Goal: Task Accomplishment & Management: Manage account settings

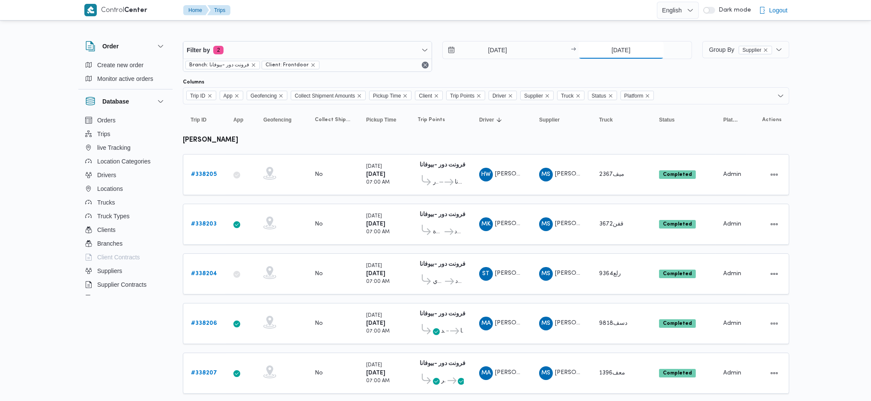
click at [614, 52] on input "18/9/2025" at bounding box center [621, 50] width 85 height 17
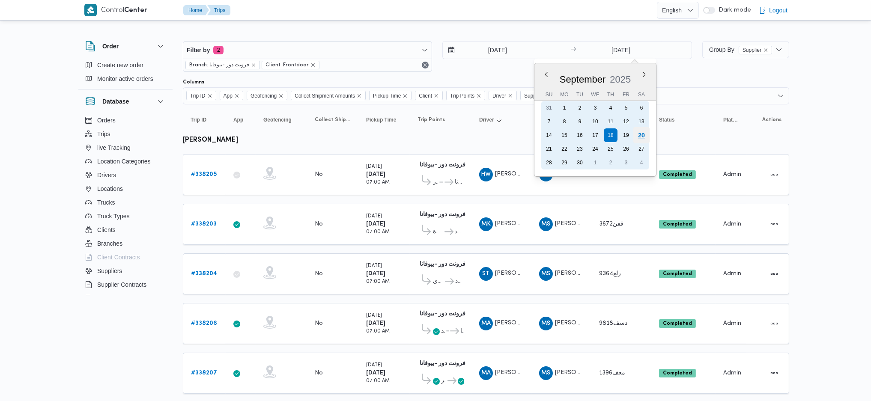
click at [641, 132] on div "20" at bounding box center [641, 135] width 16 height 16
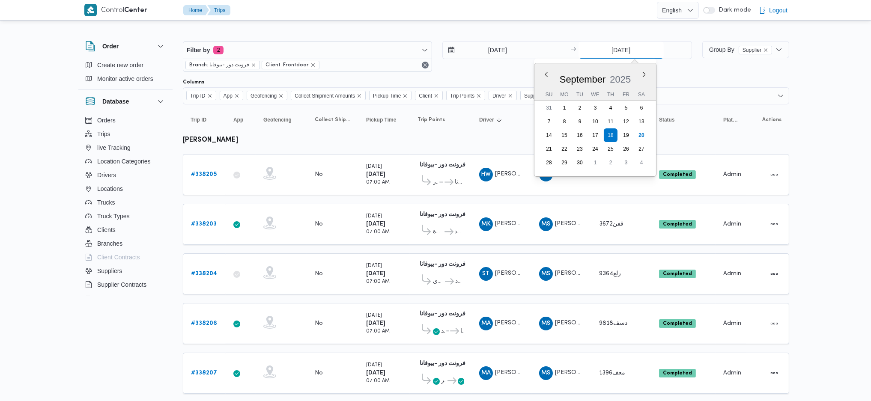
type input "20/9/2025"
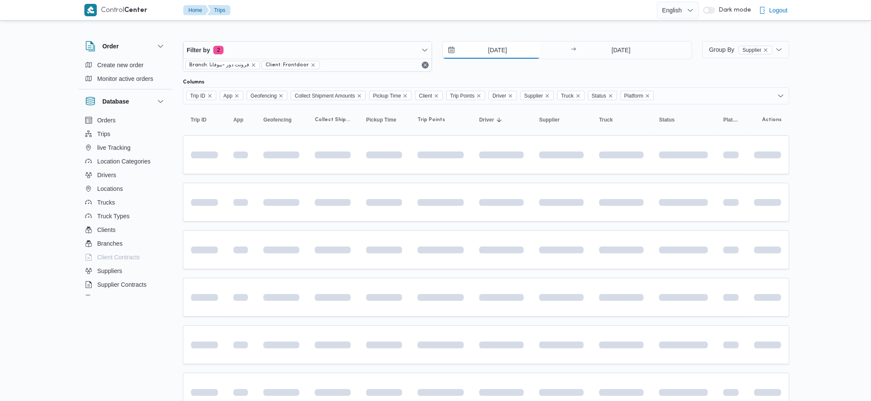
click at [503, 53] on input "[DATE]" at bounding box center [491, 50] width 97 height 17
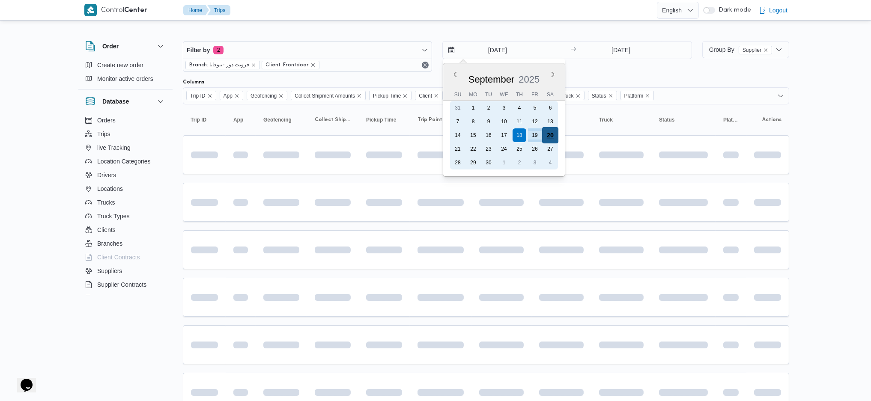
click at [549, 134] on div "20" at bounding box center [550, 135] width 16 height 16
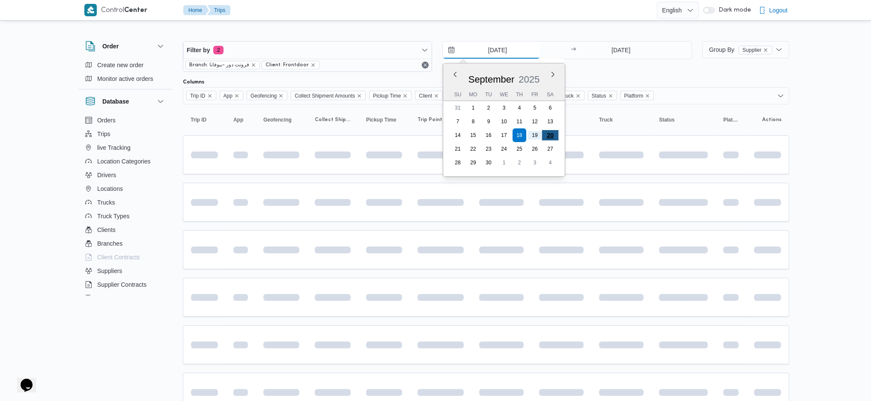
type input "20/9/2025"
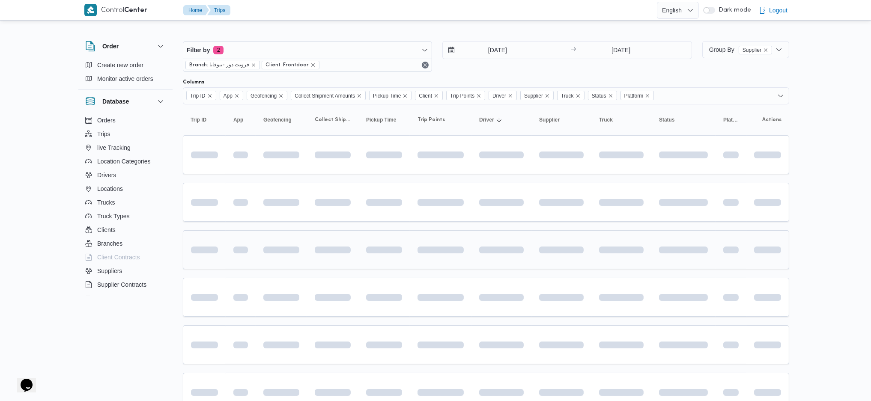
click at [464, 251] on div at bounding box center [440, 250] width 53 height 34
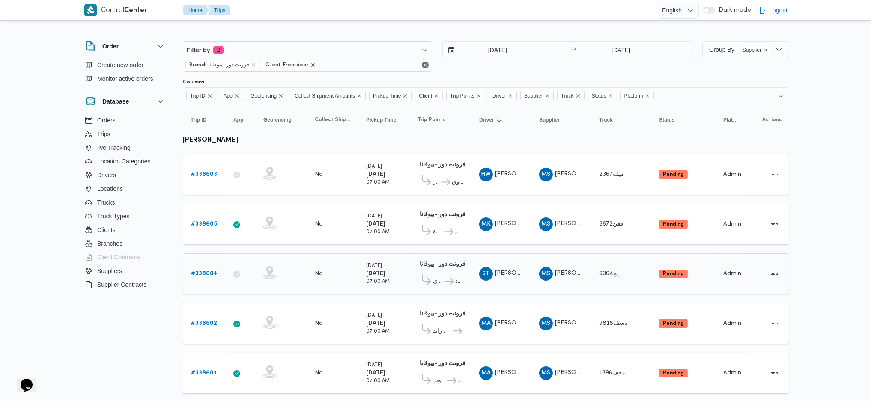
click at [313, 281] on td "Collect Shipment Amounts No" at bounding box center [332, 274] width 51 height 41
click at [288, 213] on div at bounding box center [281, 224] width 43 height 22
drag, startPoint x: 232, startPoint y: 140, endPoint x: 217, endPoint y: 134, distance: 16.4
click at [217, 135] on h3 "محمد صلاح عبداللطيف الشريف" at bounding box center [204, 140] width 43 height 10
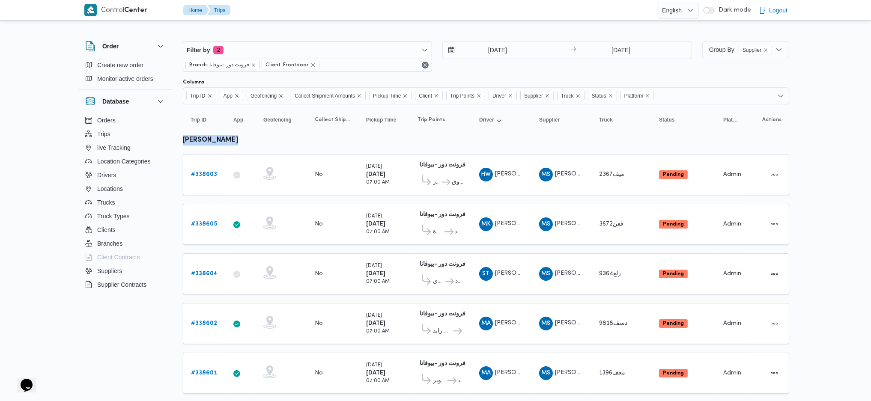
click at [217, 135] on h3 "محمد صلاح عبداللطيف الشريف" at bounding box center [204, 140] width 43 height 10
copy tbody "محمد صلاح عبداللطيف الشريف Trip ID"
click at [321, 48] on span "Filter by 2" at bounding box center [307, 50] width 248 height 17
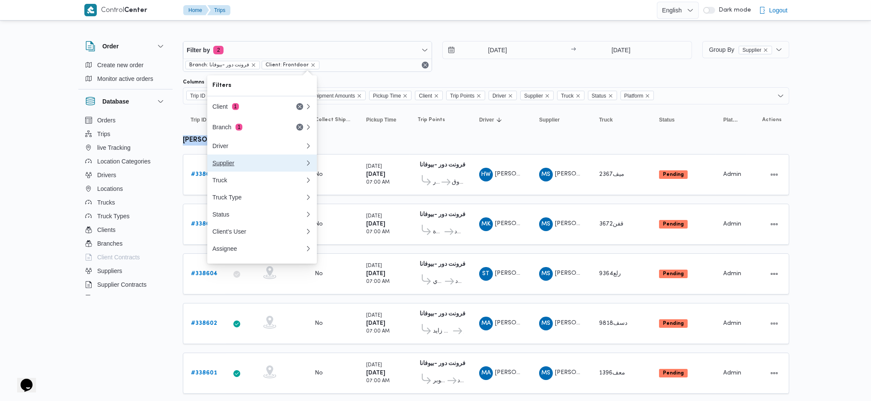
click at [242, 165] on div "Supplier" at bounding box center [258, 163] width 93 height 7
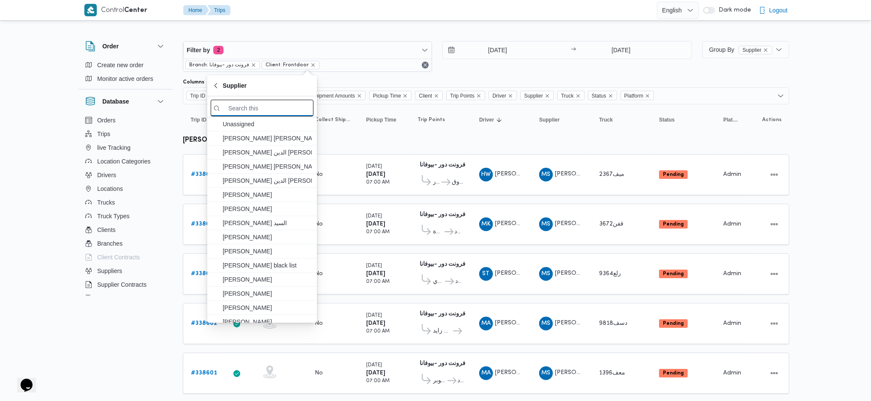
paste input "[PERSON_NAME]"
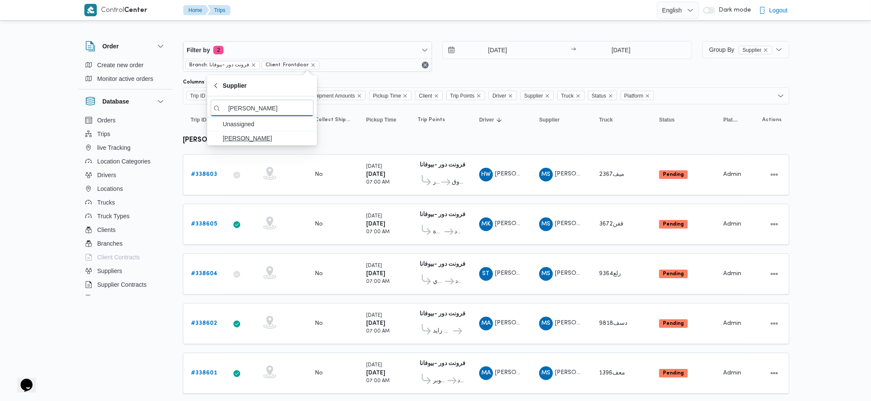
type input "[PERSON_NAME]"
click at [258, 136] on span "[PERSON_NAME]" at bounding box center [267, 138] width 89 height 10
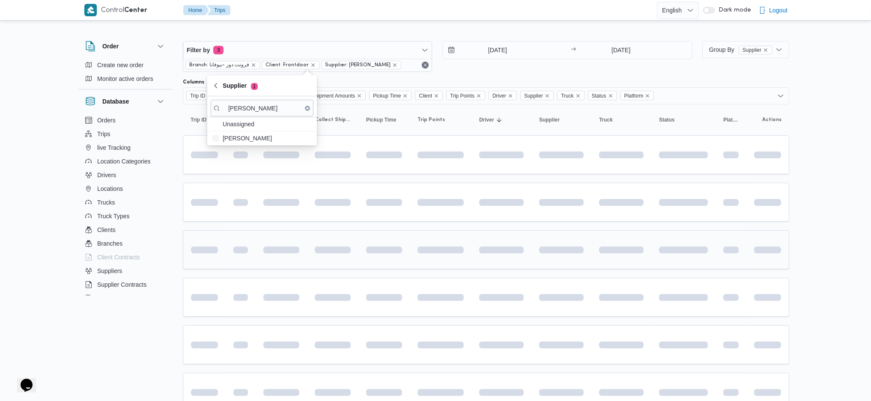
click at [465, 246] on div at bounding box center [440, 250] width 53 height 34
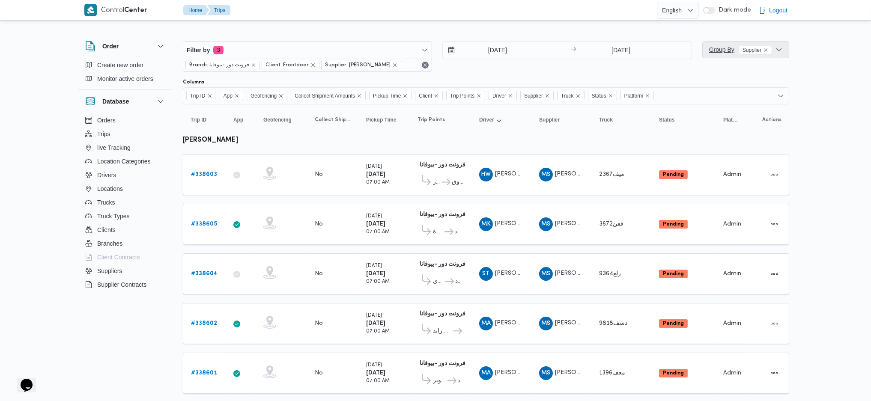
click at [717, 45] on span "Group By Supplier" at bounding box center [740, 50] width 63 height 10
click at [737, 127] on span "Driver" at bounding box center [761, 125] width 89 height 7
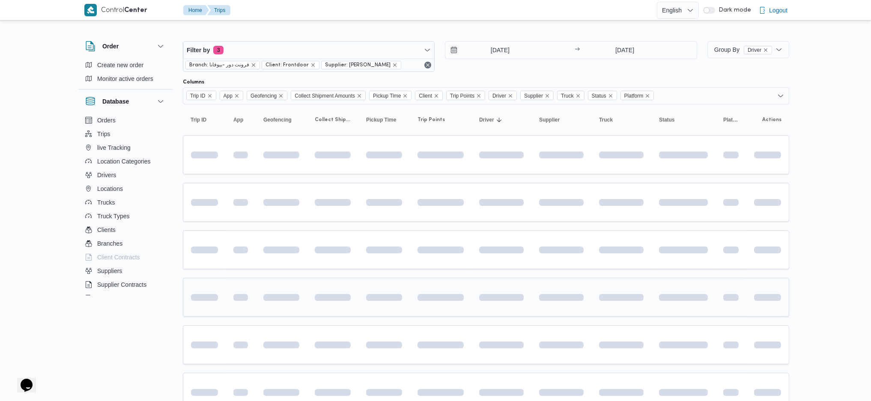
click at [340, 294] on span at bounding box center [312, 297] width 79 height 7
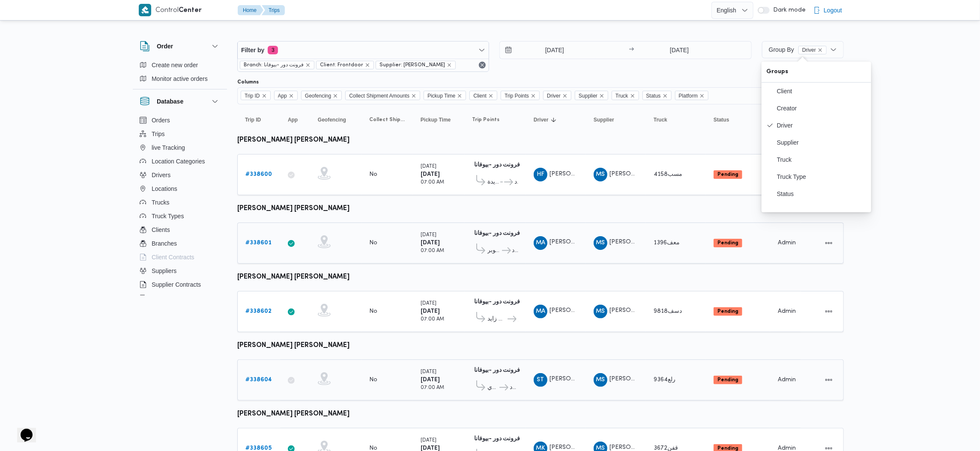
drag, startPoint x: 862, startPoint y: 0, endPoint x: 478, endPoint y: 258, distance: 462.5
click at [478, 258] on div "فرونت دور -بيوفانا 10:26 AM قسم أول 6 أكتوبر فرونت دور مسطرد" at bounding box center [495, 243] width 53 height 36
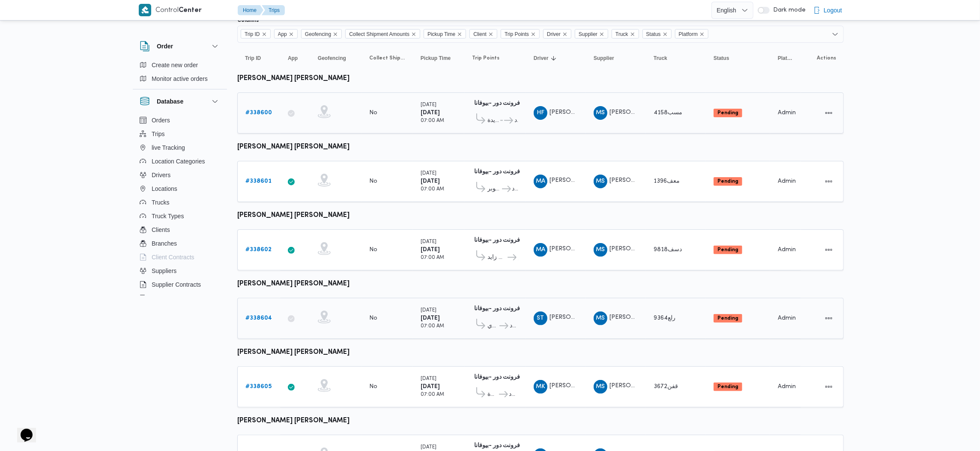
scroll to position [107, 0]
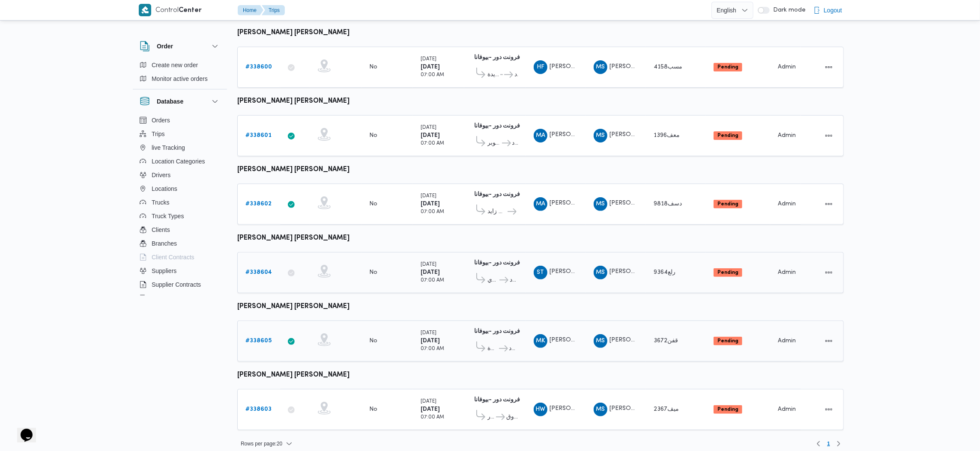
drag, startPoint x: 291, startPoint y: 344, endPoint x: 268, endPoint y: 321, distance: 32.4
click at [268, 321] on td "Trip ID # 338605" at bounding box center [258, 341] width 43 height 41
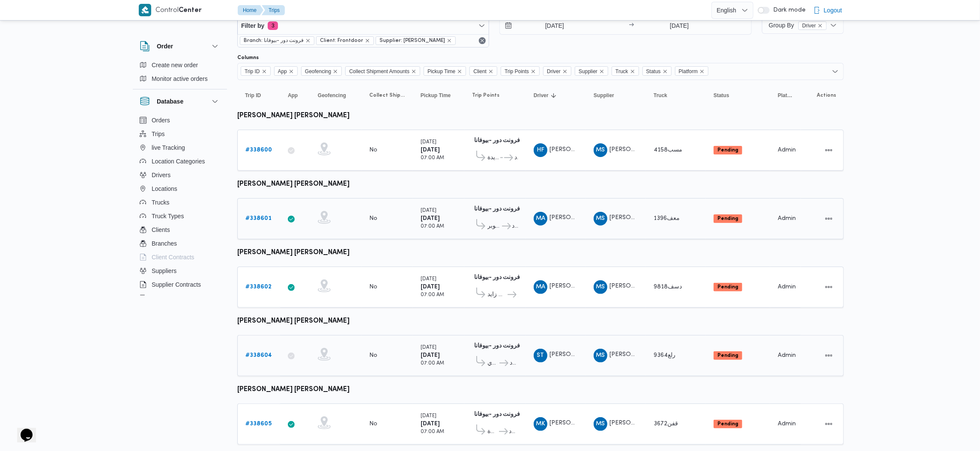
scroll to position [0, 0]
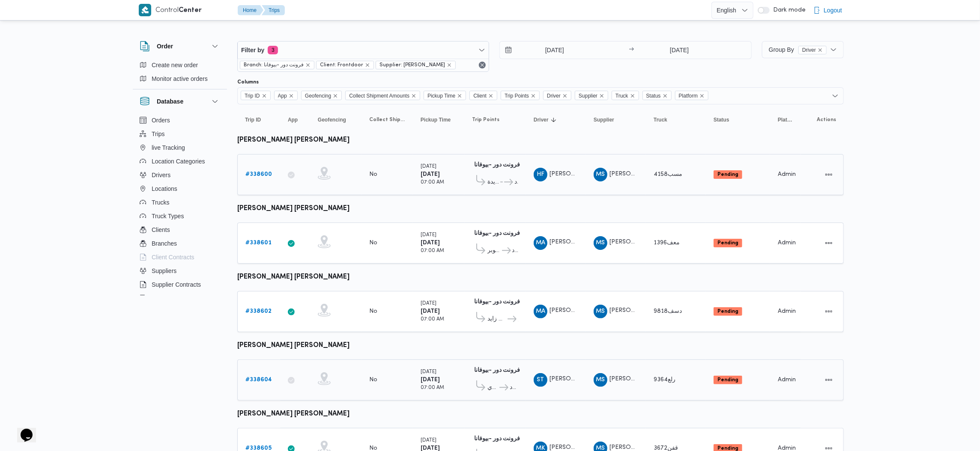
click at [269, 174] on b "# 338600" at bounding box center [258, 175] width 27 height 6
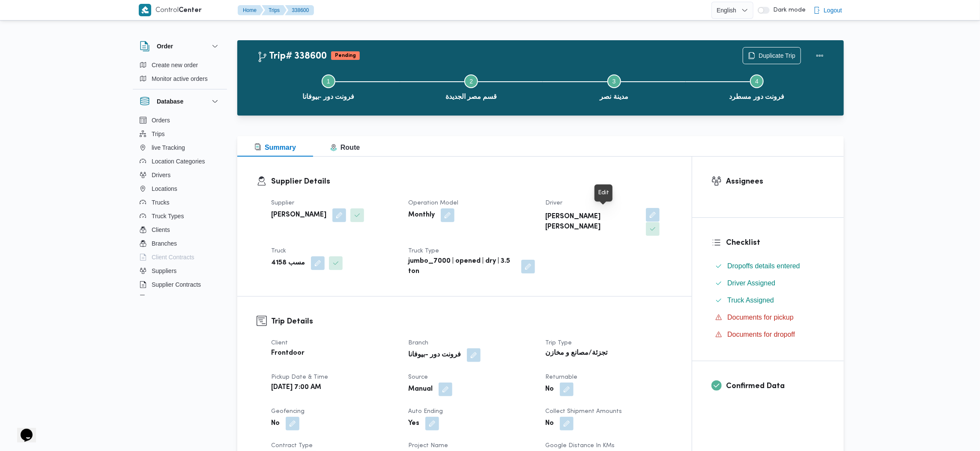
click at [646, 221] on button "button" at bounding box center [653, 215] width 14 height 14
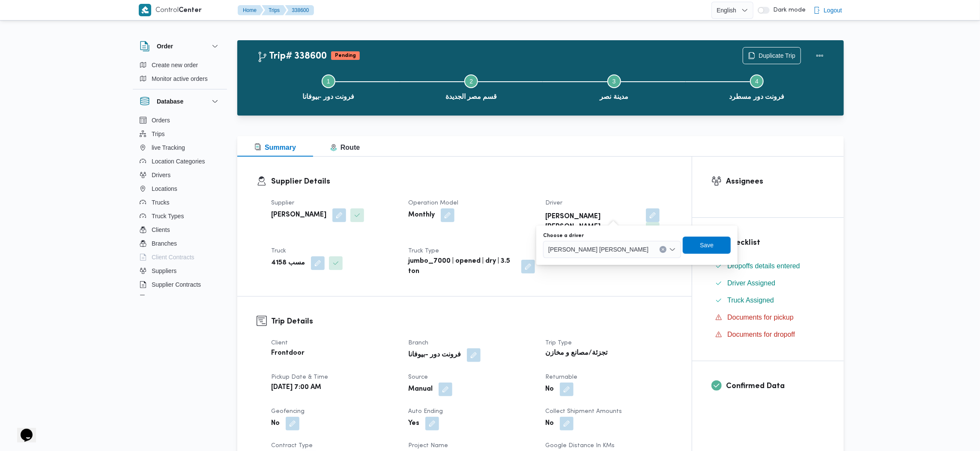
click at [585, 251] on span "هشام فرج محمد عامر" at bounding box center [598, 249] width 100 height 9
type input "محمود جمال"
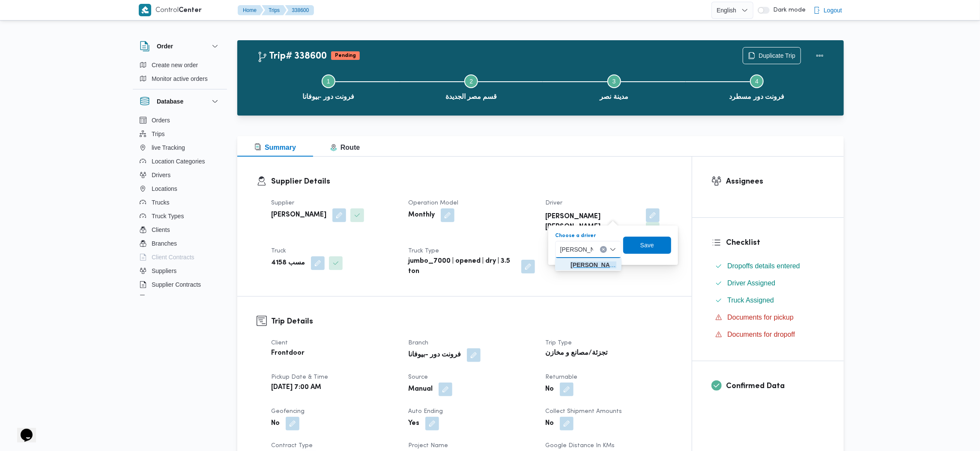
click at [600, 269] on span "محمود جمال حسيني محمد" at bounding box center [593, 265] width 46 height 10
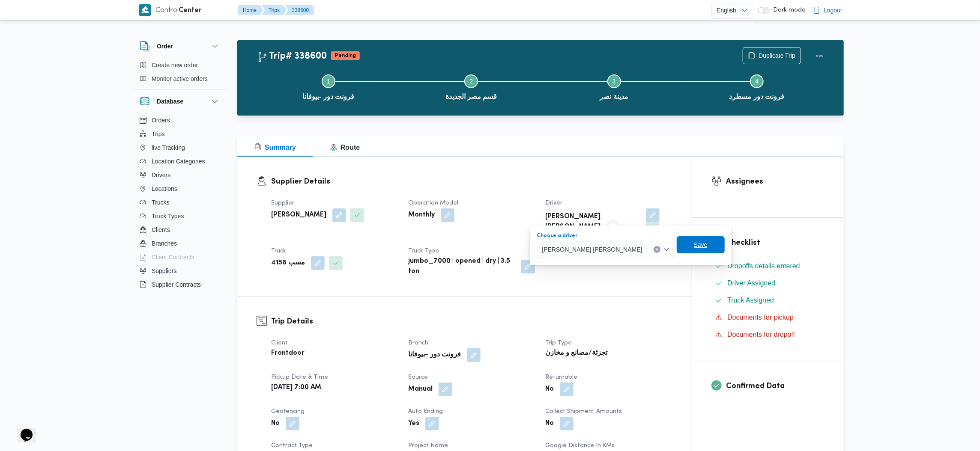
click at [694, 246] on span "Save" at bounding box center [701, 245] width 14 height 10
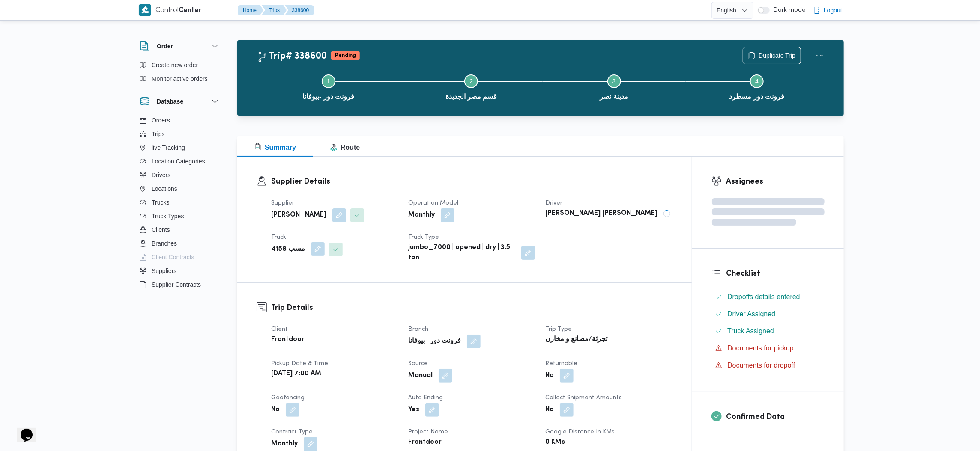
click at [311, 246] on button "button" at bounding box center [318, 249] width 14 height 14
click at [279, 283] on span "مسب 4158" at bounding box center [281, 283] width 30 height 9
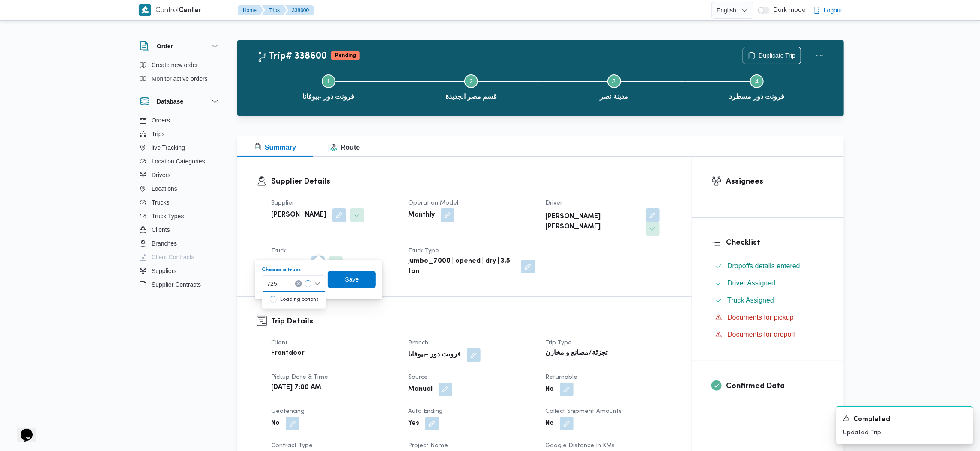
type input "725"
click at [568, 297] on div "Trip Details Client Frontdoor Branch فرونت دور -بيوفانا Trip Type تجزئة/مصانع و…" at bounding box center [464, 442] width 454 height 290
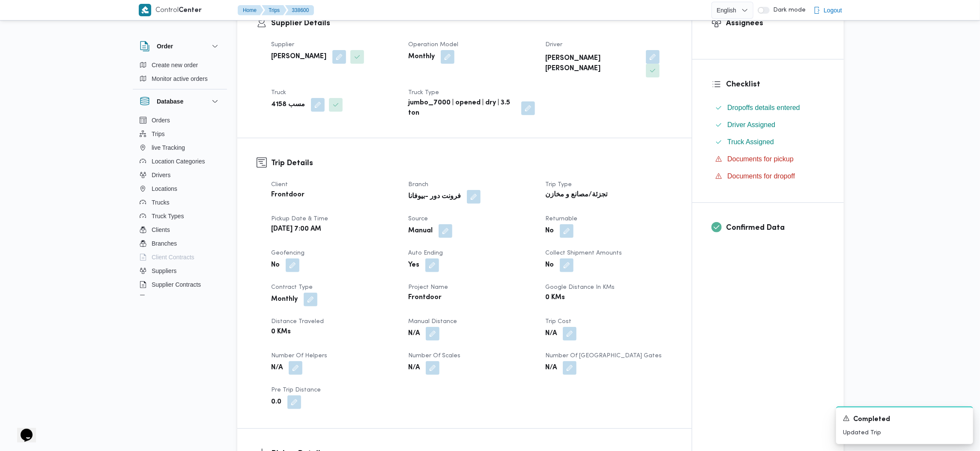
scroll to position [64, 0]
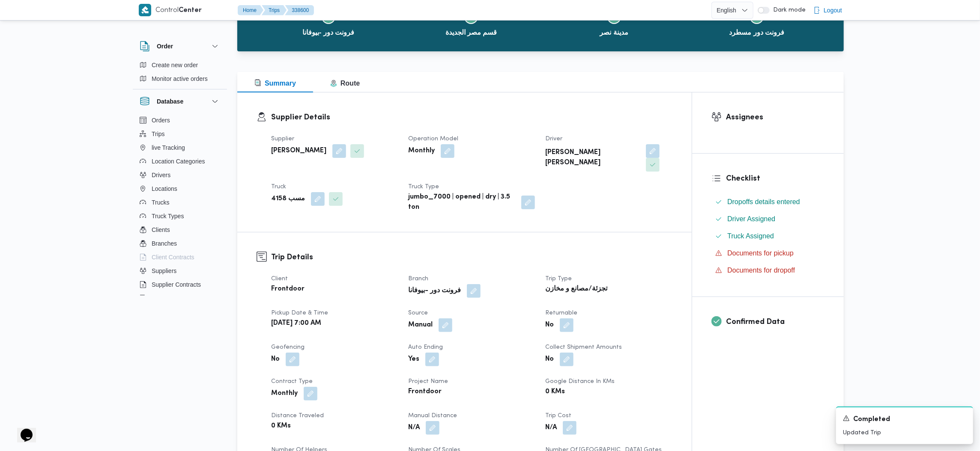
click at [649, 318] on div "No" at bounding box center [608, 325] width 128 height 15
drag, startPoint x: 304, startPoint y: 182, endPoint x: 302, endPoint y: 188, distance: 6.2
click at [307, 192] on span at bounding box center [316, 199] width 18 height 14
click at [313, 192] on button "button" at bounding box center [318, 199] width 14 height 14
click at [636, 233] on div "Trip Details Client Frontdoor Branch فرونت دور -بيوفانا Trip Type تجزئة/مصانع و…" at bounding box center [464, 378] width 454 height 290
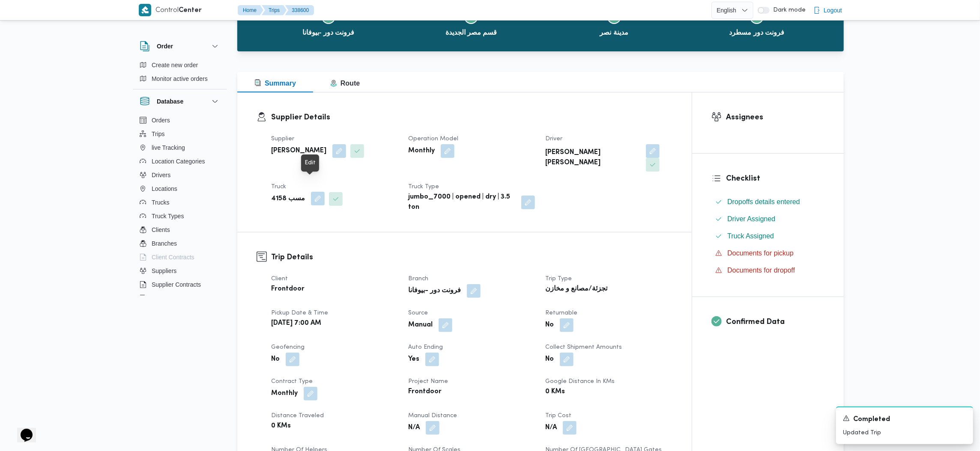
click at [318, 192] on button "button" at bounding box center [318, 199] width 14 height 14
click at [295, 230] on div "You are in a dialog. To close this dialog, hit escape. Choose a truck مسب 4158 …" at bounding box center [319, 215] width 131 height 39
click at [297, 225] on div at bounding box center [299, 220] width 4 height 14
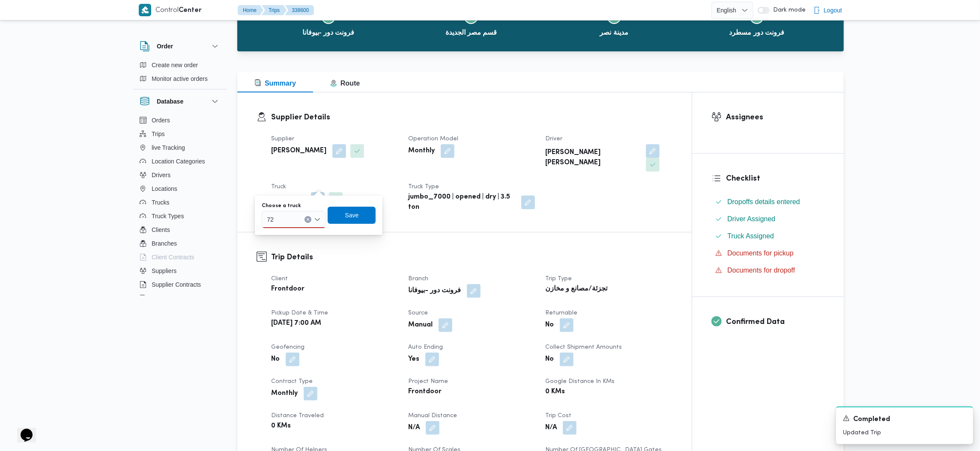
drag, startPoint x: 289, startPoint y: 218, endPoint x: 287, endPoint y: 222, distance: 5.0
click at [289, 221] on div "72 72" at bounding box center [294, 219] width 64 height 17
type input "7253"
click at [295, 234] on span "ماق 7253 | null" at bounding box center [299, 235] width 44 height 10
click at [354, 221] on span "Save" at bounding box center [358, 214] width 48 height 17
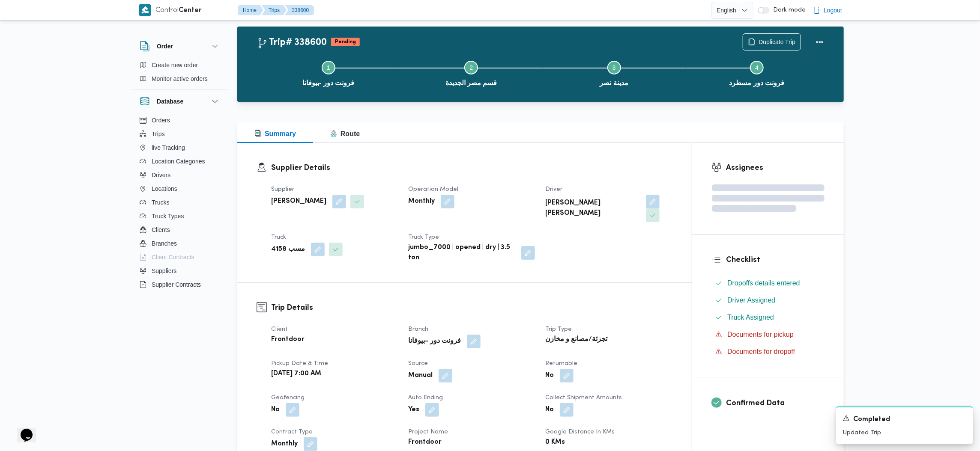
scroll to position [0, 0]
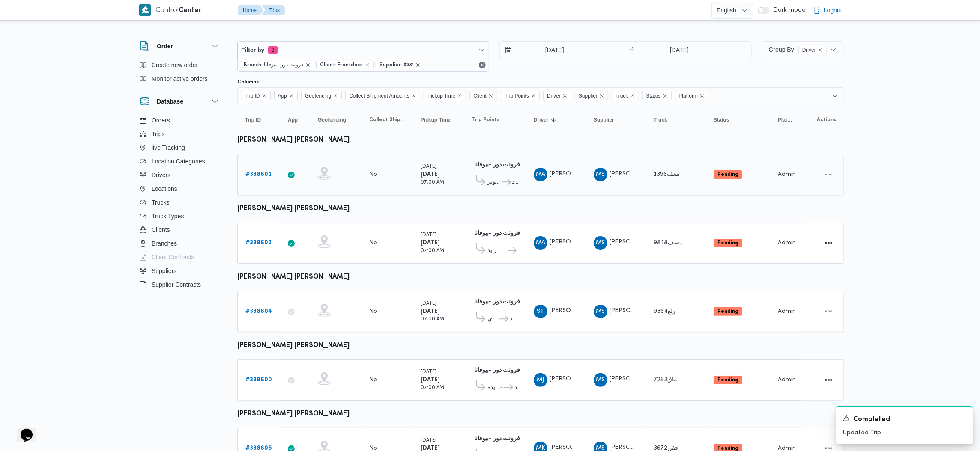
click at [261, 173] on b "# 338601" at bounding box center [258, 175] width 26 height 6
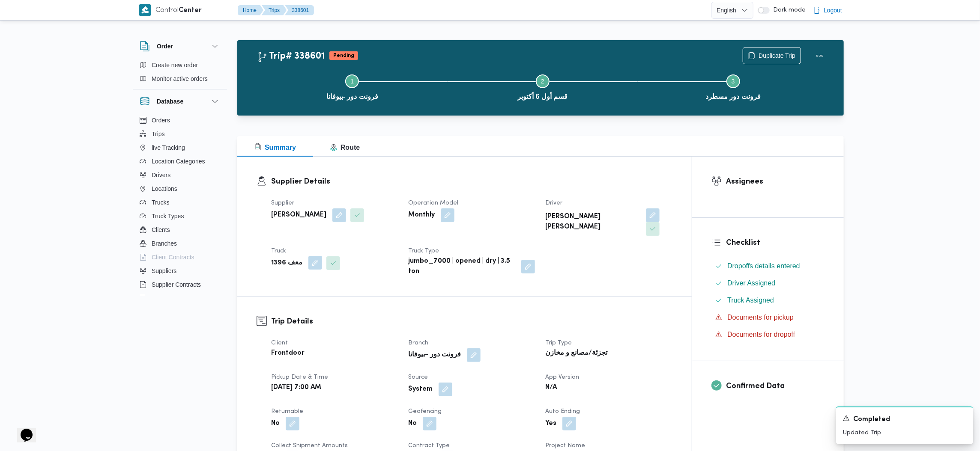
click at [308, 256] on button "button" at bounding box center [315, 263] width 14 height 14
click at [293, 284] on div "معف 1396" at bounding box center [293, 283] width 66 height 17
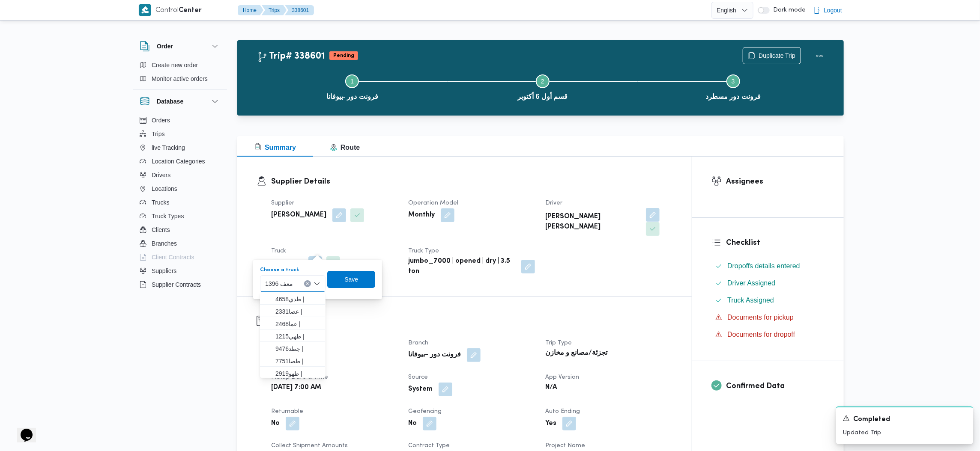
click at [646, 216] on button "button" at bounding box center [653, 215] width 14 height 14
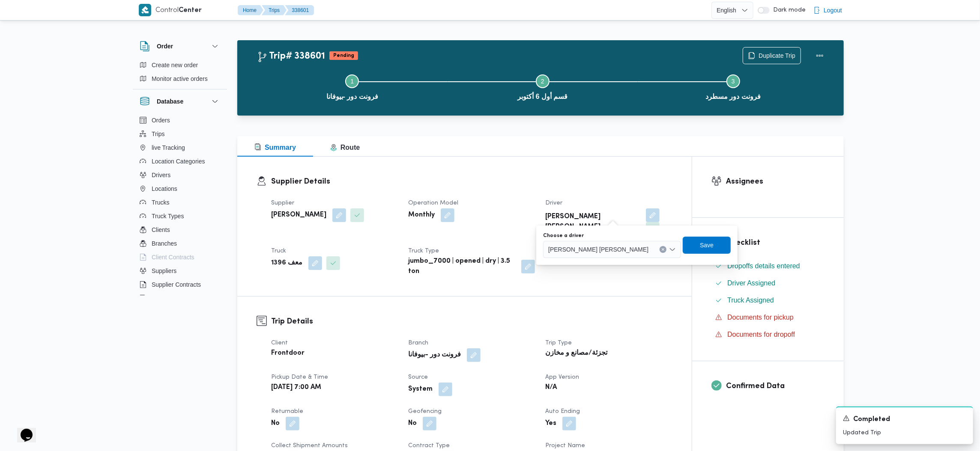
click at [593, 258] on div "محمد عيد ابوالعلا جاد" at bounding box center [612, 249] width 138 height 17
type input "محرو"
click at [621, 297] on div "Trip Details Client Frontdoor Branch فرونت دور -بيوفانا Trip Type تجزئة/مصانع و…" at bounding box center [464, 442] width 454 height 290
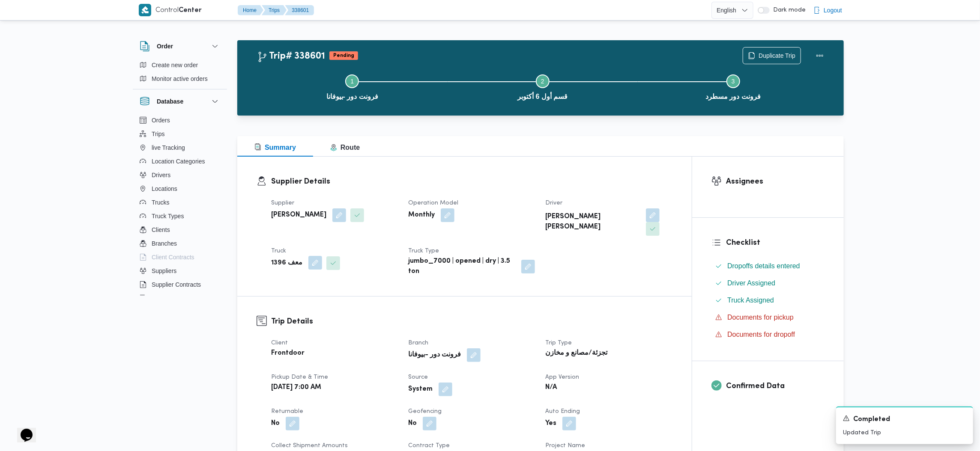
click at [308, 256] on button "button" at bounding box center [315, 263] width 14 height 14
click at [294, 274] on div "Choose a truck معف 1396" at bounding box center [293, 280] width 66 height 26
click at [295, 285] on div at bounding box center [297, 284] width 4 height 14
type input "385"
click at [304, 313] on span "الب 385 3 | null" at bounding box center [298, 312] width 44 height 10
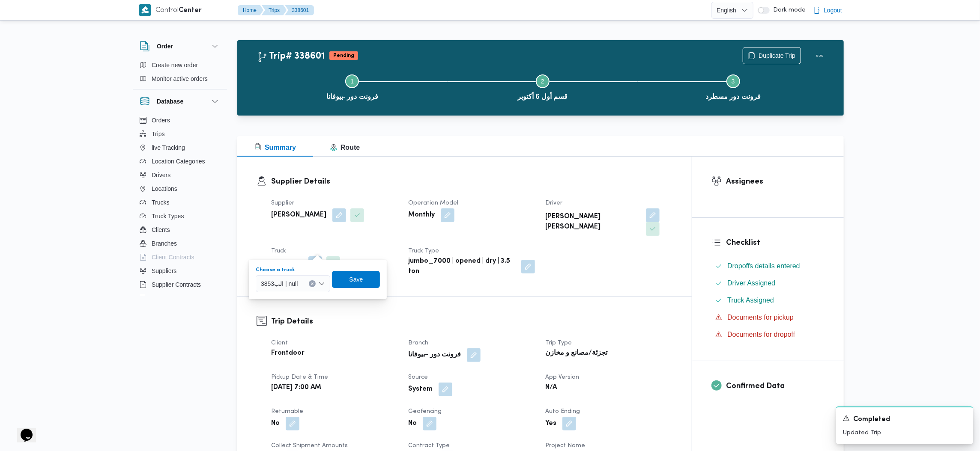
click at [352, 270] on div "Choose a truck الب3853 | null Combo box. Selected. الب3853 | null. Press Backsp…" at bounding box center [318, 279] width 126 height 27
click at [355, 275] on span "Save" at bounding box center [356, 279] width 14 height 10
drag, startPoint x: 604, startPoint y: 212, endPoint x: 603, endPoint y: 227, distance: 14.6
click at [646, 213] on button "button" at bounding box center [653, 216] width 14 height 14
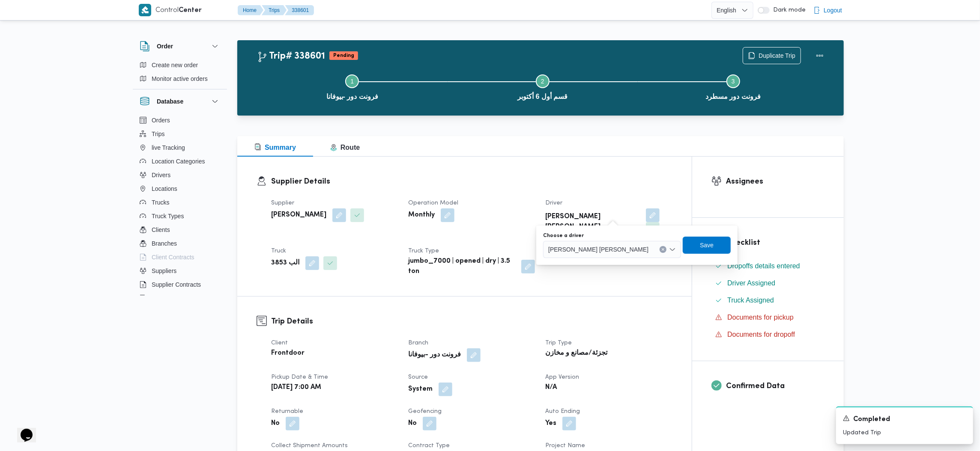
click at [582, 250] on span "محمد عيد ابوالعلا جاد" at bounding box center [598, 249] width 100 height 9
type input "محروس"
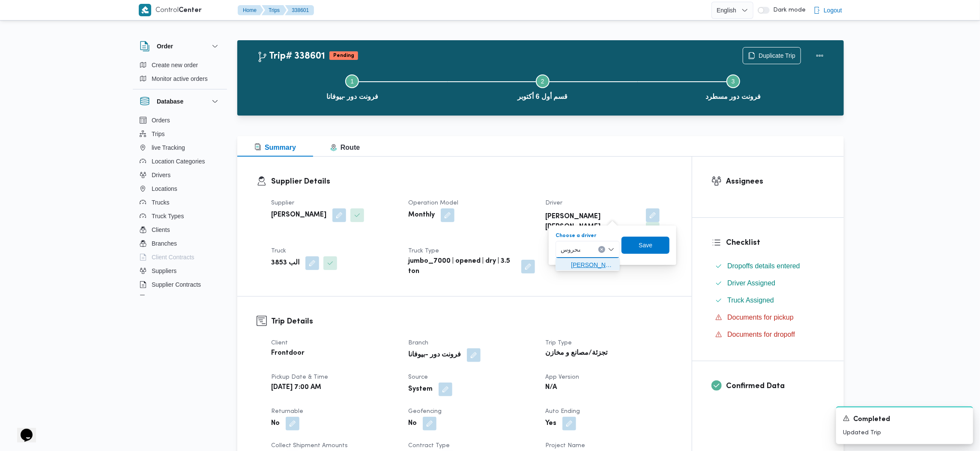
click at [582, 266] on span "محمد محروس عاشور ابراهيم" at bounding box center [593, 265] width 44 height 10
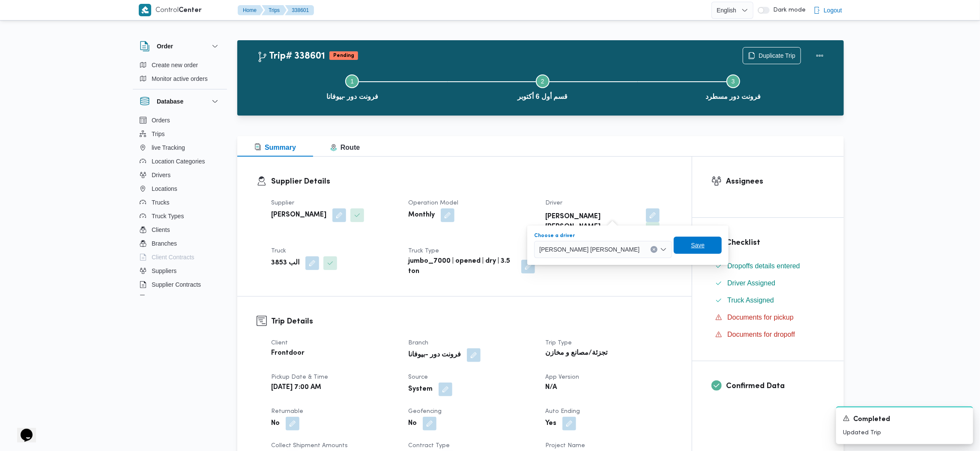
click at [674, 251] on span "Save" at bounding box center [698, 245] width 48 height 17
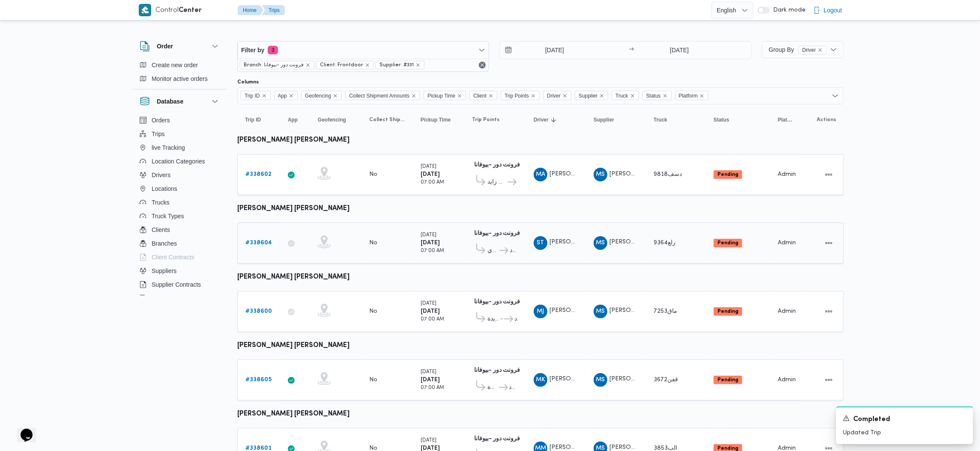
scroll to position [107, 0]
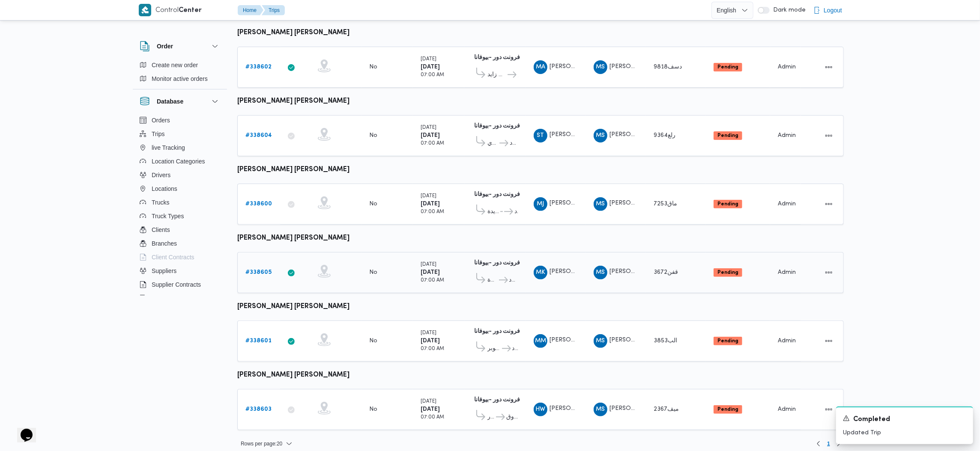
click at [318, 265] on icon at bounding box center [324, 271] width 13 height 13
click at [318, 334] on icon at bounding box center [324, 340] width 13 height 13
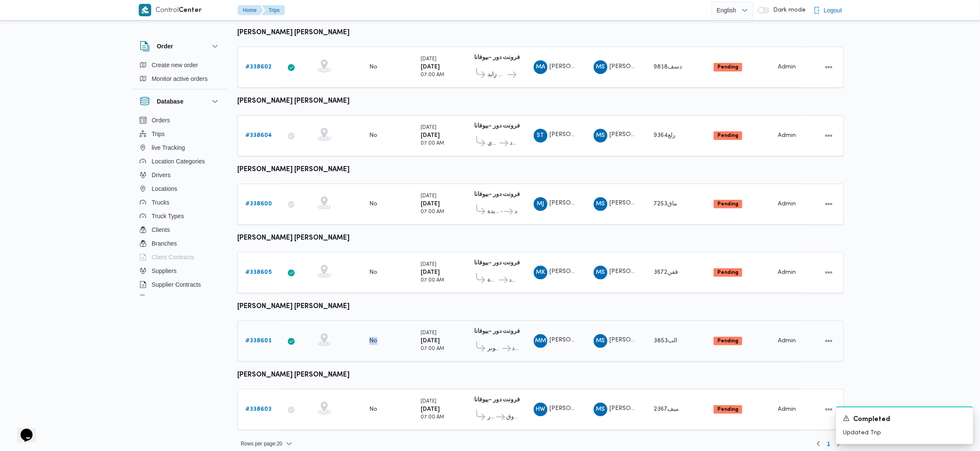
click at [318, 334] on icon at bounding box center [324, 340] width 13 height 13
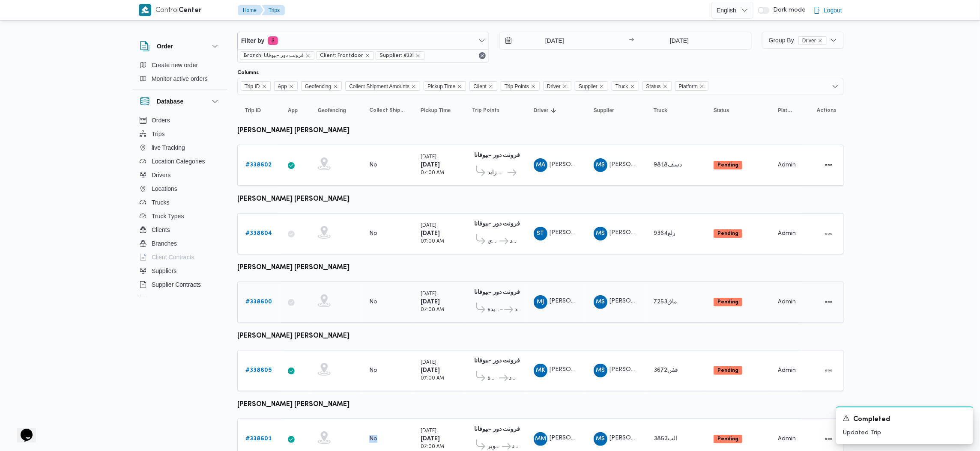
scroll to position [0, 0]
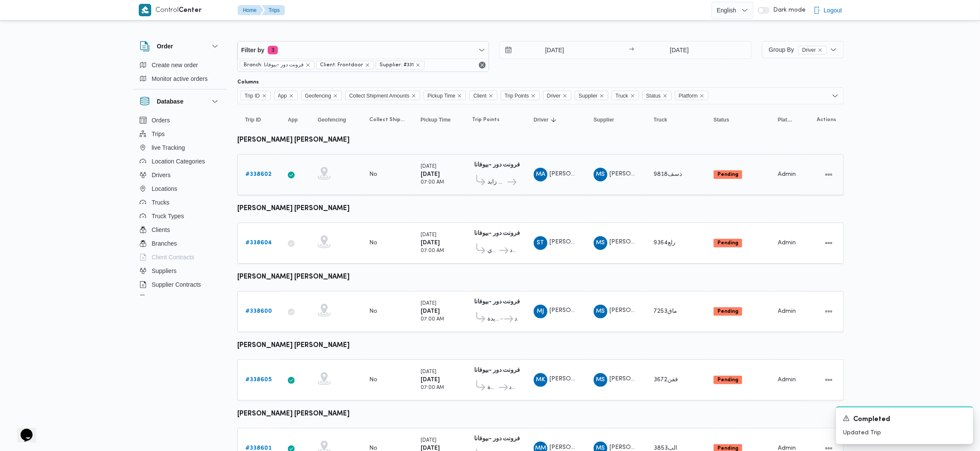
click at [320, 164] on div at bounding box center [335, 175] width 43 height 22
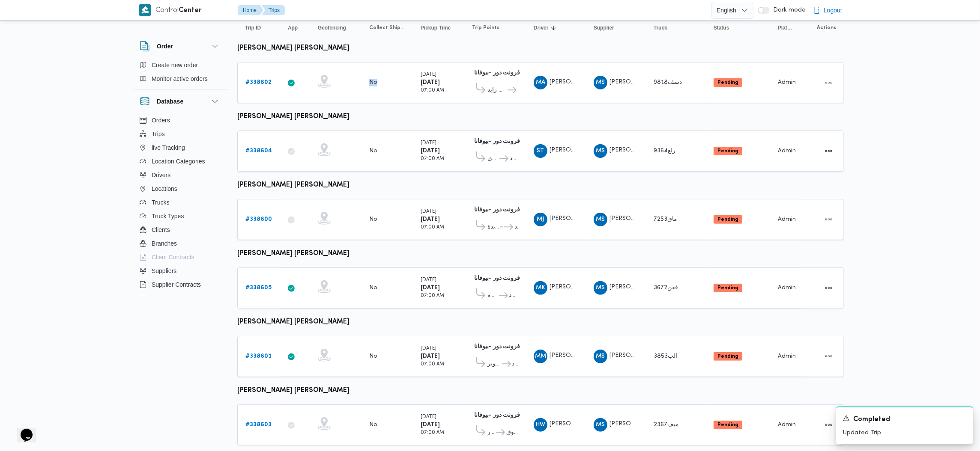
scroll to position [107, 0]
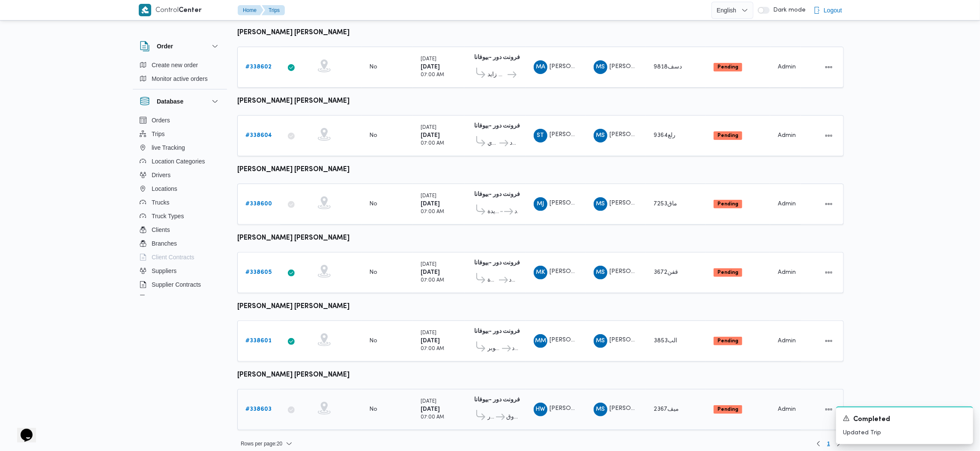
click at [251, 401] on div "# 338603" at bounding box center [259, 409] width 34 height 17
click at [263, 401] on b "# 338603" at bounding box center [258, 410] width 26 height 6
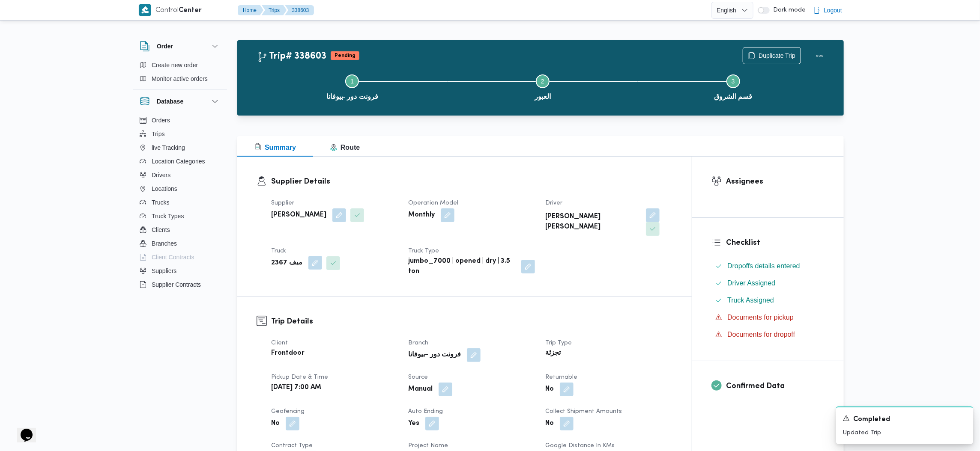
click at [312, 256] on button "button" at bounding box center [315, 263] width 14 height 14
click at [292, 292] on div "ميف 2367" at bounding box center [292, 283] width 64 height 17
type input "1384"
drag, startPoint x: 292, startPoint y: 292, endPoint x: 304, endPoint y: 302, distance: 16.1
click at [304, 302] on span "ملف 1384 |" at bounding box center [298, 299] width 44 height 10
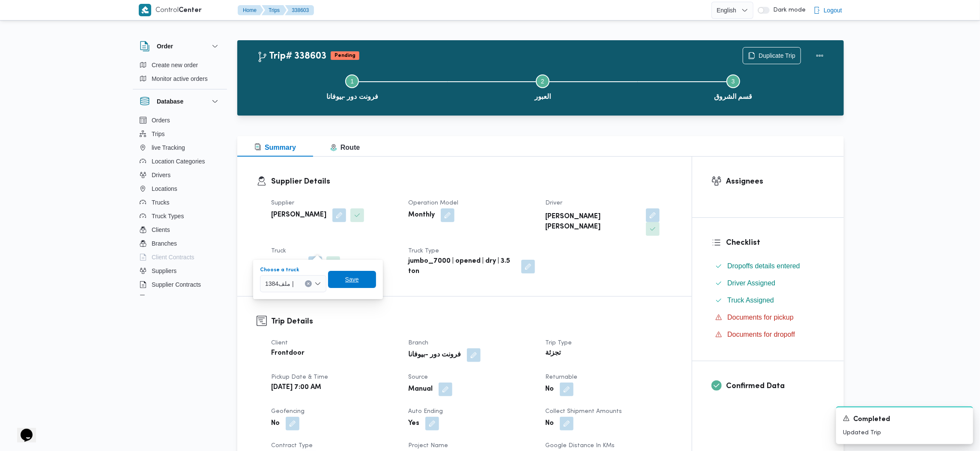
drag, startPoint x: 362, startPoint y: 275, endPoint x: 369, endPoint y: 275, distance: 6.9
click at [362, 273] on span "Save" at bounding box center [352, 279] width 48 height 17
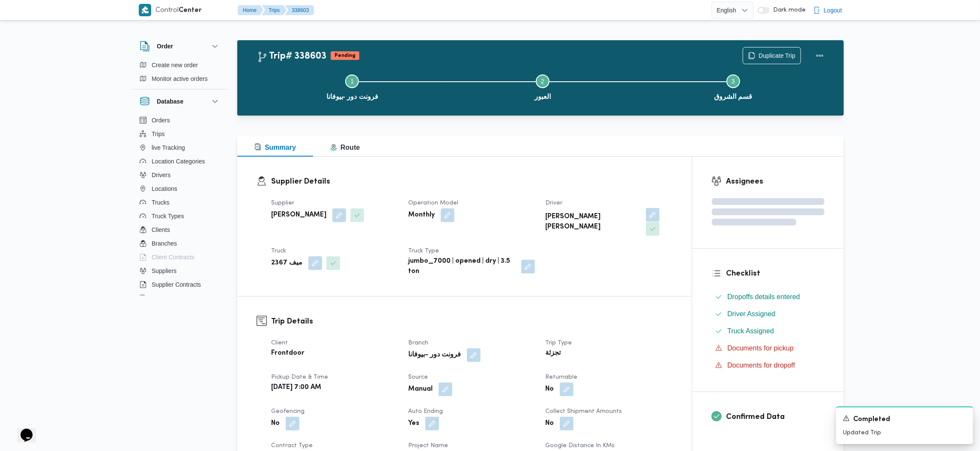
click at [646, 215] on button "button" at bounding box center [653, 215] width 14 height 14
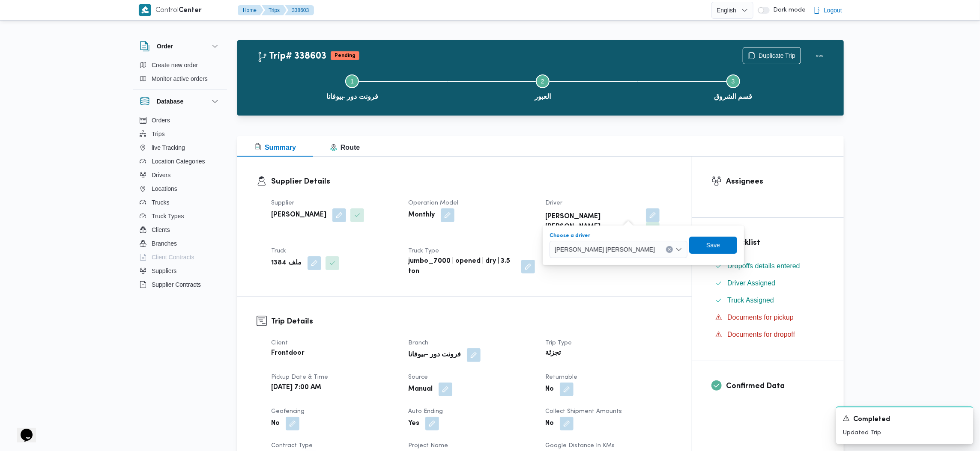
click at [612, 248] on span "هشام وليد عبدالفضيل عمران" at bounding box center [605, 249] width 100 height 9
type input "محمود حمد"
click at [609, 266] on span "محمود حمد ي خطاب غلاب" at bounding box center [609, 265] width 44 height 10
click at [688, 250] on span "Save" at bounding box center [679, 244] width 48 height 17
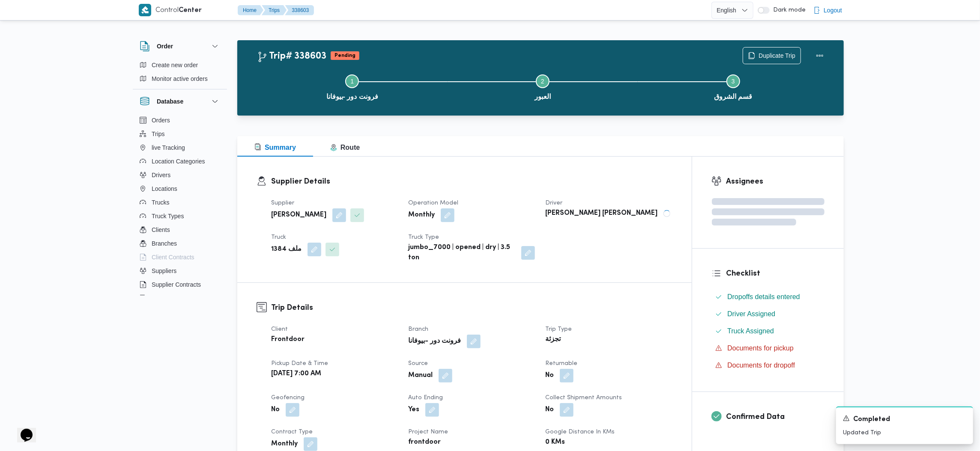
click at [615, 339] on div "تجزئة" at bounding box center [608, 340] width 128 height 12
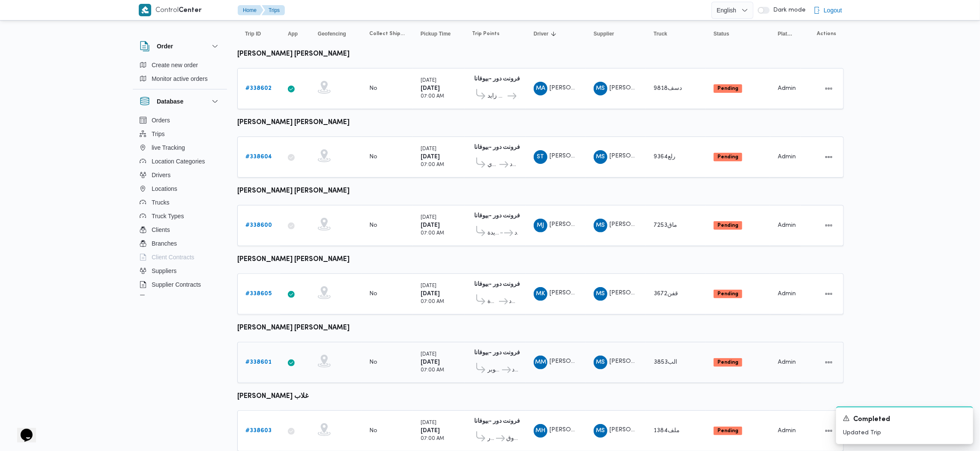
scroll to position [107, 0]
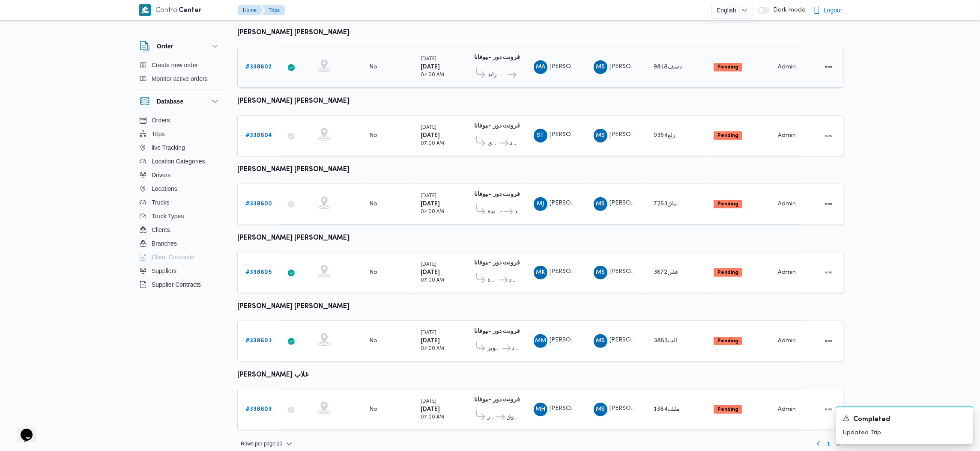
click at [347, 64] on div at bounding box center [335, 67] width 43 height 22
click at [348, 146] on td "Geofencing" at bounding box center [335, 135] width 51 height 41
click at [318, 267] on icon at bounding box center [324, 271] width 13 height 13
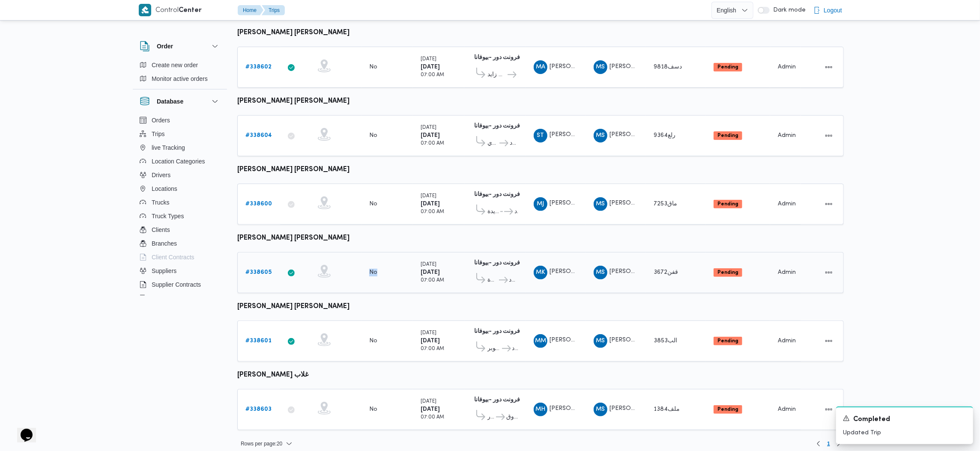
click at [318, 267] on icon at bounding box center [324, 271] width 13 height 13
click at [315, 343] on div at bounding box center [335, 341] width 43 height 22
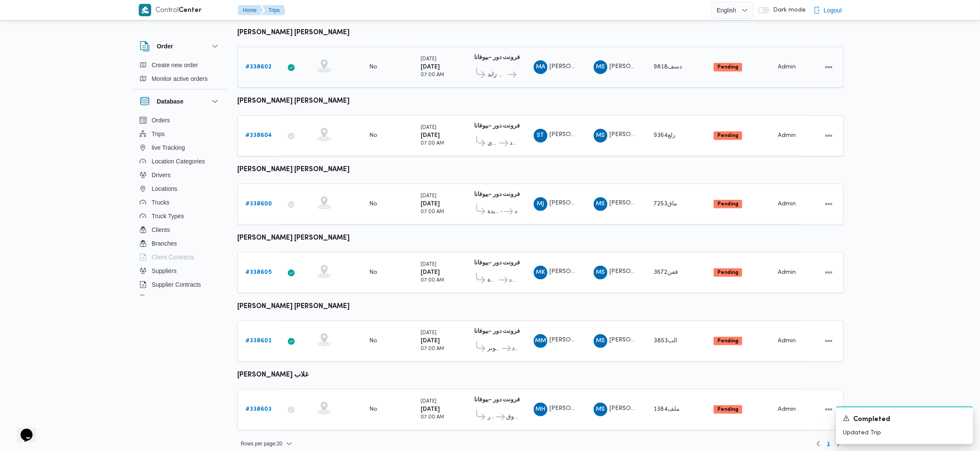
click at [318, 61] on icon at bounding box center [324, 66] width 13 height 13
click at [262, 401] on b "# 338603" at bounding box center [258, 410] width 26 height 6
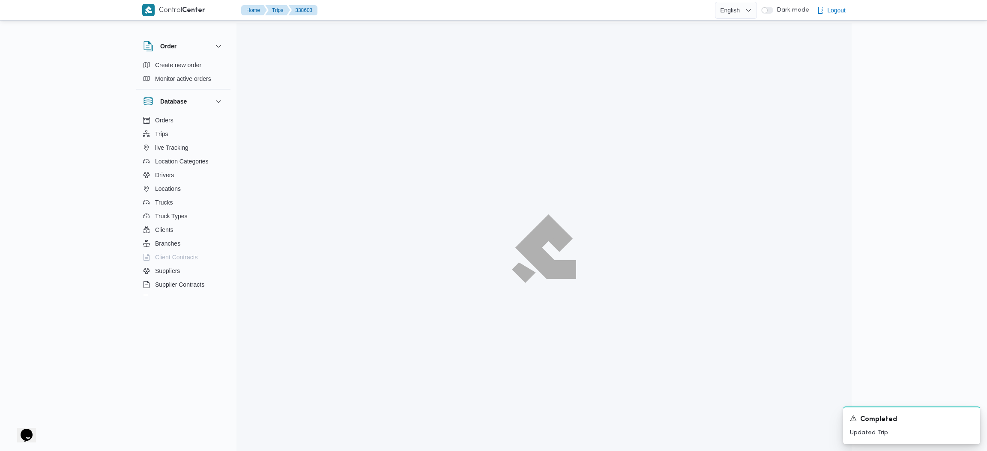
click at [261, 401] on div at bounding box center [543, 248] width 615 height 451
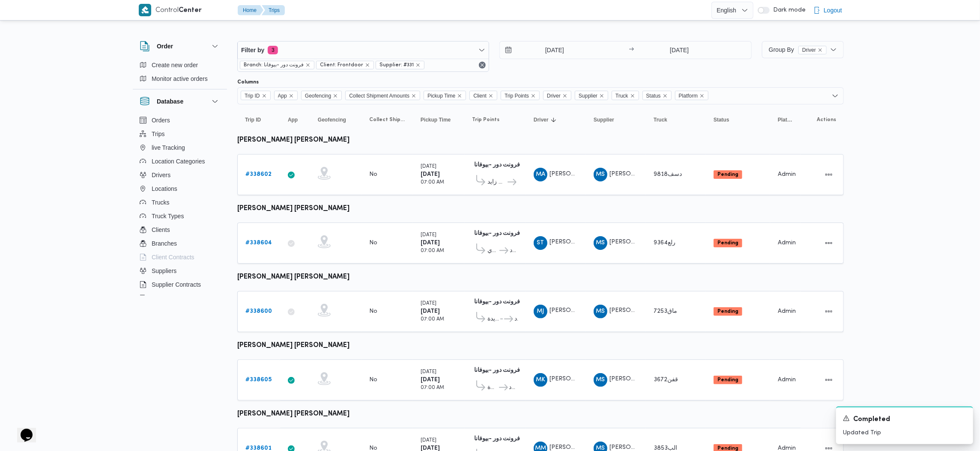
click at [289, 202] on table "Trip ID Click to sort in ascending order App Click to sort in ascending order G…" at bounding box center [540, 325] width 606 height 442
click at [286, 142] on b "محمد احمد عبدالفتاح محمد" at bounding box center [293, 140] width 112 height 6
click at [415, 66] on icon "remove selected entity" at bounding box center [417, 65] width 5 height 5
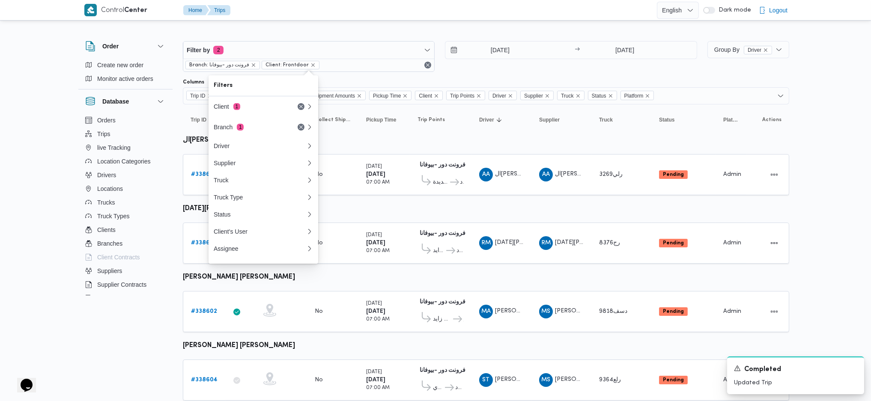
drag, startPoint x: 964, startPoint y: 4, endPoint x: 313, endPoint y: 334, distance: 730.5
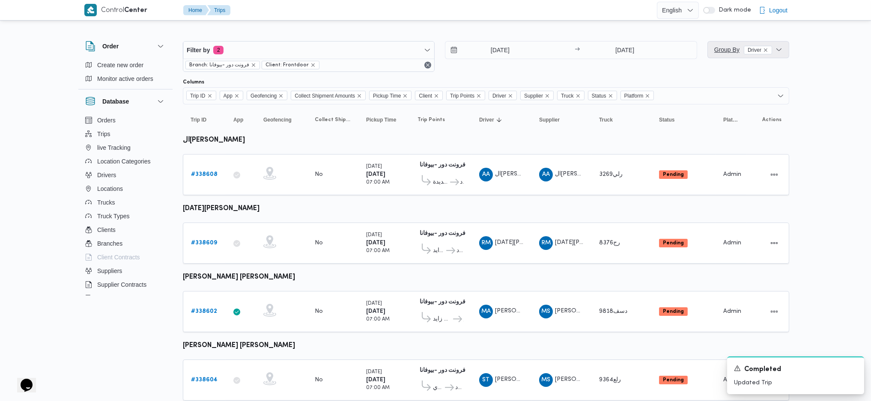
click at [728, 54] on span "Group By Driver" at bounding box center [743, 50] width 58 height 10
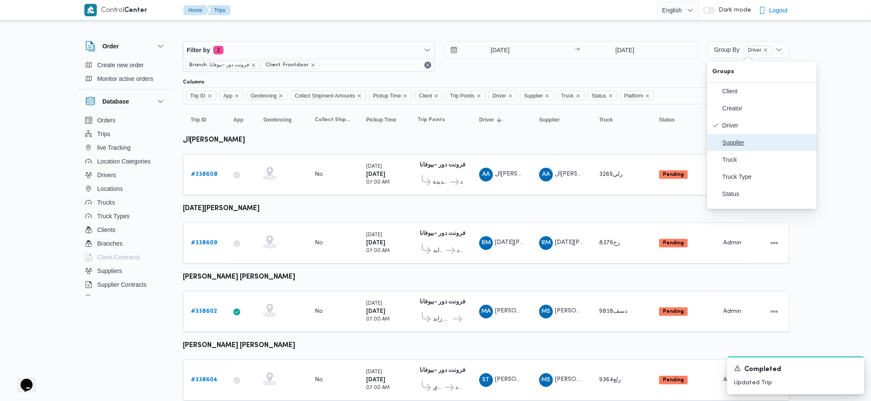
click at [739, 146] on span "Supplier" at bounding box center [767, 142] width 89 height 7
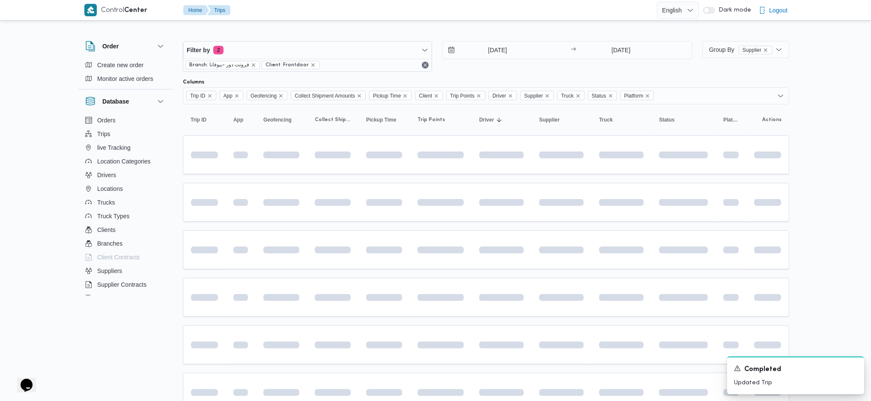
click at [484, 252] on div at bounding box center [501, 250] width 51 height 14
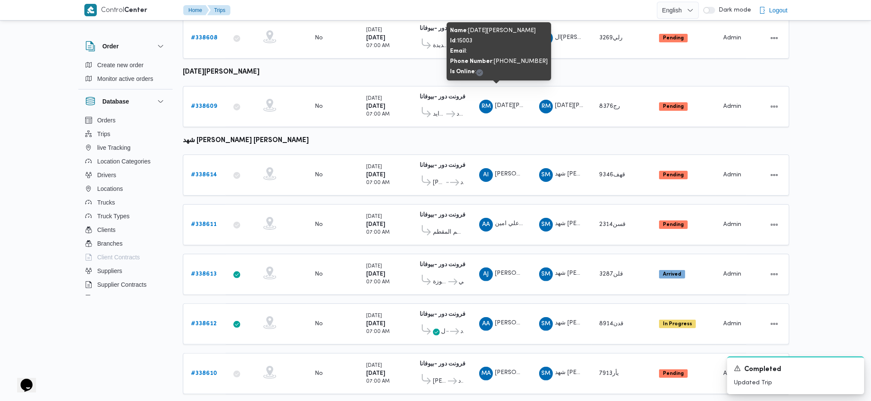
scroll to position [556, 0]
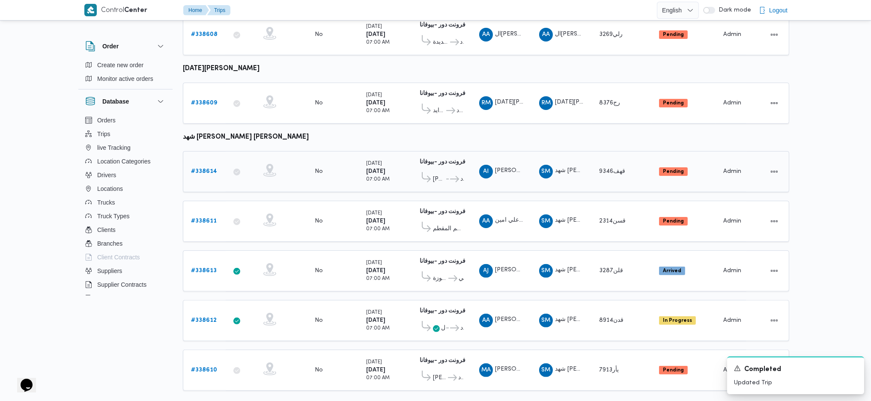
click at [201, 169] on b "# 338614" at bounding box center [204, 172] width 26 height 6
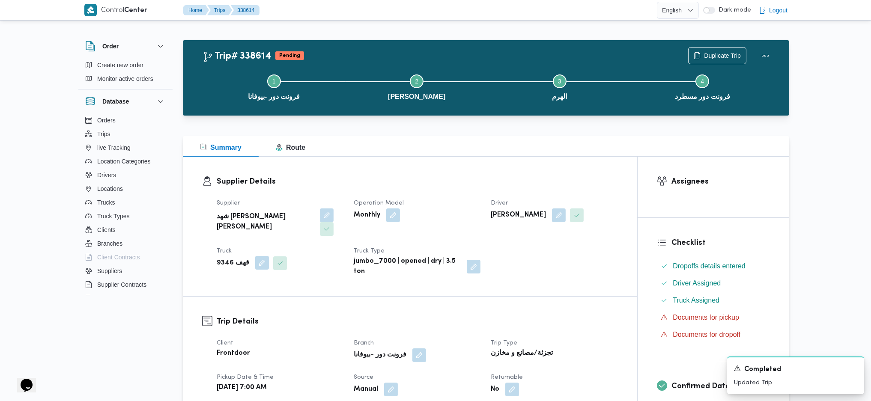
click at [257, 256] on button "button" at bounding box center [262, 263] width 14 height 14
click at [239, 289] on div "قهف 9346" at bounding box center [239, 283] width 65 height 17
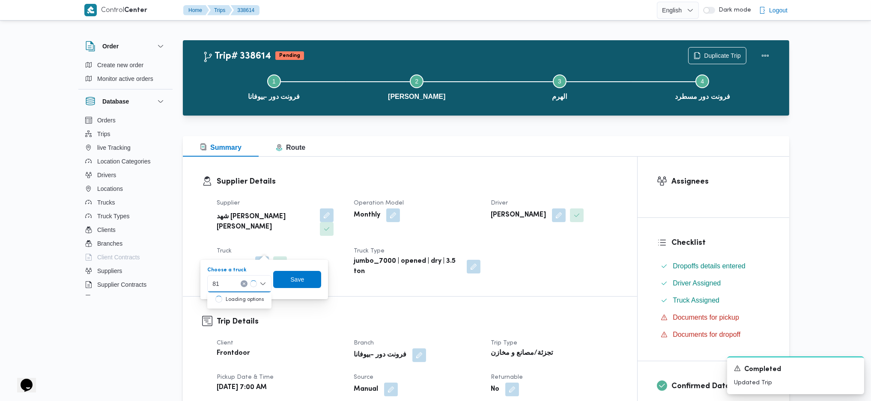
type input "816"
click at [566, 212] on button "button" at bounding box center [559, 215] width 14 height 14
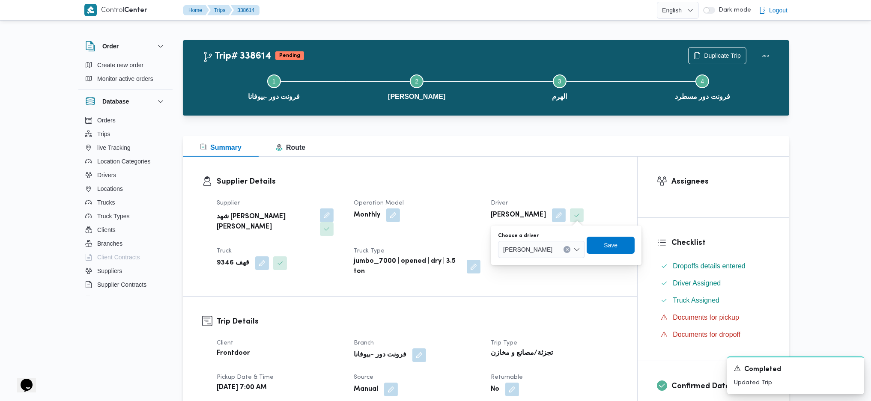
click at [549, 251] on span "عبدالرحمن ابراهيم جاد ابراهيم" at bounding box center [527, 249] width 49 height 9
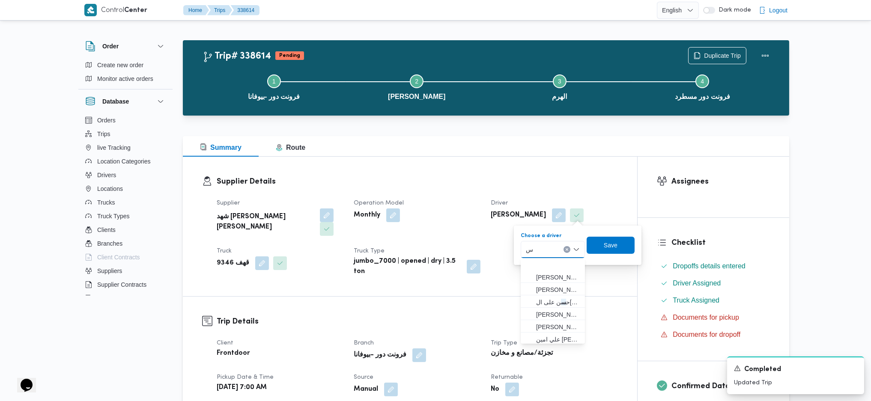
scroll to position [26, 0]
type input "سم"
click at [558, 170] on div "Supplier Details Supplier شهد مصطفي احمد عبدة عباس حمودة Operation Model Monthl…" at bounding box center [410, 227] width 454 height 140
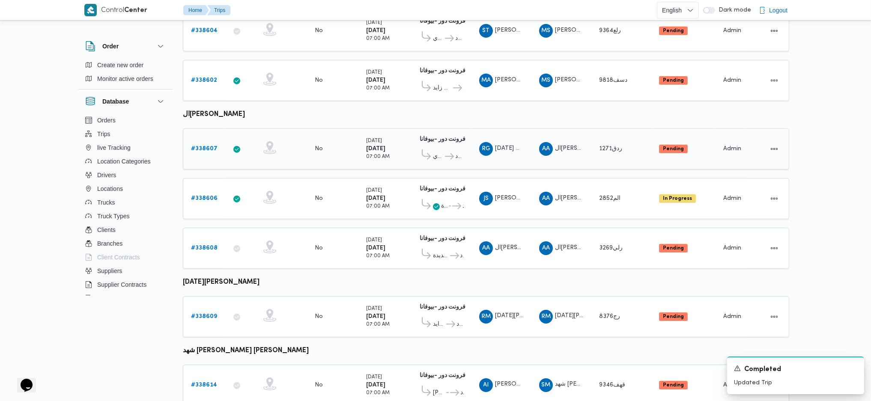
scroll to position [556, 0]
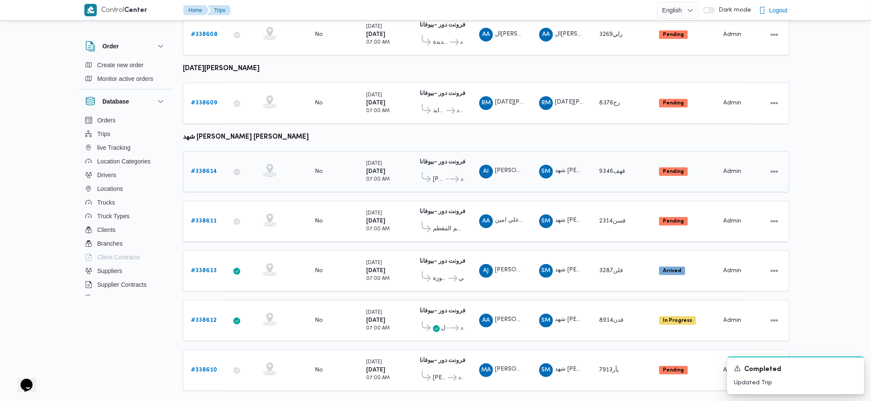
click at [199, 169] on b "# 338614" at bounding box center [204, 172] width 26 height 6
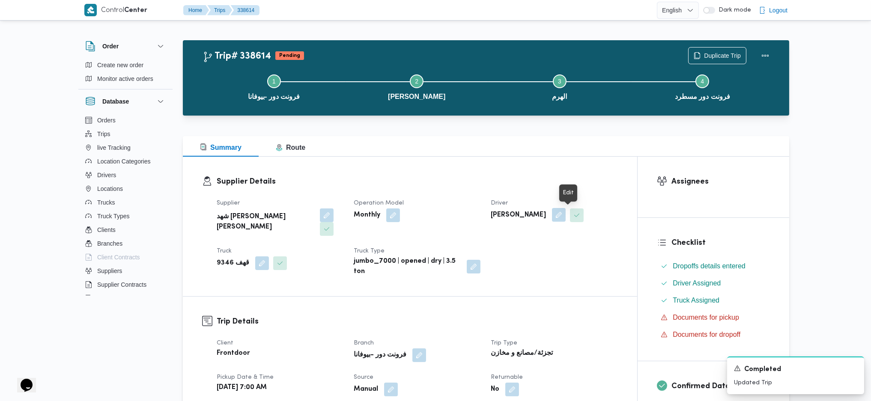
click at [566, 218] on button "button" at bounding box center [559, 215] width 14 height 14
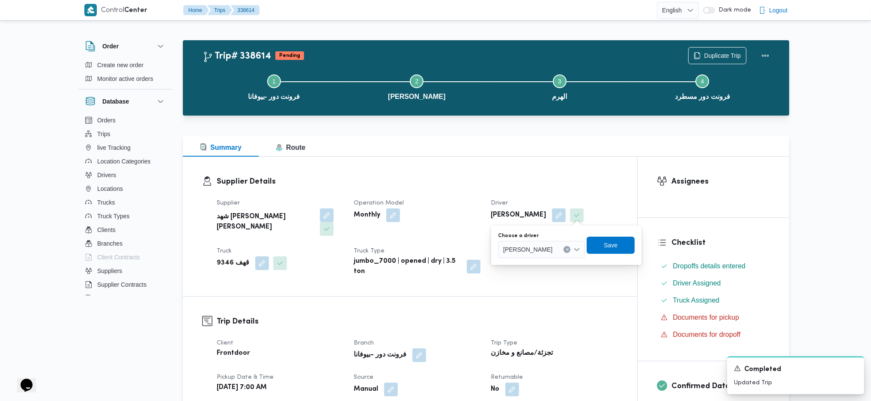
click at [552, 251] on span "عبدالرحمن ابراهيم جاد ابراهيم" at bounding box center [527, 249] width 49 height 9
type input "ش"
type input "سم"
click at [552, 263] on span "عبدالله عبدال سم يع احمد بيومي نجدى" at bounding box center [558, 265] width 44 height 10
click at [641, 246] on span "Save" at bounding box center [617, 245] width 48 height 17
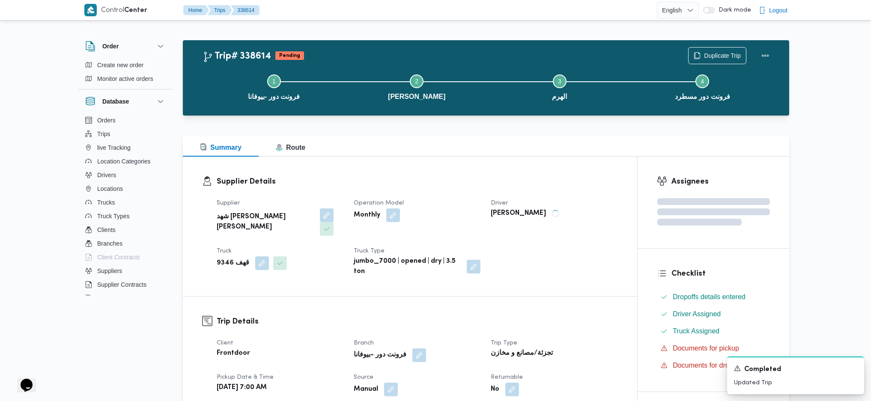
click at [575, 192] on dl "Supplier Details Supplier شهد مصطفي احمد عبدة عباس حمودة Operation Model Monthl…" at bounding box center [417, 226] width 401 height 101
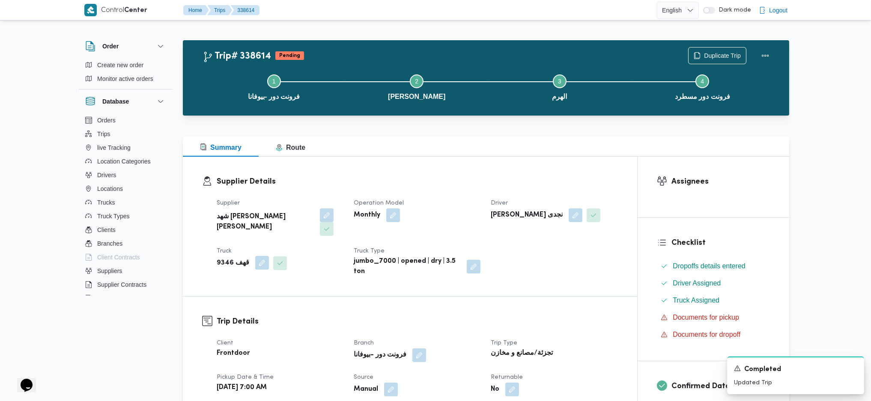
click at [257, 256] on button "button" at bounding box center [262, 263] width 14 height 14
click at [241, 284] on div at bounding box center [243, 284] width 4 height 14
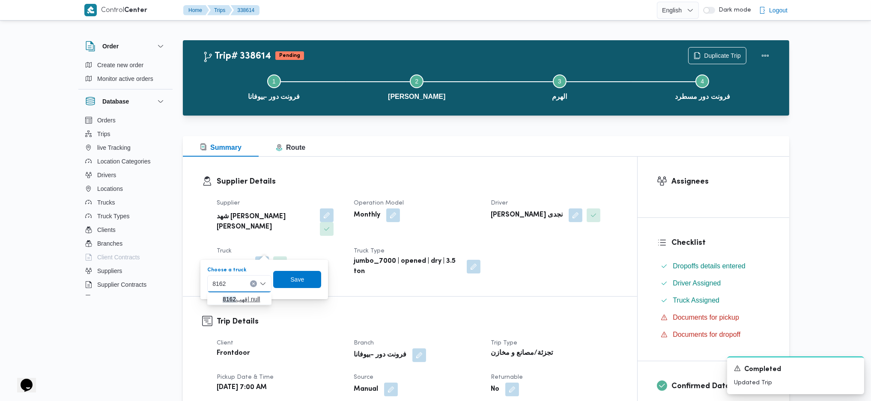
type input "8162"
click at [230, 303] on span "قهب 8162 | null" at bounding box center [245, 299] width 44 height 10
click at [302, 279] on span "Save" at bounding box center [304, 280] width 14 height 10
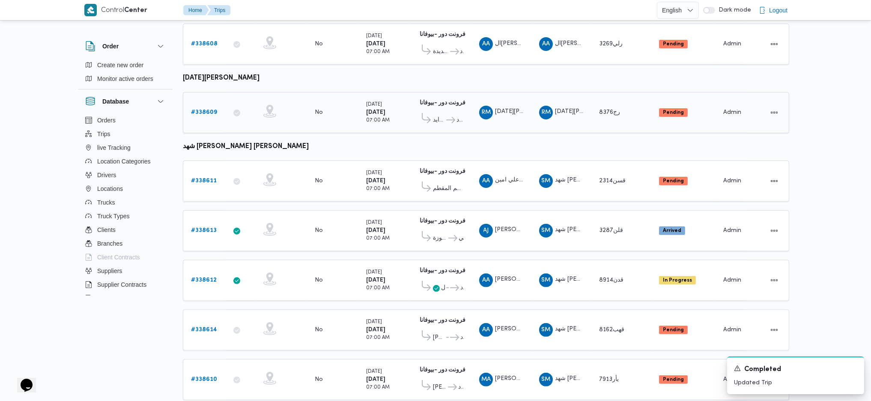
scroll to position [556, 0]
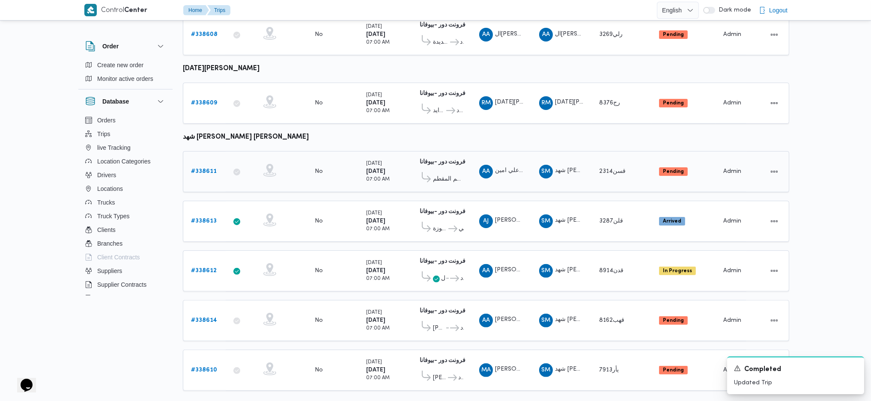
click at [209, 169] on b "# 338611" at bounding box center [204, 172] width 26 height 6
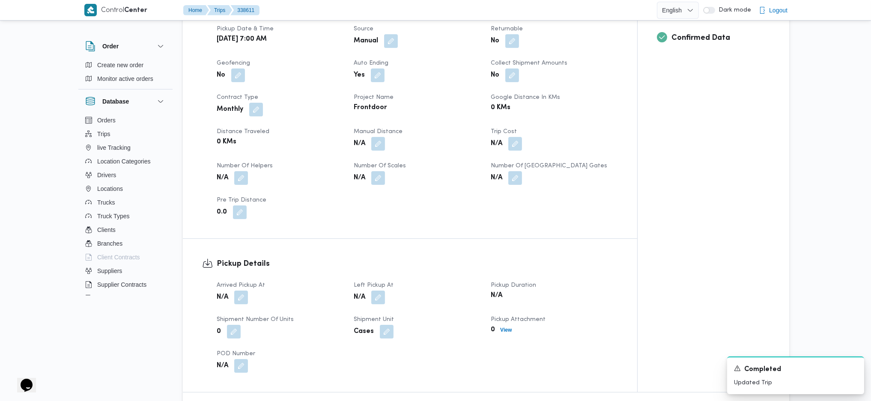
scroll to position [400, 0]
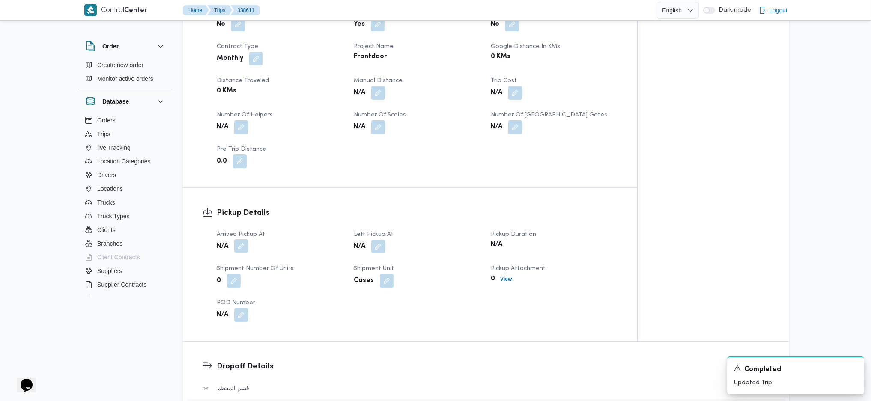
click at [242, 239] on button "button" at bounding box center [241, 246] width 14 height 14
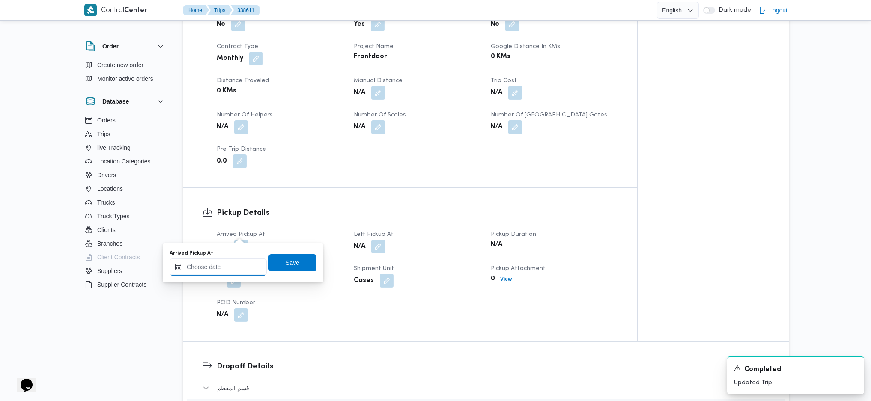
click at [230, 261] on input "Arrived Pickup At" at bounding box center [218, 267] width 97 height 17
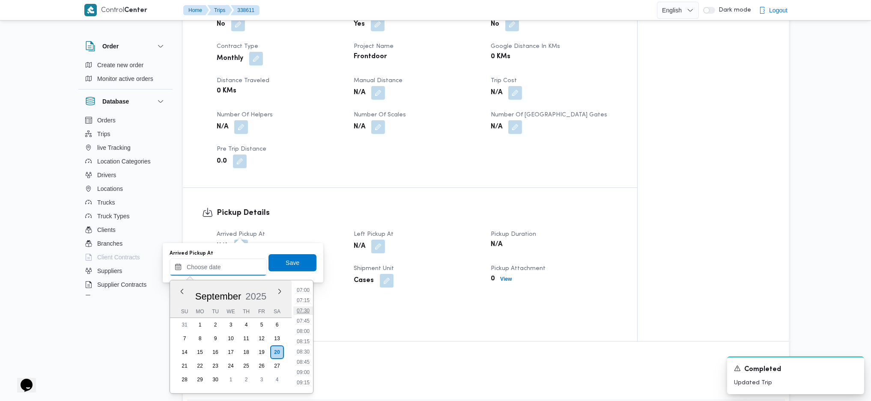
scroll to position [277, 0]
click at [300, 303] on li "07:00" at bounding box center [303, 302] width 20 height 9
type input "[DATE] 07:00"
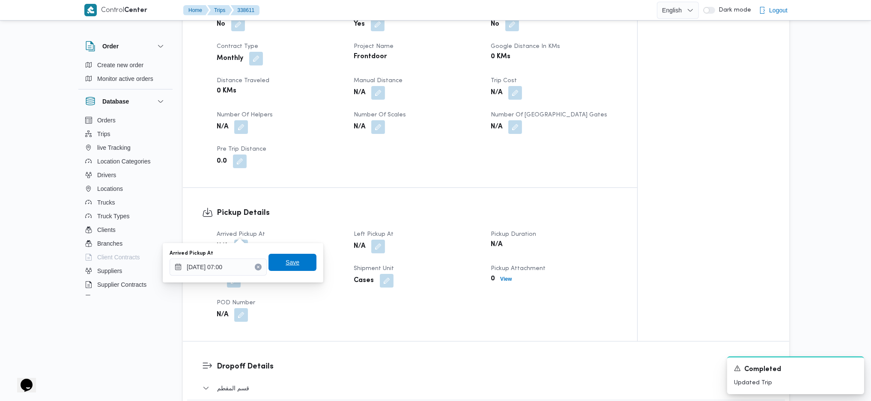
drag, startPoint x: 288, startPoint y: 267, endPoint x: 322, endPoint y: 261, distance: 34.9
click at [289, 265] on span "Save" at bounding box center [293, 263] width 14 height 10
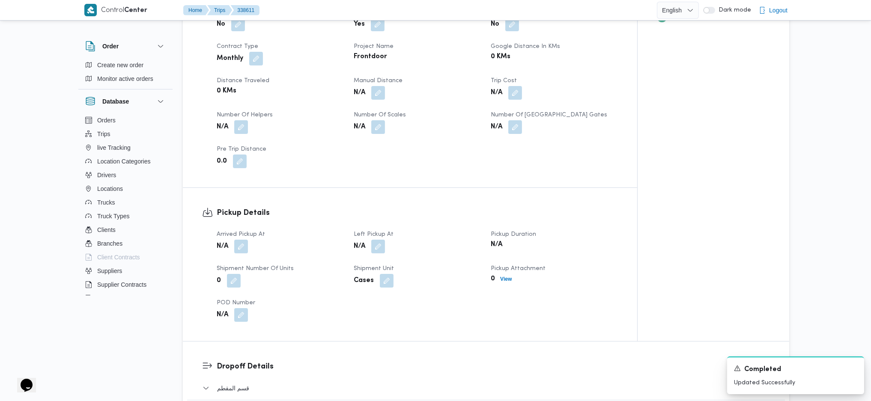
drag, startPoint x: 374, startPoint y: 241, endPoint x: 382, endPoint y: 242, distance: 8.6
click at [375, 241] on div "Arrived Pickup At N/A Left Pickup At N/A Pickup Duration N/A Shipment Number of…" at bounding box center [418, 275] width 412 height 103
click at [381, 239] on button "button" at bounding box center [378, 246] width 14 height 14
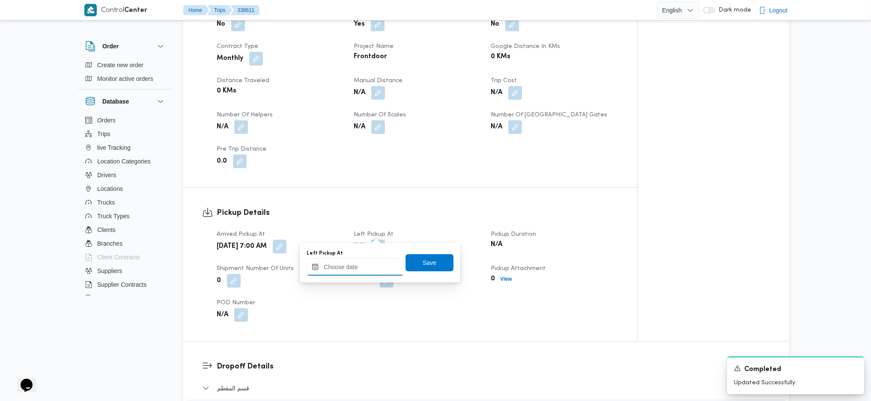
click at [367, 263] on input "Left Pickup At" at bounding box center [355, 267] width 97 height 17
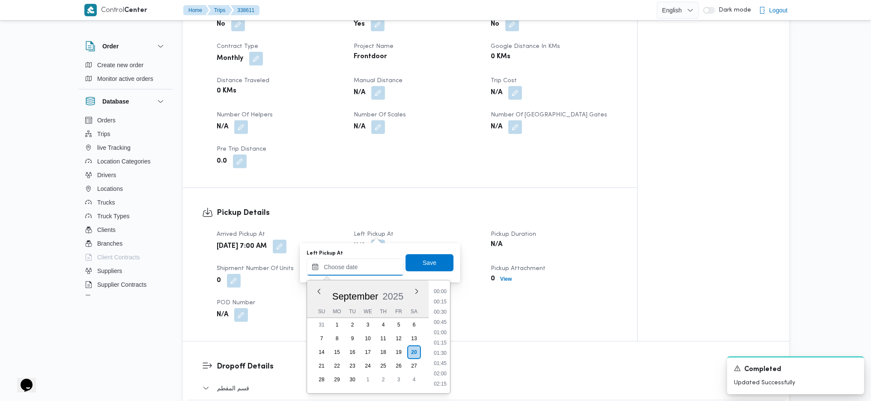
scroll to position [391, 0]
click at [440, 314] on li "10:00" at bounding box center [440, 311] width 20 height 9
type input "[DATE] 10:00"
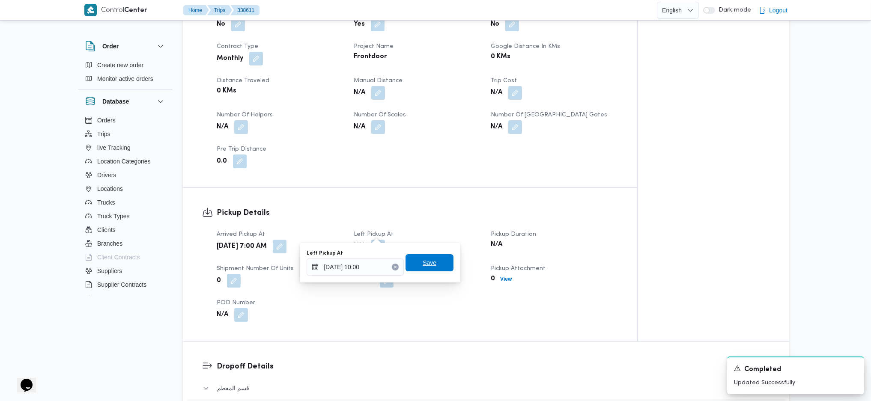
click at [423, 265] on span "Save" at bounding box center [430, 263] width 14 height 10
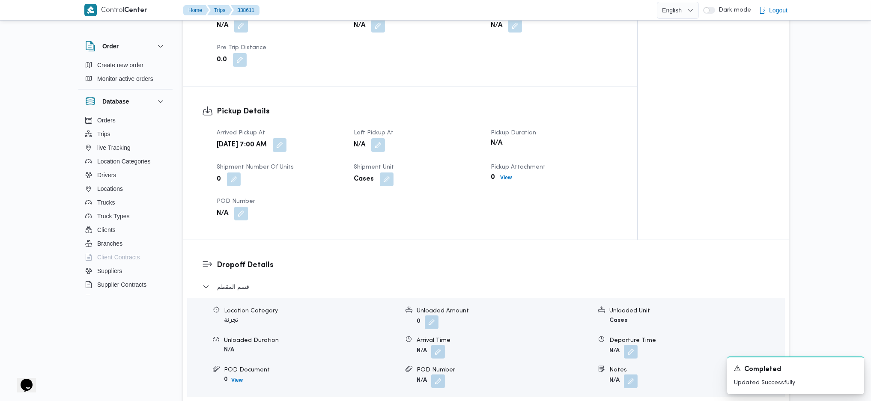
scroll to position [571, 0]
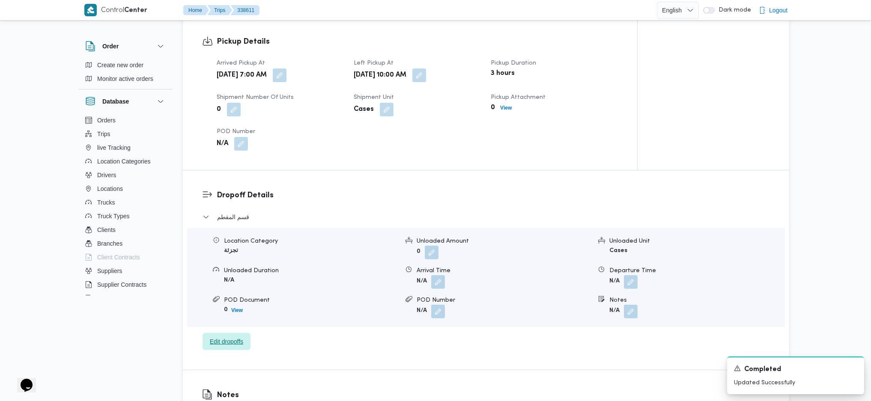
click at [237, 337] on span "Edit dropoffs" at bounding box center [226, 342] width 33 height 10
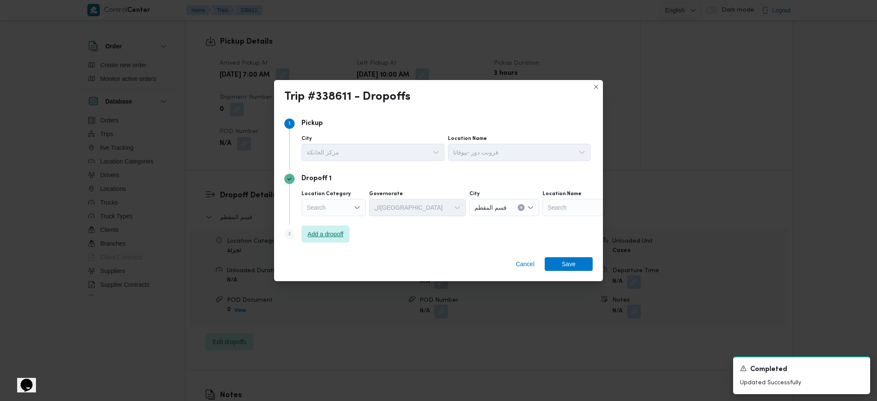
click at [341, 235] on span "Add a dropoff" at bounding box center [326, 234] width 36 height 10
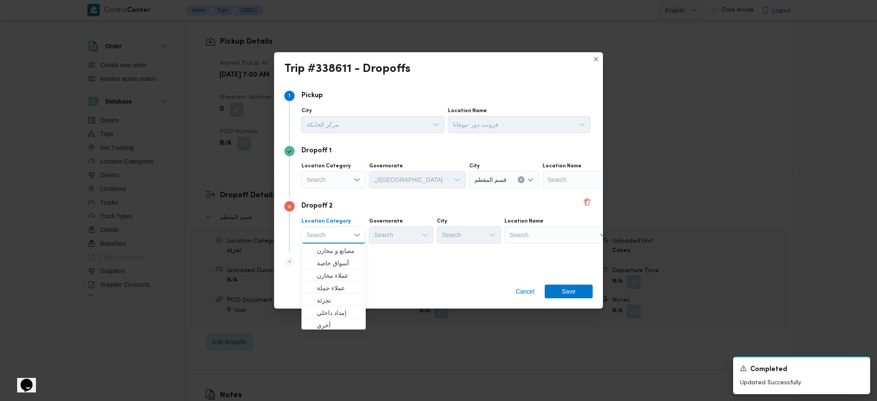
click at [549, 239] on div "Search" at bounding box center [558, 235] width 107 height 17
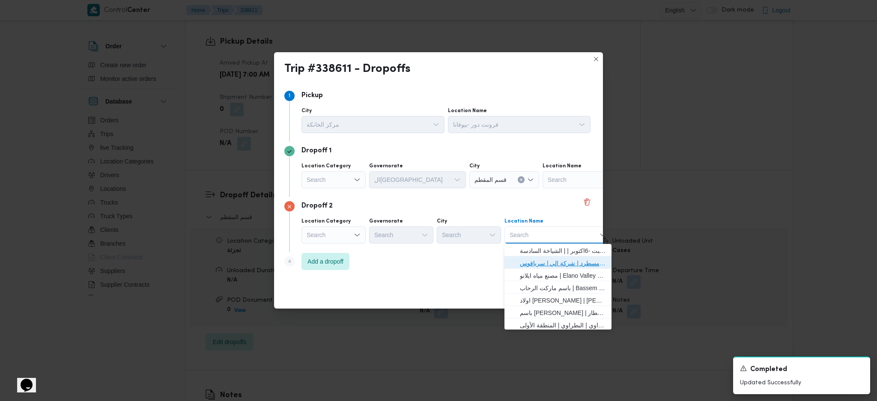
click at [550, 260] on span "فرونت دور مسطرد | شركة الي | سرياقوس" at bounding box center [563, 263] width 87 height 10
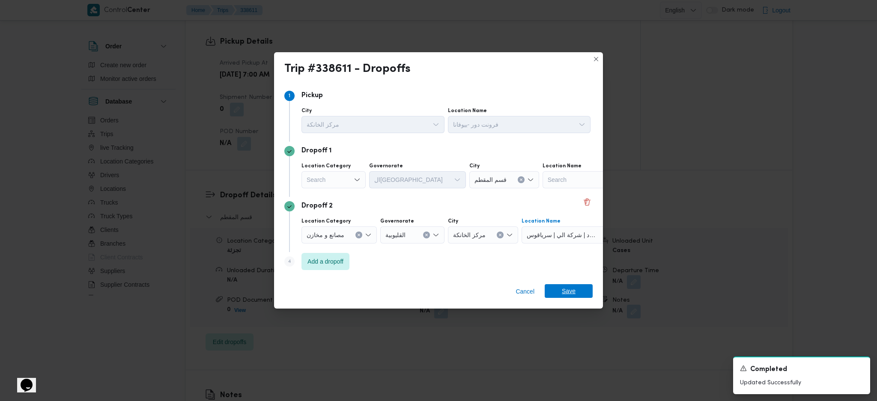
click at [562, 291] on span "Save" at bounding box center [569, 291] width 14 height 14
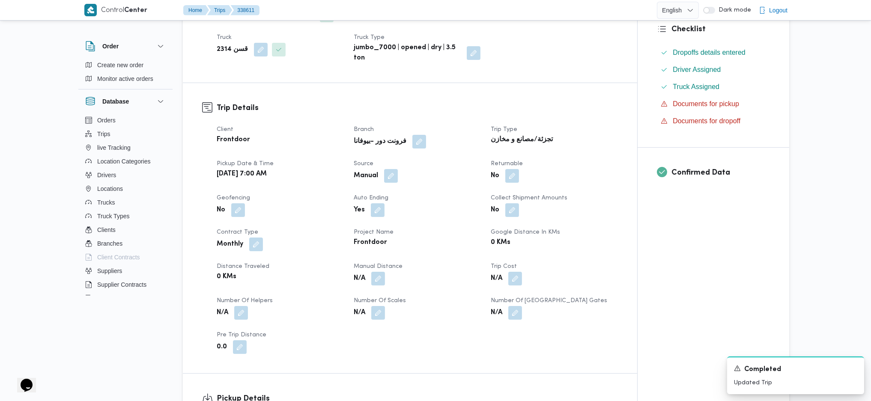
scroll to position [0, 0]
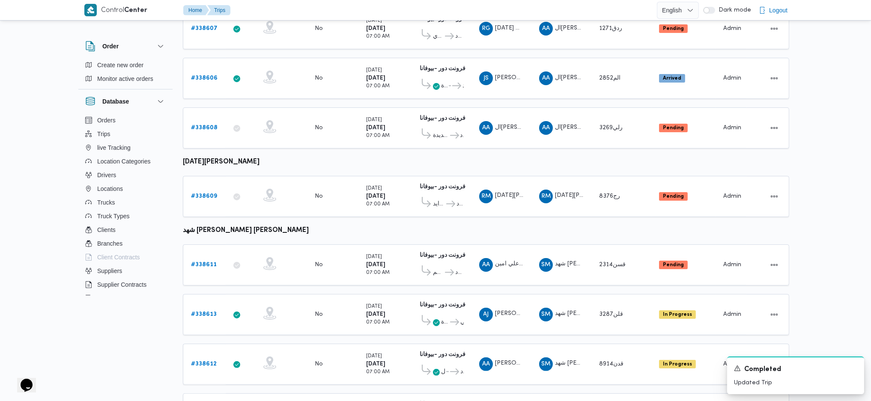
scroll to position [509, 0]
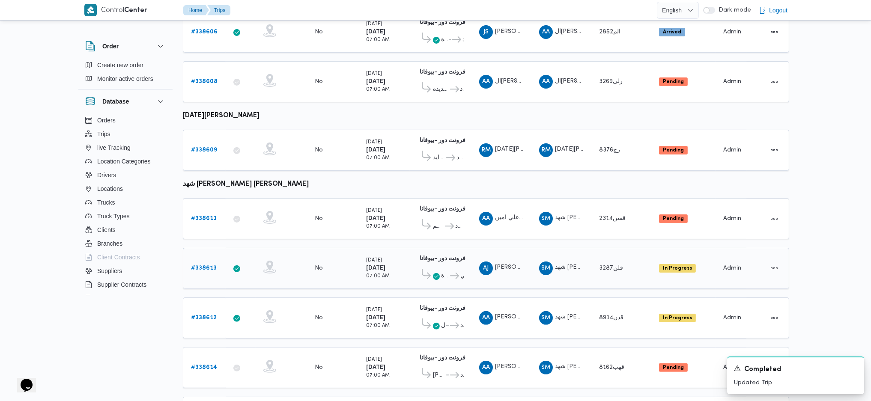
click at [205, 263] on link "# 338613" at bounding box center [204, 268] width 26 height 10
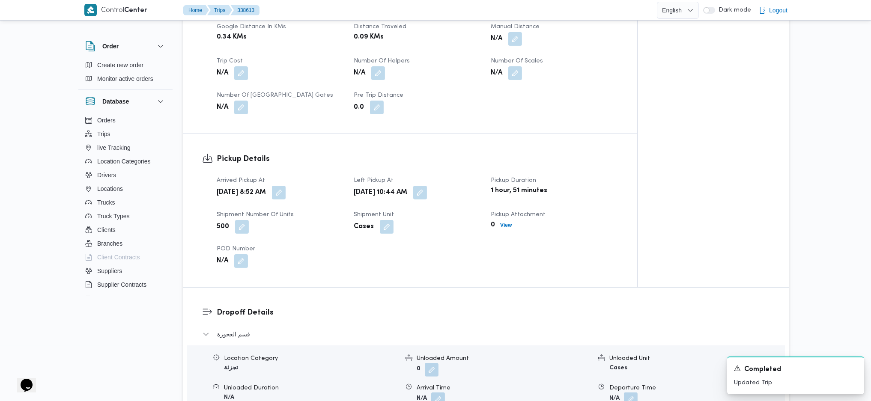
scroll to position [457, 0]
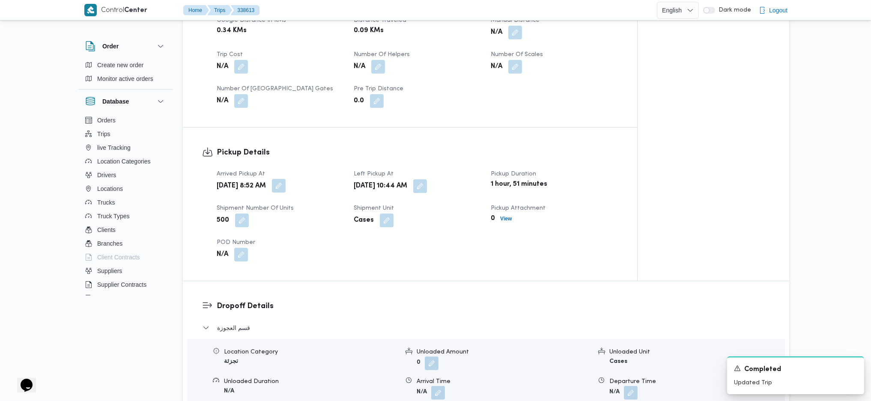
click at [286, 179] on button "button" at bounding box center [279, 186] width 14 height 14
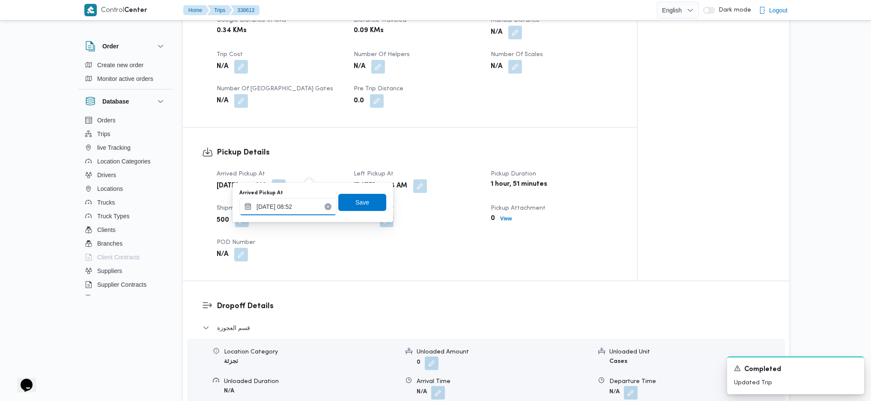
click at [294, 208] on input "20/09/2025 08:52" at bounding box center [287, 206] width 97 height 17
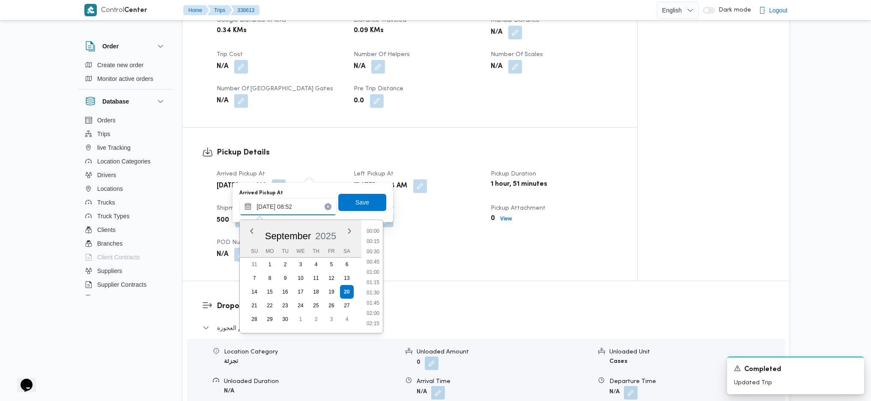
scroll to position [309, 0]
click at [374, 250] on li "08:00" at bounding box center [373, 251] width 20 height 9
type input "20/09/2025 08:00"
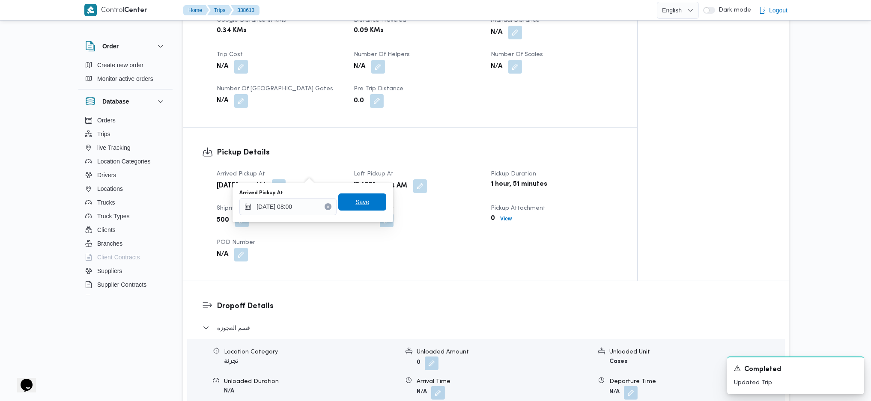
click at [364, 210] on div "Arrived Pickup At 20/09/2025 08:00 Save" at bounding box center [313, 202] width 149 height 27
click at [364, 207] on span "Save" at bounding box center [362, 202] width 48 height 17
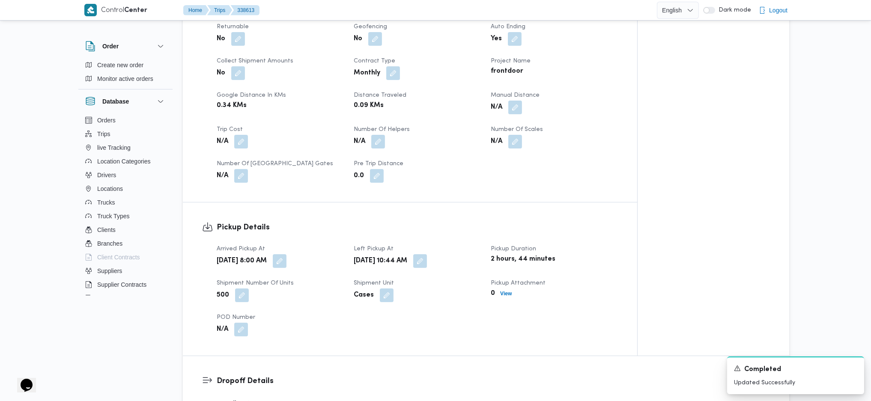
scroll to position [220, 0]
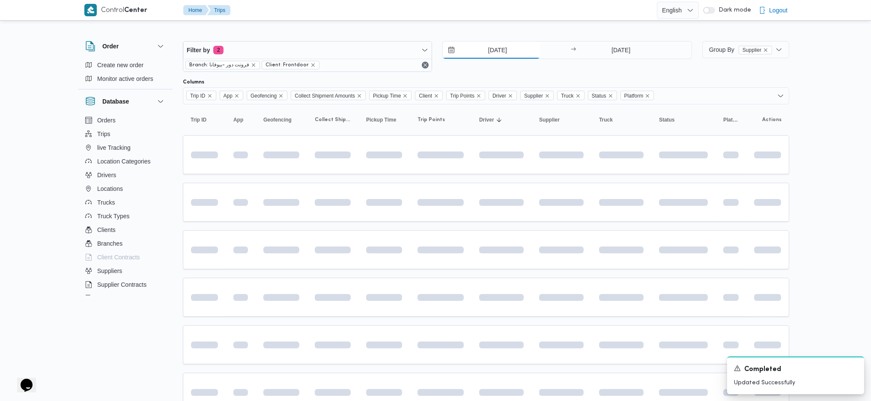
click at [481, 51] on input "[DATE]" at bounding box center [491, 50] width 97 height 17
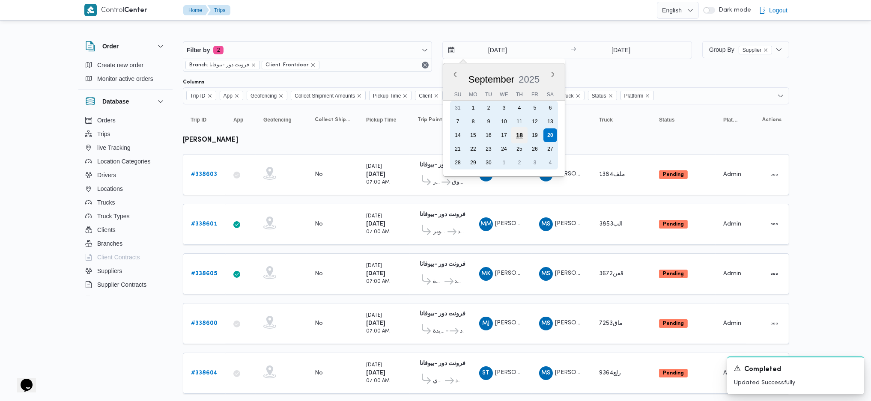
click at [517, 134] on div "18" at bounding box center [519, 135] width 16 height 16
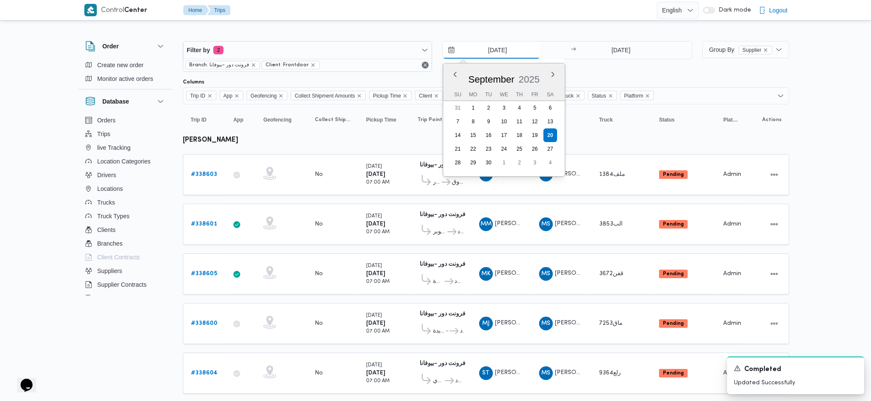
type input "[DATE]"
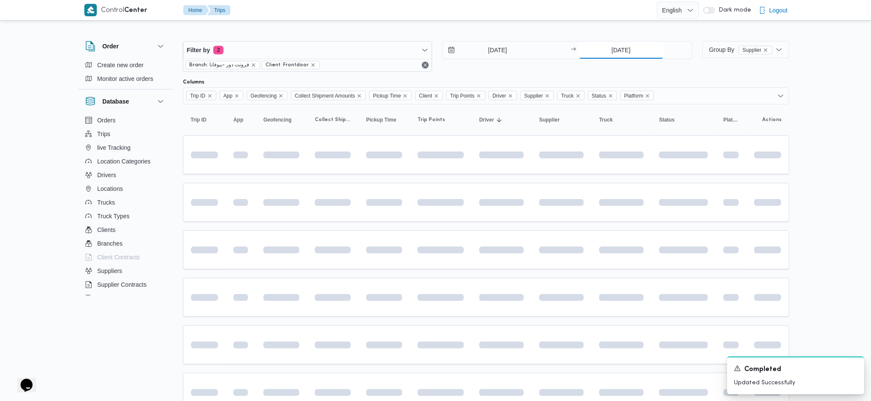
click at [602, 55] on input "[DATE]" at bounding box center [621, 50] width 85 height 17
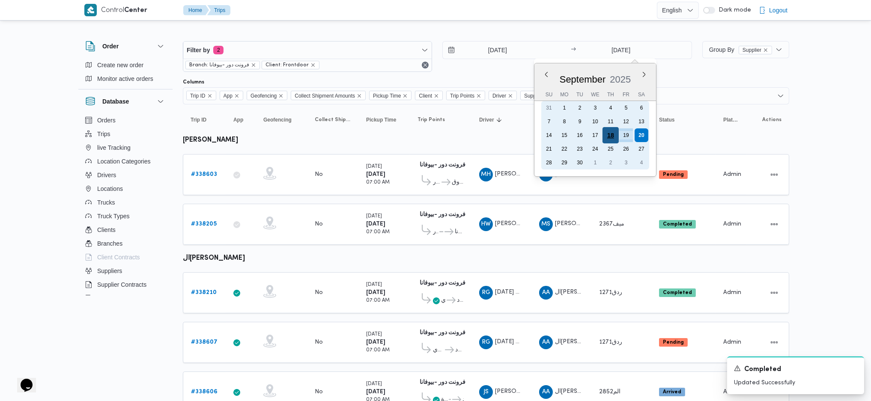
click at [609, 135] on div "18" at bounding box center [610, 135] width 16 height 16
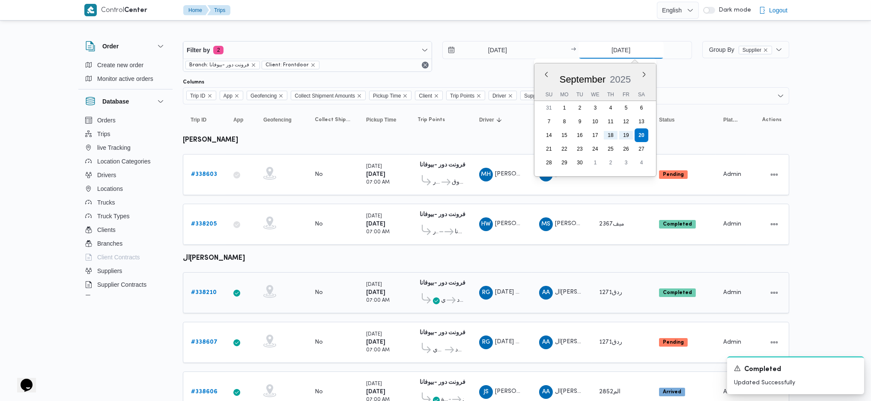
type input "[DATE]"
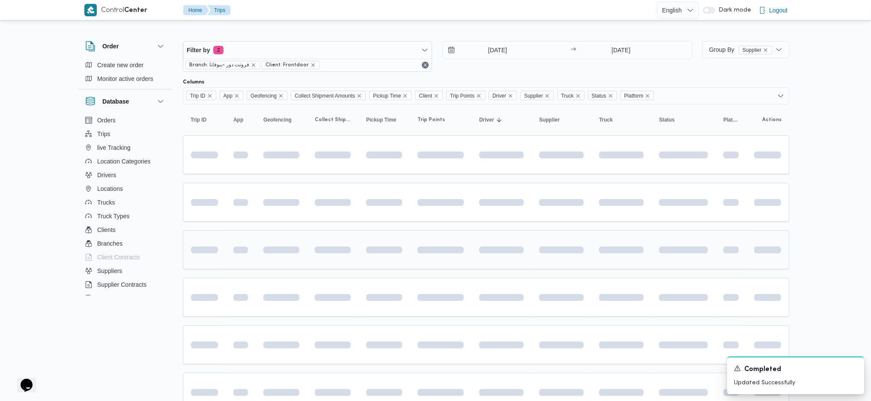
click at [472, 236] on td at bounding box center [502, 249] width 60 height 39
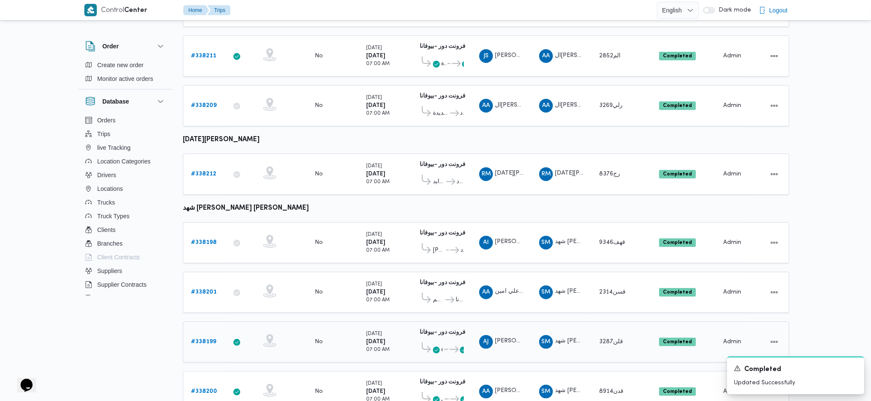
scroll to position [556, 0]
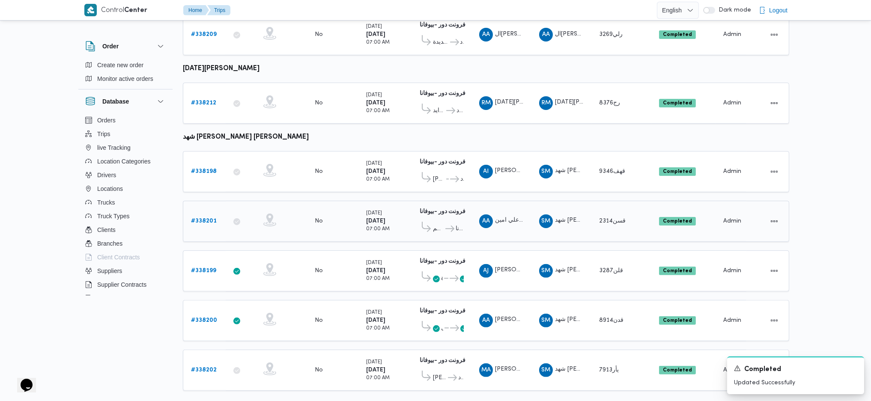
click at [206, 218] on b "# 338201" at bounding box center [204, 221] width 26 height 6
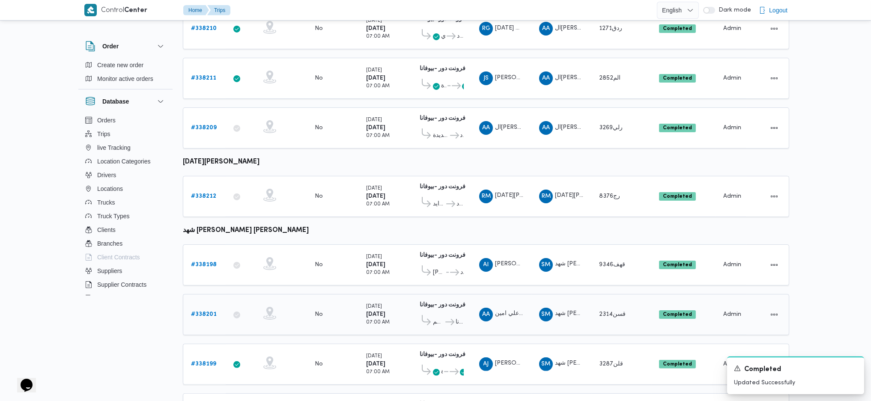
scroll to position [509, 0]
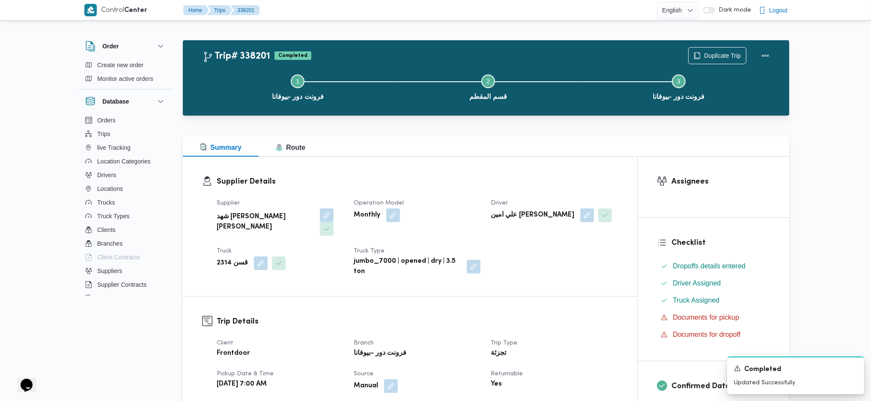
drag, startPoint x: 437, startPoint y: 170, endPoint x: 427, endPoint y: 173, distance: 10.3
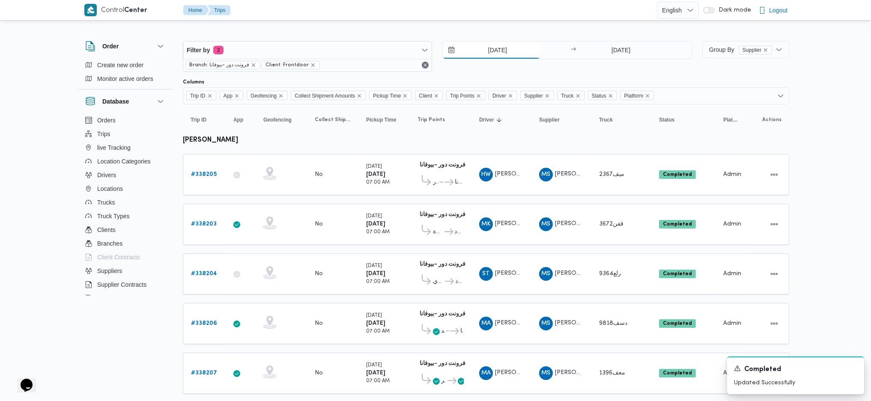
click at [498, 51] on input "[DATE]" at bounding box center [491, 50] width 97 height 17
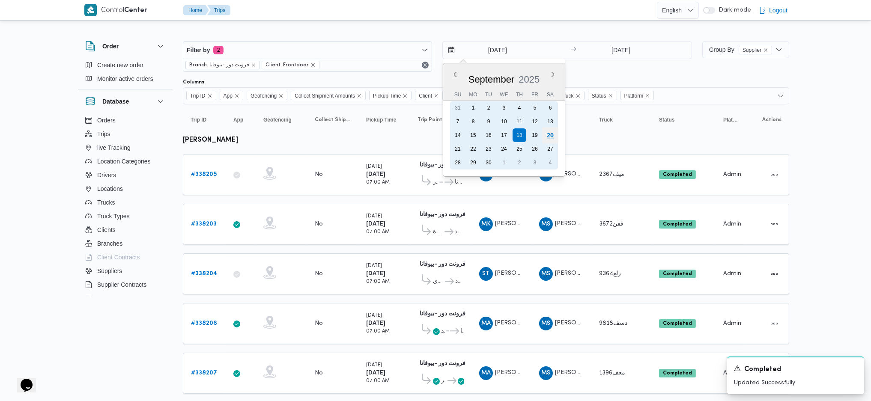
click at [553, 132] on div "20" at bounding box center [550, 135] width 16 height 16
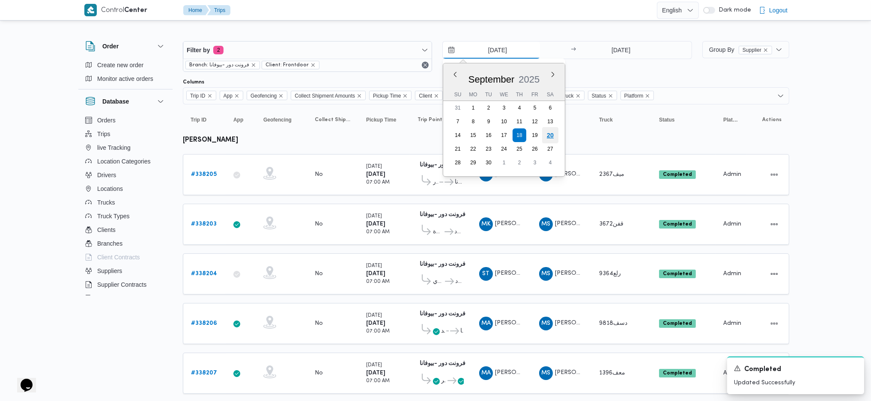
type input "[DATE]"
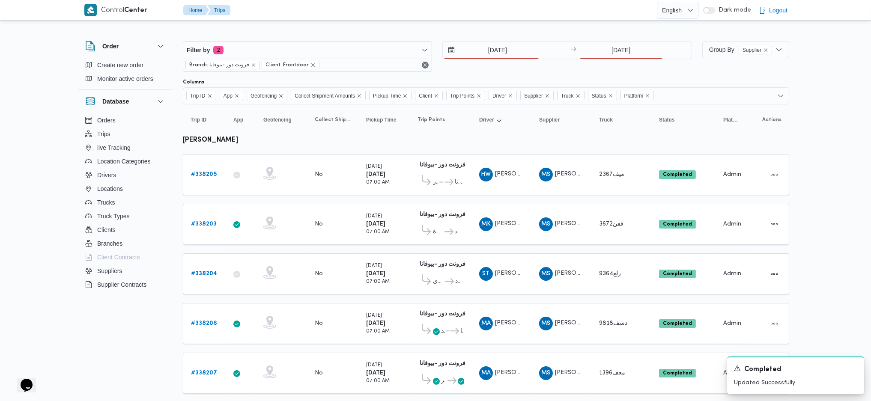
click at [604, 30] on div at bounding box center [486, 34] width 606 height 14
drag, startPoint x: 609, startPoint y: 47, endPoint x: 613, endPoint y: 49, distance: 4.6
click at [610, 48] on input "[DATE]" at bounding box center [621, 50] width 85 height 17
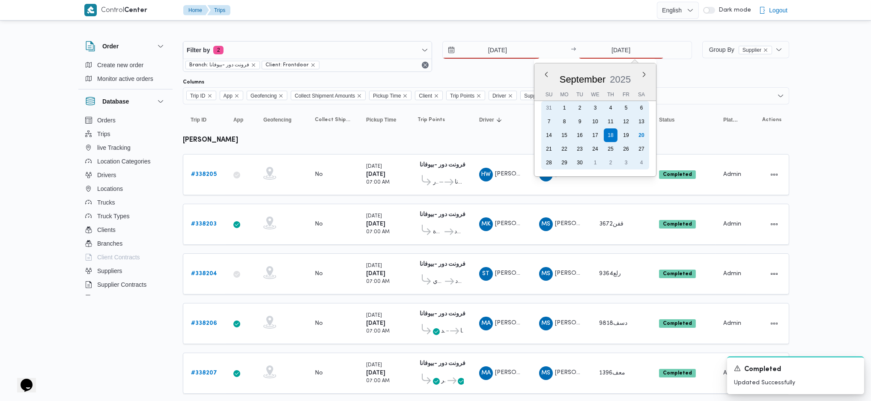
drag, startPoint x: 638, startPoint y: 137, endPoint x: 390, endPoint y: 269, distance: 280.9
click at [639, 137] on div "20" at bounding box center [642, 135] width 14 height 14
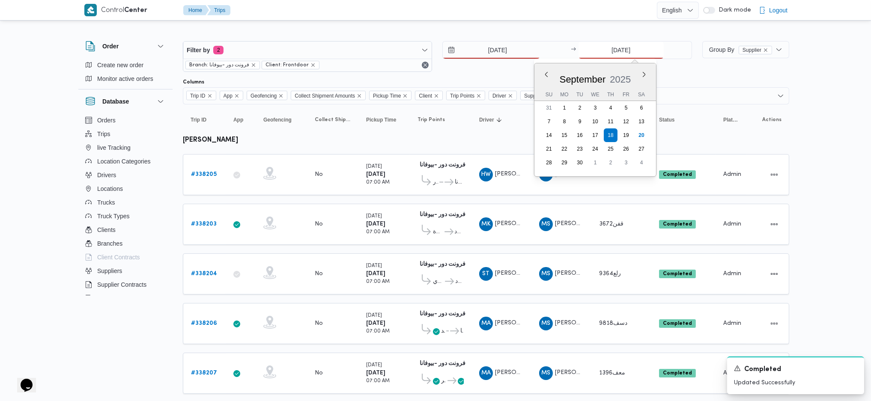
type input "[DATE]"
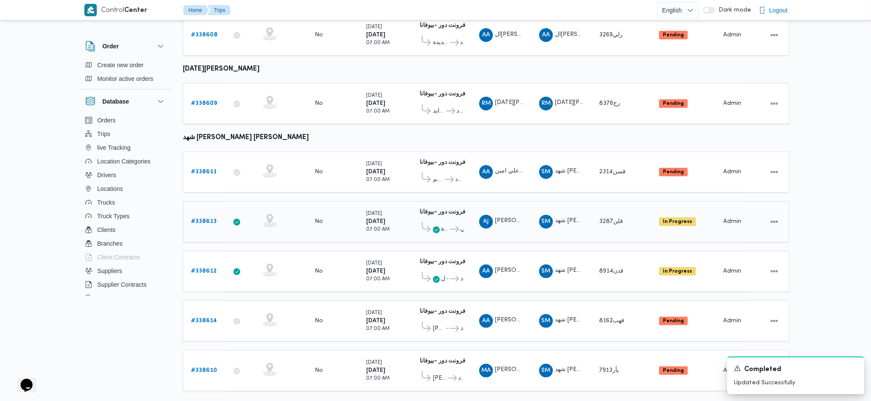
scroll to position [556, 0]
click at [514, 168] on span "علي امين محمد يحيي" at bounding box center [532, 171] width 75 height 6
click at [505, 211] on div "AJ احمد جمال محمد محمود الجيزاوي" at bounding box center [501, 221] width 51 height 21
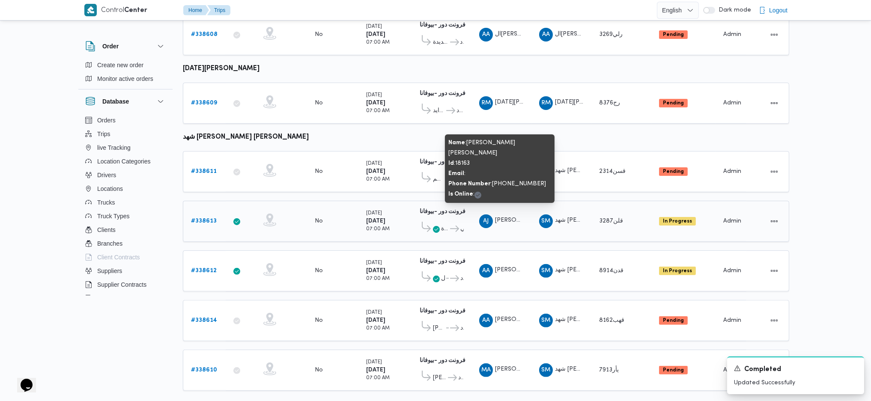
click at [503, 218] on span "احمد جمال محمد محمود الجيزاوي" at bounding box center [544, 221] width 99 height 6
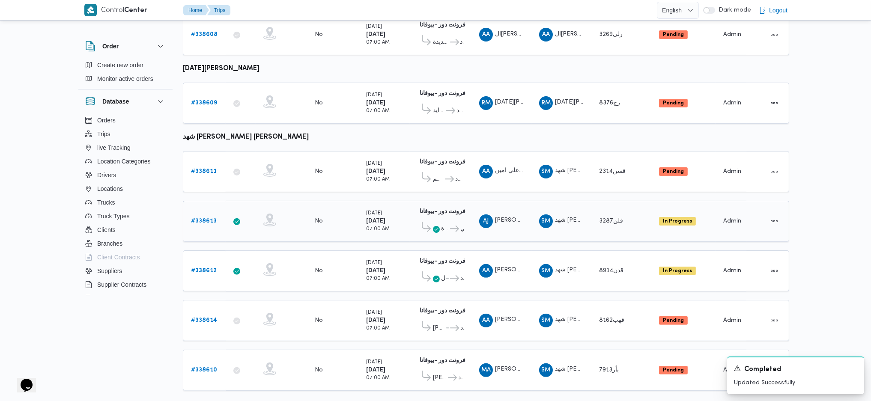
click at [436, 226] on icon at bounding box center [436, 229] width 7 height 7
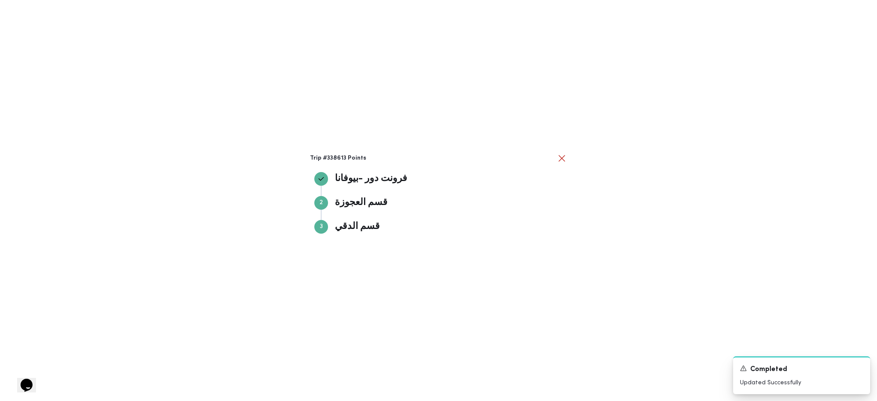
click at [533, 222] on div "Step 3 3 قسم الدقي" at bounding box center [438, 227] width 248 height 14
drag, startPoint x: 632, startPoint y: 184, endPoint x: 604, endPoint y: 187, distance: 27.6
click at [632, 183] on div "Trip #338613 Points فرونت دور -بيوفانا فرونت دور -بيوفانا Step 2 2 قسم العجوزة …" at bounding box center [438, 200] width 877 height 401
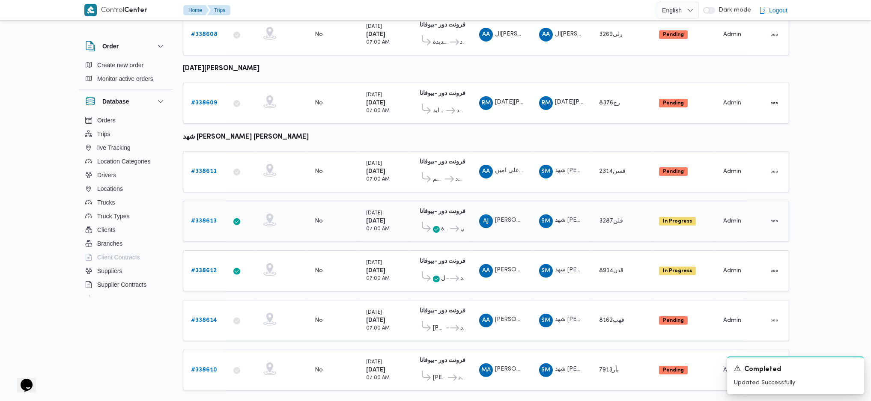
click at [207, 218] on b "# 338613" at bounding box center [204, 221] width 26 height 6
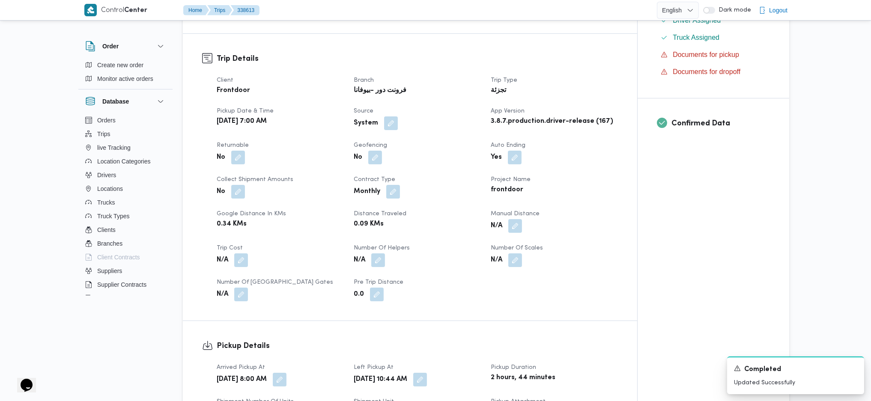
scroll to position [285, 0]
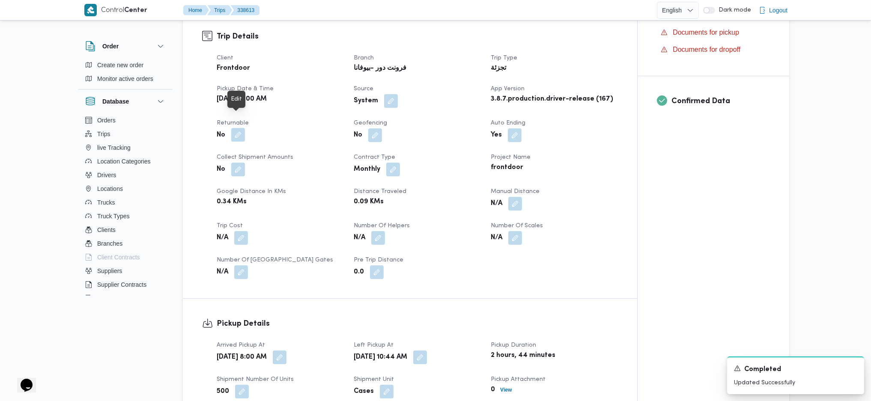
drag, startPoint x: 242, startPoint y: 122, endPoint x: 237, endPoint y: 124, distance: 4.8
click at [242, 128] on button "button" at bounding box center [238, 135] width 14 height 14
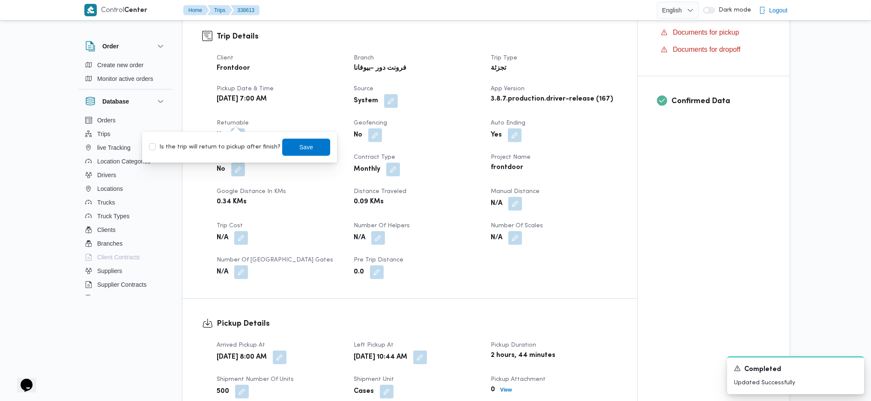
click at [219, 146] on label "Is the trip will return to pickup after finish?" at bounding box center [214, 147] width 131 height 10
checkbox input "true"
click at [291, 150] on span "Save" at bounding box center [306, 146] width 48 height 17
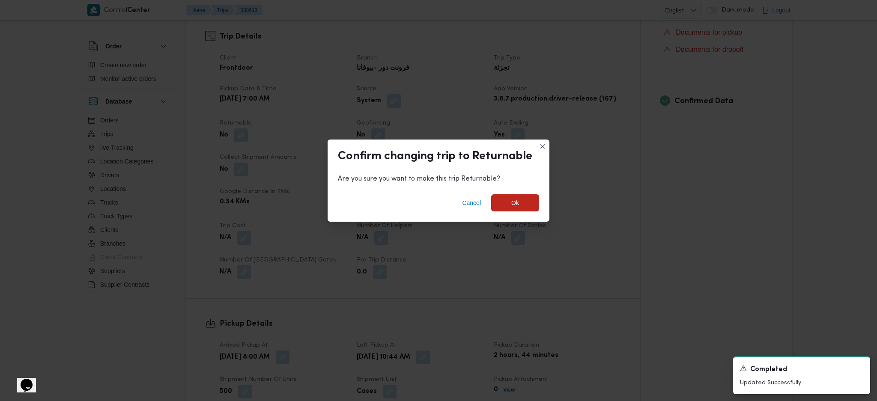
click at [356, 198] on div "Cancel Ok" at bounding box center [439, 205] width 222 height 34
drag, startPoint x: 522, startPoint y: 202, endPoint x: 544, endPoint y: 213, distance: 24.7
click at [522, 202] on span "Ok" at bounding box center [515, 202] width 48 height 17
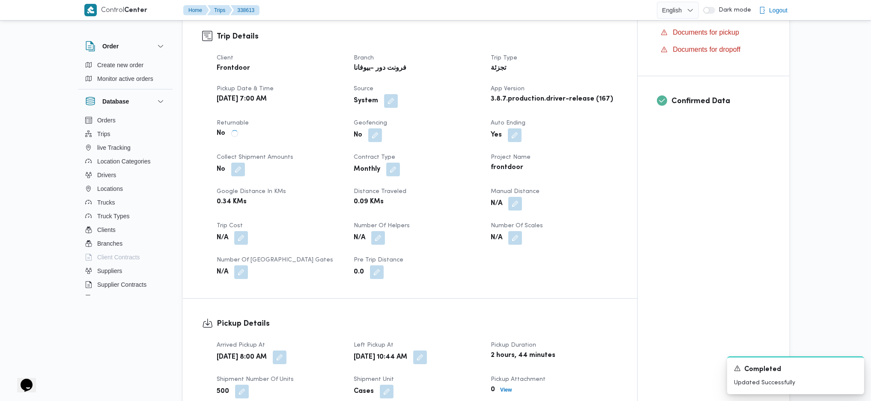
click at [621, 257] on div "Client Frontdoor Branch فرونت دور -بيوفانا Trip Type تجزئة Pickup date & time S…" at bounding box center [418, 166] width 412 height 236
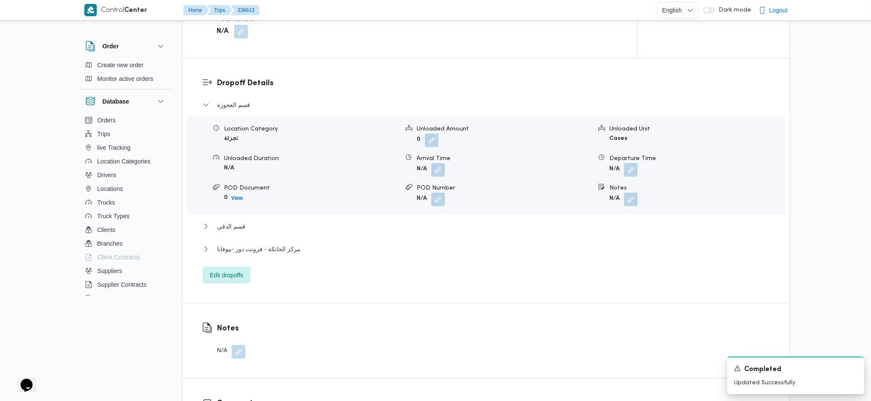
scroll to position [685, 0]
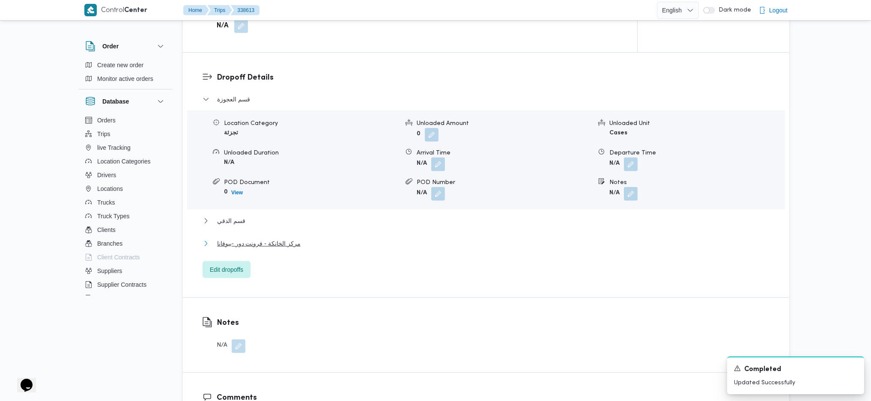
click at [286, 239] on span "مركز الخانكة - فرونت دور -بيوفانا" at bounding box center [259, 244] width 84 height 10
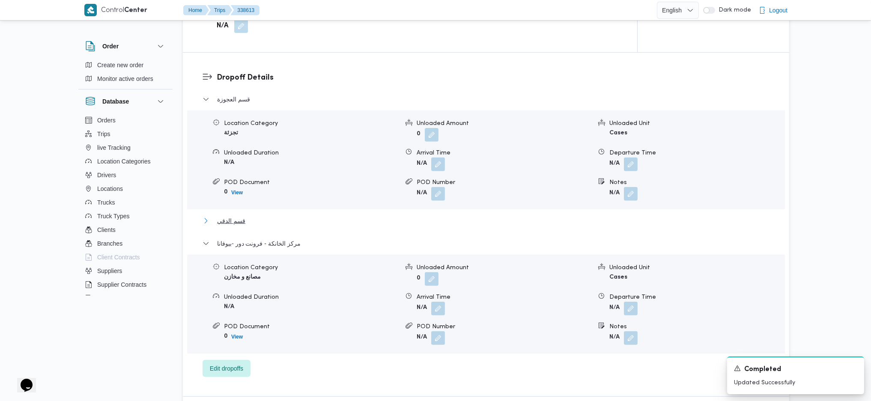
click at [247, 216] on button "قسم الدقي" at bounding box center [486, 221] width 567 height 10
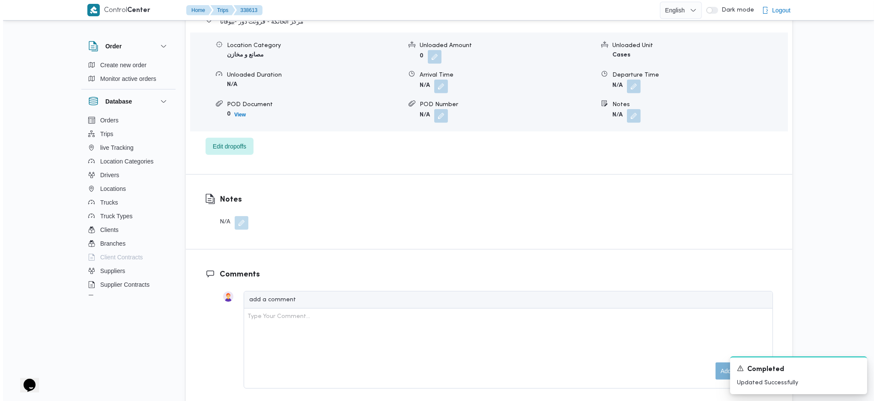
scroll to position [857, 0]
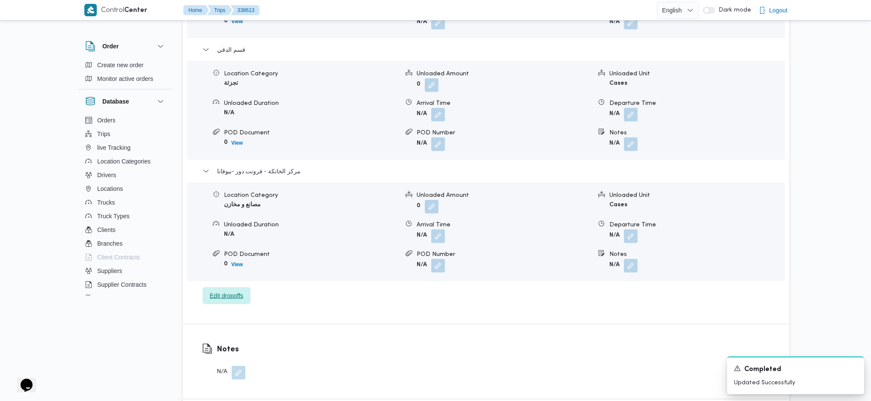
click at [231, 291] on span "Edit dropoffs" at bounding box center [226, 296] width 33 height 10
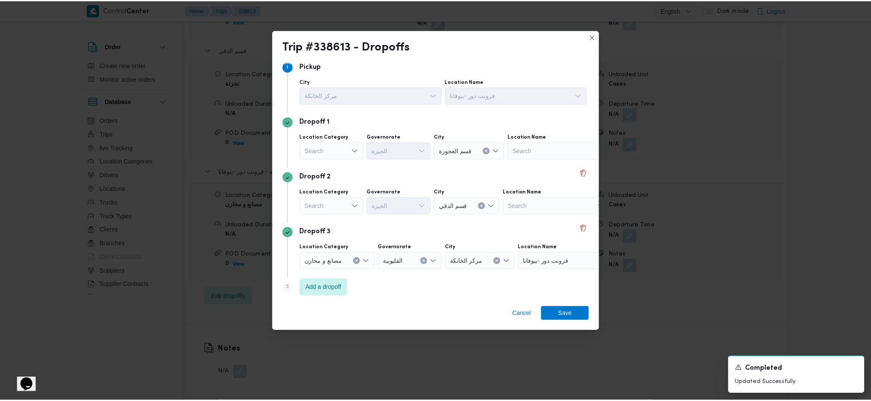
scroll to position [10, 0]
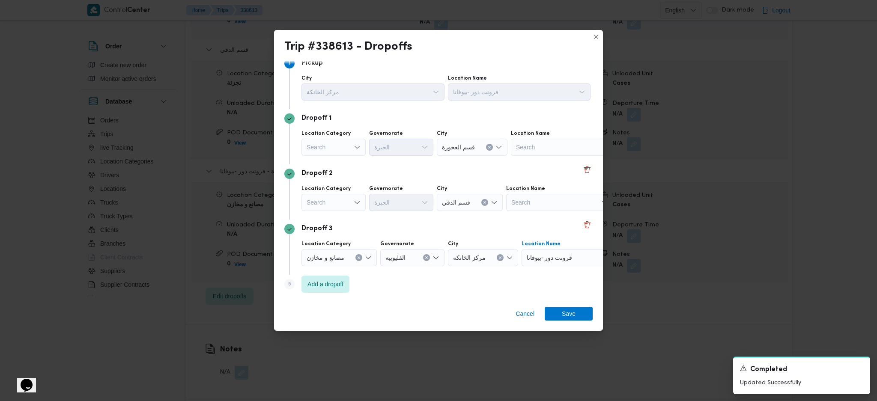
click at [559, 263] on div "فرونت دور -بيوفانا" at bounding box center [575, 257] width 107 height 17
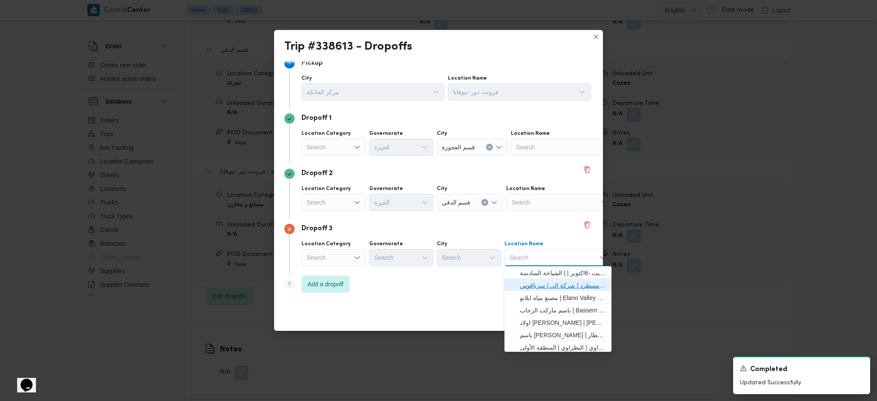
click at [556, 282] on span "فرونت دور مسطرد | شركة الي | سرياقوس" at bounding box center [563, 286] width 87 height 10
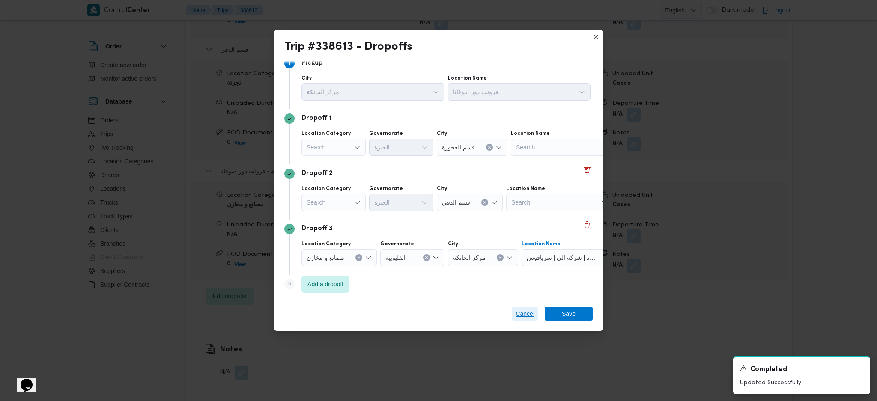
click at [528, 313] on span "Cancel" at bounding box center [525, 314] width 19 height 10
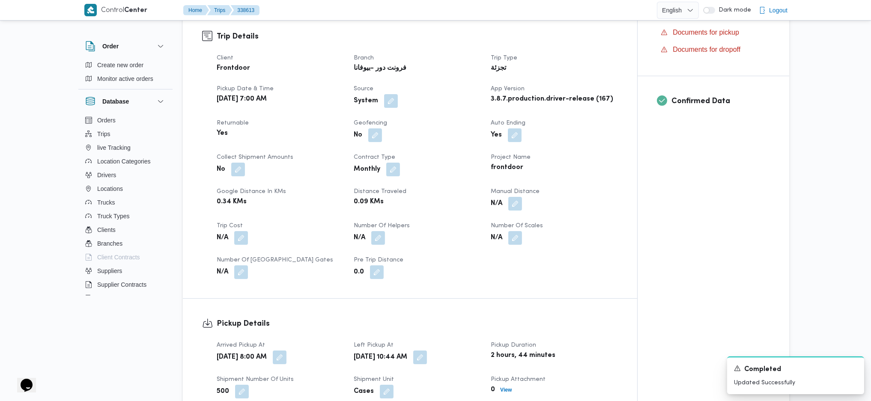
scroll to position [0, 0]
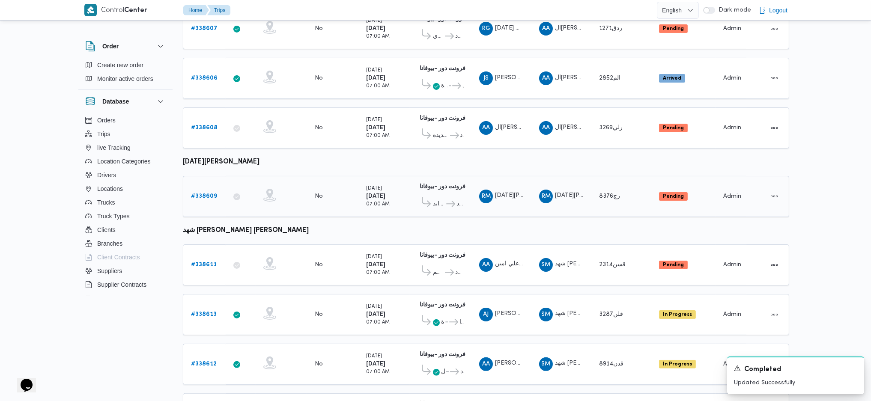
scroll to position [509, 0]
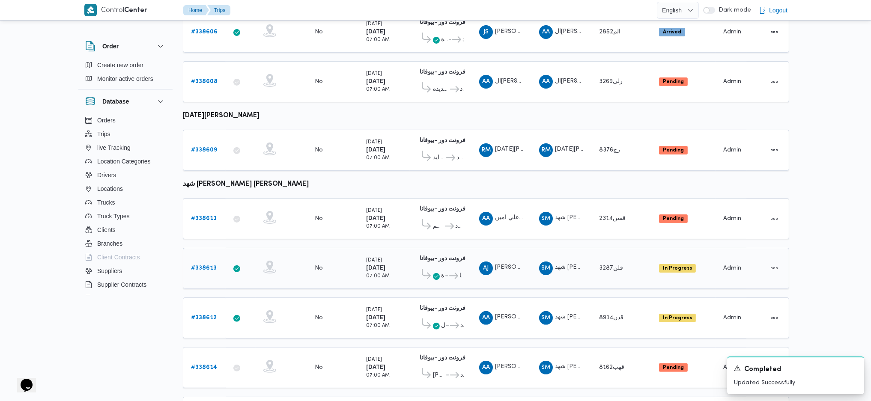
click at [450, 273] on icon at bounding box center [453, 276] width 9 height 6
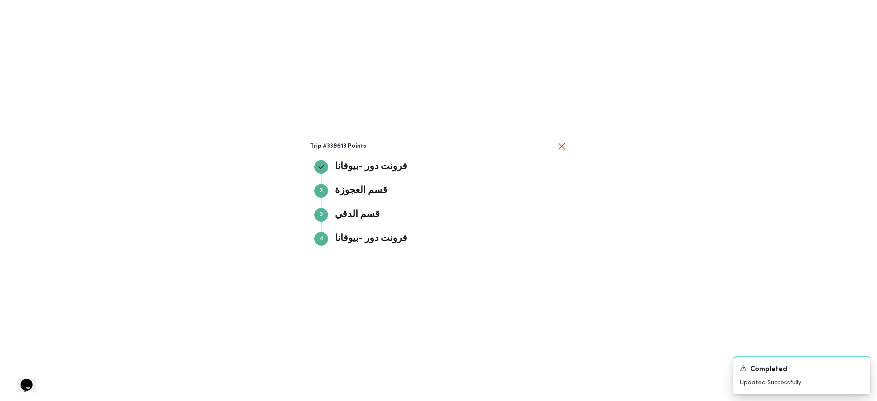
click at [627, 261] on div "Trip #338613 Points فرونت دور -بيوفانا فرونت دور -بيوفانا Step 2 2 قسم العجوزة …" at bounding box center [438, 200] width 877 height 401
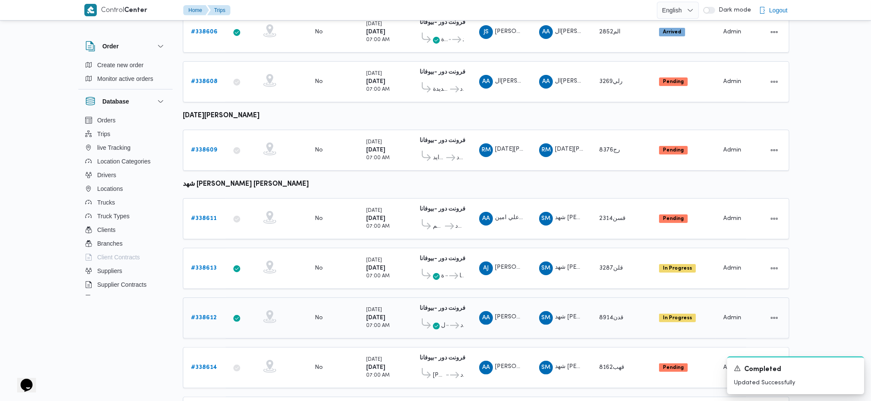
click at [202, 315] on b "# 338612" at bounding box center [204, 318] width 26 height 6
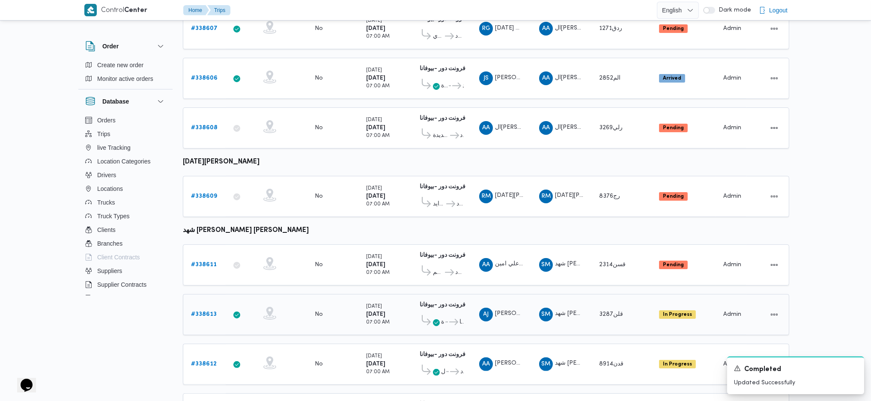
scroll to position [509, 0]
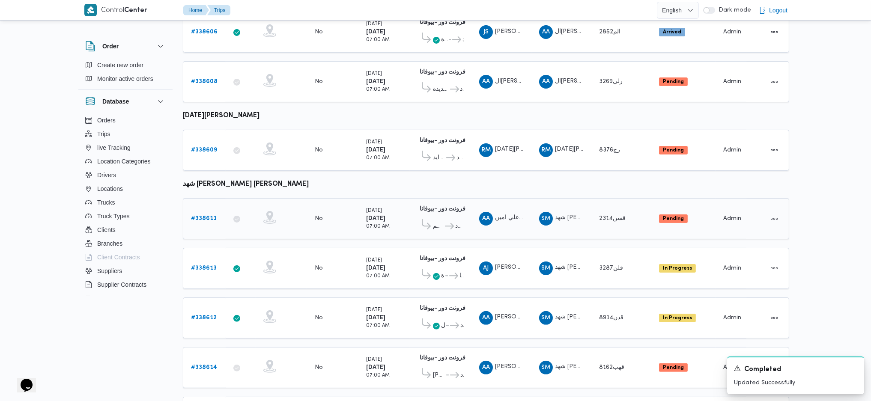
click at [445, 223] on icon at bounding box center [449, 226] width 9 height 6
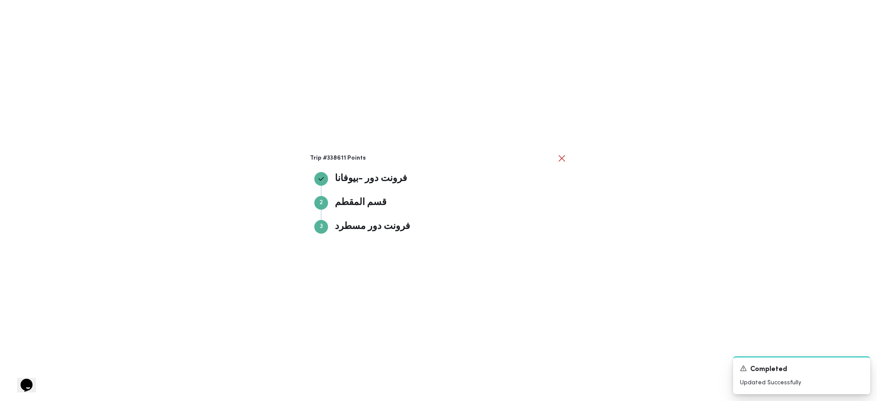
click at [620, 223] on div "Trip #338611 Points فرونت دور -بيوفانا فرونت دور -بيوفانا Step 2 2 قسم المقطم ق…" at bounding box center [438, 200] width 877 height 401
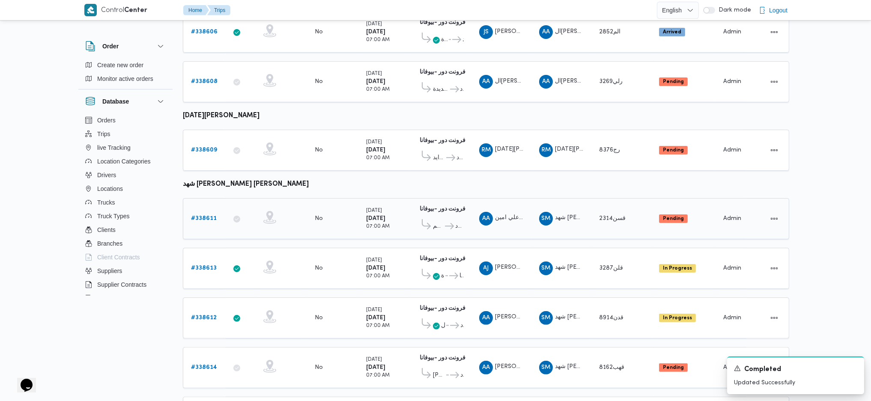
click at [444, 221] on span "فرونت دور مسطرد" at bounding box center [454, 226] width 20 height 10
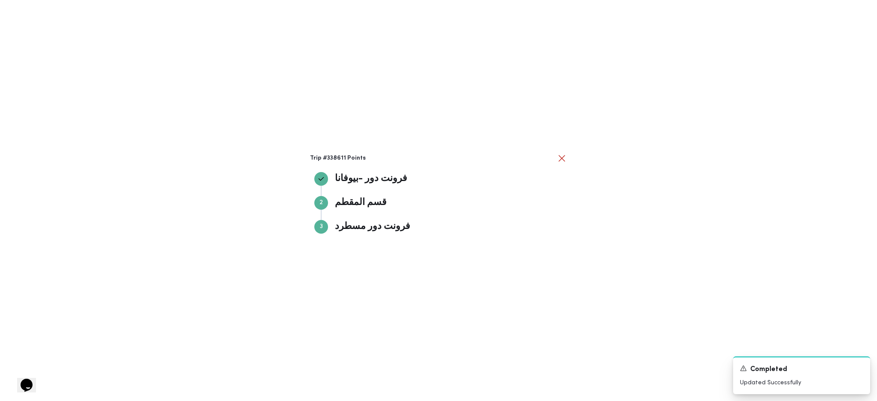
click at [677, 219] on div "Trip #338611 Points فرونت دور -بيوفانا فرونت دور -بيوفانا Step 2 2 قسم المقطم ق…" at bounding box center [438, 200] width 877 height 401
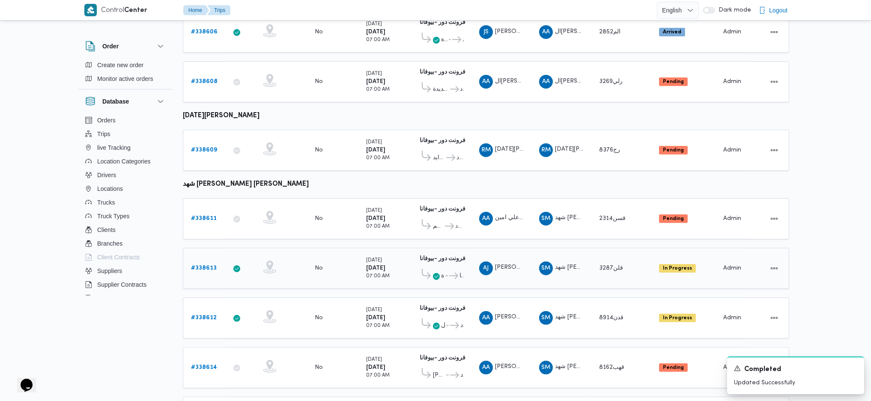
click at [446, 273] on icon at bounding box center [449, 276] width 9 height 6
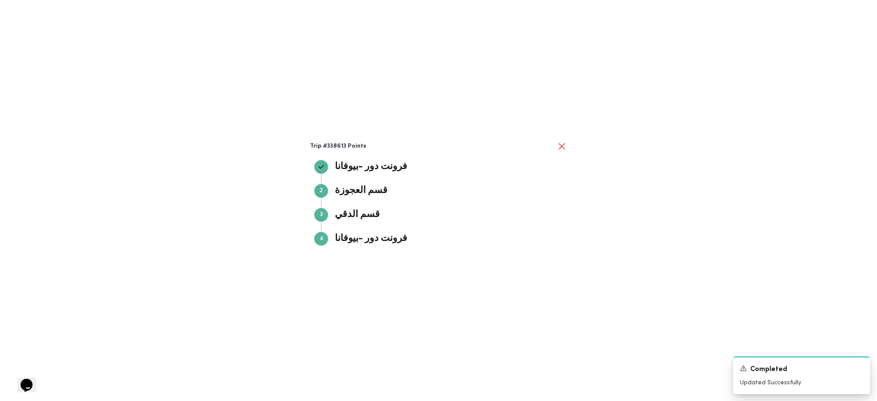
click at [581, 246] on div "Trip #338613 Points فرونت دور -بيوفانا فرونت دور -بيوفانا Step 2 2 قسم العجوزة …" at bounding box center [438, 200] width 877 height 401
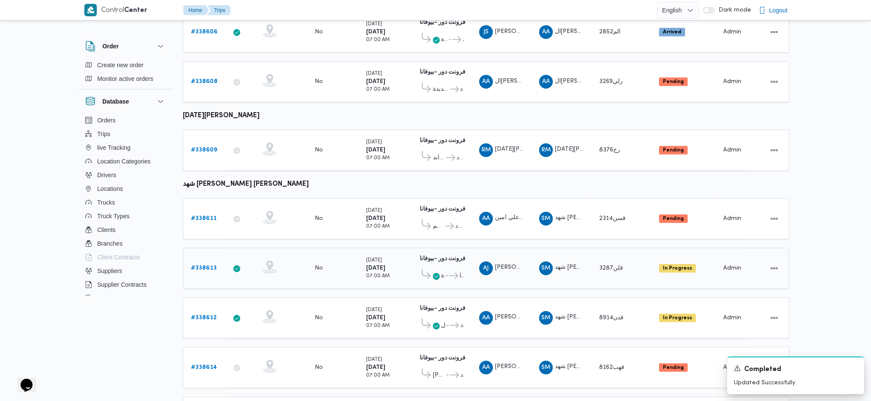
click at [200, 266] on b "# 338613" at bounding box center [204, 269] width 26 height 6
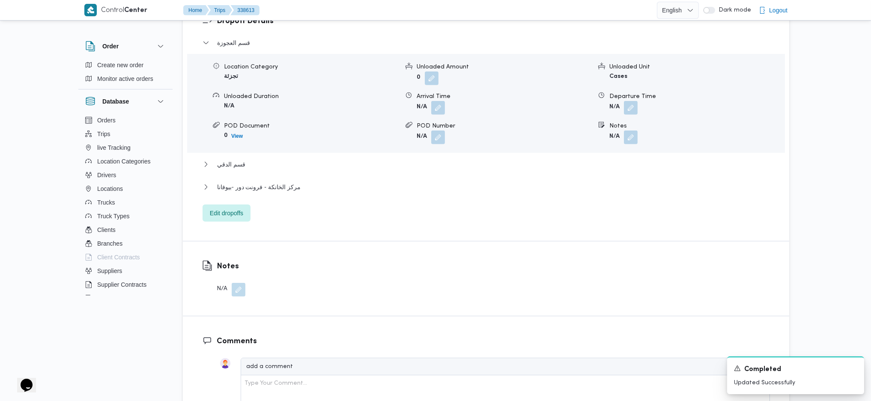
scroll to position [624, 0]
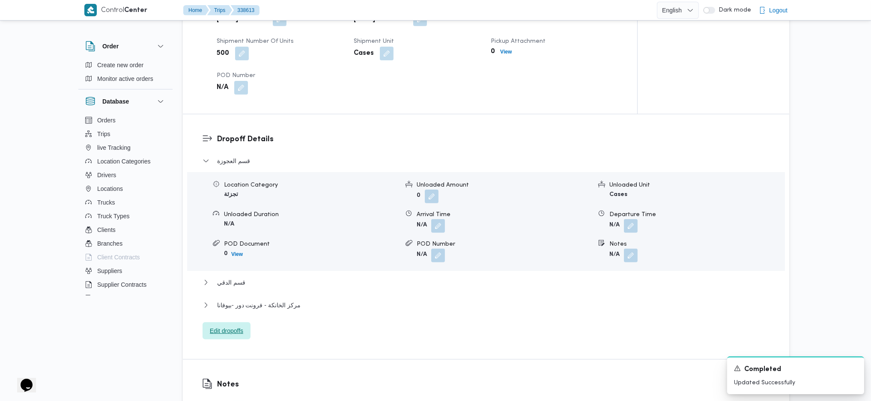
click at [240, 326] on span "Edit dropoffs" at bounding box center [226, 331] width 33 height 10
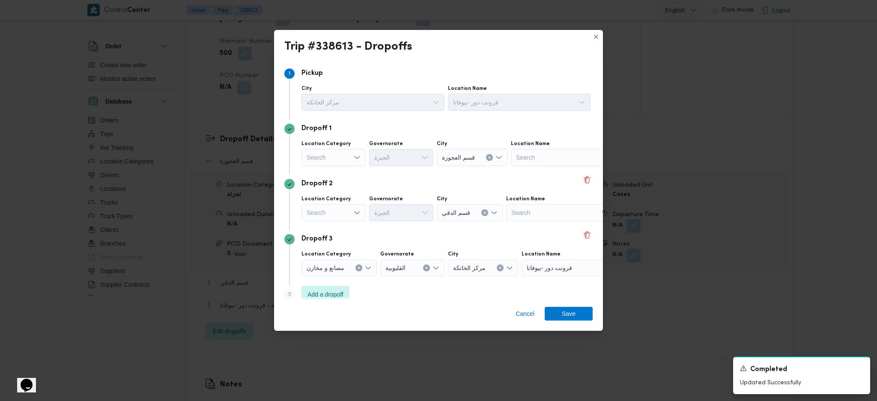
click at [348, 157] on div "Search" at bounding box center [334, 157] width 64 height 17
click at [336, 206] on span "عملاء جملة" at bounding box center [339, 210] width 44 height 10
click at [332, 212] on div "Search" at bounding box center [334, 212] width 64 height 17
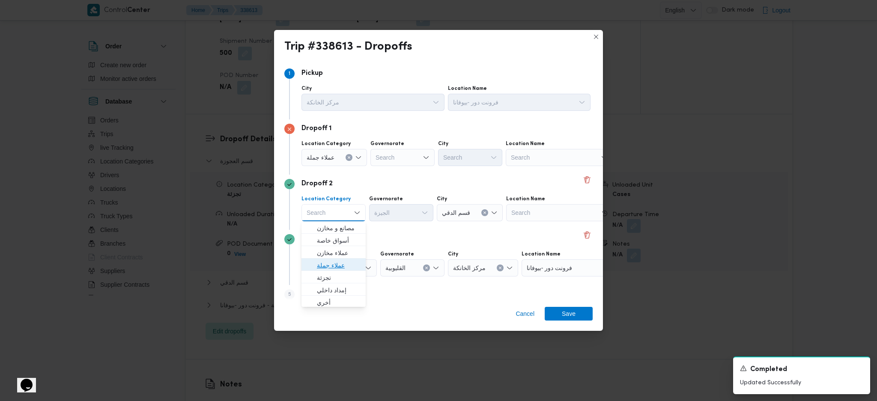
click at [336, 270] on span "عملاء جملة" at bounding box center [339, 265] width 44 height 10
click at [403, 160] on div "Search" at bounding box center [402, 157] width 64 height 17
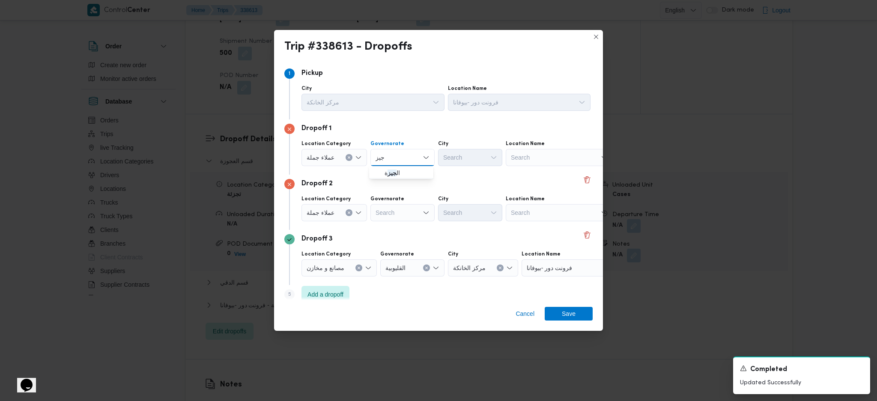
type input "جيز"
click at [346, 160] on button "Clear input" at bounding box center [349, 157] width 7 height 7
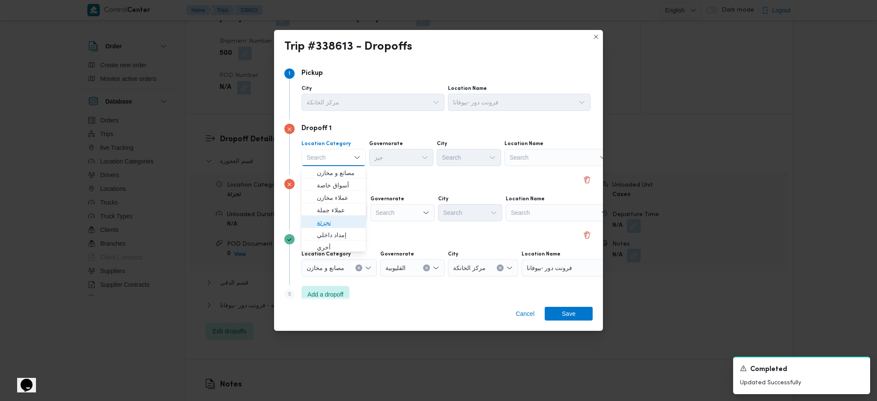
drag, startPoint x: 331, startPoint y: 223, endPoint x: 349, endPoint y: 213, distance: 20.3
click at [331, 222] on span "تجزئة" at bounding box center [339, 223] width 44 height 10
click at [406, 156] on div "جيز جيز" at bounding box center [401, 157] width 64 height 17
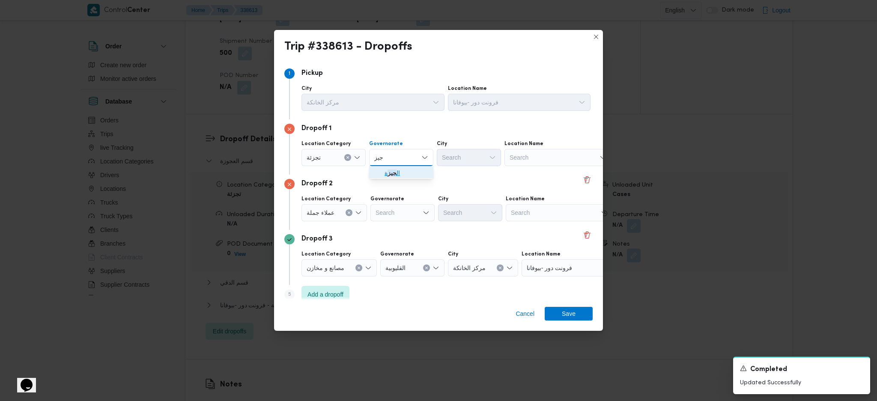
click at [405, 168] on span "ال جيز ة" at bounding box center [407, 173] width 44 height 10
click at [463, 156] on div "Search" at bounding box center [469, 157] width 64 height 17
type input "في"
click at [445, 182] on icon "button" at bounding box center [445, 185] width 7 height 7
click at [347, 211] on icon "Clear input" at bounding box center [348, 212] width 3 height 3
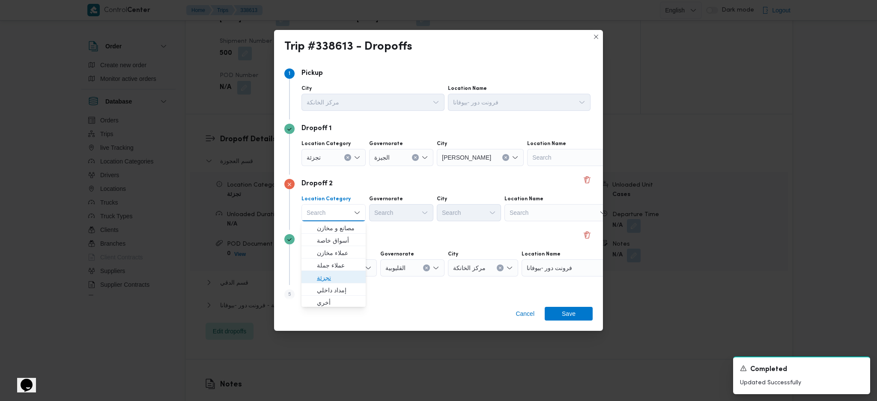
drag, startPoint x: 331, startPoint y: 276, endPoint x: 355, endPoint y: 255, distance: 32.2
click at [331, 275] on span "تجزئة" at bounding box center [339, 278] width 44 height 10
click at [413, 217] on div "Search" at bounding box center [401, 212] width 64 height 17
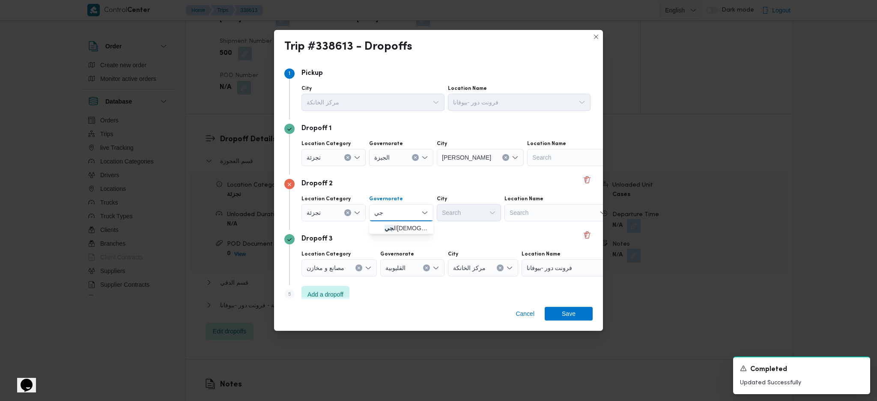
type input "جي"
drag, startPoint x: 381, startPoint y: 230, endPoint x: 392, endPoint y: 230, distance: 11.1
click at [381, 230] on span "ال جي زة" at bounding box center [401, 228] width 57 height 14
click at [476, 213] on div "Search" at bounding box center [469, 212] width 64 height 17
type input "هرم"
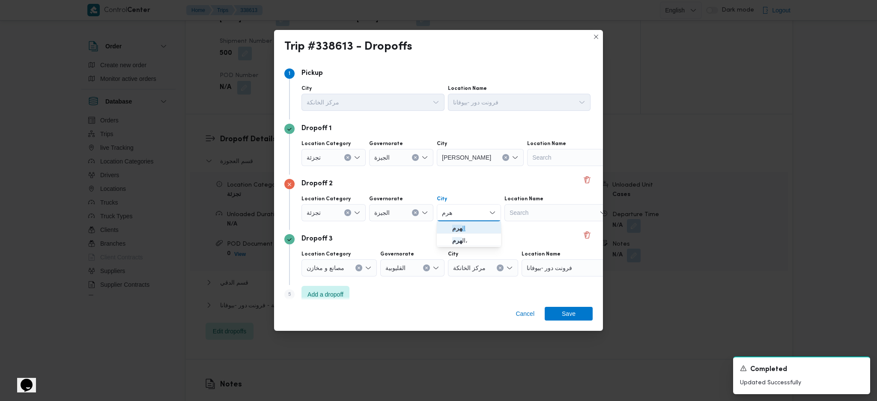
click at [445, 226] on icon "button" at bounding box center [445, 228] width 7 height 7
drag, startPoint x: 577, startPoint y: 322, endPoint x: 576, endPoint y: 317, distance: 5.3
click at [577, 321] on div "Cancel Save" at bounding box center [438, 315] width 329 height 31
click at [567, 311] on span "Save" at bounding box center [569, 314] width 14 height 14
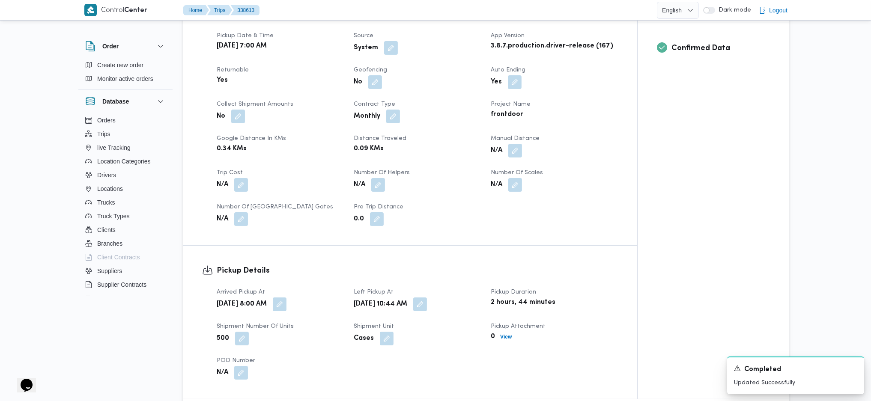
scroll to position [400, 0]
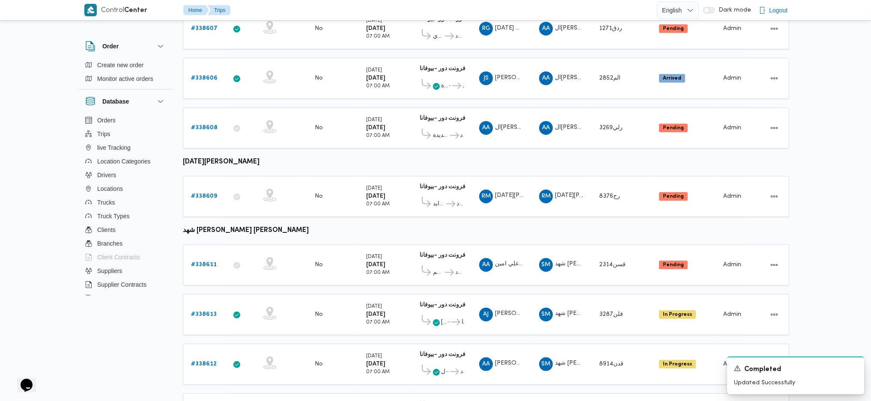
scroll to position [509, 0]
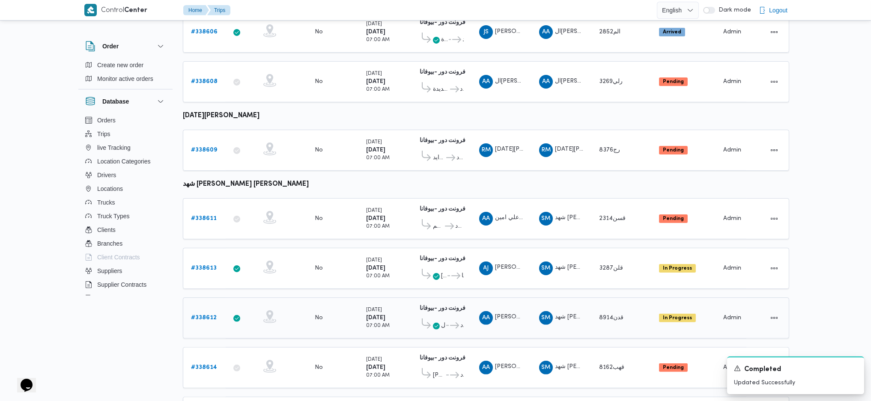
click at [210, 315] on b "# 338612" at bounding box center [204, 318] width 26 height 6
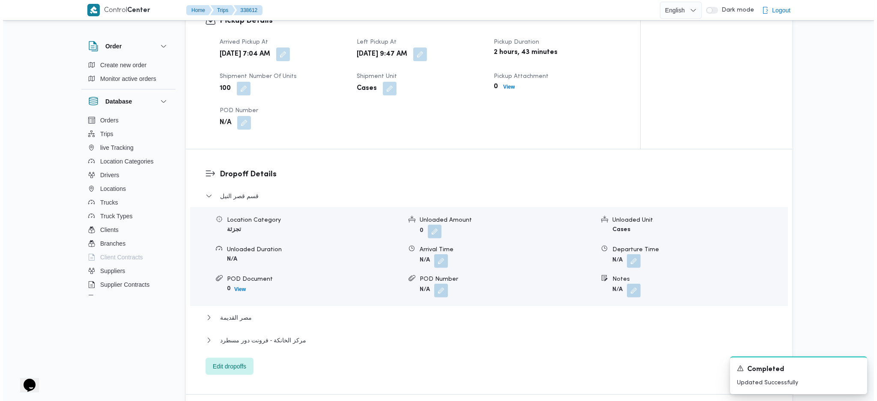
scroll to position [737, 0]
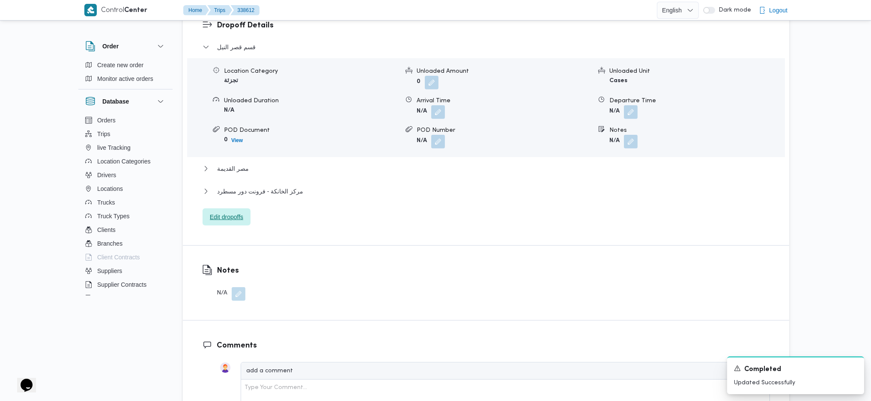
click at [241, 212] on span "Edit dropoffs" at bounding box center [226, 217] width 33 height 10
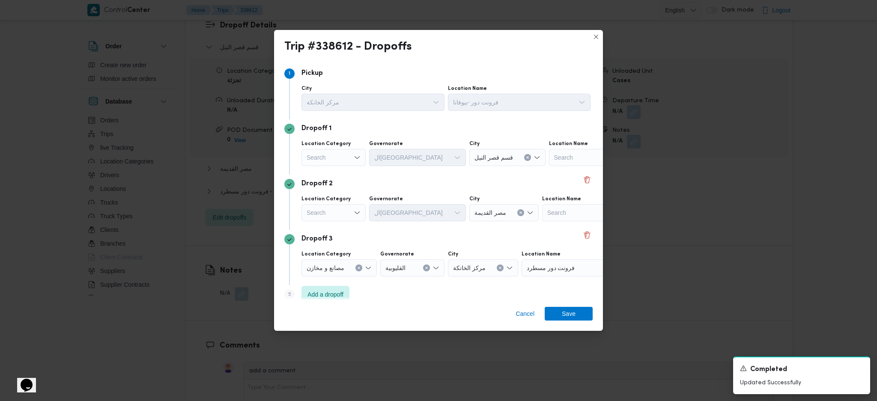
click at [347, 162] on div "Search" at bounding box center [334, 157] width 64 height 17
click at [335, 219] on span "تجزئة" at bounding box center [339, 223] width 44 height 10
drag, startPoint x: 337, startPoint y: 213, endPoint x: 340, endPoint y: 217, distance: 5.2
click at [337, 212] on div "Search" at bounding box center [334, 212] width 64 height 17
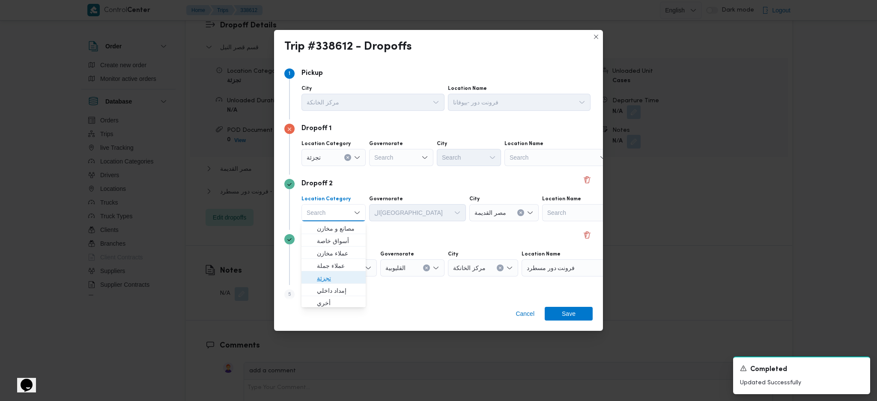
click at [337, 275] on span "تجزئة" at bounding box center [339, 278] width 44 height 10
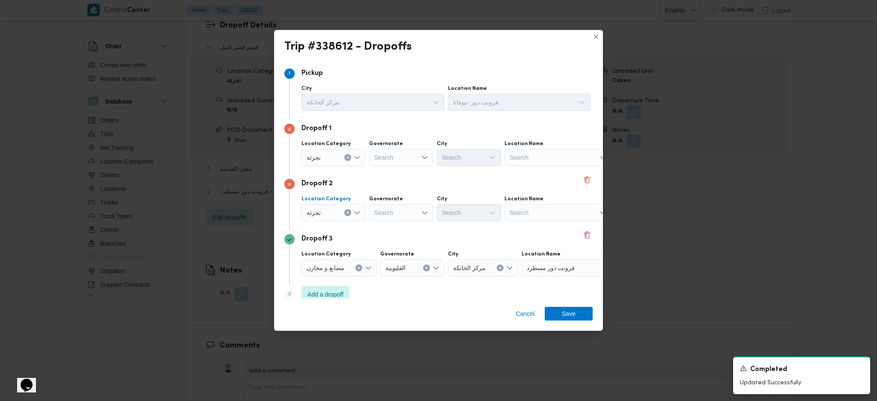
click at [413, 163] on div "Search" at bounding box center [401, 157] width 64 height 17
type input "جي"
click at [381, 173] on span "ال جي زة" at bounding box center [401, 174] width 57 height 14
click at [466, 160] on div "Search" at bounding box center [469, 157] width 64 height 17
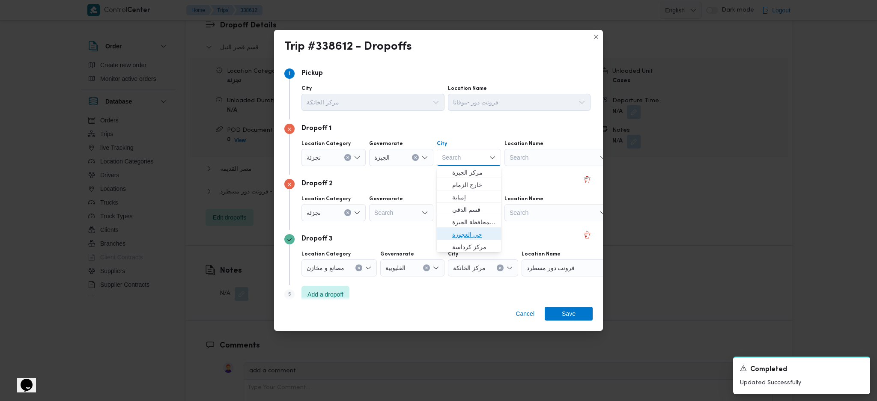
click at [470, 231] on span "حي العجوزة" at bounding box center [474, 235] width 44 height 10
click at [403, 215] on div "Search" at bounding box center [401, 212] width 64 height 17
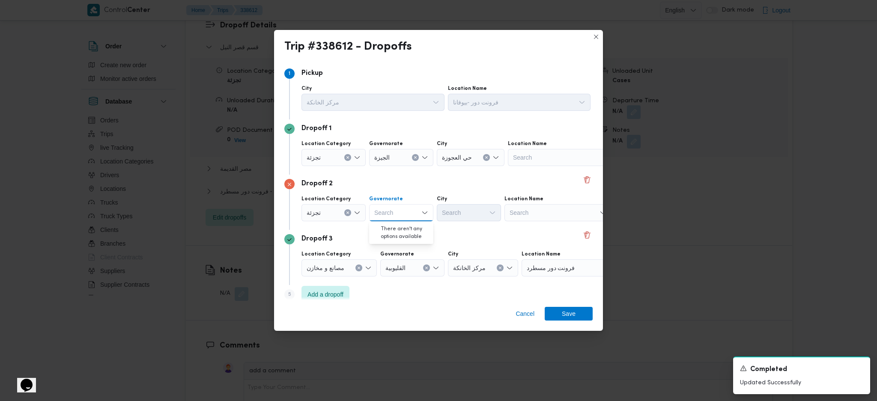
click at [457, 220] on div "Search" at bounding box center [469, 212] width 64 height 17
click at [403, 215] on div "Search" at bounding box center [401, 212] width 64 height 17
type input "جي"
click at [379, 232] on span "ال جي زة" at bounding box center [401, 229] width 57 height 14
click at [466, 217] on div "Search" at bounding box center [469, 212] width 64 height 17
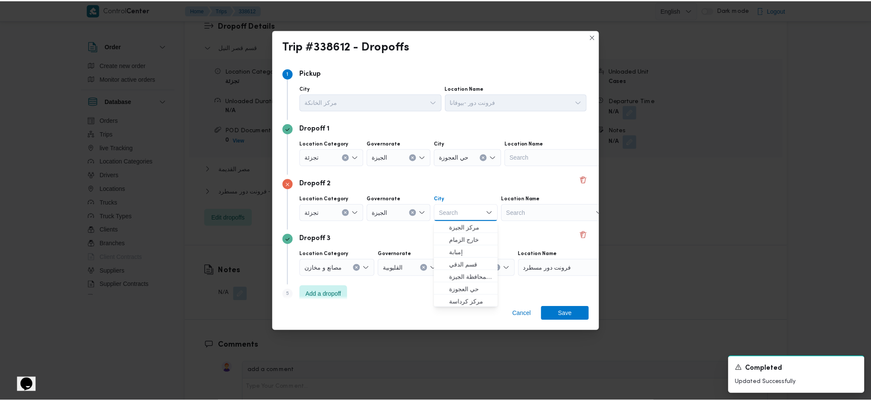
scroll to position [226, 0]
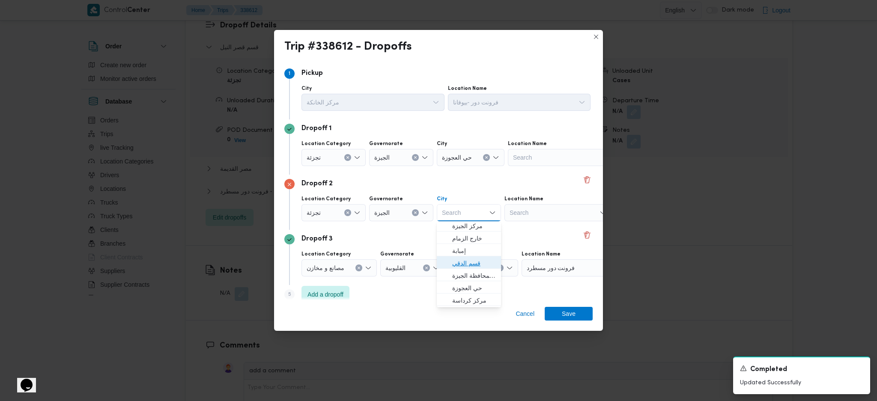
click at [469, 266] on span "قسم الدقي" at bounding box center [474, 263] width 44 height 10
click at [567, 315] on span "Save" at bounding box center [569, 314] width 14 height 14
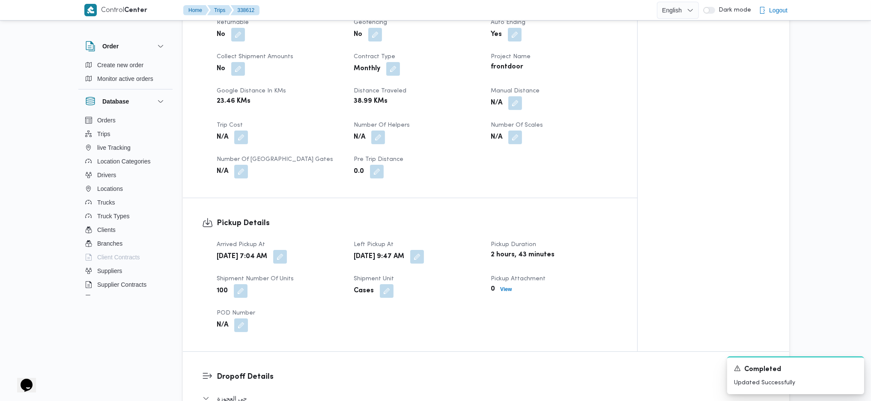
scroll to position [457, 0]
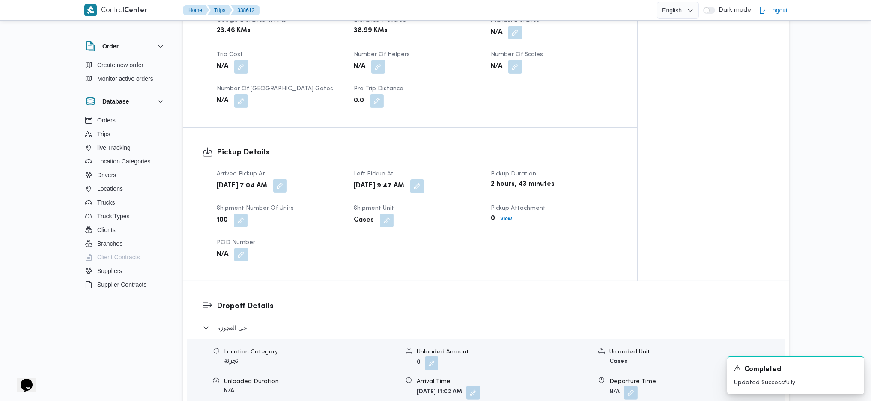
click at [287, 179] on button "button" at bounding box center [280, 186] width 14 height 14
click at [301, 201] on input "20/09/2025 07:04" at bounding box center [287, 206] width 97 height 17
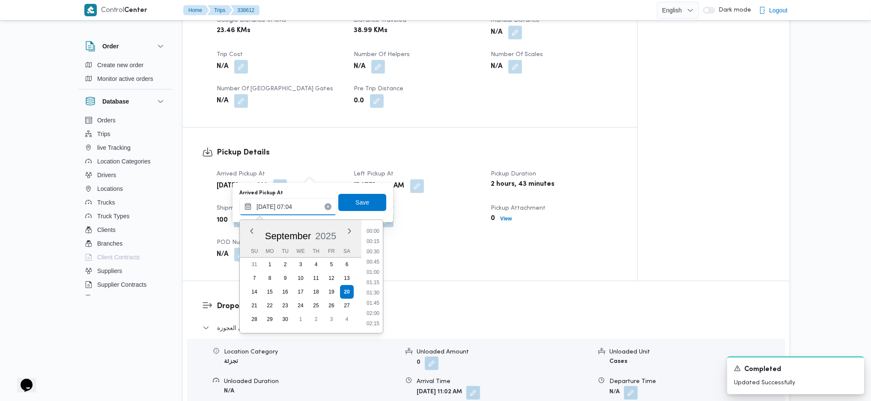
scroll to position [237, 0]
click at [374, 321] on li "08:00" at bounding box center [373, 323] width 20 height 9
type input "20/09/2025 08:00"
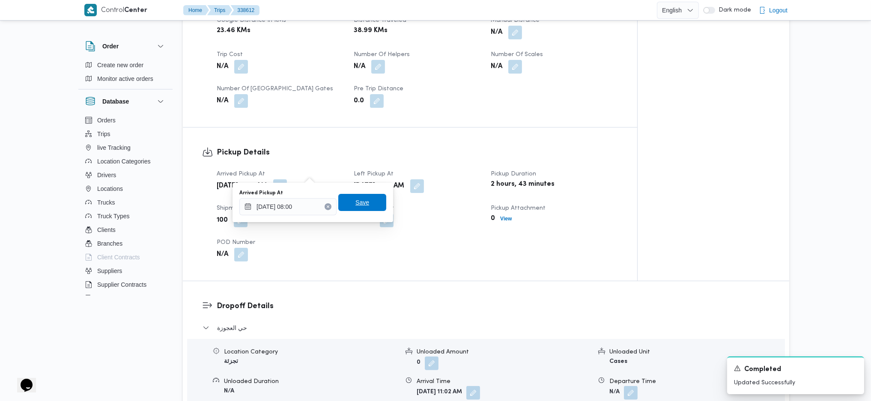
drag, startPoint x: 357, startPoint y: 200, endPoint x: 362, endPoint y: 204, distance: 6.4
click at [356, 201] on span "Save" at bounding box center [362, 202] width 14 height 10
drag, startPoint x: 451, startPoint y: 172, endPoint x: 450, endPoint y: 177, distance: 5.2
click at [424, 179] on button "button" at bounding box center [417, 186] width 14 height 14
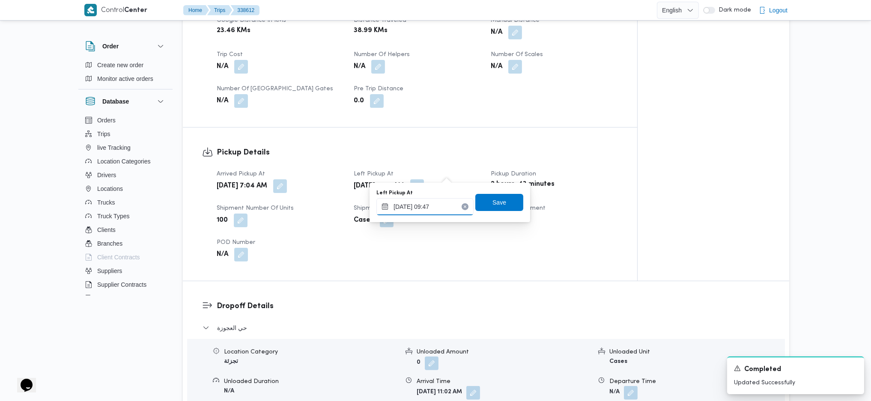
click at [432, 206] on input "20/09/2025 09:47" at bounding box center [424, 206] width 97 height 17
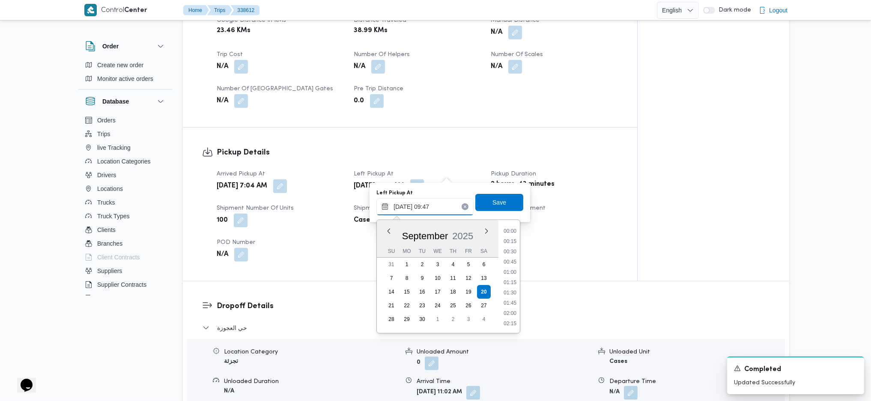
scroll to position [350, 0]
click at [511, 294] on li "10:00" at bounding box center [510, 292] width 20 height 9
type input "[DATE] 10:00"
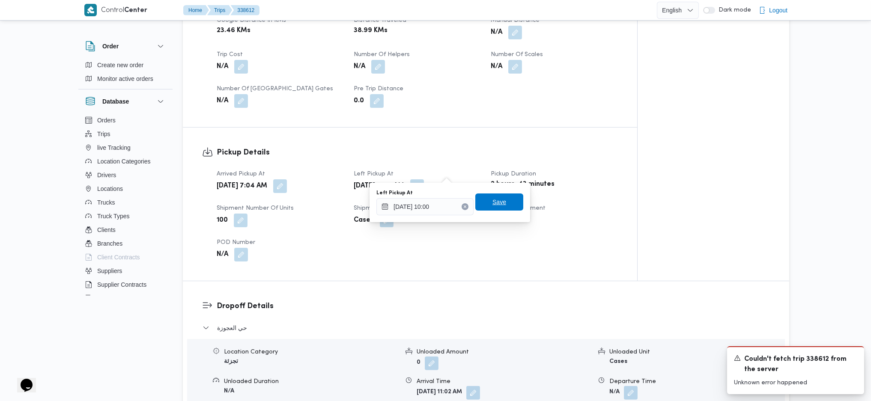
click at [502, 201] on span "Save" at bounding box center [499, 202] width 48 height 17
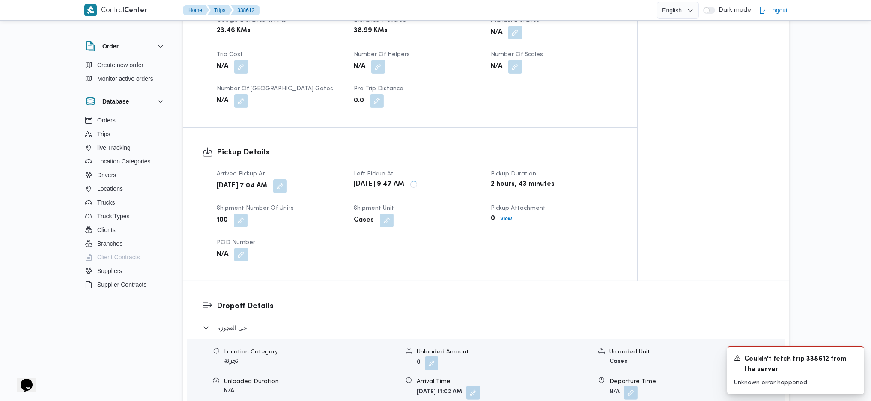
click at [470, 307] on dl "Dropoff Details حي العجوزة Location Category تجزئة Unloaded Amount 0 Unloaded U…" at bounding box center [493, 404] width 553 height 206
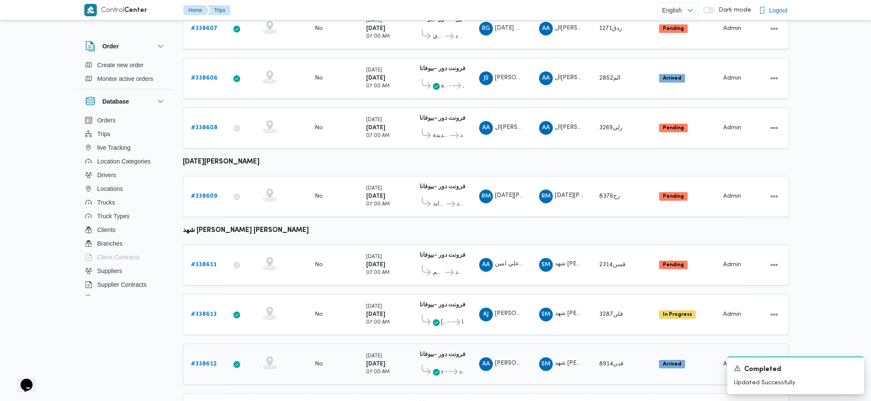
scroll to position [509, 0]
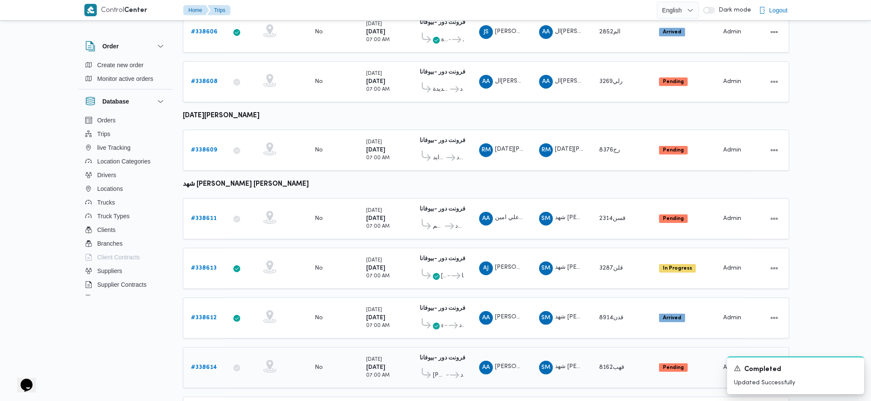
click at [502, 364] on span "عبدالله عبدالسميع احمد بيومي نجدى" at bounding box center [527, 367] width 64 height 6
click at [201, 365] on b "# 338614" at bounding box center [204, 368] width 26 height 6
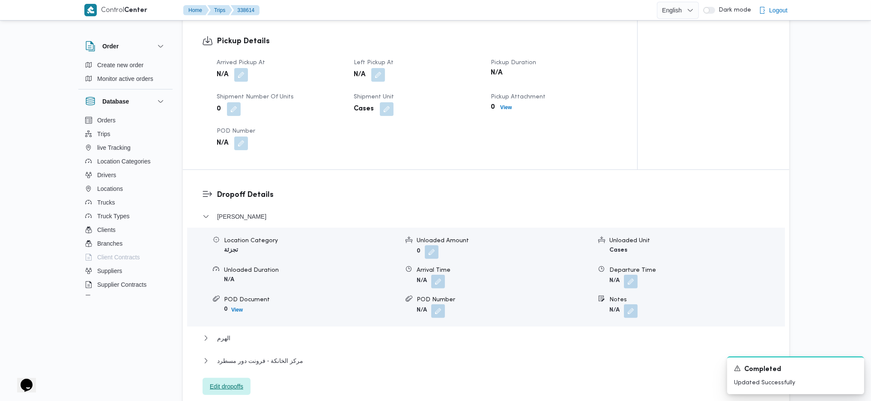
scroll to position [681, 0]
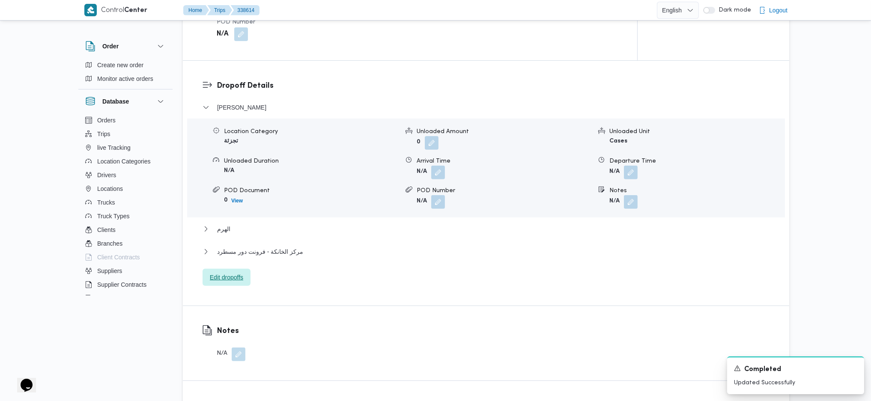
click at [232, 272] on span "Edit dropoffs" at bounding box center [226, 277] width 33 height 10
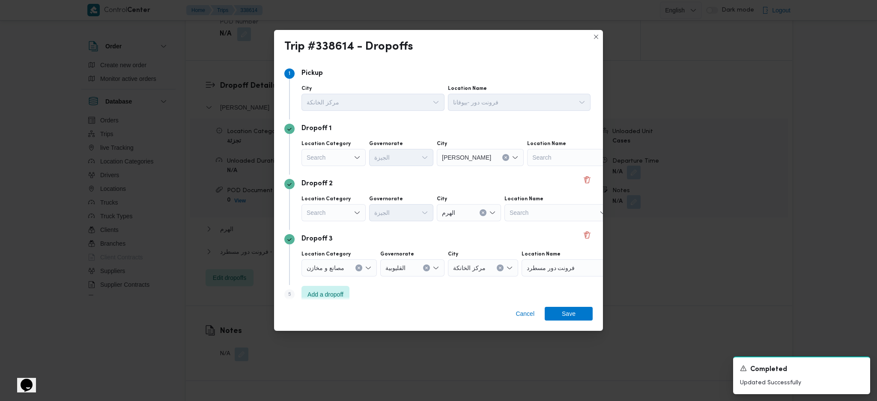
click at [332, 167] on div "Location Category Search Governorate الجيزة City فيصل Location Name Search" at bounding box center [446, 153] width 293 height 29
click at [343, 162] on div "Search" at bounding box center [334, 157] width 64 height 17
click at [325, 222] on span "تجزئة" at bounding box center [339, 223] width 44 height 10
click at [331, 215] on div "Search" at bounding box center [334, 212] width 64 height 17
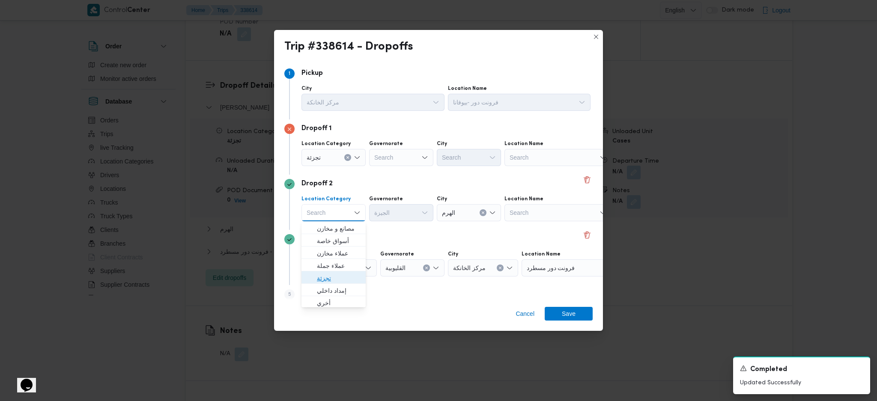
click at [325, 279] on span "تجزئة" at bounding box center [339, 278] width 44 height 10
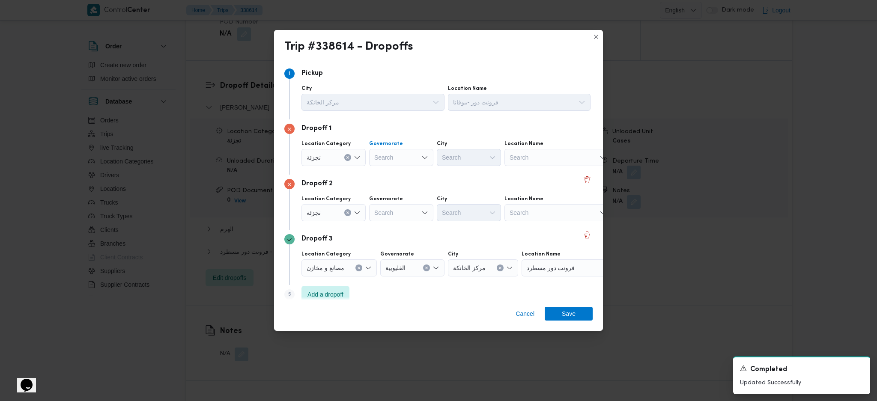
click at [409, 158] on div "Search" at bounding box center [401, 157] width 64 height 17
type input "قاه"
click at [398, 176] on span "ال قاه رة" at bounding box center [407, 173] width 44 height 10
click at [400, 219] on div "Search" at bounding box center [401, 212] width 64 height 17
type input "قاه"
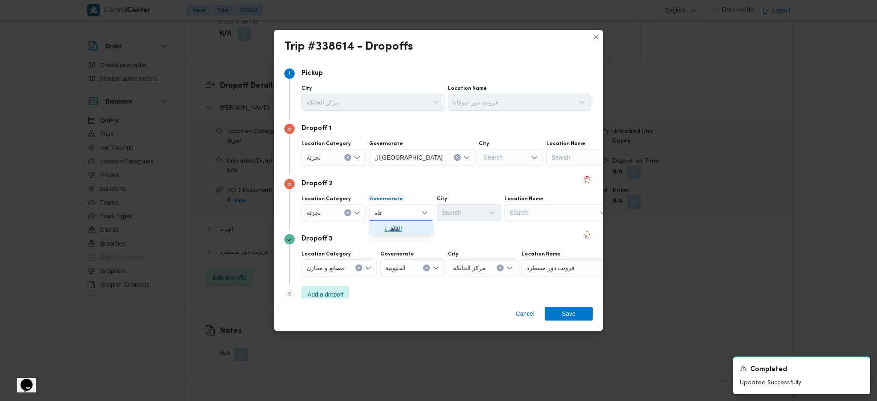
click at [391, 233] on span "ال قاه رة" at bounding box center [407, 229] width 44 height 10
click at [479, 164] on div "Search" at bounding box center [511, 157] width 64 height 17
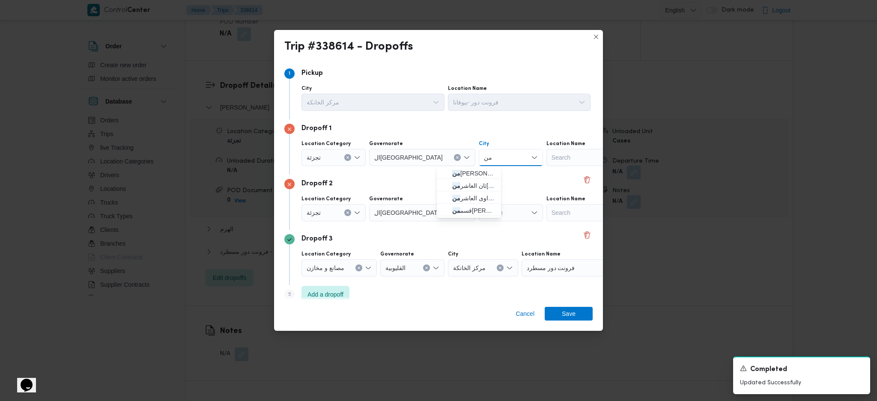
type input "م"
type input "عاب"
drag, startPoint x: 443, startPoint y: 171, endPoint x: 451, endPoint y: 182, distance: 13.8
click at [443, 171] on icon "button" at bounding box center [445, 173] width 7 height 7
click at [479, 211] on div "Search" at bounding box center [511, 212] width 64 height 17
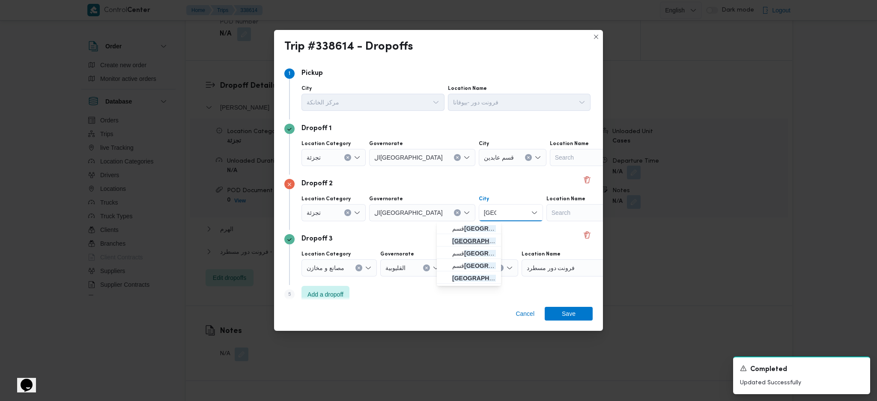
type input "مصر"
click at [449, 243] on span "مصر القديمة" at bounding box center [468, 241] width 57 height 14
click at [578, 316] on span "Save" at bounding box center [569, 314] width 48 height 14
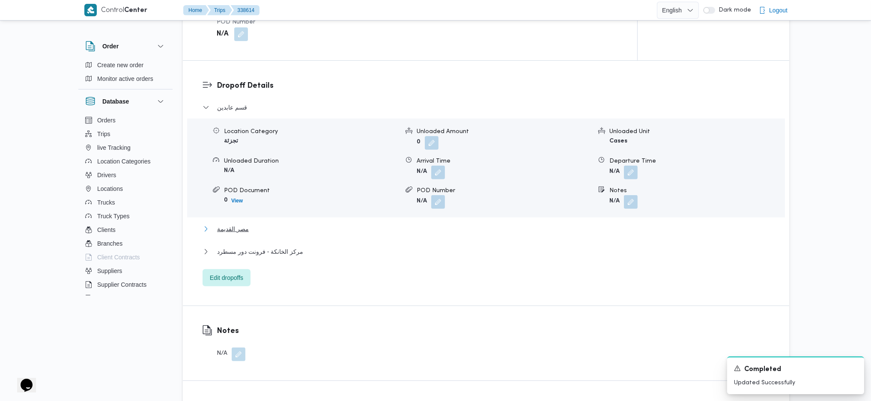
click at [233, 224] on span "مصر القديمة" at bounding box center [233, 229] width 32 height 10
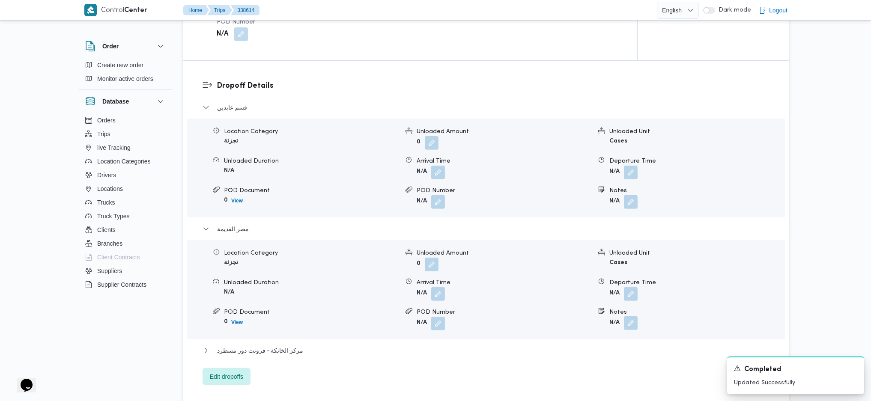
click at [630, 316] on button "button" at bounding box center [631, 323] width 14 height 14
click at [606, 342] on input "Notes" at bounding box center [607, 344] width 85 height 17
type input "المنيل"
click at [678, 341] on span "Save" at bounding box center [676, 339] width 48 height 17
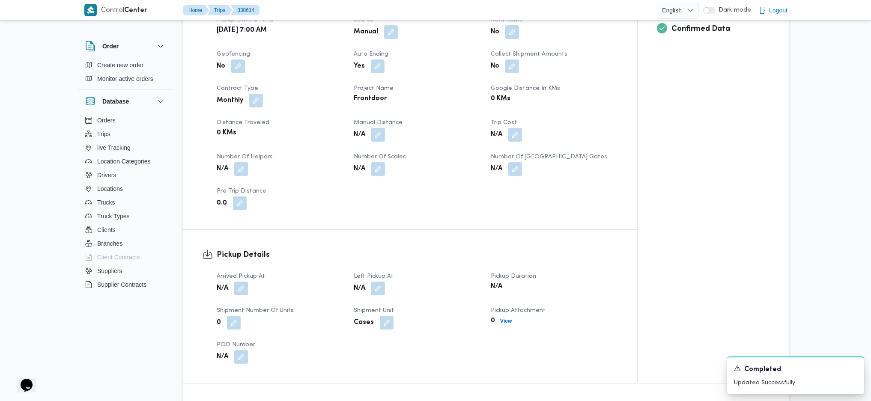
scroll to position [457, 0]
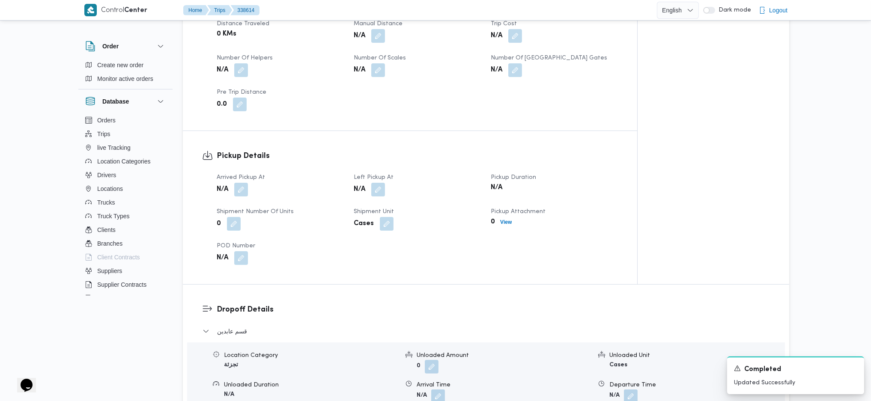
click at [245, 183] on button "button" at bounding box center [241, 190] width 14 height 14
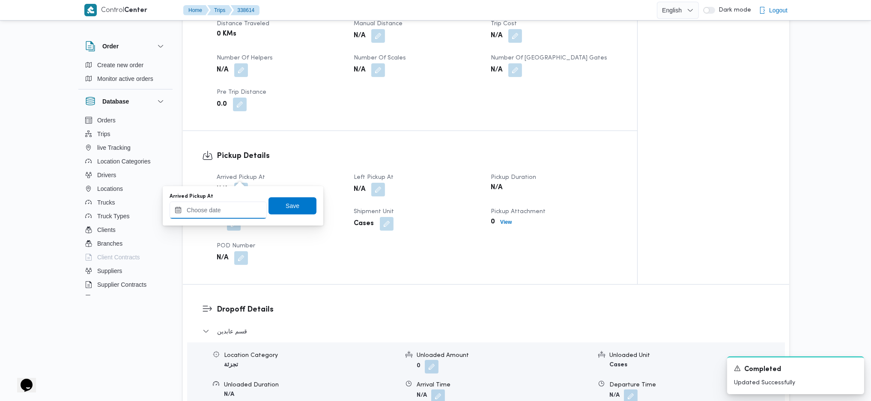
click at [229, 215] on input "Arrived Pickup At" at bounding box center [218, 210] width 97 height 17
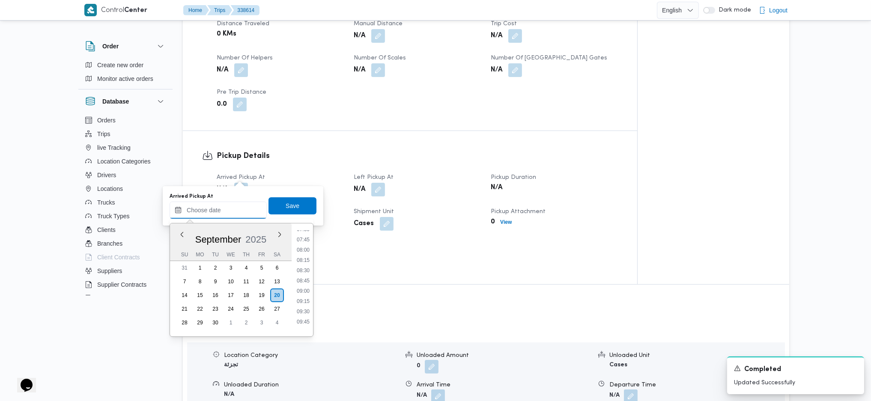
scroll to position [288, 0]
click at [302, 263] on li "07:45" at bounding box center [303, 265] width 20 height 9
type input "20/09/2025 07:45"
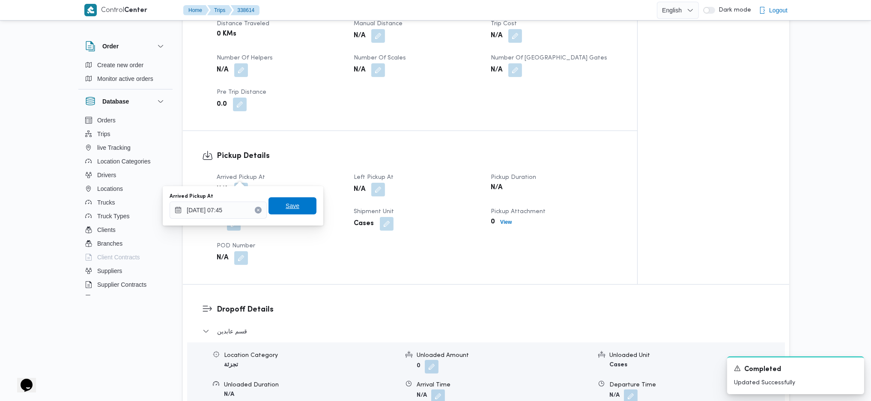
drag, startPoint x: 282, startPoint y: 207, endPoint x: 290, endPoint y: 206, distance: 7.5
click at [286, 206] on span "Save" at bounding box center [293, 206] width 14 height 10
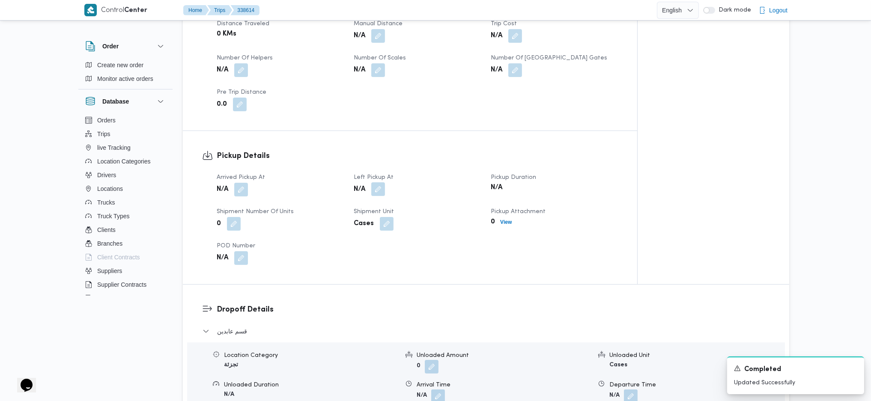
click at [378, 182] on button "button" at bounding box center [378, 189] width 14 height 14
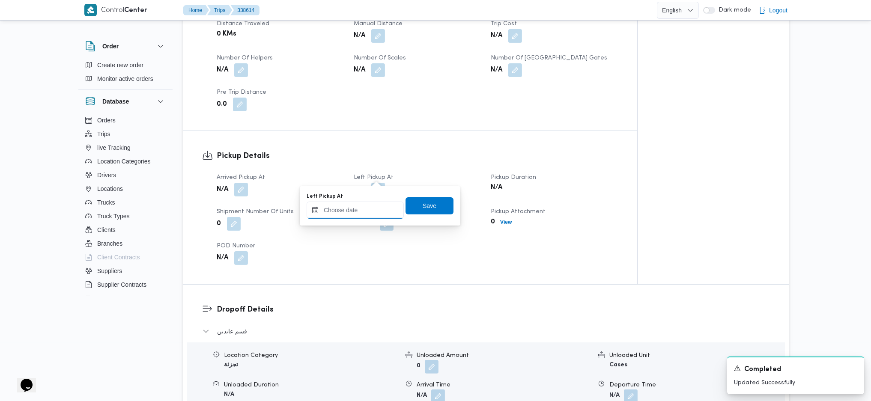
click at [363, 207] on input "Left Pickup At" at bounding box center [355, 210] width 97 height 17
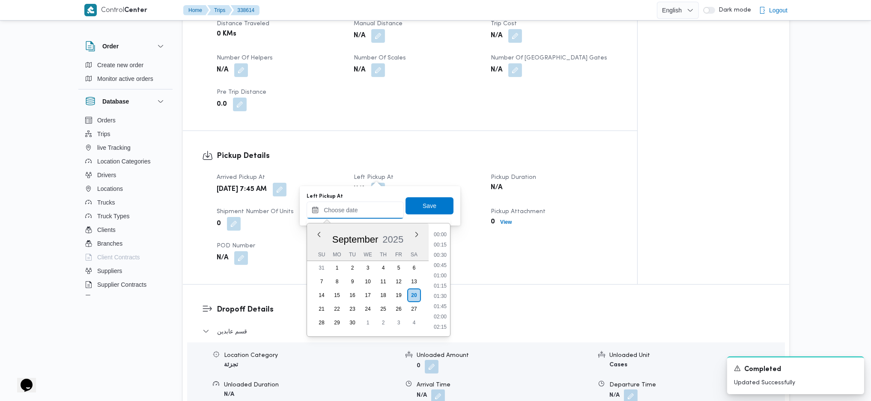
scroll to position [402, 0]
click at [439, 243] on li "10:00" at bounding box center [440, 244] width 20 height 9
type input "[DATE] 10:00"
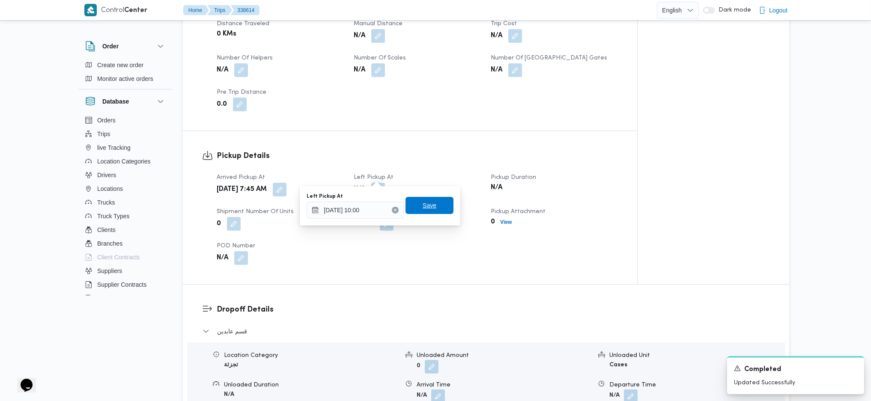
click at [423, 204] on span "Save" at bounding box center [430, 205] width 14 height 10
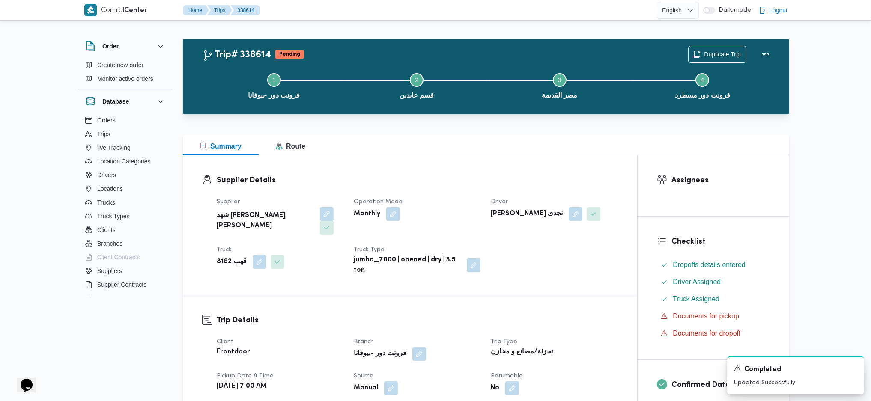
scroll to position [0, 0]
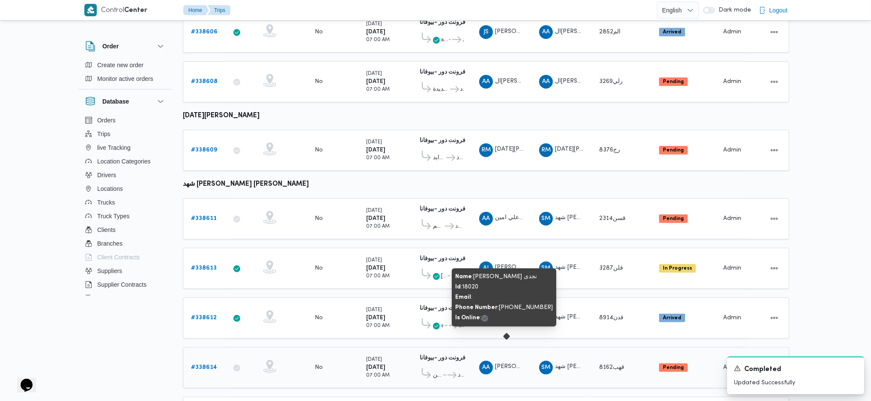
scroll to position [556, 0]
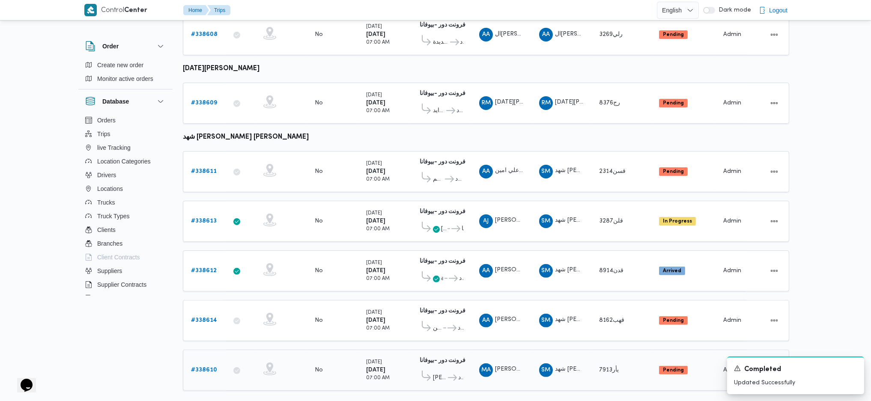
click at [202, 367] on b "# 338610" at bounding box center [204, 370] width 26 height 6
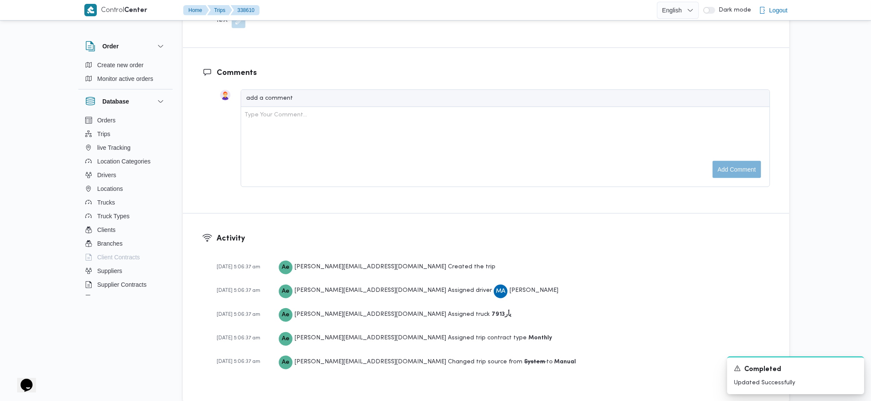
scroll to position [534, 0]
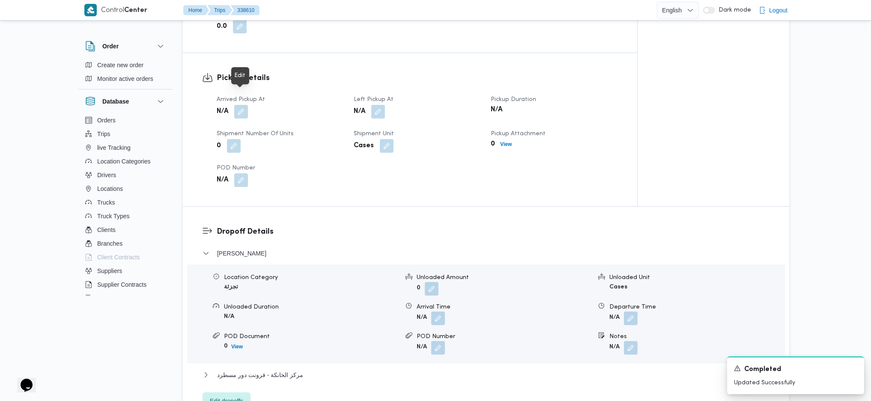
click at [234, 105] on div "N/A" at bounding box center [280, 111] width 128 height 15
click at [243, 105] on button "button" at bounding box center [241, 112] width 14 height 14
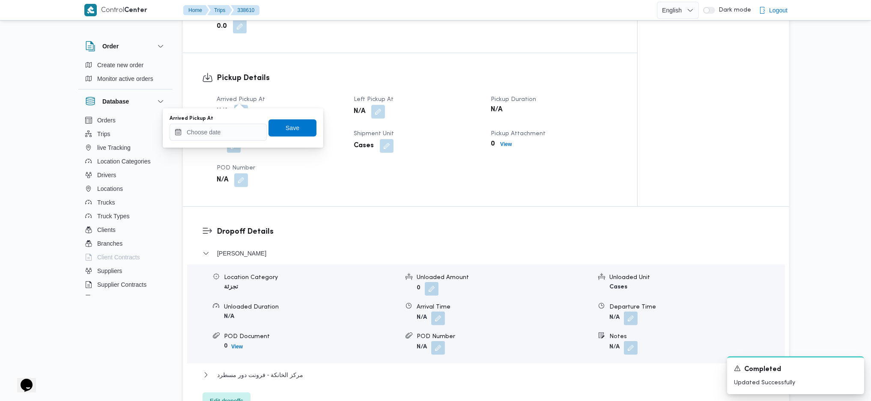
scroll to position [557, 0]
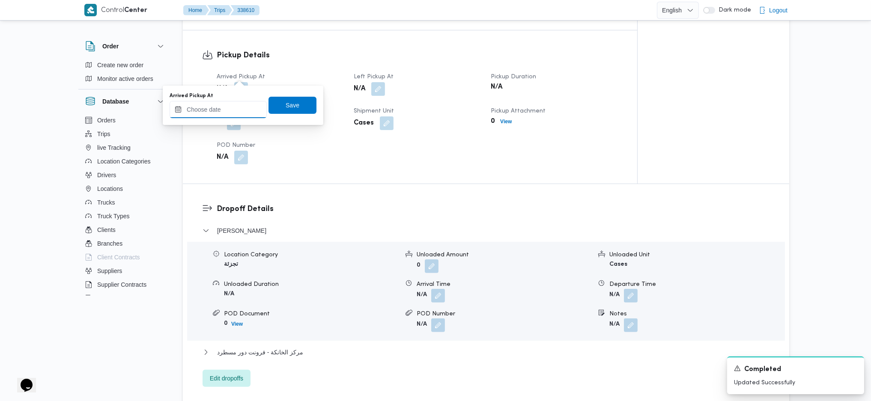
click at [228, 114] on input "Arrived Pickup At" at bounding box center [218, 109] width 97 height 17
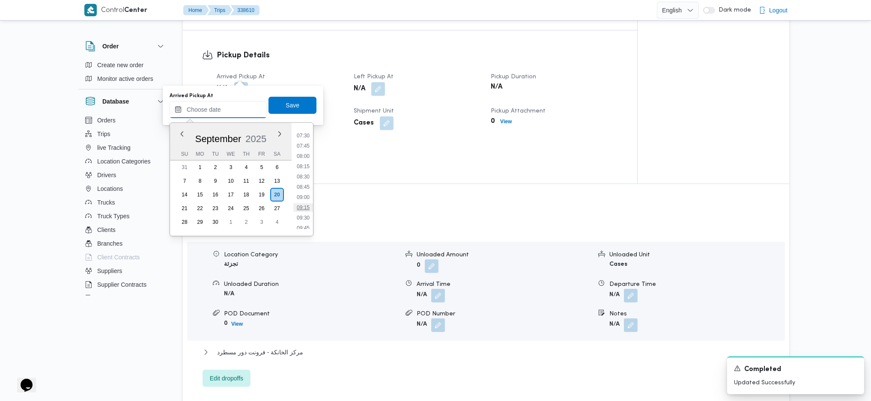
scroll to position [288, 0]
click at [307, 135] on li "07:00" at bounding box center [303, 134] width 20 height 9
type input "[DATE] 07:00"
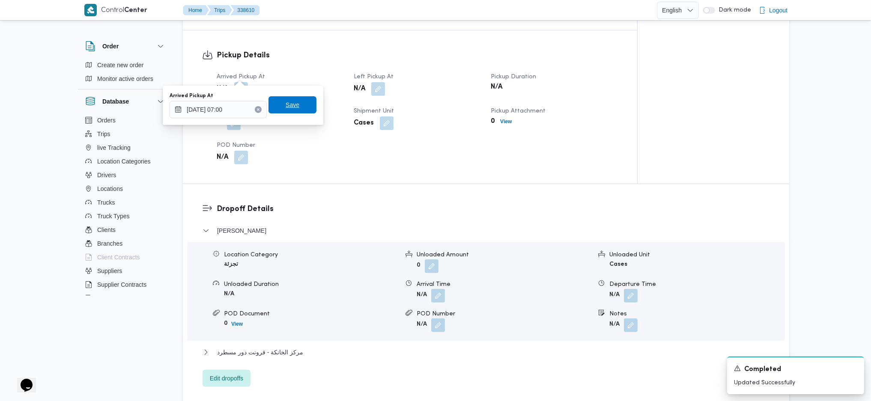
click at [300, 105] on span "Save" at bounding box center [293, 104] width 48 height 17
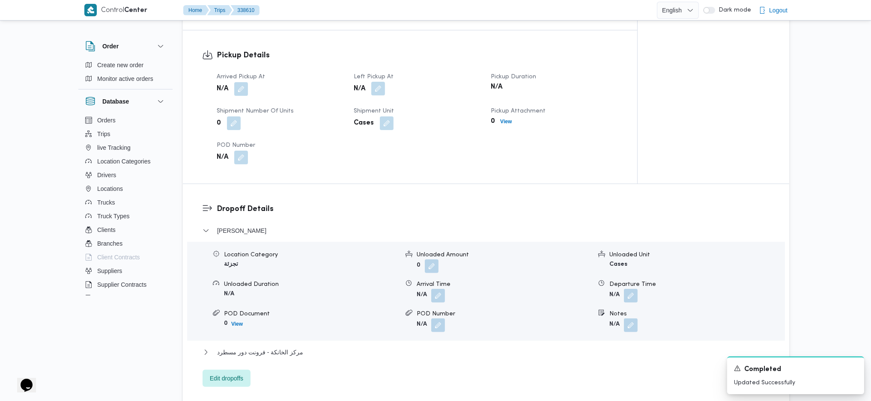
click at [379, 82] on button "button" at bounding box center [378, 89] width 14 height 14
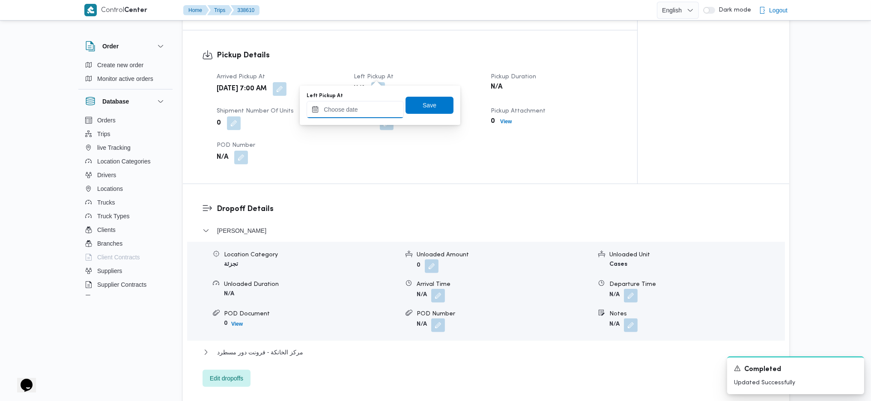
click at [360, 108] on input "Left Pickup At" at bounding box center [355, 109] width 97 height 17
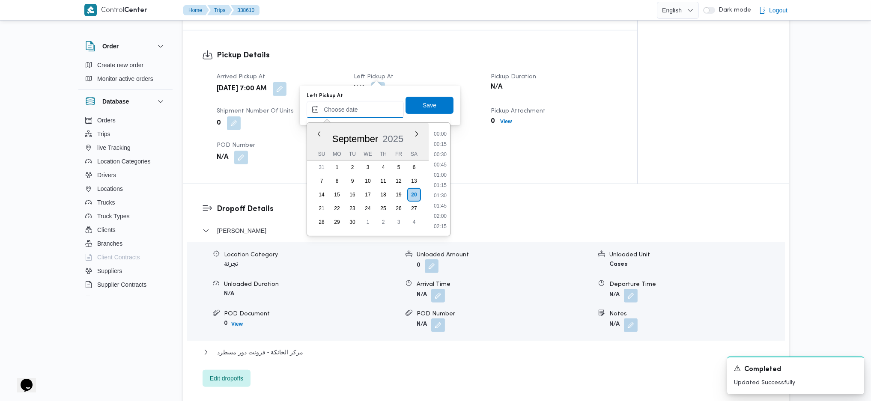
scroll to position [402, 0]
click at [435, 135] on li "09:45" at bounding box center [440, 133] width 20 height 9
type input "20/09/2025 09:45"
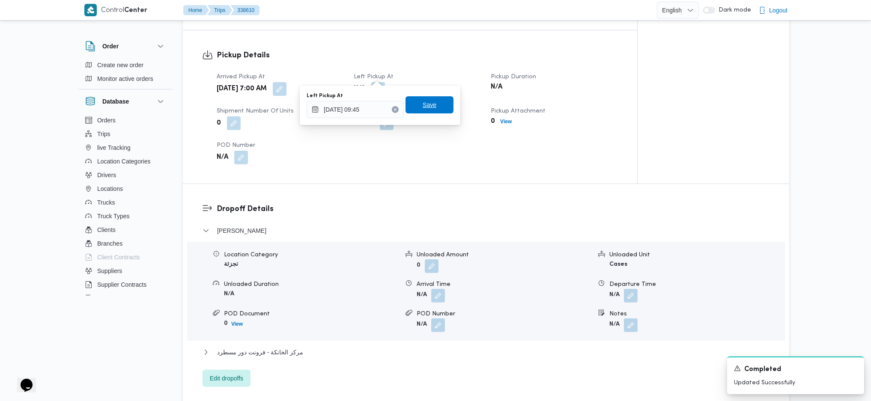
click at [426, 106] on span "Save" at bounding box center [430, 105] width 14 height 10
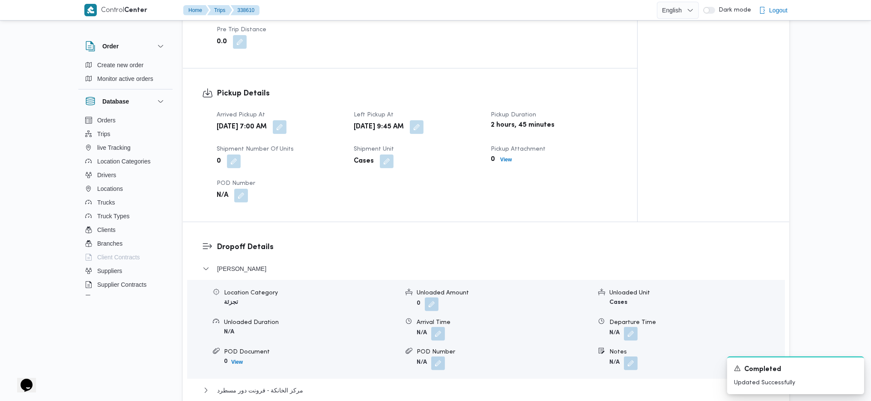
scroll to position [0, 0]
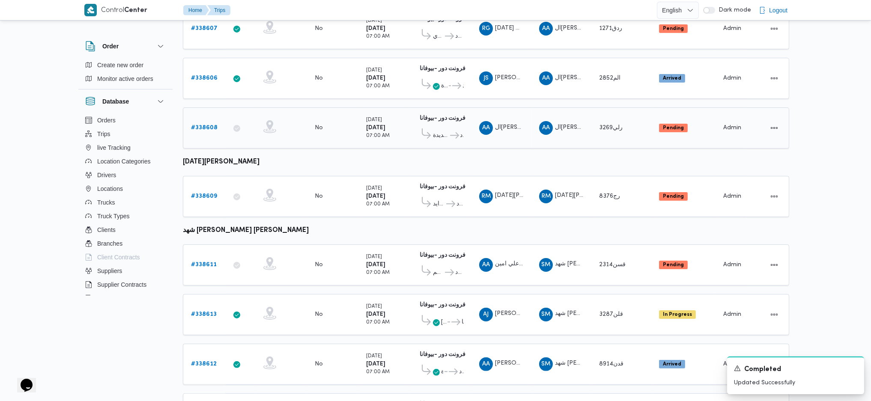
scroll to position [509, 0]
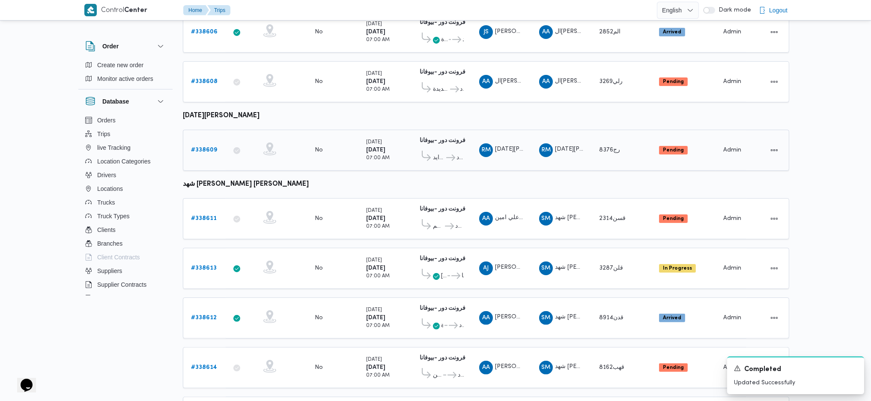
click at [200, 145] on link "# 338609" at bounding box center [204, 150] width 26 height 10
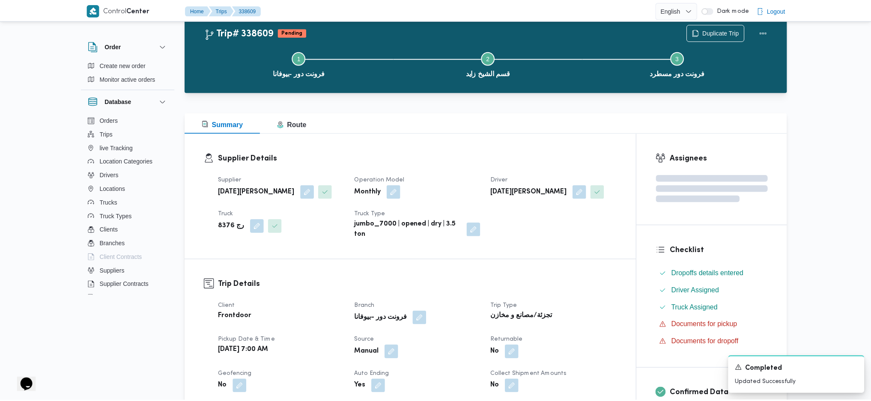
scroll to position [509, 0]
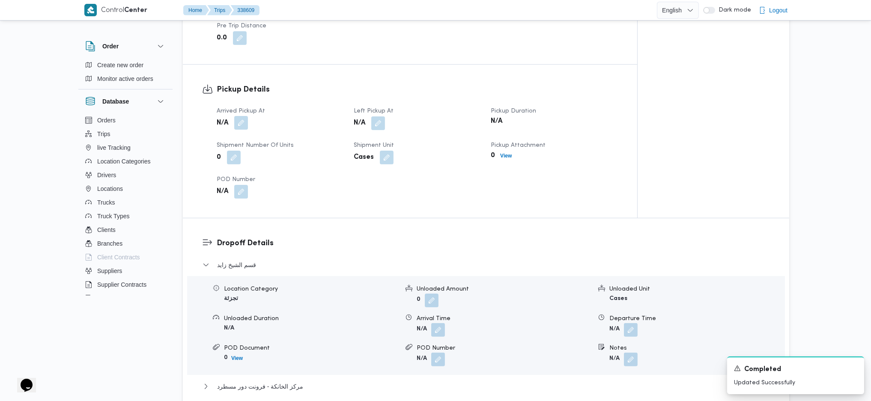
click at [245, 127] on button "button" at bounding box center [241, 123] width 14 height 14
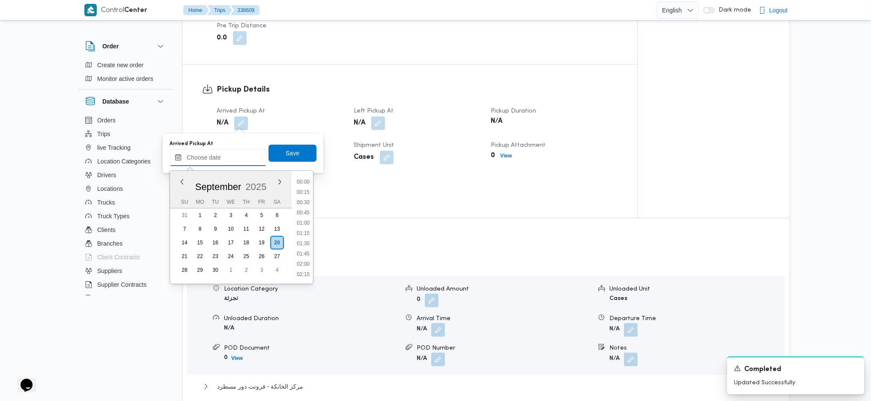
drag, startPoint x: 220, startPoint y: 157, endPoint x: 310, endPoint y: 201, distance: 100.2
click at [220, 157] on input "Arrived Pickup At" at bounding box center [218, 157] width 97 height 17
click at [305, 218] on li "09:15" at bounding box center [303, 217] width 20 height 9
type input "20/09/2025 09:15"
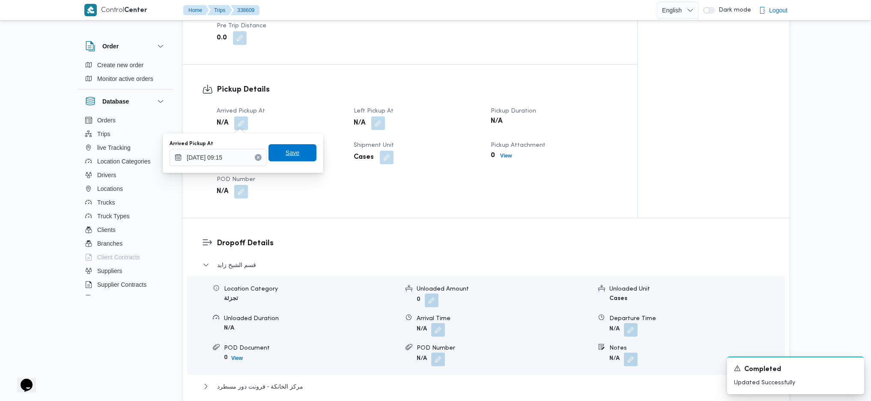
click at [291, 152] on span "Save" at bounding box center [293, 153] width 14 height 10
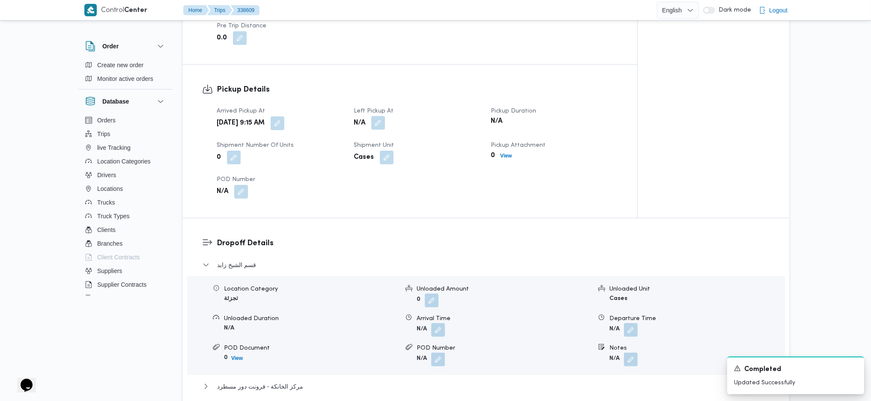
click at [376, 129] on button "button" at bounding box center [378, 123] width 14 height 14
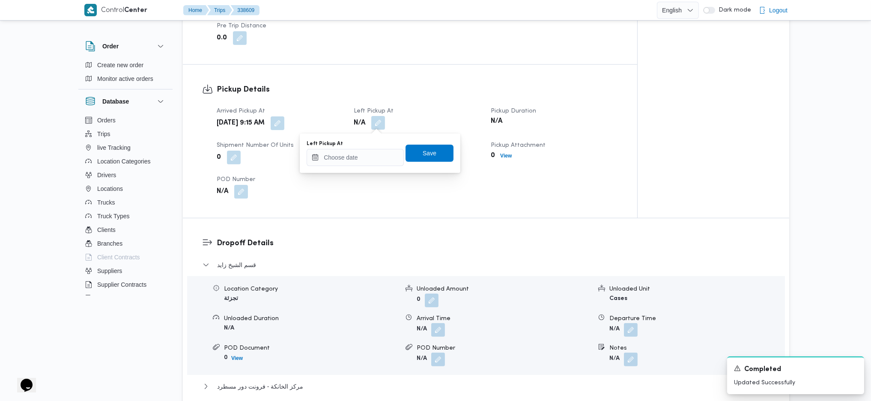
click at [385, 126] on button "button" at bounding box center [378, 123] width 14 height 14
click at [351, 164] on input "Left Pickup At" at bounding box center [355, 157] width 97 height 17
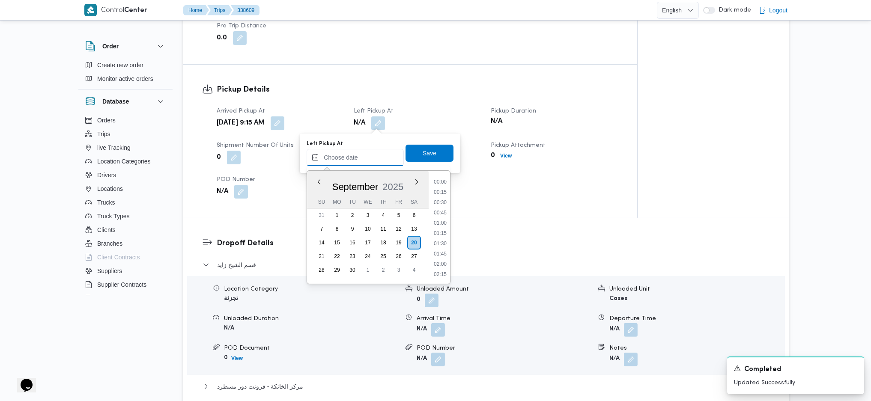
scroll to position [402, 0]
click at [439, 215] on li "10:30" at bounding box center [440, 212] width 20 height 9
type input "20/09/2025 10:30"
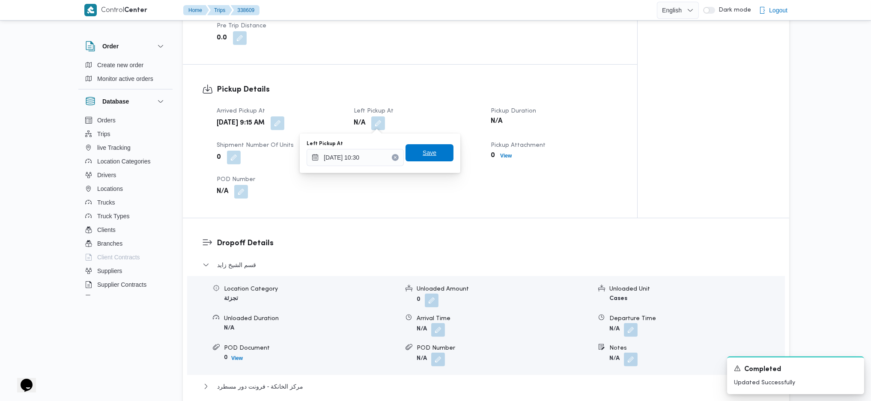
click at [434, 148] on span "Save" at bounding box center [430, 152] width 48 height 17
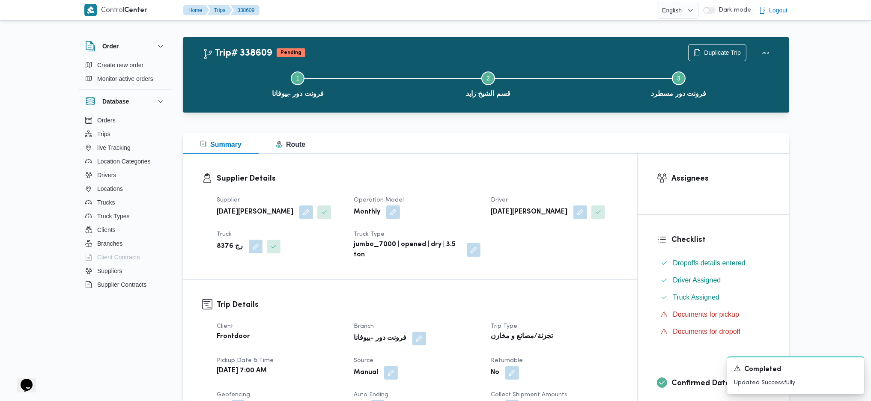
scroll to position [0, 0]
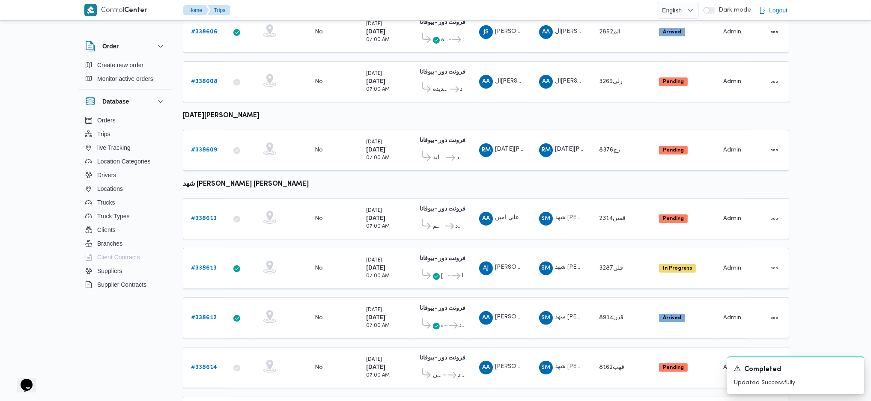
scroll to position [338, 0]
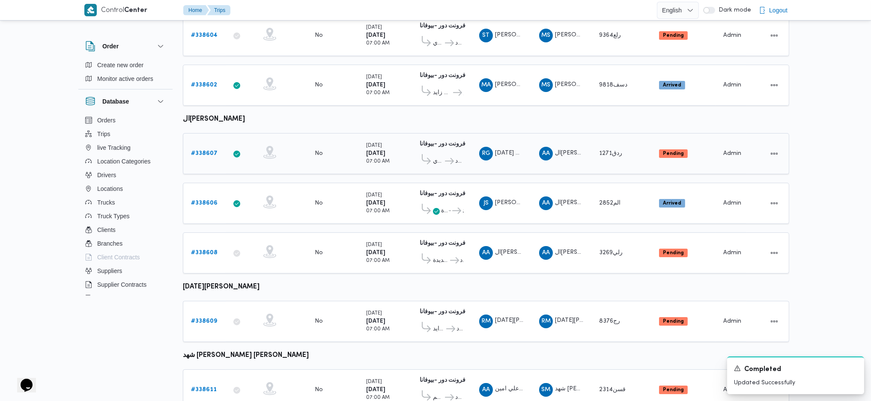
click at [204, 151] on b "# 338607" at bounding box center [204, 154] width 27 height 6
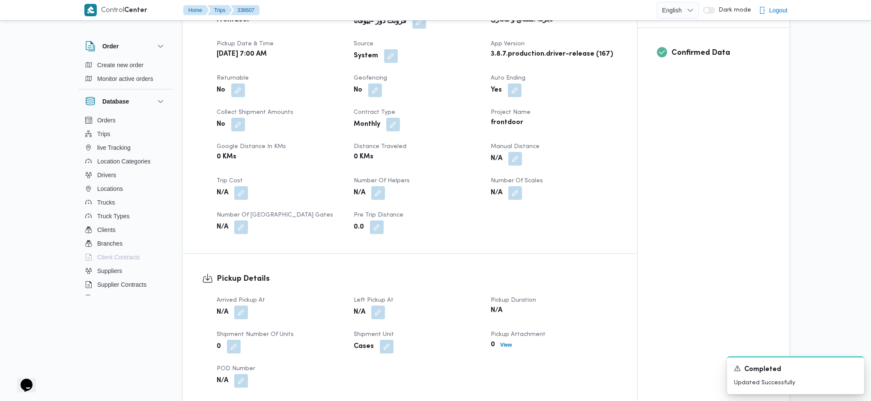
scroll to position [514, 0]
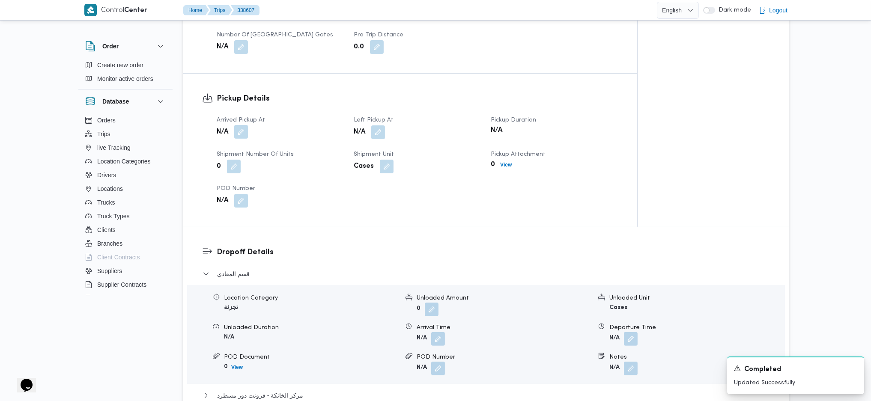
click at [245, 125] on button "button" at bounding box center [241, 132] width 14 height 14
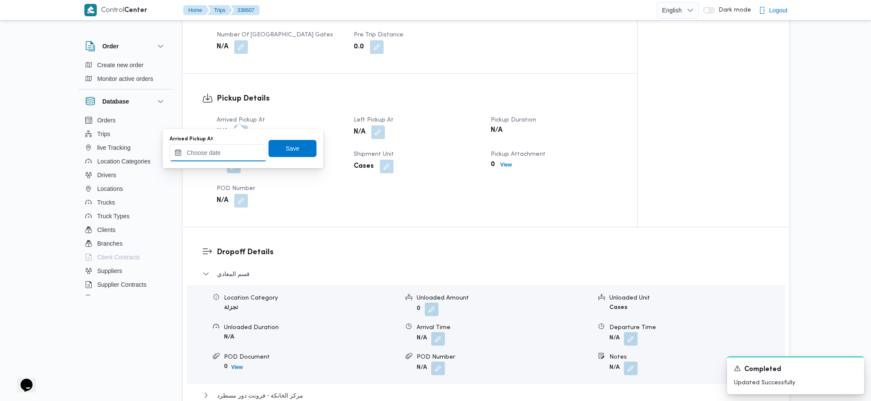
click at [225, 156] on input "Arrived Pickup At" at bounding box center [218, 152] width 97 height 17
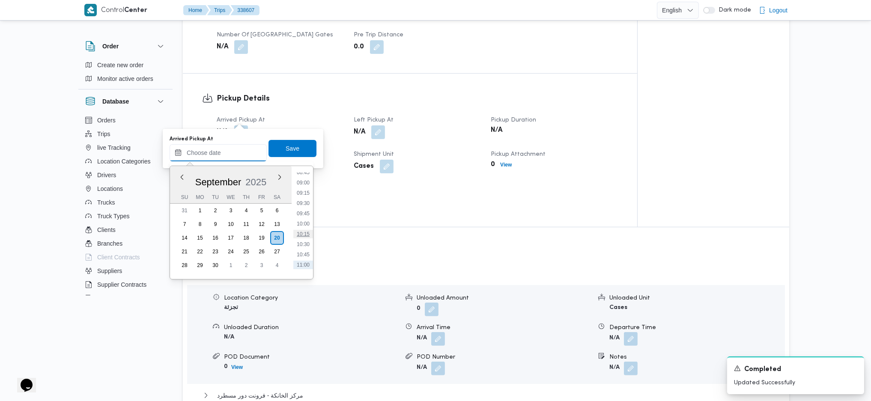
scroll to position [345, 0]
click at [300, 206] on li "09:00" at bounding box center [303, 202] width 20 height 9
type input "20/09/2025 09:00"
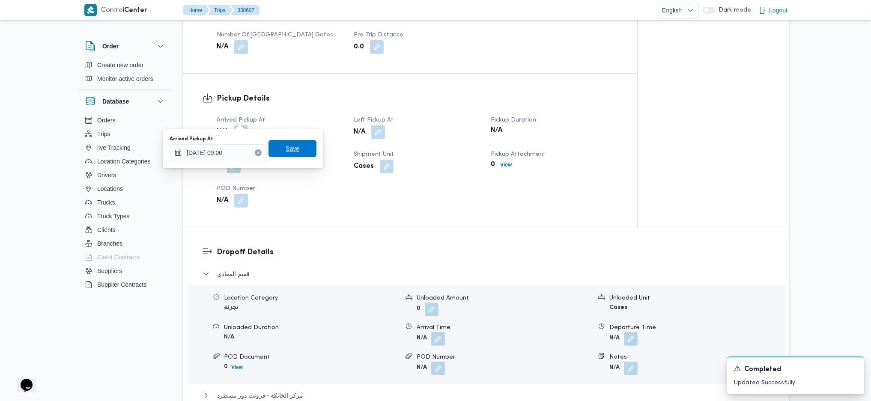
click at [286, 147] on span "Save" at bounding box center [293, 148] width 14 height 10
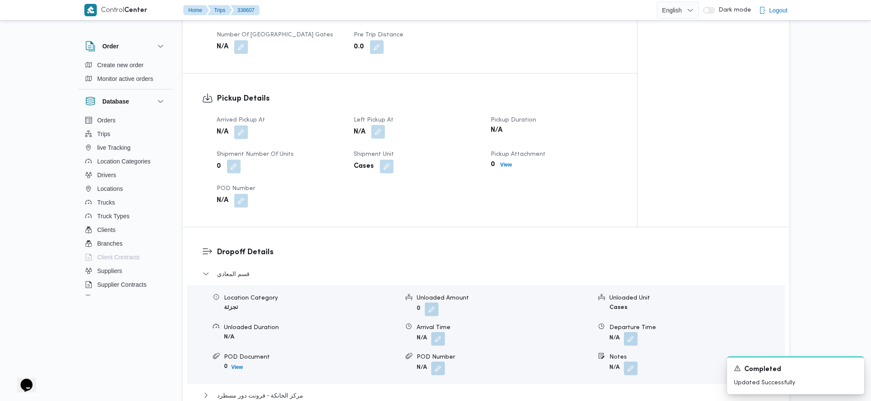
click at [382, 125] on button "button" at bounding box center [378, 132] width 14 height 14
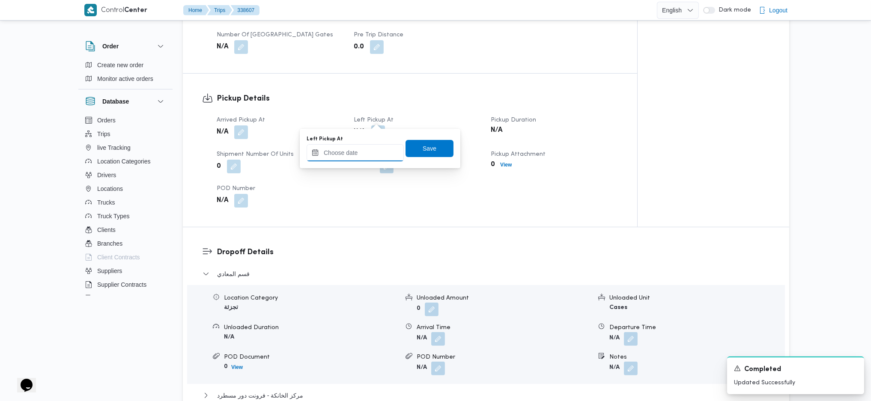
click at [369, 150] on input "Left Pickup At" at bounding box center [355, 152] width 97 height 17
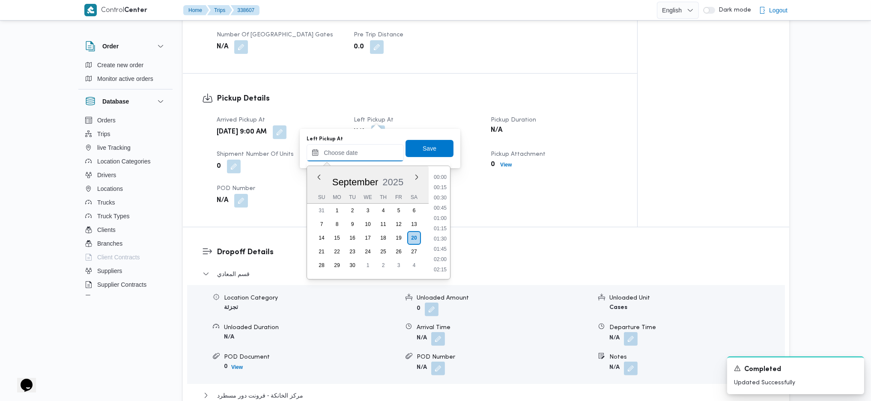
scroll to position [402, 0]
click at [444, 194] on li "10:15" at bounding box center [440, 197] width 20 height 9
type input "20/09/2025 10:15"
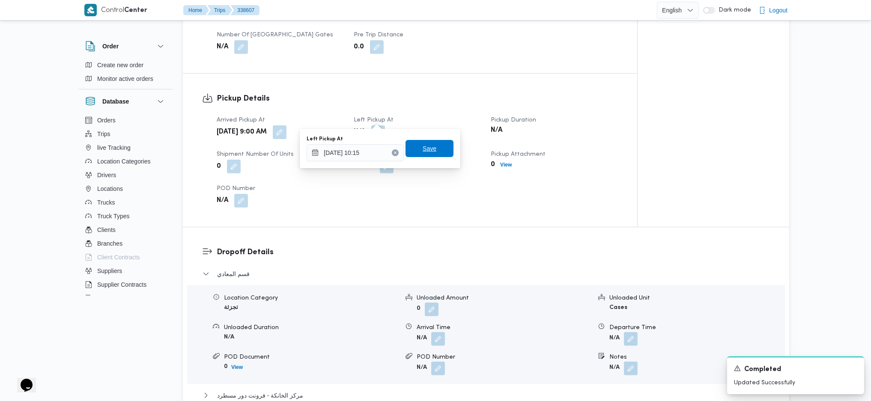
click at [425, 146] on span "Save" at bounding box center [430, 148] width 14 height 10
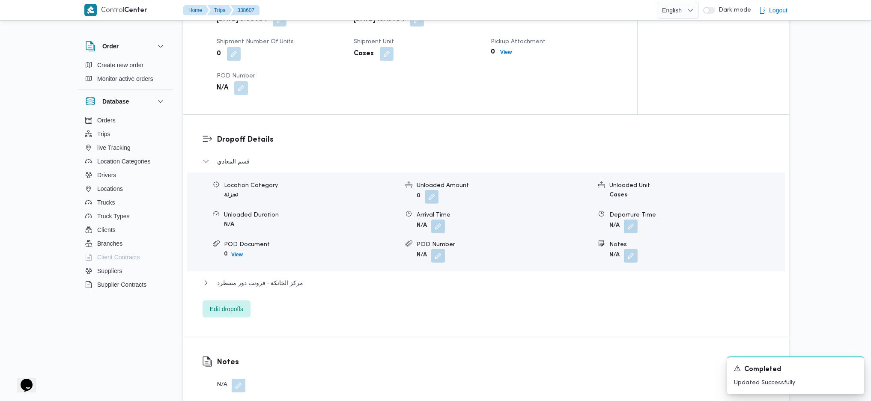
scroll to position [628, 0]
click at [633, 248] on button "button" at bounding box center [631, 255] width 14 height 14
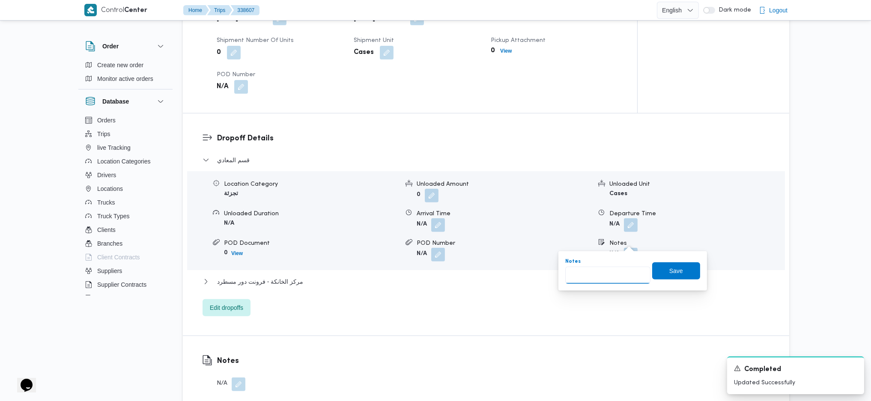
drag, startPoint x: 605, startPoint y: 277, endPoint x: 611, endPoint y: 276, distance: 6.1
click at [605, 277] on input "Notes" at bounding box center [607, 275] width 85 height 17
type input "زهراء"
click button "Save" at bounding box center [676, 270] width 48 height 17
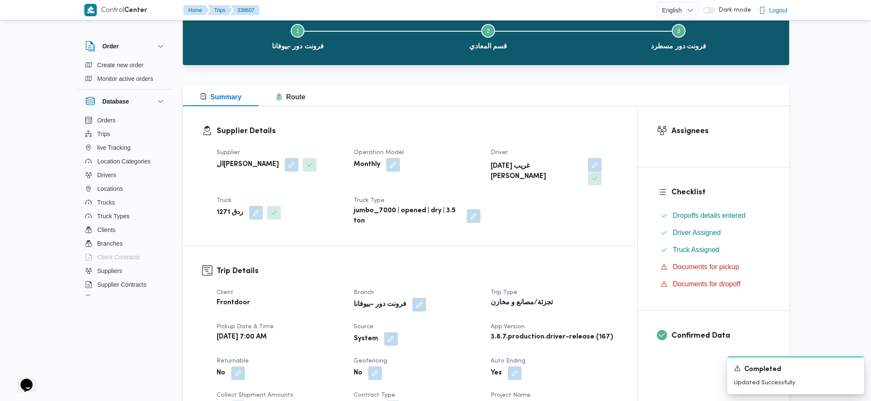
scroll to position [0, 0]
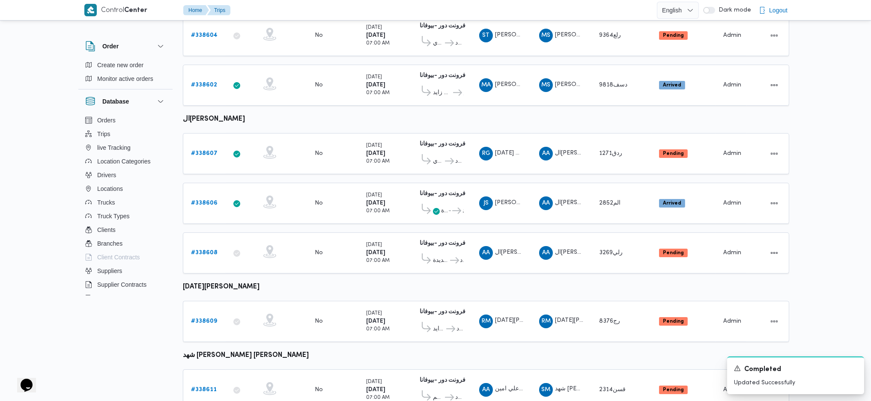
scroll to position [361, 0]
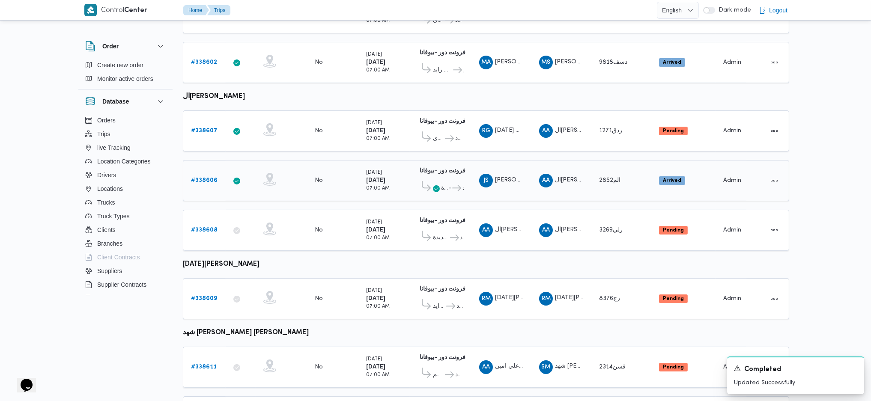
click at [196, 176] on link "# 338606" at bounding box center [204, 181] width 27 height 10
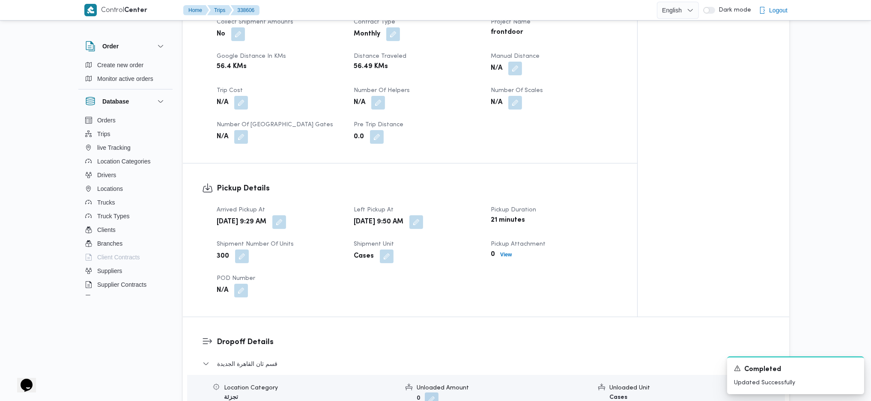
scroll to position [514, 0]
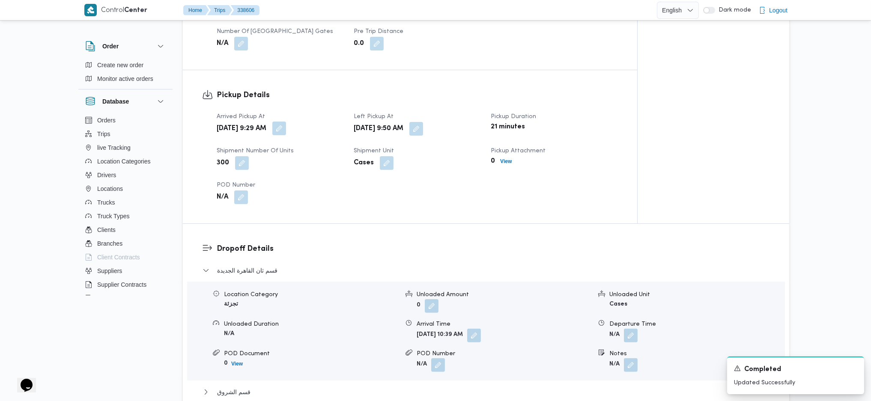
click at [286, 122] on button "button" at bounding box center [279, 129] width 14 height 14
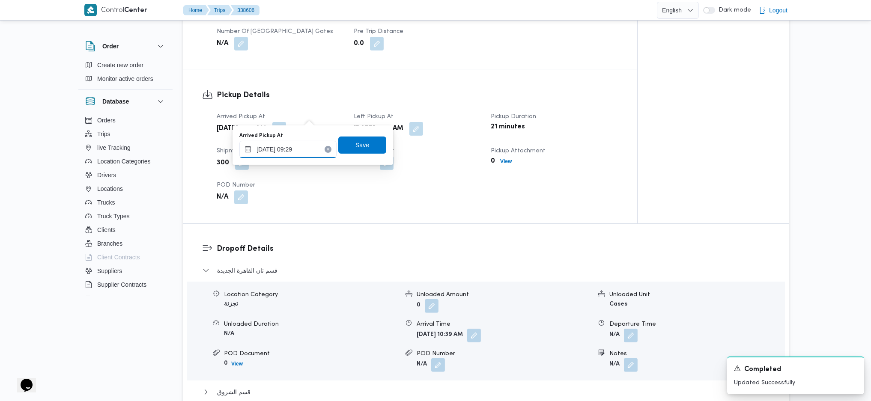
click at [293, 145] on input "20/09/2025 09:29" at bounding box center [287, 149] width 97 height 17
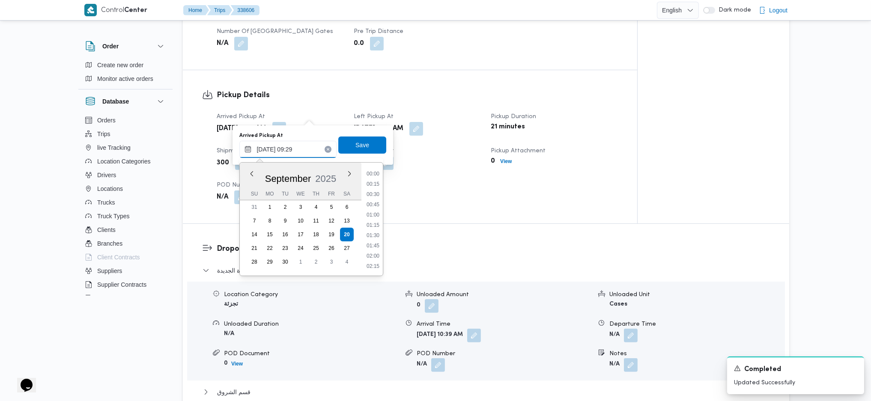
scroll to position [329, 0]
click at [371, 212] on li "09:00" at bounding box center [373, 214] width 20 height 9
type input "20/09/2025 09:00"
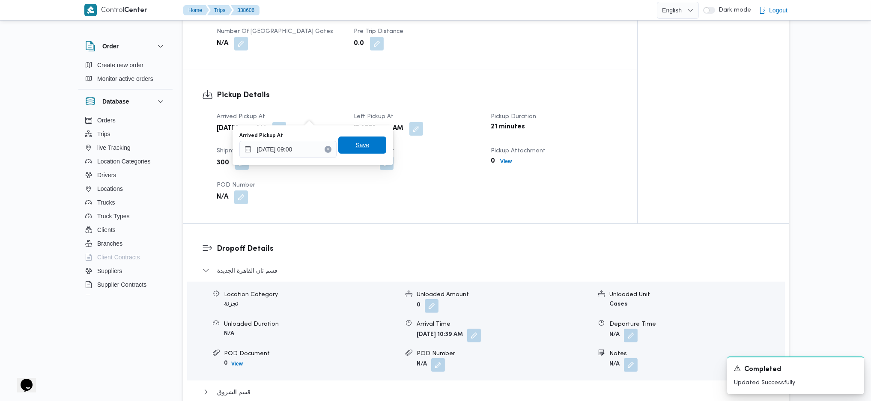
click at [368, 150] on span "Save" at bounding box center [362, 145] width 48 height 17
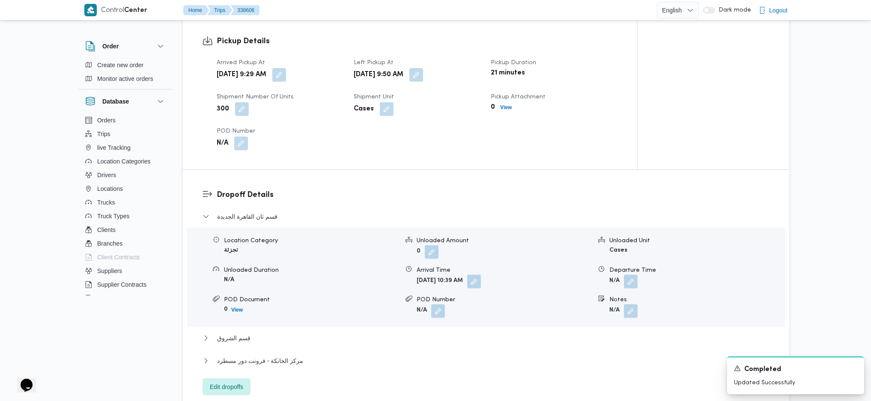
scroll to position [628, 0]
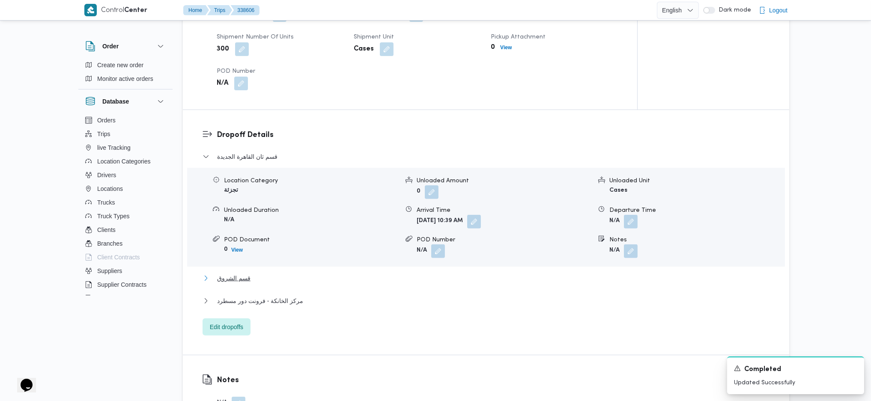
click at [232, 273] on span "قسم الشروق" at bounding box center [233, 278] width 33 height 10
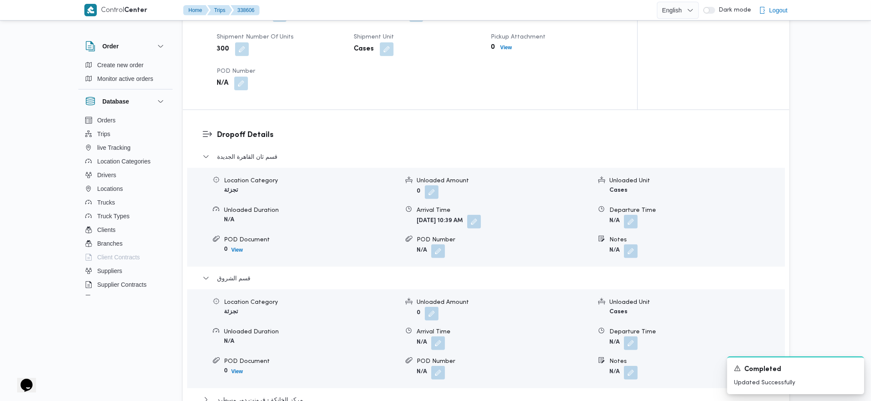
drag, startPoint x: 627, startPoint y: 240, endPoint x: 648, endPoint y: 246, distance: 22.2
click at [628, 245] on button "button" at bounding box center [631, 252] width 14 height 14
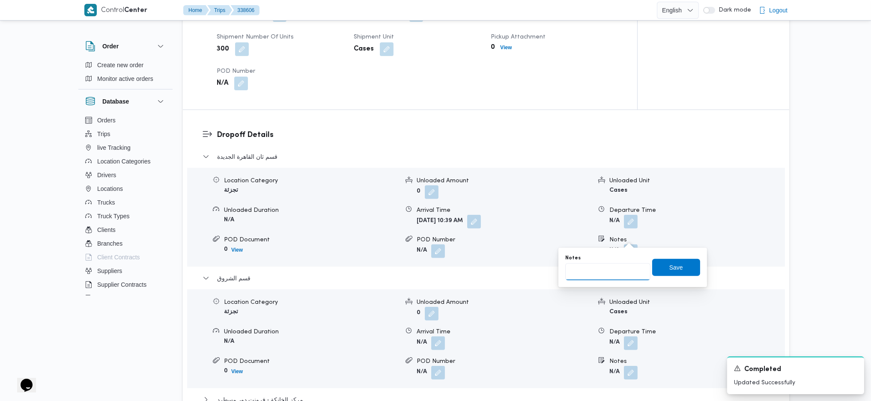
click at [624, 278] on input "Notes" at bounding box center [607, 271] width 85 height 17
type input "مدينتى"
click button "Save" at bounding box center [676, 267] width 48 height 17
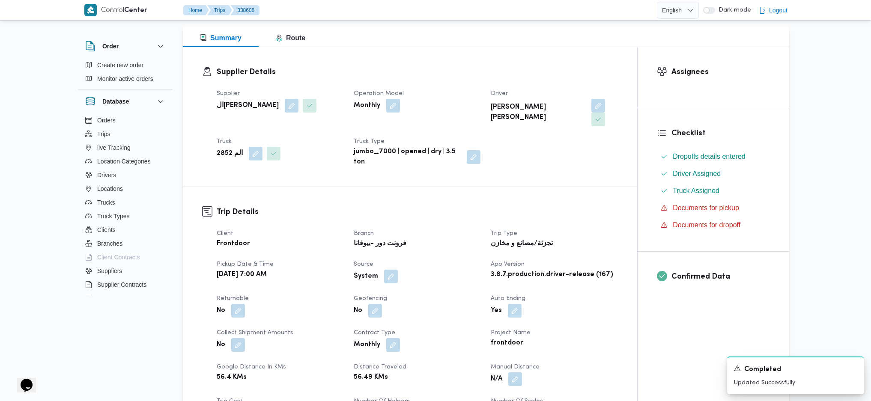
scroll to position [0, 0]
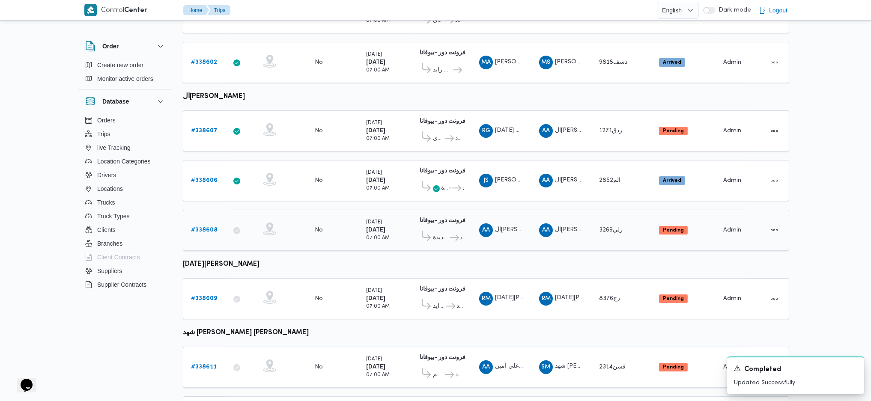
scroll to position [385, 0]
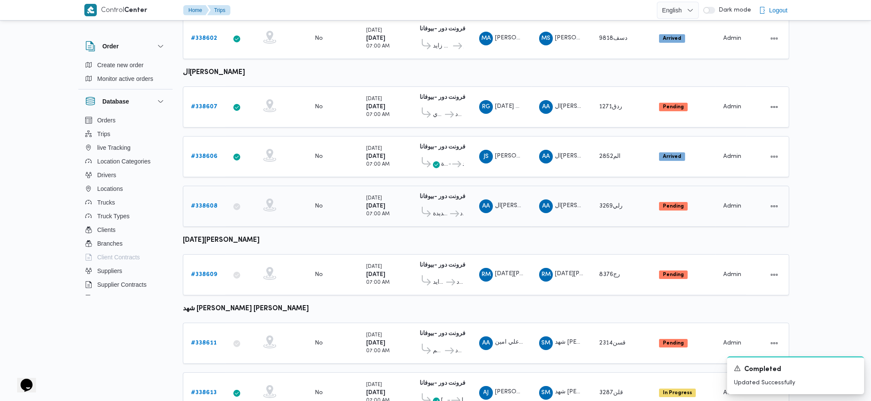
click at [203, 203] on b "# 338608" at bounding box center [204, 206] width 27 height 6
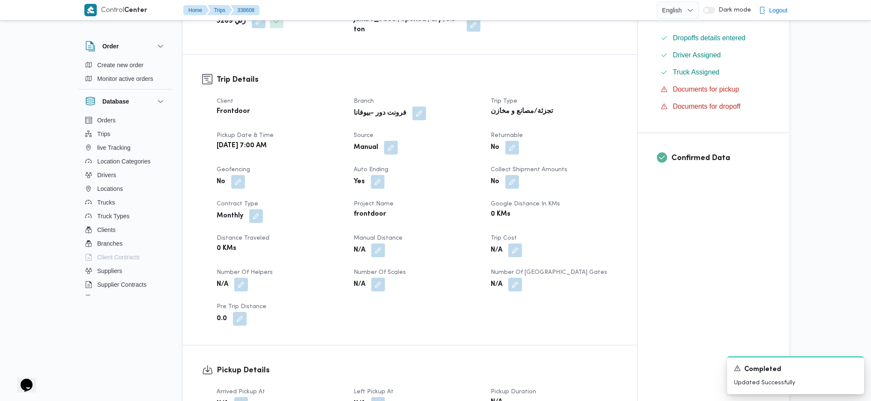
scroll to position [343, 0]
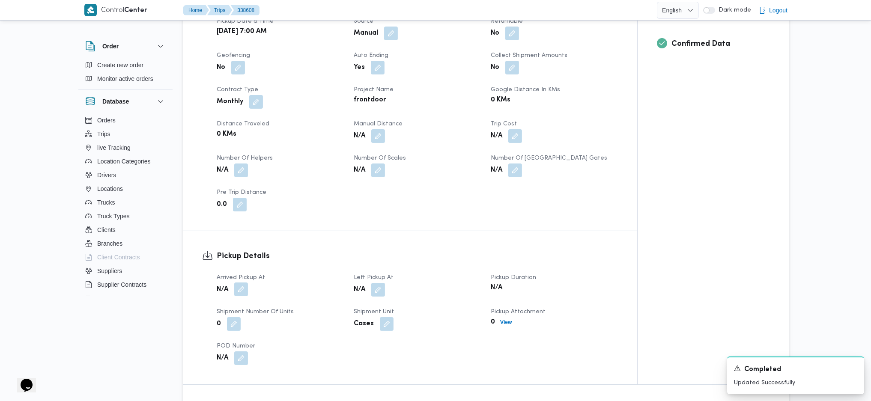
drag, startPoint x: 240, startPoint y: 284, endPoint x: 241, endPoint y: 294, distance: 9.9
click at [240, 288] on button "button" at bounding box center [241, 290] width 14 height 14
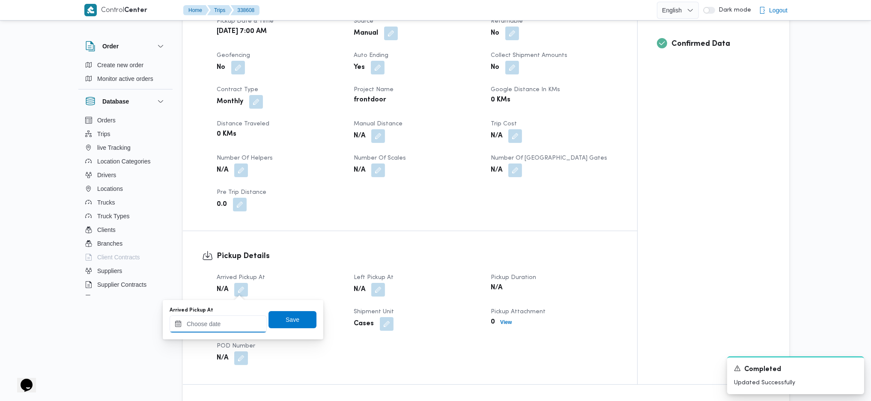
click at [237, 321] on input "Arrived Pickup At" at bounding box center [218, 324] width 97 height 17
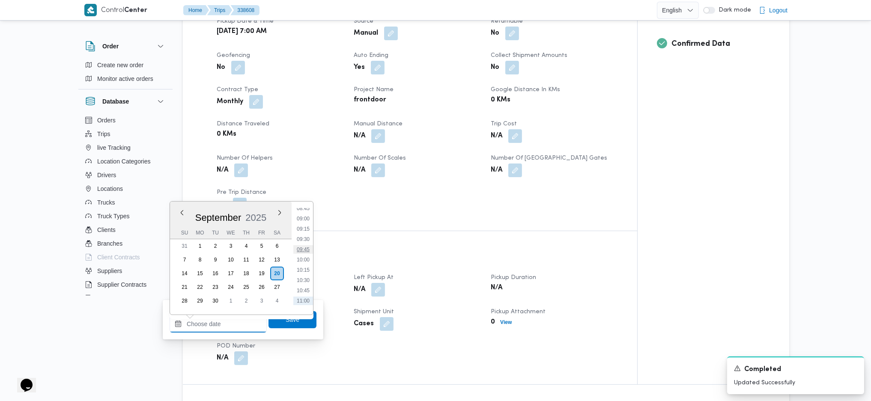
scroll to position [345, 0]
drag, startPoint x: 307, startPoint y: 226, endPoint x: 309, endPoint y: 232, distance: 6.2
click at [307, 225] on li "08:45" at bounding box center [303, 228] width 20 height 9
type input "[DATE] 08:45"
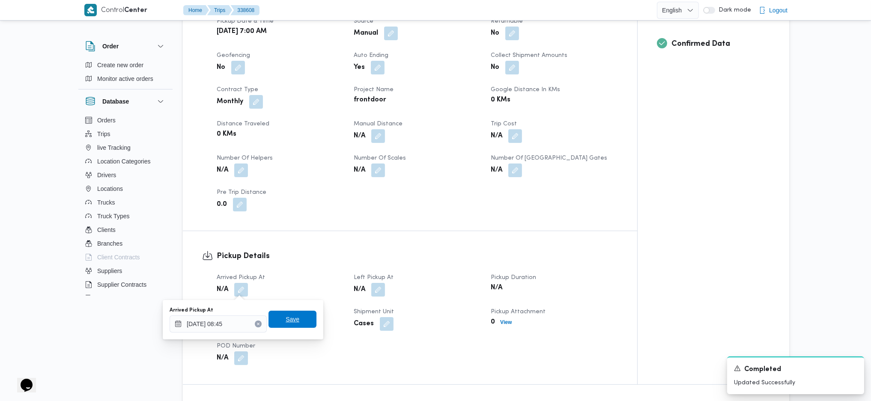
click at [299, 319] on span "Save" at bounding box center [293, 319] width 48 height 17
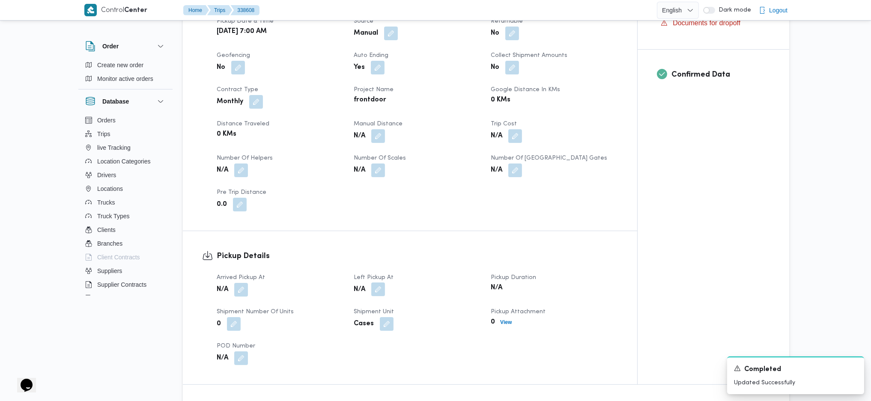
click at [384, 290] on button "button" at bounding box center [378, 290] width 14 height 14
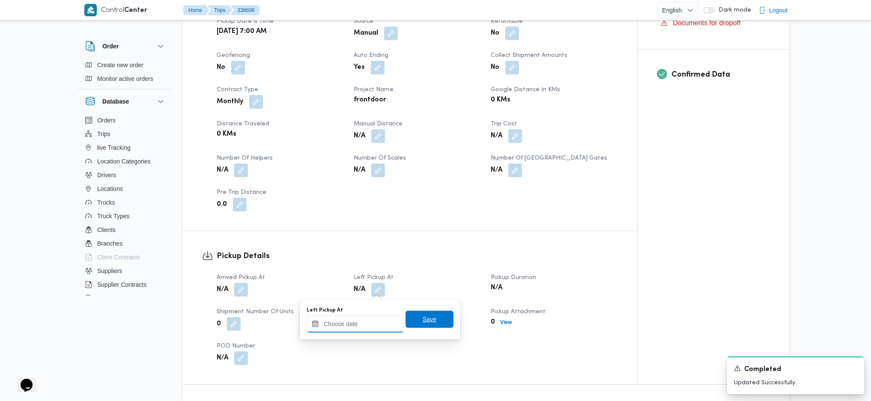
click at [356, 328] on input "Left Pickup At" at bounding box center [355, 324] width 97 height 17
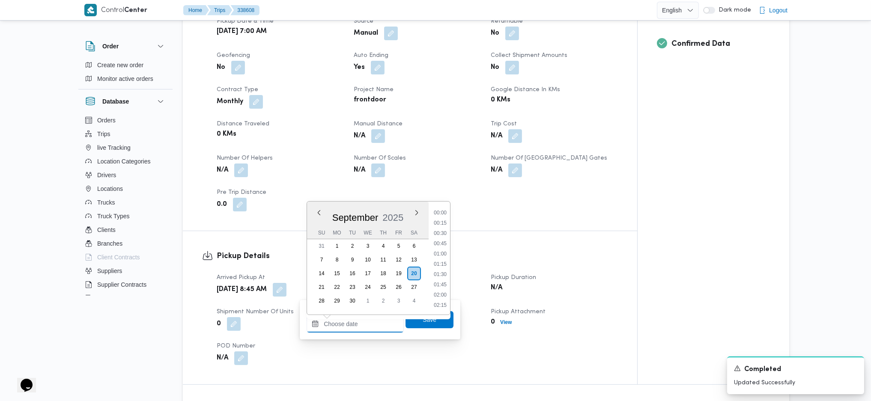
scroll to position [402, 0]
click at [437, 230] on li "10:15" at bounding box center [440, 232] width 20 height 9
type input "20/09/2025 10:15"
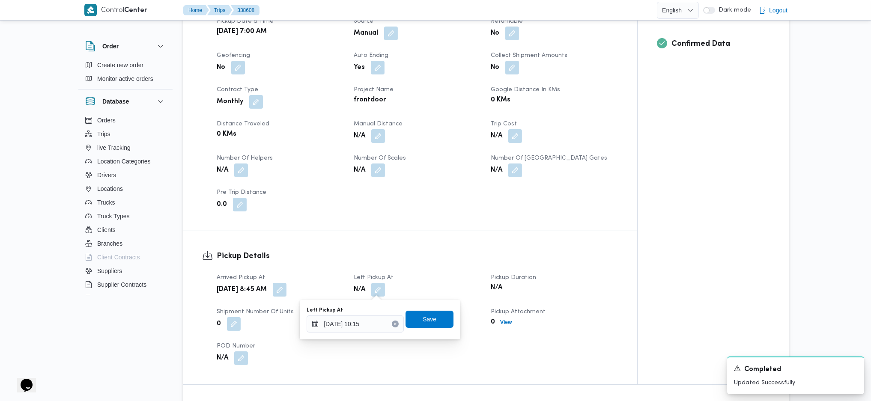
drag, startPoint x: 428, startPoint y: 332, endPoint x: 429, endPoint y: 325, distance: 7.3
click at [428, 331] on div "Left Pickup At 20/09/2025 10:15 Save" at bounding box center [380, 319] width 149 height 27
click at [428, 316] on span "Save" at bounding box center [430, 319] width 14 height 10
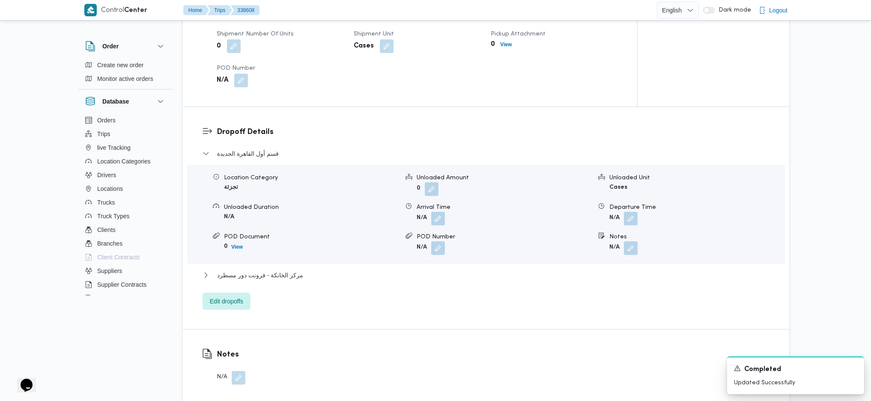
scroll to position [628, 0]
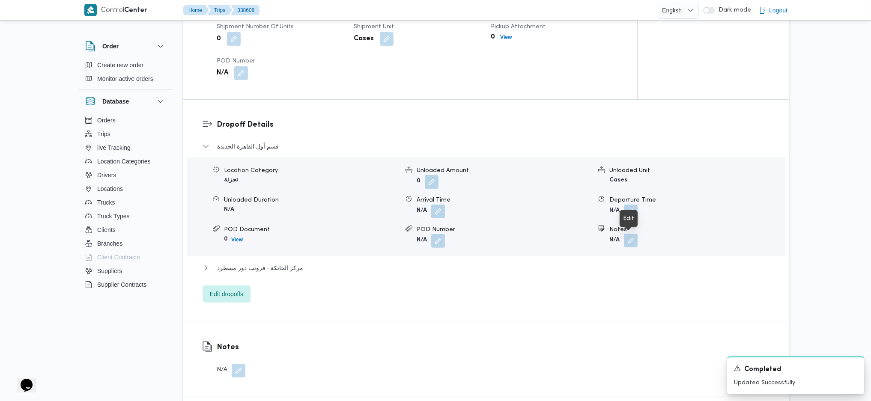
click at [628, 242] on button "button" at bounding box center [631, 241] width 14 height 14
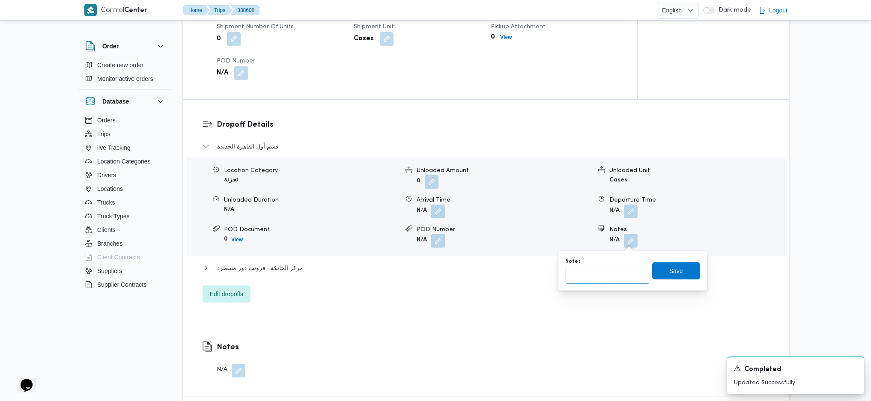
click at [597, 281] on input "Notes" at bounding box center [607, 275] width 85 height 17
type input "التجمع"
click button "Save" at bounding box center [676, 271] width 48 height 17
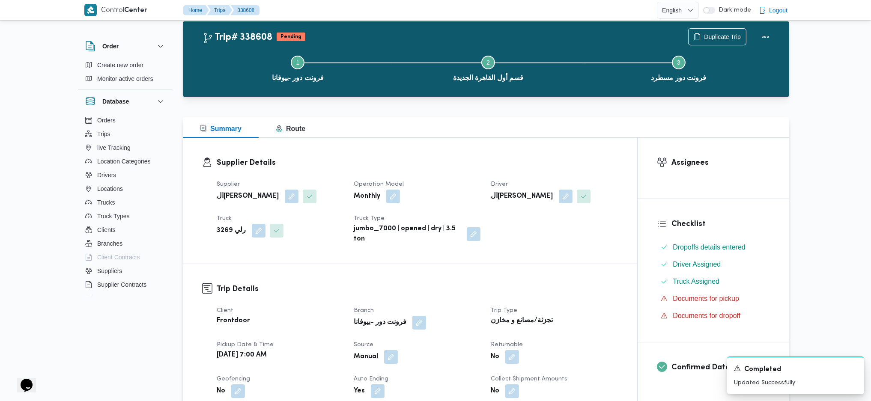
scroll to position [0, 0]
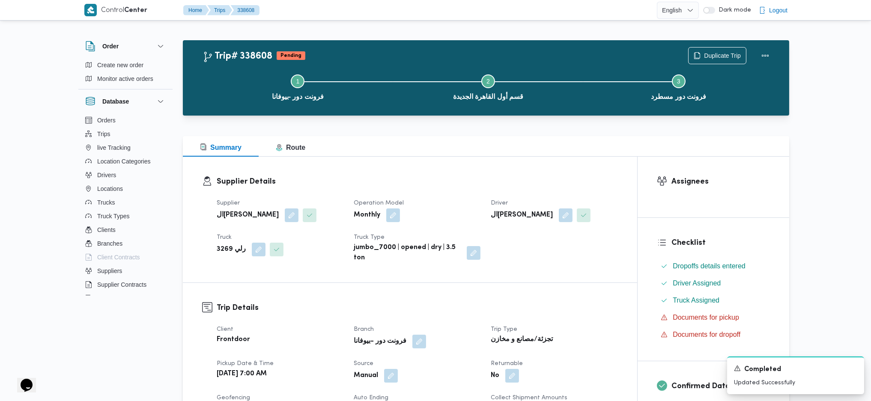
drag, startPoint x: 552, startPoint y: 237, endPoint x: 552, endPoint y: 231, distance: 5.6
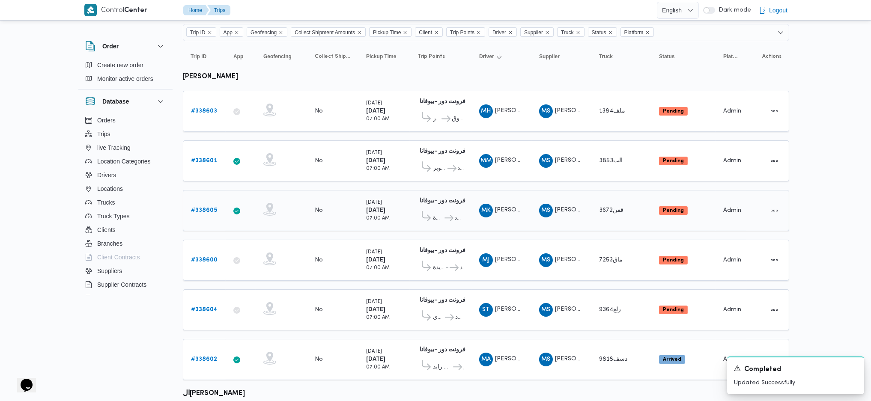
scroll to position [6, 0]
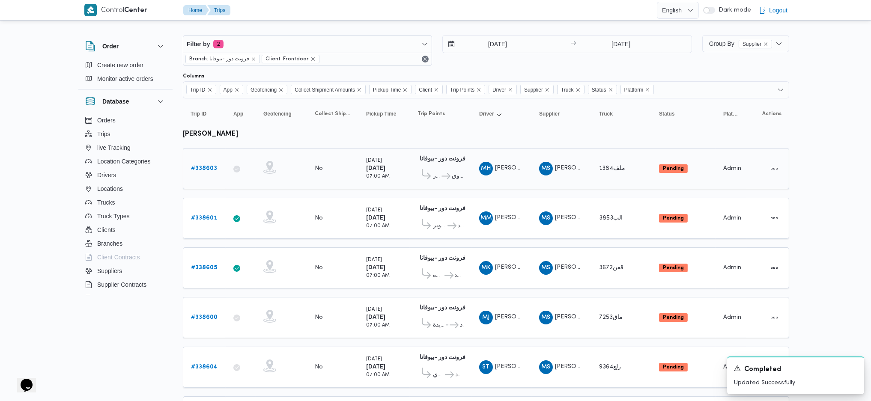
click at [206, 166] on b "# 338603" at bounding box center [204, 169] width 26 height 6
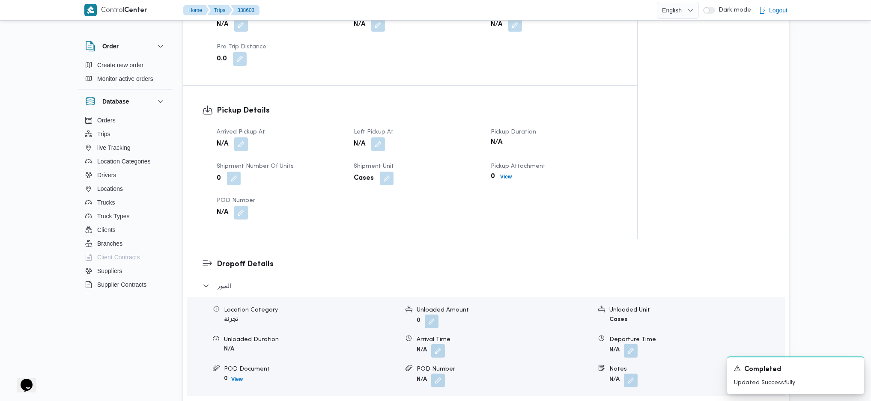
scroll to position [463, 0]
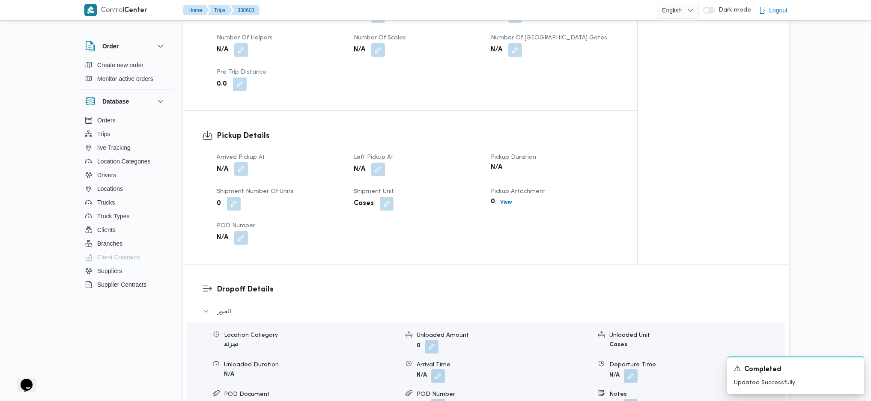
click at [241, 167] on button "button" at bounding box center [241, 169] width 14 height 14
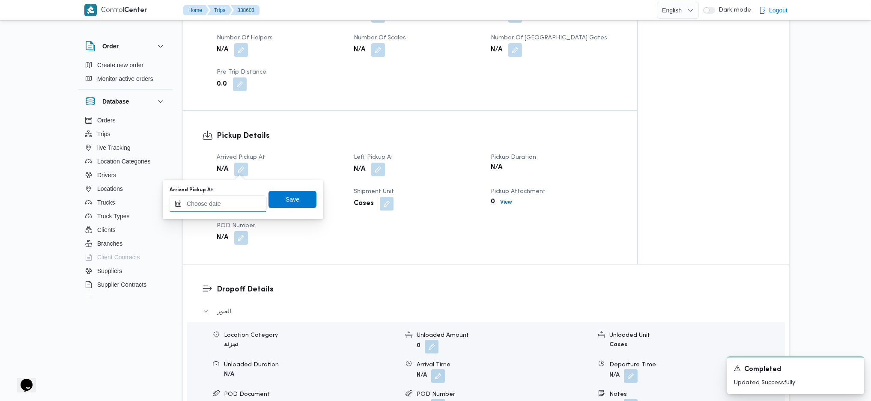
click at [228, 197] on input "Arrived Pickup At" at bounding box center [218, 203] width 97 height 17
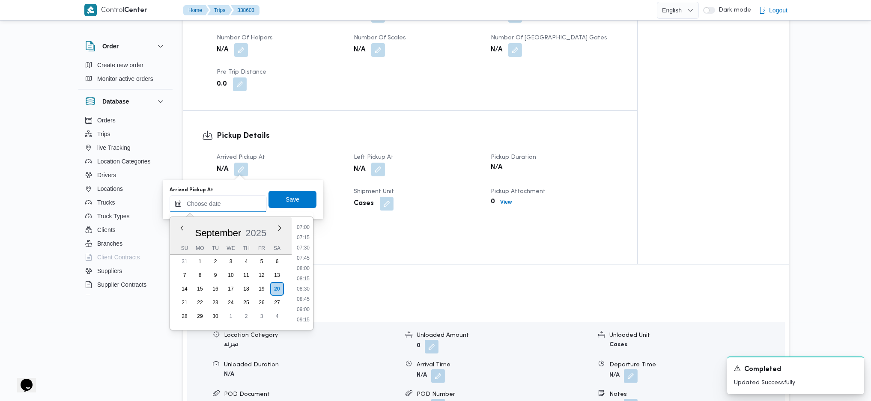
scroll to position [288, 0]
drag, startPoint x: 303, startPoint y: 311, endPoint x: 296, endPoint y: 291, distance: 20.5
click at [303, 311] on li "09:00" at bounding box center [303, 310] width 20 height 9
type input "20/09/2025 09:00"
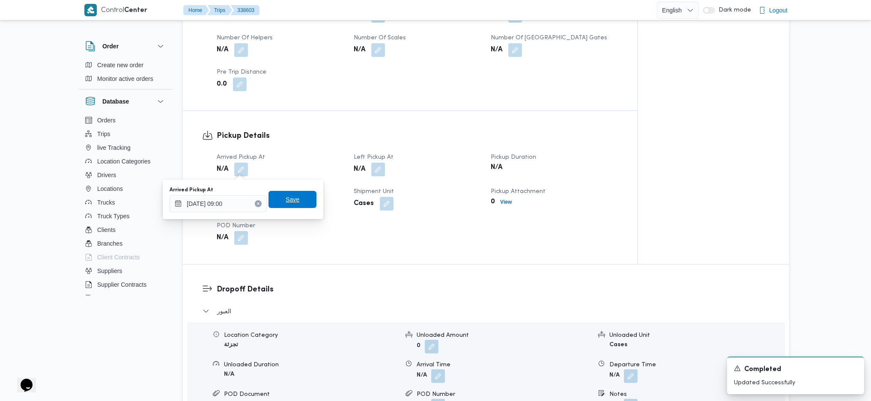
drag, startPoint x: 280, startPoint y: 203, endPoint x: 291, endPoint y: 205, distance: 11.2
click at [286, 203] on span "Save" at bounding box center [293, 199] width 14 height 10
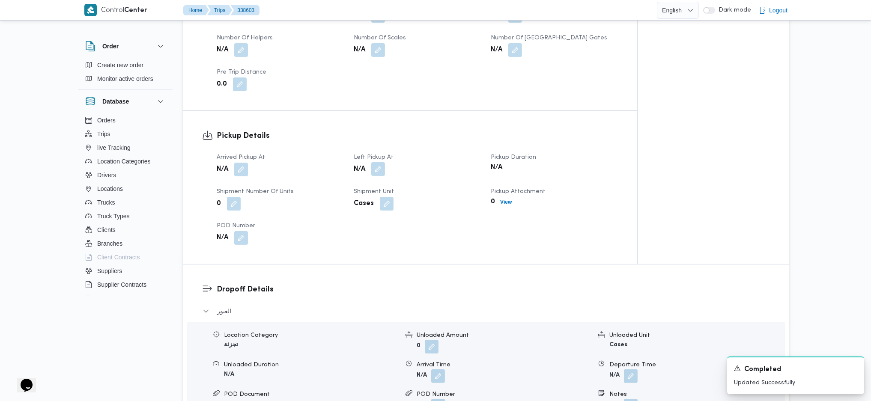
click at [379, 167] on button "button" at bounding box center [378, 169] width 14 height 14
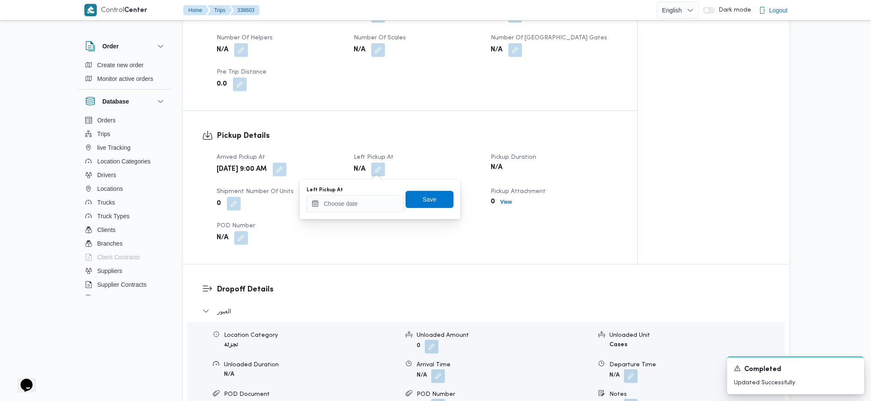
click at [349, 220] on div "Arrived Pickup At Sat, Sep 20, 2025 9:00 AM Left Pickup At N/A Pickup Duration …" at bounding box center [418, 198] width 412 height 103
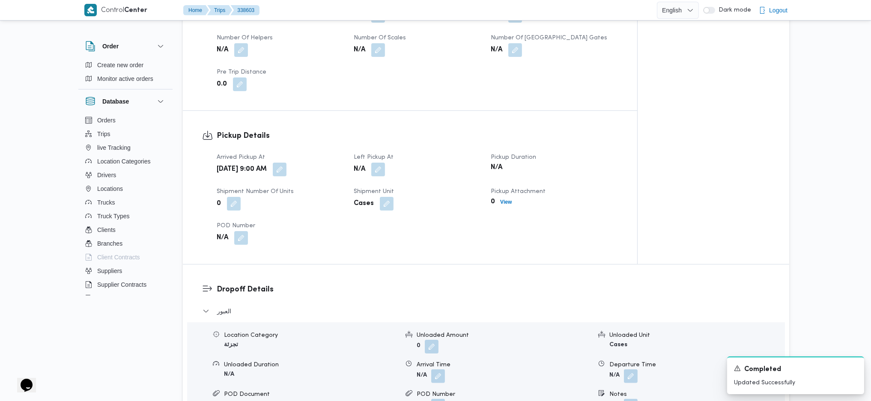
click at [372, 203] on b "Cases" at bounding box center [364, 204] width 20 height 10
click at [378, 163] on button "button" at bounding box center [378, 170] width 14 height 14
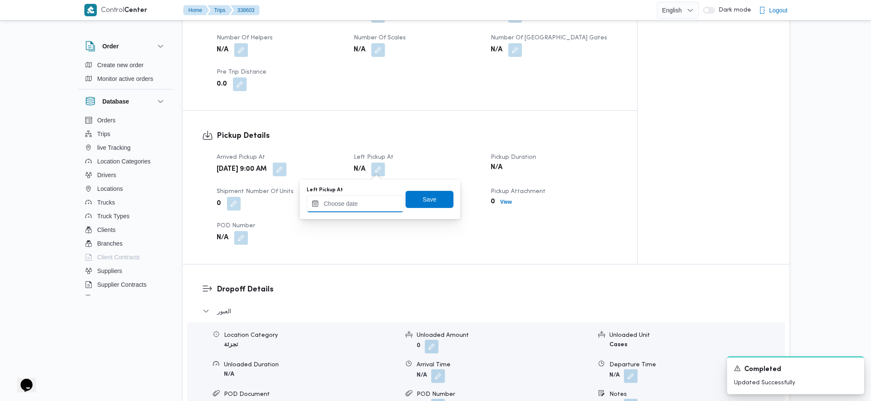
click at [360, 208] on input "Left Pickup At" at bounding box center [355, 203] width 97 height 17
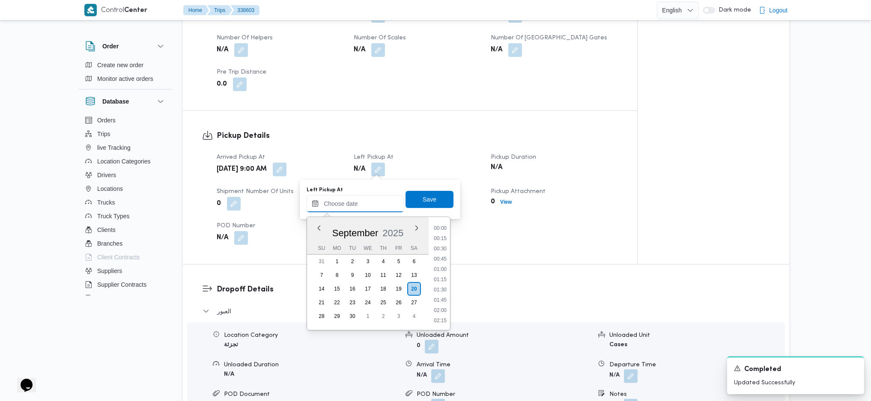
scroll to position [402, 0]
click at [441, 240] on li "10:00" at bounding box center [440, 237] width 20 height 9
type input "[DATE] 10:00"
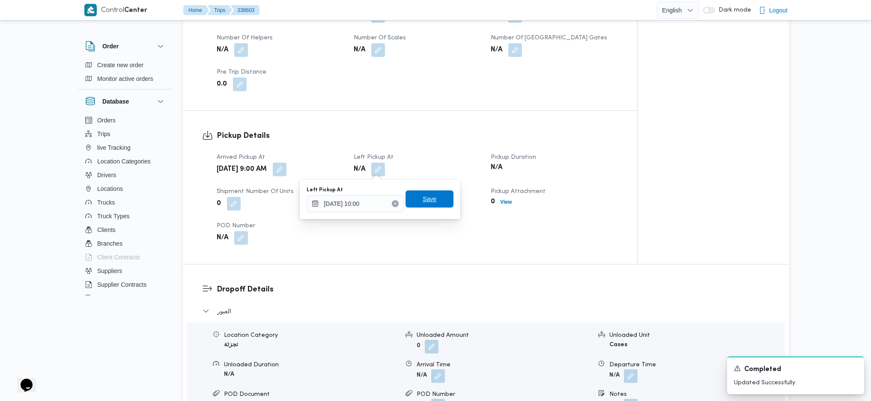
click at [428, 193] on span "Save" at bounding box center [430, 199] width 48 height 17
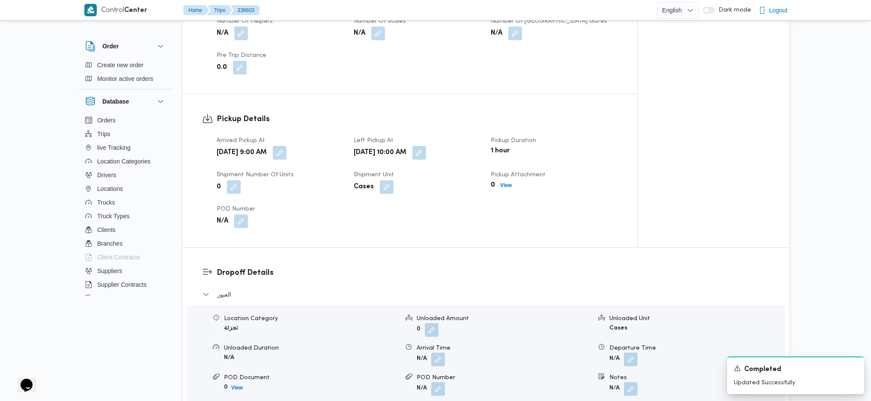
scroll to position [634, 0]
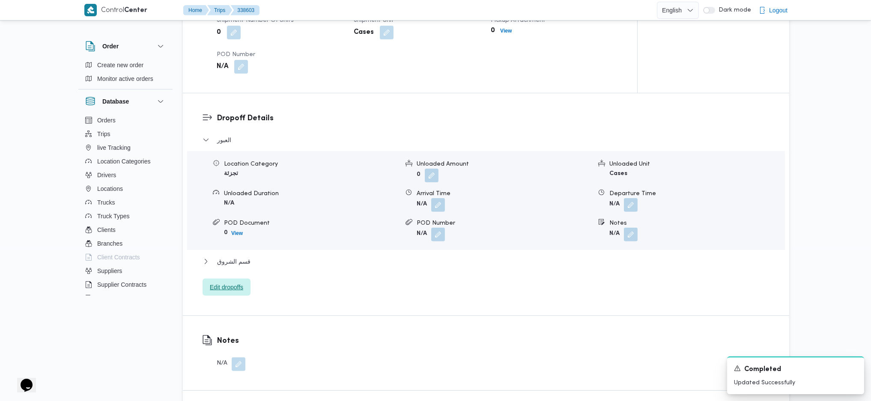
click at [233, 288] on span "Edit dropoffs" at bounding box center [226, 287] width 33 height 10
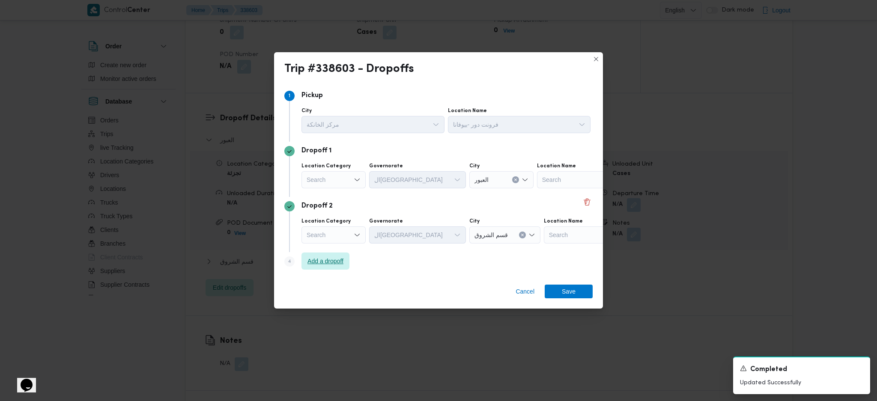
click at [331, 253] on span "Add a dropoff" at bounding box center [326, 261] width 48 height 17
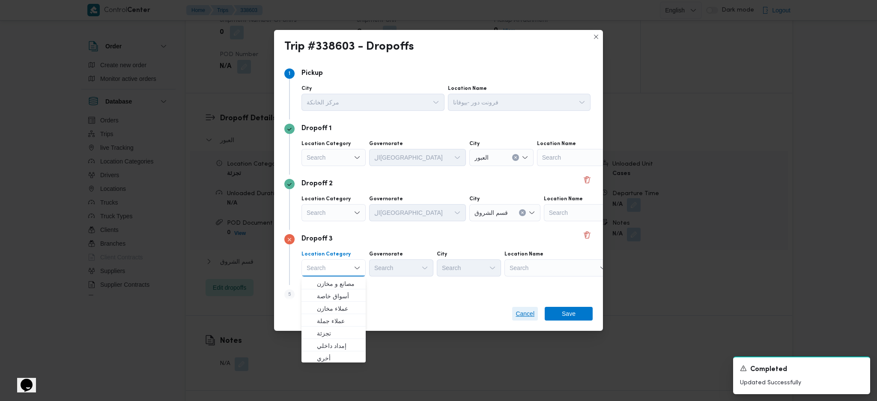
click at [529, 320] on span "Cancel" at bounding box center [525, 314] width 26 height 14
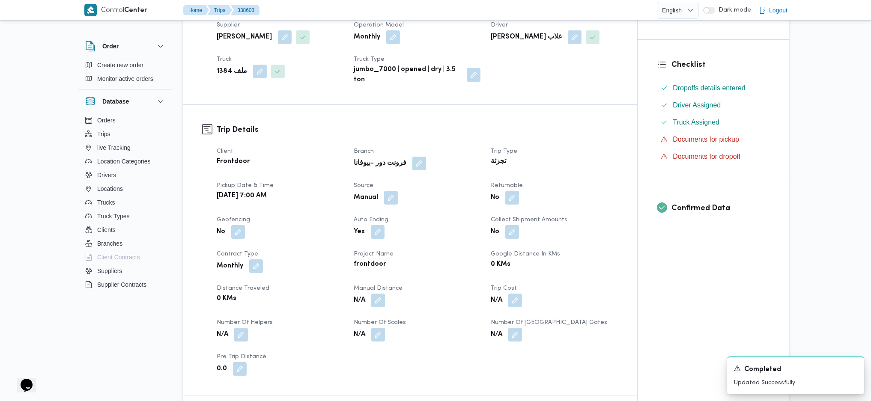
scroll to position [177, 0]
click at [513, 204] on button "button" at bounding box center [512, 198] width 14 height 14
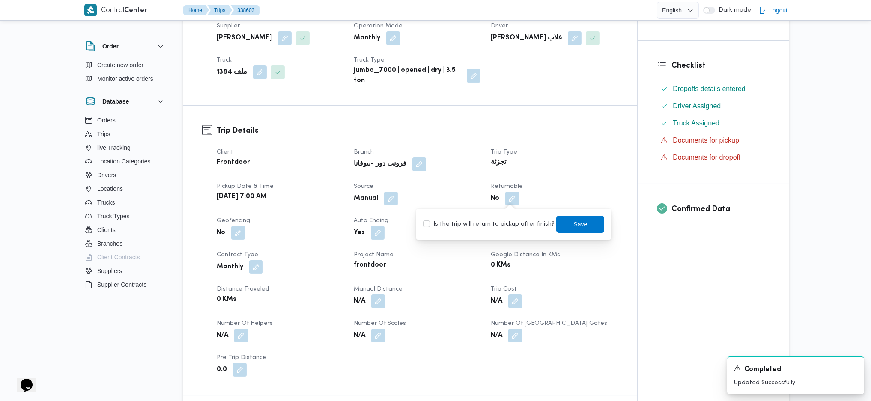
drag, startPoint x: 495, startPoint y: 232, endPoint x: 504, endPoint y: 226, distance: 11.1
click at [496, 232] on div "Is the trip will return to pickup after finish? Save" at bounding box center [513, 224] width 183 height 19
click at [506, 224] on label "Is the trip will return to pickup after finish?" at bounding box center [488, 224] width 131 height 10
click at [564, 217] on span "Save" at bounding box center [580, 223] width 48 height 17
click at [513, 201] on button "button" at bounding box center [512, 198] width 14 height 14
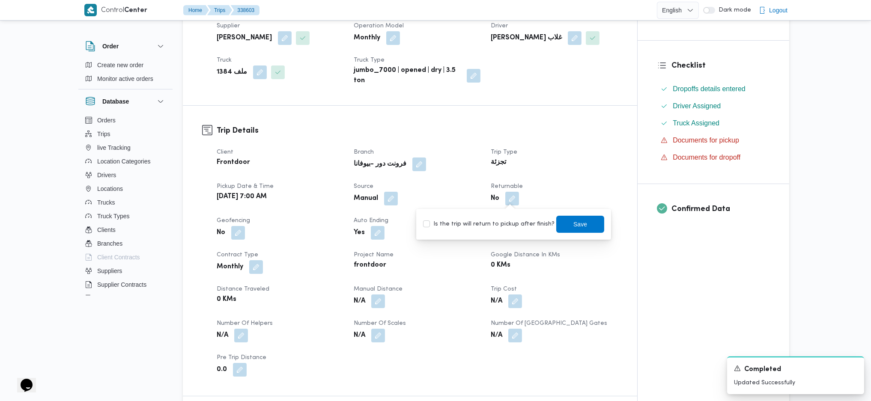
click at [496, 225] on label "Is the trip will return to pickup after finish?" at bounding box center [488, 224] width 131 height 10
checkbox input "true"
drag, startPoint x: 553, startPoint y: 224, endPoint x: 559, endPoint y: 224, distance: 6.0
click at [559, 224] on span "Save" at bounding box center [580, 223] width 48 height 17
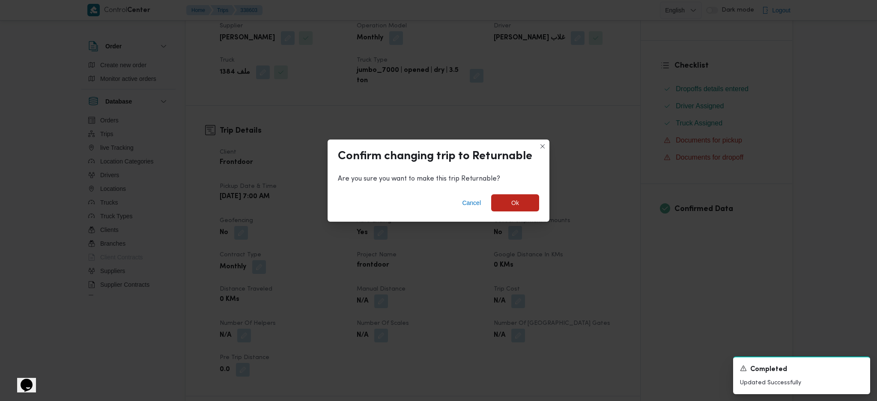
click at [573, 145] on div "Confirm changing trip to Returnable Are you sure you want to make this trip Ret…" at bounding box center [438, 200] width 877 height 401
click at [518, 202] on span "Ok" at bounding box center [515, 203] width 8 height 10
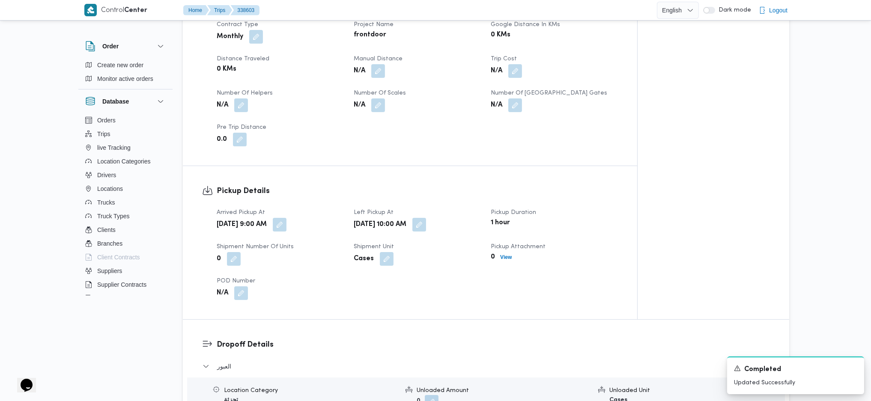
scroll to position [577, 0]
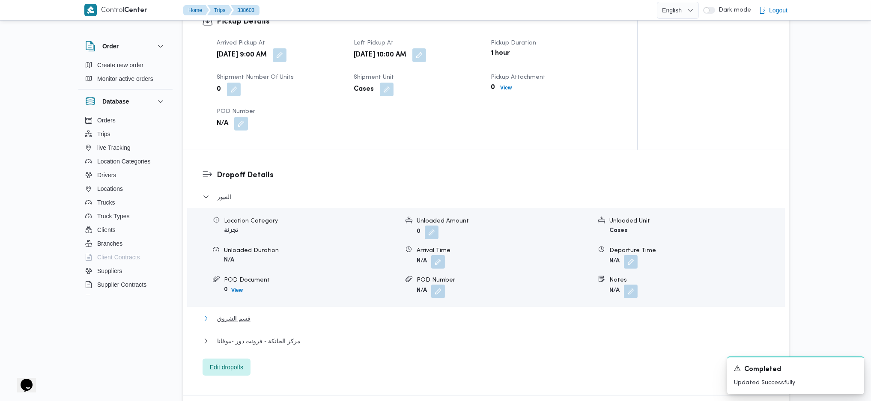
click at [292, 323] on button "قسم الشروق" at bounding box center [486, 318] width 567 height 10
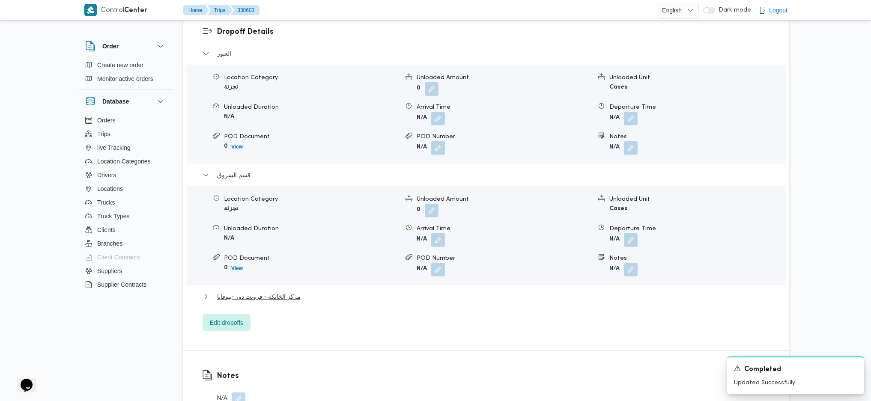
scroll to position [806, 0]
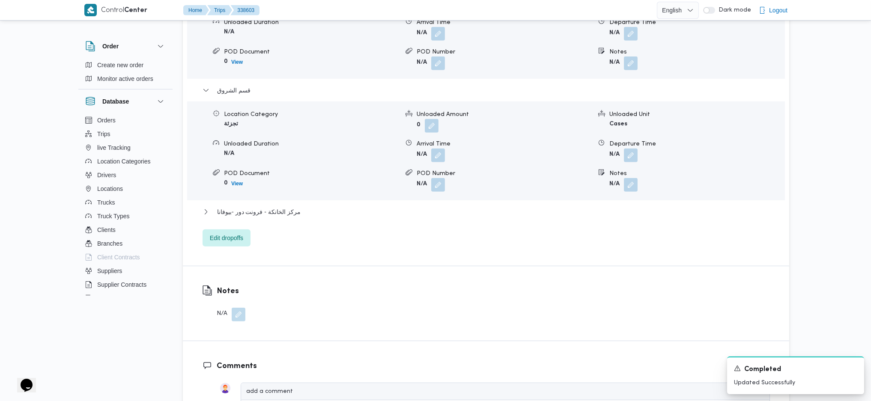
click at [631, 196] on div "Location Category تجزئة Unloaded Amount 0 Unloaded Unit Cases Unloaded Duration…" at bounding box center [486, 150] width 605 height 97
click at [635, 187] on button "button" at bounding box center [631, 185] width 14 height 14
click at [610, 219] on input "Notes" at bounding box center [607, 219] width 85 height 17
type input "المستقبل"
click button "Save" at bounding box center [676, 214] width 48 height 17
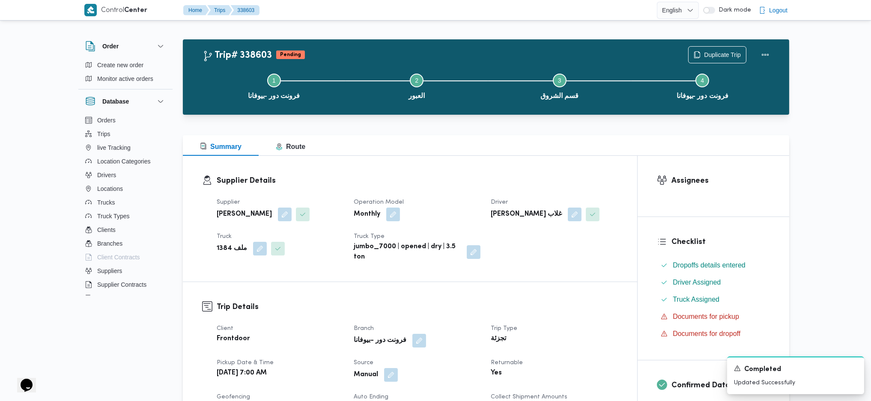
scroll to position [0, 0]
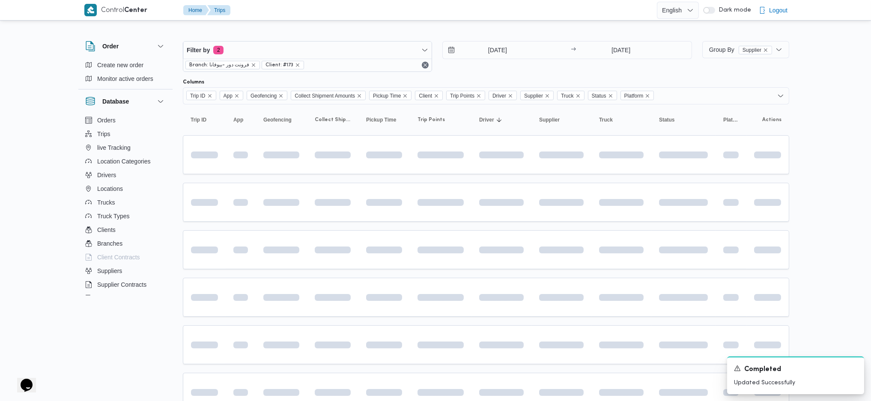
scroll to position [6, 0]
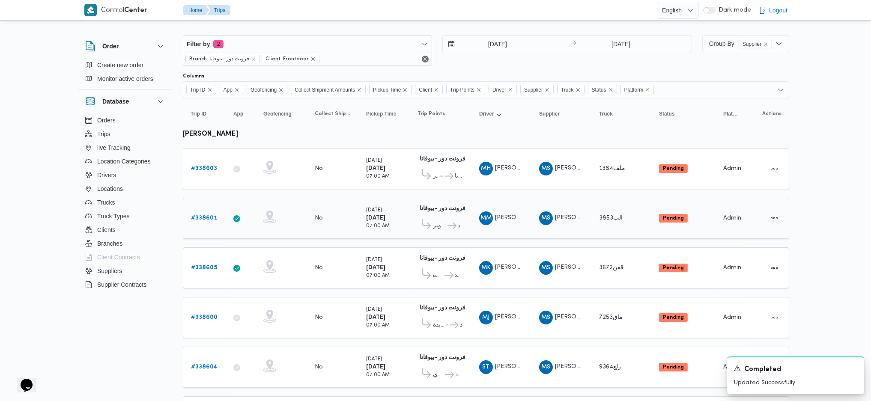
click at [209, 216] on b "# 338601" at bounding box center [204, 218] width 26 height 6
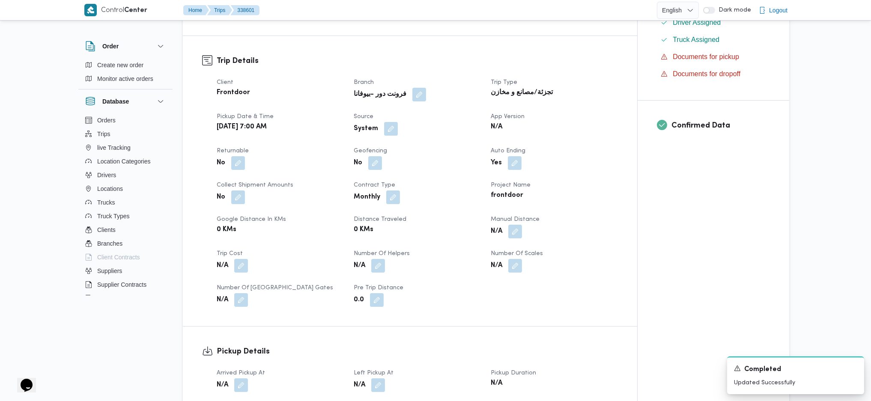
scroll to position [577, 0]
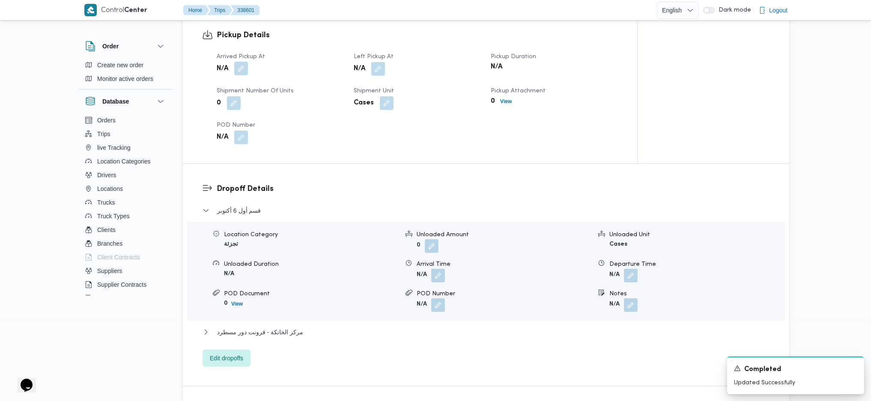
click at [244, 62] on button "button" at bounding box center [241, 69] width 14 height 14
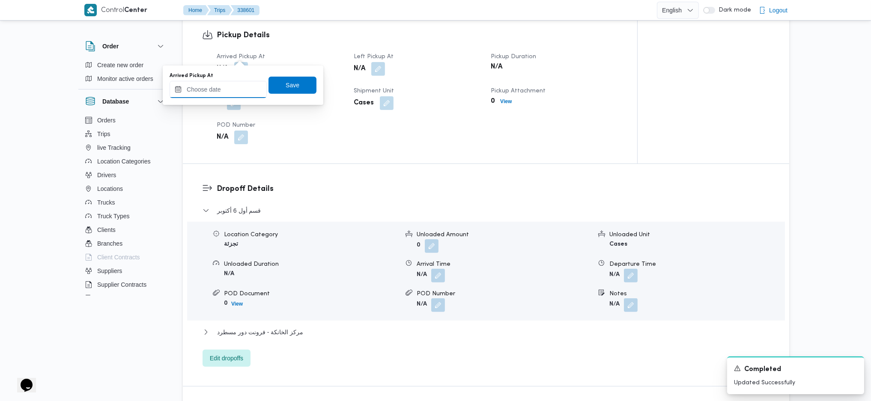
drag, startPoint x: 231, startPoint y: 85, endPoint x: 239, endPoint y: 95, distance: 12.5
click at [231, 85] on input "Arrived Pickup At" at bounding box center [218, 89] width 97 height 17
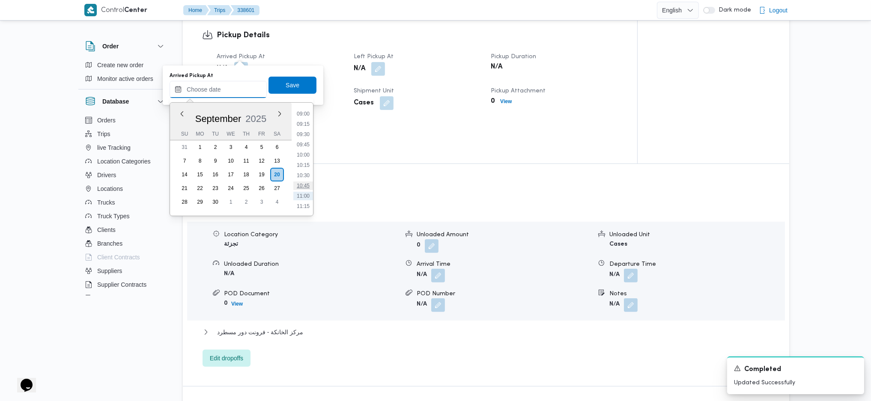
scroll to position [345, 0]
click at [309, 146] on li "09:15" at bounding box center [303, 149] width 20 height 9
type input "20/09/2025 09:15"
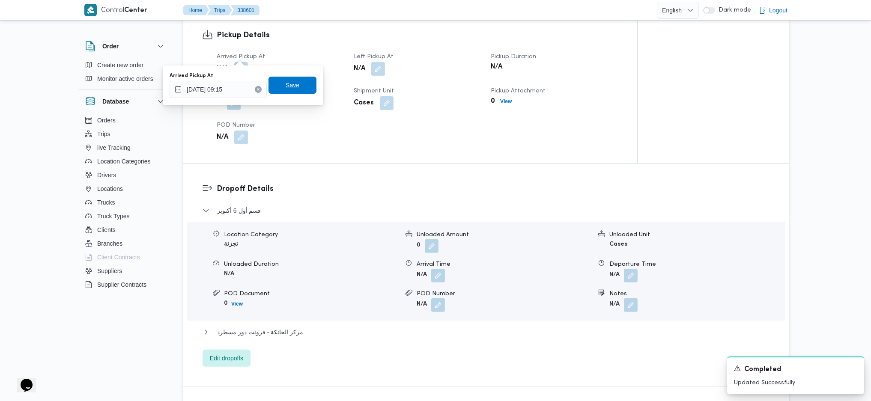
click at [306, 89] on span "Save" at bounding box center [293, 85] width 48 height 17
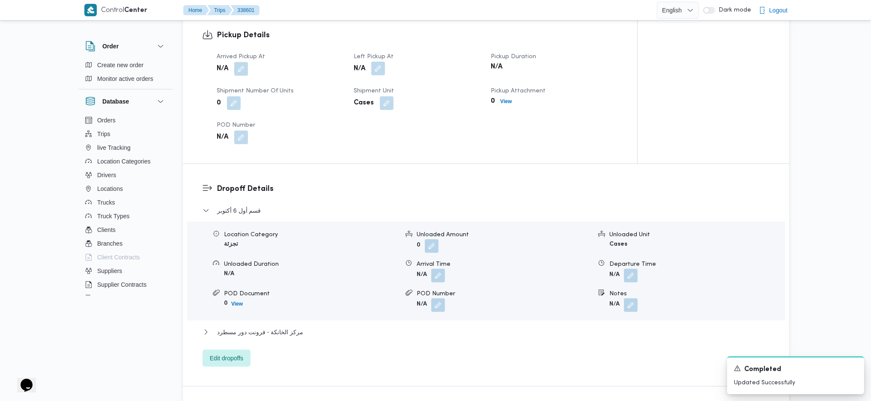
click at [373, 62] on button "button" at bounding box center [378, 69] width 14 height 14
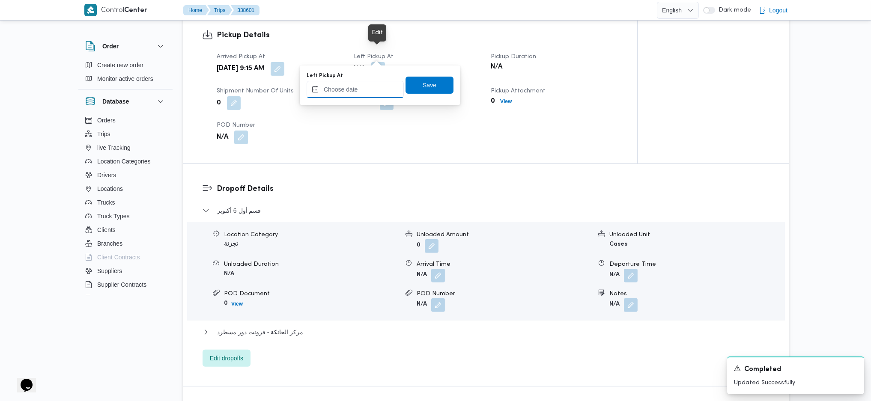
click at [373, 87] on input "Left Pickup At" at bounding box center [355, 89] width 97 height 17
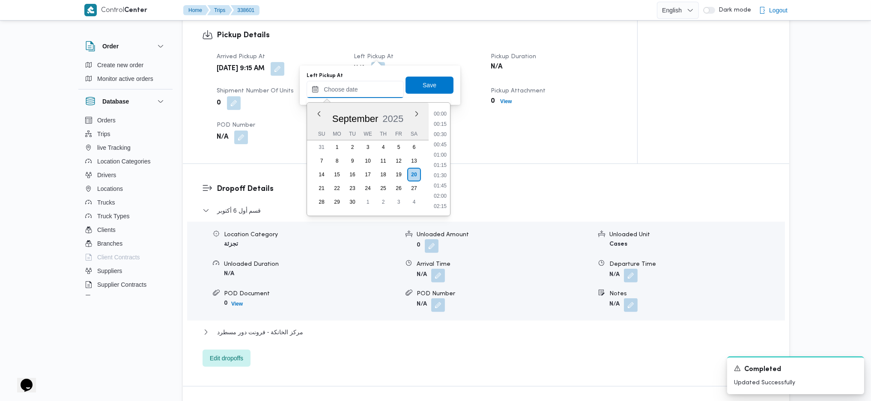
scroll to position [402, 0]
click at [440, 146] on li "10:30" at bounding box center [440, 144] width 20 height 9
type input "20/09/2025 10:30"
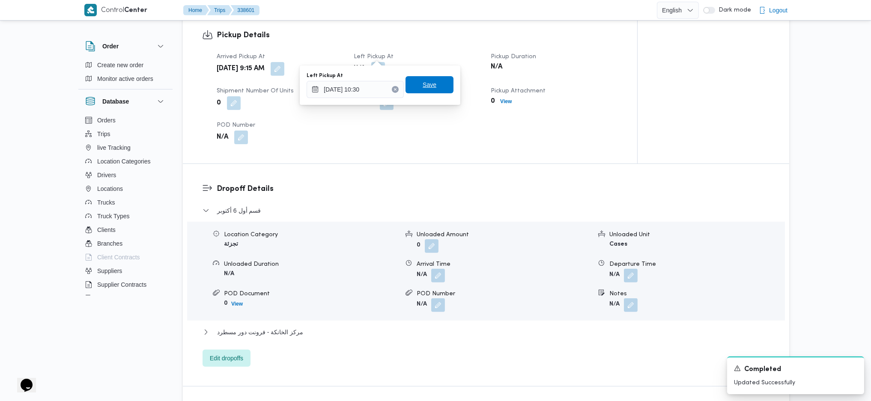
click at [427, 92] on span "Save" at bounding box center [430, 84] width 48 height 17
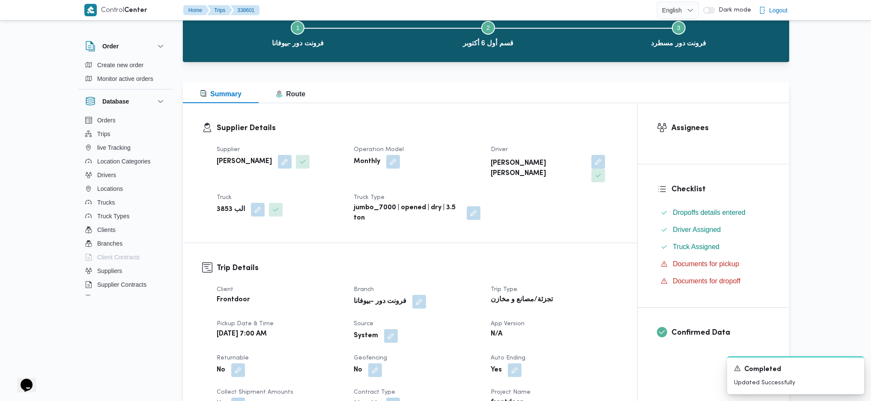
scroll to position [0, 0]
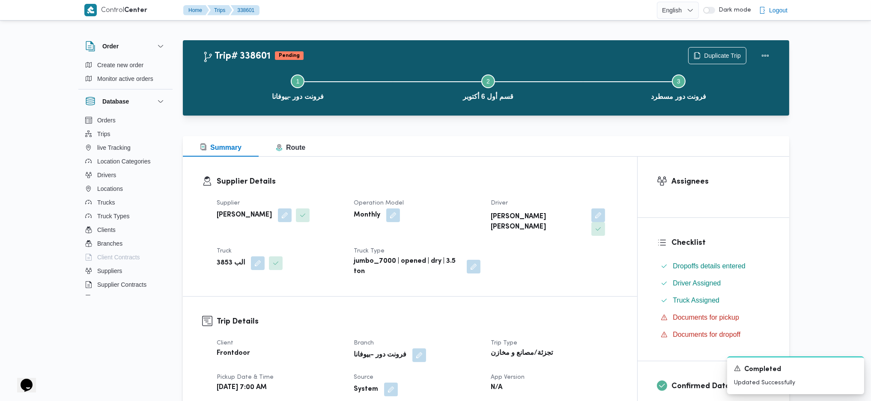
drag, startPoint x: 381, startPoint y: 266, endPoint x: 380, endPoint y: 260, distance: 6.5
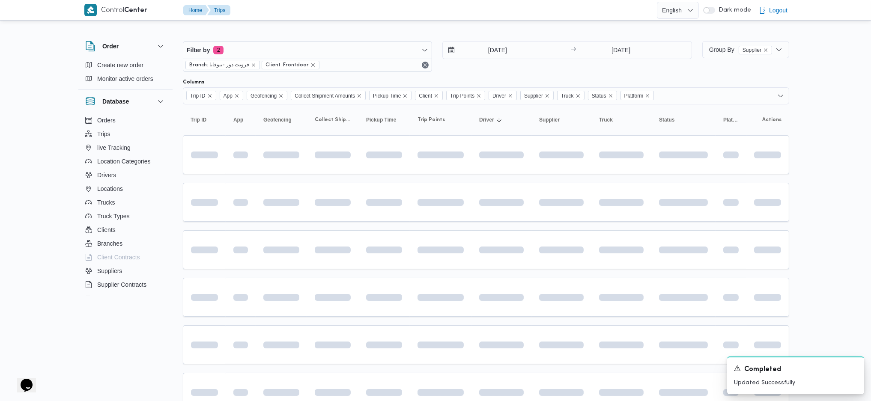
scroll to position [6, 0]
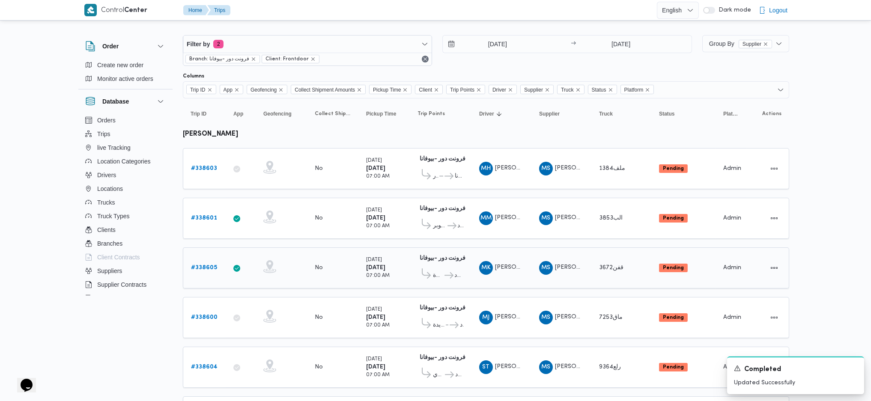
click at [206, 265] on b "# 338605" at bounding box center [204, 268] width 26 height 6
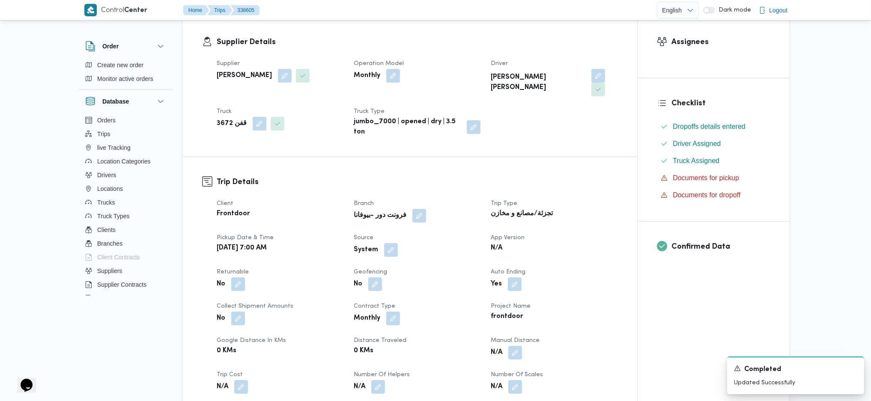
scroll to position [349, 0]
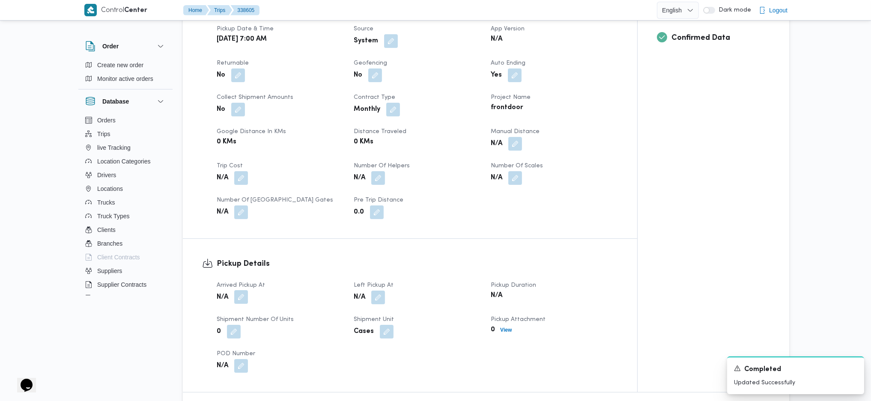
click at [243, 290] on button "button" at bounding box center [241, 297] width 14 height 14
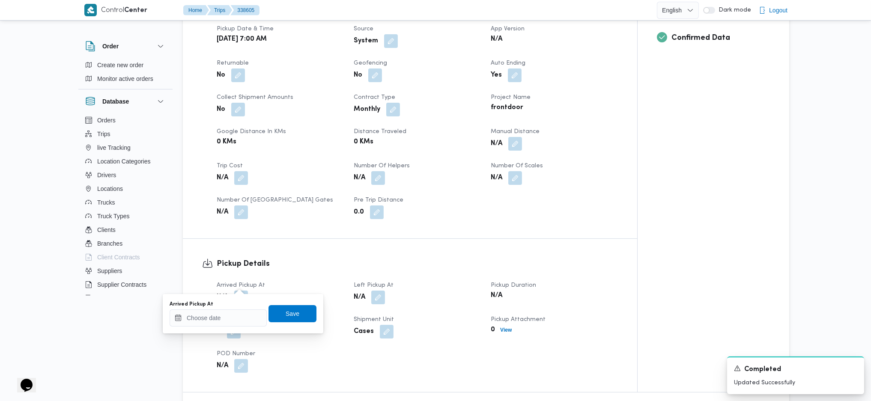
click at [224, 327] on div "You are in a dialog. To close this dialog, hit escape. Arrived Pickup At Save" at bounding box center [243, 313] width 161 height 39
click at [237, 318] on input "Arrived Pickup At" at bounding box center [218, 318] width 97 height 17
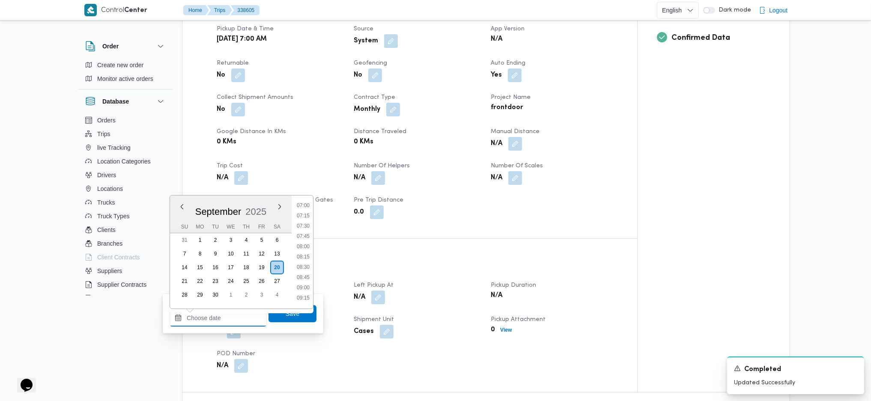
scroll to position [288, 0]
click at [309, 206] on li "07:00" at bounding box center [303, 207] width 20 height 9
type input "[DATE] 07:00"
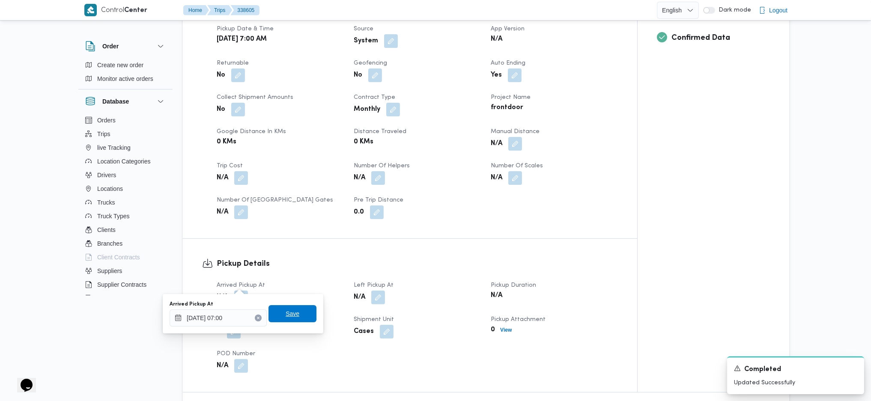
drag, startPoint x: 290, startPoint y: 314, endPoint x: 361, endPoint y: 299, distance: 73.2
click at [290, 313] on span "Save" at bounding box center [293, 314] width 14 height 10
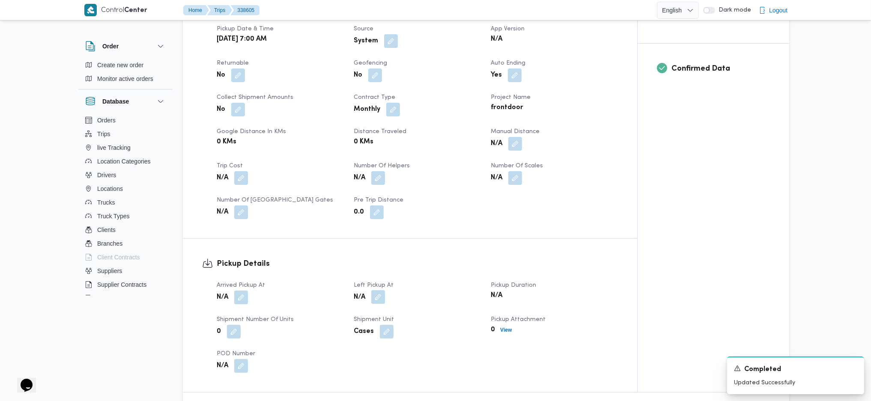
click at [376, 290] on button "button" at bounding box center [378, 297] width 14 height 14
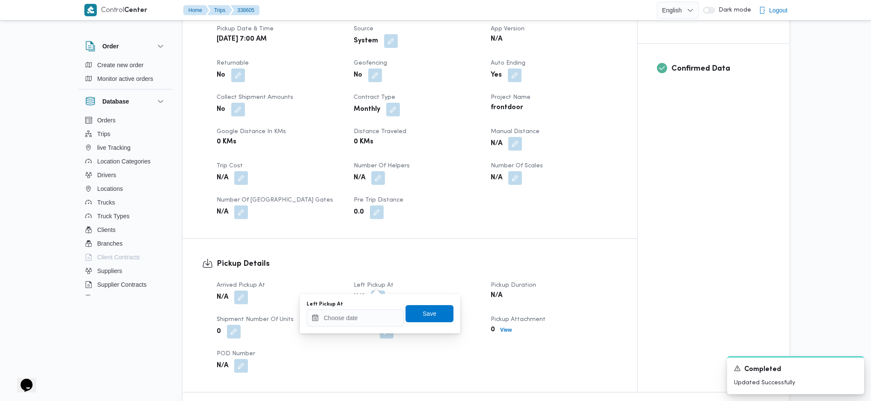
drag, startPoint x: 351, startPoint y: 328, endPoint x: 381, endPoint y: 317, distance: 32.0
click at [355, 328] on div "You are in a dialog. To close this dialog, hit escape. Left Pickup At Save" at bounding box center [380, 313] width 161 height 39
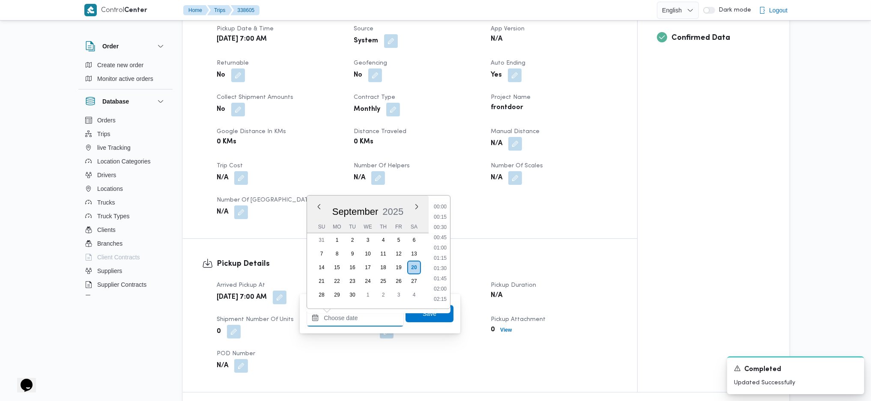
click at [381, 315] on input "Left Pickup At" at bounding box center [355, 318] width 97 height 17
click at [445, 218] on li "10:00" at bounding box center [440, 216] width 20 height 9
type input "[DATE] 10:00"
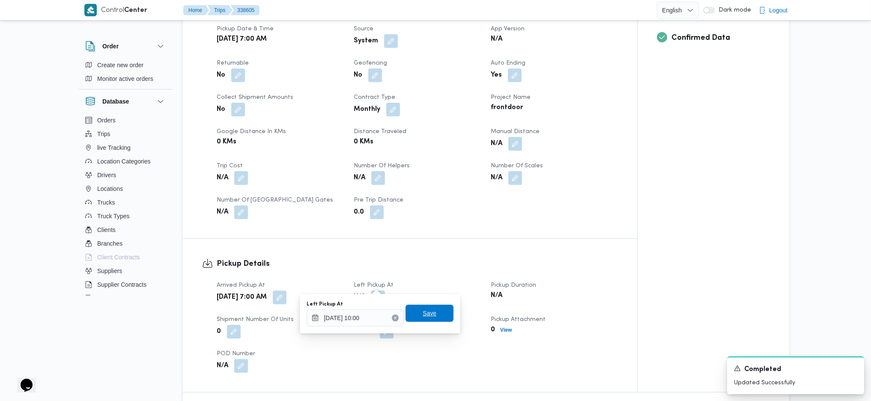
click at [438, 314] on span "Save" at bounding box center [430, 313] width 48 height 17
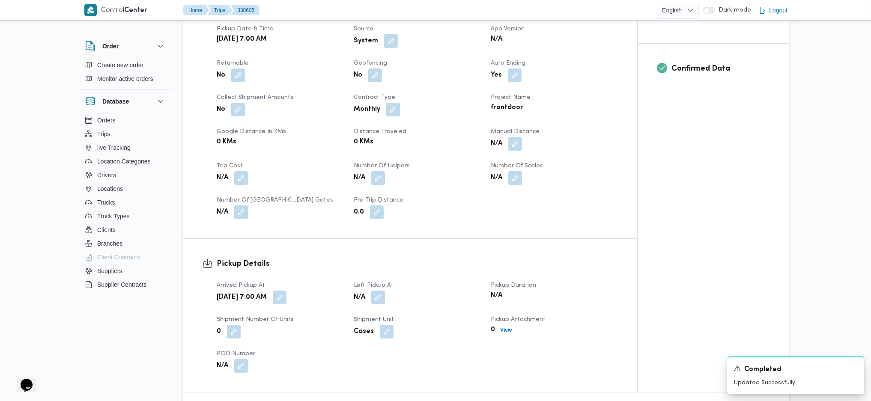
scroll to position [691, 0]
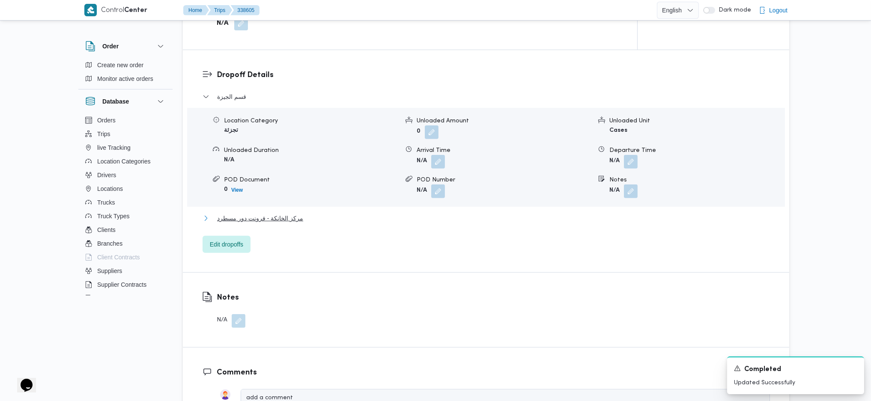
click at [308, 213] on button "مركز الخانكة - فرونت دور مسطرد" at bounding box center [486, 218] width 567 height 10
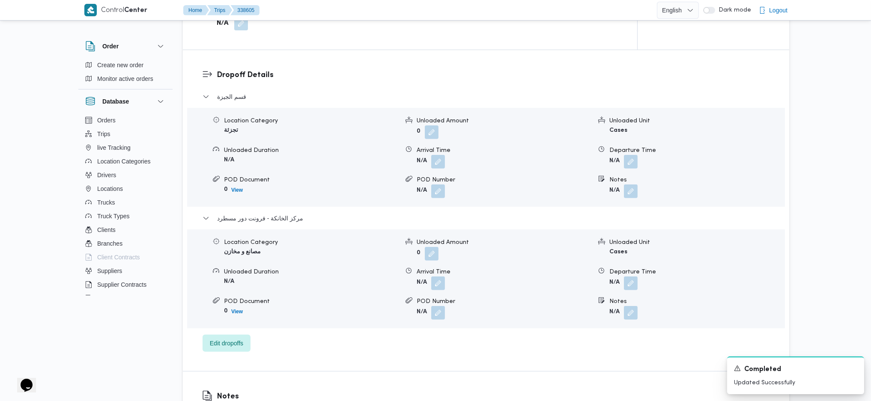
click at [627, 185] on div "Location Category تجزئة Unloaded Amount 0 Unloaded Unit Cases Unloaded Duration…" at bounding box center [486, 157] width 605 height 97
click at [639, 185] on form "N/A" at bounding box center [696, 192] width 175 height 14
click at [629, 184] on button "button" at bounding box center [631, 191] width 14 height 14
click at [604, 209] on input "Notes" at bounding box center [607, 211] width 85 height 17
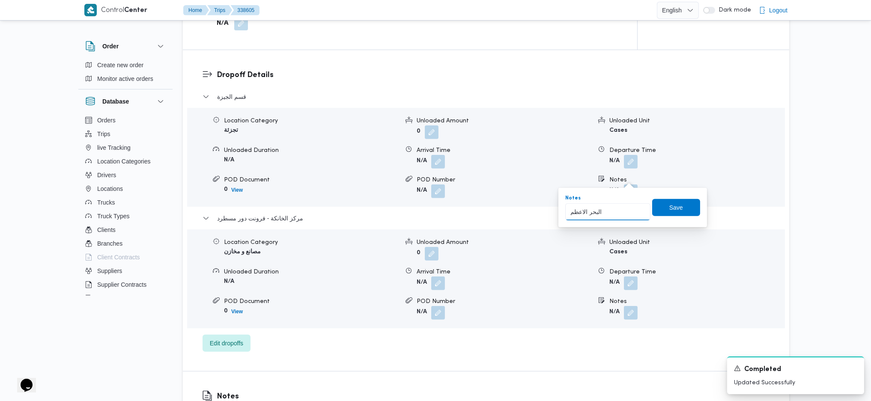
type input "البحر الاعظم"
click button "Save" at bounding box center [676, 207] width 48 height 17
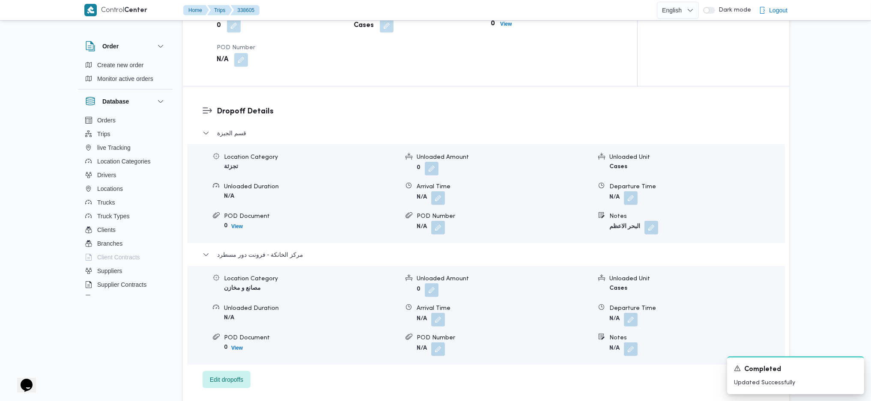
scroll to position [457, 0]
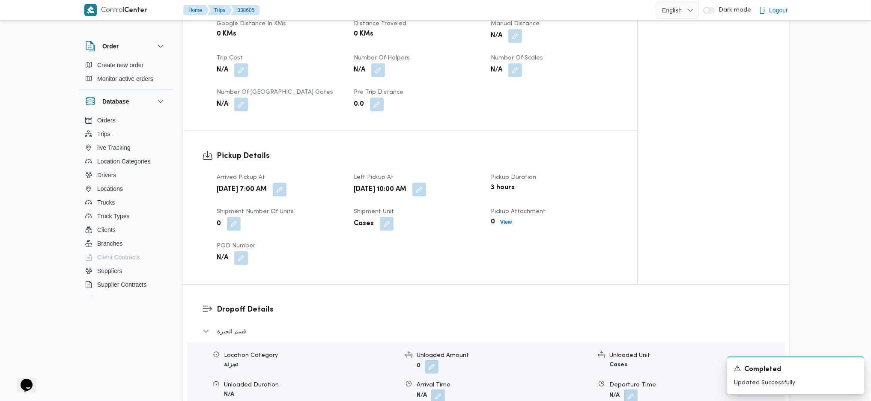
scroll to position [6, 0]
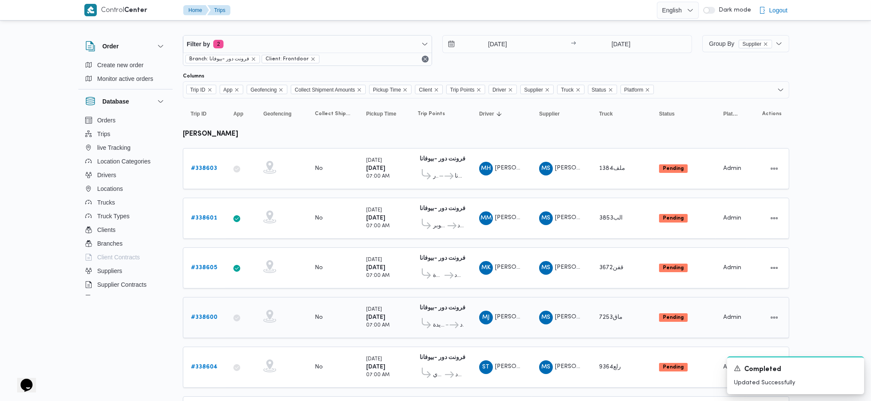
click at [208, 315] on b "# 338600" at bounding box center [204, 318] width 27 height 6
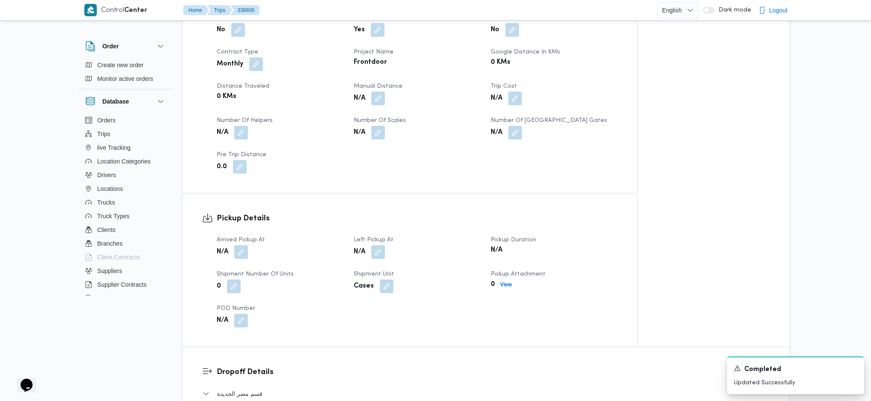
scroll to position [400, 0]
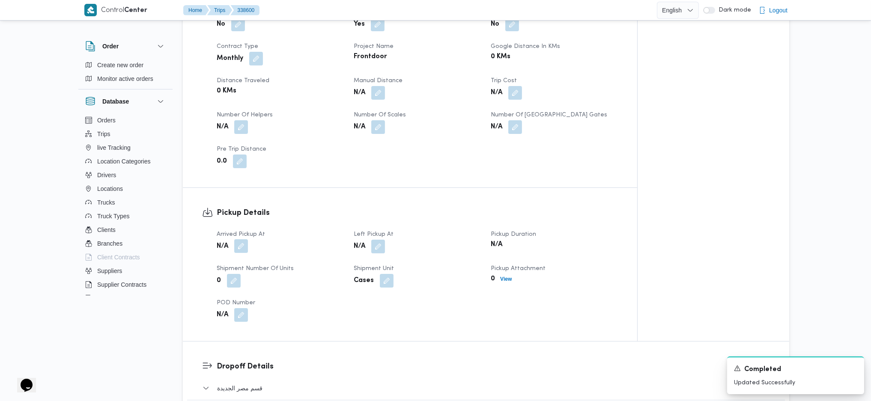
click at [240, 239] on button "button" at bounding box center [241, 246] width 14 height 14
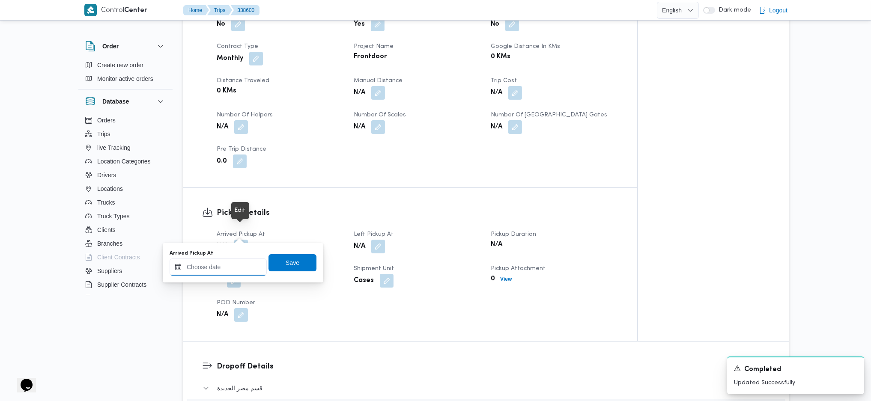
click at [235, 272] on input "Arrived Pickup At" at bounding box center [218, 267] width 97 height 17
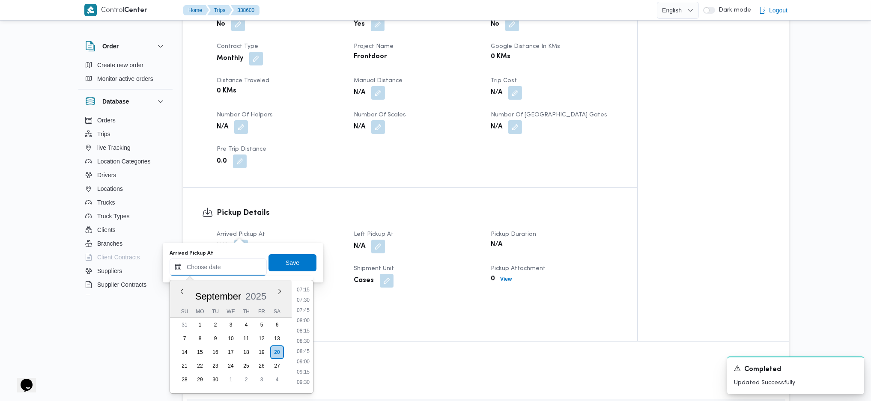
scroll to position [345, 0]
click at [306, 314] on li "09:00" at bounding box center [303, 317] width 20 height 9
type input "20/09/2025 09:00"
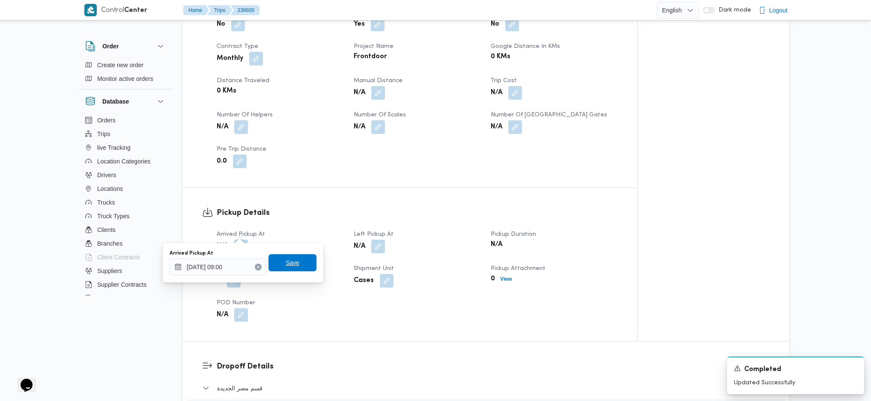
drag, startPoint x: 290, startPoint y: 263, endPoint x: 321, endPoint y: 263, distance: 30.8
click at [291, 262] on span "Save" at bounding box center [293, 263] width 14 height 10
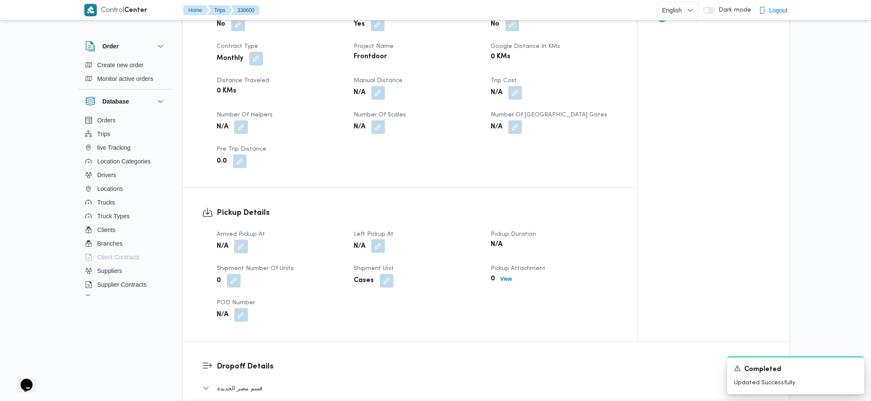
click at [384, 239] on button "button" at bounding box center [378, 246] width 14 height 14
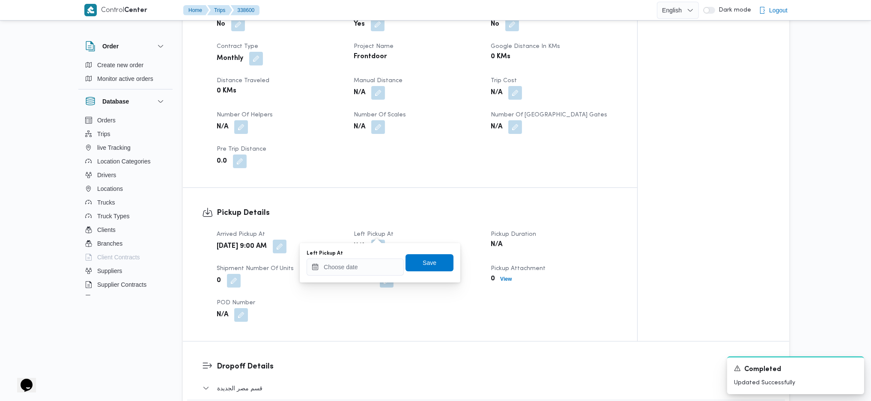
click at [366, 276] on div "Left Pickup At Save" at bounding box center [380, 262] width 149 height 27
click at [385, 271] on input "Left Pickup At" at bounding box center [355, 267] width 97 height 17
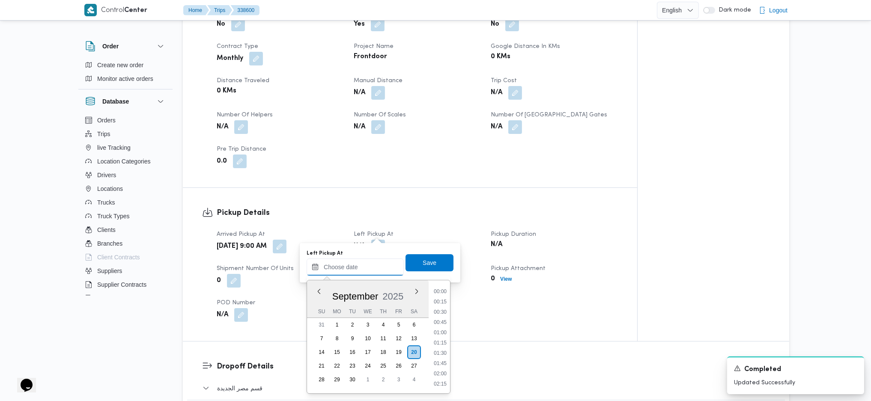
scroll to position [402, 0]
drag, startPoint x: 445, startPoint y: 317, endPoint x: 440, endPoint y: 312, distance: 6.7
click at [445, 317] on li "10:30" at bounding box center [440, 321] width 20 height 9
type input "20/09/2025 10:30"
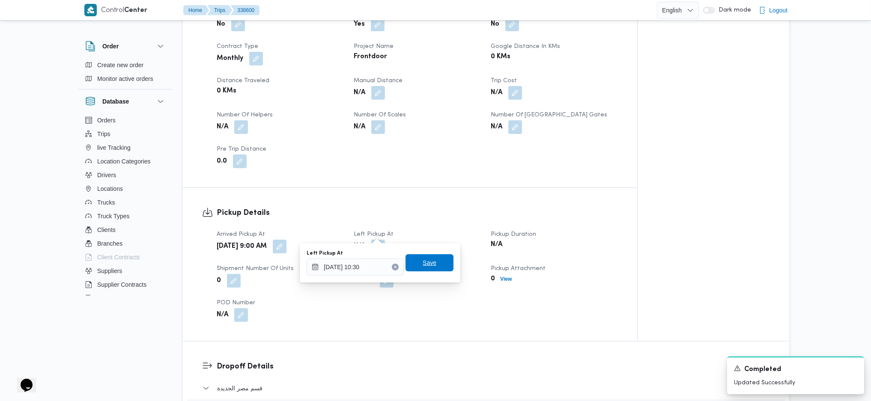
click at [422, 254] on span "Save" at bounding box center [430, 262] width 48 height 17
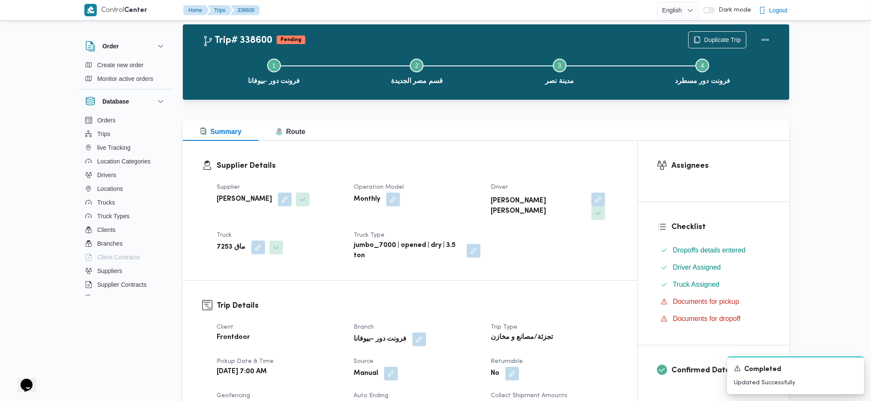
scroll to position [0, 0]
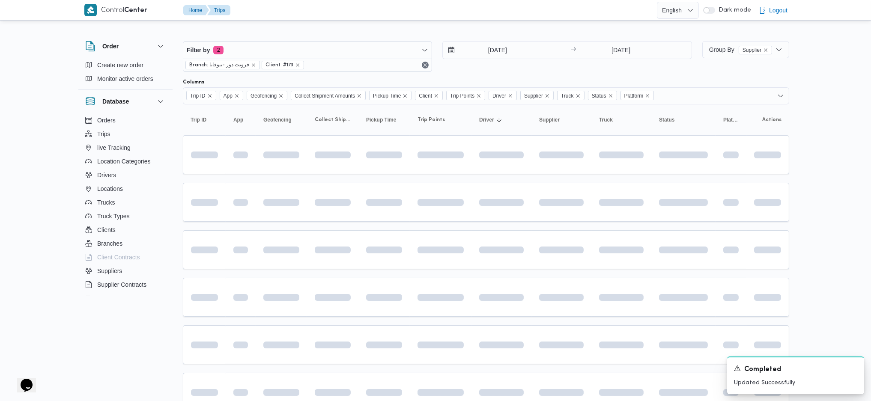
scroll to position [6, 0]
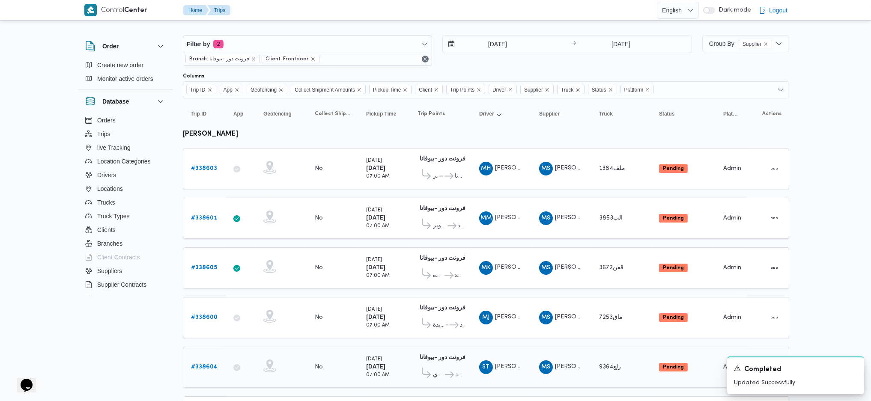
click at [205, 352] on td "Trip ID # 338604" at bounding box center [204, 367] width 43 height 41
click at [206, 364] on b "# 338604" at bounding box center [204, 367] width 27 height 6
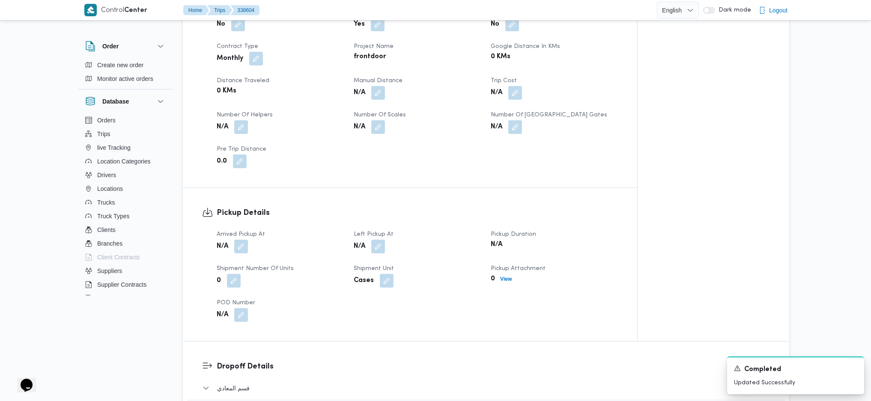
scroll to position [406, 0]
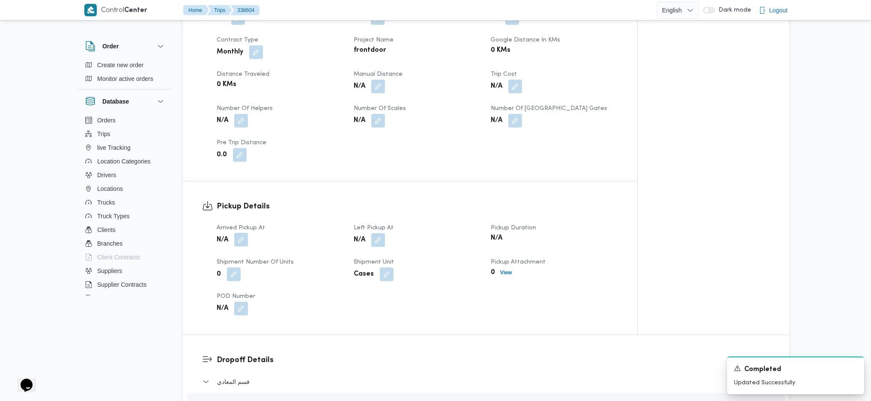
click at [244, 233] on button "button" at bounding box center [241, 240] width 14 height 14
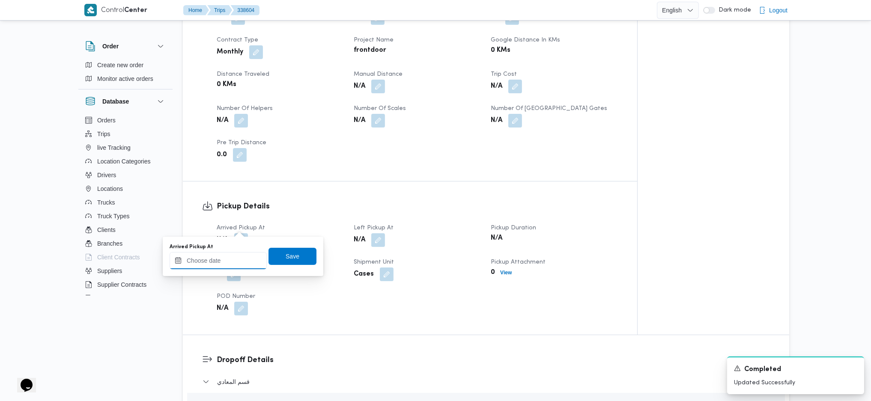
click at [225, 267] on input "Arrived Pickup At" at bounding box center [218, 260] width 97 height 17
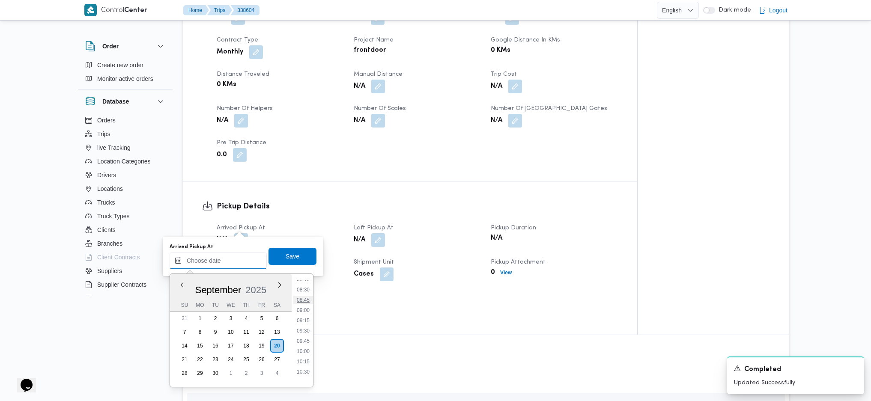
scroll to position [288, 0]
click at [302, 288] on li "07:00" at bounding box center [303, 285] width 20 height 9
type input "[DATE] 07:00"
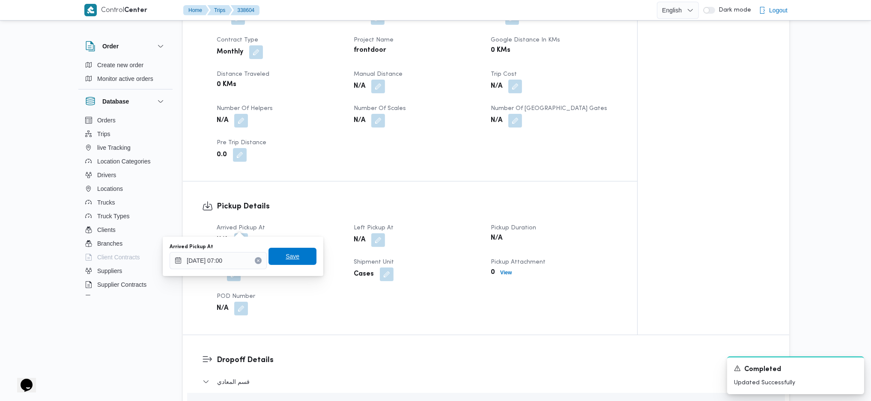
click at [289, 258] on span "Save" at bounding box center [293, 256] width 14 height 10
click at [384, 233] on button "button" at bounding box center [378, 240] width 14 height 14
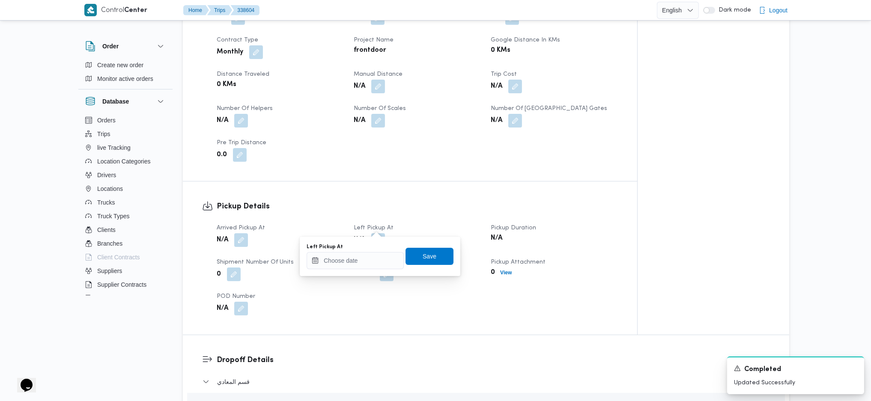
click at [365, 269] on div "Left Pickup At Save" at bounding box center [380, 256] width 149 height 27
click at [369, 260] on input "Left Pickup At" at bounding box center [355, 260] width 97 height 17
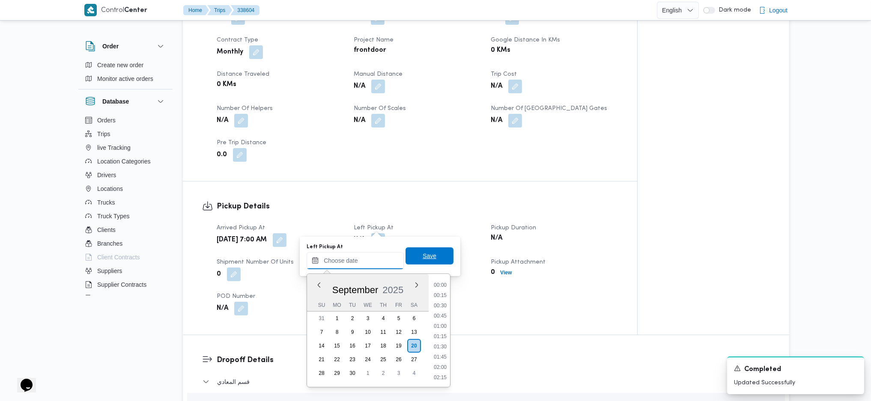
scroll to position [402, 0]
click at [439, 286] on li "09:45" at bounding box center [440, 284] width 20 height 9
type input "20/09/2025 09:45"
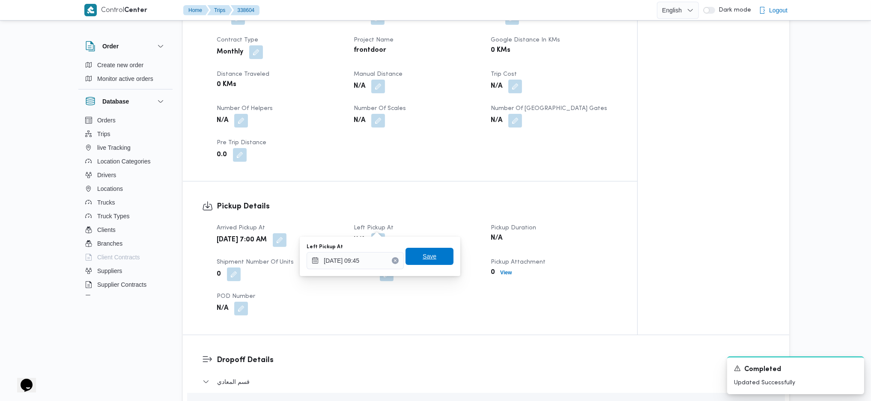
click at [424, 252] on span "Save" at bounding box center [430, 256] width 14 height 10
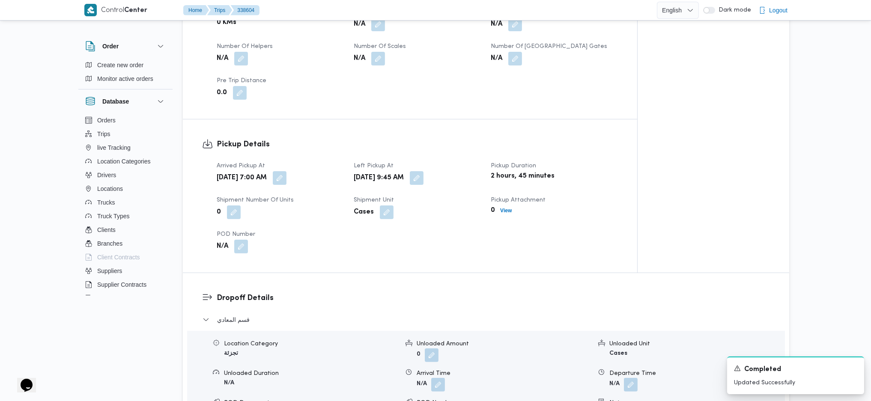
scroll to position [235, 0]
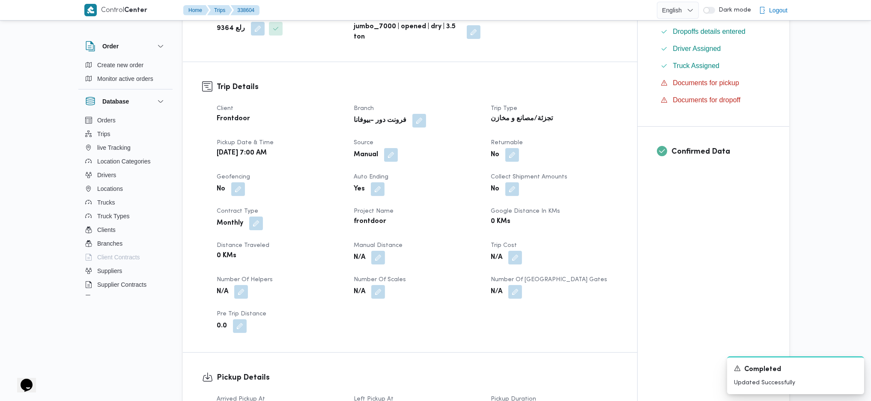
drag, startPoint x: 414, startPoint y: 263, endPoint x: 415, endPoint y: 250, distance: 13.4
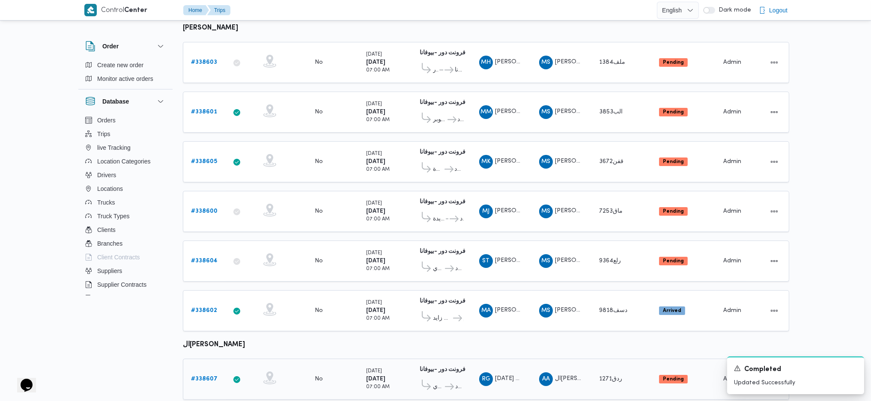
scroll to position [120, 0]
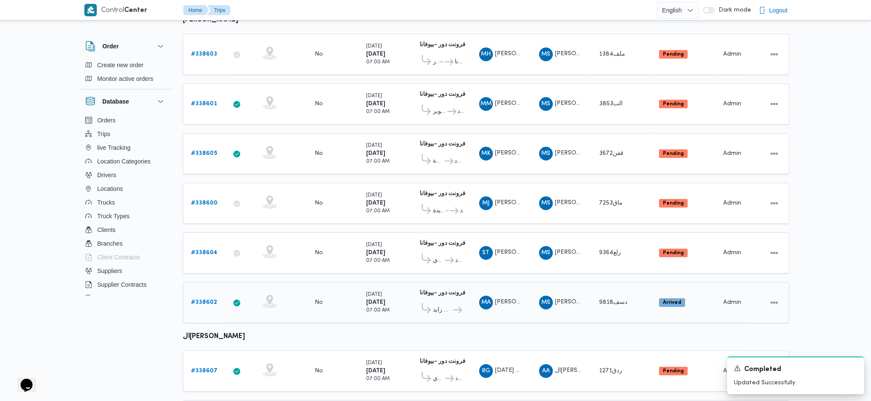
click at [191, 300] on b "# 338602" at bounding box center [204, 303] width 26 height 6
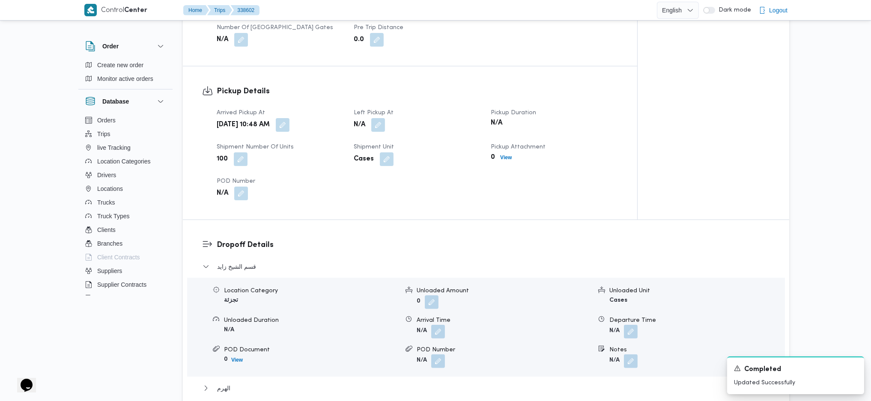
scroll to position [520, 0]
click at [290, 116] on button "button" at bounding box center [283, 123] width 14 height 14
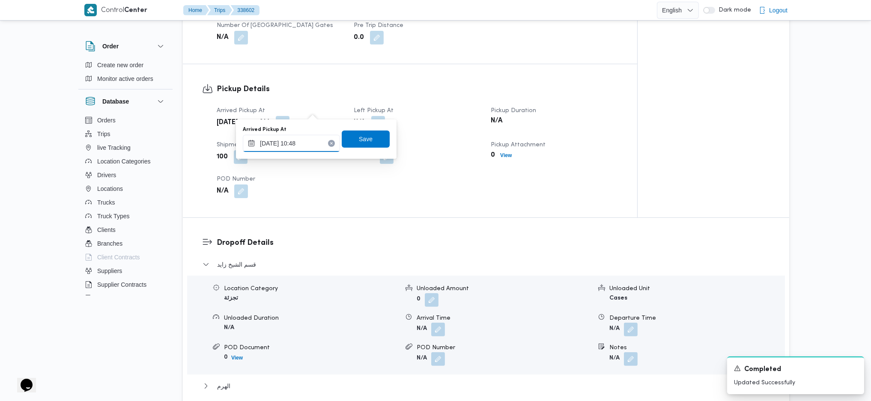
click at [299, 140] on input "20/09/2025 10:48" at bounding box center [291, 143] width 97 height 17
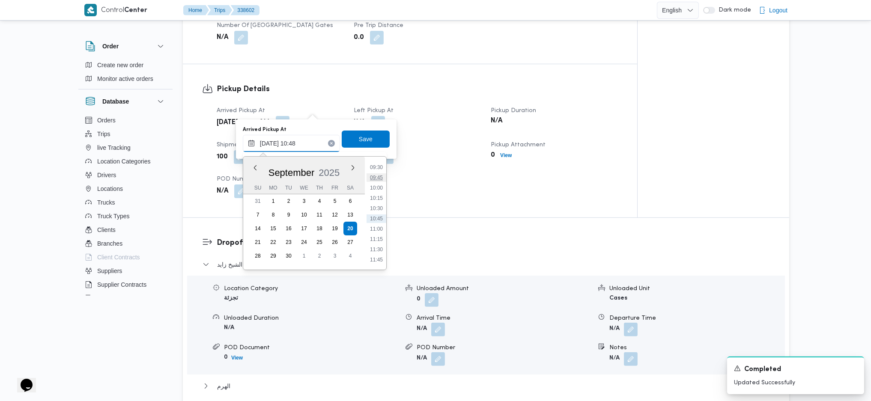
scroll to position [334, 0]
click at [377, 192] on li "08:45" at bounding box center [377, 194] width 20 height 9
type input "[DATE] 08:45"
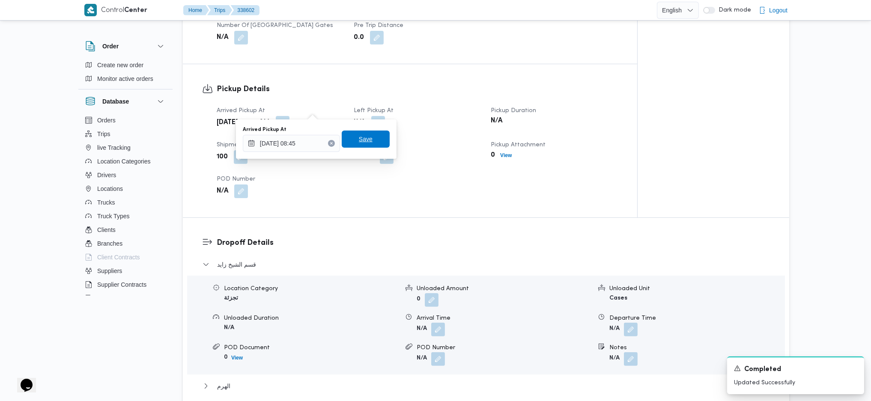
drag, startPoint x: 360, startPoint y: 140, endPoint x: 375, endPoint y: 124, distance: 22.1
click at [360, 139] on span "Save" at bounding box center [366, 139] width 14 height 10
drag, startPoint x: 383, startPoint y: 107, endPoint x: 375, endPoint y: 110, distance: 8.6
click at [382, 116] on button "button" at bounding box center [378, 123] width 14 height 14
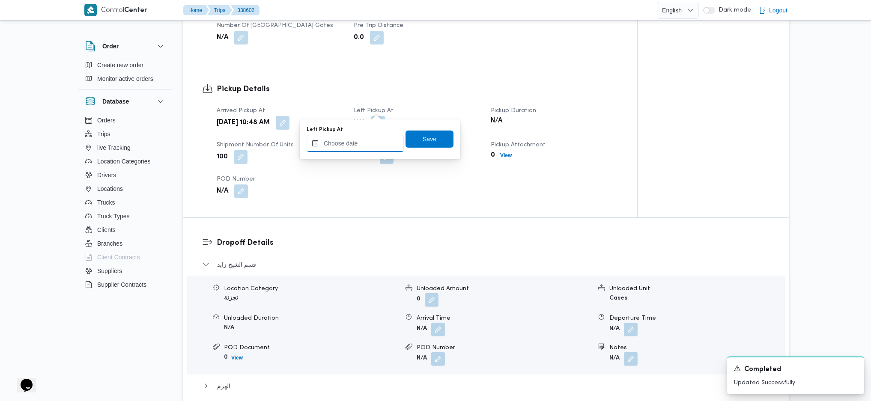
click at [350, 140] on input "Left Pickup At" at bounding box center [355, 143] width 97 height 17
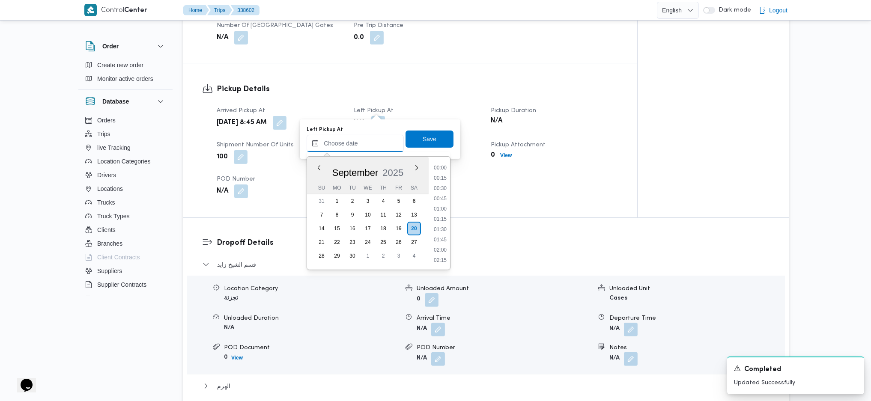
scroll to position [402, 0]
click at [441, 174] on li "10:00" at bounding box center [440, 177] width 20 height 9
type input "[DATE] 10:00"
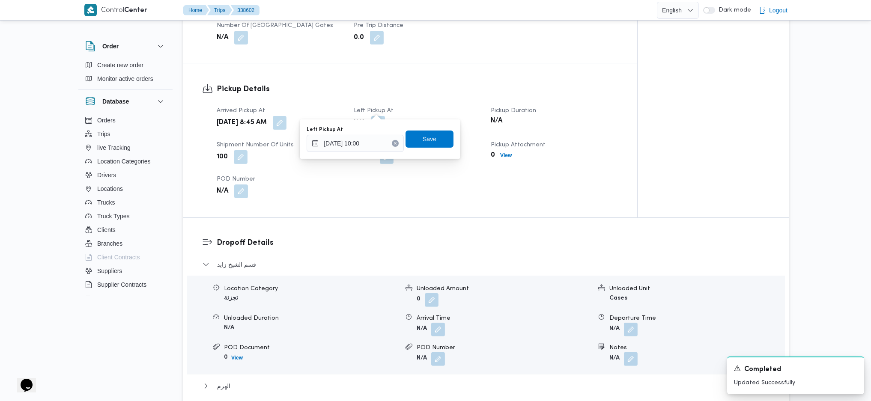
click at [425, 147] on div "Left Pickup At 20/09/2025 10:00 Save" at bounding box center [380, 138] width 149 height 27
click at [423, 140] on span "Save" at bounding box center [430, 139] width 14 height 10
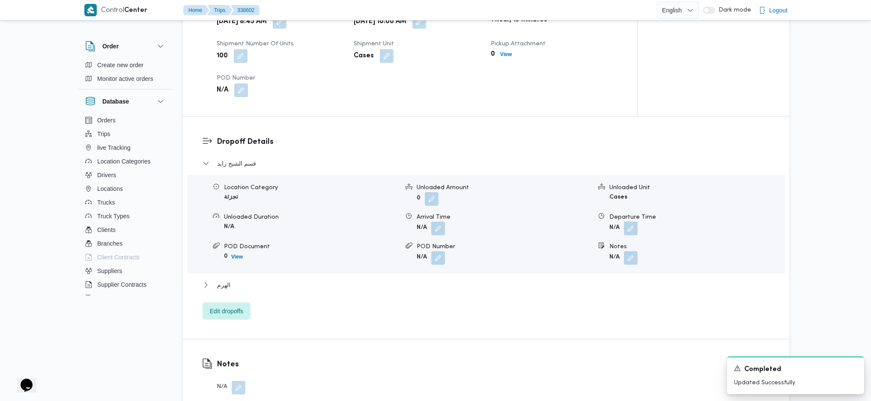
scroll to position [634, 0]
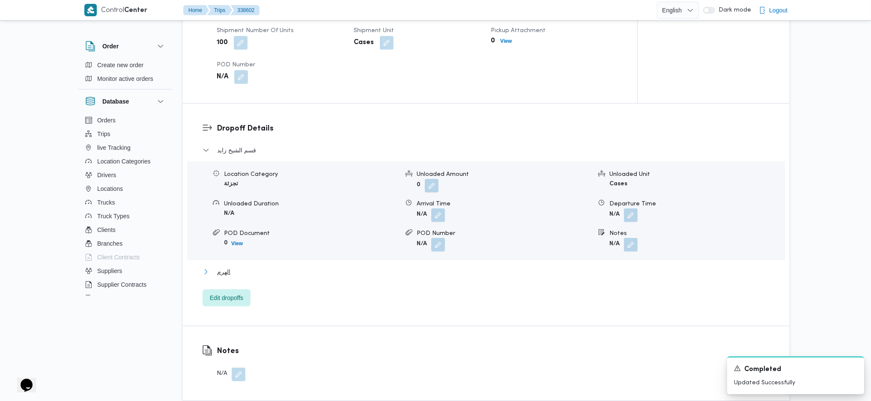
click at [228, 267] on span "الهرم" at bounding box center [223, 272] width 13 height 10
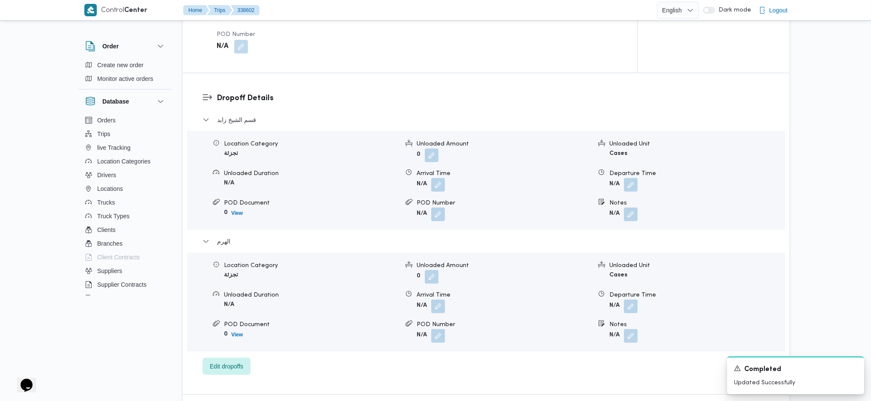
scroll to position [691, 0]
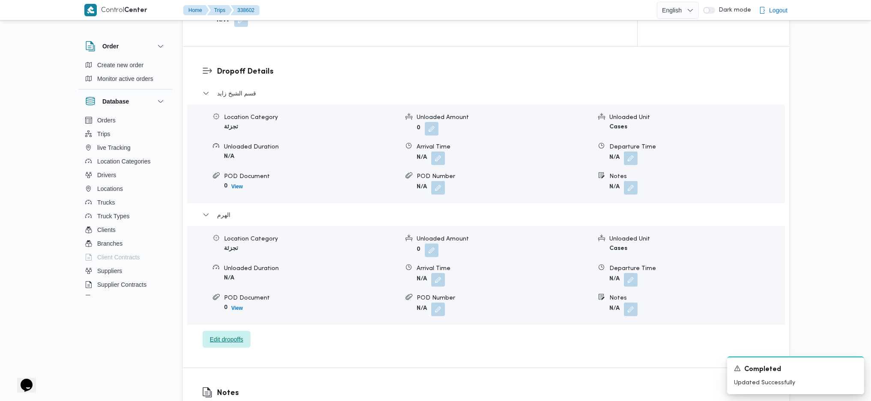
click at [231, 334] on span "Edit dropoffs" at bounding box center [226, 339] width 33 height 10
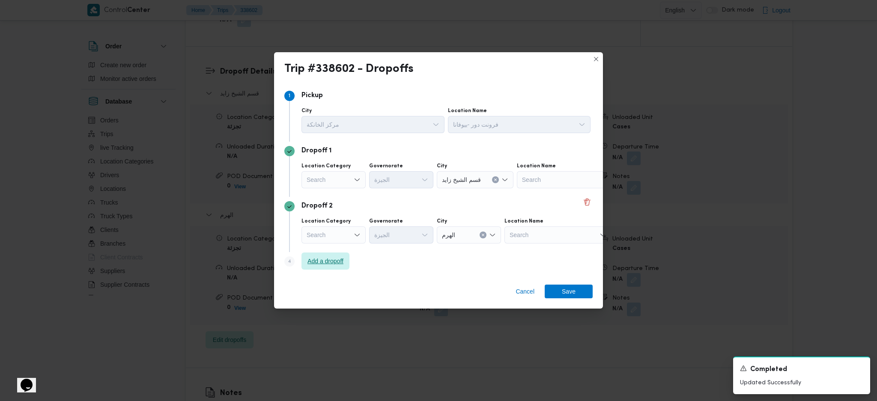
click at [320, 266] on span "Add a dropoff" at bounding box center [326, 261] width 36 height 10
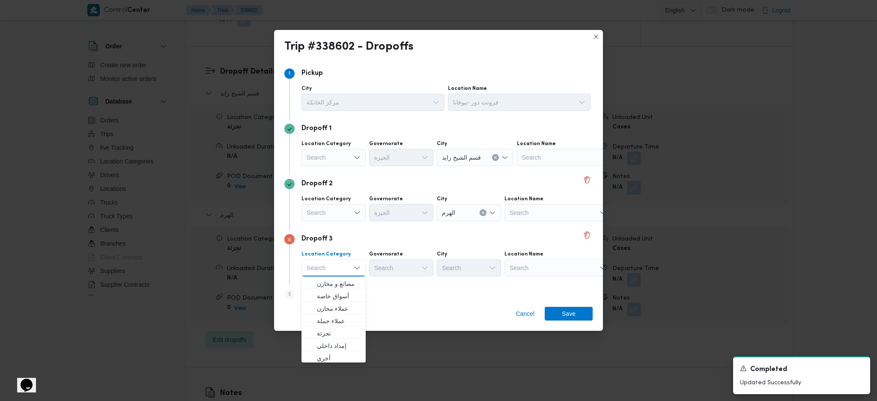
click at [554, 271] on div "Search" at bounding box center [558, 268] width 107 height 17
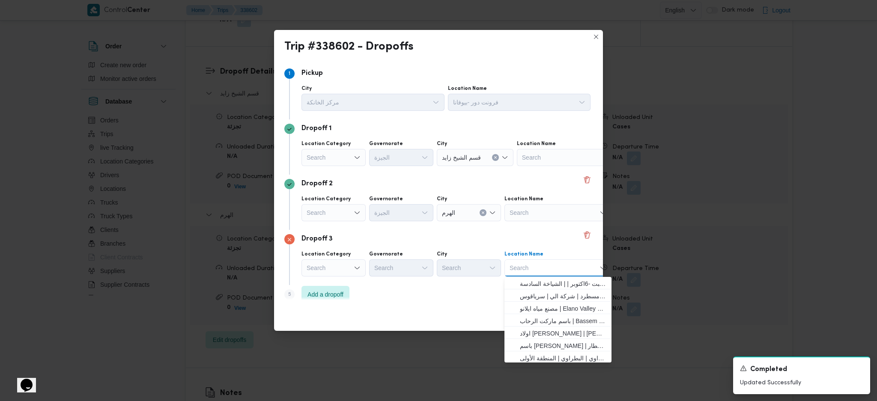
click at [460, 328] on div "Cancel Save" at bounding box center [438, 315] width 329 height 31
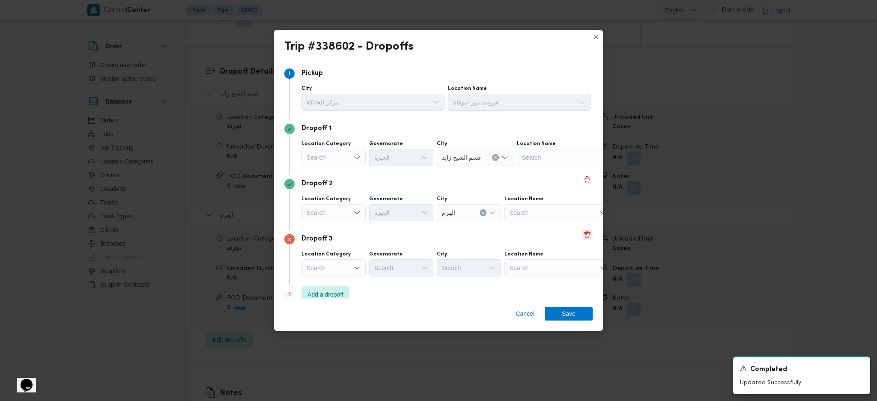
click at [582, 237] on button "Delete" at bounding box center [587, 235] width 10 height 10
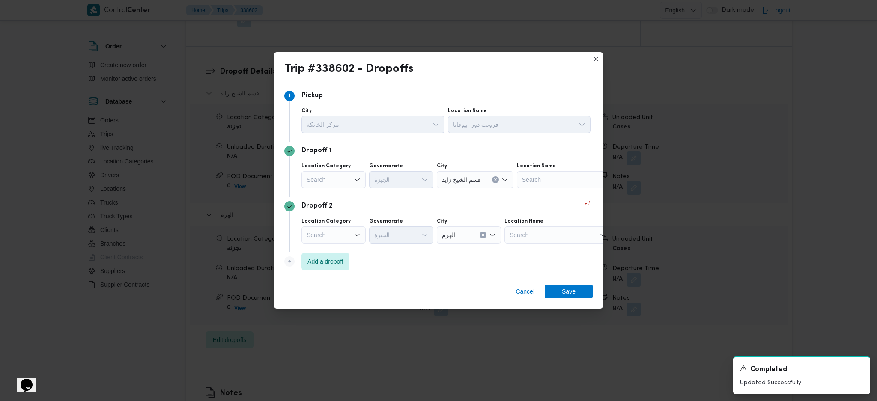
click at [349, 238] on div "Search" at bounding box center [334, 235] width 64 height 17
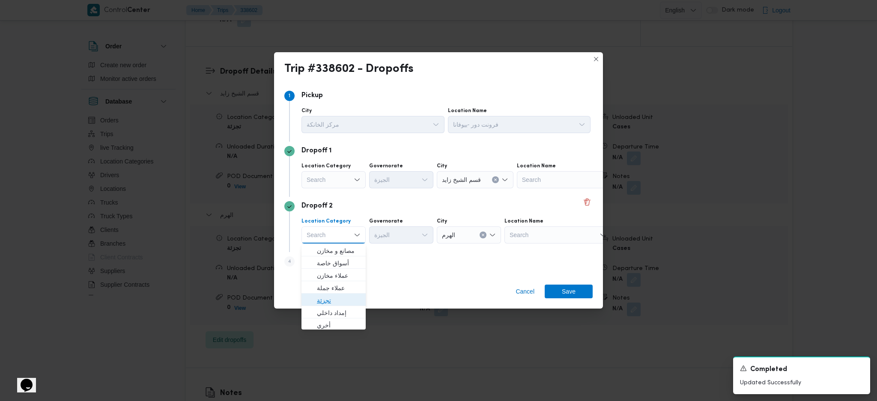
click at [330, 299] on span "تجزئة" at bounding box center [339, 301] width 44 height 10
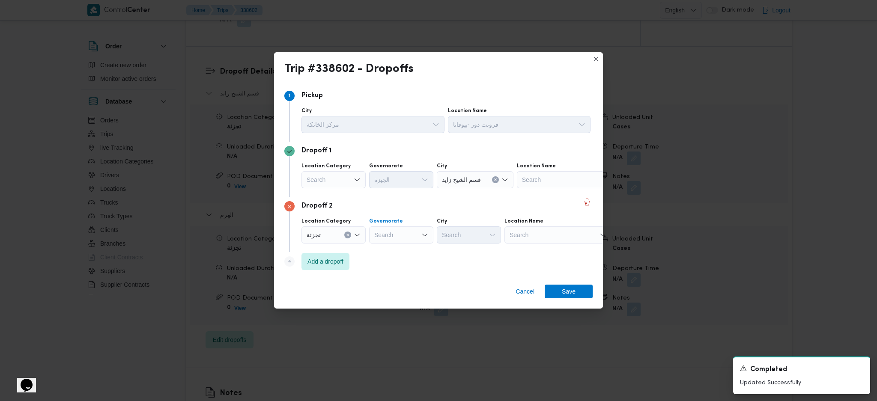
click at [411, 233] on div "Search" at bounding box center [401, 235] width 64 height 17
type input "جيز"
click at [392, 250] on mark "جيز" at bounding box center [392, 251] width 9 height 7
click at [475, 238] on div "Search" at bounding box center [469, 235] width 64 height 17
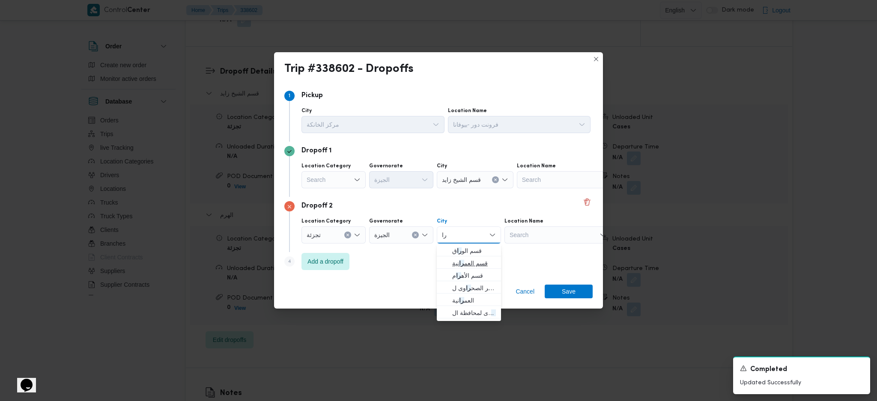
type input "ر"
type input "ح"
type input "رام"
click at [472, 250] on span "قسم الأه رام" at bounding box center [474, 251] width 44 height 10
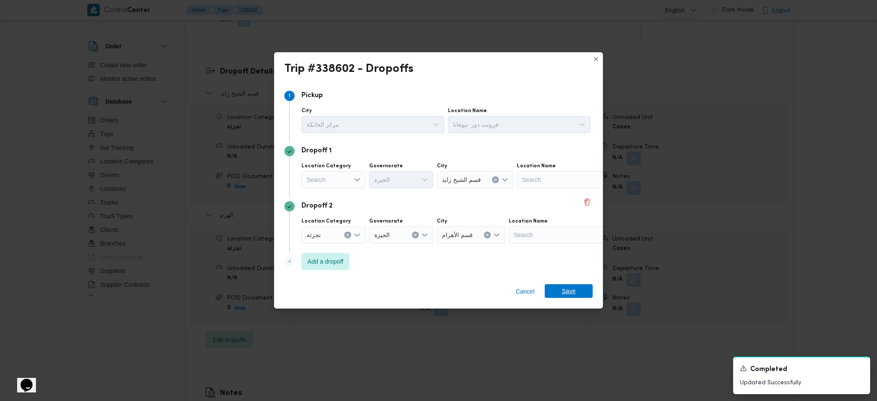
click at [565, 293] on span "Save" at bounding box center [569, 291] width 14 height 14
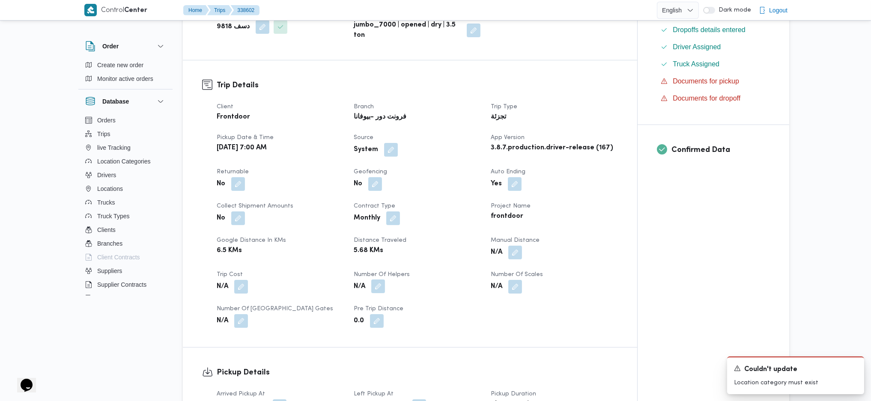
scroll to position [235, 0]
click at [237, 179] on button "button" at bounding box center [238, 186] width 14 height 14
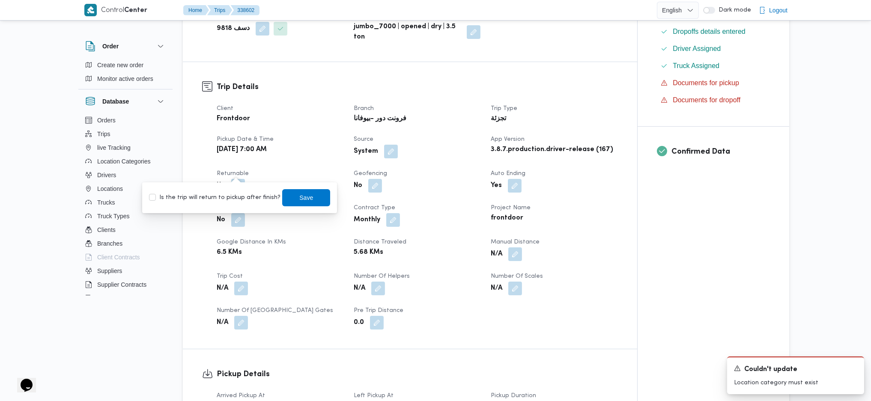
click at [231, 195] on label "Is the trip will return to pickup after finish?" at bounding box center [214, 198] width 131 height 10
checkbox input "true"
click at [299, 197] on span "Save" at bounding box center [306, 197] width 14 height 10
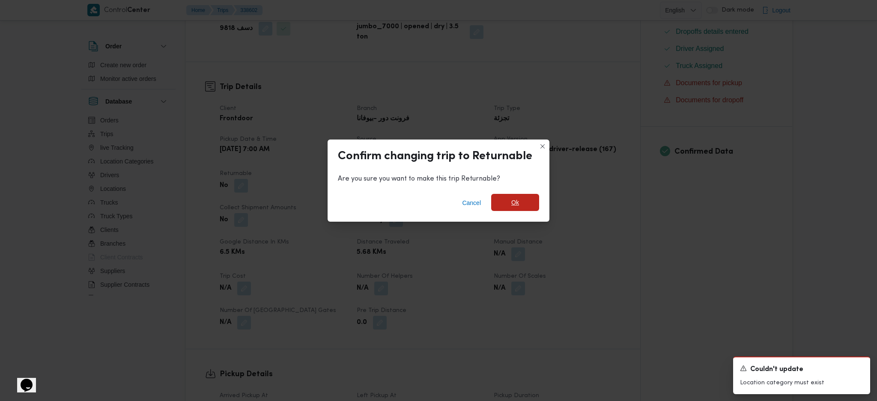
click at [514, 209] on span "Ok" at bounding box center [515, 202] width 48 height 17
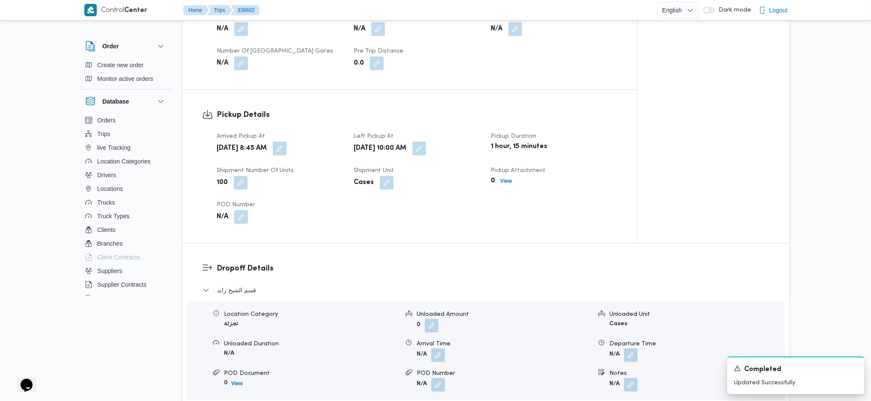
scroll to position [749, 0]
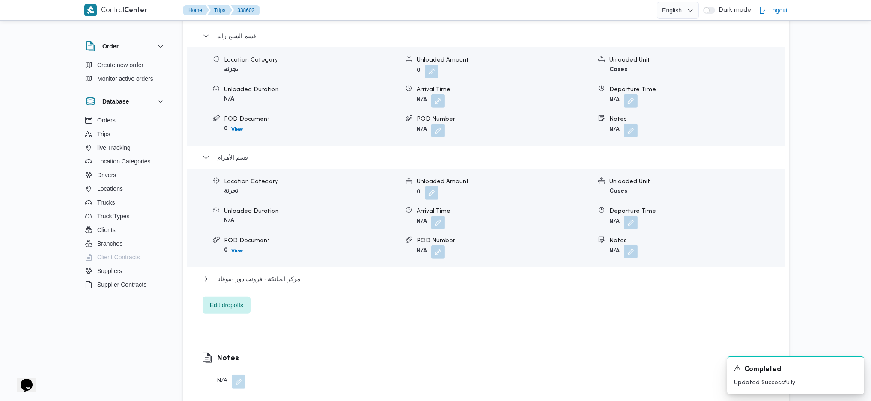
click at [627, 245] on button "button" at bounding box center [631, 252] width 14 height 14
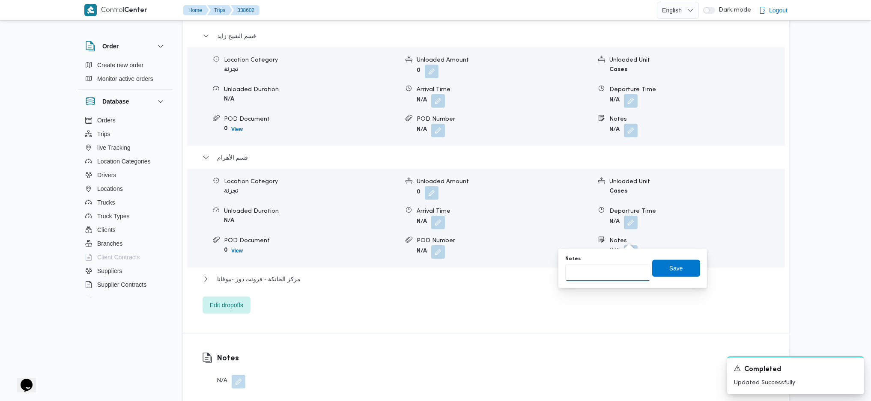
drag, startPoint x: 611, startPoint y: 269, endPoint x: 627, endPoint y: 271, distance: 15.9
click at [612, 269] on input "Notes" at bounding box center [607, 272] width 85 height 17
type input "حدائق الاهرام"
click button "Save" at bounding box center [676, 268] width 48 height 17
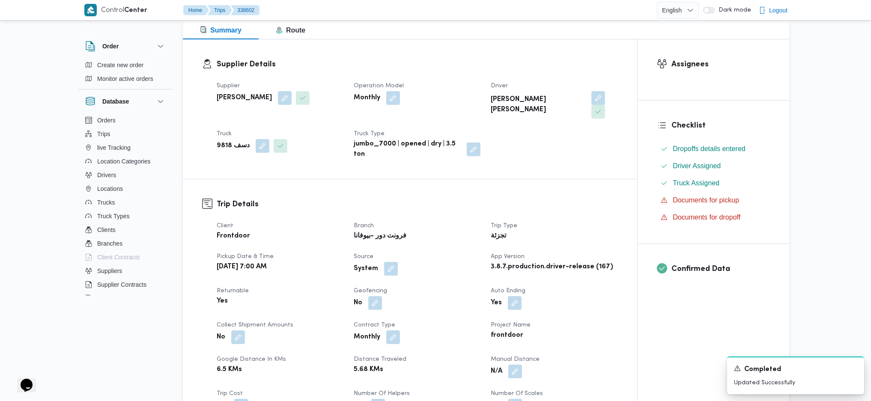
scroll to position [0, 0]
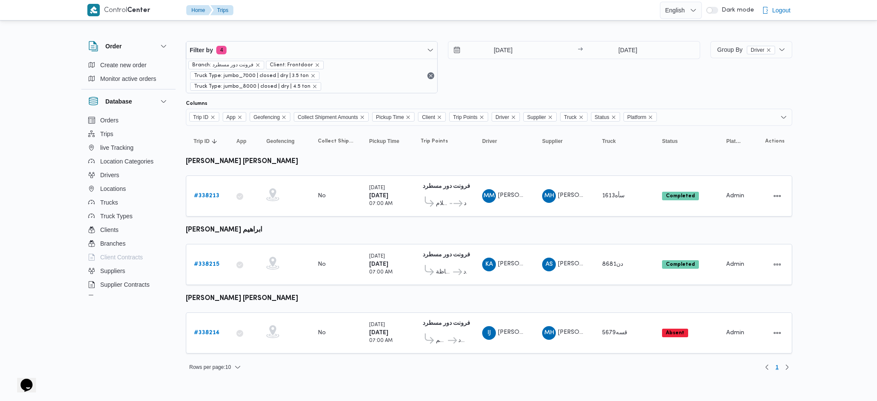
click at [507, 39] on div "Filter by 4 Branch: فرونت دور مسطرد Client: Frontdoor Truck Type: jumbo_7000 | …" at bounding box center [443, 67] width 525 height 63
click at [505, 48] on input "18/9/2025" at bounding box center [496, 50] width 97 height 17
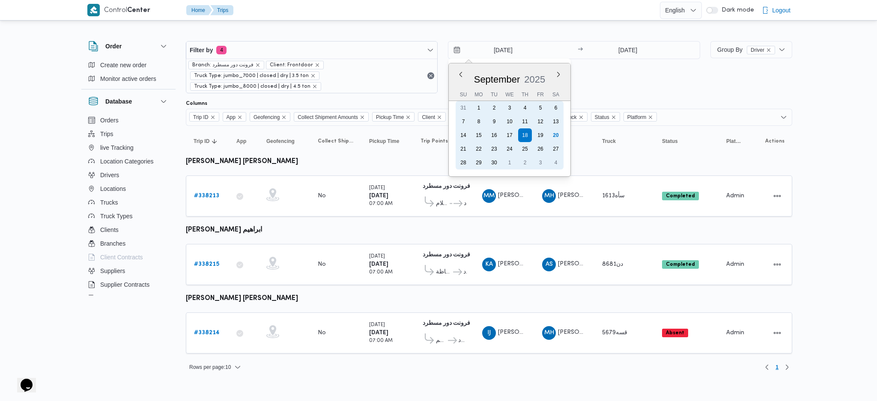
drag, startPoint x: 558, startPoint y: 134, endPoint x: 571, endPoint y: 127, distance: 15.1
click at [558, 134] on div "20" at bounding box center [556, 135] width 14 height 14
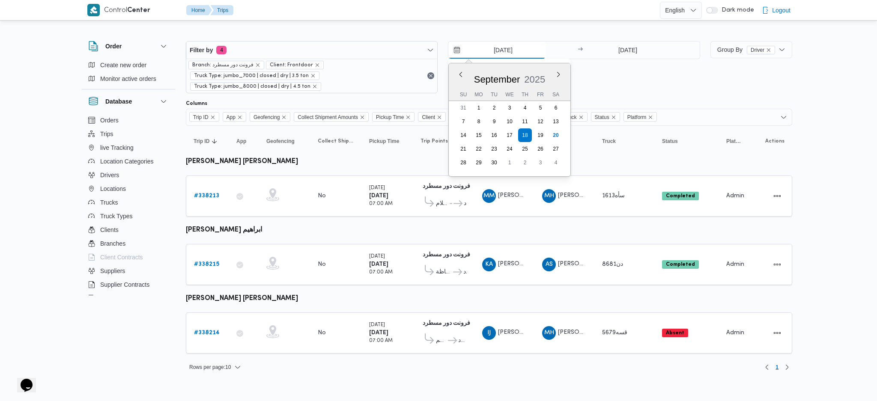
type input "[DATE]"
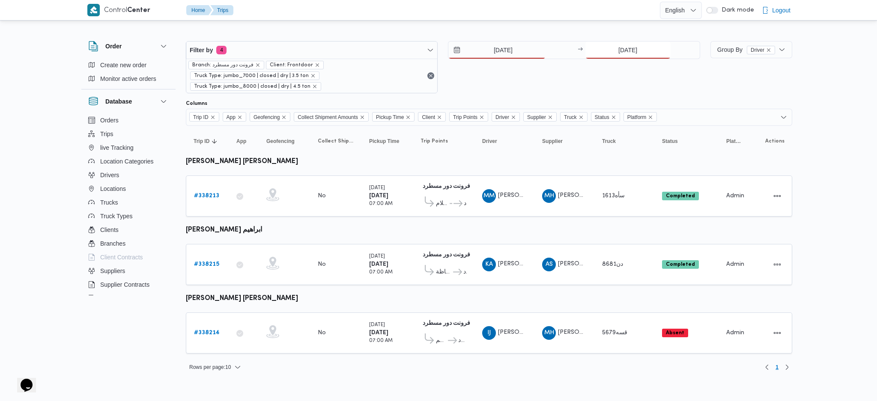
click at [634, 45] on input "[DATE]" at bounding box center [627, 50] width 85 height 17
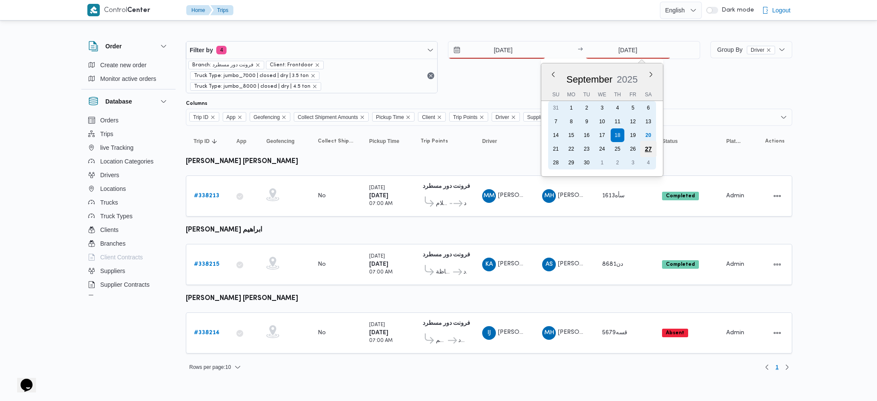
click at [648, 141] on div "27" at bounding box center [648, 149] width 16 height 16
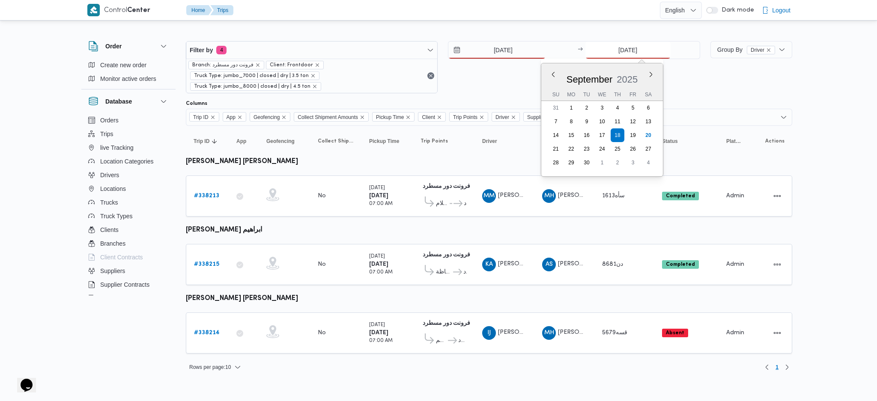
type input "27/9/2025"
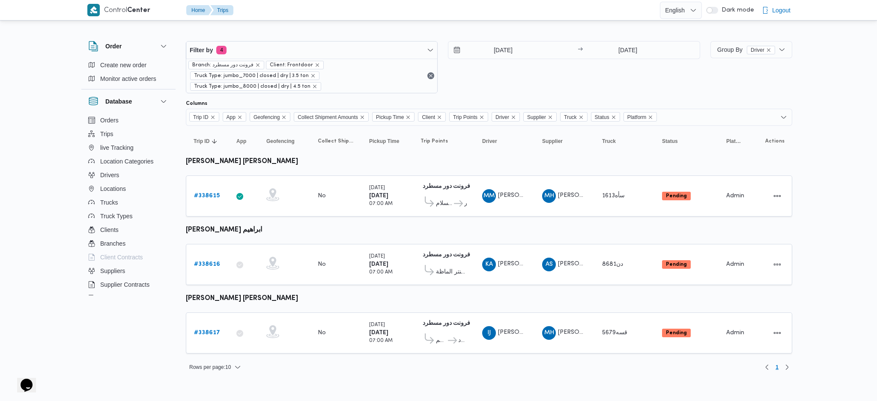
drag, startPoint x: 454, startPoint y: 311, endPoint x: 413, endPoint y: 293, distance: 44.7
click at [454, 300] on td "Trip Points فرونت دور مسطرد 01:09 AM قسم المقطم فرونت دور مسطرد" at bounding box center [444, 333] width 62 height 41
click at [202, 300] on b "# 338617" at bounding box center [207, 333] width 26 height 6
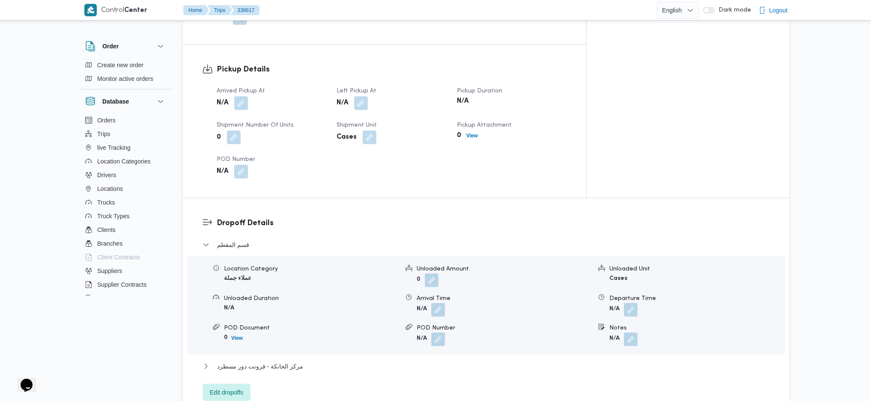
scroll to position [457, 0]
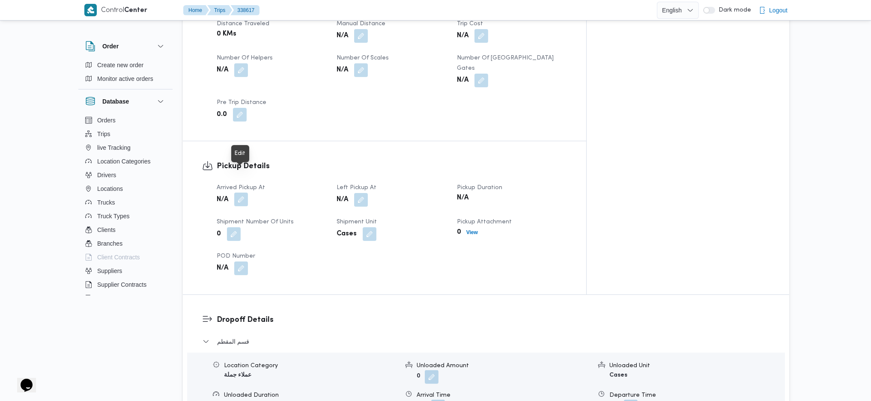
click at [242, 193] on button "button" at bounding box center [241, 200] width 14 height 14
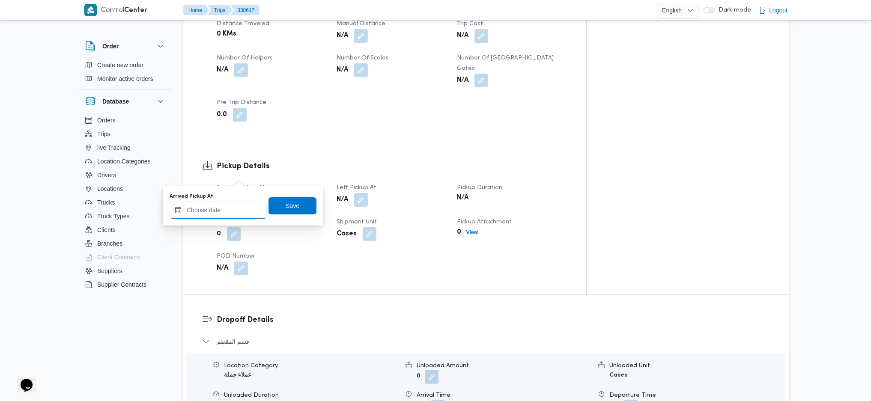
click at [228, 215] on input "Arrived Pickup At" at bounding box center [218, 210] width 97 height 17
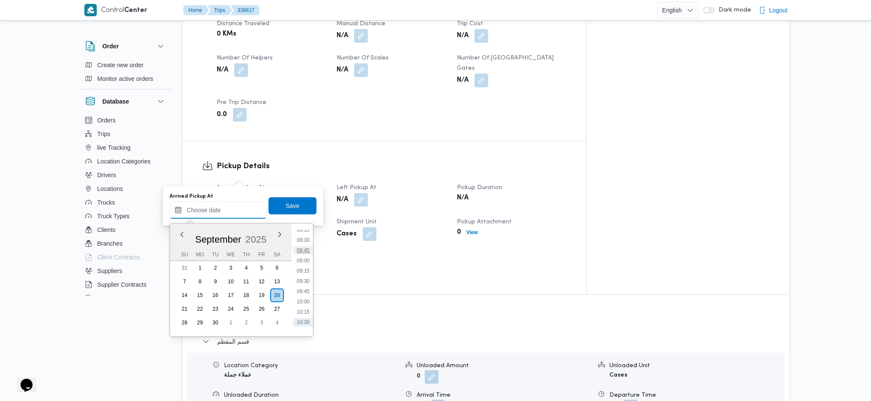
scroll to position [324, 0]
click at [304, 243] on ul "00:00 00:15 00:30 00:45 01:00 01:15 01:30 01:45 02:00 02:15 02:30 02:45 03:00 0…" at bounding box center [303, 279] width 20 height 99
click at [301, 236] on li "08:00" at bounding box center [303, 239] width 20 height 9
type input "20/09/2025 08:00"
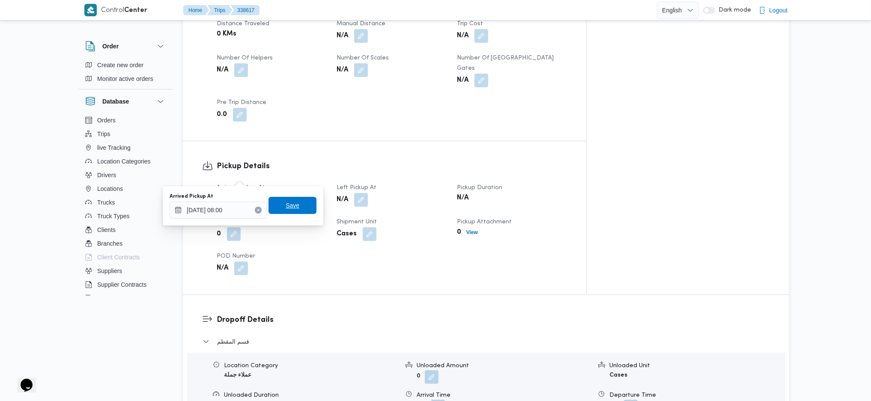
drag, startPoint x: 291, startPoint y: 209, endPoint x: 339, endPoint y: 206, distance: 48.5
click at [293, 206] on span "Save" at bounding box center [293, 205] width 48 height 17
click at [368, 193] on button "button" at bounding box center [361, 200] width 14 height 14
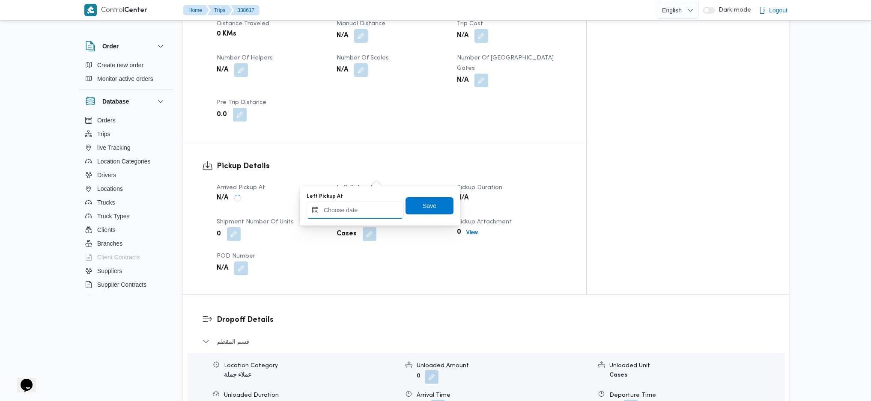
click at [367, 209] on input "Left Pickup At" at bounding box center [355, 210] width 97 height 17
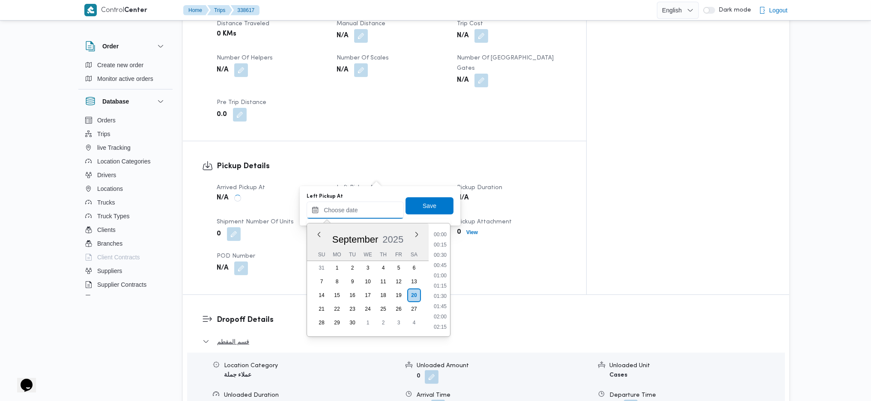
scroll to position [381, 0]
click at [447, 246] on li "09:30" at bounding box center [440, 244] width 20 height 9
type input "[DATE] 09:30"
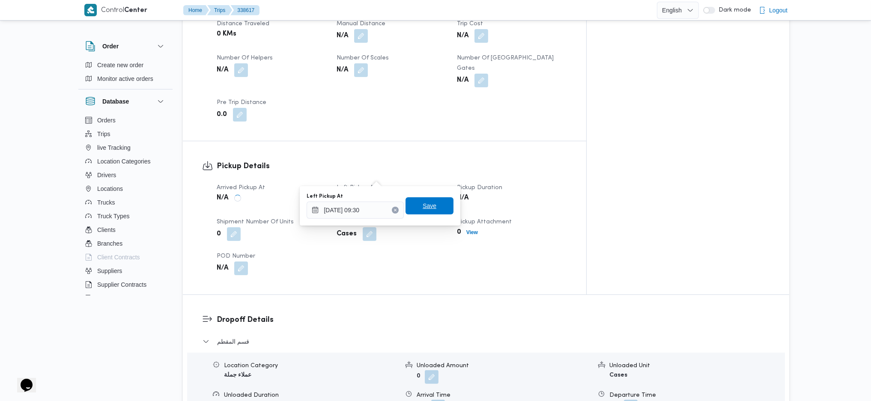
click at [431, 202] on span "Save" at bounding box center [430, 205] width 48 height 17
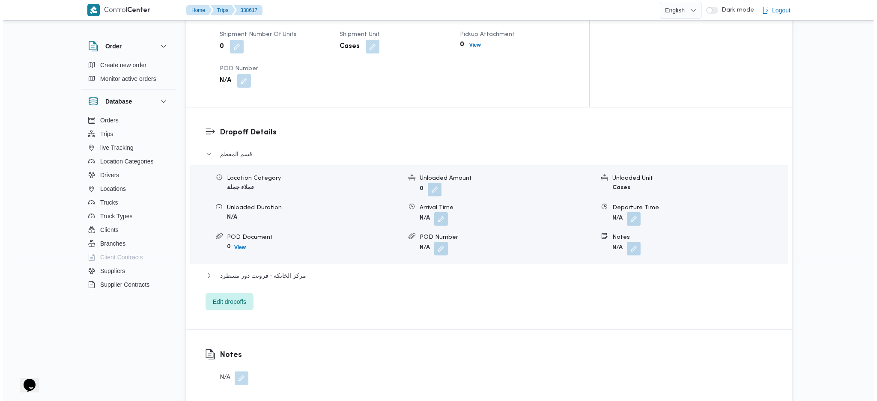
scroll to position [685, 0]
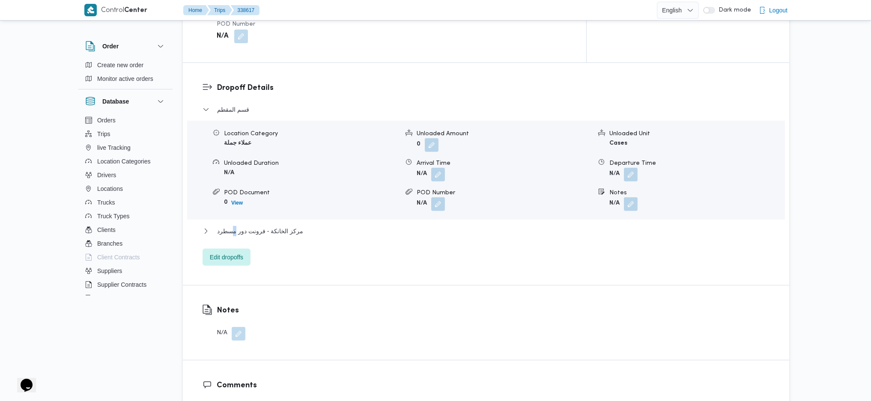
drag, startPoint x: 234, startPoint y: 215, endPoint x: 230, endPoint y: 220, distance: 6.4
click at [232, 226] on div "مركز الخانكة - فرونت دور مسطرد" at bounding box center [486, 234] width 567 height 16
click at [226, 252] on span "Edit dropoffs" at bounding box center [226, 257] width 33 height 10
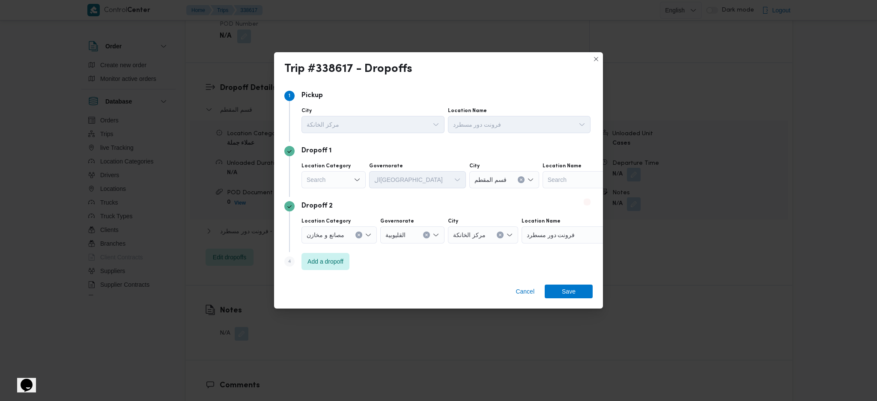
click at [347, 178] on div "Search" at bounding box center [334, 179] width 64 height 17
click at [341, 187] on div "Search" at bounding box center [334, 179] width 64 height 17
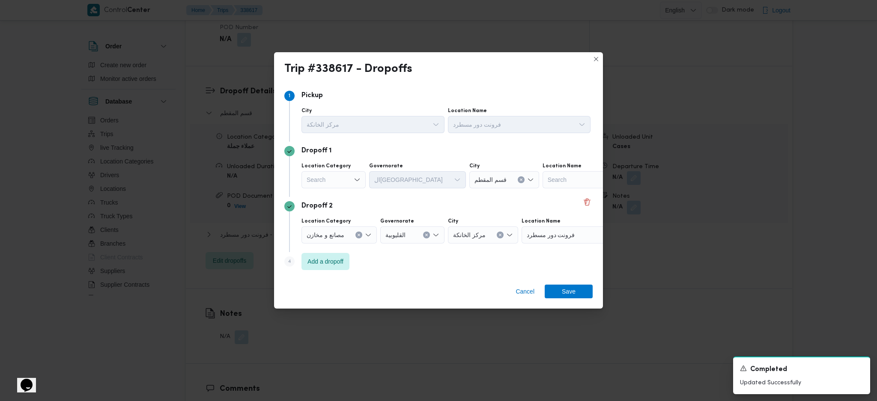
click at [354, 182] on icon "Open list of options" at bounding box center [357, 179] width 7 height 7
click at [355, 187] on div "Search" at bounding box center [334, 179] width 64 height 17
click at [342, 208] on span "أسواق خاصة" at bounding box center [339, 208] width 44 height 10
click at [543, 184] on div "Search" at bounding box center [563, 179] width 107 height 17
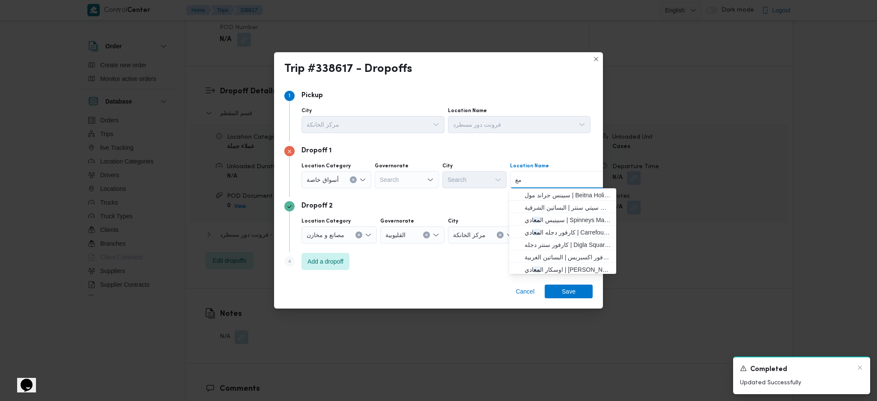
type input "م"
type input "كارفور"
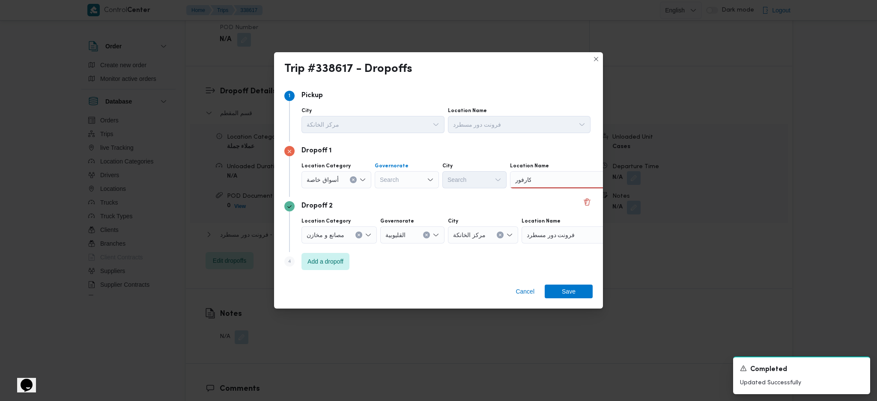
click at [402, 179] on div "Search" at bounding box center [407, 179] width 64 height 17
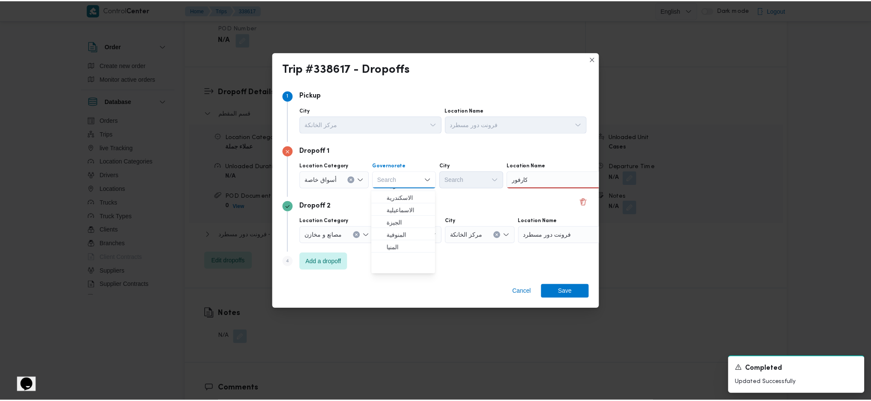
scroll to position [114, 0]
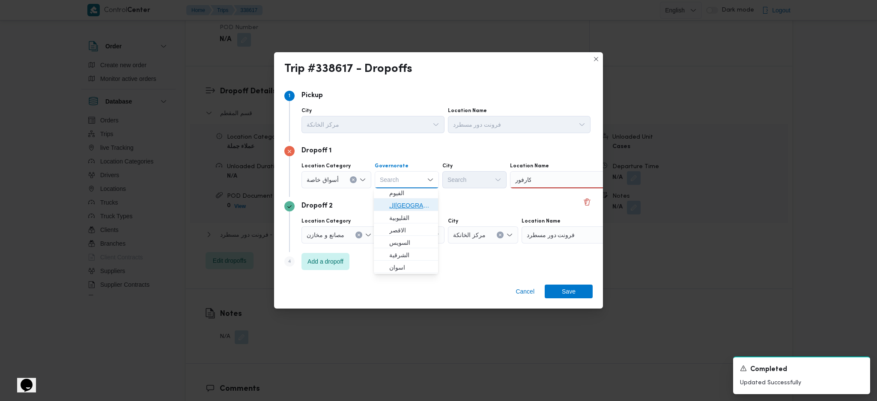
drag, startPoint x: 405, startPoint y: 205, endPoint x: 416, endPoint y: 201, distance: 11.2
click at [405, 205] on span "ال[GEOGRAPHIC_DATA]" at bounding box center [411, 205] width 44 height 10
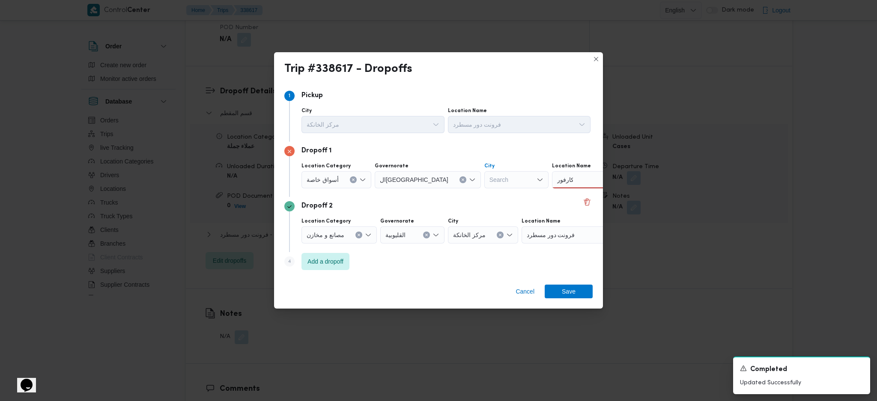
click at [484, 175] on div "Search" at bounding box center [516, 179] width 64 height 17
type input "مع"
click at [451, 197] on icon "button" at bounding box center [450, 195] width 7 height 7
click at [558, 179] on div "كارفور كارفور" at bounding box center [611, 179] width 107 height 17
type input "كارفو"
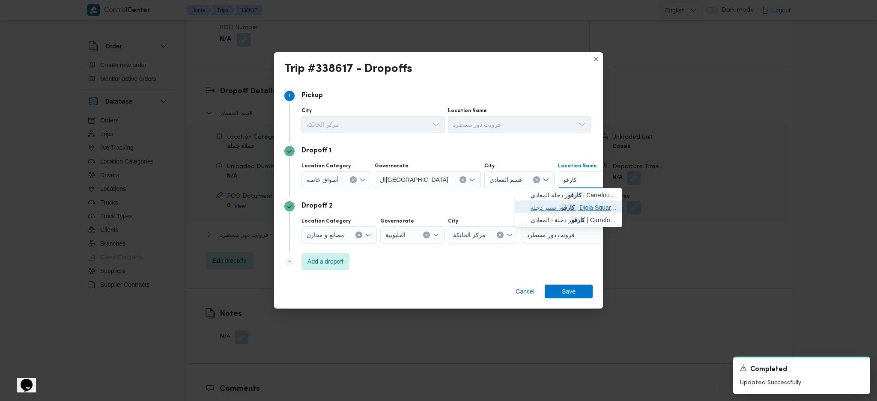
click at [548, 206] on span "كارفو ر سنتر دجله | Digla Square-دجلة المعادي | معادي السرايات الغربية" at bounding box center [574, 208] width 87 height 10
click at [566, 295] on span "Save" at bounding box center [569, 291] width 14 height 14
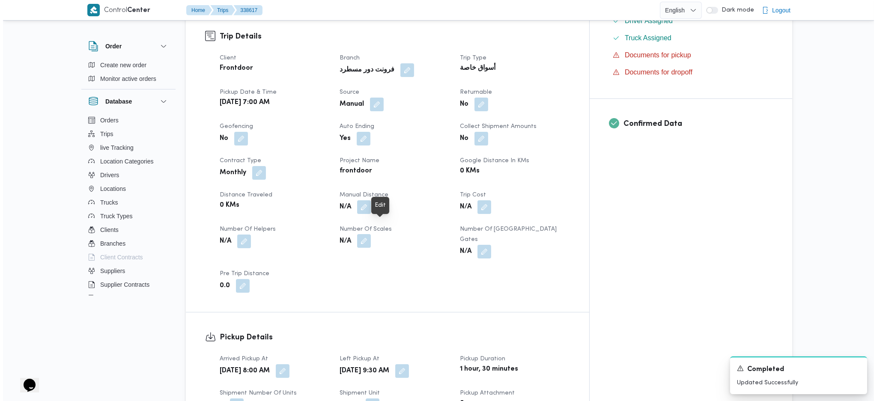
scroll to position [0, 0]
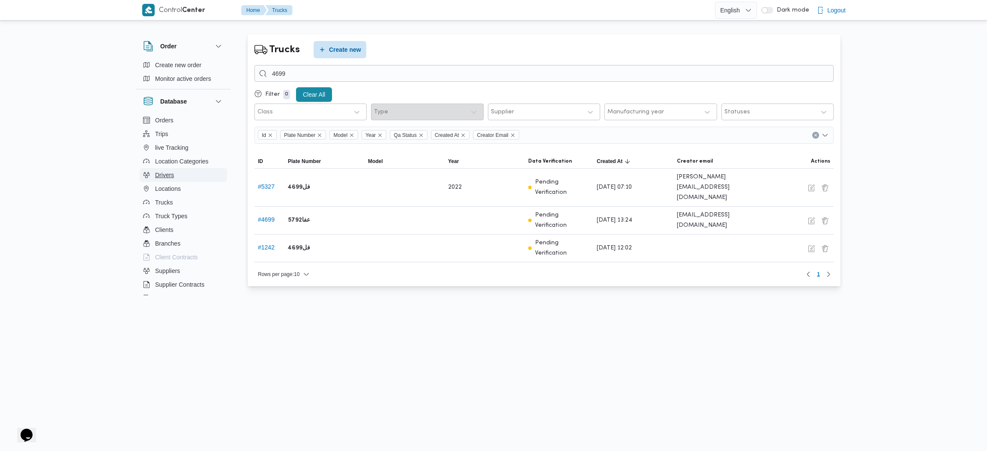
click at [160, 175] on span "Drivers" at bounding box center [164, 175] width 19 height 10
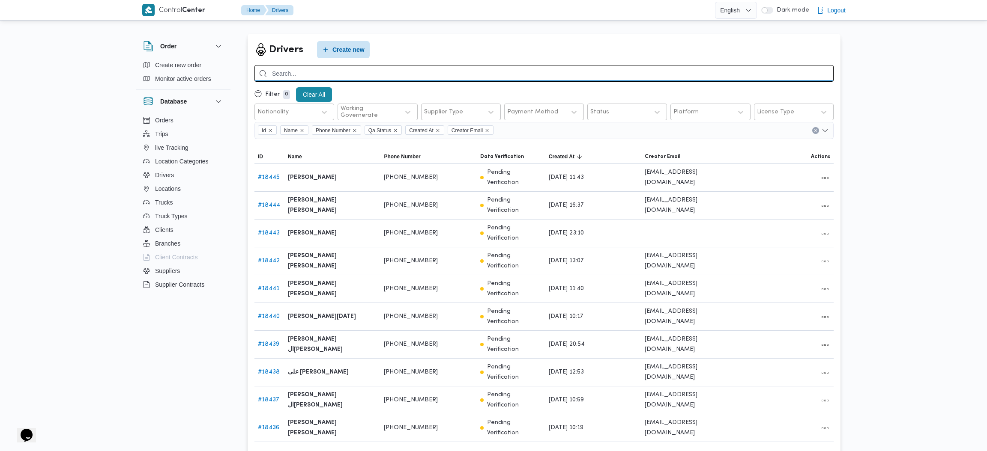
click at [331, 76] on input "search" at bounding box center [543, 73] width 579 height 17
type input "402672"
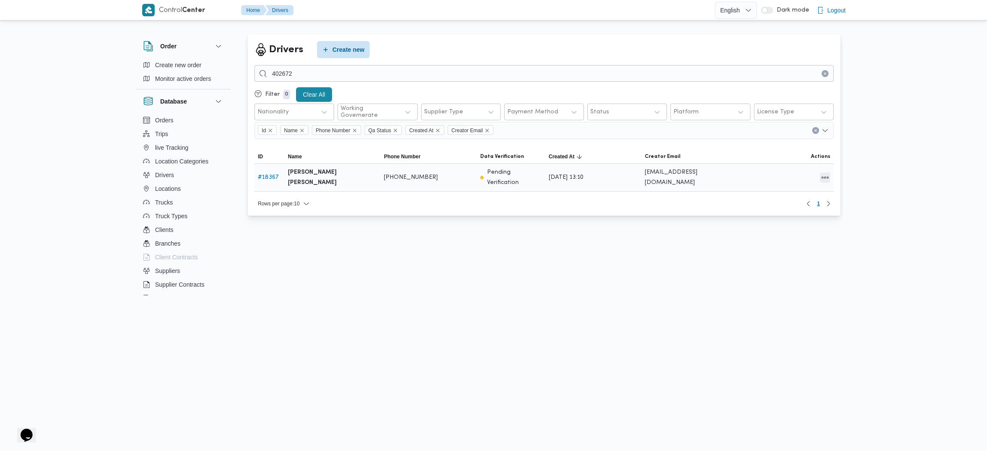
click at [813, 175] on button "All actions" at bounding box center [825, 178] width 10 height 10
click at [782, 174] on span "Edit" at bounding box center [792, 173] width 38 height 7
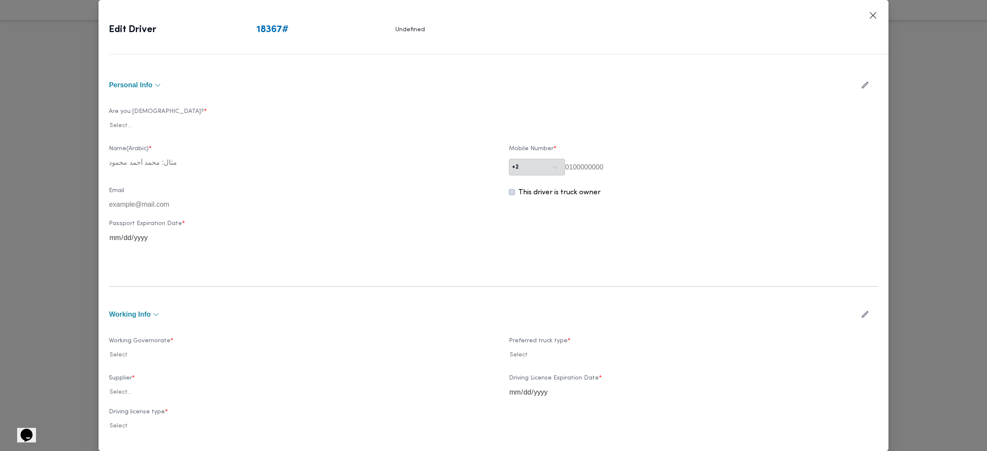
type input "[PERSON_NAME] [PERSON_NAME]"
type input "01023838448"
type input "2028-06-16"
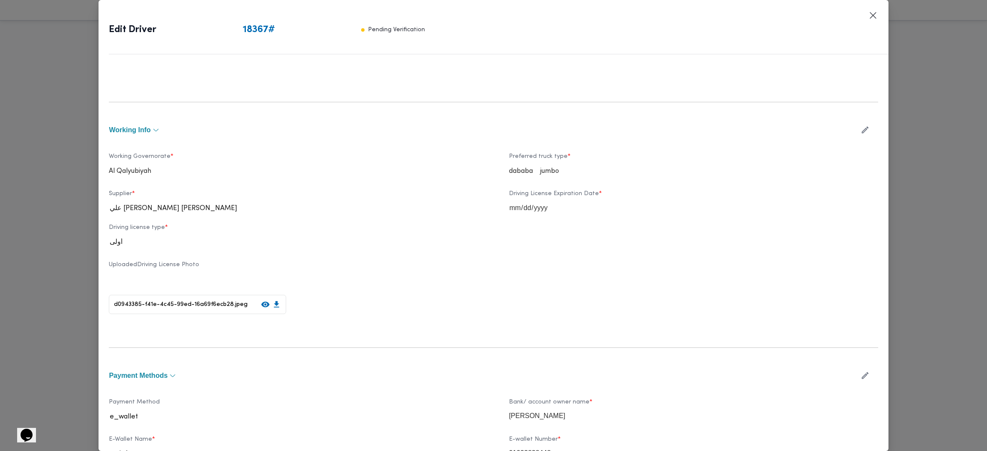
scroll to position [192, 0]
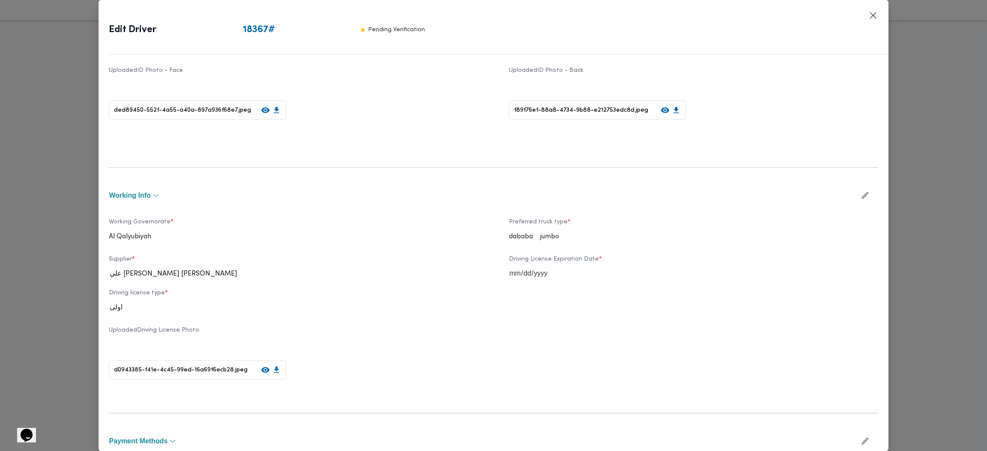
click at [813, 197] on button "button" at bounding box center [865, 195] width 23 height 17
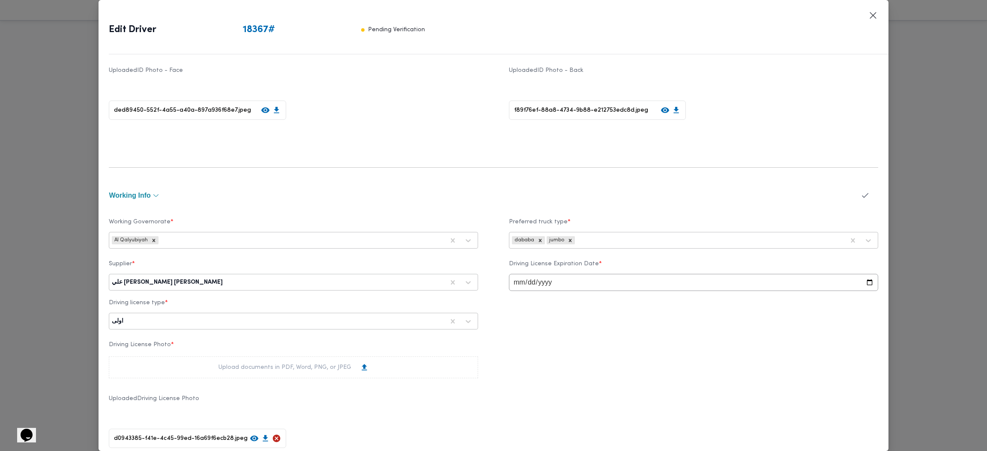
click at [224, 283] on div at bounding box center [334, 282] width 220 height 9
type input "الشريف"
click at [174, 300] on div "محمد صلاح عبداللطيف الشريف" at bounding box center [293, 305] width 368 height 15
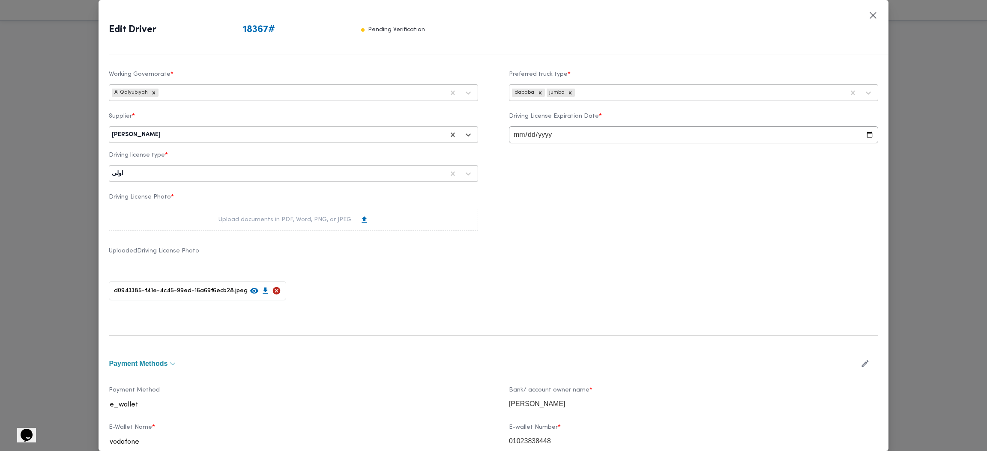
scroll to position [476, 0]
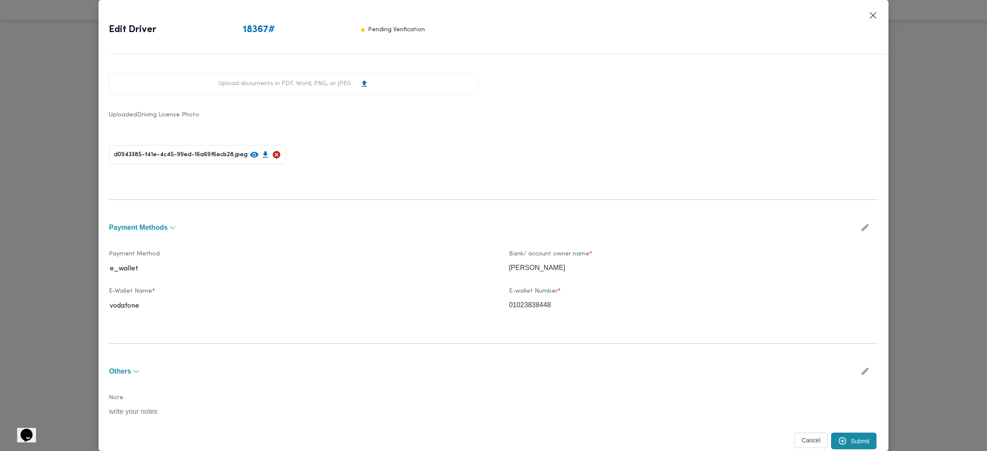
click at [813, 300] on button "Submit" at bounding box center [853, 441] width 45 height 17
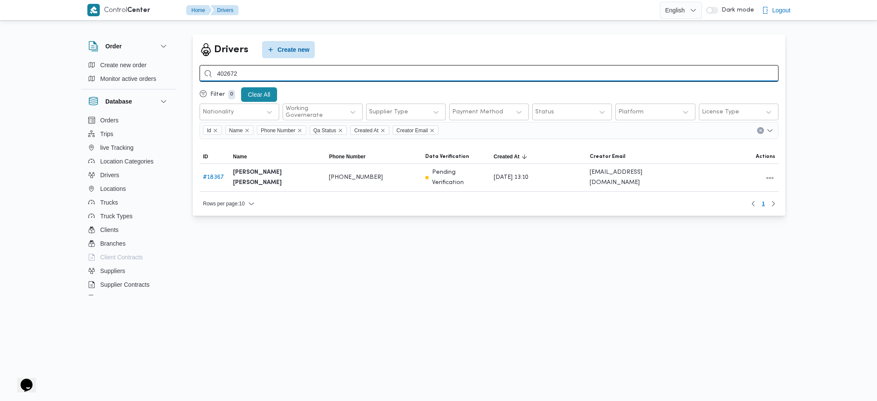
click at [273, 72] on input "402672" at bounding box center [489, 73] width 579 height 17
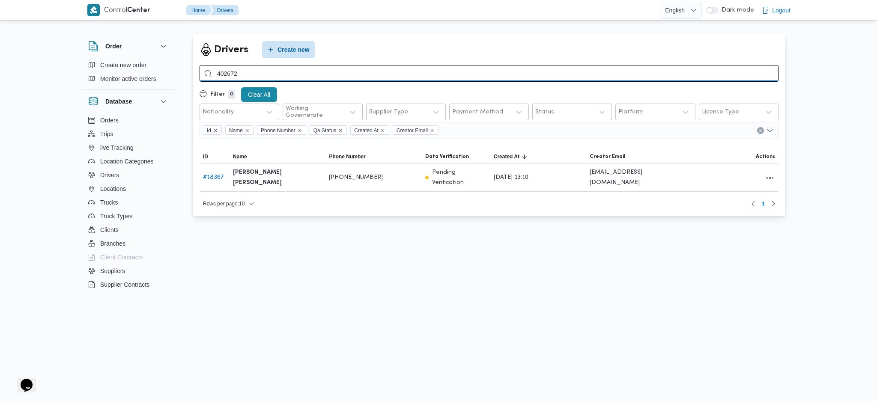
click at [273, 72] on input "402672" at bounding box center [489, 73] width 579 height 17
type input "[PERSON_NAME]"
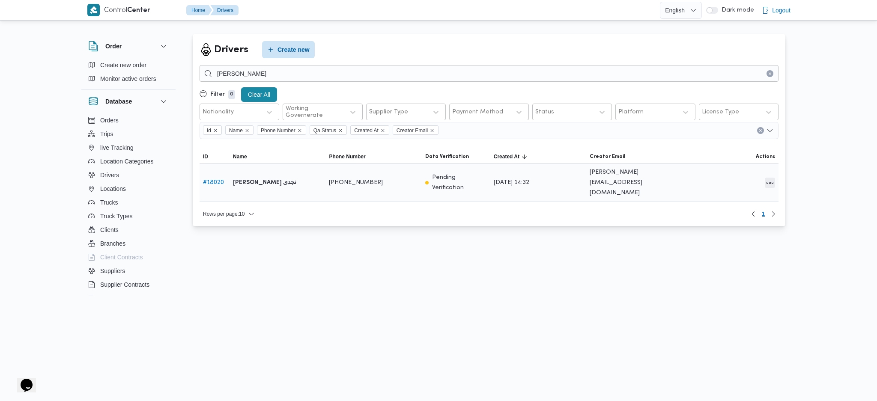
click at [770, 178] on button "All actions" at bounding box center [770, 183] width 10 height 10
click at [736, 180] on button "Edit" at bounding box center [738, 173] width 48 height 17
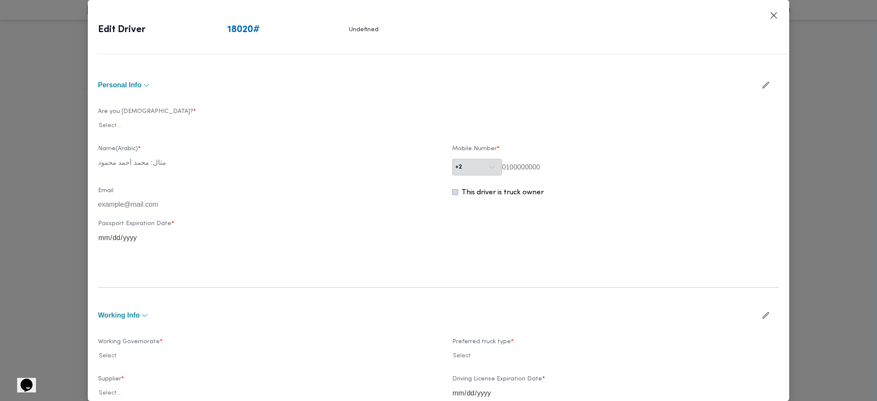
type input "[PERSON_NAME] نجدى"
type input "01210384201"
type input "[DATE]"
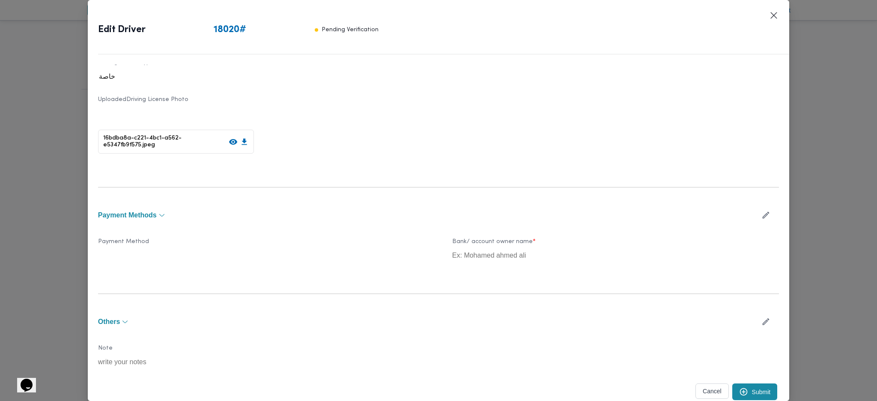
scroll to position [257, 0]
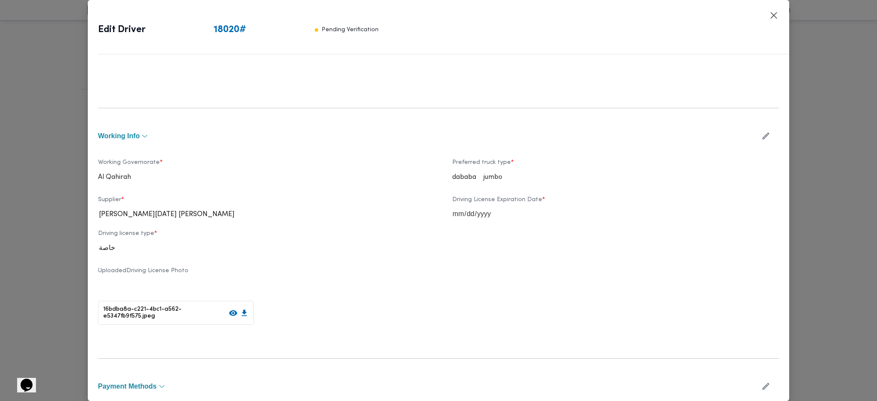
drag, startPoint x: 758, startPoint y: 141, endPoint x: 691, endPoint y: 176, distance: 75.5
click at [758, 141] on button "button" at bounding box center [766, 136] width 23 height 17
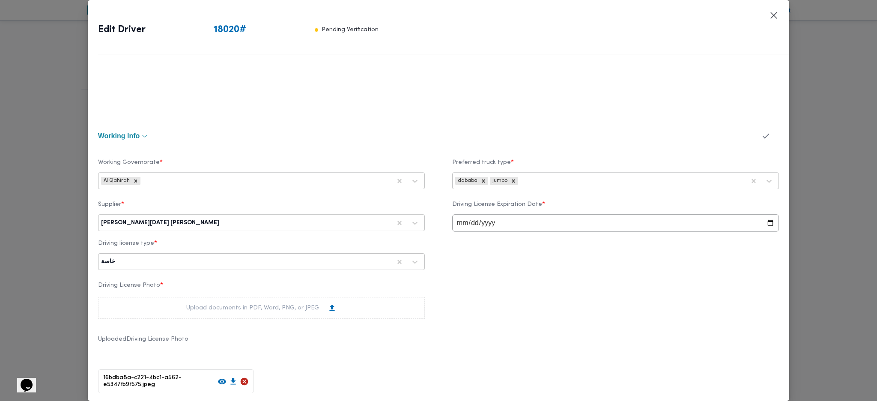
click at [325, 220] on div at bounding box center [306, 223] width 170 height 9
type input "شهد"
click at [163, 241] on div "شهد [PERSON_NAME] [PERSON_NAME]" at bounding box center [262, 245] width 326 height 15
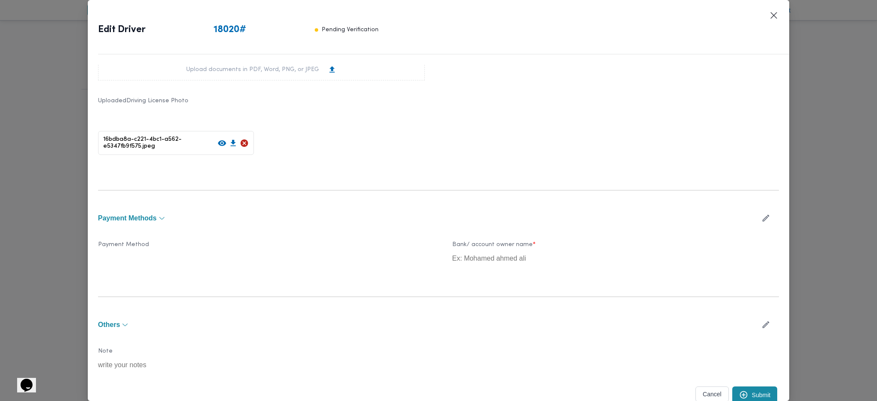
scroll to position [499, 0]
click at [743, 393] on button "Submit" at bounding box center [754, 391] width 45 height 17
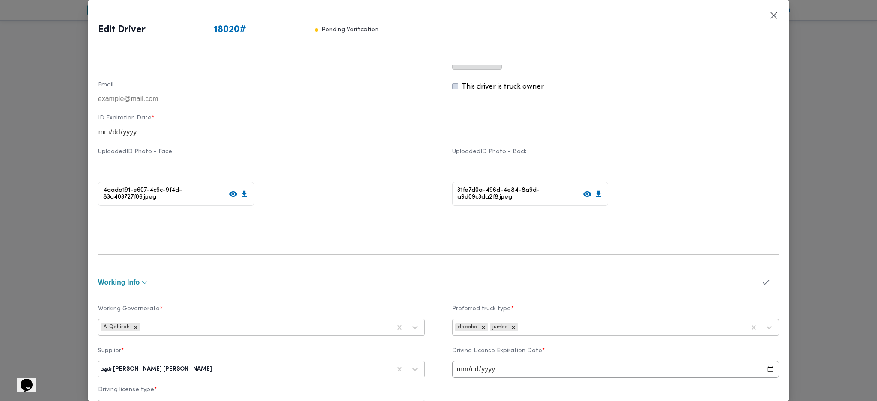
scroll to position [43, 0]
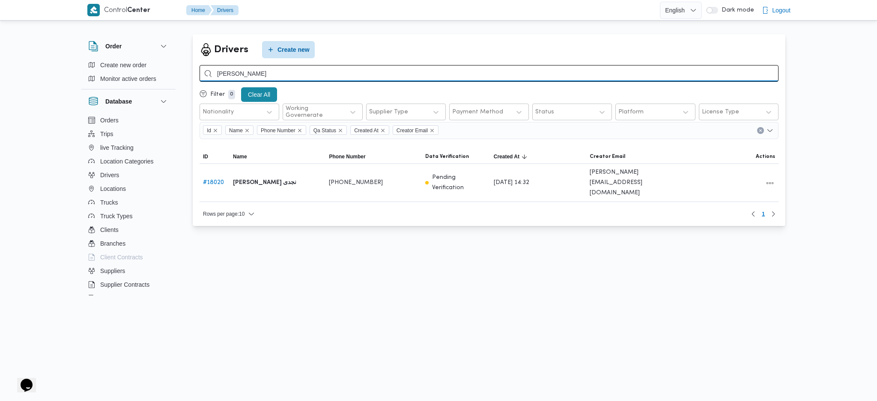
click at [271, 72] on input "[PERSON_NAME]" at bounding box center [489, 73] width 579 height 17
click at [271, 72] on input "عبدالله عبدالسميع" at bounding box center [489, 73] width 579 height 17
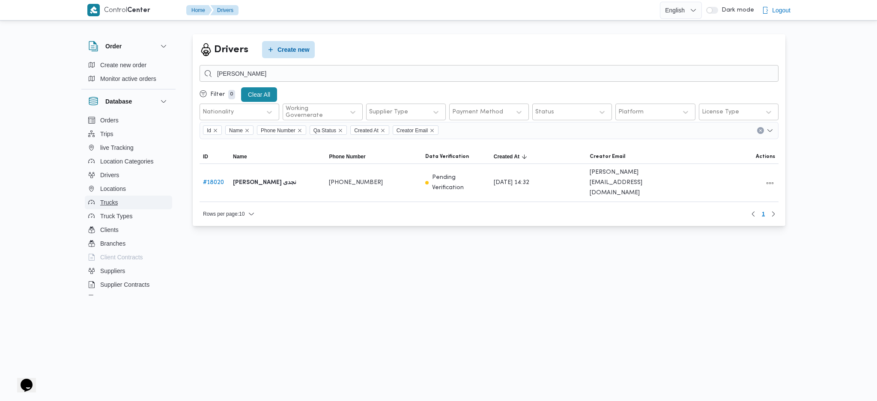
click at [113, 203] on span "Trucks" at bounding box center [109, 202] width 18 height 10
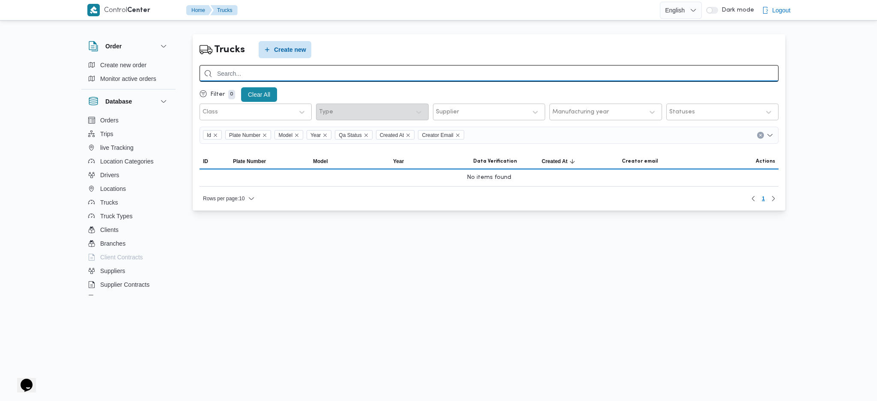
click at [269, 75] on input "search" at bounding box center [489, 73] width 579 height 17
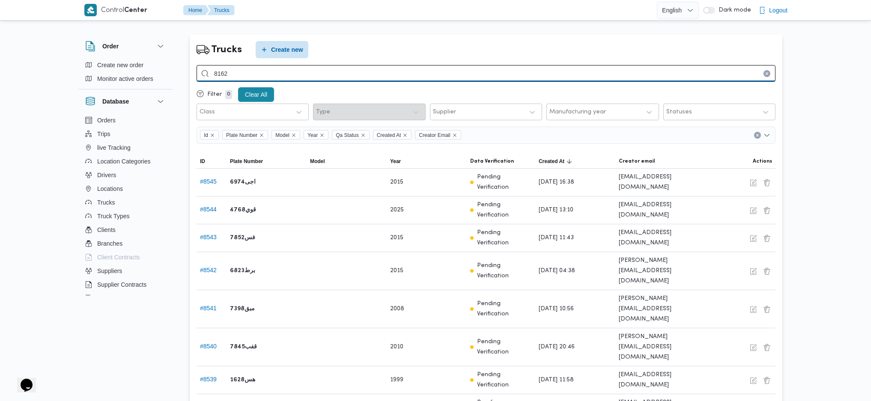
type input "8162"
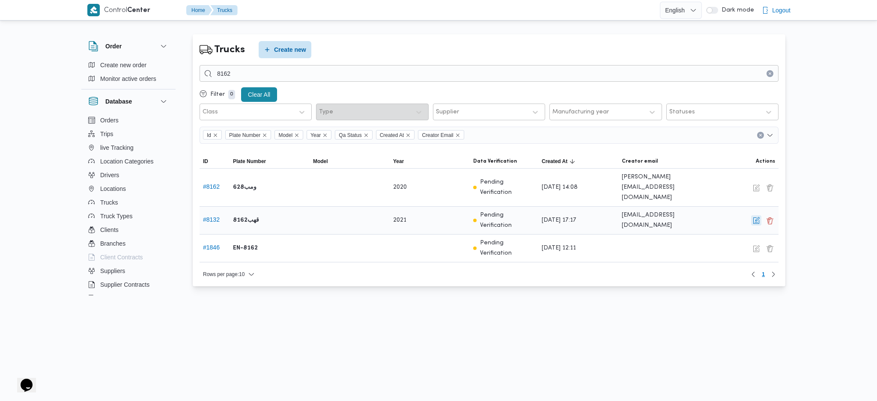
click at [759, 215] on button "button" at bounding box center [756, 220] width 10 height 10
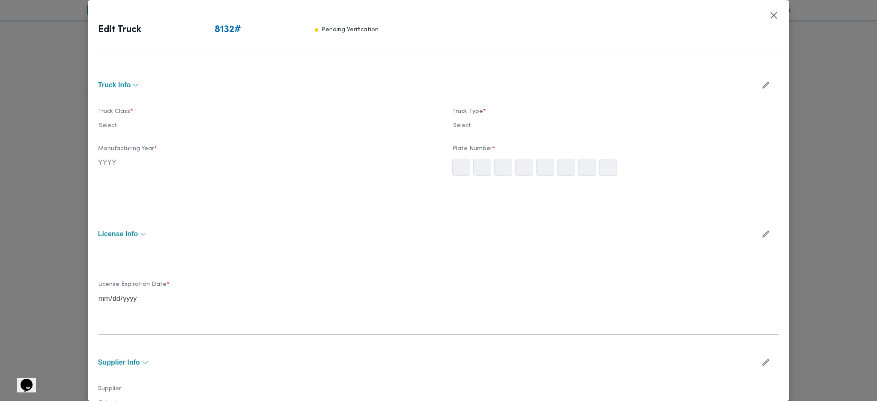
type input "2021"
type input "2025-05-05"
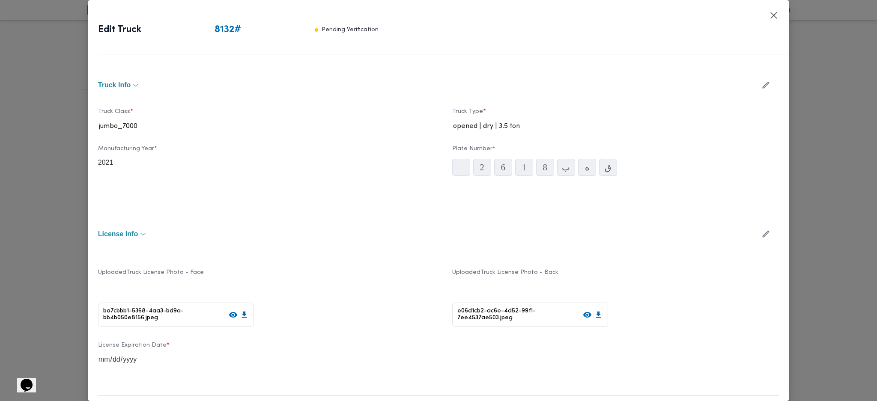
scroll to position [204, 0]
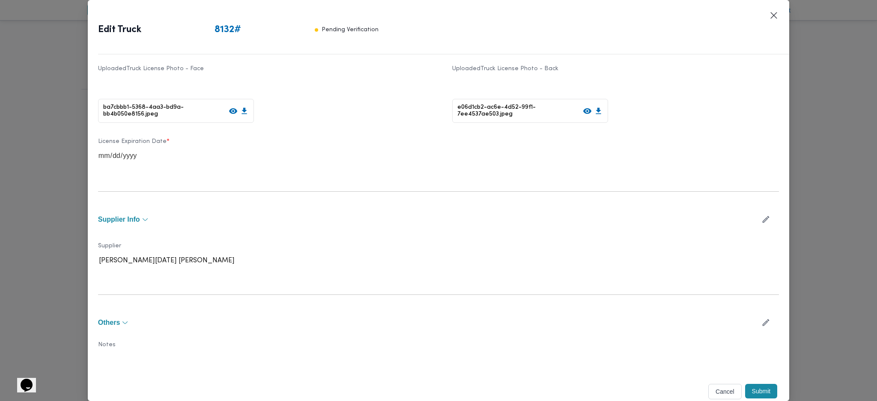
click at [755, 218] on button "button" at bounding box center [766, 219] width 23 height 17
click at [313, 265] on div at bounding box center [306, 264] width 170 height 9
type input "شهد"
click at [180, 283] on div "شهد مصطفي احمد عبدة عباس حمودة" at bounding box center [262, 286] width 326 height 15
click at [748, 394] on button "Submit" at bounding box center [761, 395] width 33 height 15
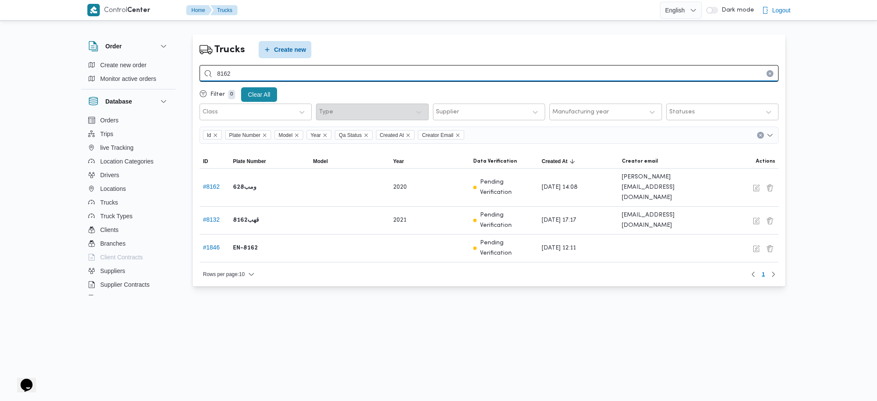
click at [312, 75] on input "8162" at bounding box center [489, 73] width 579 height 17
type input "8619"
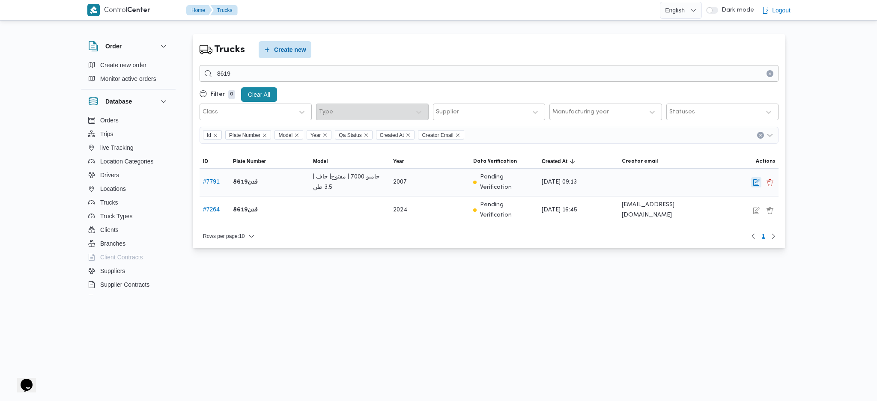
click at [755, 188] on button "button" at bounding box center [756, 182] width 10 height 10
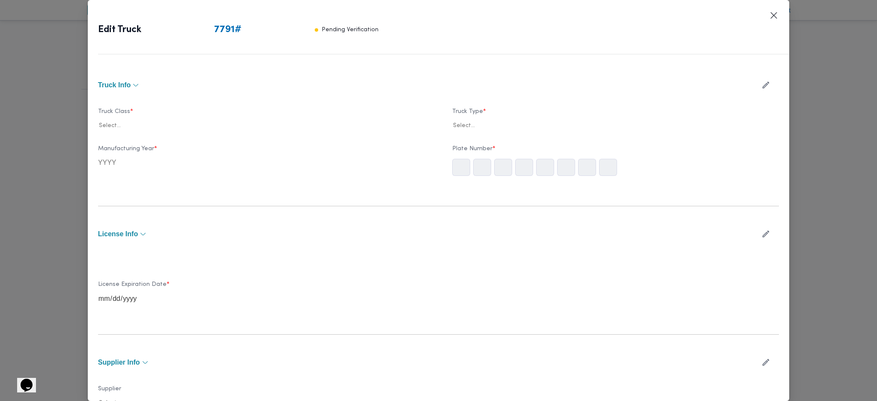
type input "2007"
type input "2025-03-14"
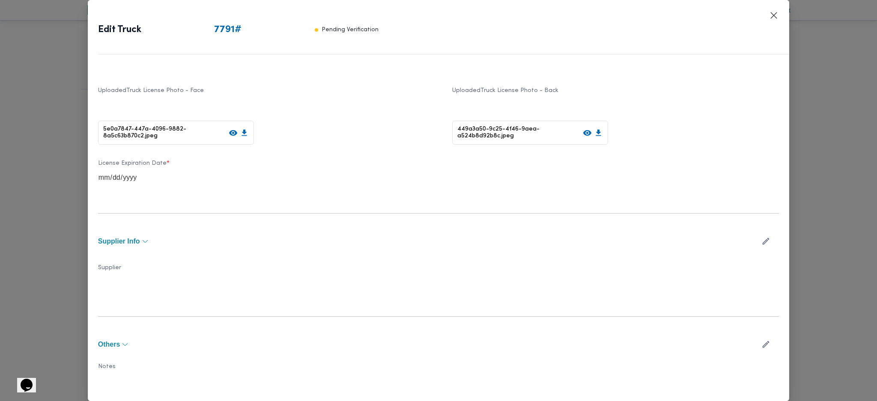
scroll to position [204, 0]
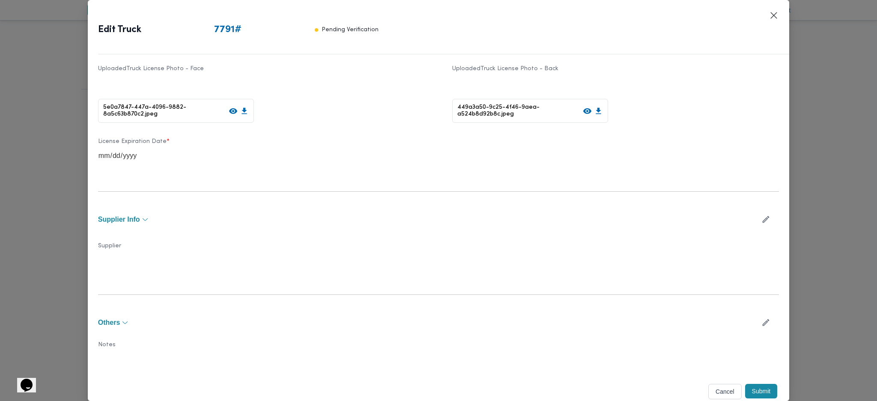
click at [755, 224] on button "button" at bounding box center [766, 219] width 23 height 17
click at [772, 11] on button "Closes this modal window" at bounding box center [774, 15] width 10 height 10
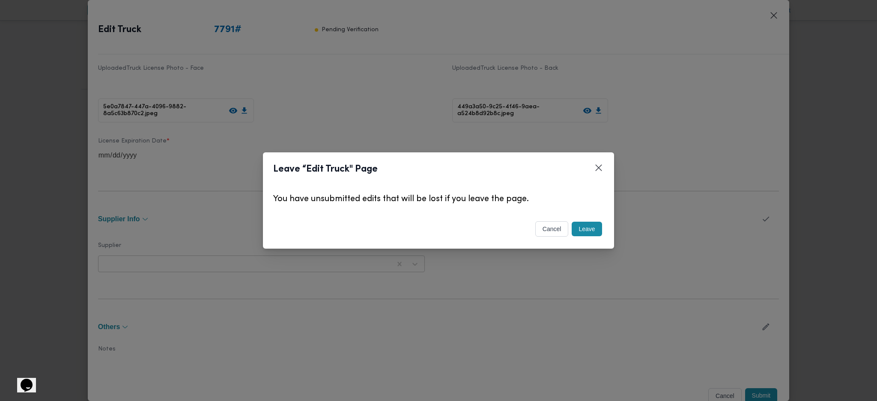
click at [592, 229] on button "Leave" at bounding box center [587, 229] width 30 height 15
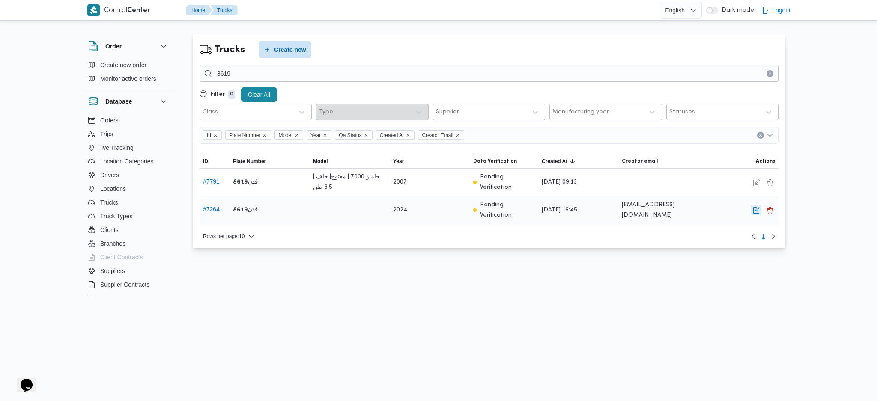
click at [756, 205] on button "button" at bounding box center [756, 210] width 10 height 10
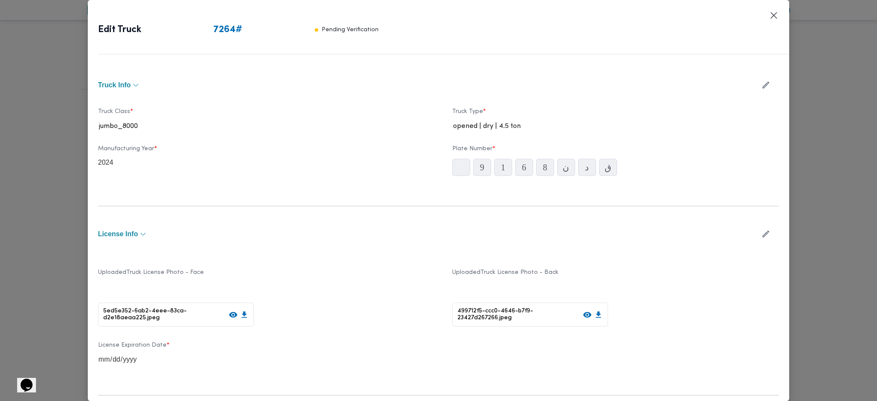
type input "2024"
type input "2025-05-05"
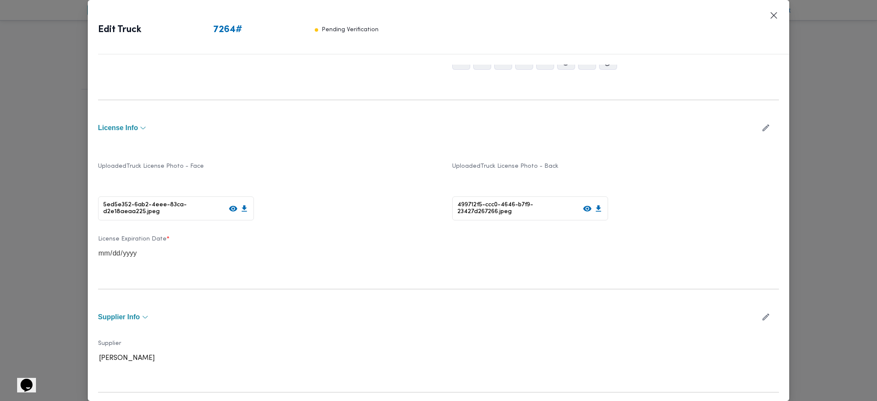
scroll to position [0, 0]
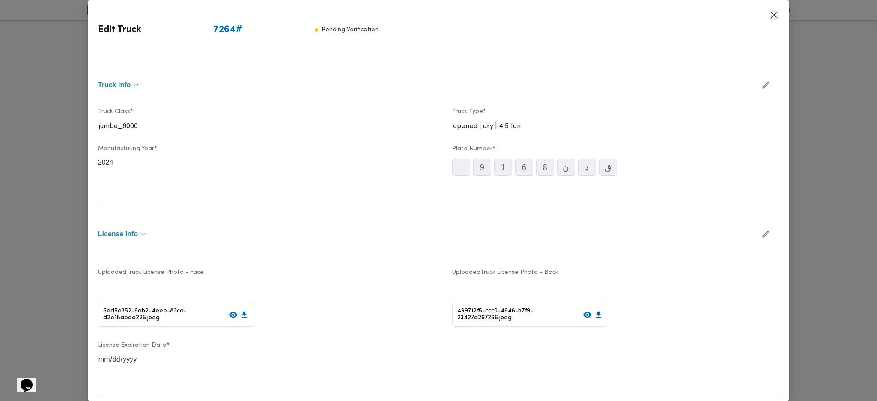
click at [773, 18] on button "Closes this modal window" at bounding box center [774, 15] width 10 height 10
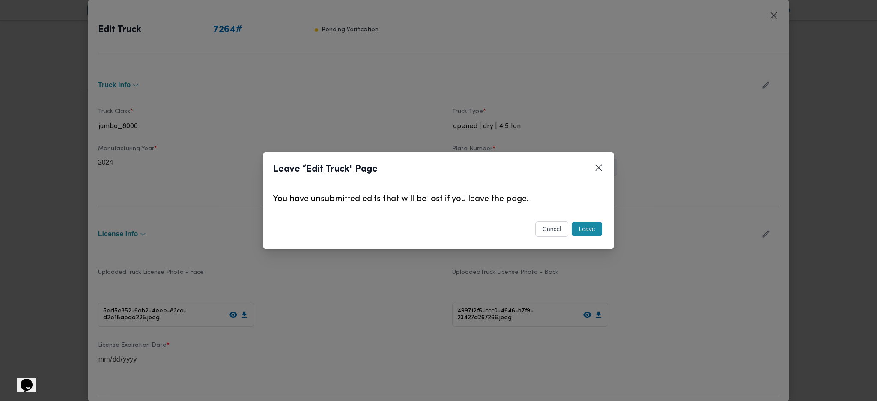
drag, startPoint x: 593, startPoint y: 233, endPoint x: 592, endPoint y: 225, distance: 7.7
click at [592, 233] on button "Leave" at bounding box center [587, 229] width 30 height 15
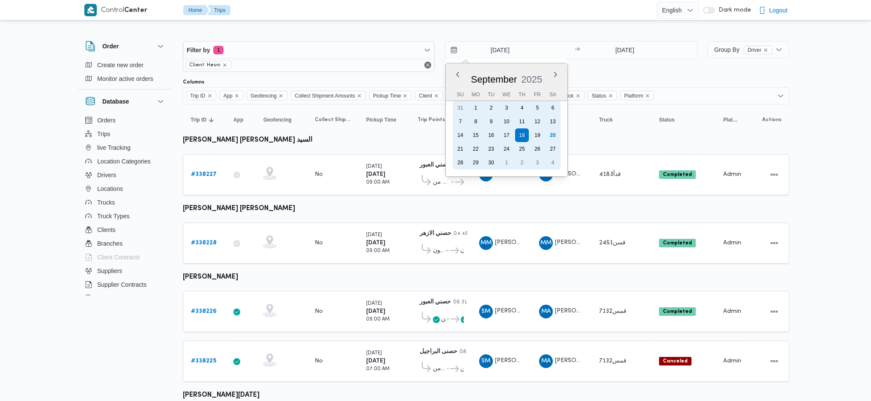
drag, startPoint x: 554, startPoint y: 134, endPoint x: 615, endPoint y: 53, distance: 101.2
click at [554, 133] on div "20" at bounding box center [553, 135] width 14 height 14
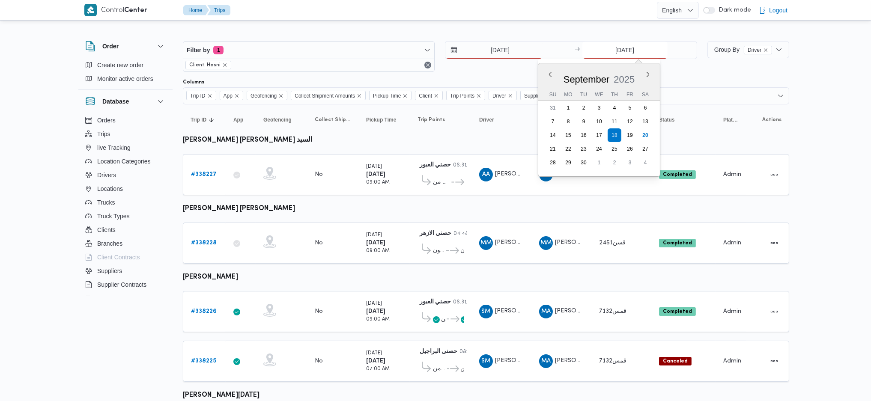
type input "[DATE]"
click at [615, 53] on input "[DATE]" at bounding box center [624, 50] width 85 height 17
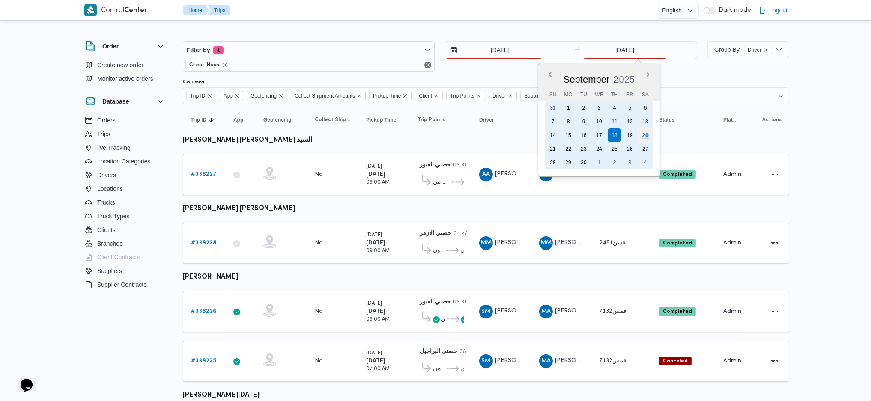
click at [639, 137] on div "20" at bounding box center [645, 135] width 16 height 16
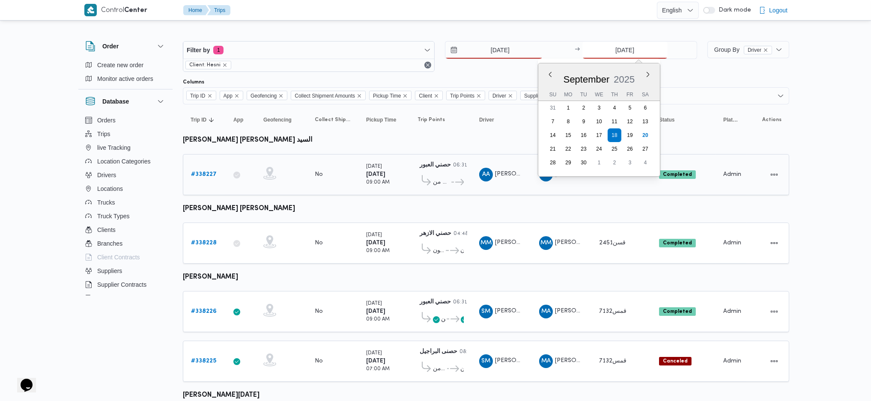
type input "[DATE]"
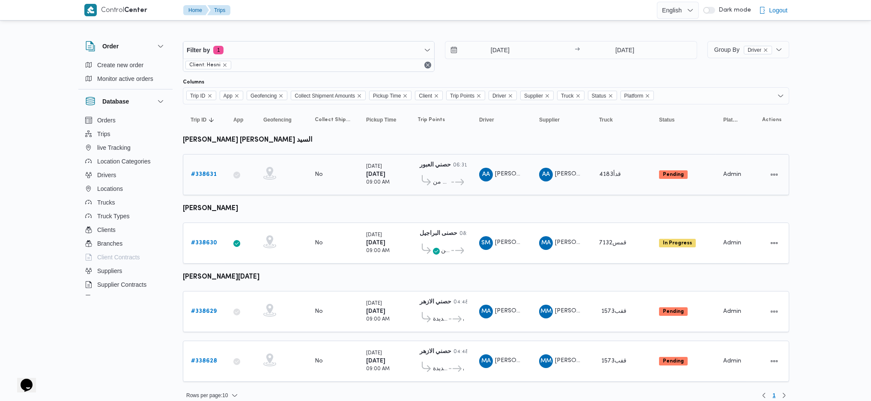
click at [207, 173] on b "# 338631" at bounding box center [204, 175] width 26 height 6
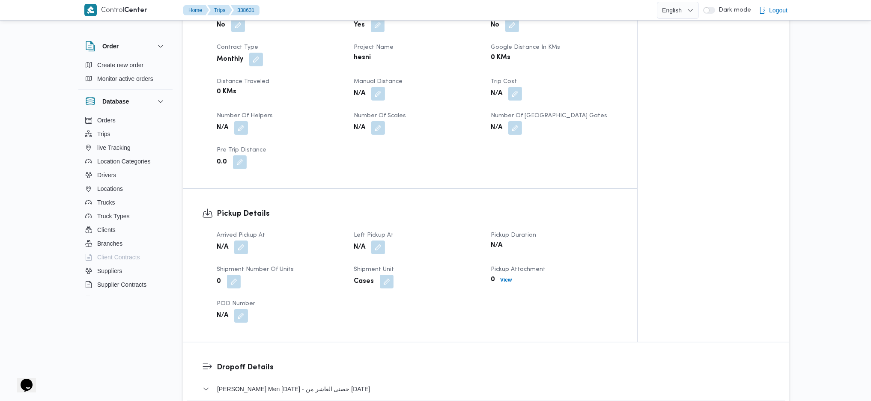
scroll to position [457, 0]
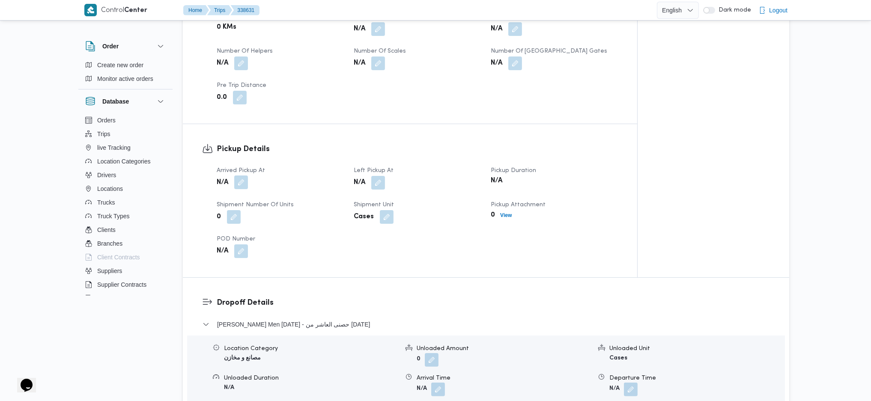
drag, startPoint x: 245, startPoint y: 169, endPoint x: 239, endPoint y: 174, distance: 7.6
click at [244, 176] on button "button" at bounding box center [241, 183] width 14 height 14
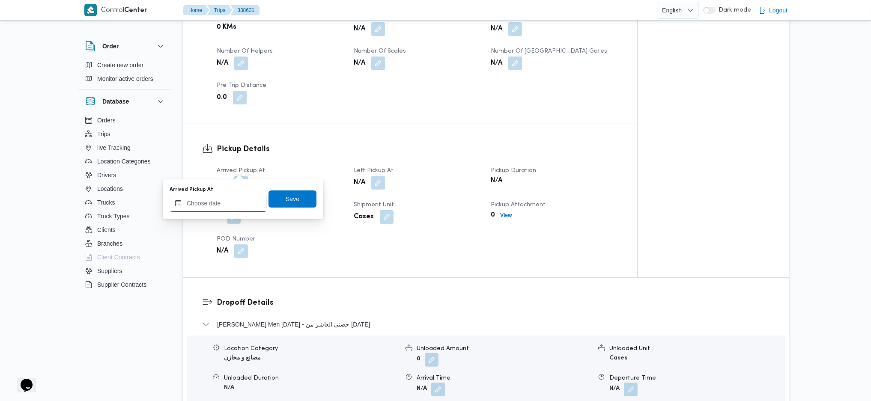
drag, startPoint x: 225, startPoint y: 198, endPoint x: 331, endPoint y: 266, distance: 125.9
click at [227, 199] on input "Arrived Pickup At" at bounding box center [218, 203] width 97 height 17
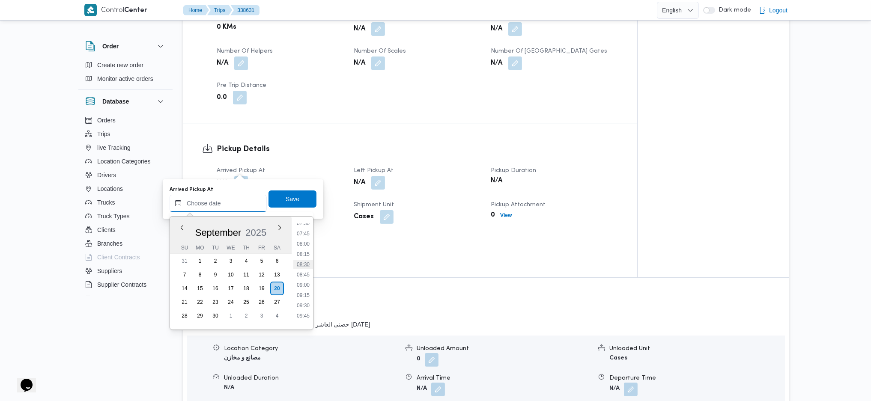
scroll to position [324, 0]
click at [307, 271] on li "09:00" at bounding box center [303, 273] width 20 height 9
type input "[DATE] 09:00"
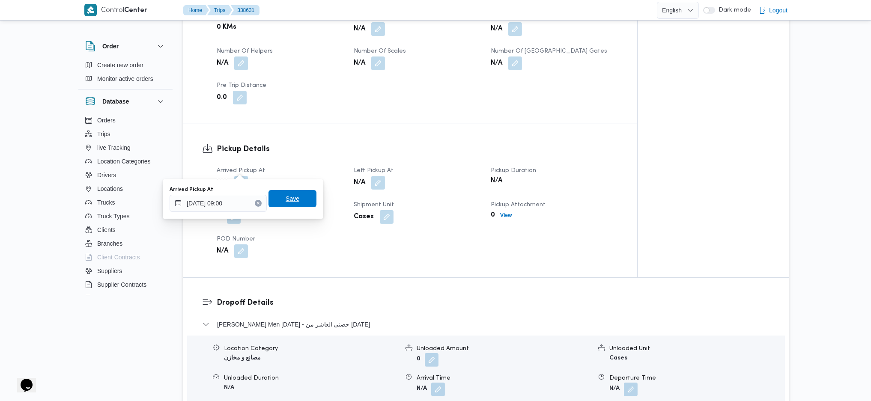
click at [290, 198] on span "Save" at bounding box center [293, 199] width 14 height 10
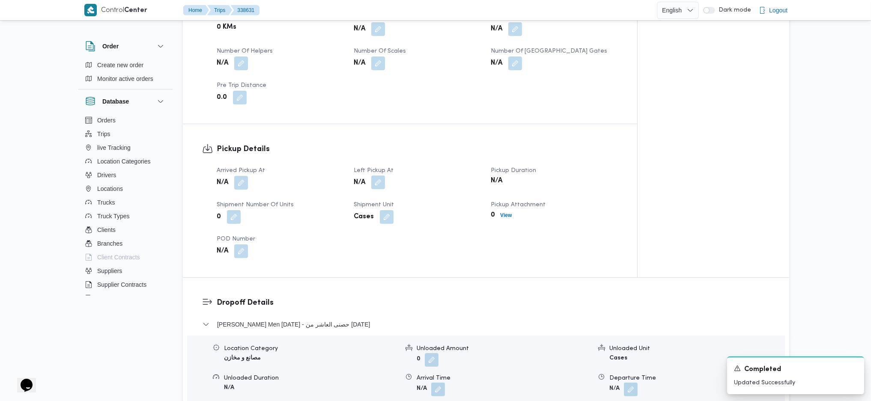
click at [376, 176] on button "button" at bounding box center [378, 183] width 14 height 14
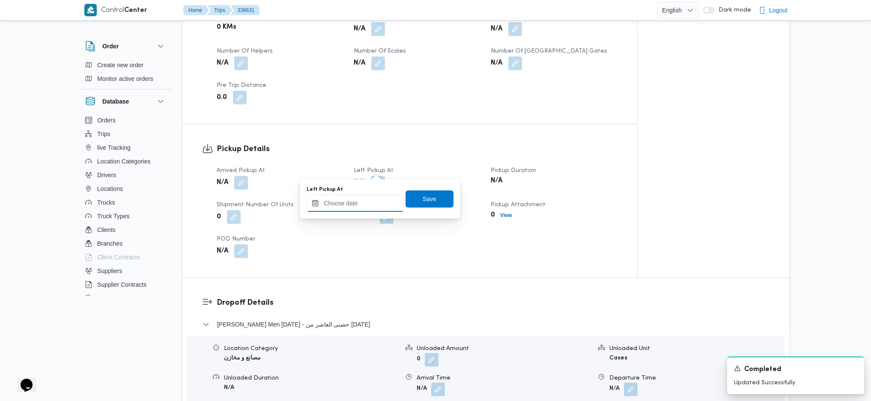
click at [352, 209] on input "Left Pickup At" at bounding box center [355, 203] width 97 height 17
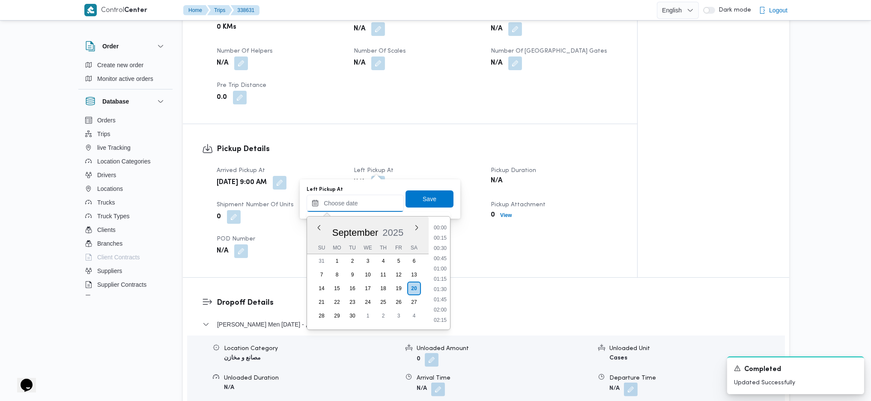
scroll to position [381, 0]
click at [436, 256] on li "10:00" at bounding box center [440, 258] width 20 height 9
type input "[DATE] 10:00"
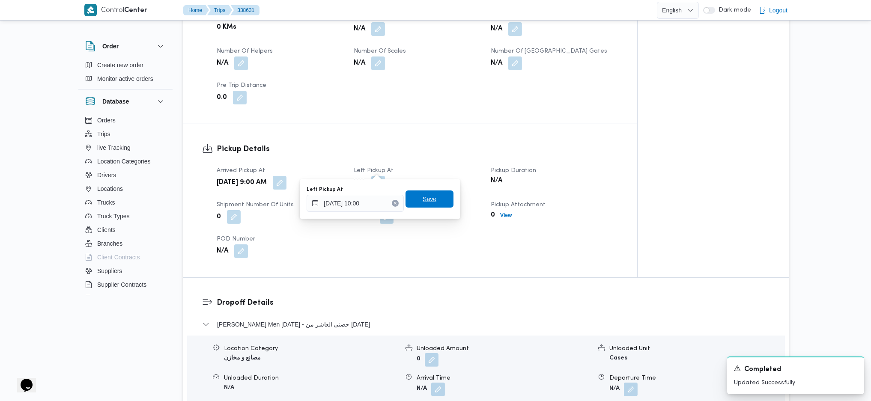
drag, startPoint x: 430, startPoint y: 197, endPoint x: 442, endPoint y: 172, distance: 28.2
click at [430, 196] on span "Save" at bounding box center [430, 199] width 48 height 17
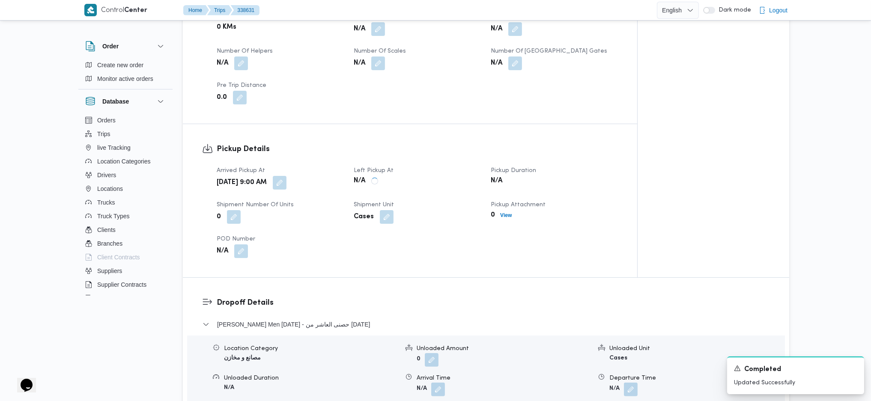
click at [446, 143] on dl "Pickup Details Arrived Pickup At [DATE] 9:00 AM Left Pickup At N/A Pickup Durat…" at bounding box center [417, 200] width 401 height 115
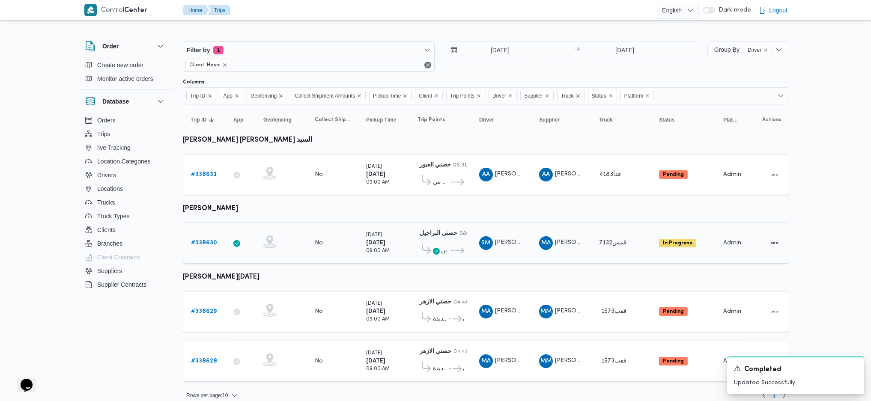
click at [201, 240] on b "# 338630" at bounding box center [204, 243] width 26 height 6
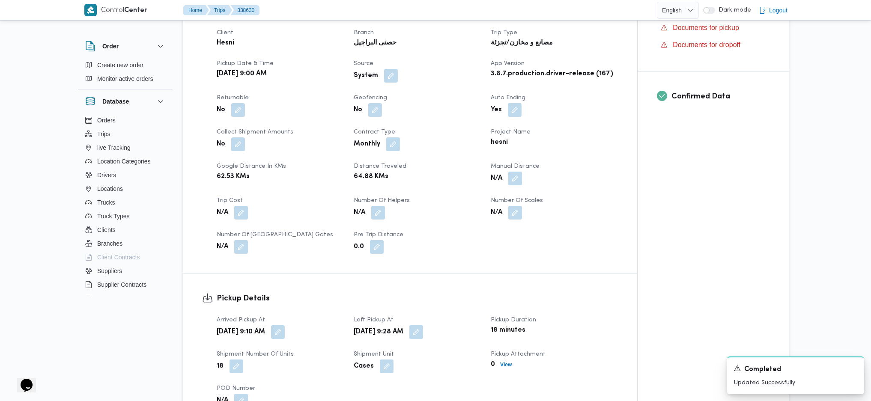
scroll to position [400, 0]
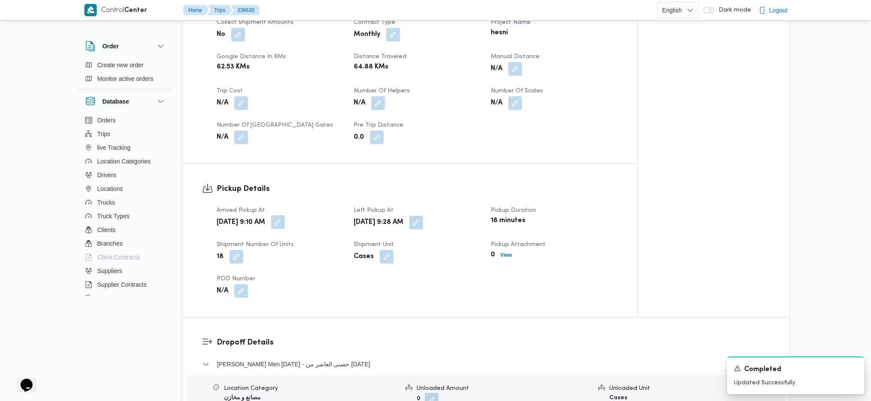
click at [285, 227] on button "button" at bounding box center [278, 222] width 14 height 14
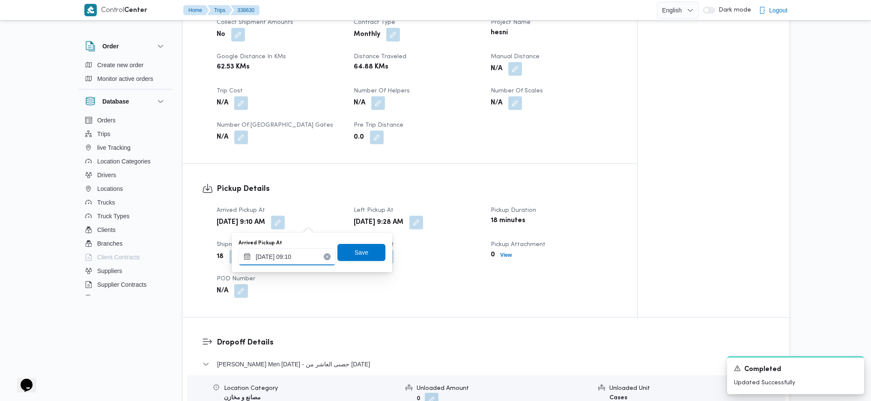
click at [280, 264] on input "[DATE] 09:10" at bounding box center [287, 256] width 97 height 17
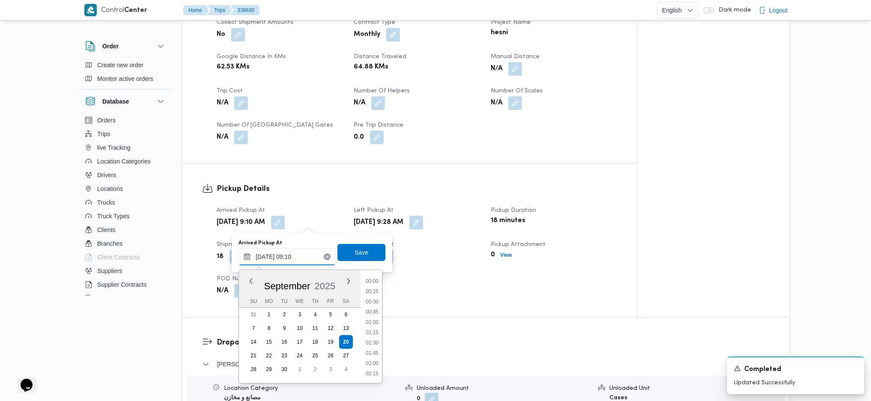
scroll to position [319, 0]
click at [379, 302] on li "08:15" at bounding box center [372, 301] width 20 height 9
type input "[DATE] 08:15"
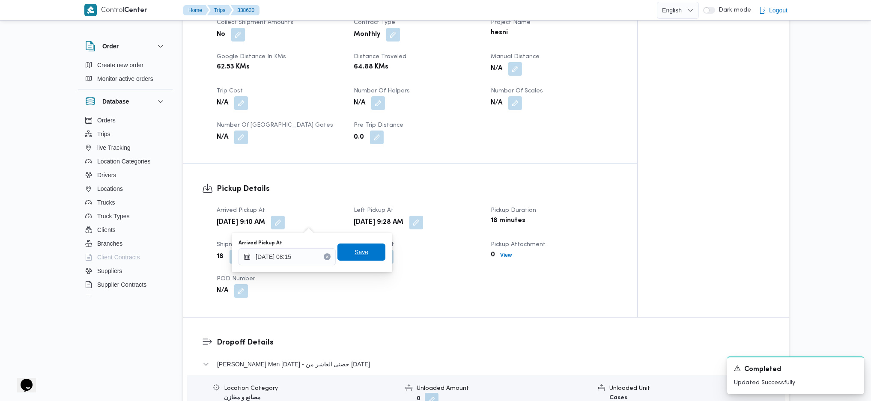
click at [360, 250] on span "Save" at bounding box center [362, 252] width 14 height 10
click at [376, 180] on div "Pickup Details Arrived Pickup At [DATE] 9:10 AM Left Pickup At [DATE] 9:28 AM P…" at bounding box center [410, 240] width 454 height 153
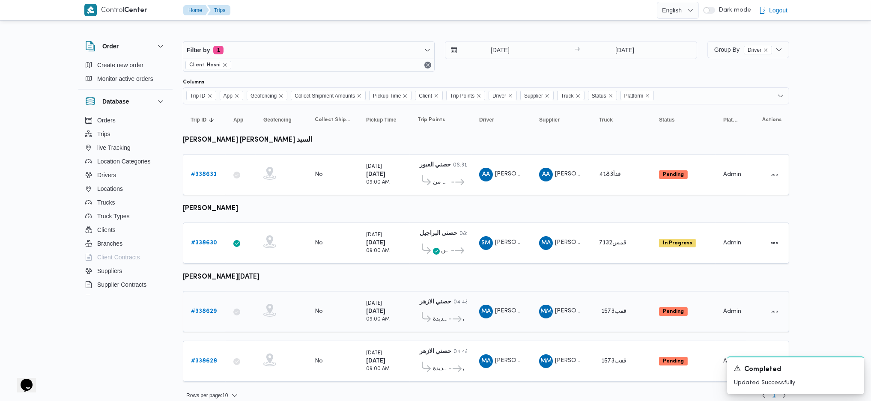
click at [188, 310] on div "# 338629" at bounding box center [205, 311] width 34 height 17
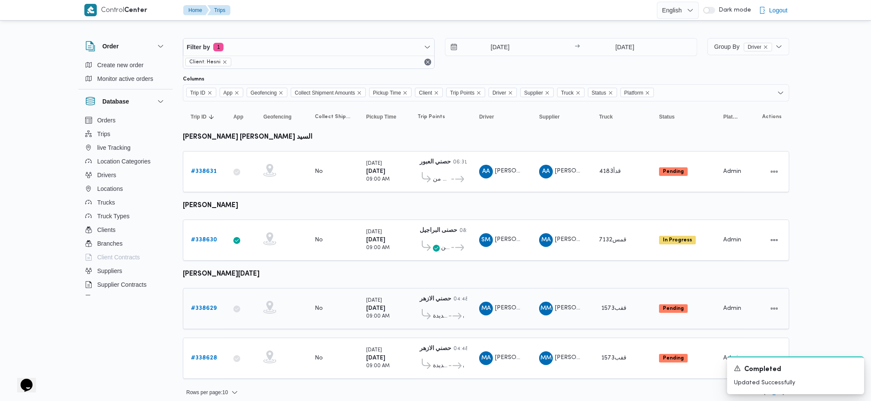
scroll to position [3, 0]
click at [514, 50] on input "[DATE]" at bounding box center [493, 46] width 97 height 17
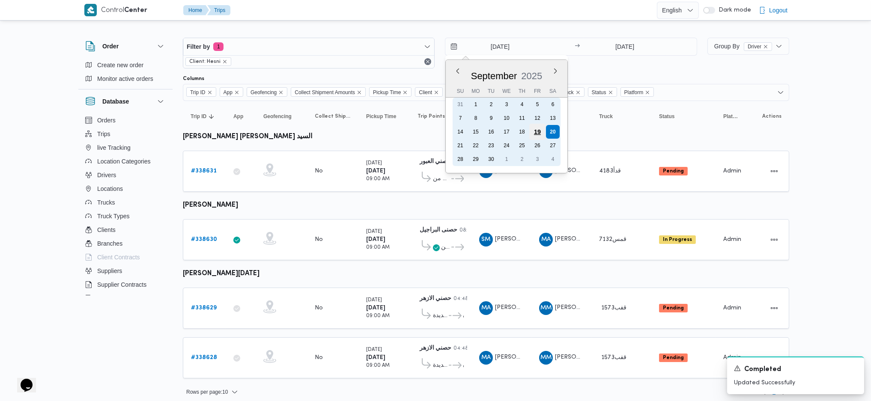
click at [538, 131] on div "19" at bounding box center [537, 132] width 16 height 16
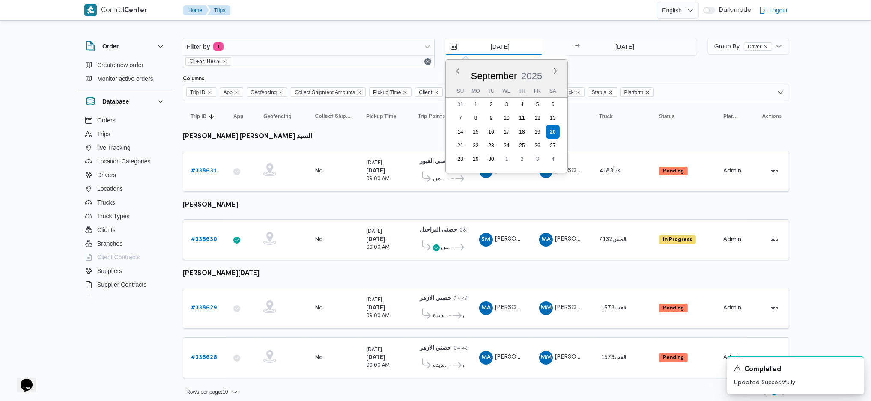
type input "[DATE]"
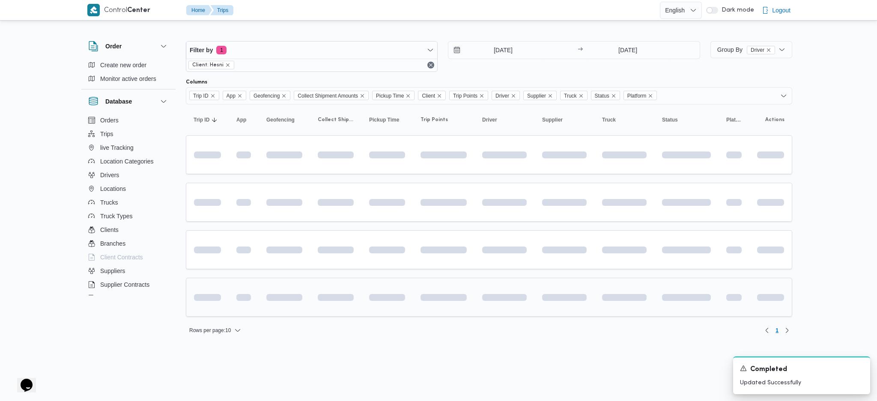
click at [416, 311] on td at bounding box center [444, 297] width 62 height 39
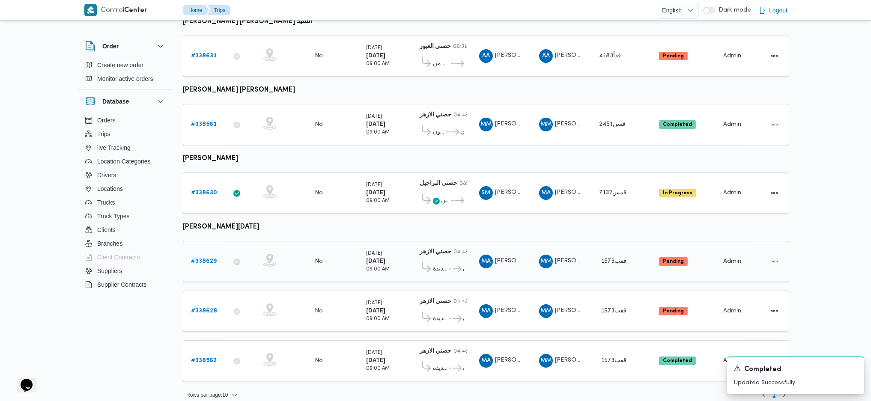
scroll to position [119, 0]
click at [233, 87] on b "[PERSON_NAME] [PERSON_NAME]" at bounding box center [239, 90] width 112 height 6
copy tbody "[PERSON_NAME] [PERSON_NAME] Trip ID"
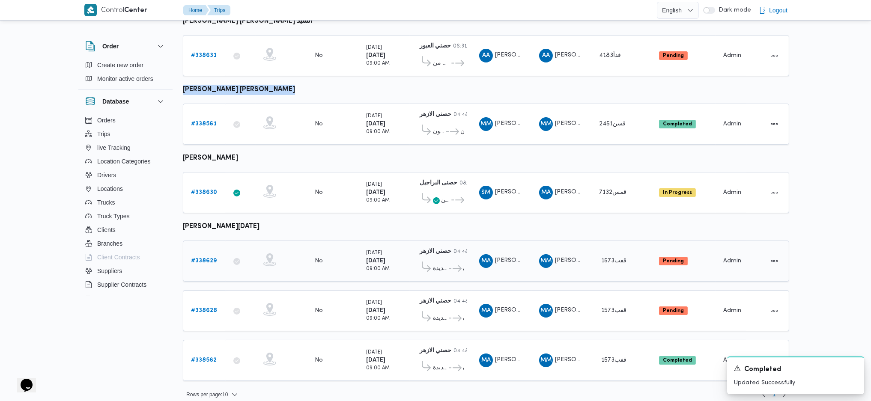
click at [200, 258] on b "# 338629" at bounding box center [204, 261] width 26 height 6
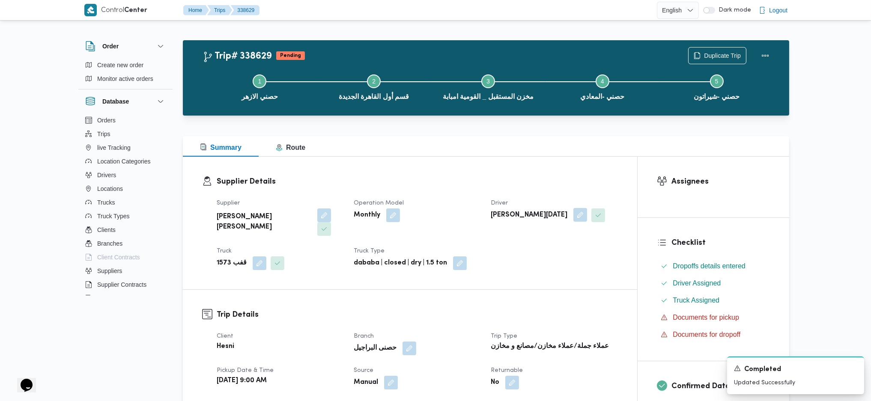
click at [573, 220] on button "button" at bounding box center [580, 215] width 14 height 14
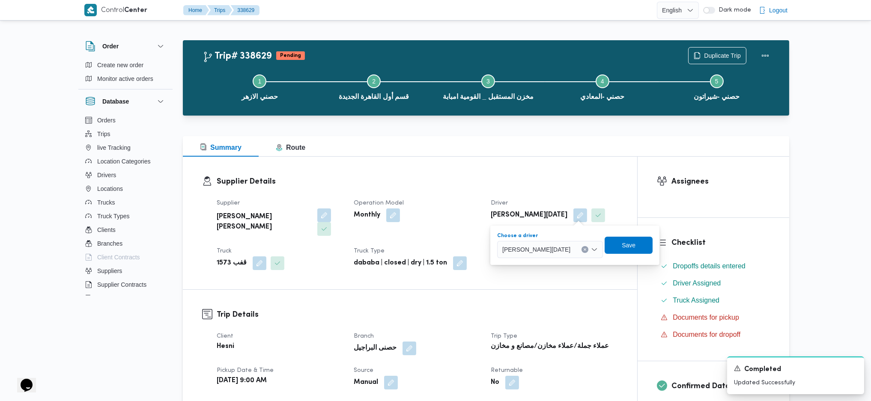
click at [552, 253] on span "[PERSON_NAME][DATE]" at bounding box center [536, 249] width 68 height 9
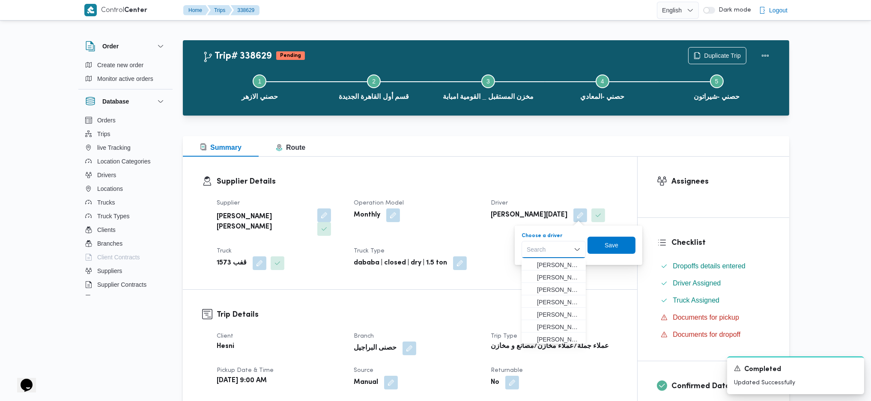
paste input "[PERSON_NAME] [PERSON_NAME]"
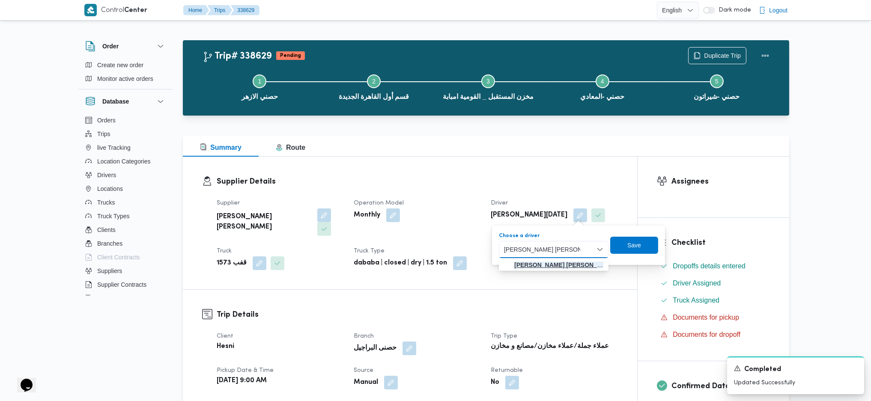
type input "[PERSON_NAME] [PERSON_NAME]"
click at [567, 268] on mark "[PERSON_NAME] [PERSON_NAME]" at bounding box center [565, 265] width 102 height 7
click at [654, 246] on span "Save" at bounding box center [661, 244] width 48 height 17
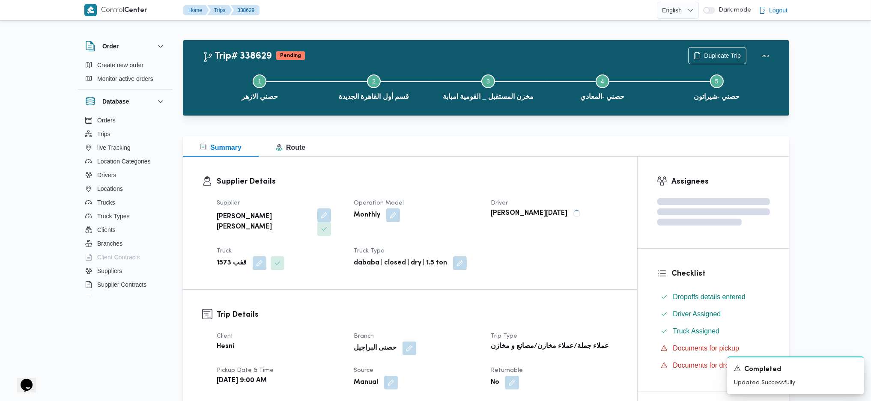
click at [254, 257] on button "button" at bounding box center [260, 264] width 14 height 14
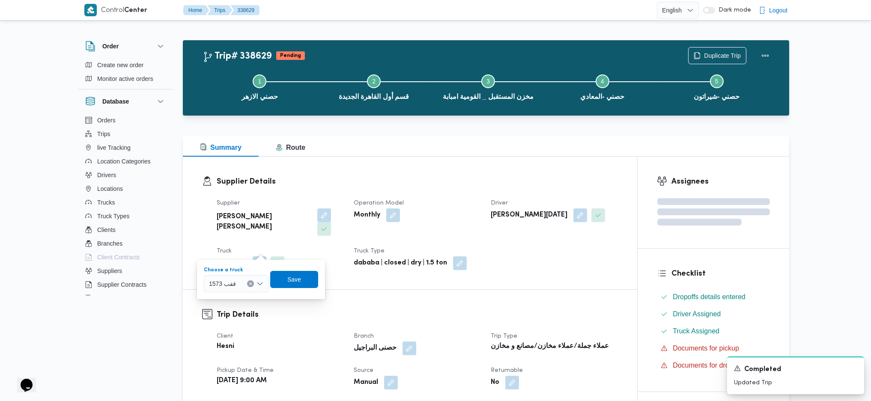
click at [233, 283] on span "1573 قفب" at bounding box center [222, 283] width 27 height 9
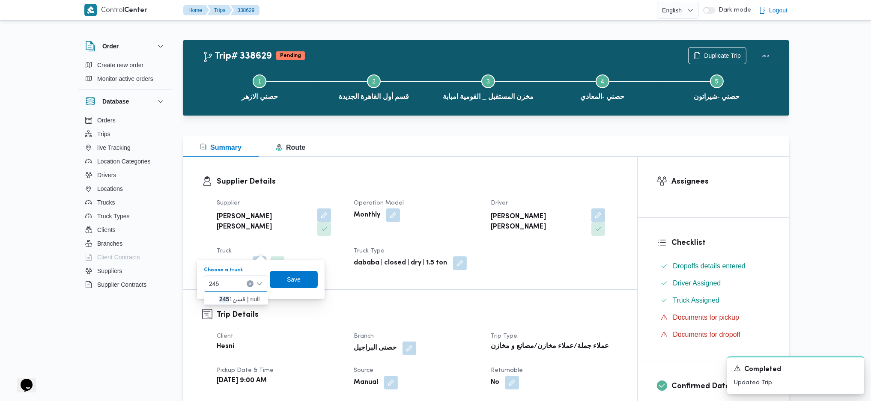
type input "245"
click at [215, 301] on icon "button" at bounding box center [212, 299] width 7 height 7
click at [315, 280] on span "Save" at bounding box center [301, 279] width 48 height 17
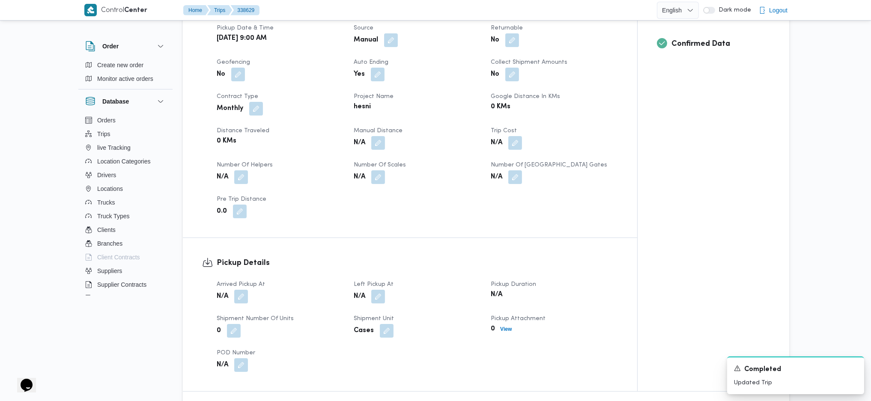
scroll to position [514, 0]
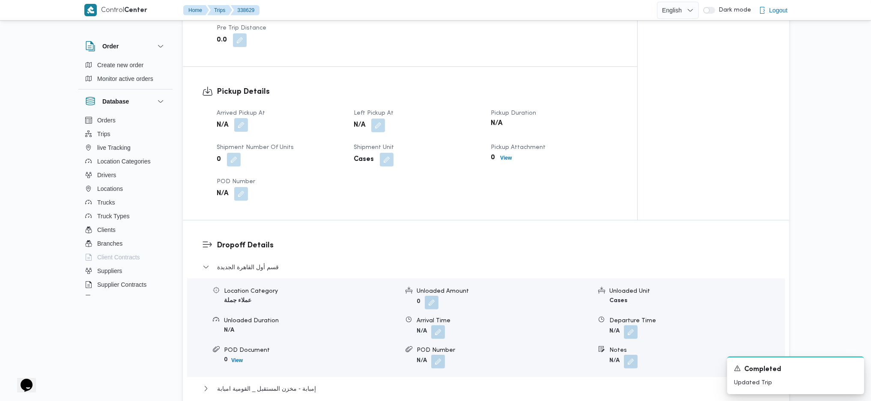
click at [243, 118] on button "button" at bounding box center [241, 125] width 14 height 14
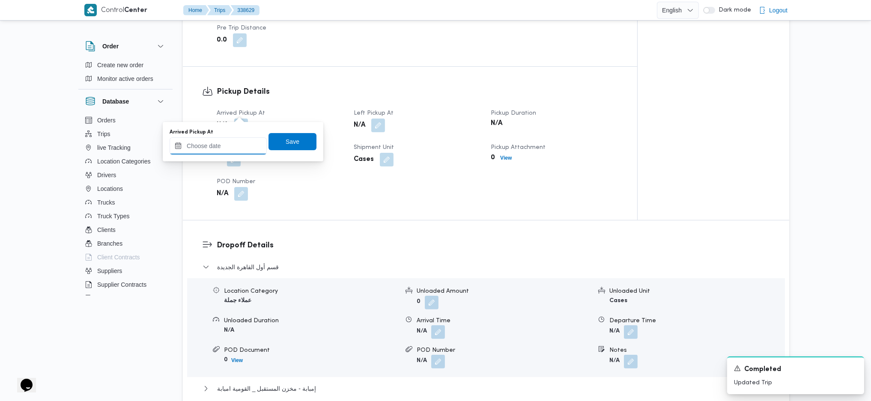
drag, startPoint x: 223, startPoint y: 143, endPoint x: 256, endPoint y: 154, distance: 34.4
click at [223, 143] on input "Arrived Pickup At" at bounding box center [218, 145] width 97 height 17
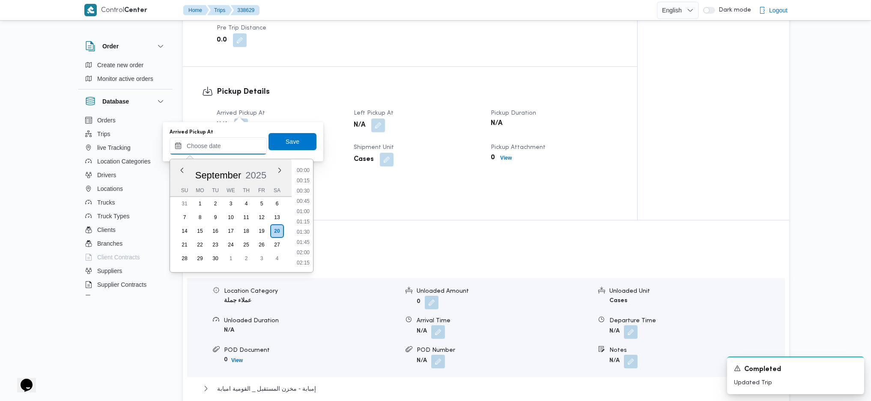
scroll to position [381, 0]
click at [302, 172] on li "09:15" at bounding box center [303, 169] width 20 height 9
type input "20/09/2025 09:15"
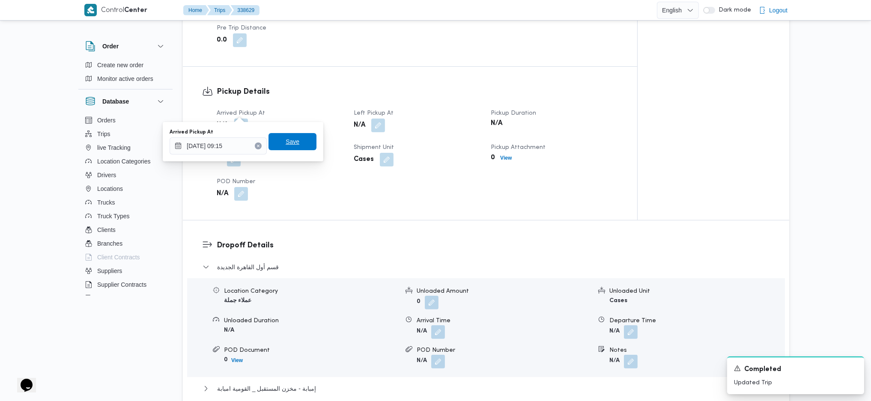
drag, startPoint x: 294, startPoint y: 148, endPoint x: 300, endPoint y: 143, distance: 8.0
click at [295, 146] on span "Save" at bounding box center [293, 141] width 48 height 17
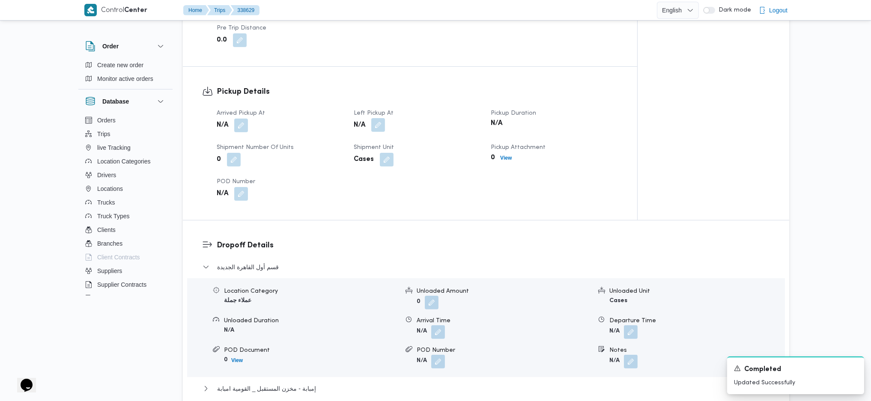
click at [372, 118] on button "button" at bounding box center [378, 125] width 14 height 14
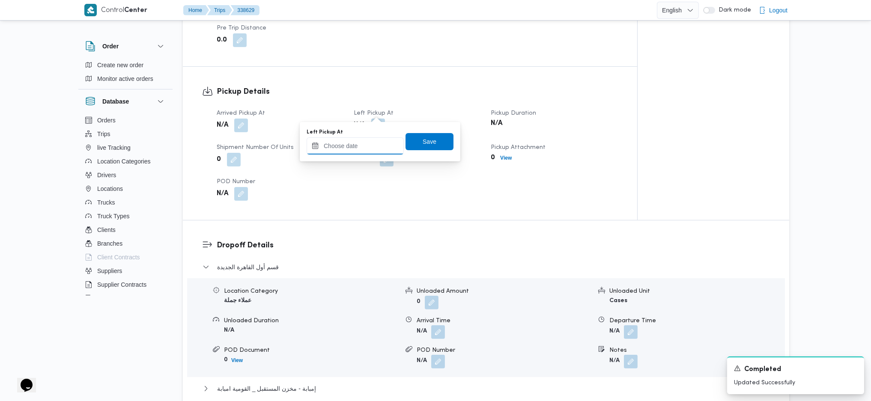
click at [367, 150] on input "Left Pickup At" at bounding box center [355, 145] width 97 height 17
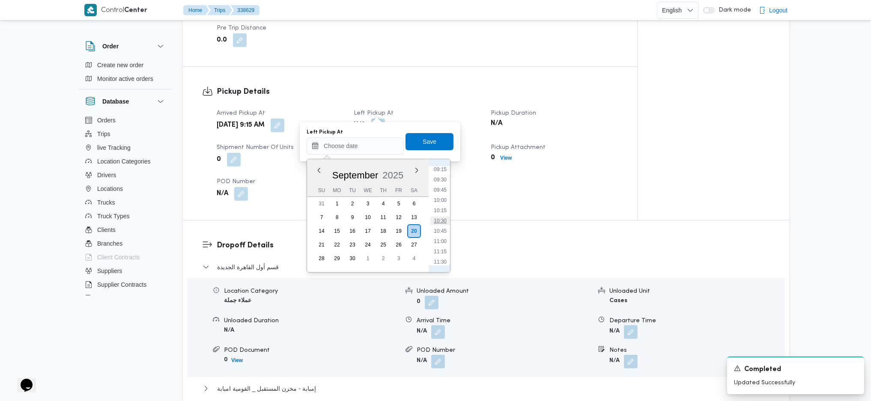
click at [436, 220] on li "10:30" at bounding box center [440, 221] width 20 height 9
type input "[DATE] 10:30"
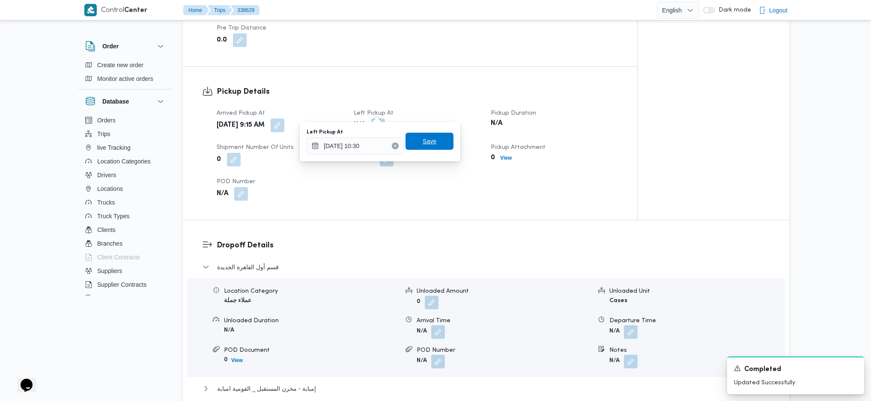
click at [423, 143] on span "Save" at bounding box center [430, 141] width 14 height 10
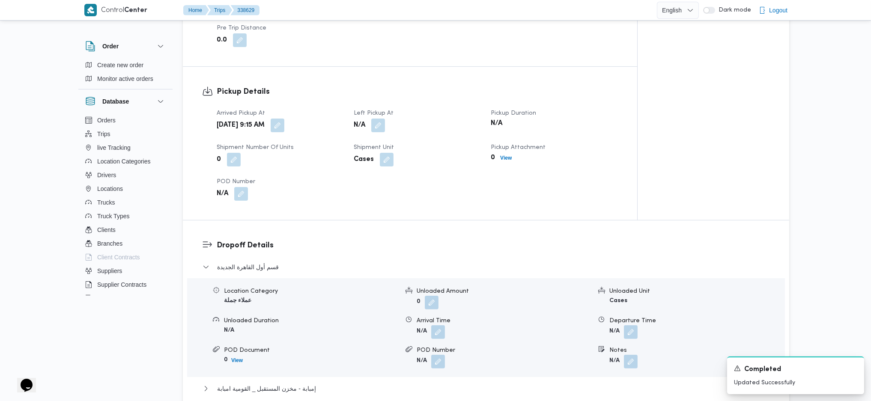
click at [425, 67] on div "Pickup Details Arrived Pickup At Sat, Sep 20, 2025 9:15 AM Left Pickup At N/A P…" at bounding box center [410, 143] width 454 height 153
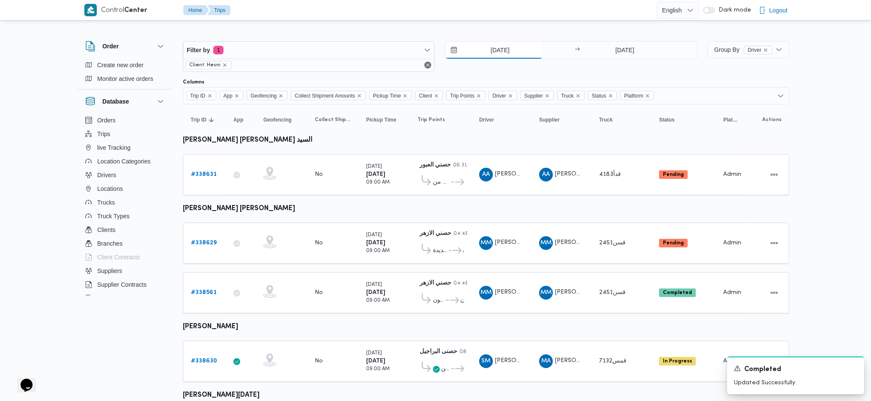
click at [490, 50] on input "[DATE]" at bounding box center [493, 50] width 97 height 17
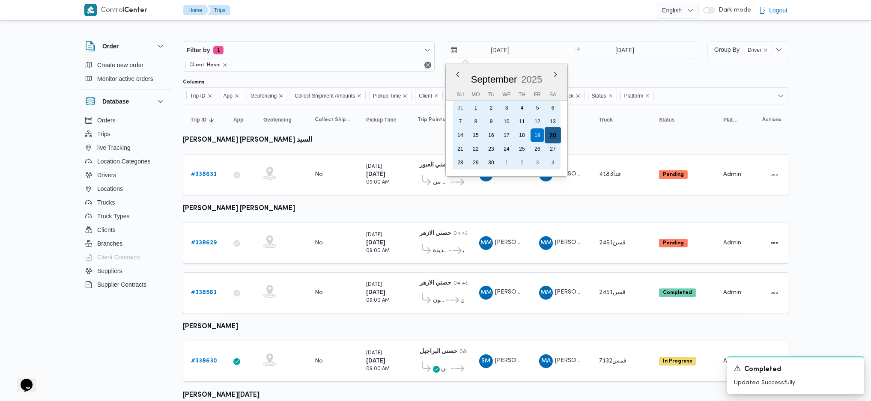
click at [553, 137] on div "20" at bounding box center [553, 135] width 16 height 16
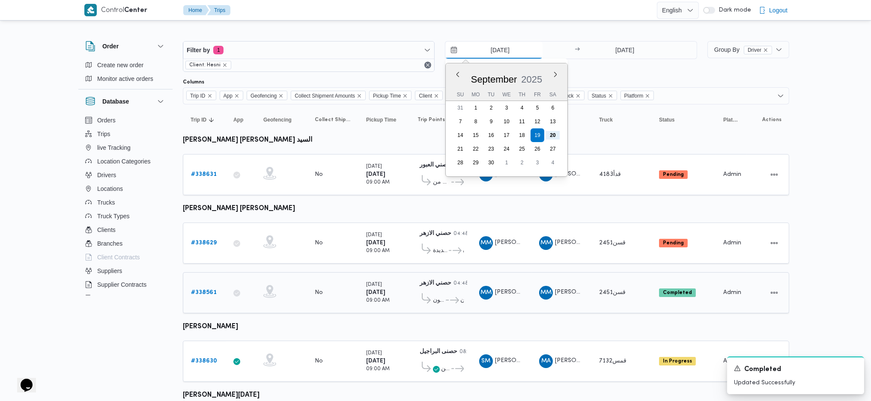
type input "[DATE]"
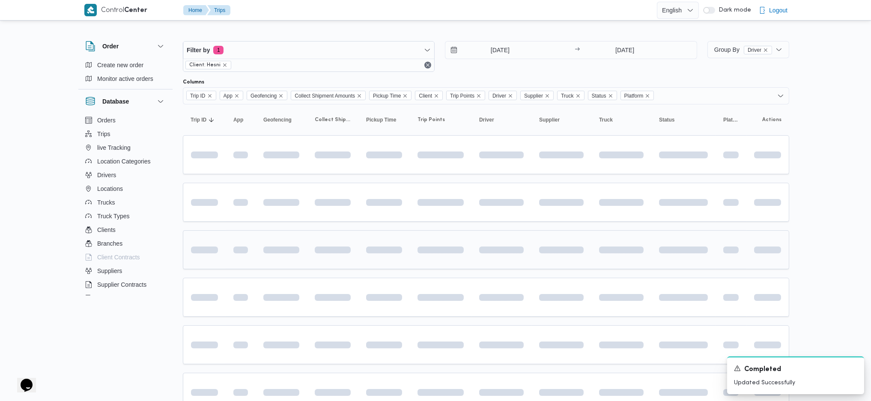
click at [326, 263] on td at bounding box center [332, 249] width 51 height 39
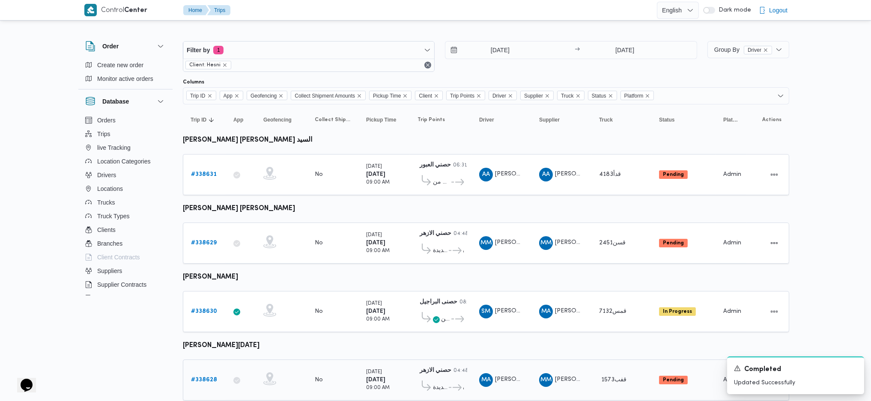
click at [201, 372] on div "# 338628" at bounding box center [205, 380] width 34 height 17
click at [205, 377] on b "# 338628" at bounding box center [204, 380] width 26 height 6
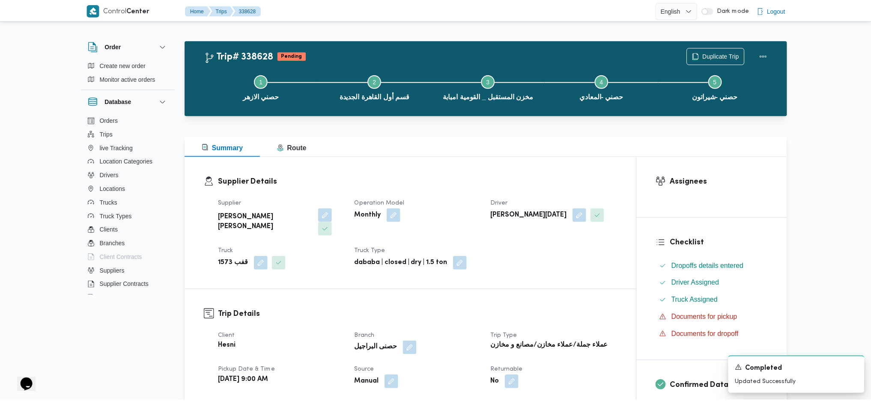
scroll to position [400, 0]
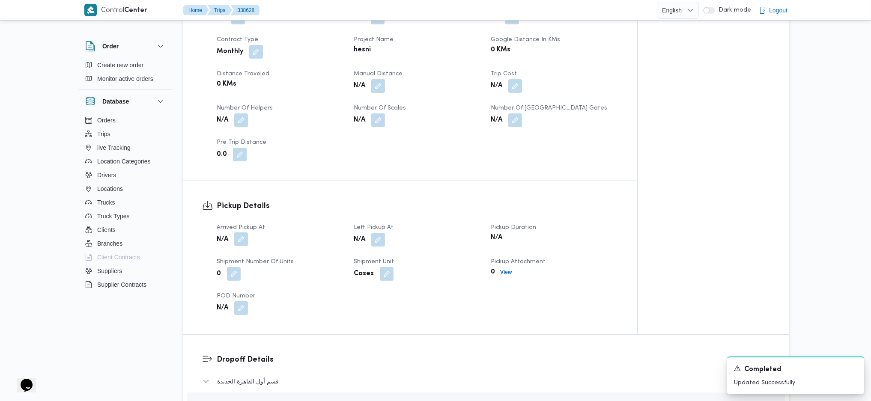
drag, startPoint x: 233, startPoint y: 223, endPoint x: 240, endPoint y: 226, distance: 7.3
click at [235, 233] on span at bounding box center [239, 240] width 18 height 14
click at [242, 233] on button "button" at bounding box center [241, 240] width 14 height 14
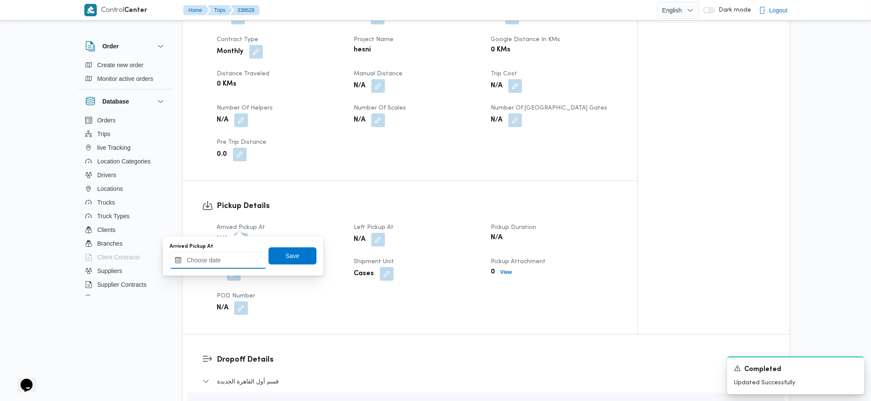
click at [222, 261] on input "Arrived Pickup At" at bounding box center [218, 260] width 97 height 17
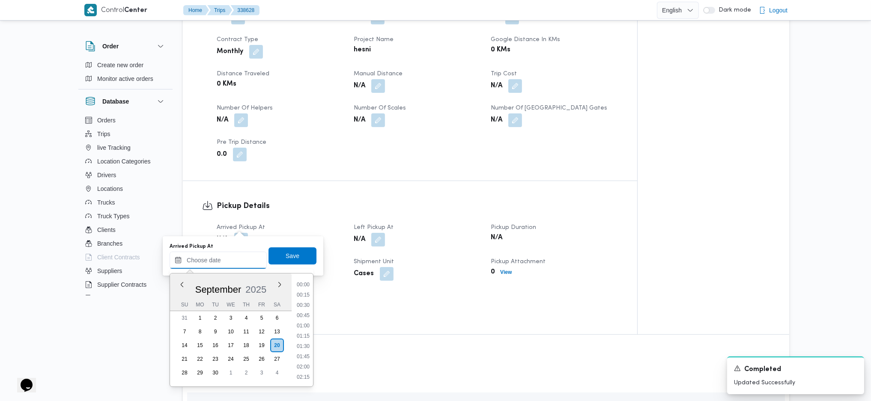
scroll to position [381, 0]
click at [301, 283] on li "09:15" at bounding box center [303, 284] width 20 height 9
type input "20/09/2025 09:15"
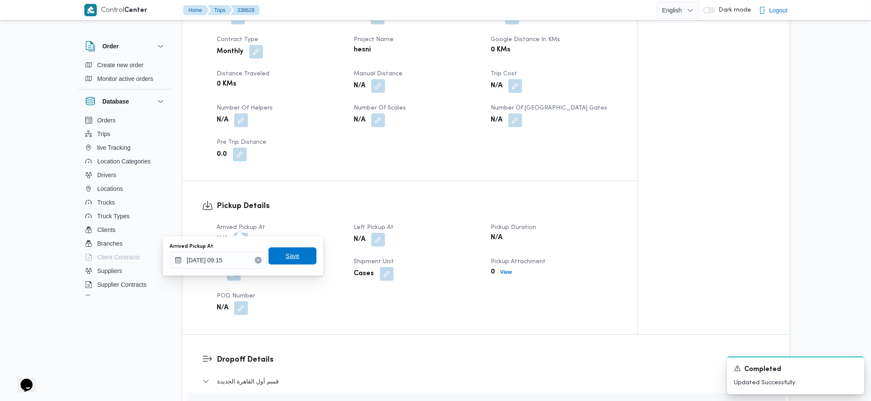
drag, startPoint x: 290, startPoint y: 248, endPoint x: 307, endPoint y: 251, distance: 17.6
click at [290, 248] on span "Save" at bounding box center [293, 256] width 48 height 17
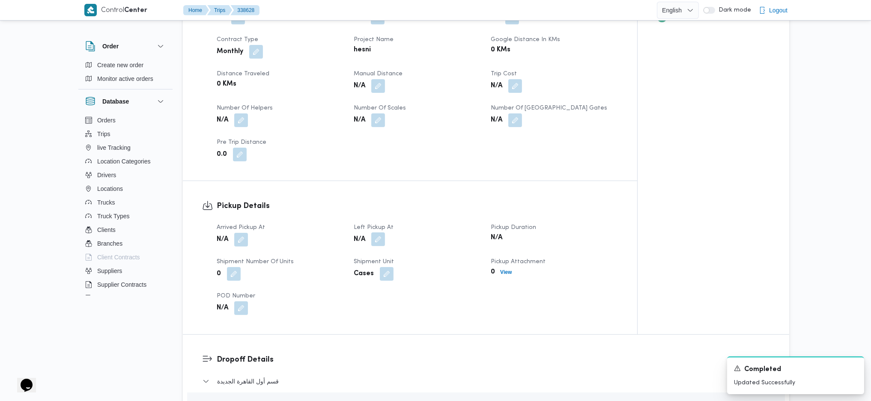
click at [382, 233] on button "button" at bounding box center [378, 240] width 14 height 14
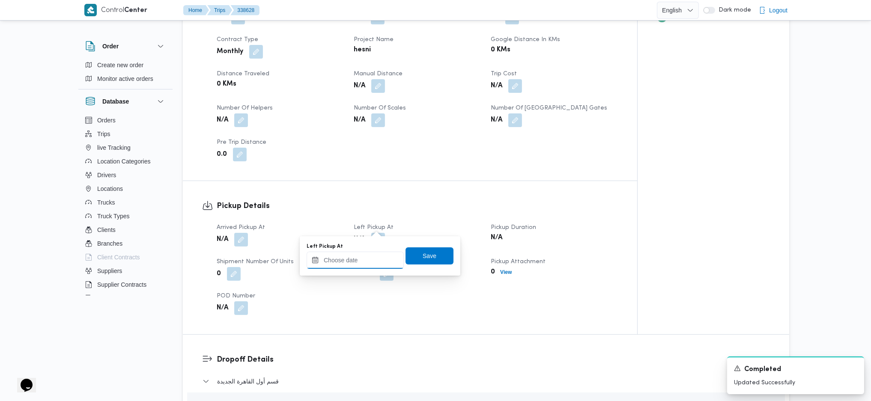
click at [364, 258] on input "Left Pickup At" at bounding box center [355, 260] width 97 height 17
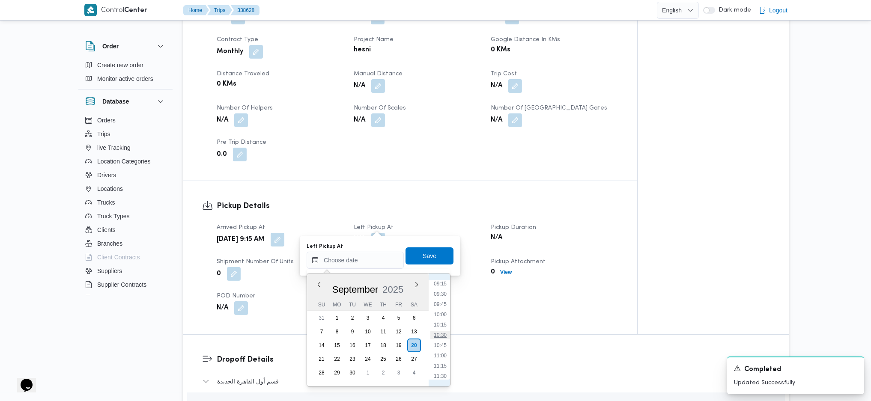
click at [442, 338] on li "10:30" at bounding box center [440, 335] width 20 height 9
type input "[DATE] 10:30"
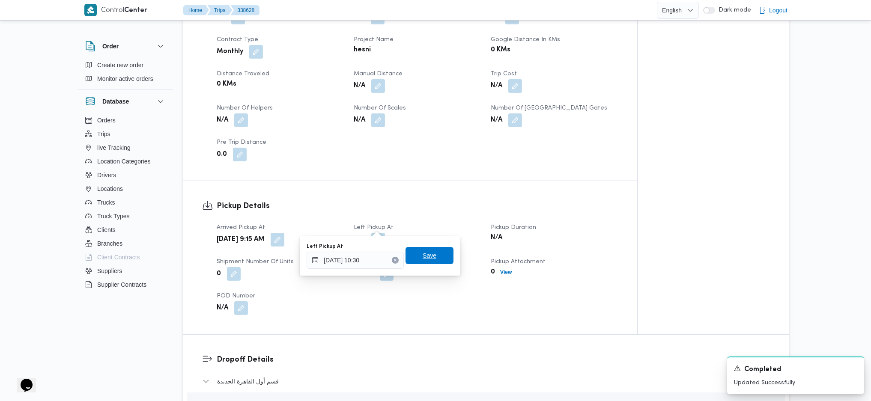
click at [427, 249] on span "Save" at bounding box center [430, 255] width 48 height 17
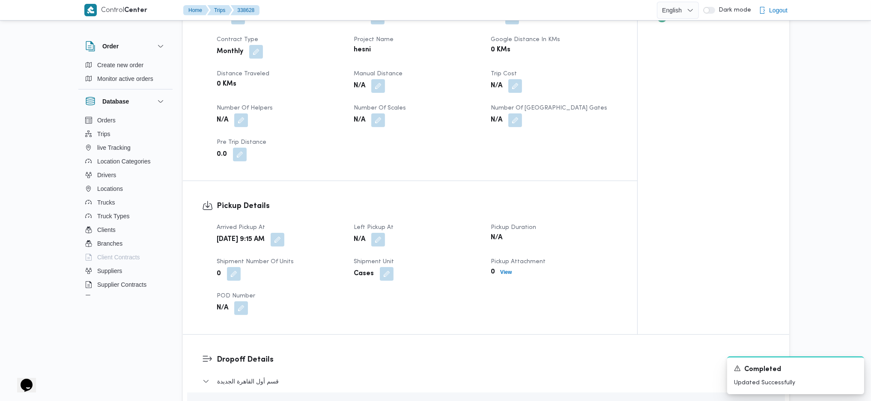
scroll to position [0, 0]
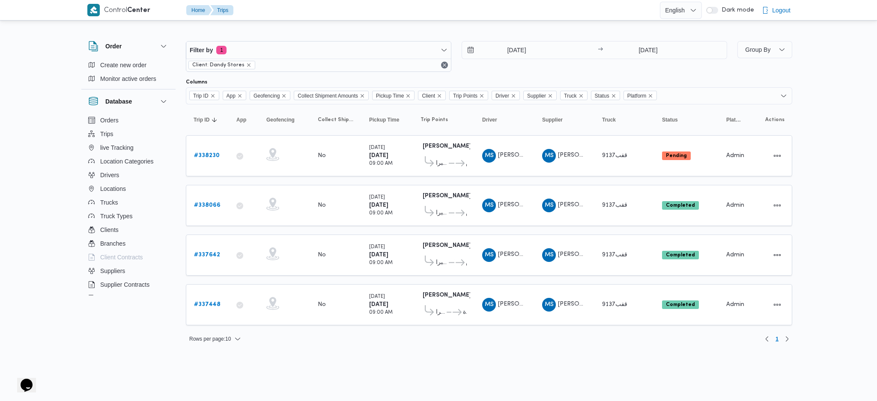
drag, startPoint x: 647, startPoint y: 63, endPoint x: 650, endPoint y: 54, distance: 9.5
click at [647, 63] on div "15/9/2025 → 18/9/2025" at bounding box center [595, 56] width 266 height 31
click at [648, 51] on input "[DATE]" at bounding box center [648, 50] width 85 height 17
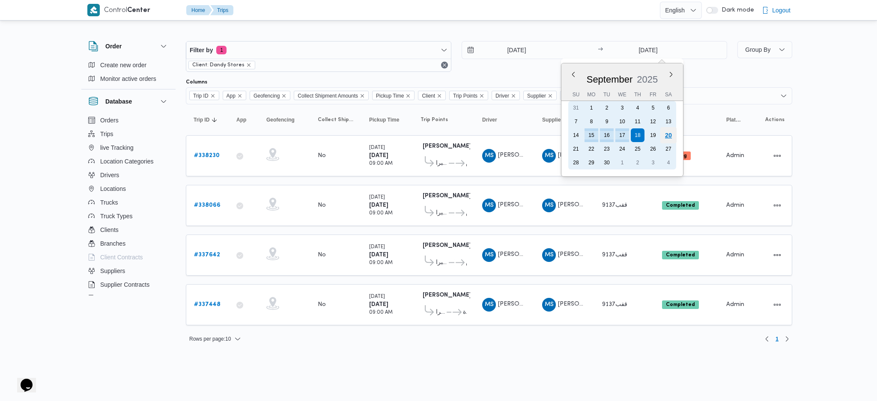
click at [672, 133] on div "20" at bounding box center [668, 135] width 16 height 16
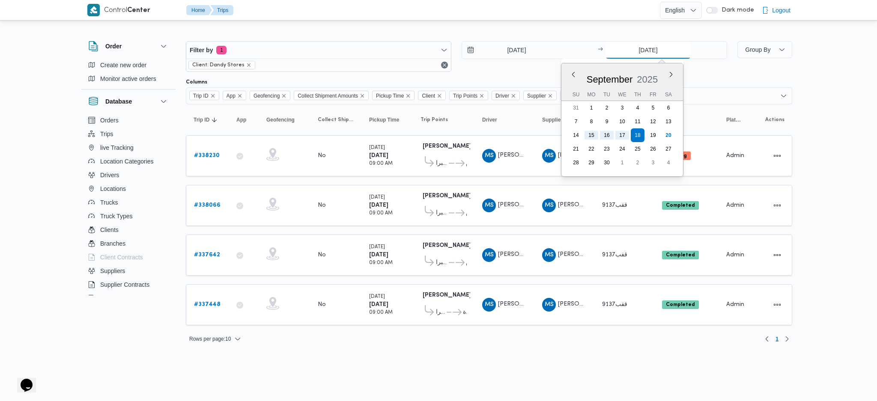
type input "[DATE]"
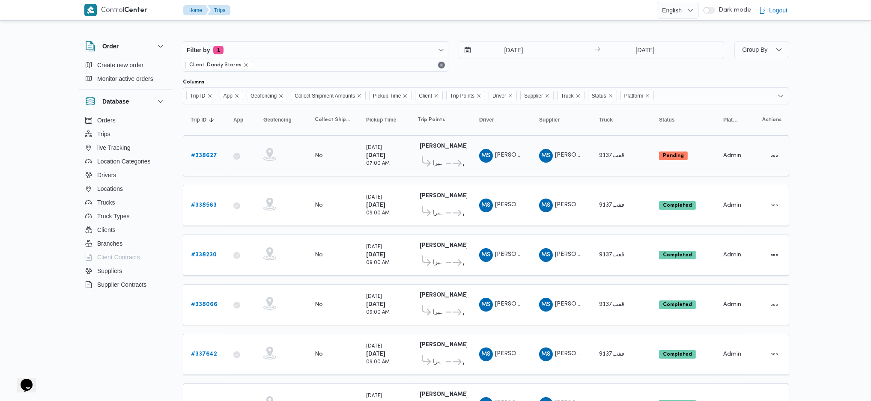
click at [209, 153] on b "# 338627" at bounding box center [204, 156] width 26 height 6
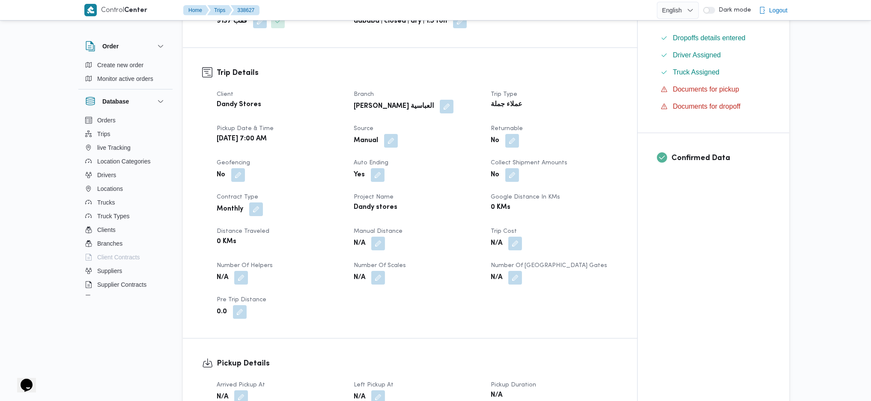
scroll to position [457, 0]
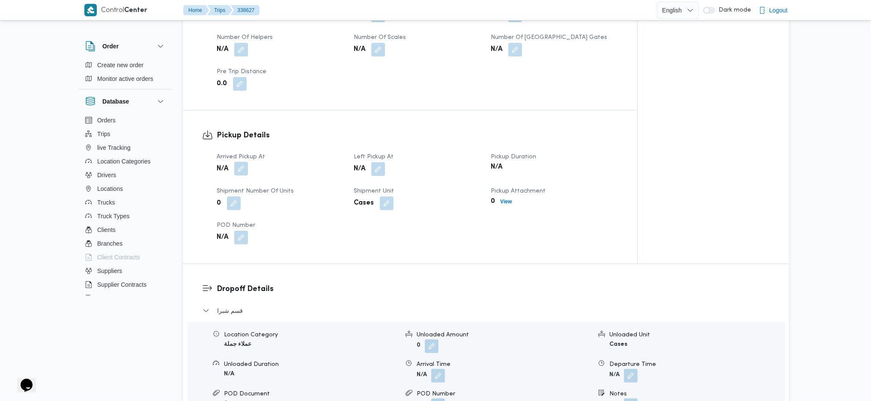
click at [241, 173] on button "button" at bounding box center [241, 169] width 14 height 14
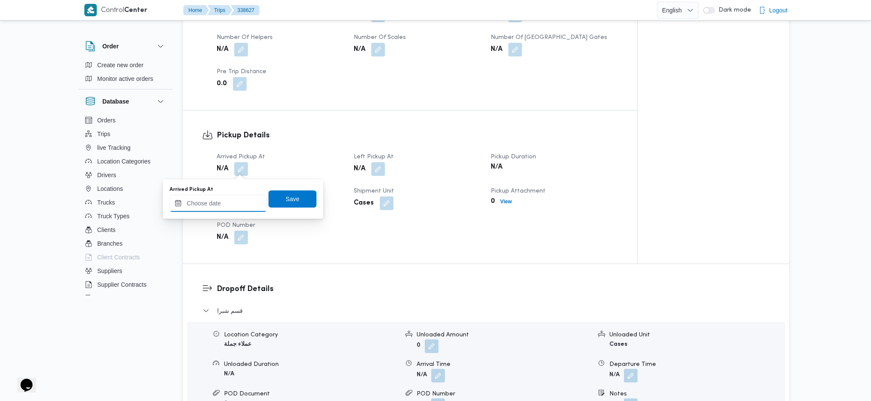
click at [238, 210] on input "Arrived Pickup At" at bounding box center [218, 203] width 97 height 17
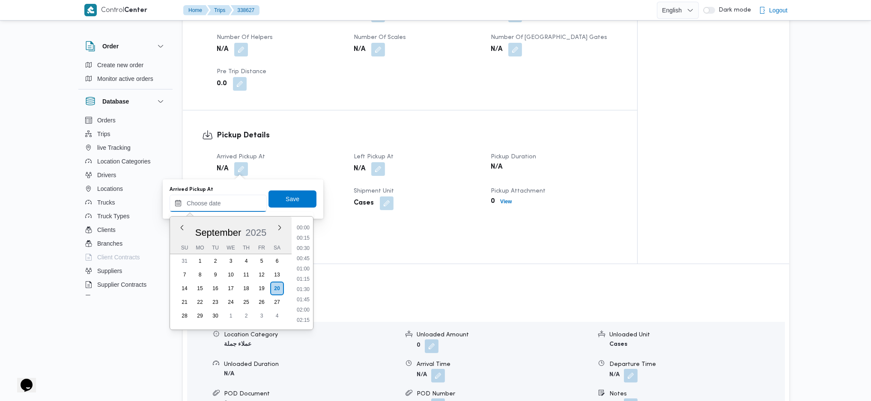
scroll to position [381, 0]
drag, startPoint x: 304, startPoint y: 237, endPoint x: 302, endPoint y: 233, distance: 5.0
click at [304, 237] on li "09:30" at bounding box center [303, 237] width 20 height 9
type input "[DATE] 09:30"
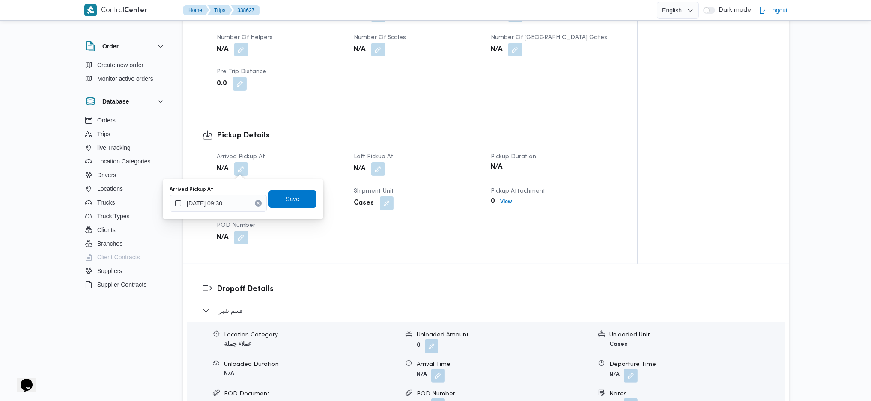
click at [296, 208] on div "Arrived Pickup At 20/09/2025 09:30 Save" at bounding box center [243, 198] width 149 height 27
drag, startPoint x: 297, startPoint y: 200, endPoint x: 330, endPoint y: 199, distance: 33.4
click at [297, 199] on span "Save" at bounding box center [293, 199] width 48 height 17
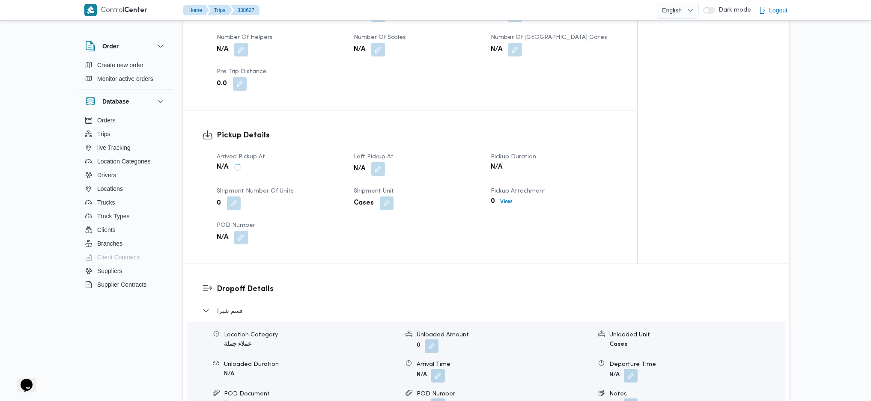
click at [372, 182] on div "Arrived Pickup At N/A Left Pickup At N/A Pickup Duration N/A Shipment Number of…" at bounding box center [418, 198] width 412 height 103
click at [382, 167] on button "button" at bounding box center [378, 169] width 14 height 14
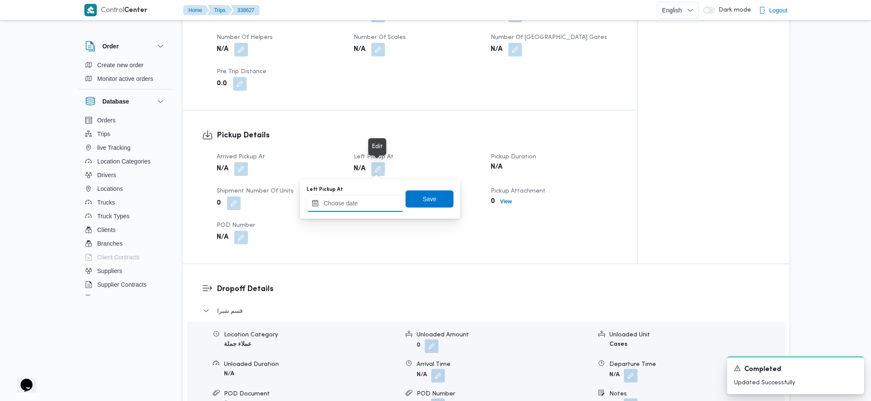
click at [353, 209] on input "Left Pickup At" at bounding box center [355, 203] width 97 height 17
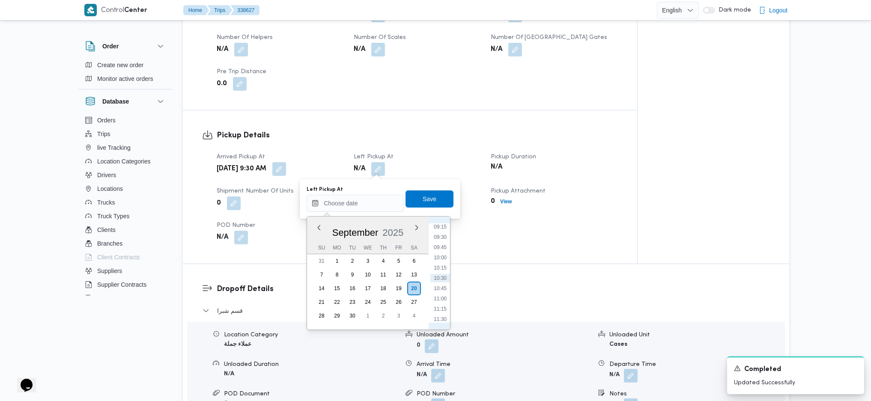
click at [444, 282] on ul "00:00 00:15 00:30 00:45 01:00 01:15 01:30 01:45 02:00 02:15 02:30 02:45 03:00 0…" at bounding box center [440, 273] width 20 height 99
click at [443, 279] on li "10:30" at bounding box center [440, 278] width 20 height 9
type input "20/09/2025 10:30"
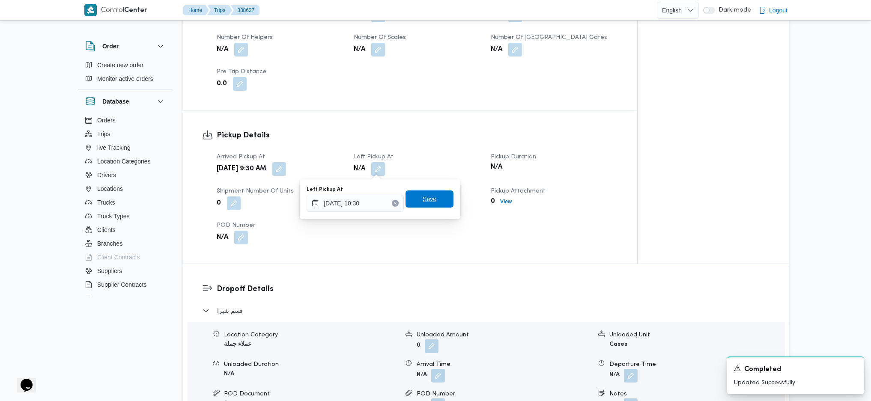
click at [425, 197] on span "Save" at bounding box center [430, 199] width 14 height 10
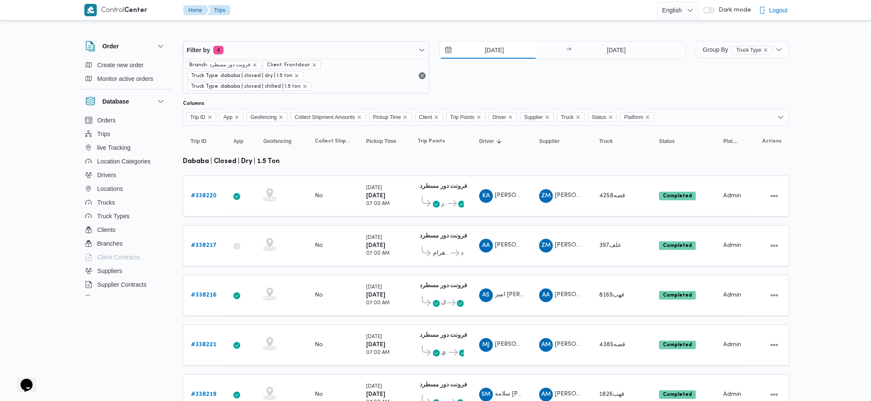
click at [497, 52] on input "[DATE]" at bounding box center [488, 50] width 97 height 17
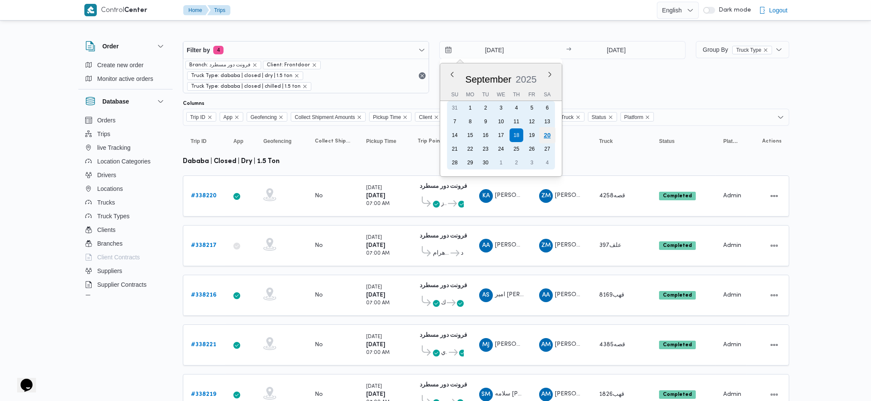
click at [550, 133] on div "20" at bounding box center [547, 135] width 16 height 16
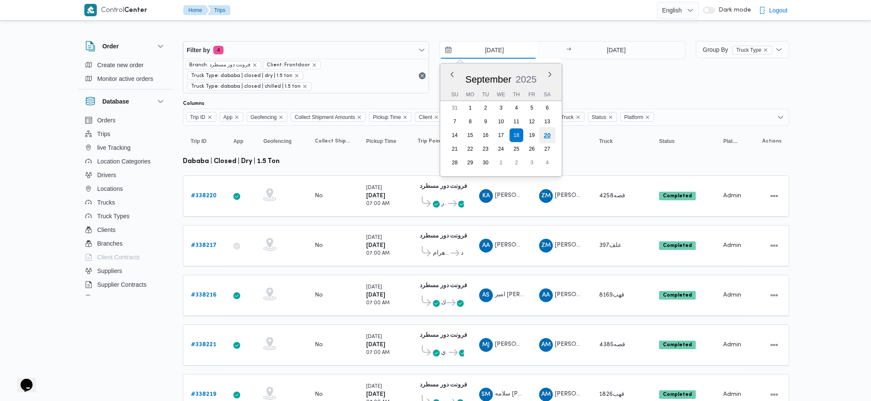
type input "[DATE]"
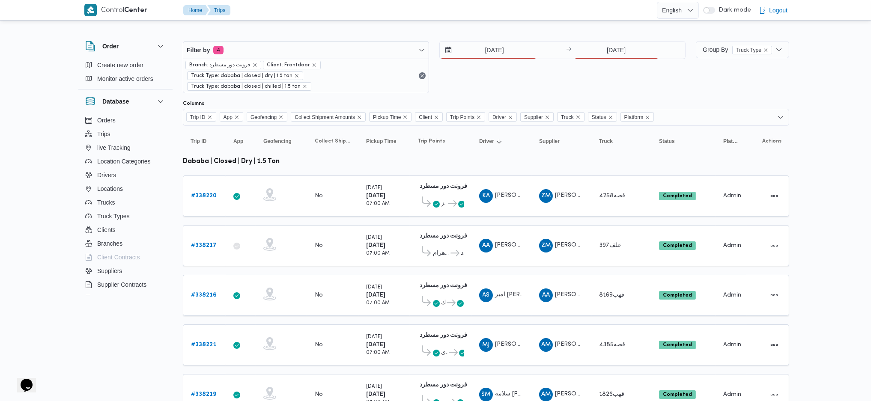
click at [615, 33] on div at bounding box center [486, 34] width 606 height 14
click at [615, 48] on input "[DATE]" at bounding box center [616, 50] width 85 height 17
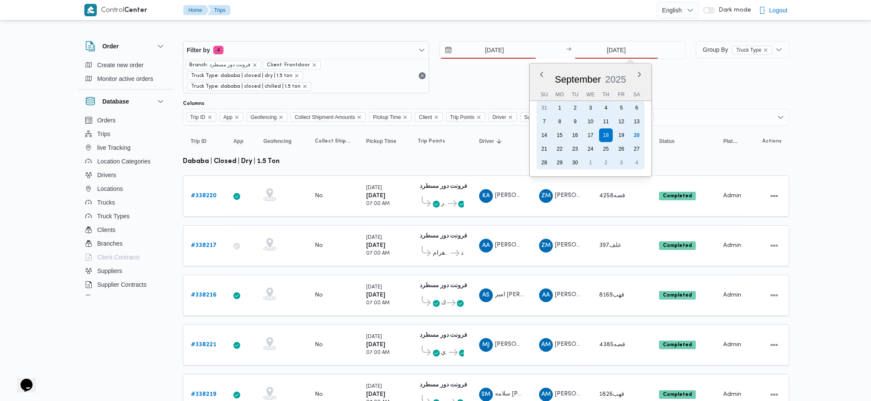
click at [627, 129] on div "19" at bounding box center [622, 135] width 14 height 14
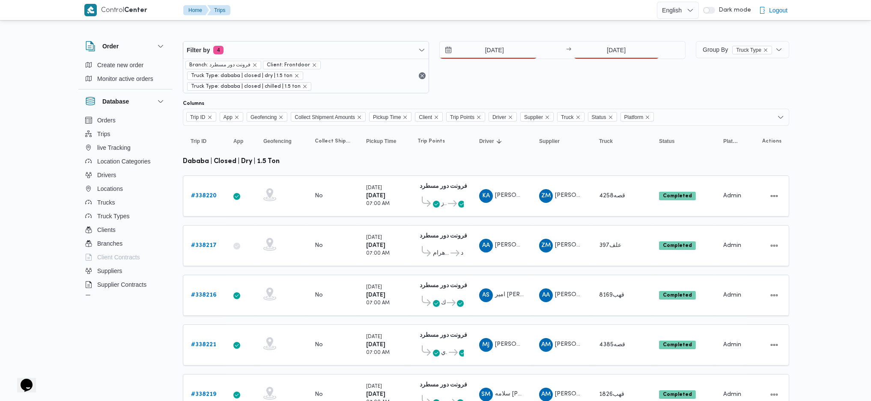
drag, startPoint x: 611, startPoint y: 35, endPoint x: 615, endPoint y: 39, distance: 5.5
click at [611, 35] on div at bounding box center [486, 34] width 606 height 14
click at [615, 58] on input "[DATE]" at bounding box center [616, 50] width 85 height 17
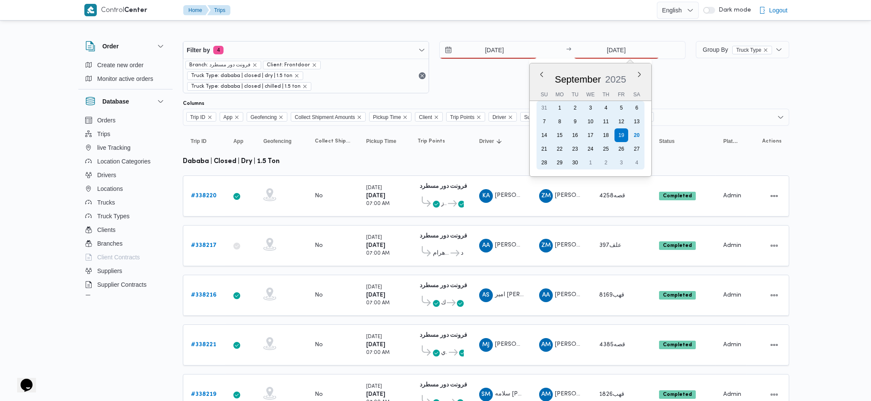
click at [634, 136] on div "20" at bounding box center [637, 135] width 14 height 14
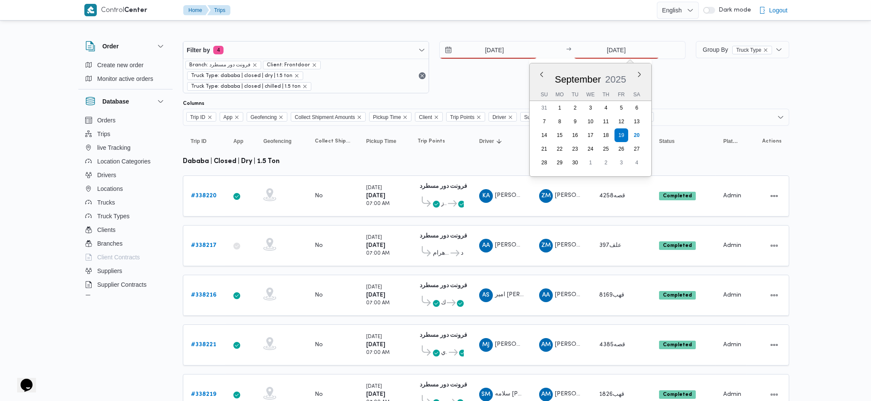
type input "[DATE]"
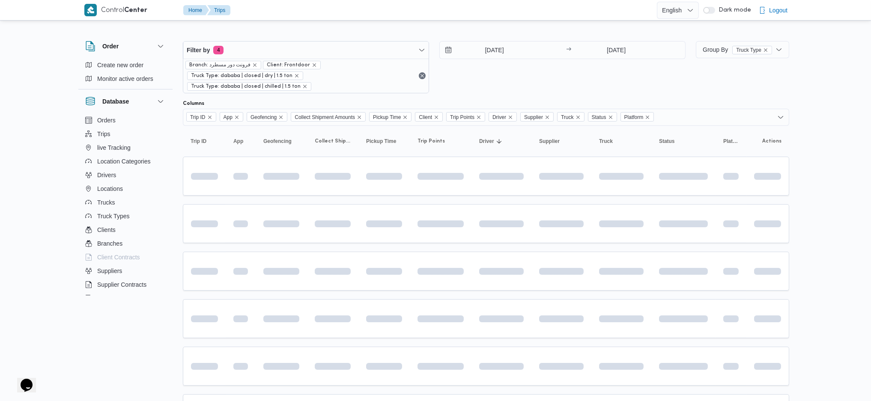
click at [579, 238] on table "Trip ID Click to sort in ascending order App Click to sort in ascending order G…" at bounding box center [486, 355] width 606 height 459
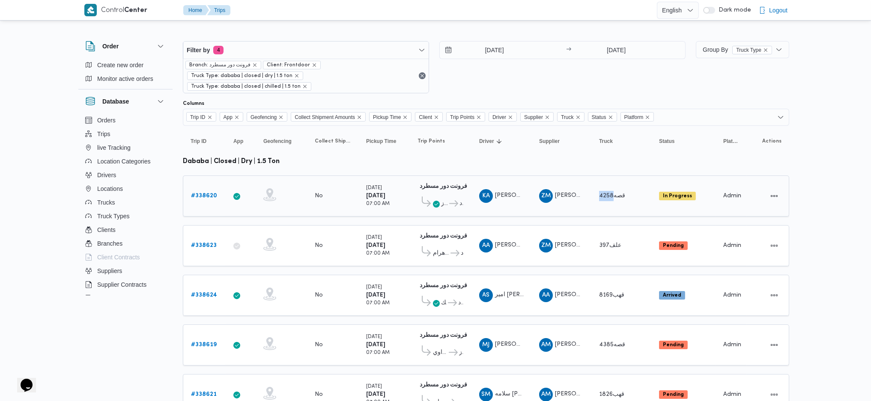
drag, startPoint x: 633, startPoint y: 185, endPoint x: 598, endPoint y: 185, distance: 34.3
click at [598, 188] on div "قصه4258" at bounding box center [621, 196] width 51 height 17
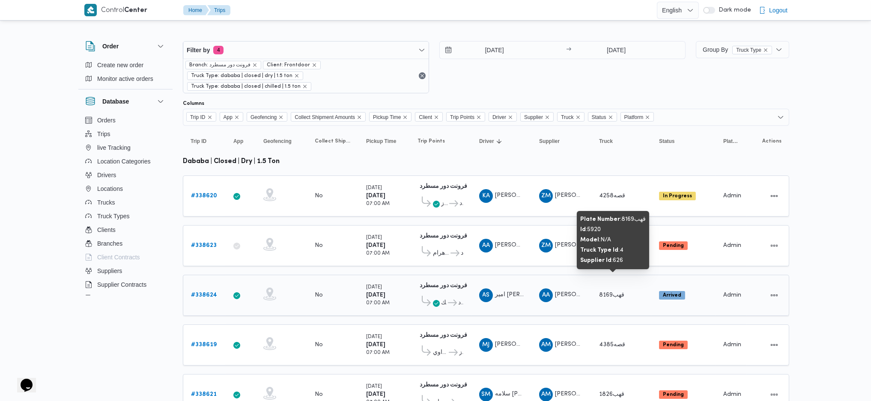
click at [612, 293] on span "قهب8169" at bounding box center [611, 296] width 25 height 6
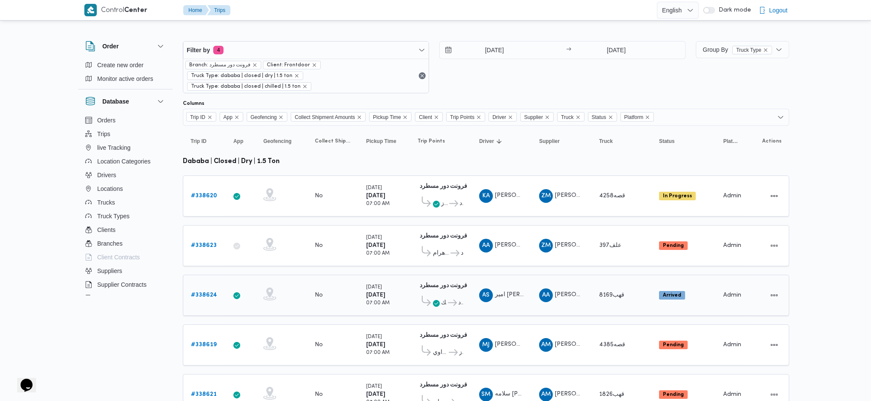
click at [603, 293] on span "قهب8169" at bounding box center [611, 296] width 25 height 6
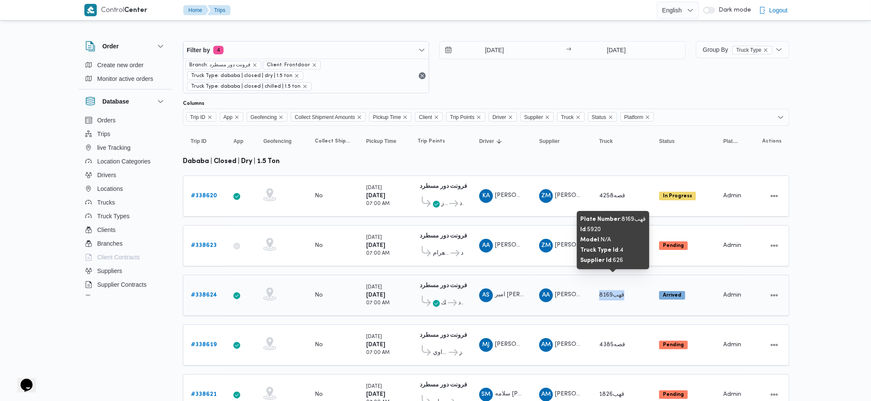
click at [603, 293] on span "قهب8169" at bounding box center [611, 296] width 25 height 6
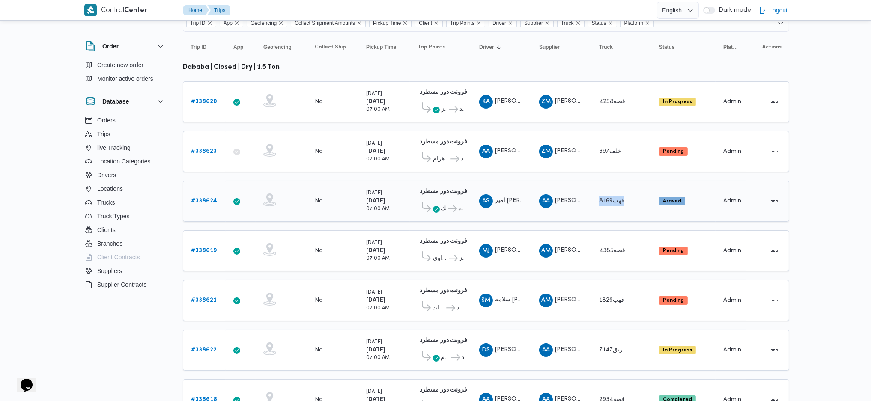
scroll to position [114, 0]
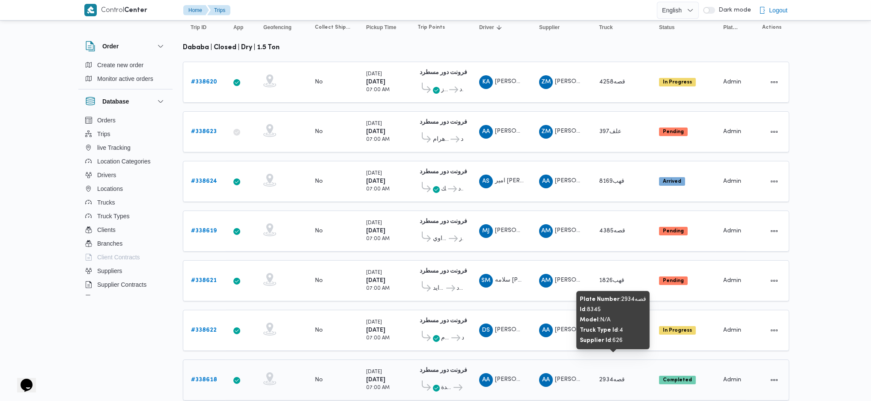
click at [615, 377] on span "قصه2934" at bounding box center [612, 380] width 26 height 6
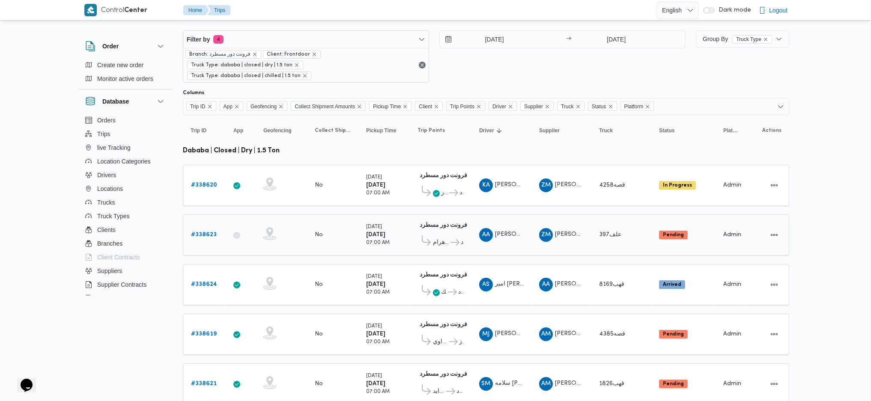
scroll to position [0, 0]
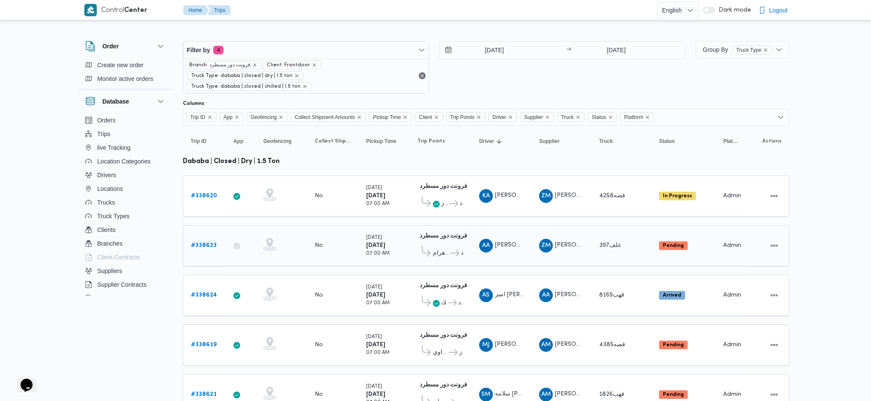
click at [203, 243] on b "# 338623" at bounding box center [204, 246] width 26 height 6
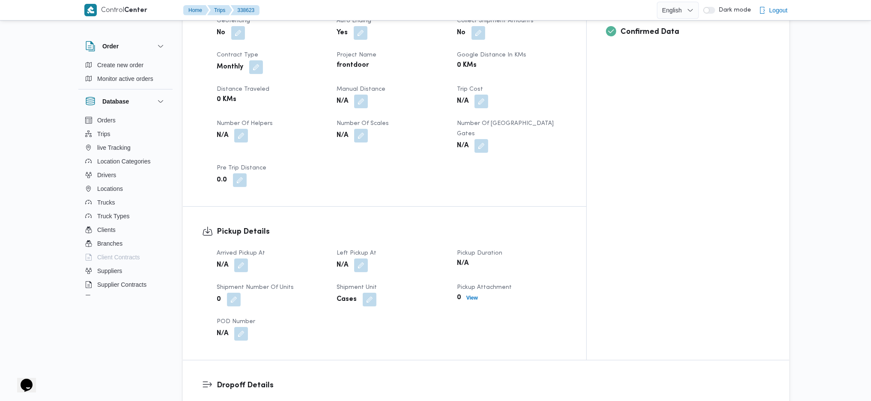
scroll to position [514, 0]
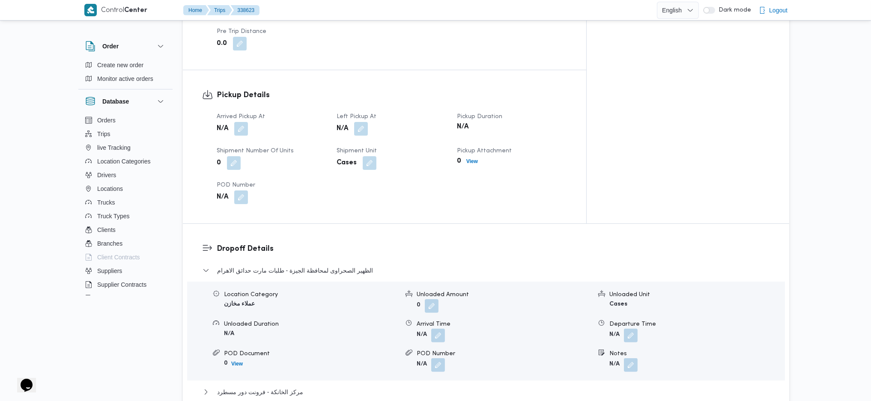
click at [241, 122] on button "button" at bounding box center [241, 129] width 14 height 14
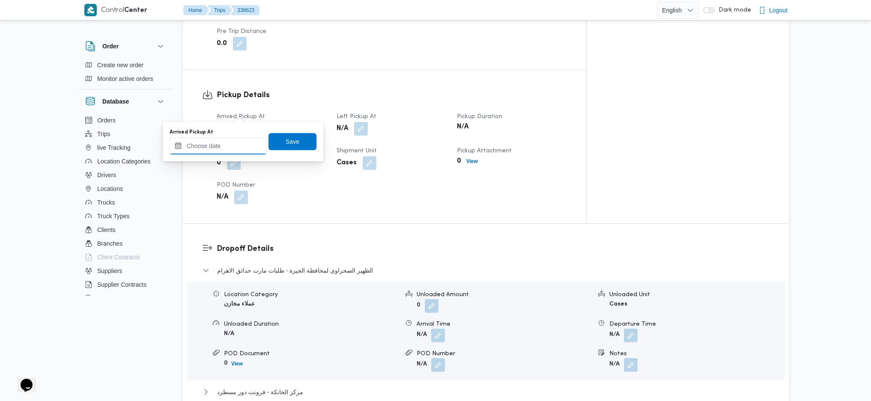
click at [230, 152] on input "Arrived Pickup At" at bounding box center [218, 145] width 97 height 17
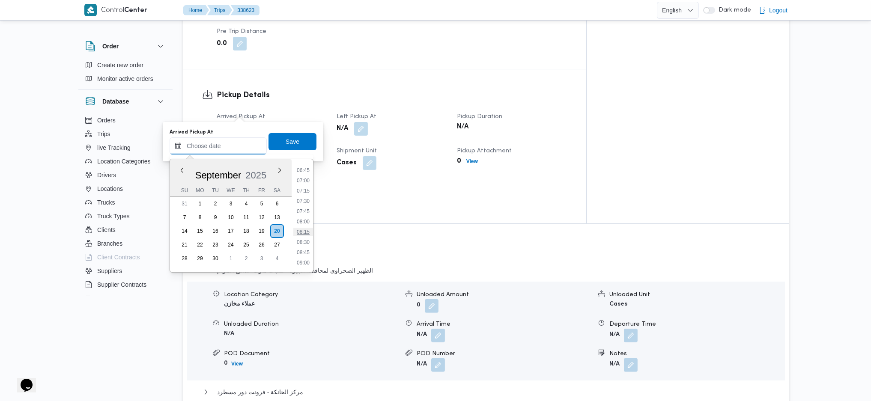
scroll to position [210, 0]
click at [304, 189] on li "05:30" at bounding box center [303, 186] width 20 height 9
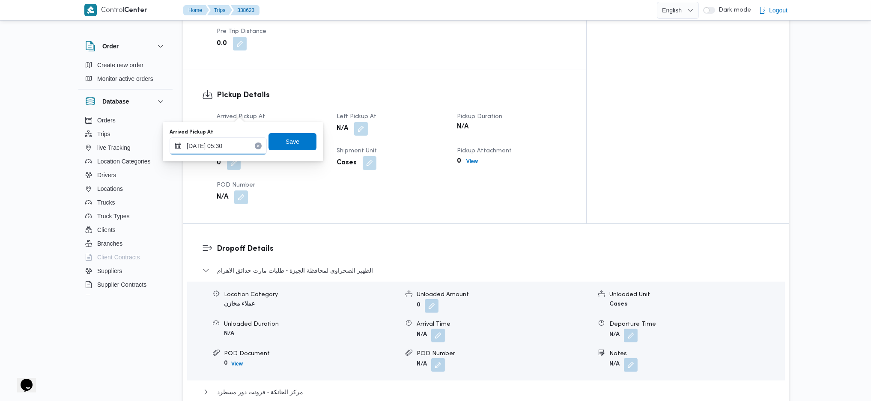
click at [242, 153] on input "[DATE] 05:30" at bounding box center [218, 145] width 97 height 17
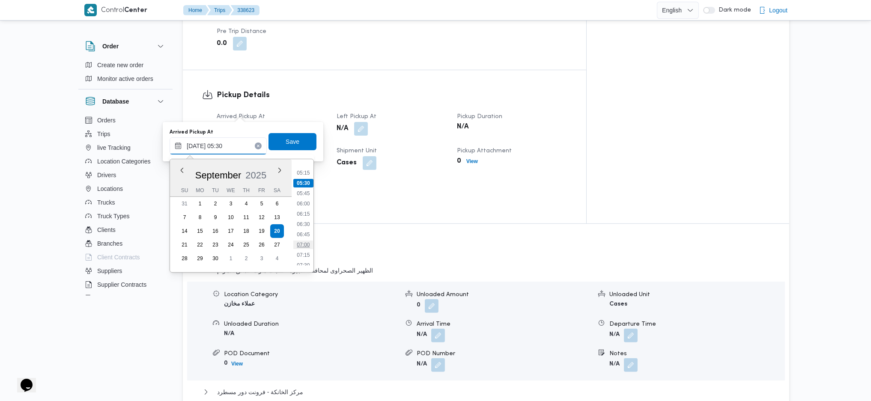
scroll to position [232, 0]
click at [307, 228] on li "07:00" at bounding box center [303, 226] width 20 height 9
type input "[DATE] 07:00"
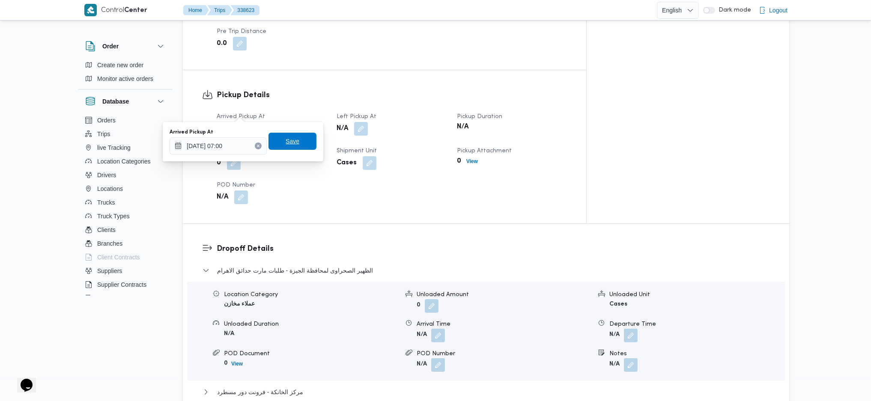
click at [296, 142] on span "Save" at bounding box center [293, 141] width 48 height 17
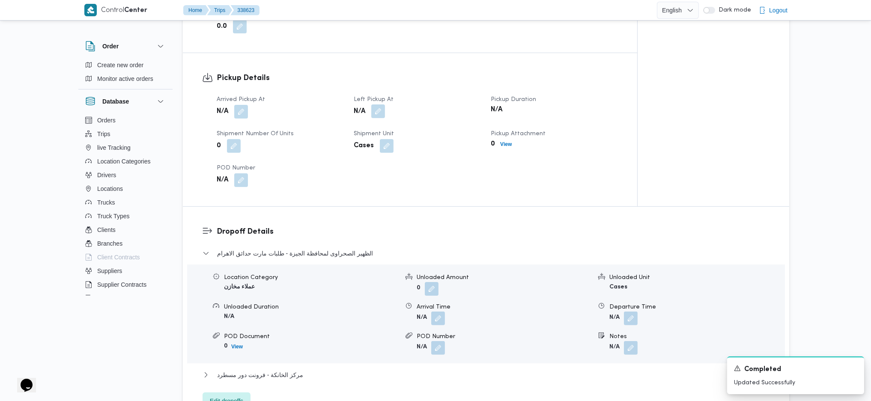
click at [378, 114] on button "button" at bounding box center [378, 111] width 14 height 14
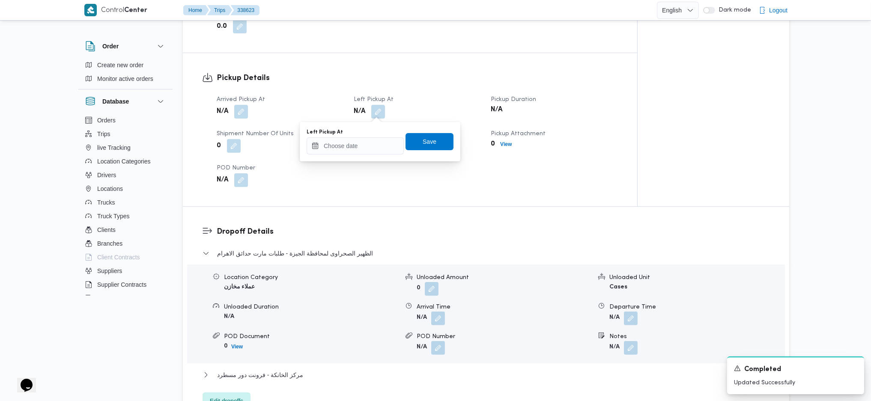
drag, startPoint x: 359, startPoint y: 155, endPoint x: 385, endPoint y: 158, distance: 25.8
click at [359, 155] on div "Left Pickup At Save" at bounding box center [380, 141] width 149 height 27
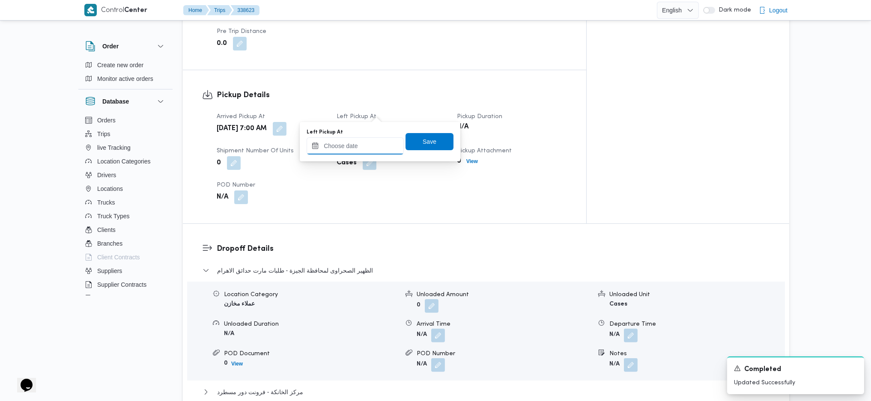
click at [371, 142] on input "Left Pickup At" at bounding box center [355, 145] width 97 height 17
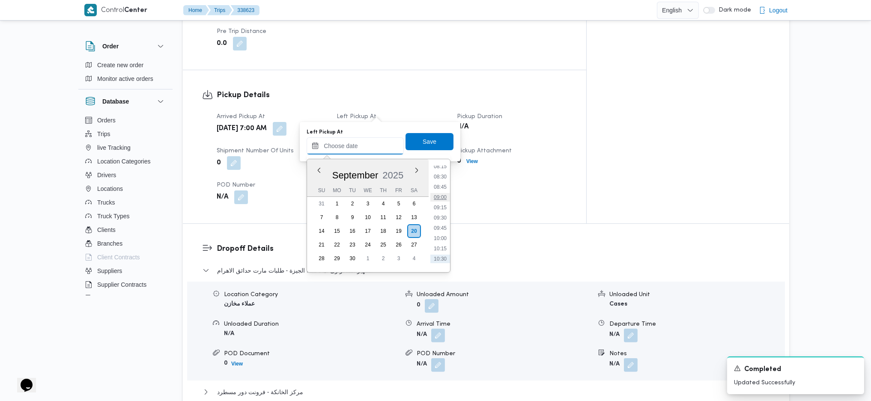
scroll to position [324, 0]
click at [439, 206] on li "08:45" at bounding box center [440, 206] width 20 height 9
type input "[DATE] 08:45"
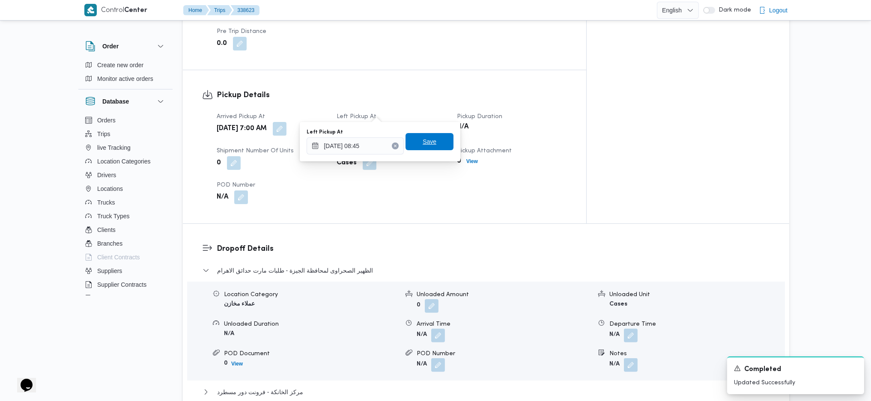
click at [423, 140] on span "Save" at bounding box center [430, 142] width 14 height 10
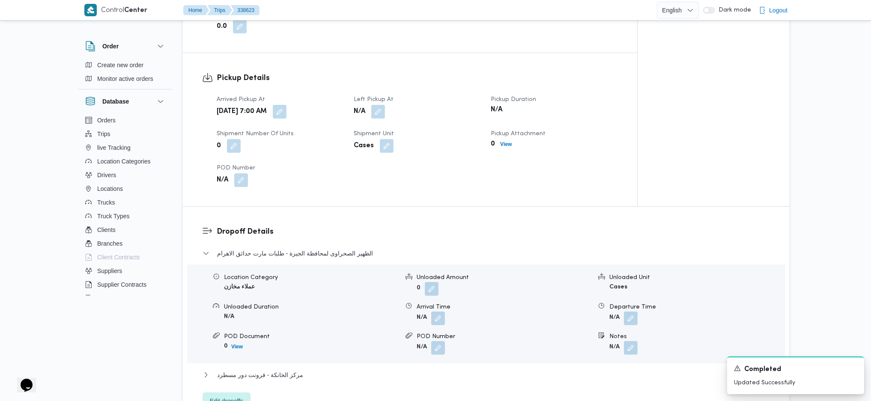
scroll to position [0, 0]
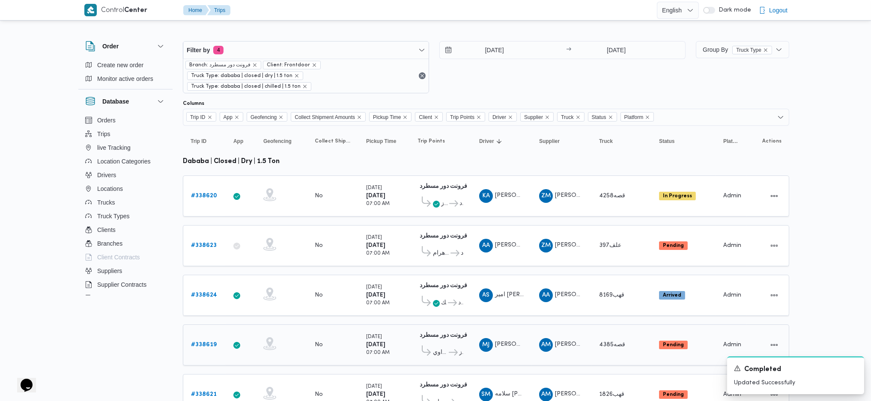
click at [212, 342] on b "# 338619" at bounding box center [204, 345] width 26 height 6
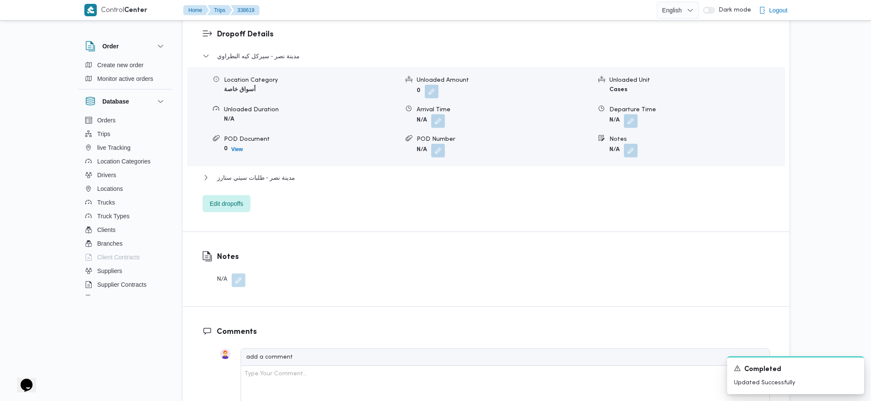
scroll to position [457, 0]
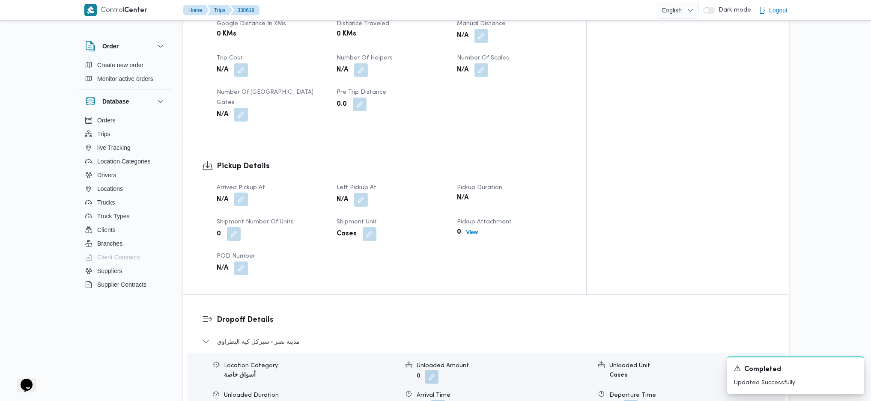
click at [245, 193] on button "button" at bounding box center [241, 200] width 14 height 14
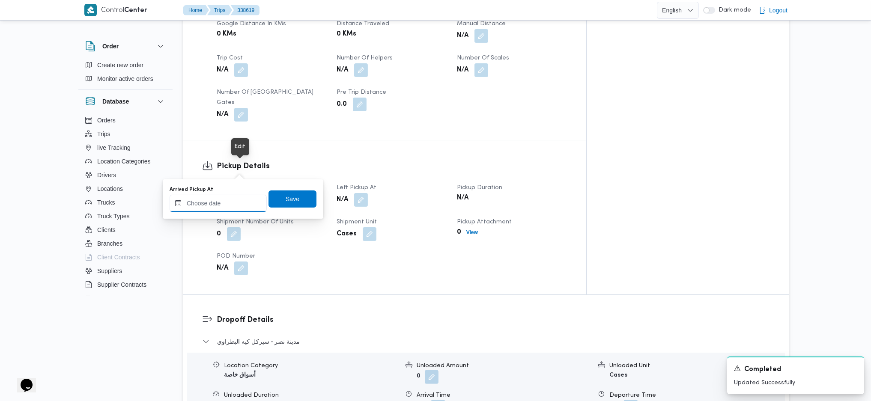
click at [228, 202] on input "Arrived Pickup At" at bounding box center [218, 203] width 97 height 17
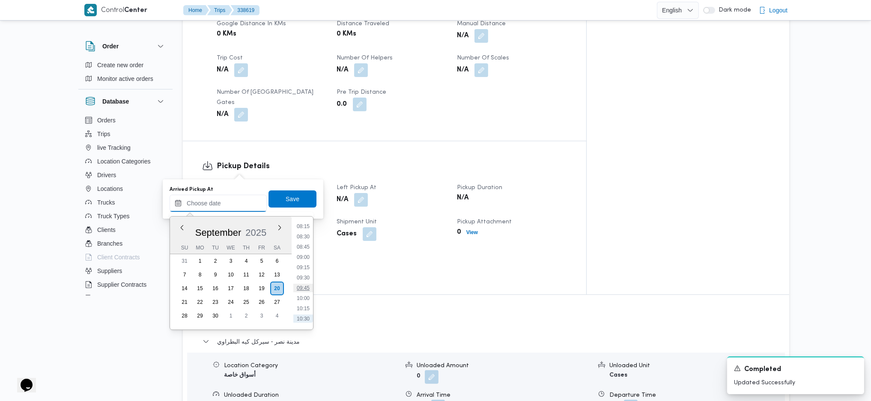
scroll to position [324, 0]
click at [303, 245] on li "08:15" at bounding box center [303, 243] width 20 height 9
type input "[DATE] 08:15"
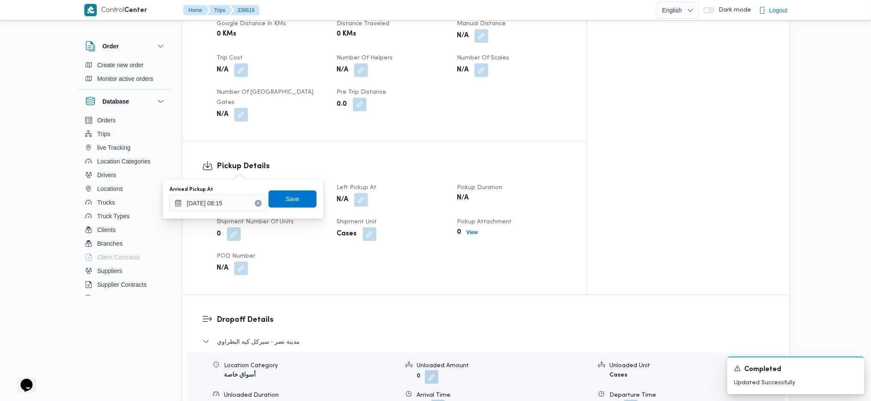
drag, startPoint x: 279, startPoint y: 211, endPoint x: 310, endPoint y: 185, distance: 40.4
click at [284, 206] on div "Arrived Pickup At [DATE] 08:15 Save" at bounding box center [243, 198] width 149 height 27
click at [290, 200] on span "Save" at bounding box center [293, 199] width 14 height 10
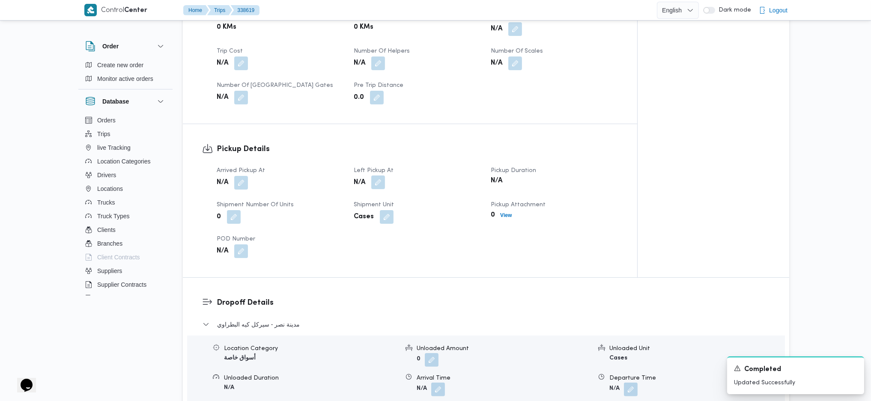
click at [384, 176] on button "button" at bounding box center [378, 183] width 14 height 14
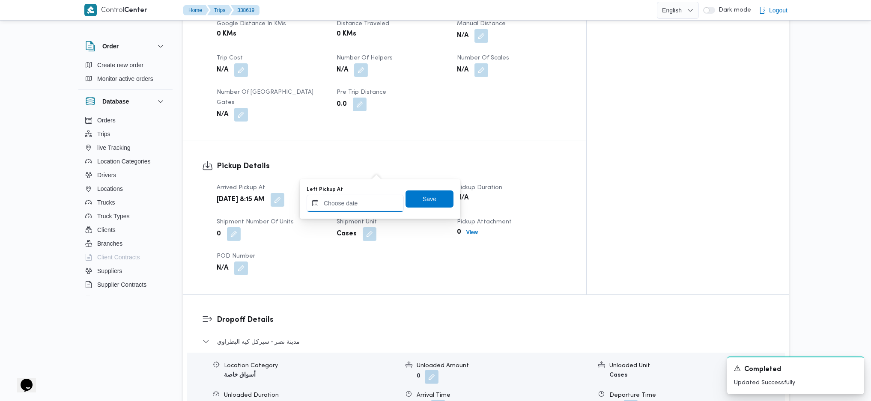
click at [359, 209] on input "Left Pickup At" at bounding box center [355, 203] width 97 height 17
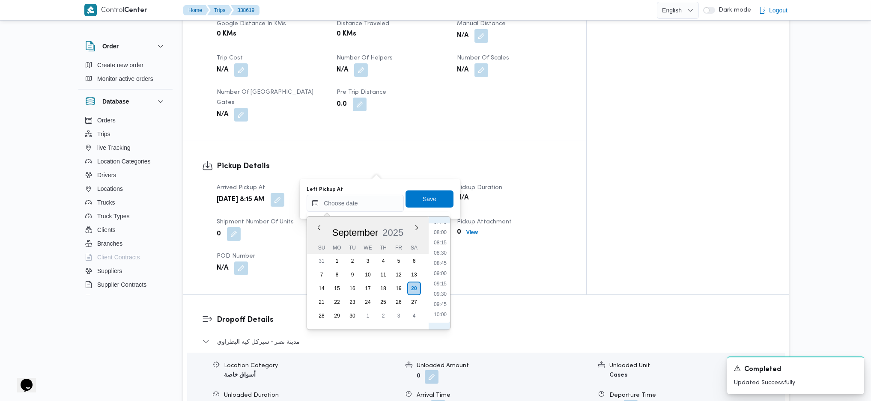
click at [436, 292] on li "09:30" at bounding box center [440, 294] width 20 height 9
type input "[DATE] 09:30"
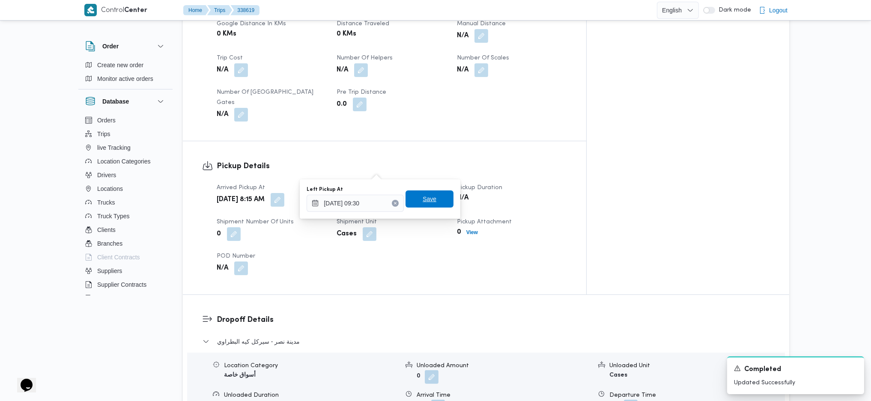
click at [422, 206] on span "Save" at bounding box center [430, 199] width 48 height 17
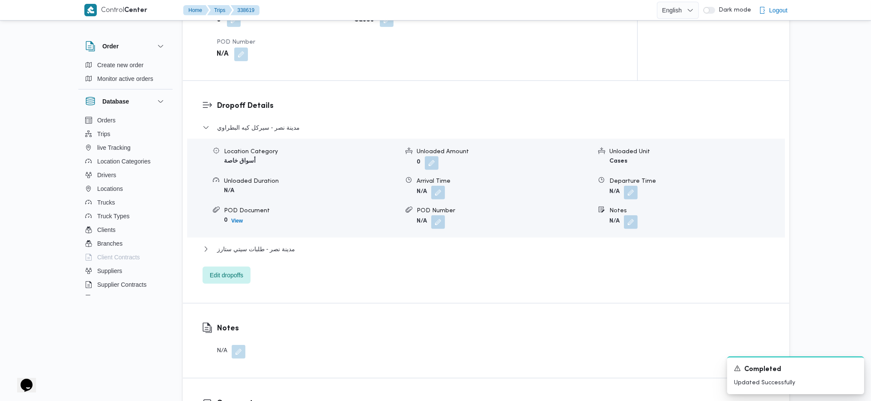
scroll to position [685, 0]
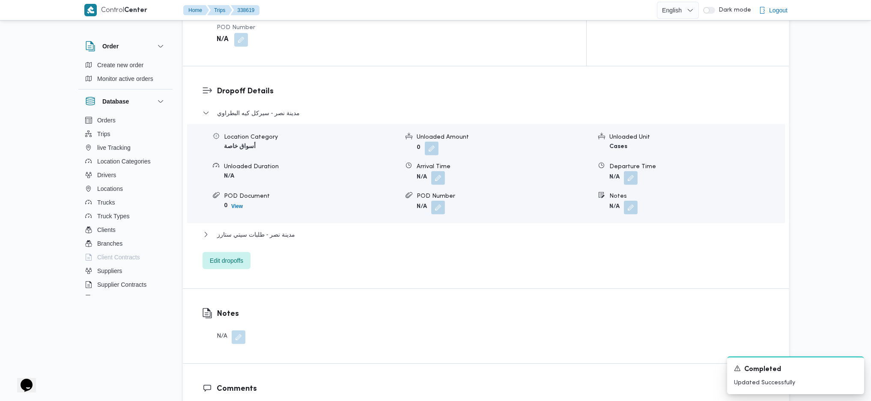
click at [236, 247] on div "Dropoff Details مدينة نصر - سيركل كيه البطراوي Location Category أسواق خاصة Unl…" at bounding box center [486, 177] width 606 height 222
click at [233, 255] on span "Edit dropoffs" at bounding box center [226, 260] width 33 height 10
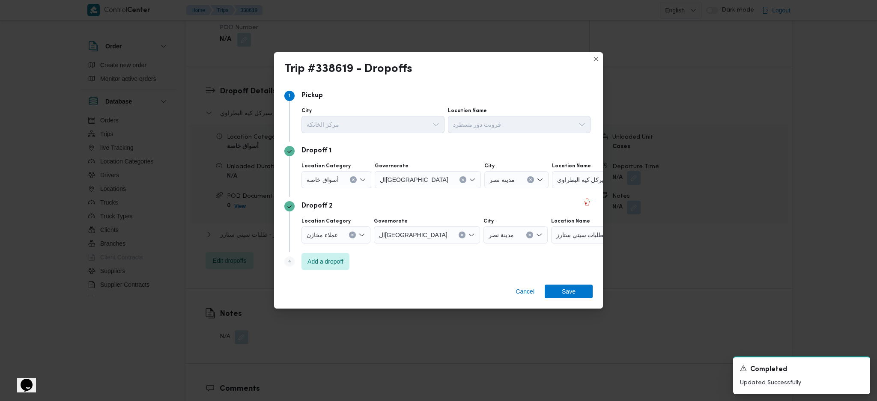
click at [567, 239] on div "طلبات سيتي ستارز" at bounding box center [604, 235] width 107 height 17
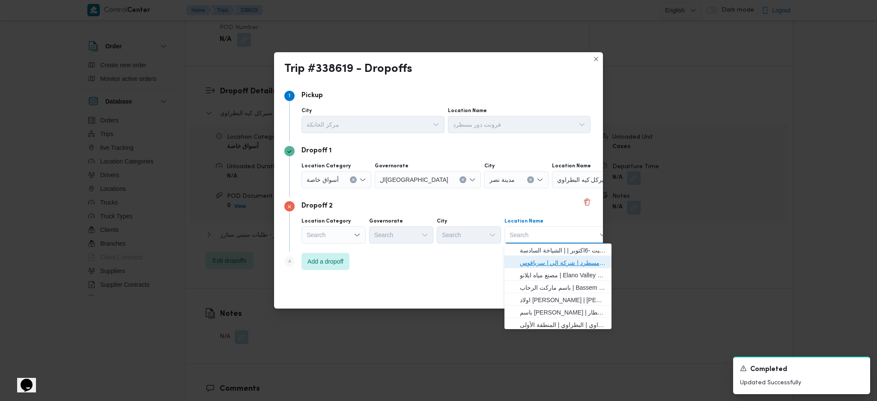
click at [558, 261] on span "فرونت دور مسطرد | شركة الي | سرياقوس" at bounding box center [563, 263] width 87 height 10
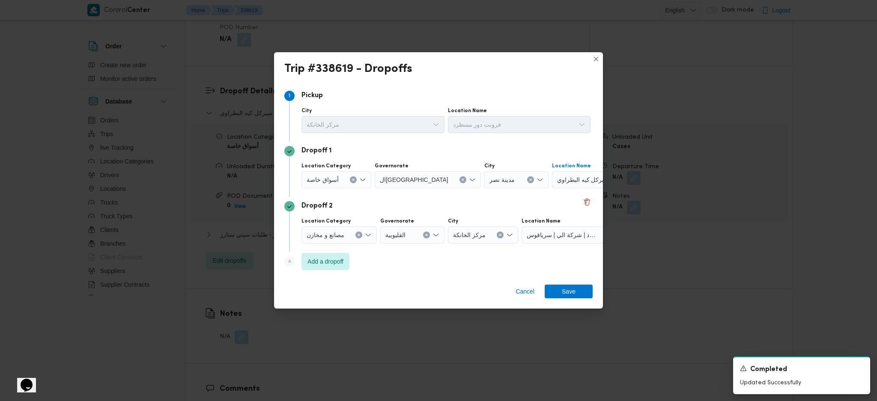
click at [555, 187] on div "سيركل كيه البطراوي" at bounding box center [605, 179] width 107 height 17
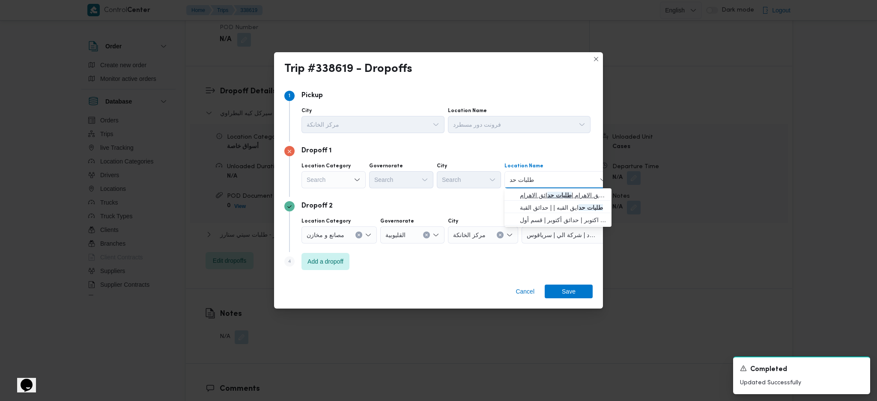
type input "طلبات حد"
click at [547, 194] on mark "طلبات حد" at bounding box center [559, 195] width 24 height 7
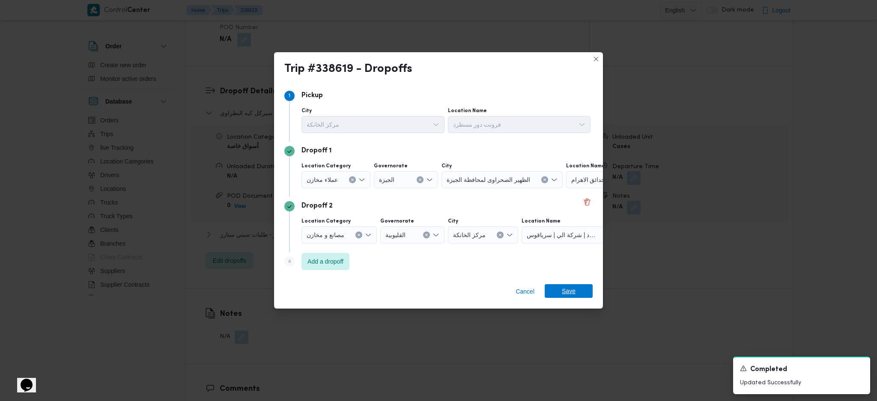
click at [579, 297] on span "Save" at bounding box center [569, 291] width 48 height 14
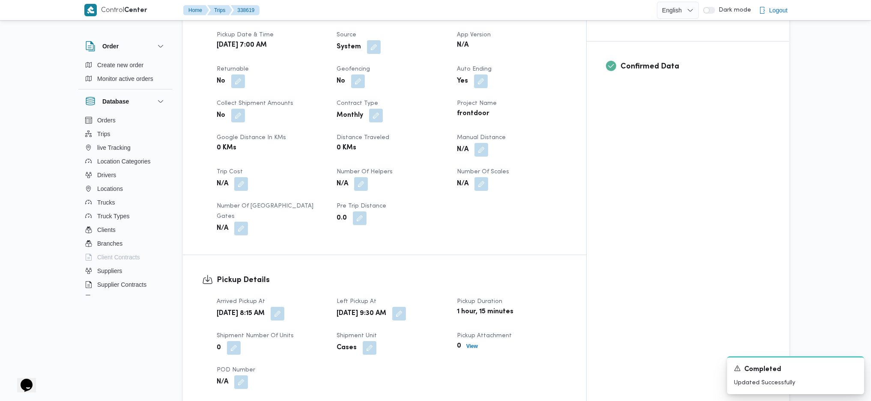
scroll to position [0, 0]
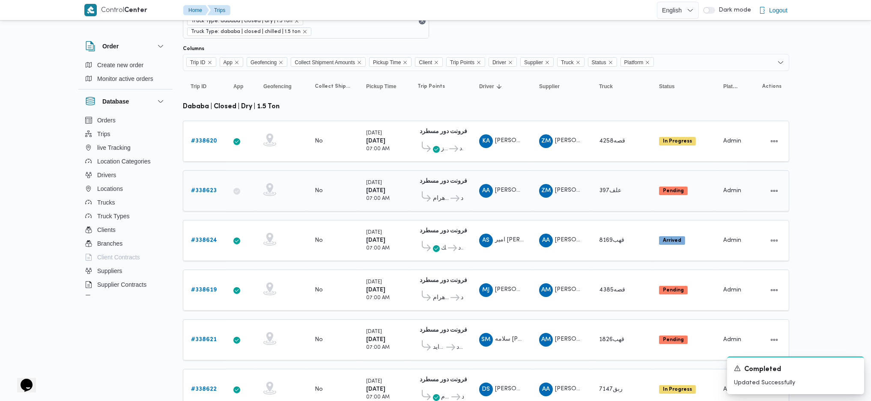
scroll to position [114, 0]
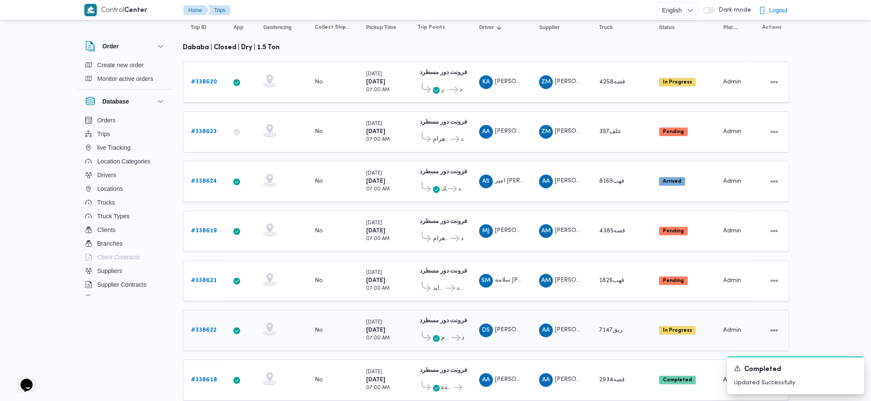
click at [211, 328] on b "# 338622" at bounding box center [204, 331] width 26 height 6
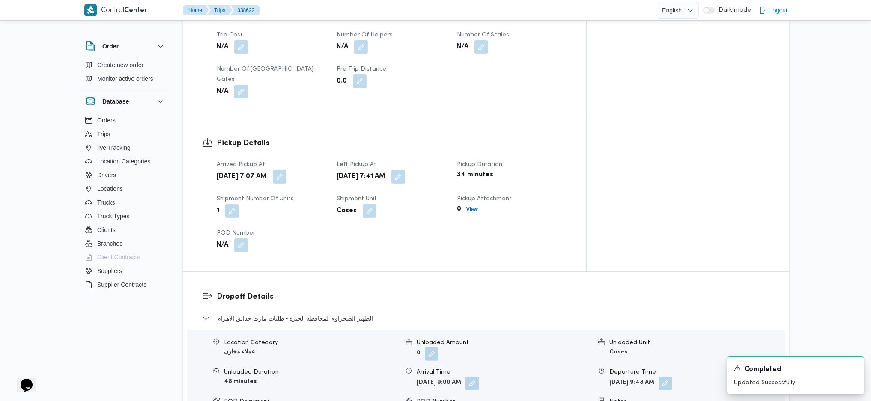
scroll to position [742, 0]
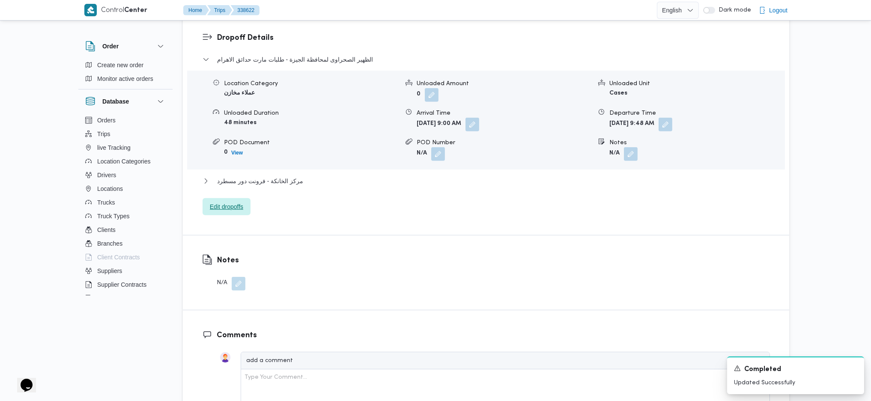
click at [226, 202] on span "Edit dropoffs" at bounding box center [226, 207] width 33 height 10
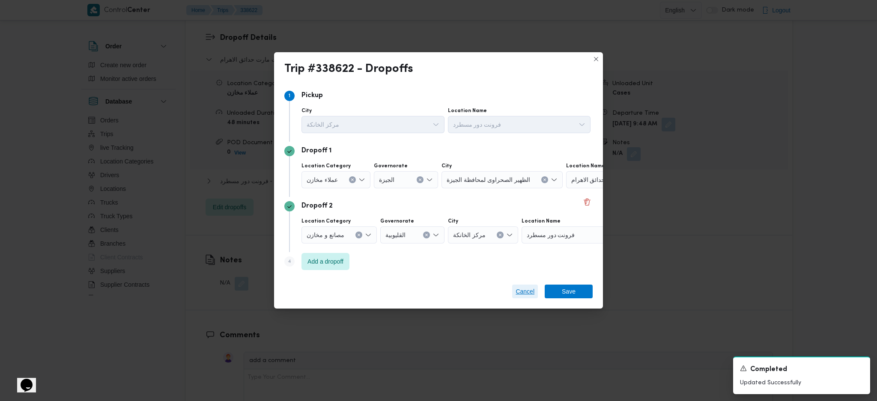
click at [524, 297] on span "Cancel" at bounding box center [525, 292] width 19 height 10
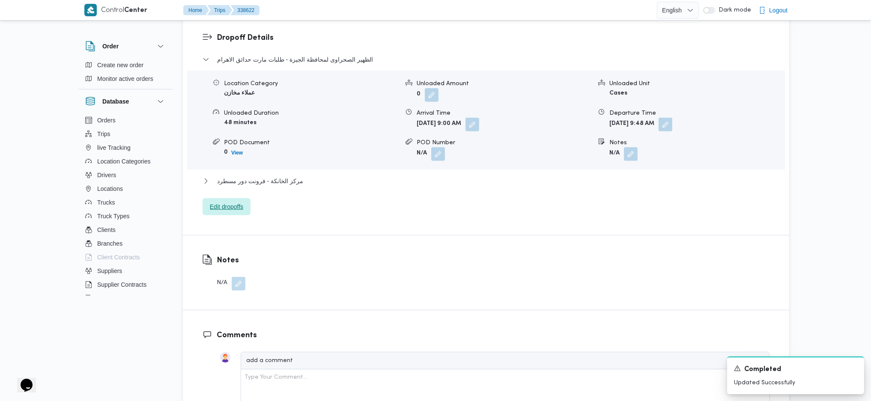
click at [224, 202] on span "Edit dropoffs" at bounding box center [226, 207] width 33 height 10
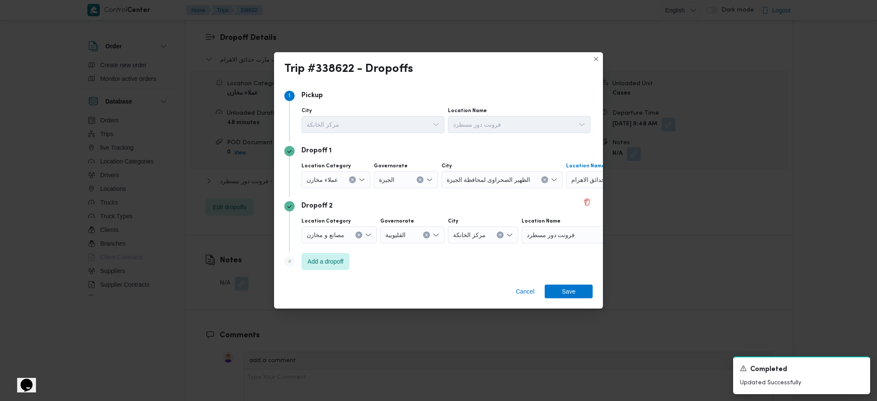
click at [571, 178] on span "طلبات مارت حدائق الاهرام" at bounding box center [604, 179] width 67 height 9
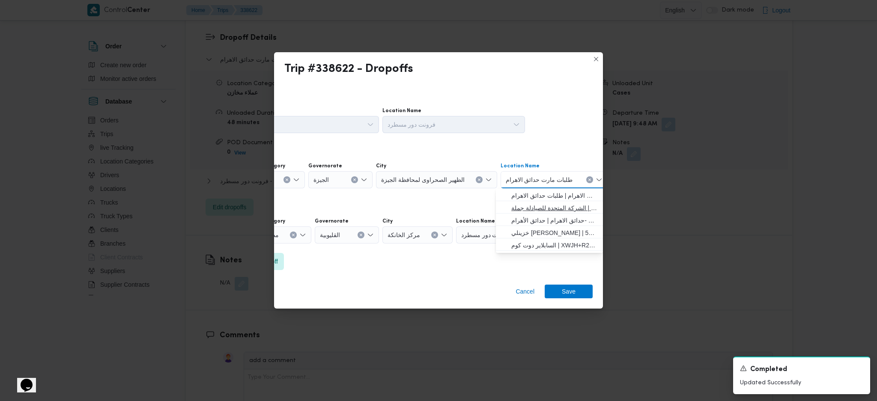
scroll to position [0, 22]
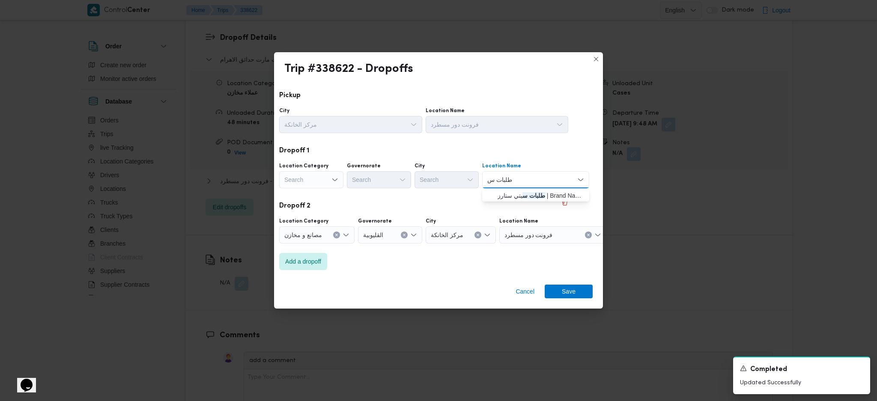
type input "طلبات س"
click at [540, 195] on mark "طلبات س" at bounding box center [533, 195] width 23 height 7
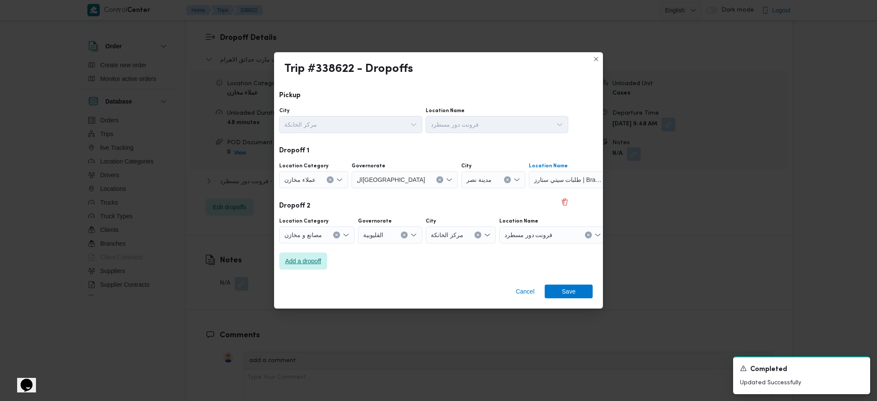
drag, startPoint x: 297, startPoint y: 273, endPoint x: 307, endPoint y: 270, distance: 10.3
click at [297, 273] on div "Step 4 is disabled 4 Add a dropoff" at bounding box center [416, 263] width 308 height 22
click at [319, 265] on span "Add a dropoff" at bounding box center [303, 261] width 36 height 10
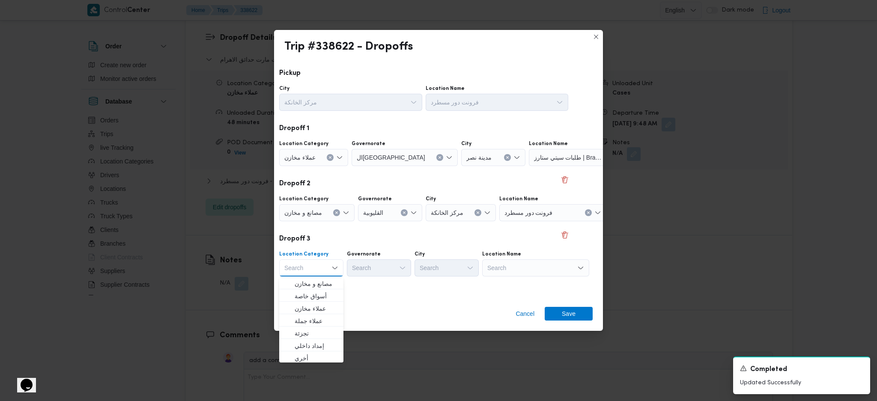
click at [333, 212] on button "Clear input" at bounding box center [336, 212] width 7 height 7
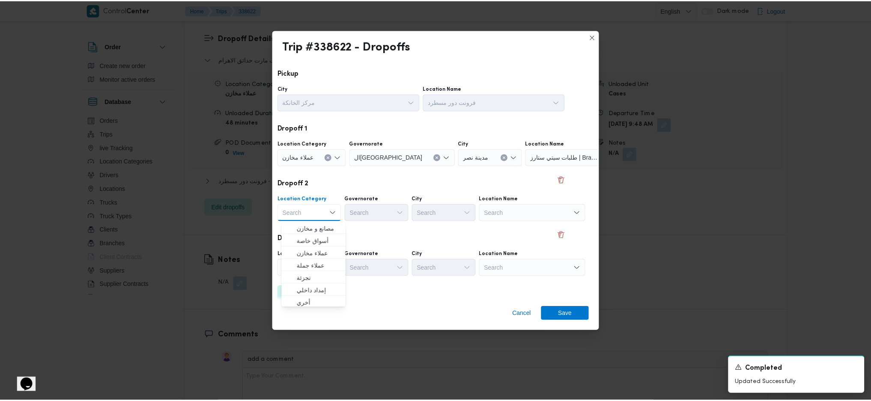
scroll to position [0, 18]
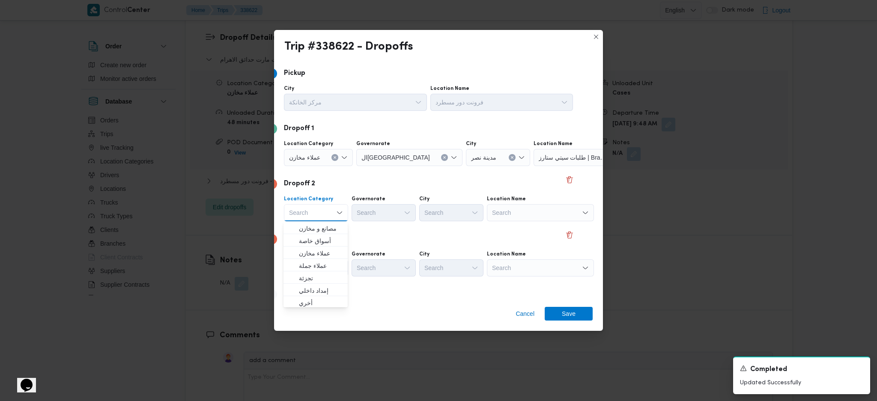
click at [538, 214] on div "Search" at bounding box center [540, 212] width 107 height 17
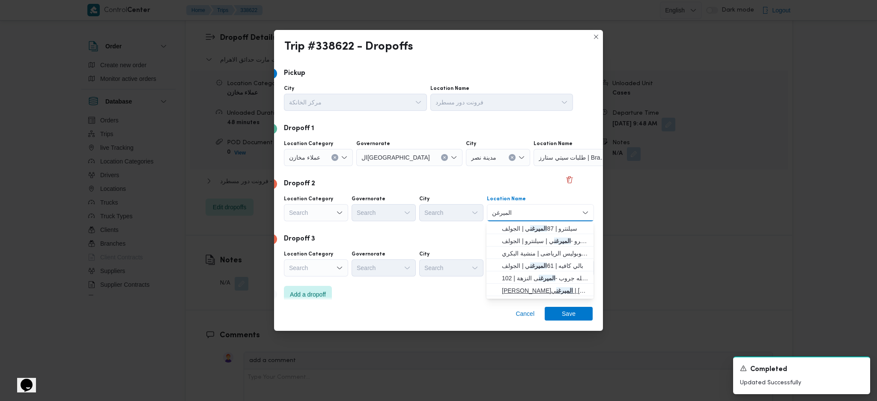
type input "الميرغن"
click at [562, 290] on span "[PERSON_NAME] الميرغن ي | [PERSON_NAME] [PERSON_NAME] | الماظة" at bounding box center [545, 291] width 87 height 10
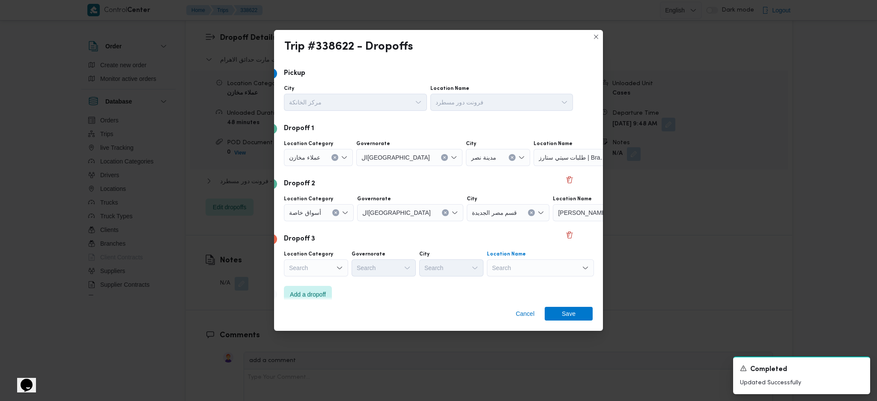
click at [524, 273] on div "Search" at bounding box center [540, 268] width 107 height 17
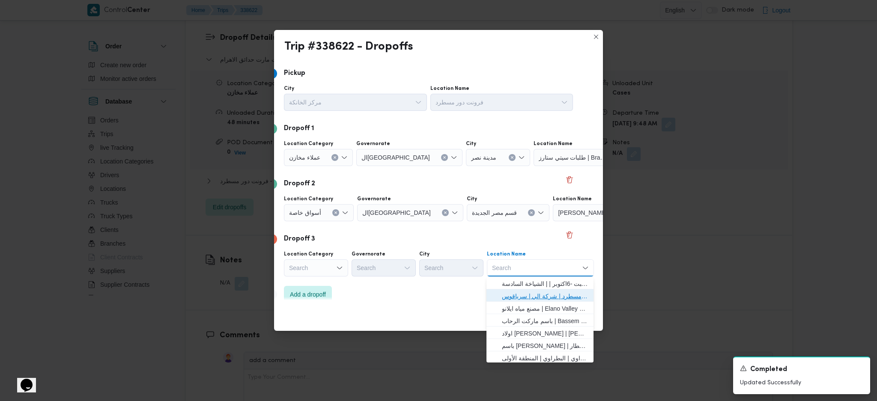
click at [539, 299] on span "فرونت دور مسطرد | شركة الي | سرياقوس" at bounding box center [545, 296] width 87 height 10
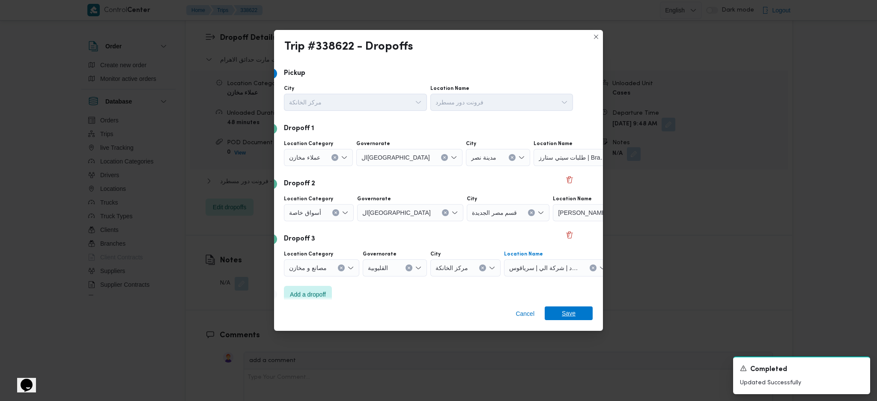
click at [568, 313] on span "Save" at bounding box center [569, 314] width 14 height 14
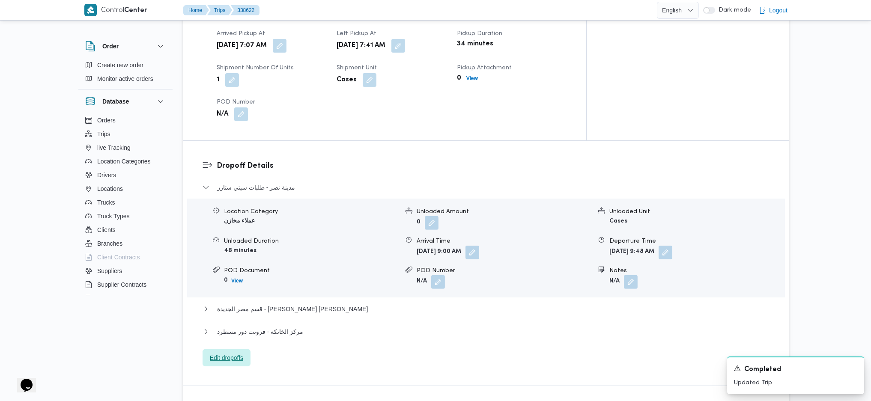
scroll to position [685, 0]
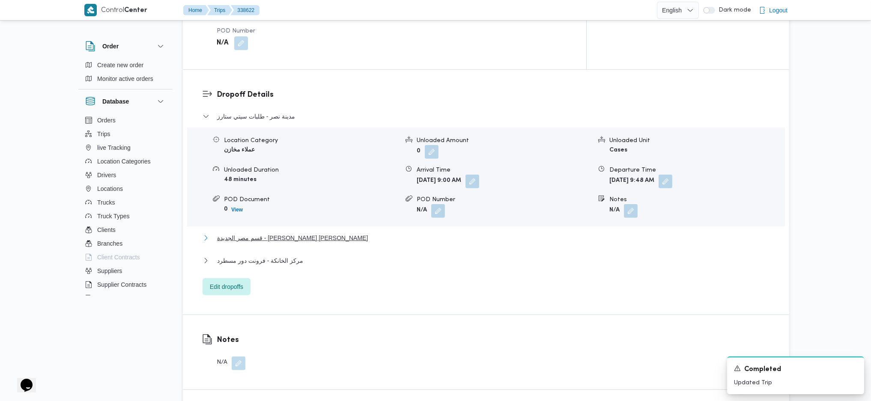
click at [270, 233] on span "قسم مصر الجديدة - [PERSON_NAME] [PERSON_NAME]" at bounding box center [292, 238] width 151 height 10
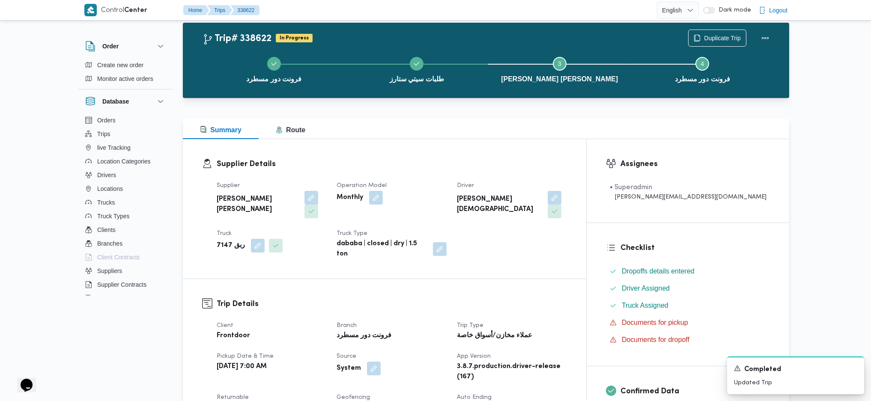
scroll to position [0, 0]
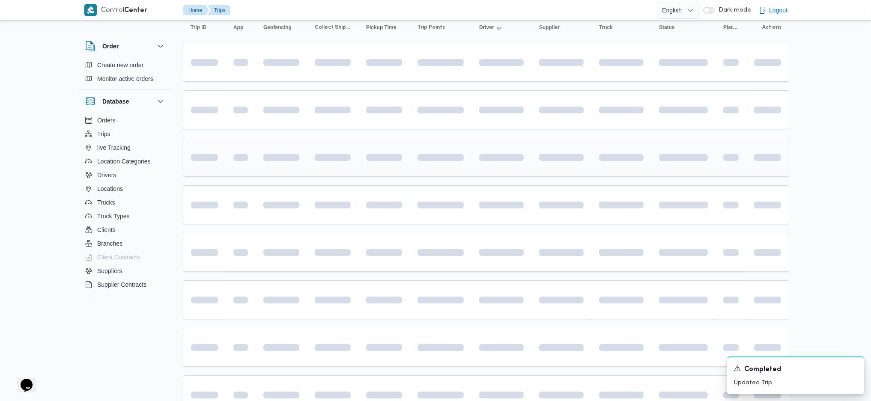
scroll to position [125, 0]
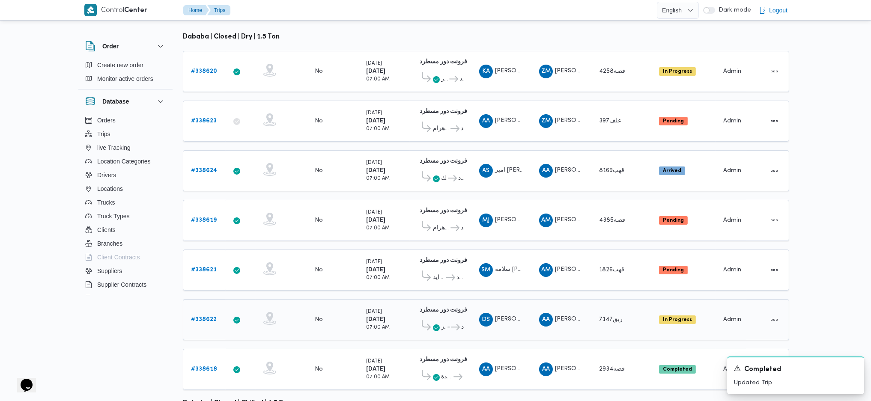
click at [586, 310] on div "AA [PERSON_NAME] [PERSON_NAME]" at bounding box center [561, 320] width 51 height 21
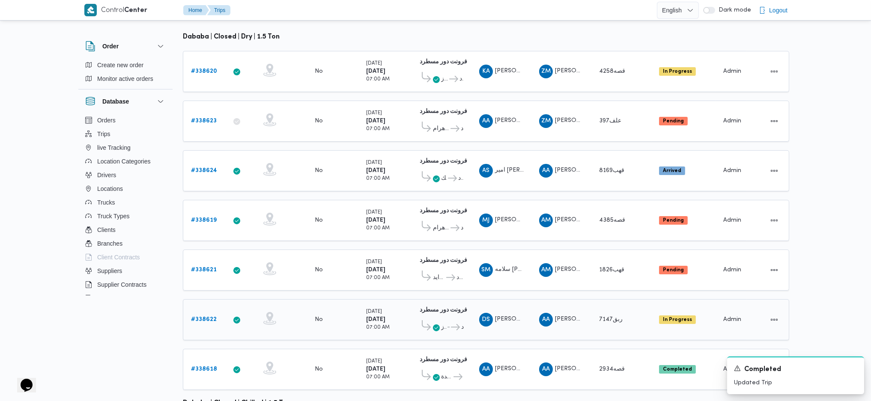
click at [603, 311] on div "ربق7147" at bounding box center [621, 319] width 51 height 17
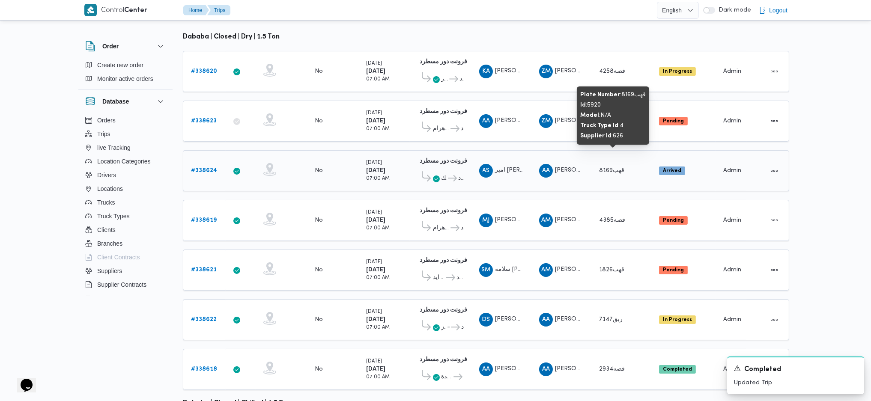
click at [611, 168] on span "قهب8169" at bounding box center [611, 171] width 25 height 6
click at [601, 168] on span "قهب8169" at bounding box center [611, 171] width 25 height 6
click at [611, 168] on span "قهب8169" at bounding box center [611, 171] width 25 height 6
click at [603, 168] on span "قهب8169" at bounding box center [611, 171] width 25 height 6
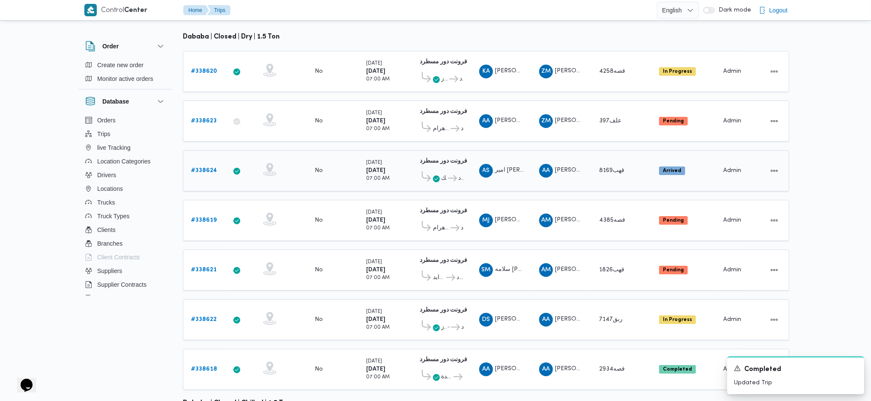
click at [214, 168] on b "# 338624" at bounding box center [204, 171] width 26 height 6
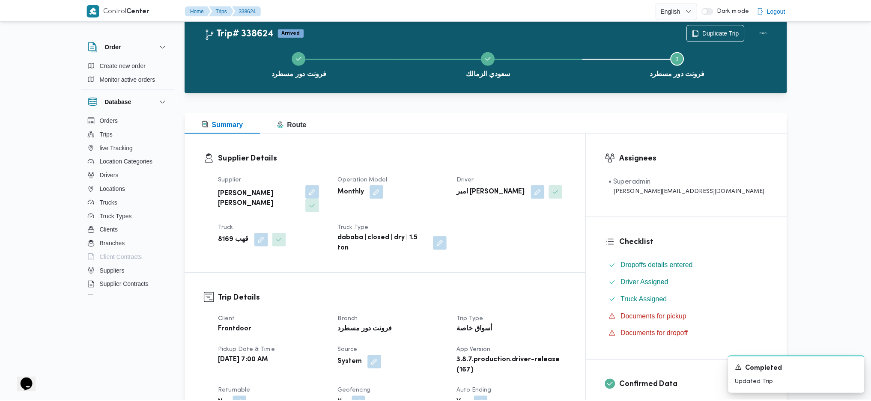
scroll to position [125, 0]
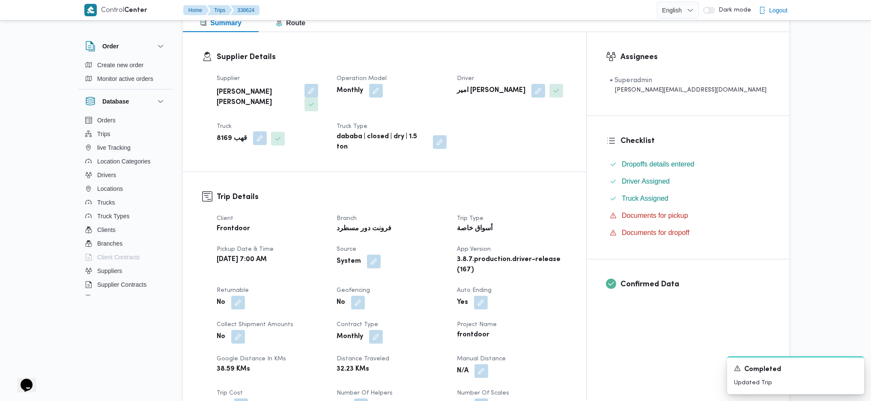
click at [257, 131] on button "button" at bounding box center [260, 138] width 14 height 14
click at [241, 160] on input "Choose a truck" at bounding box center [241, 159] width 1 height 10
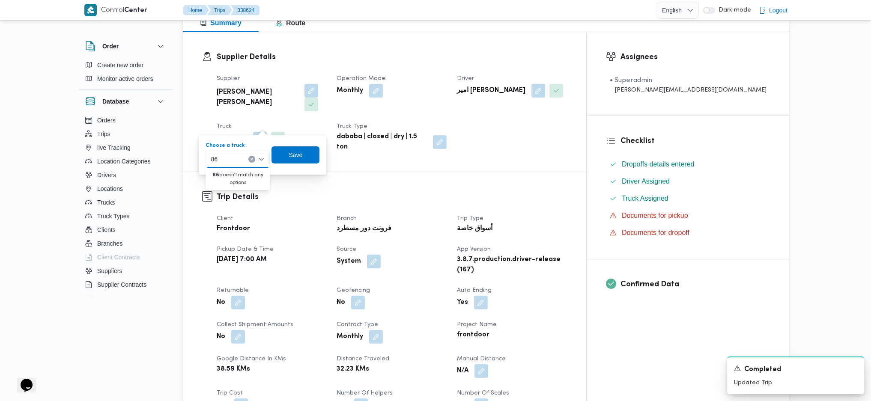
type input "8"
click at [455, 191] on h3 "Trip Details" at bounding box center [392, 197] width 350 height 12
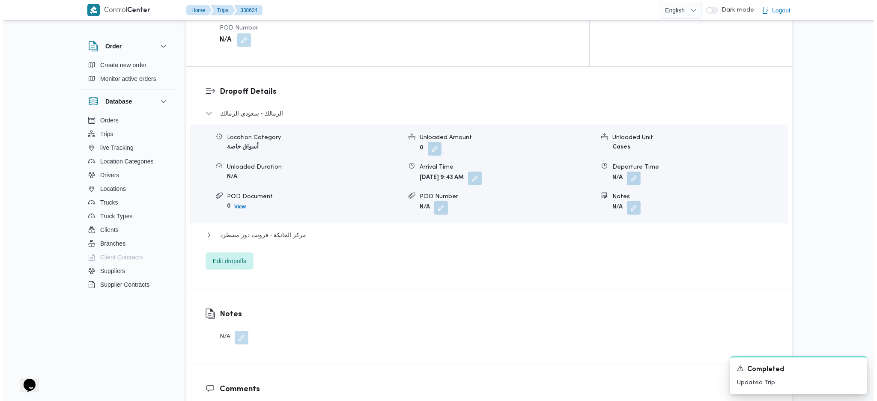
scroll to position [628, 0]
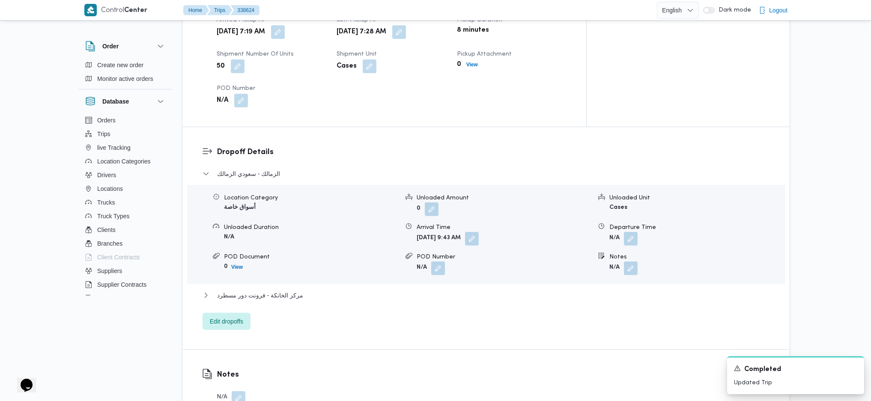
click at [233, 298] on div "Dropoff Details الزمالك - سعودي الزمالك Location Category أسواق خاصة Unloaded A…" at bounding box center [486, 238] width 606 height 222
click at [238, 272] on div "الزمالك - سعودي الزمالك Location Category أسواق خاصة Unloaded Amount 0 Unloaded…" at bounding box center [486, 249] width 567 height 161
click at [237, 316] on span "Edit dropoffs" at bounding box center [226, 321] width 33 height 10
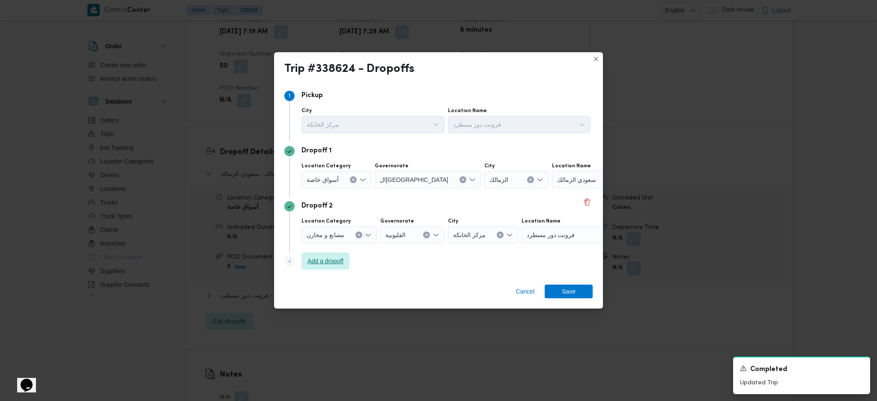
click at [338, 260] on span "Add a dropoff" at bounding box center [326, 261] width 36 height 10
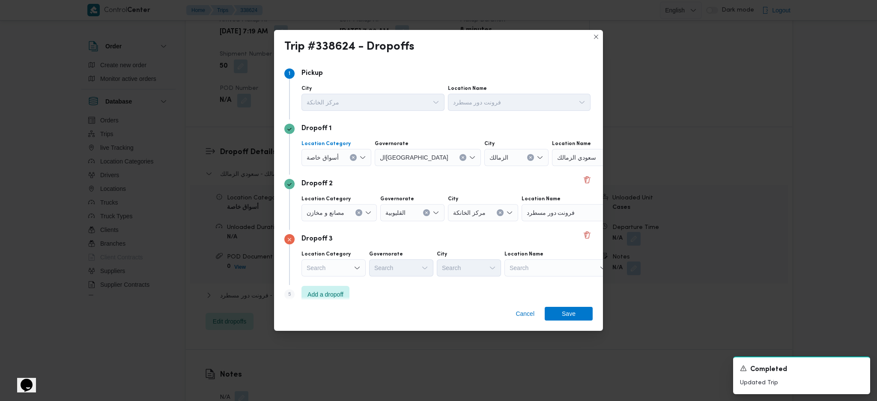
click at [353, 158] on icon "Clear input" at bounding box center [353, 157] width 3 height 3
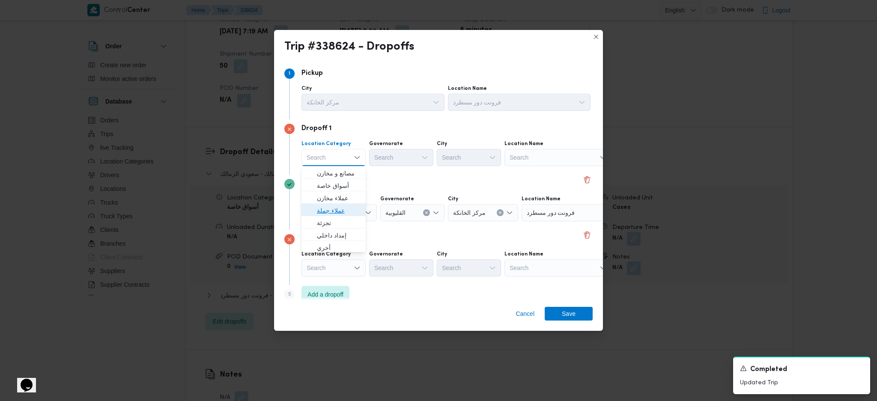
click at [340, 206] on span "عملاء جملة" at bounding box center [339, 211] width 44 height 10
drag, startPoint x: 391, startPoint y: 157, endPoint x: 396, endPoint y: 158, distance: 4.6
click at [392, 156] on div "Search" at bounding box center [402, 157] width 64 height 17
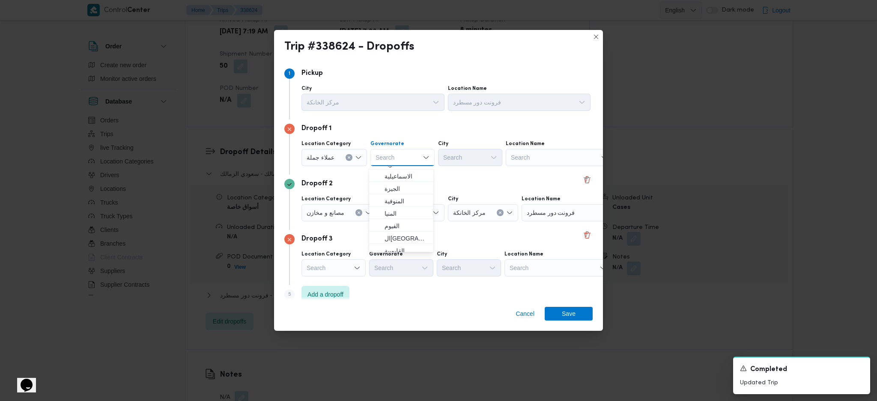
scroll to position [57, 0]
click at [401, 240] on span "ال[GEOGRAPHIC_DATA]" at bounding box center [407, 241] width 44 height 10
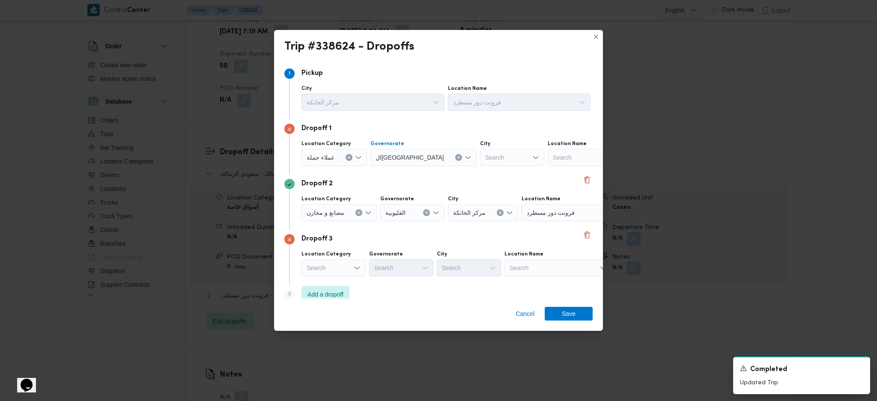
click at [480, 163] on div "Search" at bounding box center [512, 157] width 64 height 17
type input "ول"
click at [462, 195] on span "قسم أ ول القاهرة الجديدة" at bounding box center [474, 198] width 44 height 10
click at [358, 212] on div "مصانع و مخازن" at bounding box center [339, 212] width 75 height 17
click at [361, 214] on button "Clear input" at bounding box center [358, 212] width 7 height 7
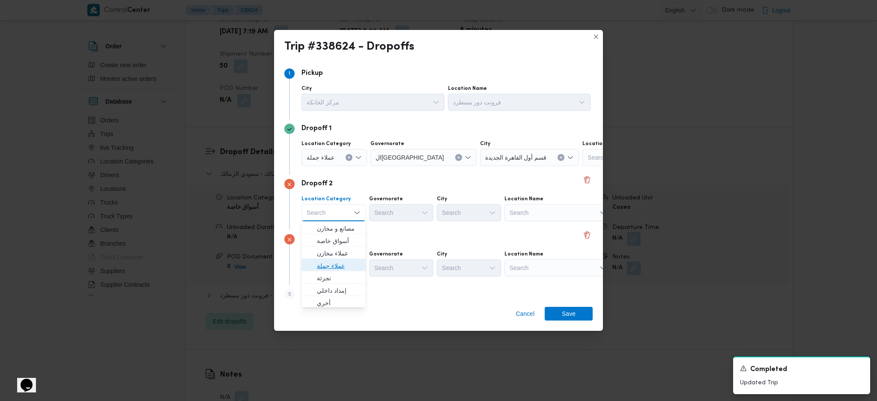
drag, startPoint x: 352, startPoint y: 263, endPoint x: 394, endPoint y: 231, distance: 53.5
click at [353, 263] on span "عملاء جملة" at bounding box center [339, 266] width 44 height 10
click at [402, 213] on div "Search" at bounding box center [402, 212] width 64 height 17
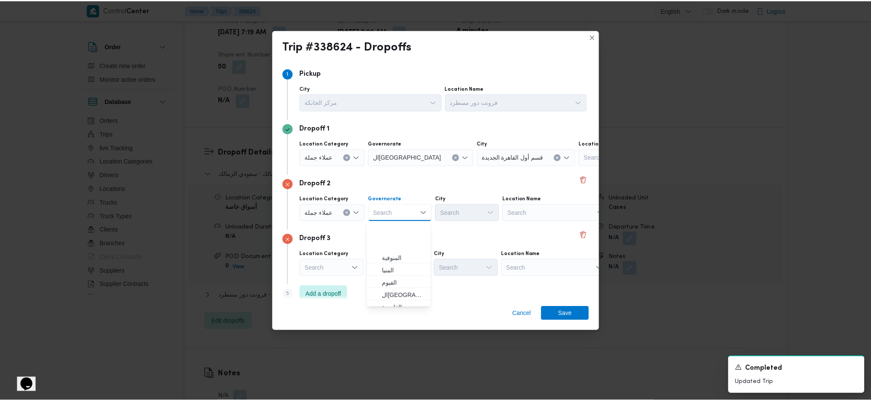
scroll to position [114, 0]
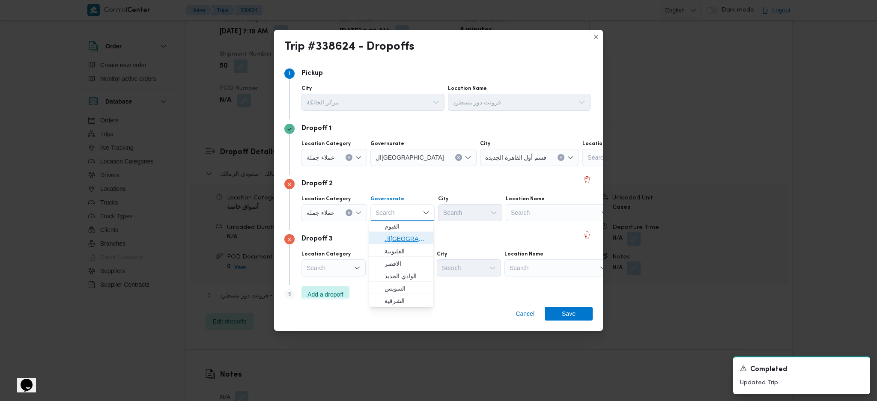
drag, startPoint x: 400, startPoint y: 237, endPoint x: 433, endPoint y: 225, distance: 35.2
click at [400, 237] on span "ال[GEOGRAPHIC_DATA]" at bounding box center [407, 239] width 44 height 10
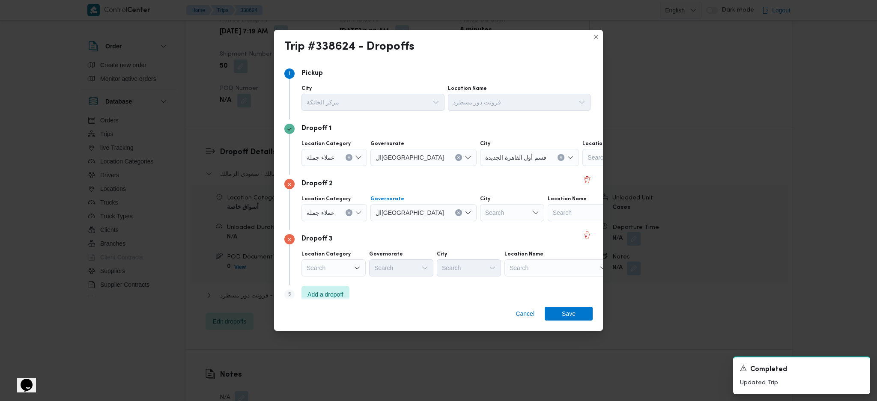
click at [480, 215] on div "Search" at bounding box center [512, 212] width 64 height 17
type input "ثان"
click at [470, 224] on span "قسم ثان القاهرة الجديدة" at bounding box center [474, 229] width 44 height 10
drag, startPoint x: 540, startPoint y: 265, endPoint x: 545, endPoint y: 270, distance: 7.3
click at [540, 265] on div "Search" at bounding box center [558, 268] width 107 height 17
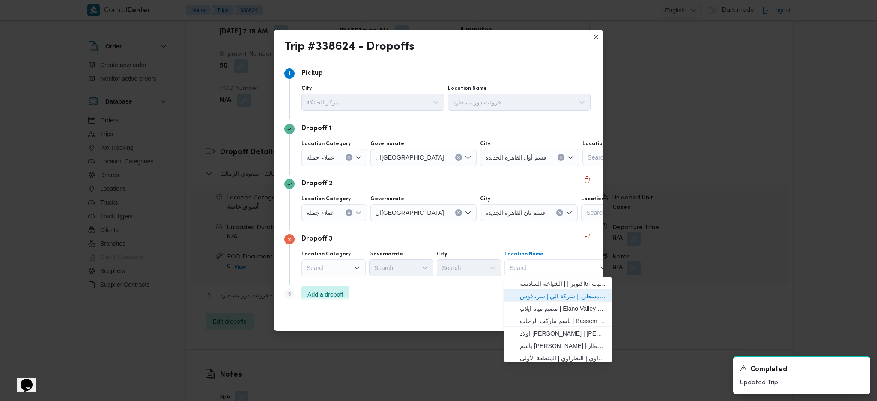
click at [557, 295] on span "فرونت دور مسطرد | شركة الي | سرياقوس" at bounding box center [563, 296] width 87 height 10
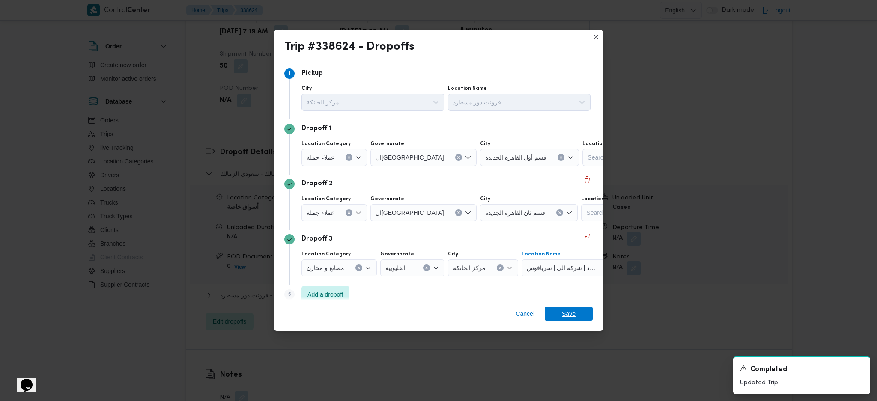
drag, startPoint x: 569, startPoint y: 319, endPoint x: 562, endPoint y: 313, distance: 8.9
click at [569, 318] on span "Save" at bounding box center [569, 314] width 14 height 14
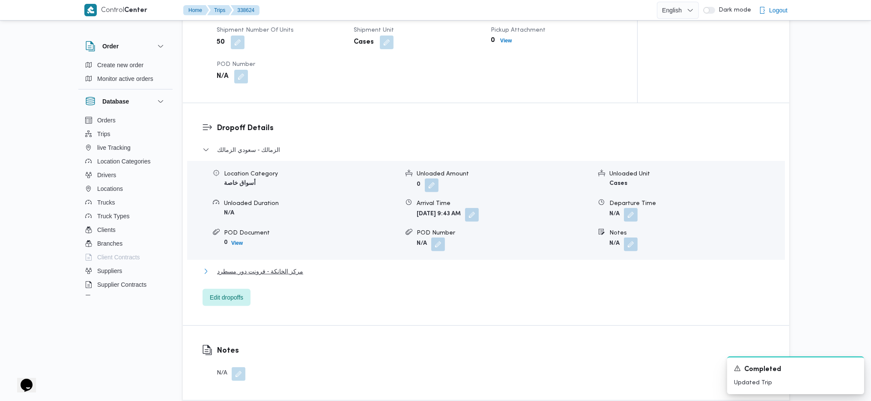
click at [277, 266] on span "مركز الخانكة - فرونت دور مسطرد" at bounding box center [260, 271] width 86 height 10
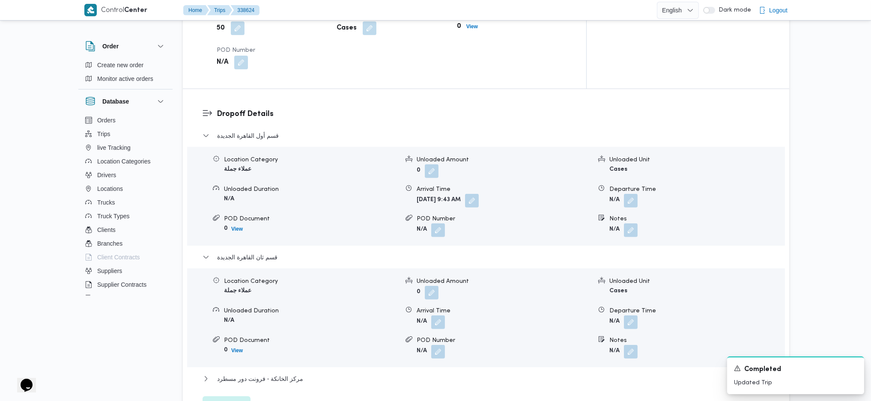
scroll to position [685, 0]
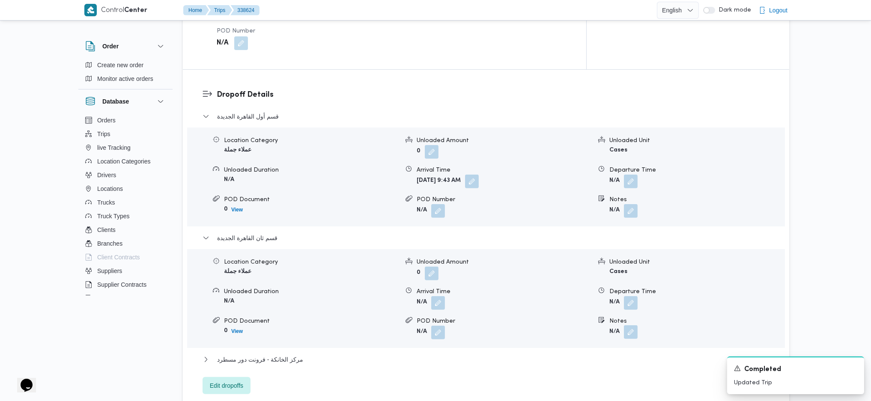
click at [631, 325] on button "button" at bounding box center [631, 332] width 14 height 14
click at [591, 327] on input "Notes" at bounding box center [607, 329] width 85 height 17
type input "الرحاب"
click button "Save" at bounding box center [676, 324] width 48 height 17
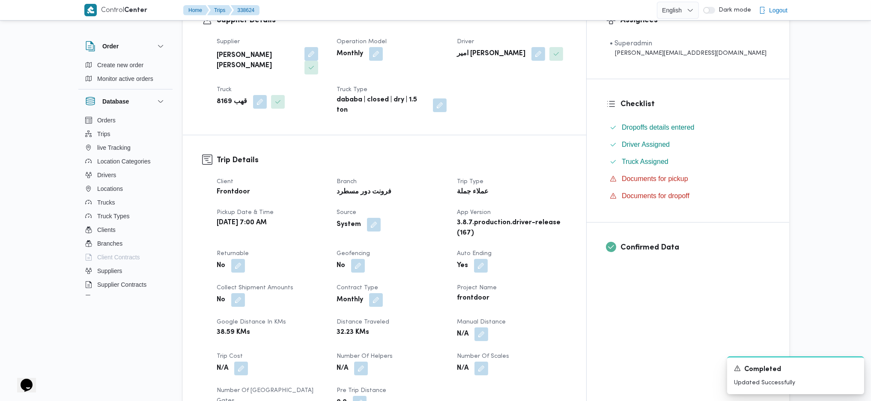
scroll to position [0, 0]
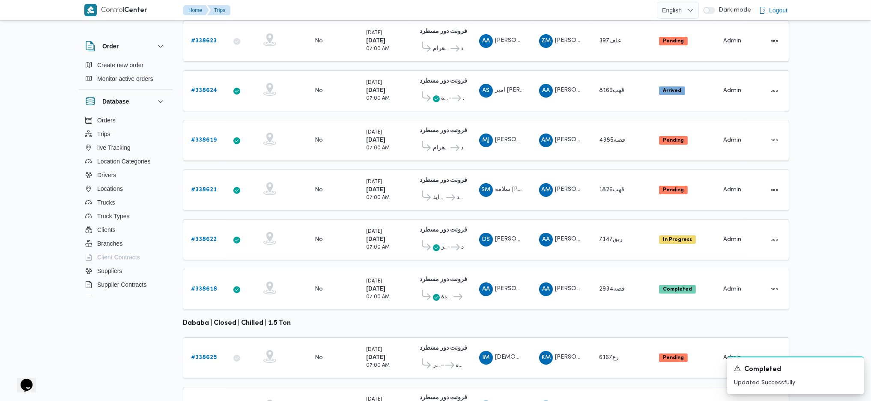
scroll to position [239, 0]
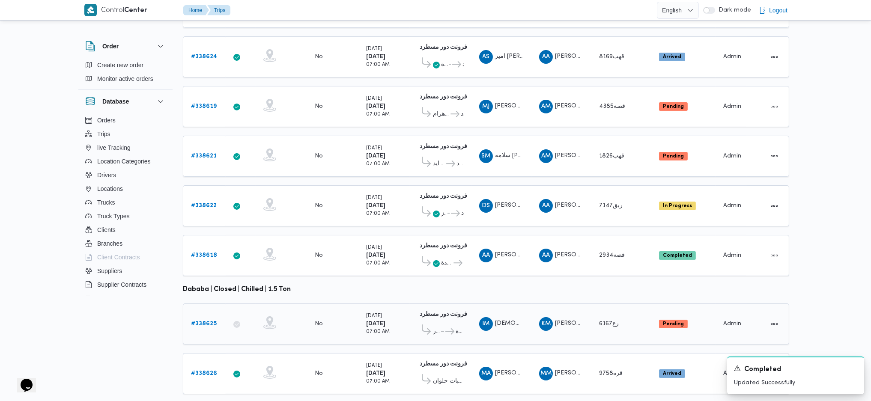
click at [213, 321] on b "# 338625" at bounding box center [204, 324] width 26 height 6
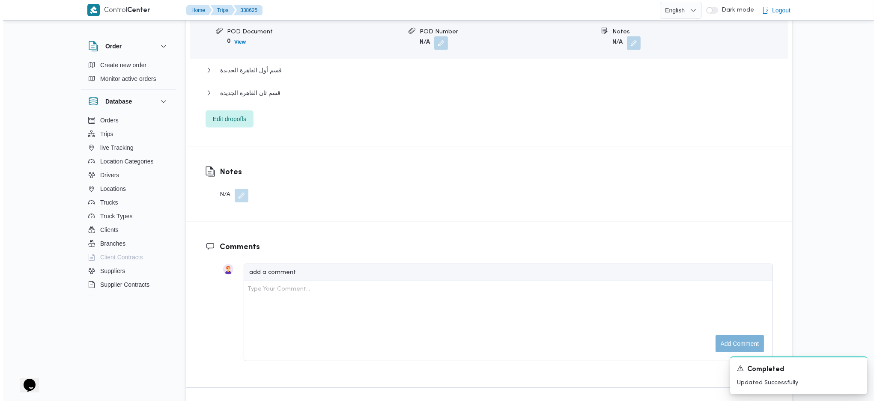
scroll to position [857, 0]
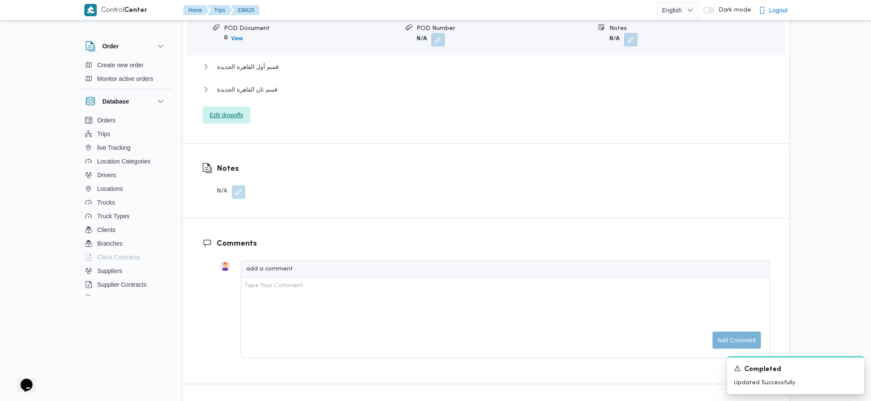
click at [225, 110] on span "Edit dropoffs" at bounding box center [226, 115] width 33 height 10
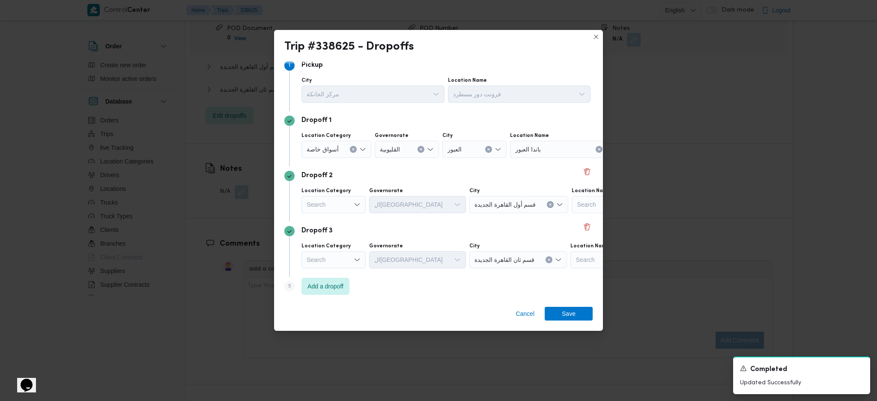
scroll to position [10, 0]
click at [340, 205] on div "Search" at bounding box center [334, 202] width 64 height 17
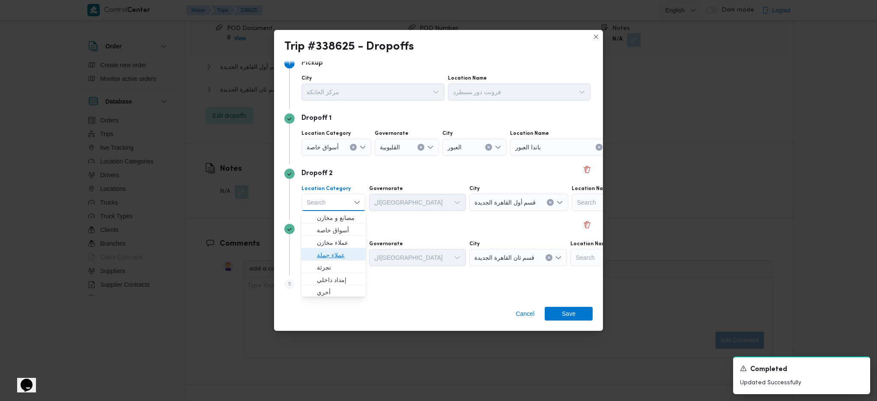
click at [342, 254] on span "عملاء جملة" at bounding box center [339, 255] width 44 height 10
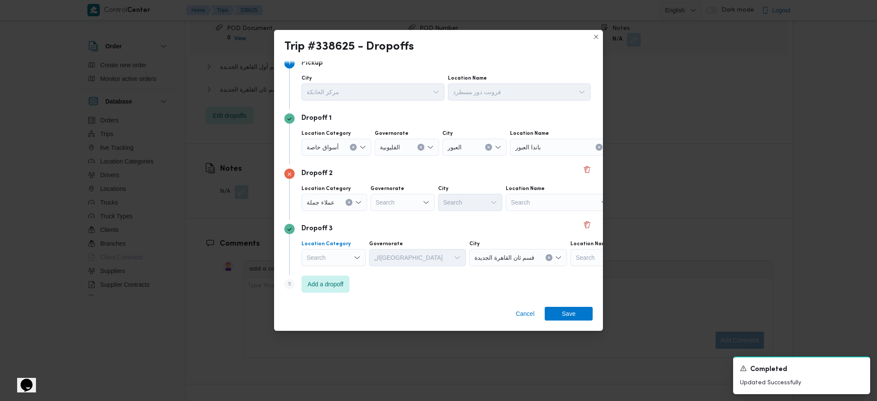
click at [349, 264] on div "Search" at bounding box center [334, 257] width 64 height 17
click at [339, 307] on span "عملاء جملة" at bounding box center [339, 310] width 44 height 10
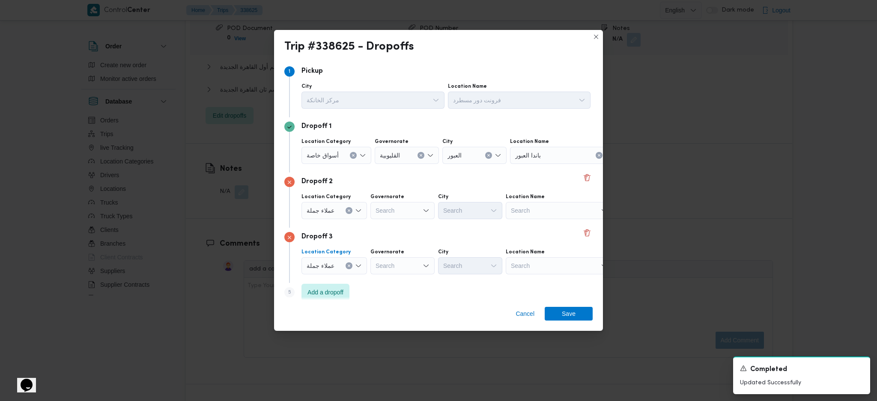
scroll to position [0, 0]
click at [415, 158] on div "القليوبية" at bounding box center [407, 157] width 64 height 17
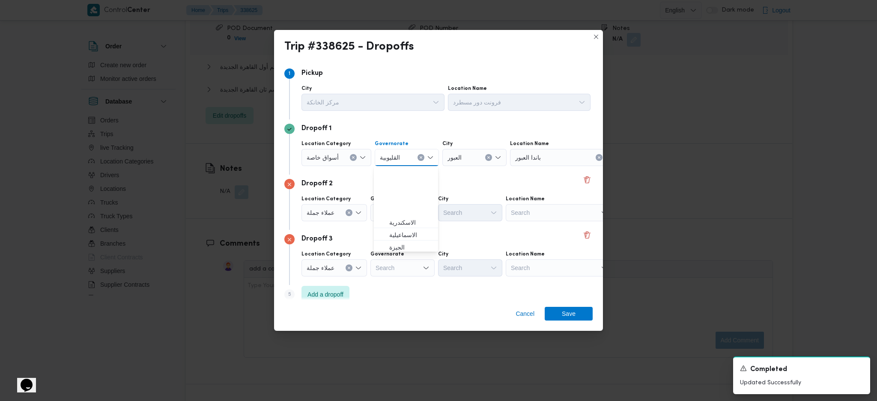
scroll to position [63, 0]
click at [350, 157] on button "Clear input" at bounding box center [353, 157] width 7 height 7
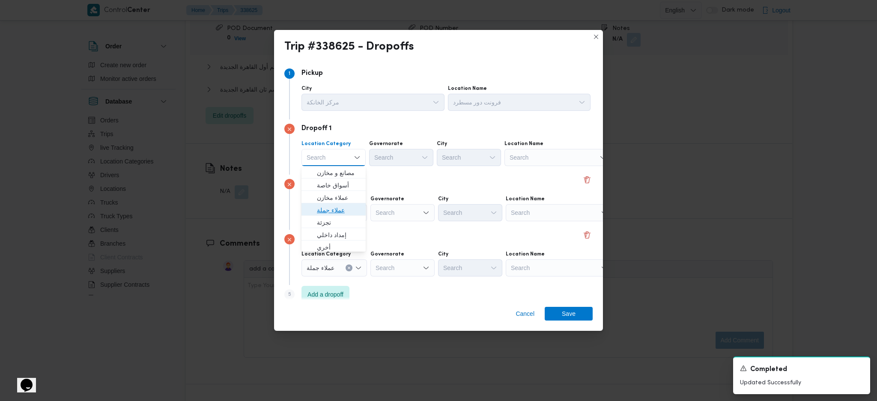
click at [342, 214] on span "عملاء جملة" at bounding box center [339, 210] width 44 height 10
click at [406, 158] on div "Search" at bounding box center [402, 157] width 64 height 17
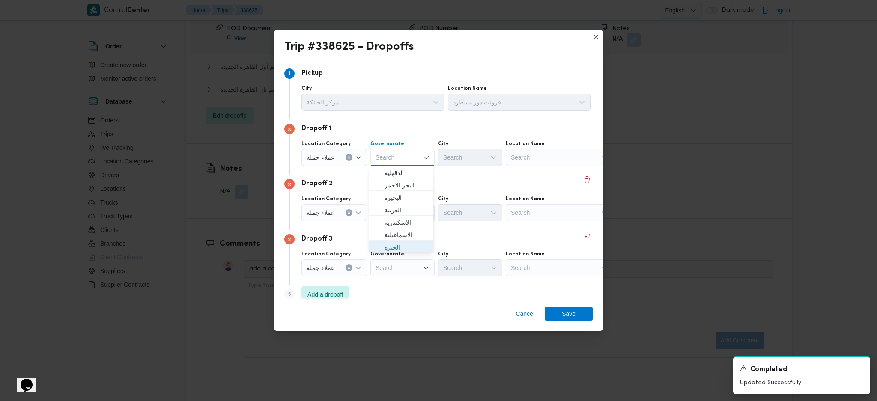
click at [401, 249] on span "الجيزة" at bounding box center [407, 247] width 44 height 10
click at [475, 153] on div "Search" at bounding box center [470, 157] width 64 height 17
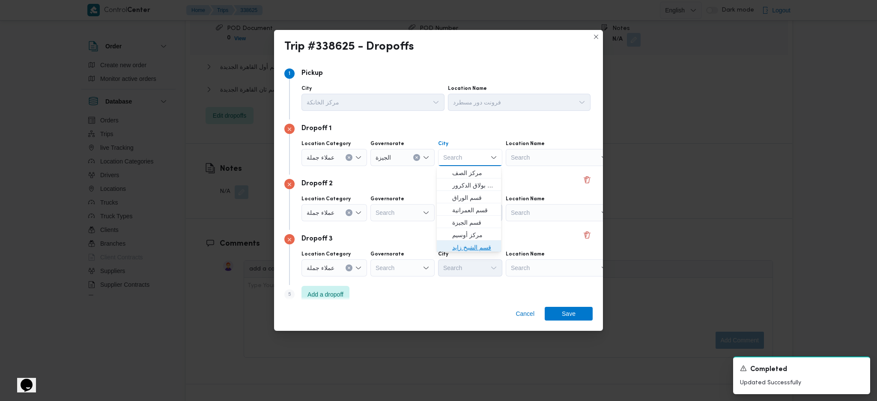
click at [466, 245] on span "قسم الشيخ زايد" at bounding box center [474, 247] width 44 height 10
click at [406, 203] on div "Governorate Search" at bounding box center [402, 209] width 64 height 26
click at [403, 209] on div "Search" at bounding box center [402, 212] width 64 height 17
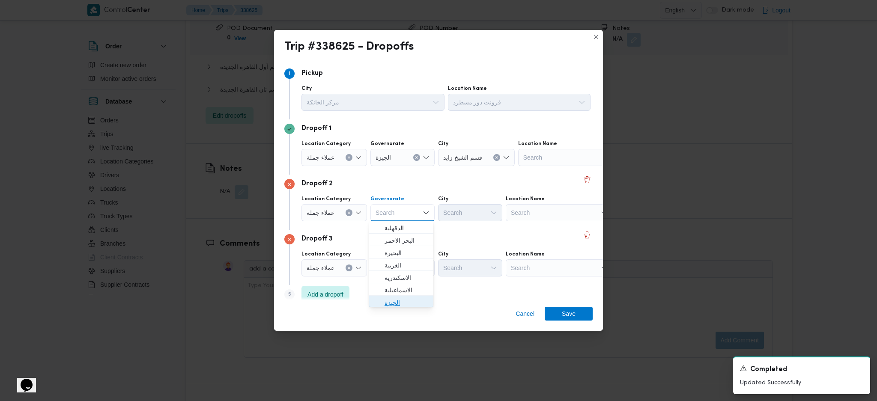
click at [407, 300] on span "الجيزة" at bounding box center [407, 303] width 44 height 10
click at [462, 206] on div "Search" at bounding box center [470, 212] width 64 height 17
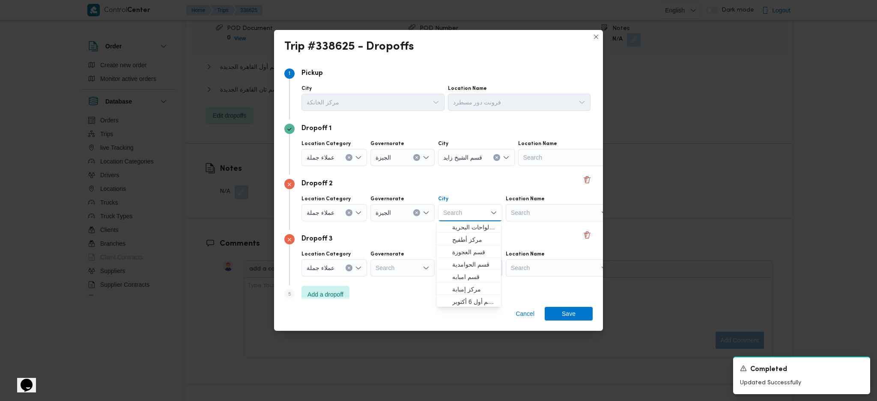
scroll to position [114, 0]
click at [461, 300] on span "قسم أول 6 أكتوبر" at bounding box center [474, 301] width 44 height 10
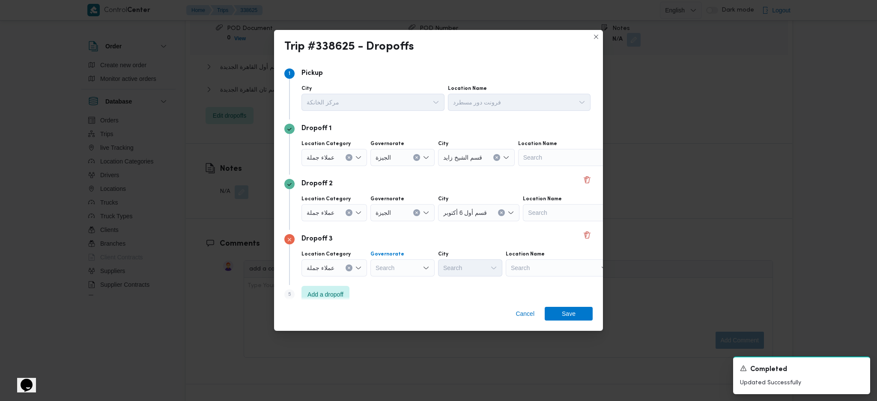
click at [397, 267] on div "Search" at bounding box center [402, 268] width 64 height 17
click at [394, 358] on span "الجيزة" at bounding box center [407, 358] width 44 height 10
click at [475, 266] on div "Search" at bounding box center [470, 268] width 64 height 17
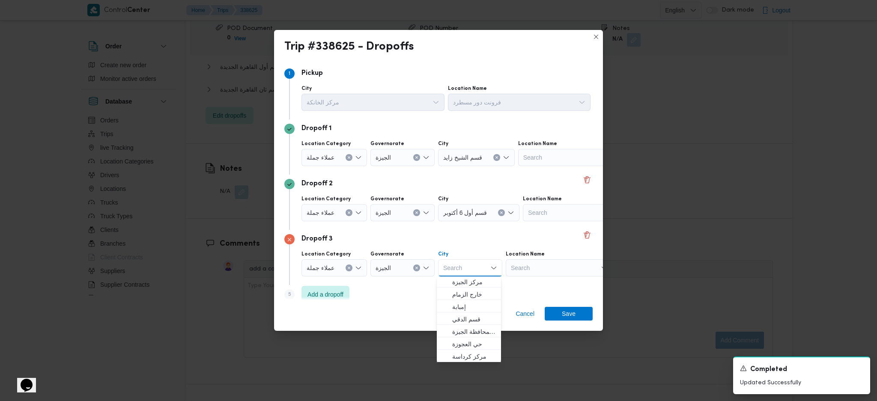
scroll to position [226, 0]
click at [471, 320] on span "قسم الدقي" at bounding box center [474, 318] width 44 height 10
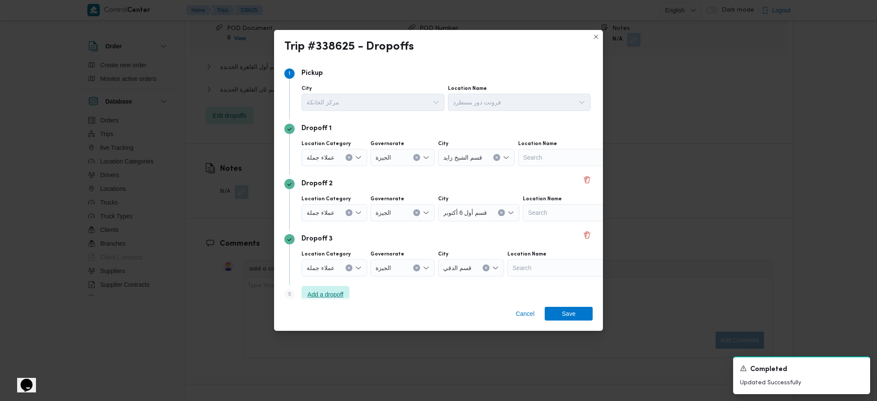
drag, startPoint x: 336, startPoint y: 288, endPoint x: 364, endPoint y: 299, distance: 29.8
click at [337, 290] on span "Add a dropoff" at bounding box center [326, 294] width 48 height 17
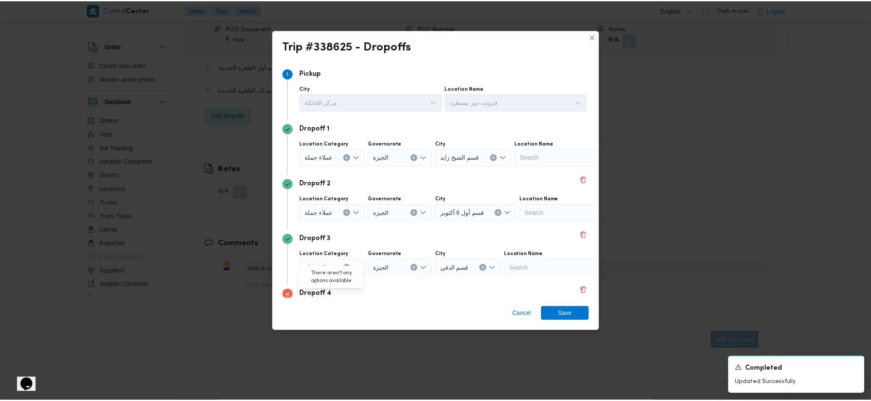
scroll to position [66, 0]
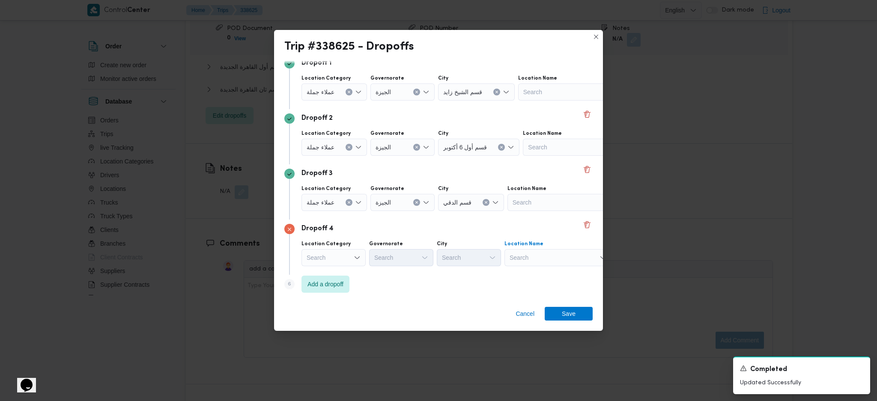
click at [533, 257] on div "Search" at bounding box center [558, 257] width 107 height 17
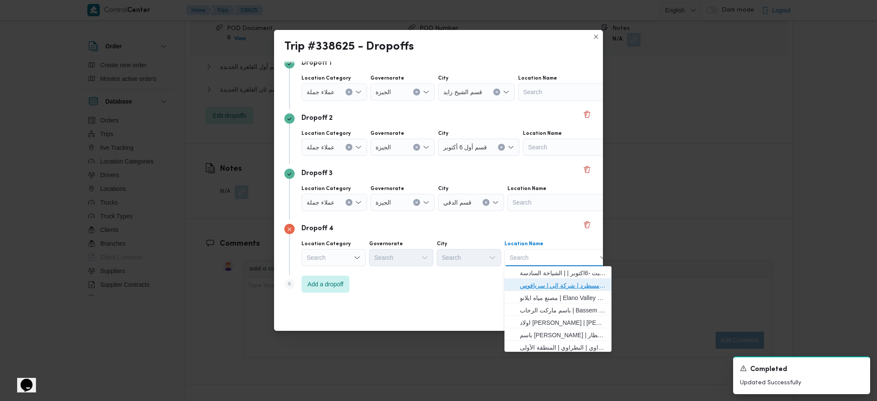
click at [552, 285] on span "فرونت دور مسطرد | شركة الي | سرياقوس" at bounding box center [563, 286] width 87 height 10
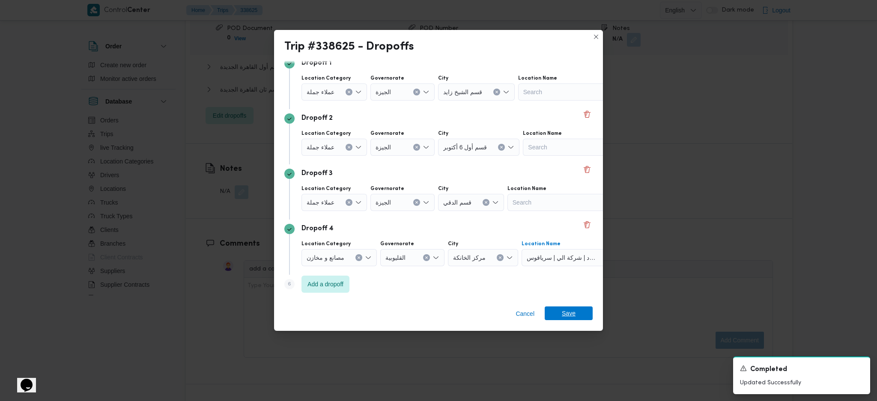
click at [563, 315] on span "Save" at bounding box center [569, 314] width 14 height 14
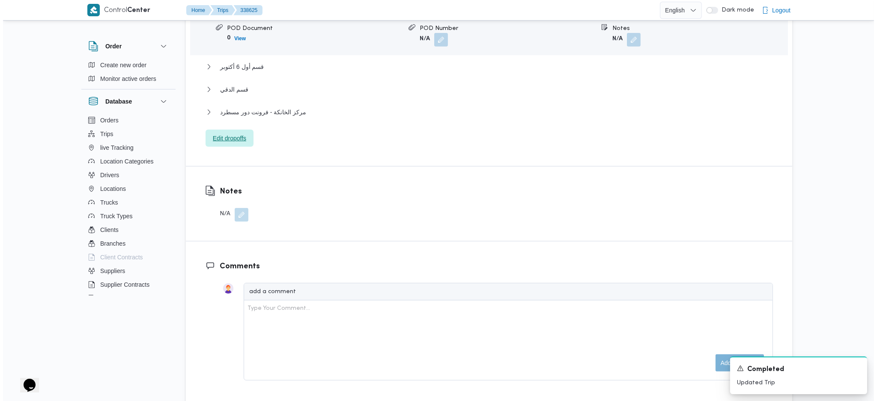
scroll to position [799, 0]
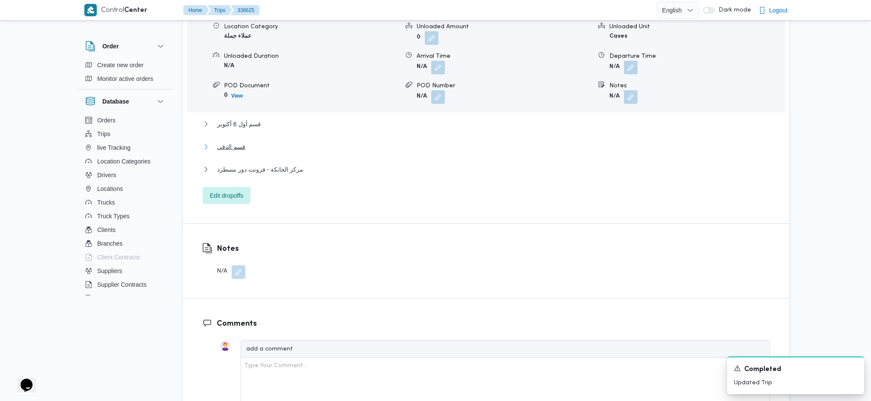
click at [269, 142] on button "قسم الدقي" at bounding box center [486, 147] width 567 height 10
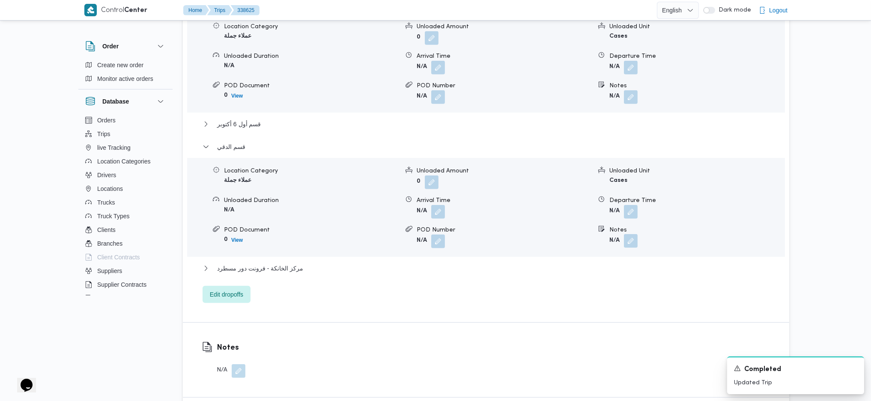
drag, startPoint x: 628, startPoint y: 209, endPoint x: 631, endPoint y: 203, distance: 6.5
click at [631, 234] on button "button" at bounding box center [631, 241] width 14 height 14
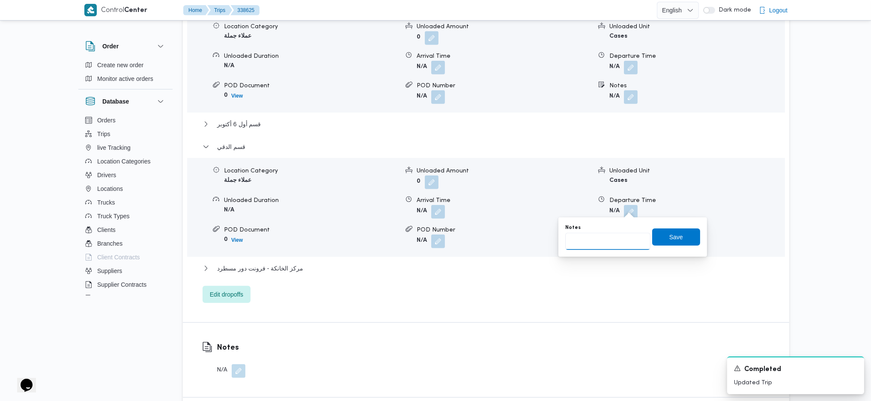
click at [620, 242] on input "Notes" at bounding box center [607, 241] width 85 height 17
type input "رابيت الدقي"
click at [213, 286] on span "Edit dropoffs" at bounding box center [227, 294] width 48 height 17
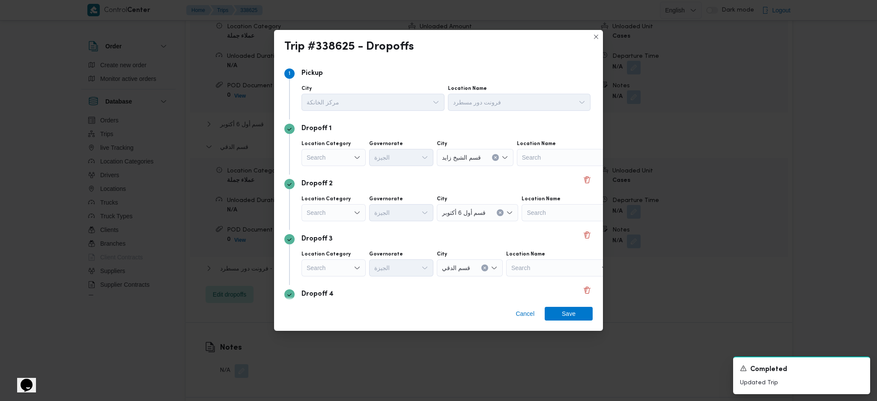
scroll to position [66, 0]
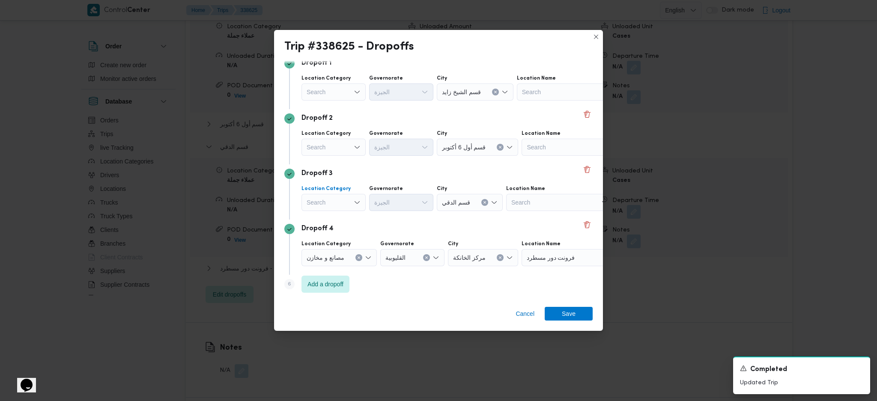
click at [347, 198] on div "Search" at bounding box center [334, 202] width 64 height 17
click at [338, 228] on span "أسواق خاصة" at bounding box center [339, 230] width 44 height 10
click at [403, 200] on div "Search" at bounding box center [407, 202] width 64 height 17
type input "ج"
click at [414, 221] on span "ال ج يزة" at bounding box center [411, 218] width 44 height 10
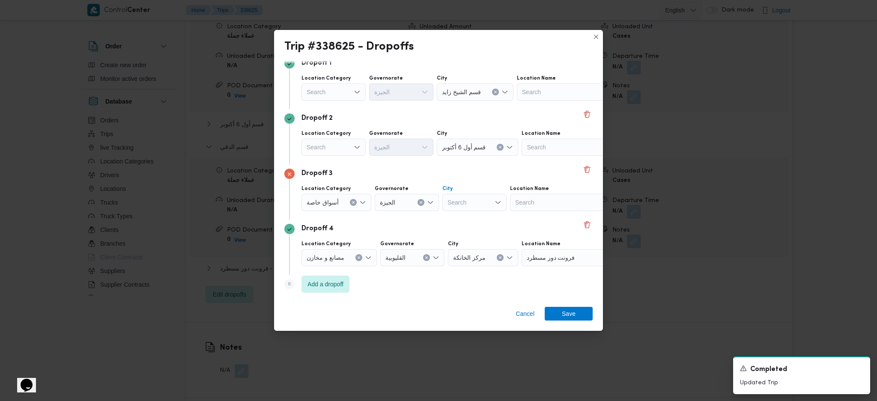
click at [467, 201] on div "Search" at bounding box center [474, 202] width 64 height 17
type input "دق"
click at [472, 213] on span "قسم ال دق ي" at bounding box center [479, 218] width 44 height 10
click at [558, 203] on div "Search" at bounding box center [565, 202] width 107 height 17
type input "راب"
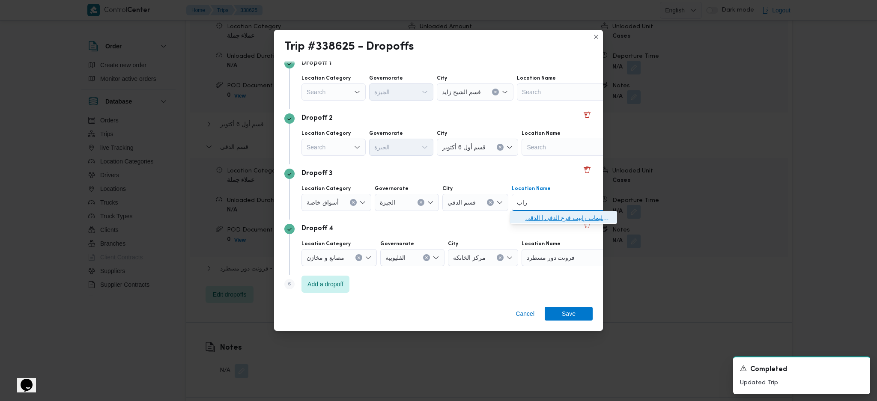
click at [570, 216] on span "راب يت فرع الدقي | تسليمات رابيت فرع الدقى | الدقي" at bounding box center [568, 218] width 87 height 10
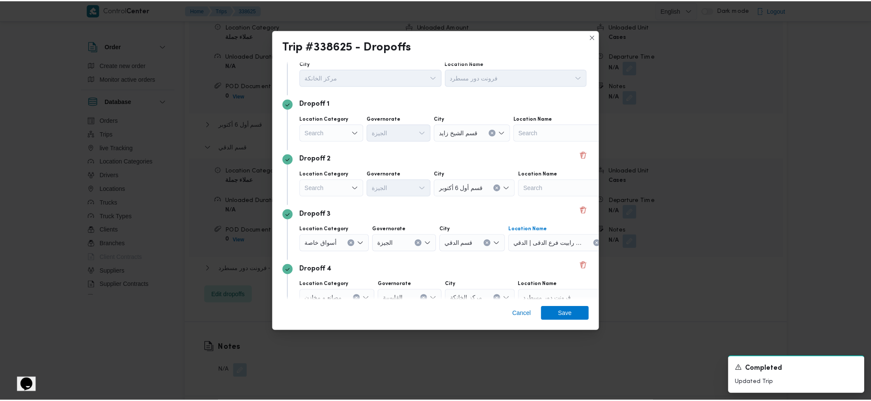
scroll to position [9, 0]
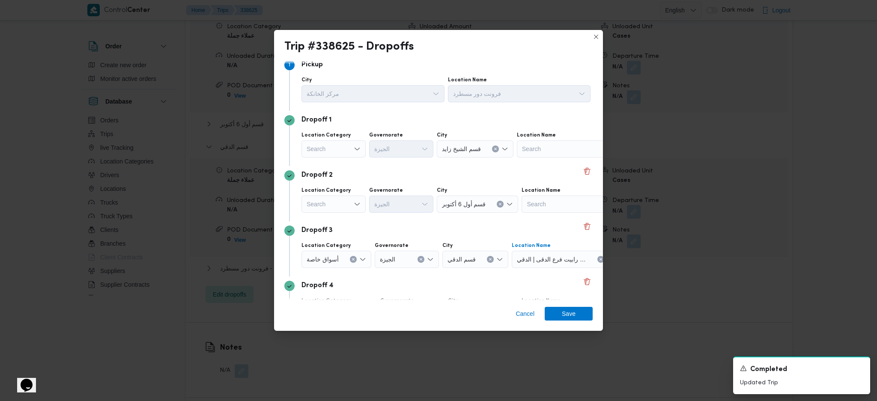
click at [358, 151] on icon "Open list of options" at bounding box center [357, 149] width 7 height 7
click at [343, 181] on span "أسواق خاصة" at bounding box center [339, 177] width 44 height 10
click at [405, 153] on div "Search" at bounding box center [407, 148] width 64 height 17
click at [555, 148] on div "Search" at bounding box center [563, 148] width 107 height 17
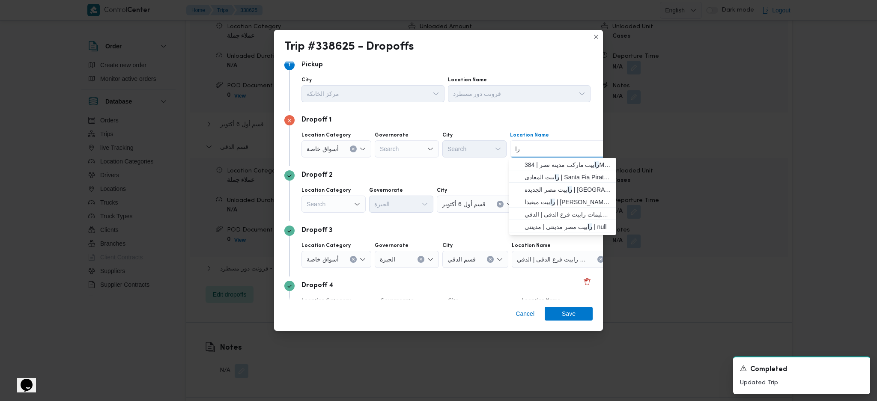
type input "ر"
type input "اوسك"
click at [579, 179] on span "اوسك ار زايد | Zayed Entrance 2 | null" at bounding box center [568, 177] width 87 height 10
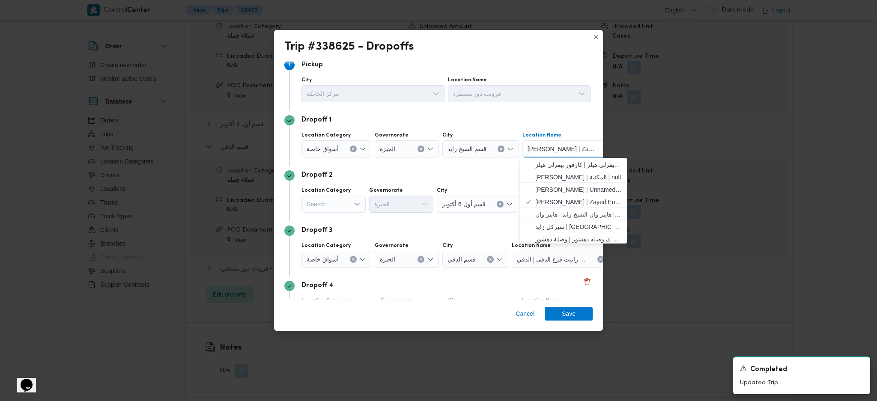
click at [451, 227] on div "Dropoff 3" at bounding box center [438, 231] width 308 height 10
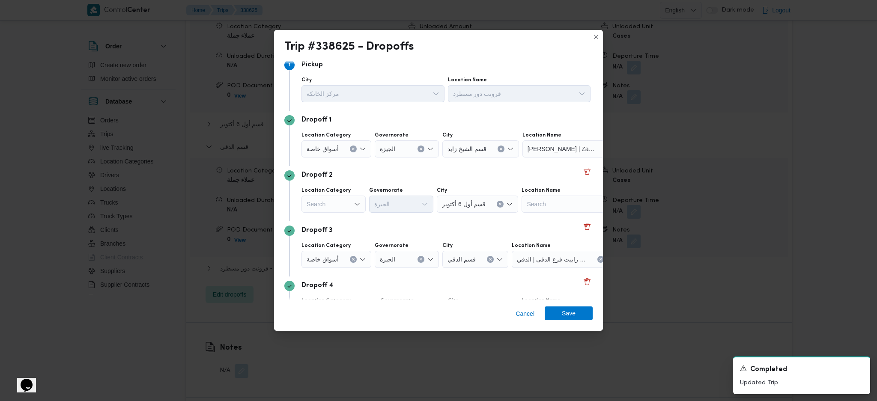
click at [573, 313] on span "Save" at bounding box center [569, 314] width 14 height 14
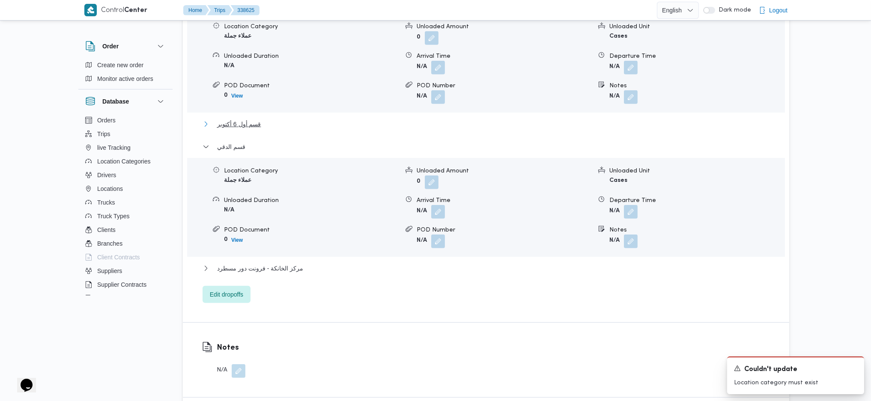
click at [250, 119] on span "قسم أول 6 أكتوبر" at bounding box center [239, 124] width 44 height 10
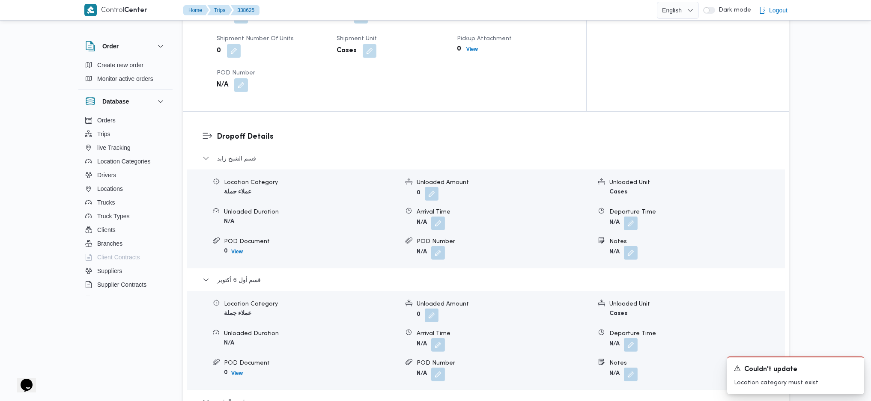
scroll to position [857, 0]
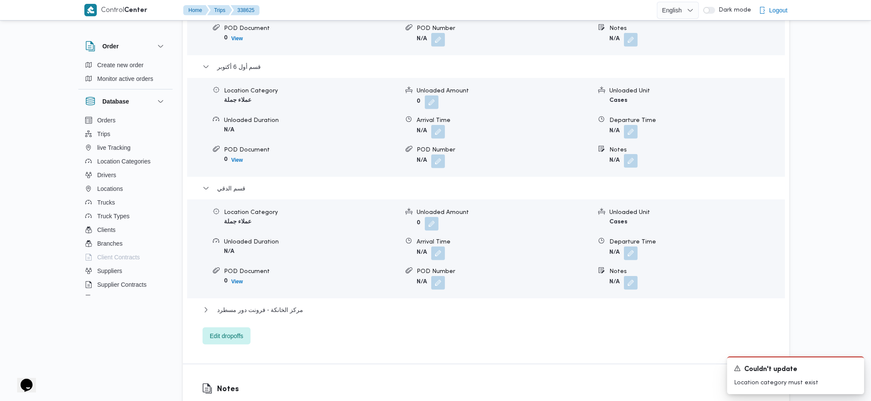
click at [634, 154] on button "button" at bounding box center [631, 161] width 14 height 14
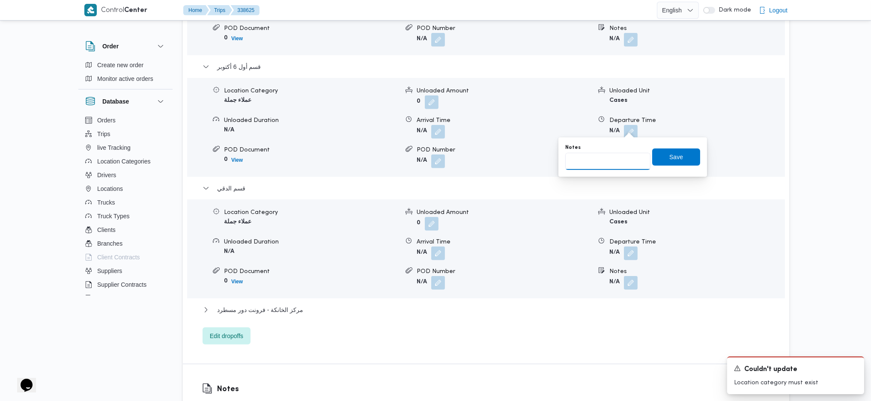
click at [602, 159] on input "Notes" at bounding box center [607, 161] width 85 height 17
type input "اوسكار"
click at [672, 155] on span "Save" at bounding box center [676, 157] width 14 height 10
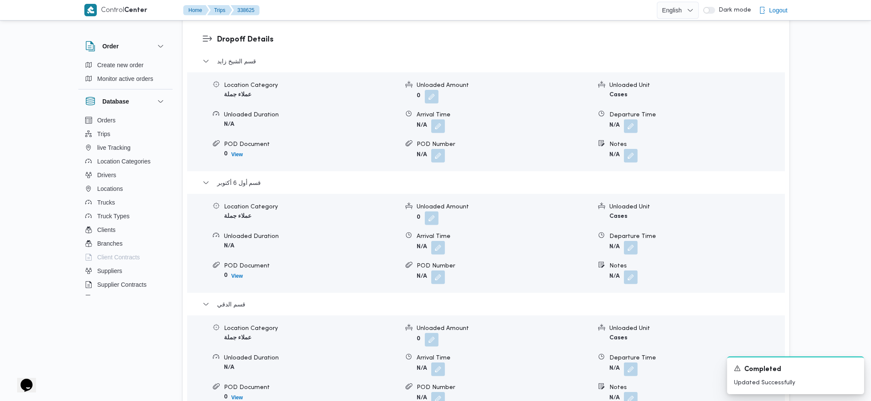
scroll to position [685, 0]
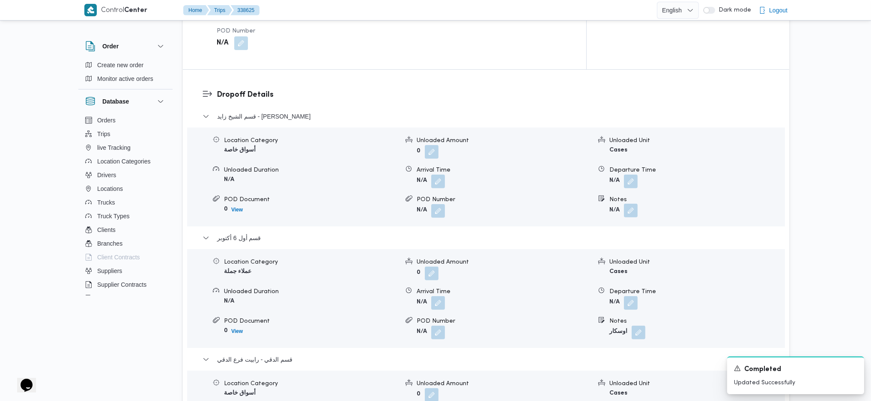
click at [628, 204] on button "button" at bounding box center [631, 211] width 14 height 14
click at [618, 210] on input "Notes" at bounding box center [607, 211] width 85 height 17
type input "رابيت سوديك و [PERSON_NAME]"
click button "Save" at bounding box center [676, 206] width 48 height 17
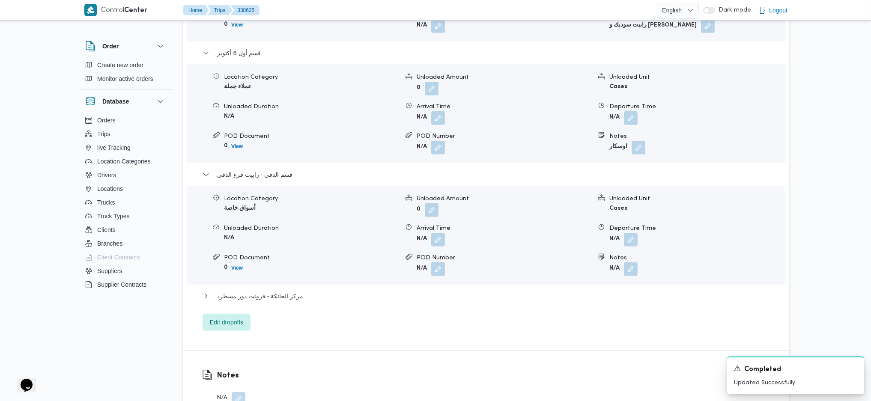
scroll to position [970, 0]
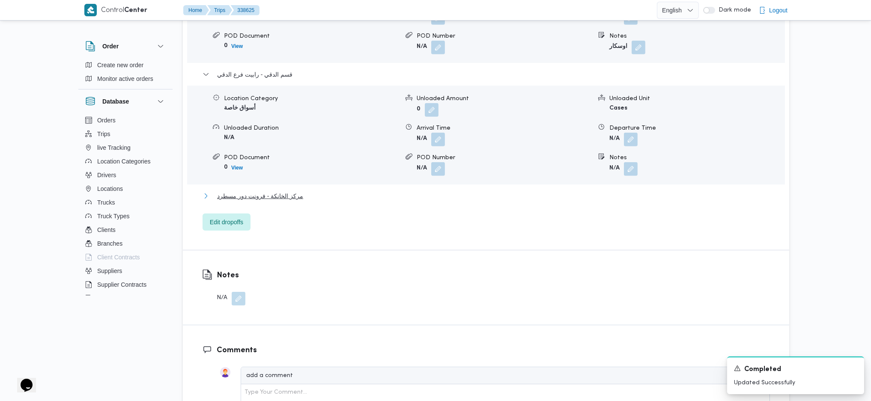
click at [303, 191] on button "مركز الخانكة - فرونت دور مسطرد" at bounding box center [486, 196] width 567 height 10
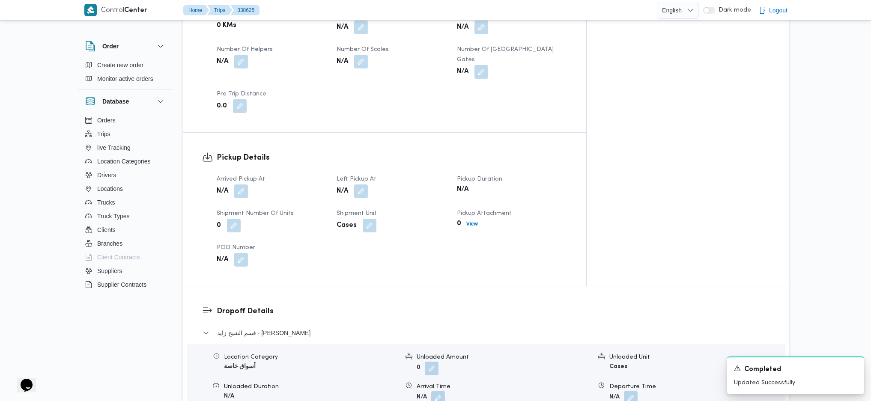
scroll to position [400, 0]
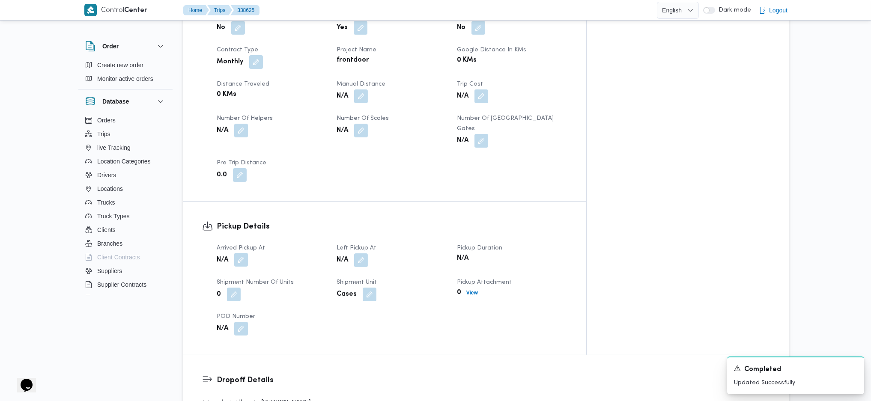
click at [240, 253] on button "button" at bounding box center [241, 260] width 14 height 14
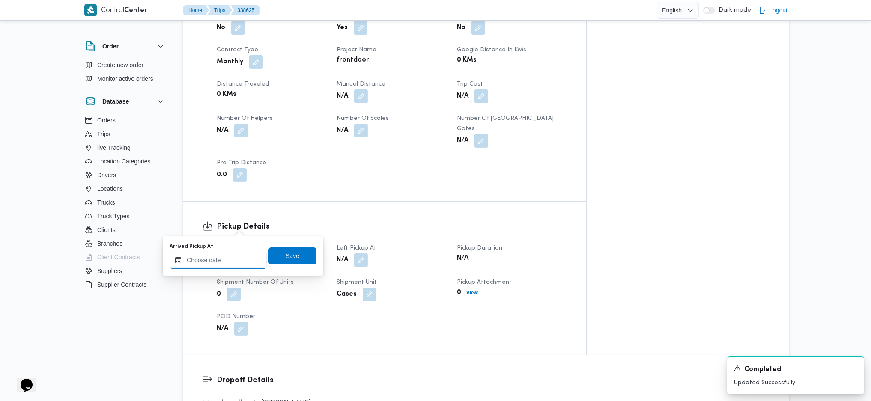
click at [241, 259] on input "Arrived Pickup At" at bounding box center [218, 260] width 97 height 17
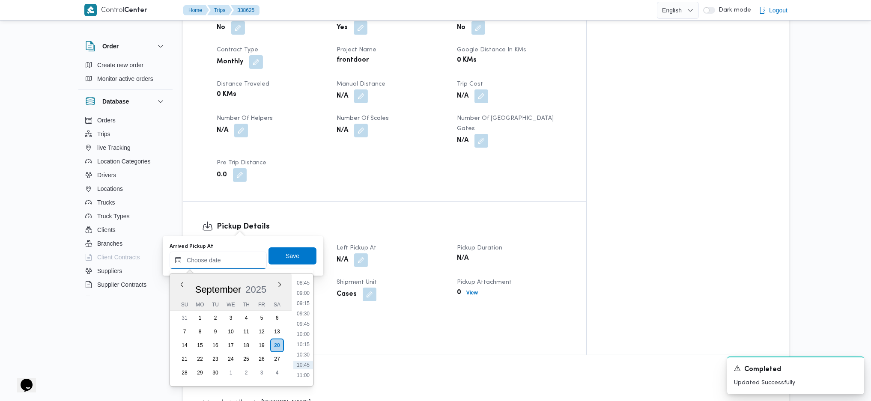
scroll to position [334, 0]
click at [302, 286] on li "08:15" at bounding box center [303, 290] width 20 height 9
type input "[DATE] 08:15"
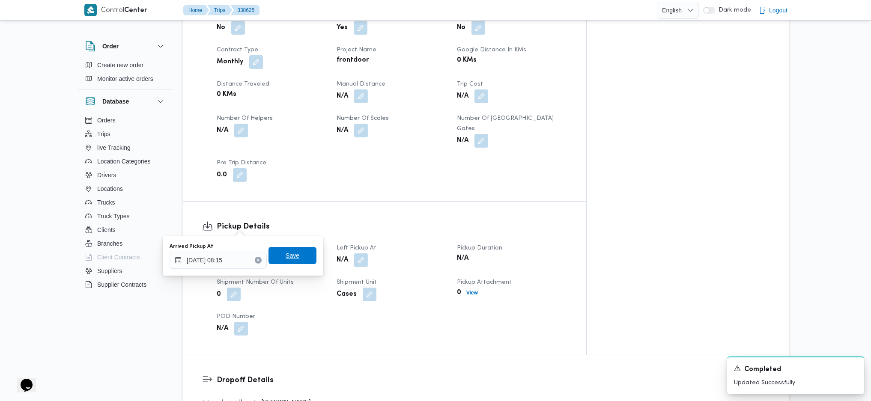
click at [296, 259] on span "Save" at bounding box center [293, 255] width 48 height 17
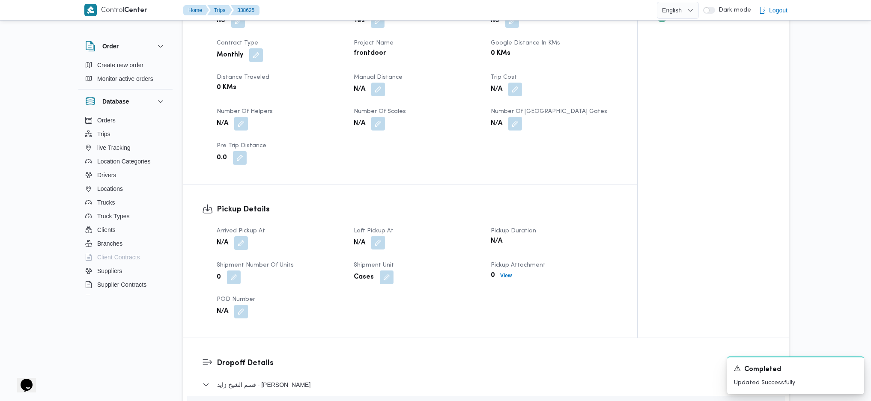
click at [378, 236] on button "button" at bounding box center [378, 243] width 14 height 14
click at [367, 253] on div "Left Pickup At" at bounding box center [355, 256] width 97 height 26
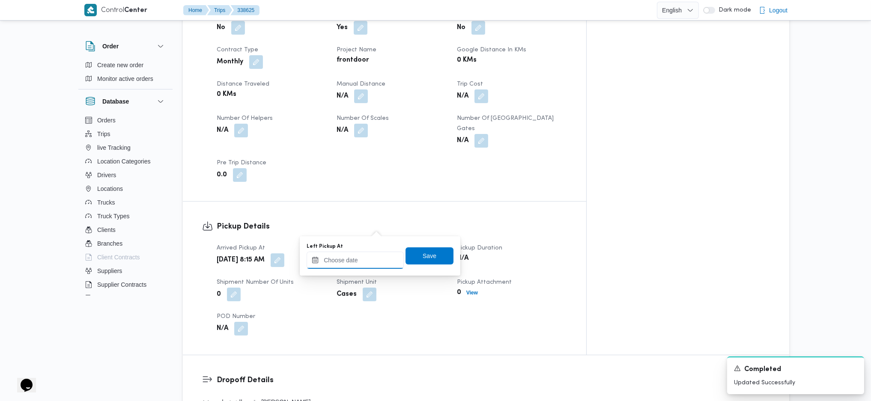
click at [367, 261] on input "Left Pickup At" at bounding box center [355, 260] width 97 height 17
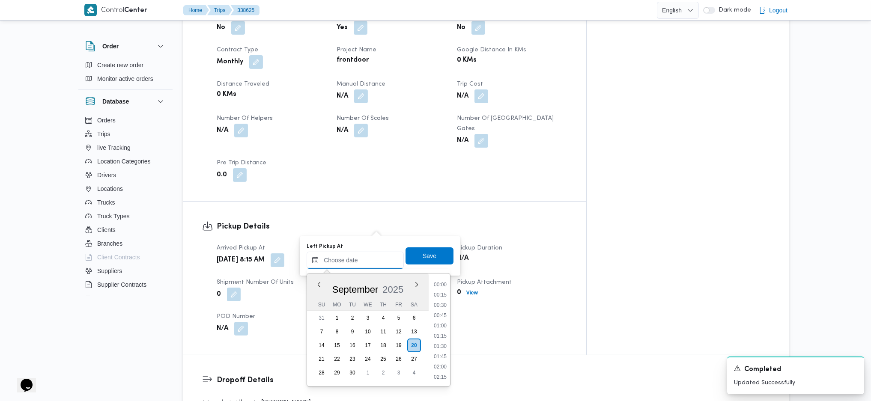
scroll to position [391, 0]
click at [435, 305] on li "10:00" at bounding box center [440, 304] width 20 height 9
type input "[DATE] 10:00"
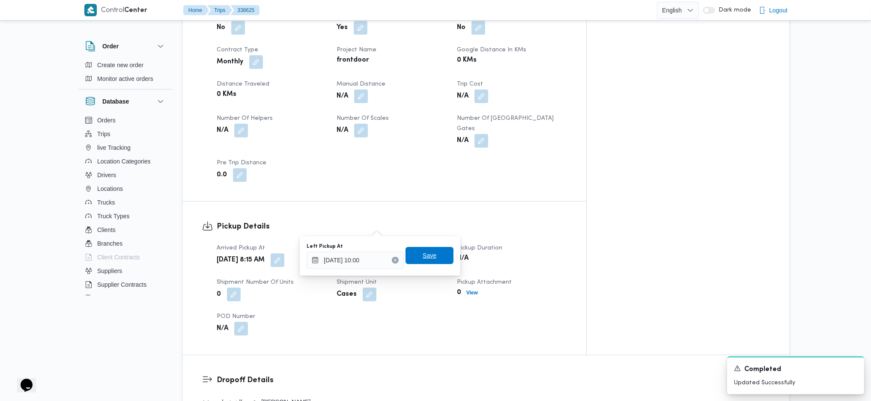
click at [423, 257] on span "Save" at bounding box center [430, 256] width 14 height 10
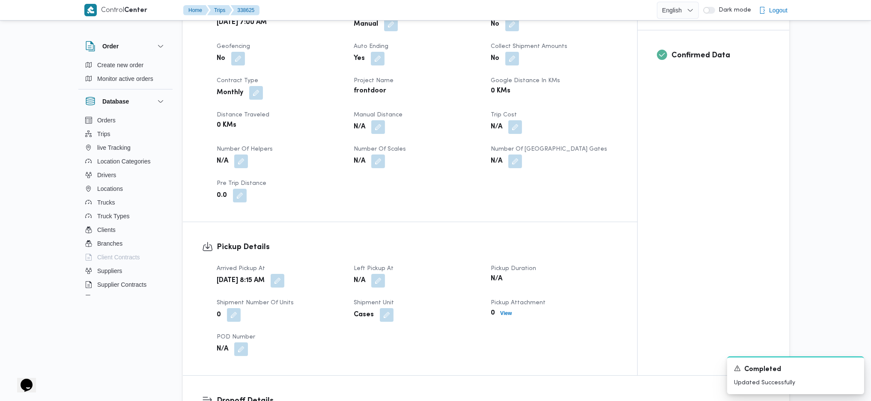
scroll to position [343, 0]
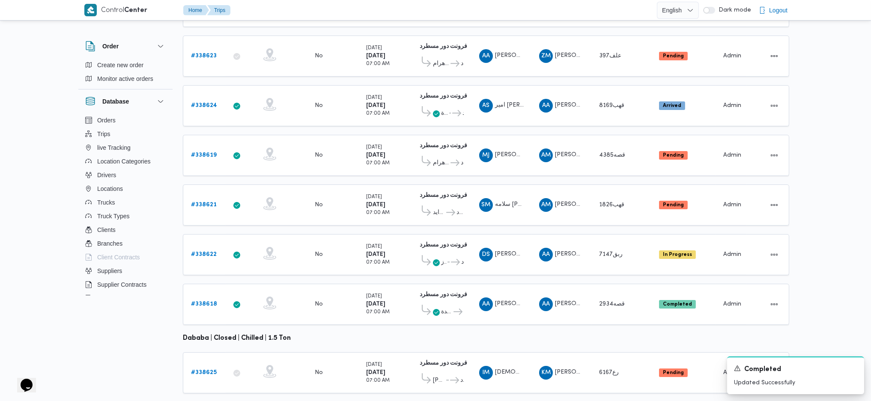
scroll to position [239, 0]
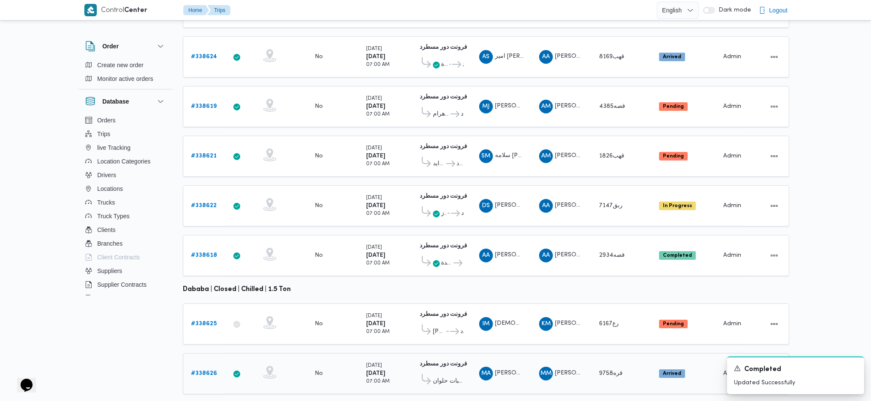
click at [207, 371] on b "# 338626" at bounding box center [204, 374] width 26 height 6
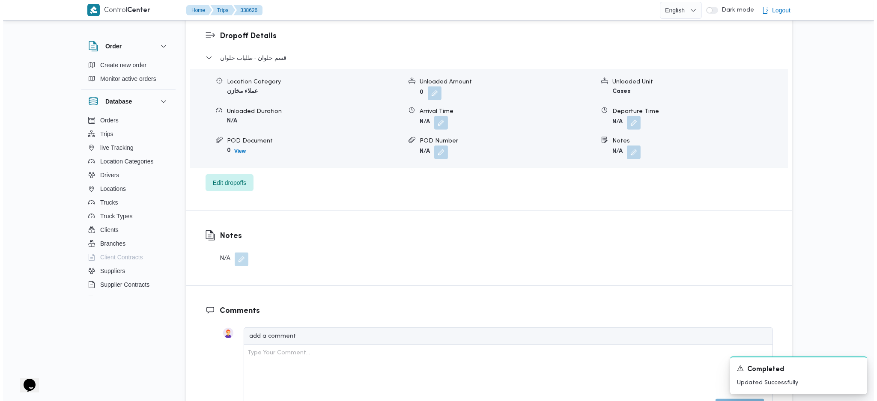
scroll to position [742, 0]
click at [230, 179] on span "Edit dropoffs" at bounding box center [226, 184] width 33 height 10
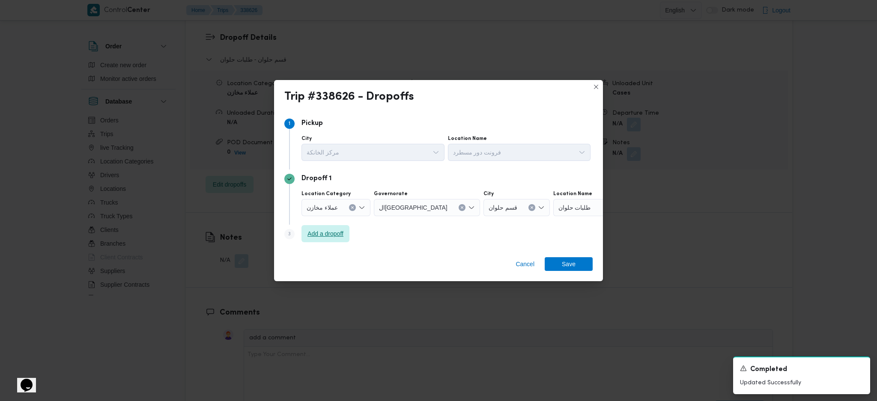
click at [337, 240] on span "Add a dropoff" at bounding box center [326, 233] width 48 height 17
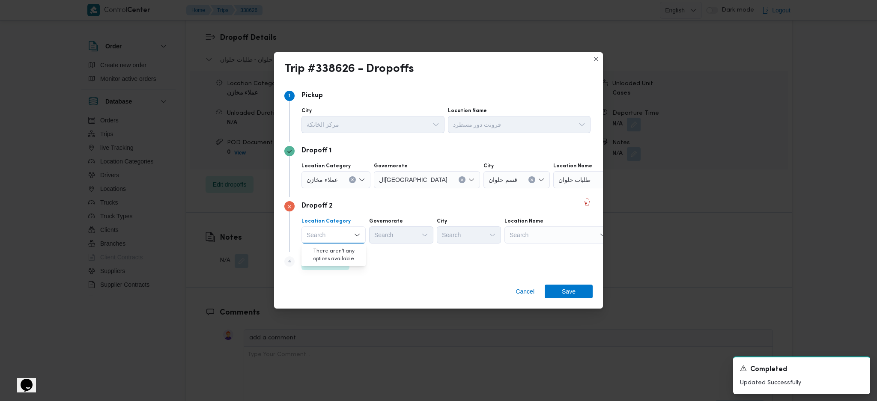
click at [417, 287] on div "Cancel Save" at bounding box center [438, 293] width 329 height 31
drag, startPoint x: 329, startPoint y: 252, endPoint x: 361, endPoint y: 270, distance: 37.2
click at [332, 255] on div "Step 4 is disabled 4 Add a dropoff" at bounding box center [438, 263] width 308 height 22
click at [343, 268] on span "Add a dropoff" at bounding box center [326, 261] width 48 height 17
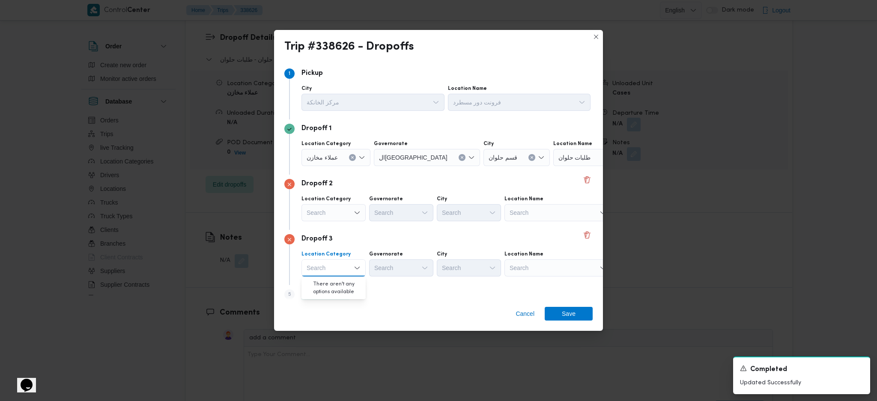
drag, startPoint x: 558, startPoint y: 267, endPoint x: 564, endPoint y: 276, distance: 11.0
click at [559, 270] on div "Search" at bounding box center [558, 268] width 107 height 17
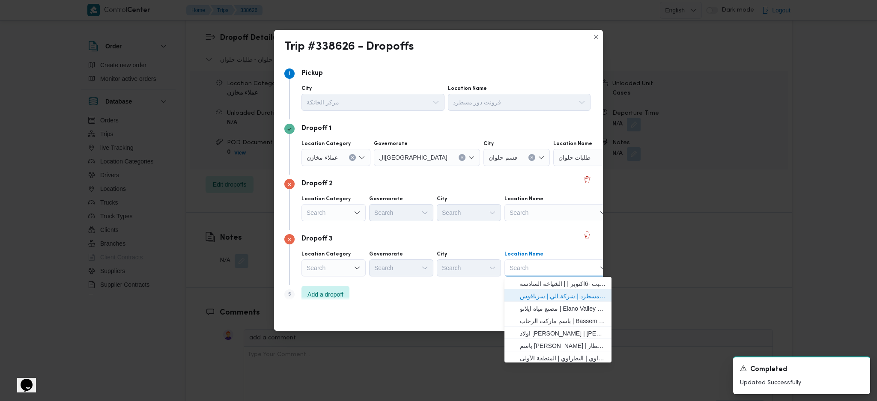
click at [544, 293] on span "فرونت دور مسطرد | شركة الي | سرياقوس" at bounding box center [563, 296] width 87 height 10
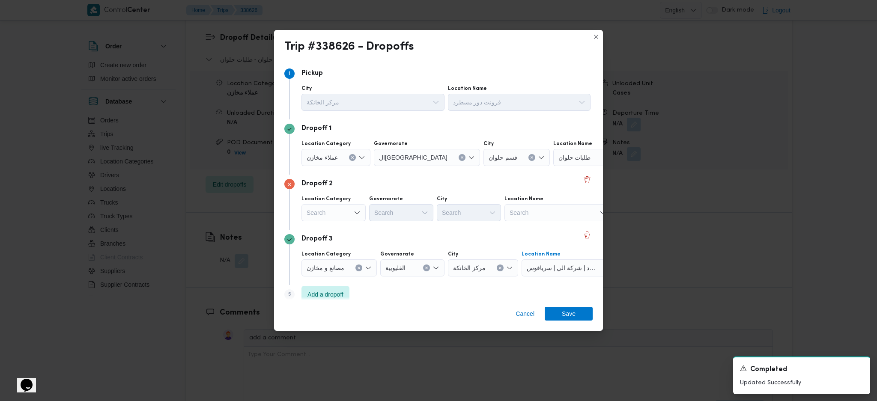
click at [353, 157] on button "Clear input" at bounding box center [352, 157] width 7 height 7
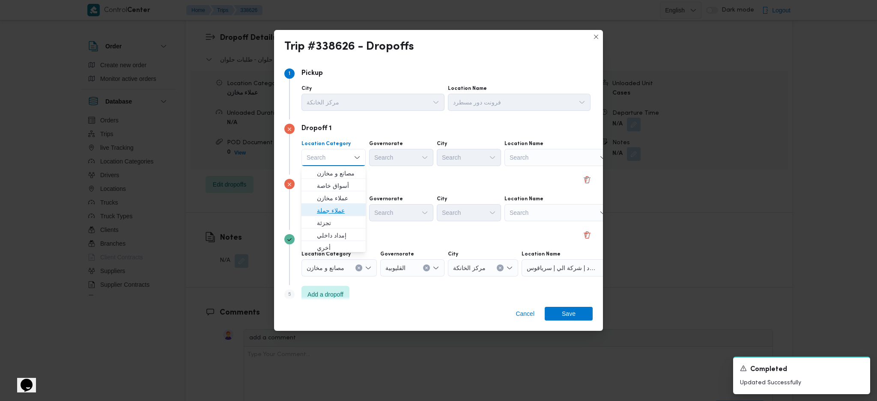
click at [344, 206] on span "عملاء جملة" at bounding box center [339, 211] width 44 height 10
click at [394, 153] on div "Search" at bounding box center [402, 157] width 64 height 17
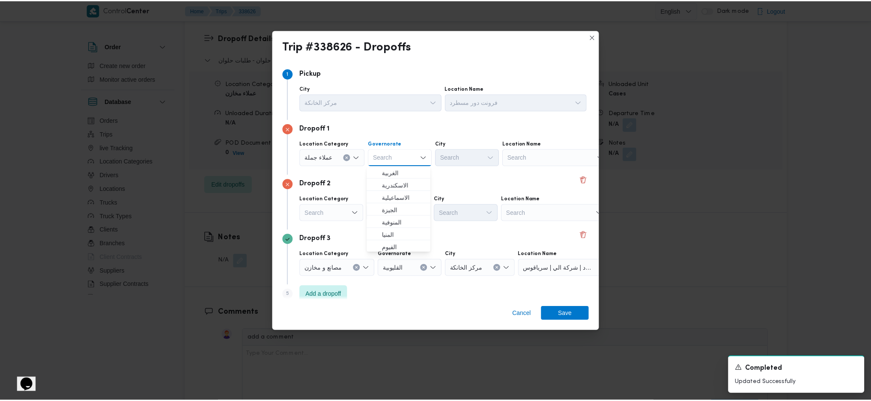
scroll to position [57, 0]
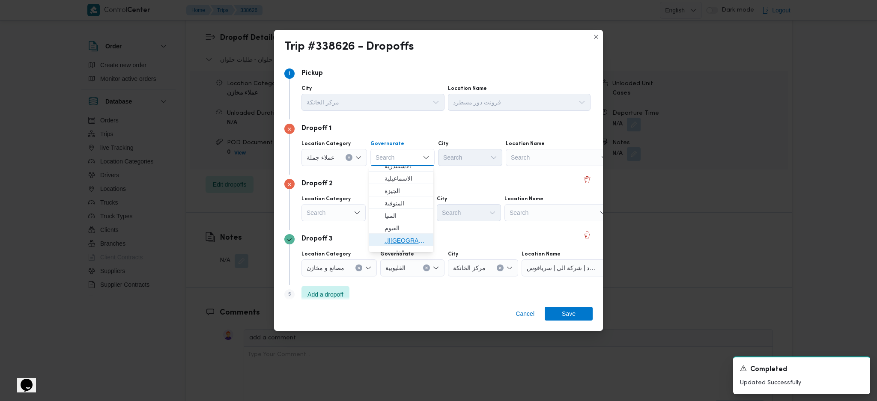
click at [399, 236] on span "ال[GEOGRAPHIC_DATA]" at bounding box center [407, 241] width 44 height 10
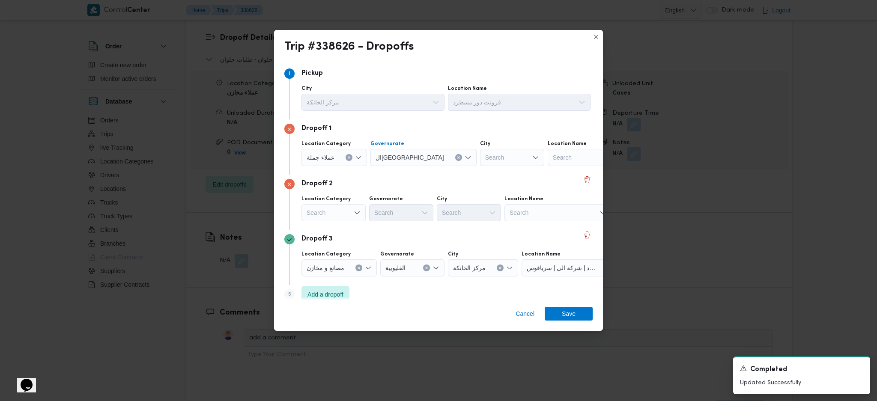
click at [480, 158] on div "Search" at bounding box center [512, 157] width 64 height 17
type input "ول"
click at [468, 195] on span "قسم أ ول القاهرة الجديدة" at bounding box center [474, 198] width 44 height 10
click at [335, 208] on div "Search" at bounding box center [334, 212] width 64 height 17
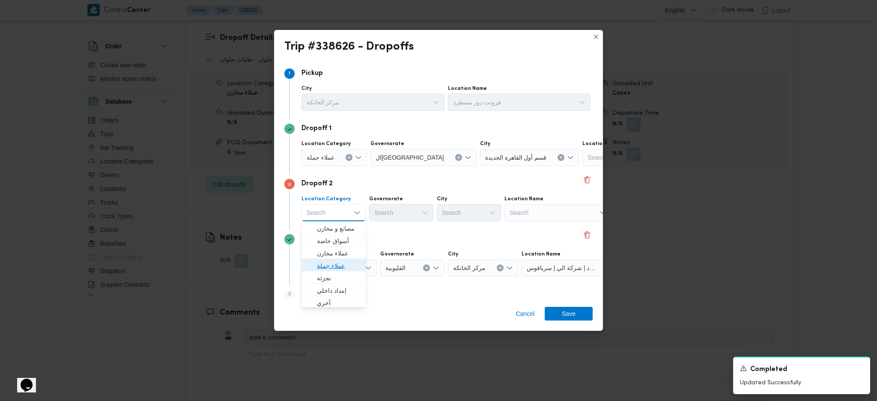
click at [335, 263] on span "عملاء جملة" at bounding box center [339, 266] width 44 height 10
click at [404, 204] on div "Governorate Search" at bounding box center [402, 209] width 64 height 26
click at [412, 217] on div "Search" at bounding box center [402, 212] width 64 height 17
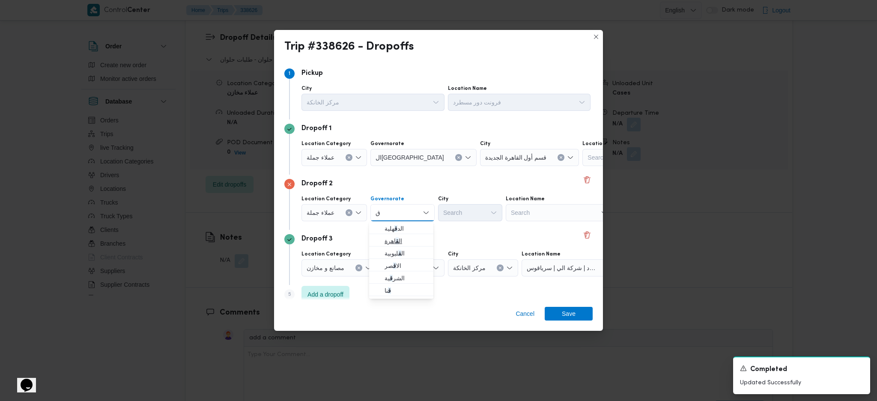
type input "ق"
click at [421, 240] on span "ال ق اهرة" at bounding box center [407, 241] width 44 height 10
drag, startPoint x: 468, startPoint y: 206, endPoint x: 472, endPoint y: 211, distance: 7.0
click at [480, 208] on div "Search" at bounding box center [512, 212] width 64 height 17
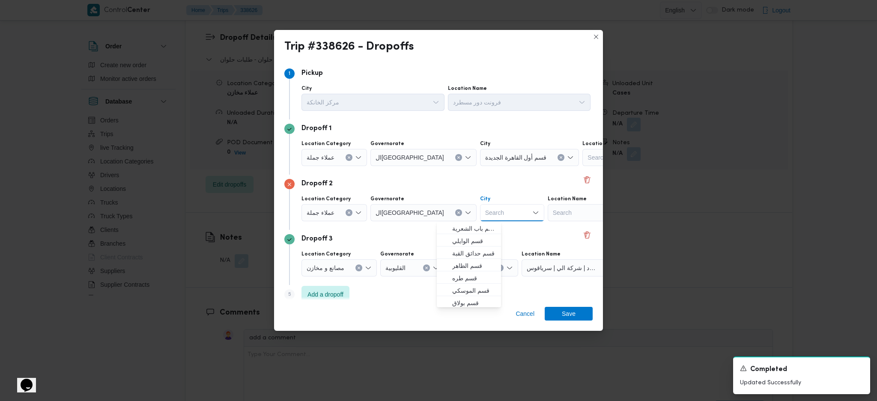
click at [480, 211] on div "Search" at bounding box center [512, 212] width 64 height 17
type input "ثان"
click at [464, 228] on span "قسم ثان القاهرة الجديدة" at bounding box center [474, 229] width 44 height 10
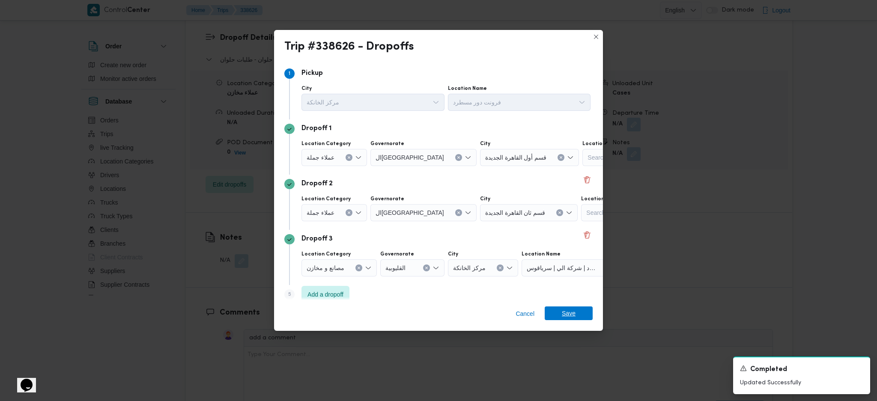
click at [573, 320] on span "Save" at bounding box center [569, 314] width 14 height 14
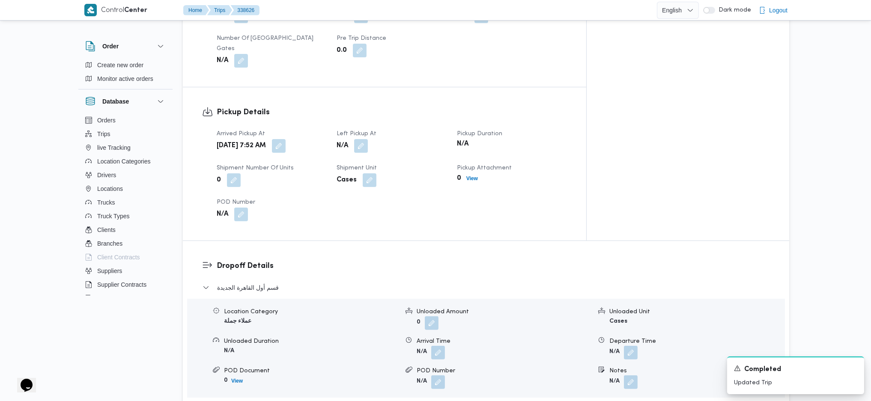
scroll to position [742, 0]
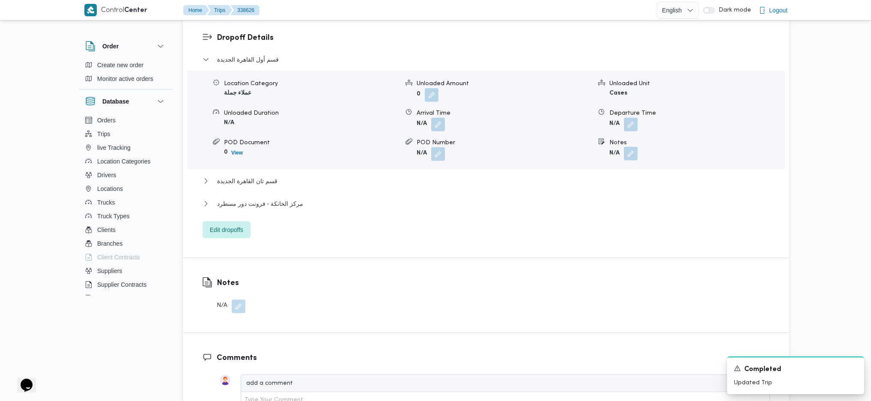
click at [634, 147] on button "button" at bounding box center [631, 154] width 14 height 14
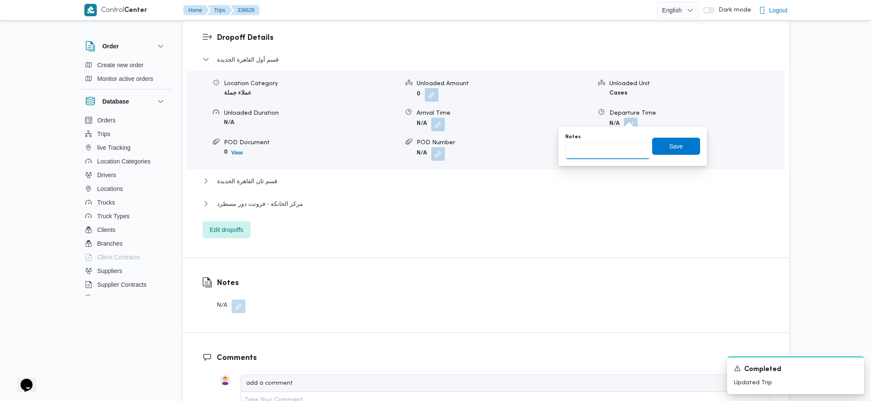
click at [619, 154] on input "Notes" at bounding box center [607, 150] width 85 height 17
click at [593, 155] on input "Notes" at bounding box center [607, 150] width 85 height 17
type input "م"
type input "ن"
type input "ت"
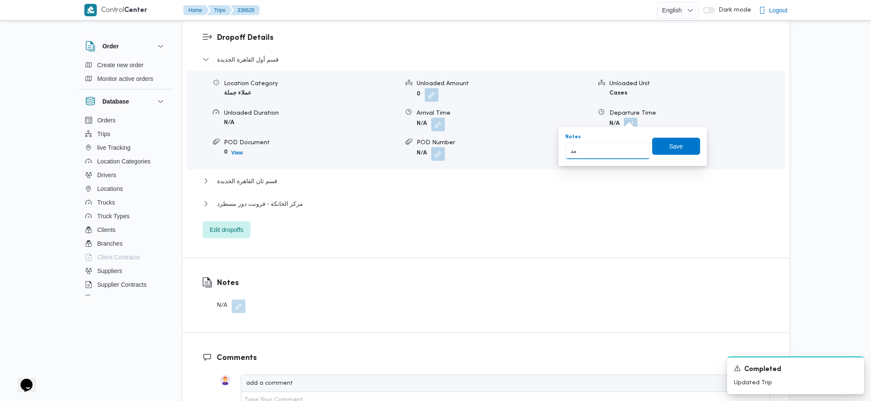
type input "م"
type input "[PERSON_NAME] و [PERSON_NAME] ورابيت وجملة ماركت"
click at [669, 149] on span "Save" at bounding box center [676, 146] width 14 height 10
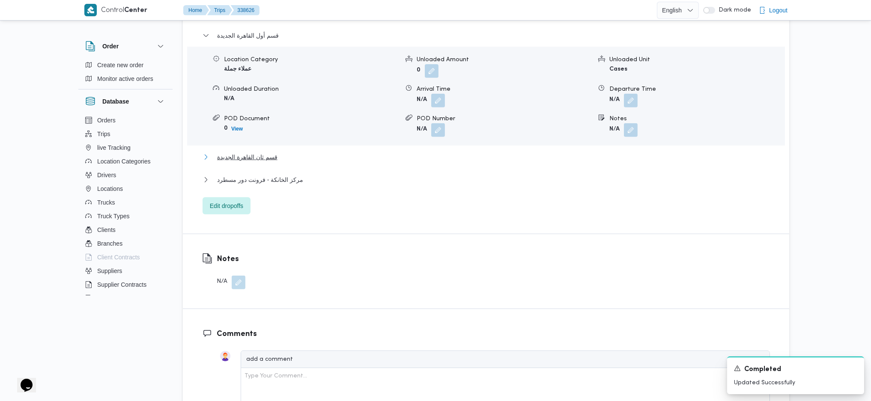
click at [254, 152] on span "قسم ثان القاهرة الجديدة" at bounding box center [247, 157] width 60 height 10
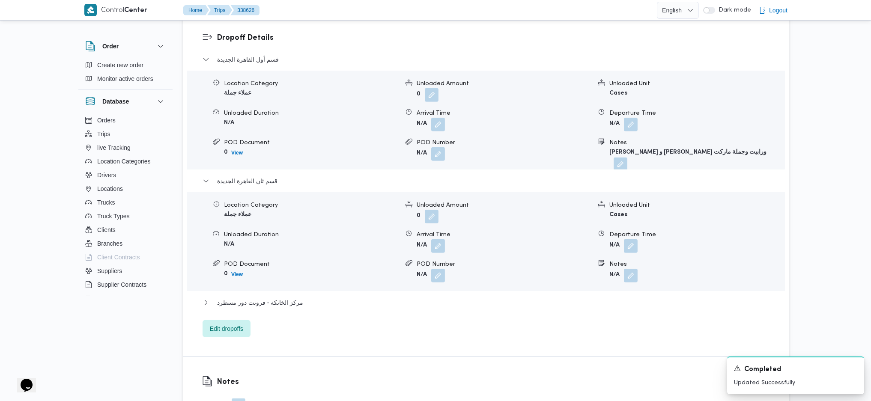
click at [621, 269] on span at bounding box center [629, 276] width 18 height 14
click at [632, 269] on button "button" at bounding box center [631, 276] width 14 height 14
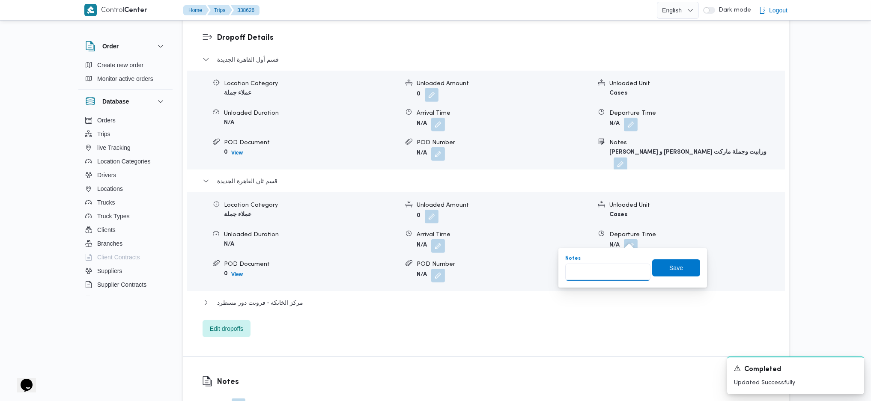
click at [620, 268] on input "Notes" at bounding box center [607, 272] width 85 height 17
type input "رابيت"
click at [677, 388] on div "Supplier Details Supplier [PERSON_NAME] [PERSON_NAME] Operation Model Monthly D…" at bounding box center [486, 148] width 606 height 1466
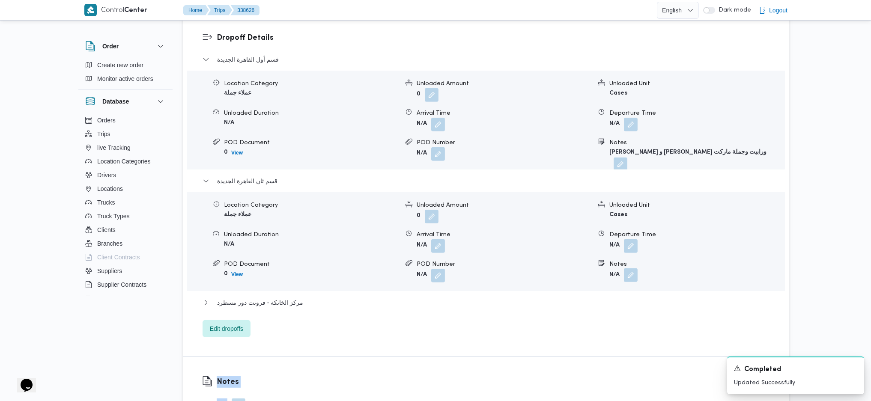
click at [631, 269] on button "button" at bounding box center [631, 276] width 14 height 14
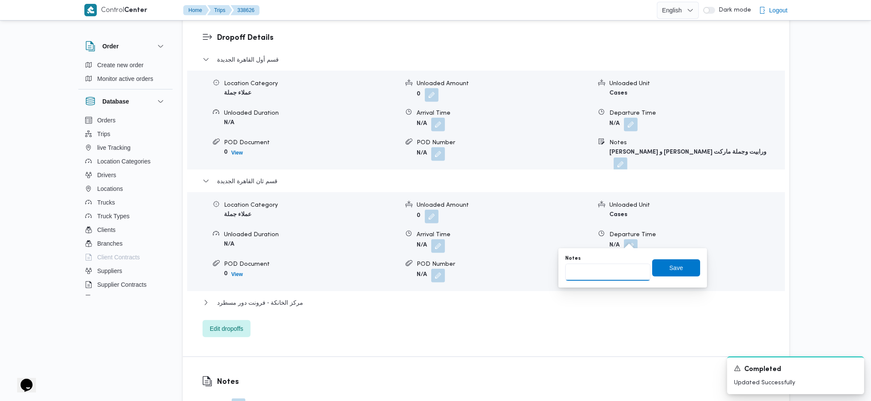
click at [600, 276] on input "Notes" at bounding box center [607, 272] width 85 height 17
type input "ر"
type input "اوسكار مدينتى ورابيت مدينتى واللؤحاي"
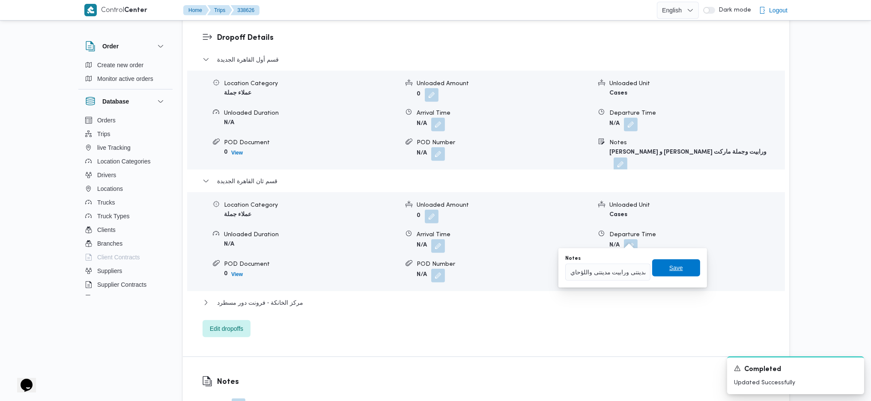
click button "Save" at bounding box center [676, 268] width 48 height 17
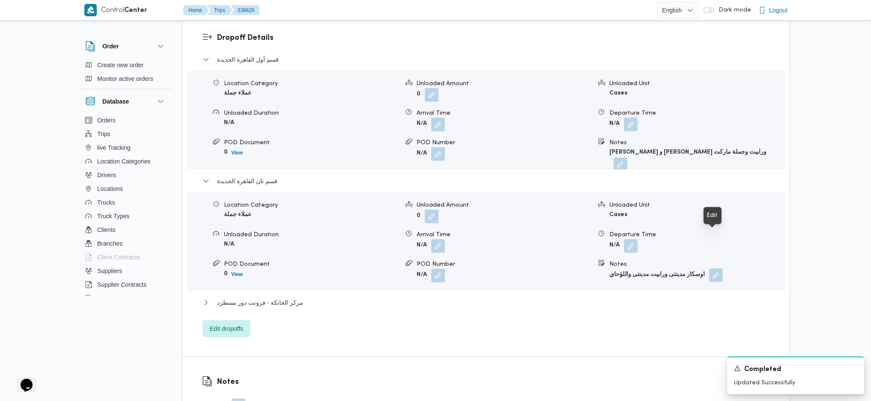
click at [714, 269] on button "button" at bounding box center [716, 276] width 14 height 14
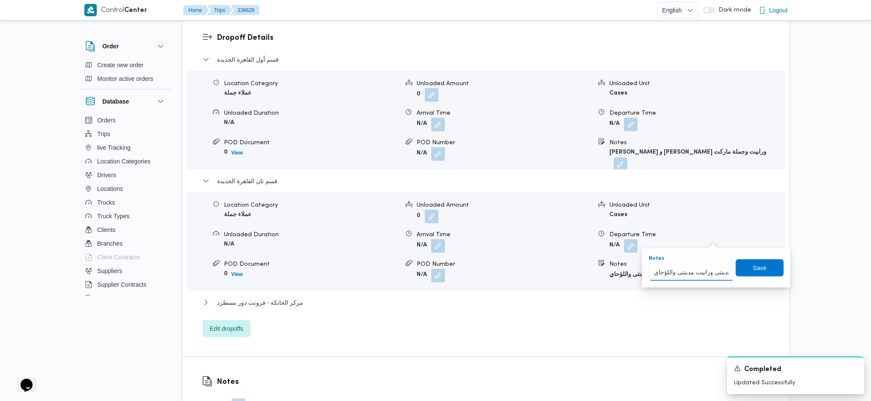
drag, startPoint x: 672, startPoint y: 273, endPoint x: 642, endPoint y: 275, distance: 30.0
click at [642, 275] on div "You are in a dialog. To close this dialog, hit escape. Notes اوسكار مدينتى وراب…" at bounding box center [716, 267] width 149 height 39
type input "[PERSON_NAME] مدينتى ورابيت مدينتى والرحاب"
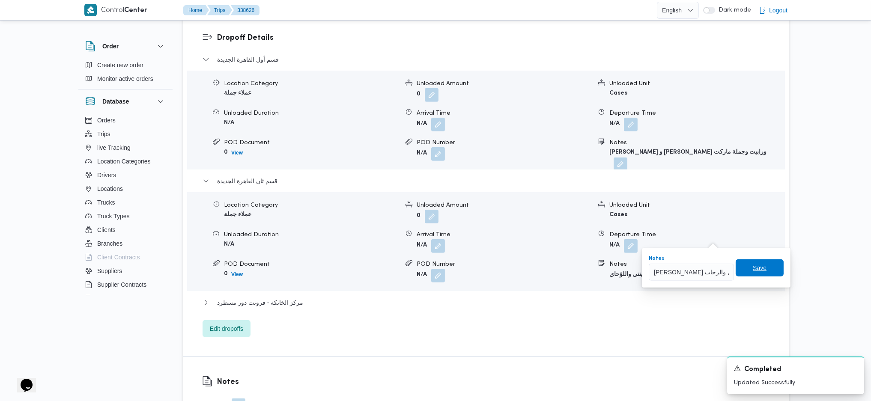
click button "Save" at bounding box center [760, 268] width 48 height 17
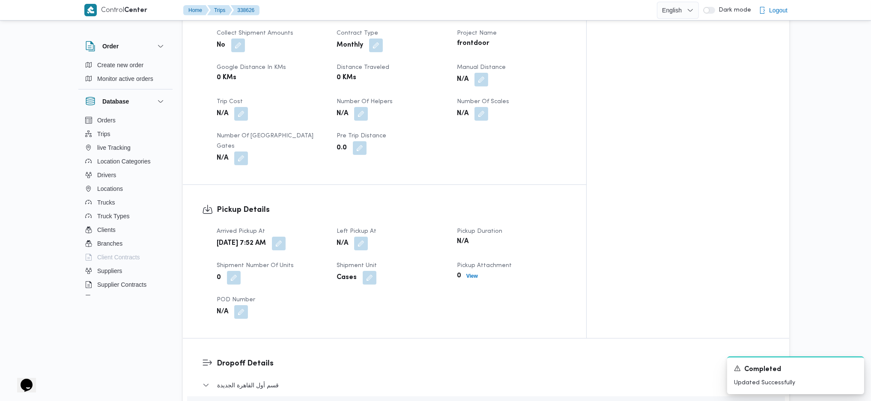
scroll to position [457, 0]
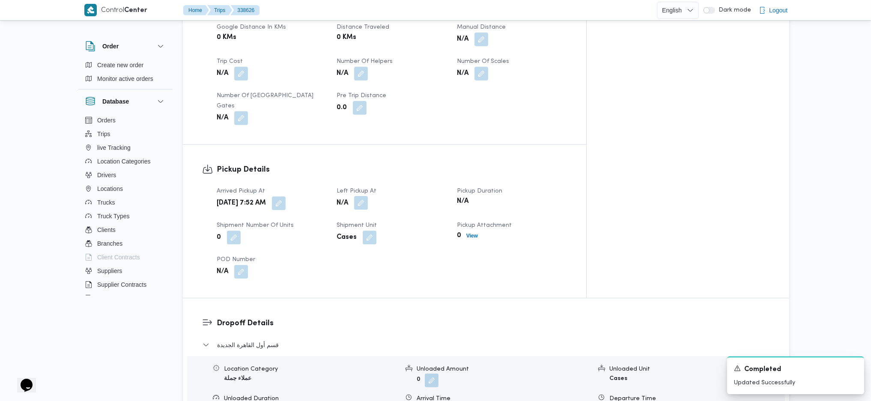
click at [368, 196] on button "button" at bounding box center [361, 203] width 14 height 14
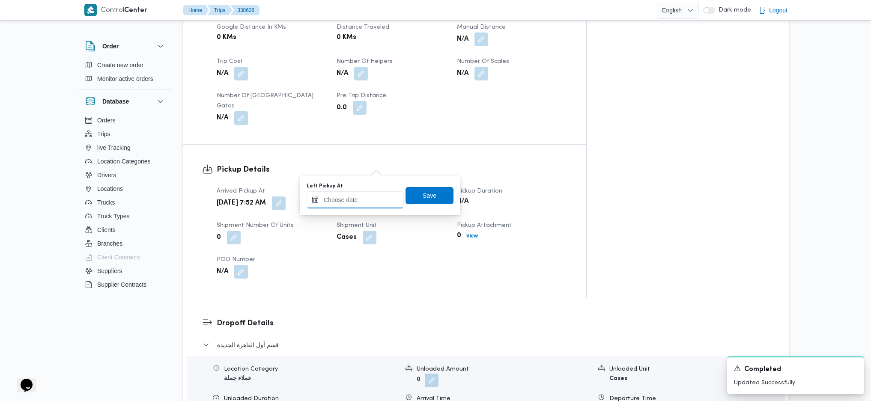
click at [367, 194] on input "Left Pickup At" at bounding box center [355, 199] width 97 height 17
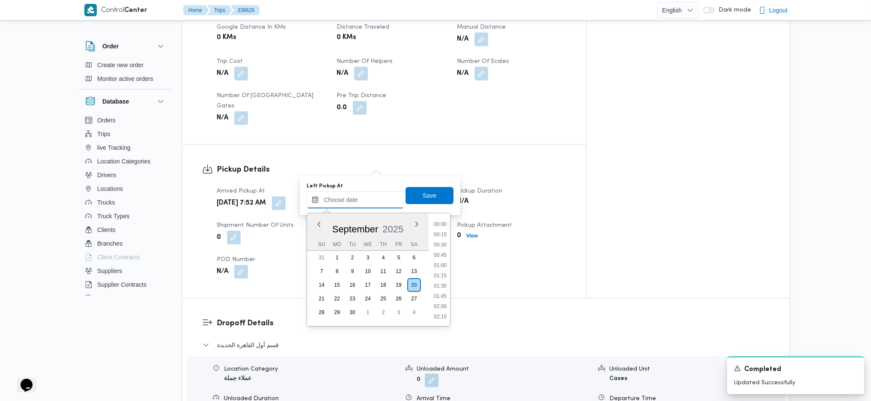
scroll to position [391, 0]
click at [439, 222] on li "09:30" at bounding box center [440, 223] width 20 height 9
type input "[DATE] 09:30"
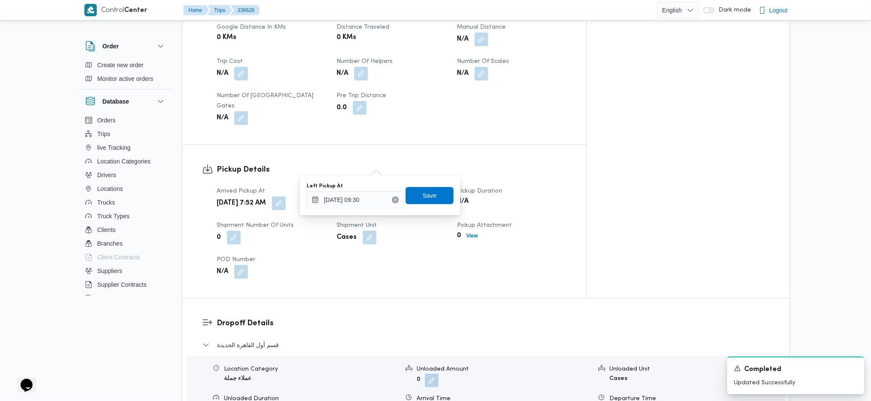
click at [424, 185] on div "Left Pickup At [DATE] 09:30 Save" at bounding box center [380, 195] width 149 height 27
click at [424, 197] on span "Save" at bounding box center [430, 195] width 14 height 10
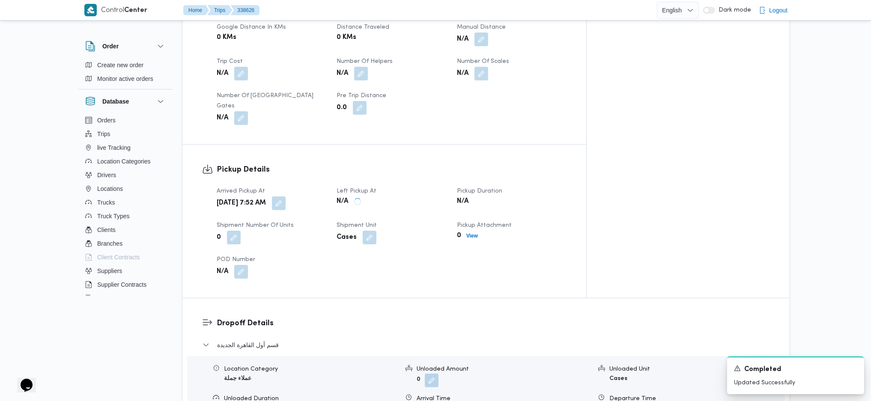
scroll to position [0, 0]
